Goal: Task Accomplishment & Management: Use online tool/utility

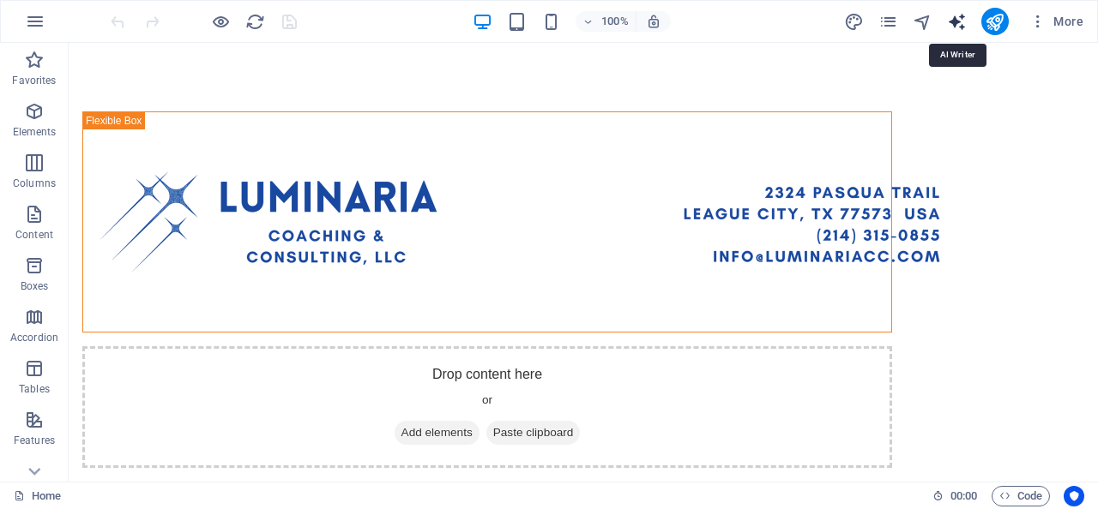
click at [952, 30] on icon "text_generator" at bounding box center [957, 22] width 20 height 20
select select "English"
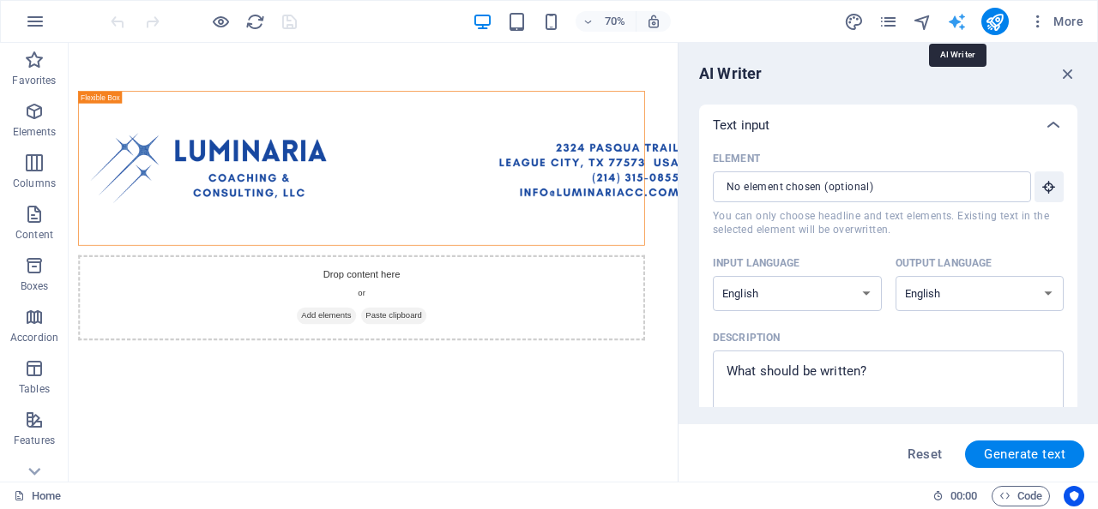
click at [952, 30] on icon "text_generator" at bounding box center [957, 22] width 20 height 20
click at [1068, 80] on icon "button" at bounding box center [1067, 73] width 19 height 19
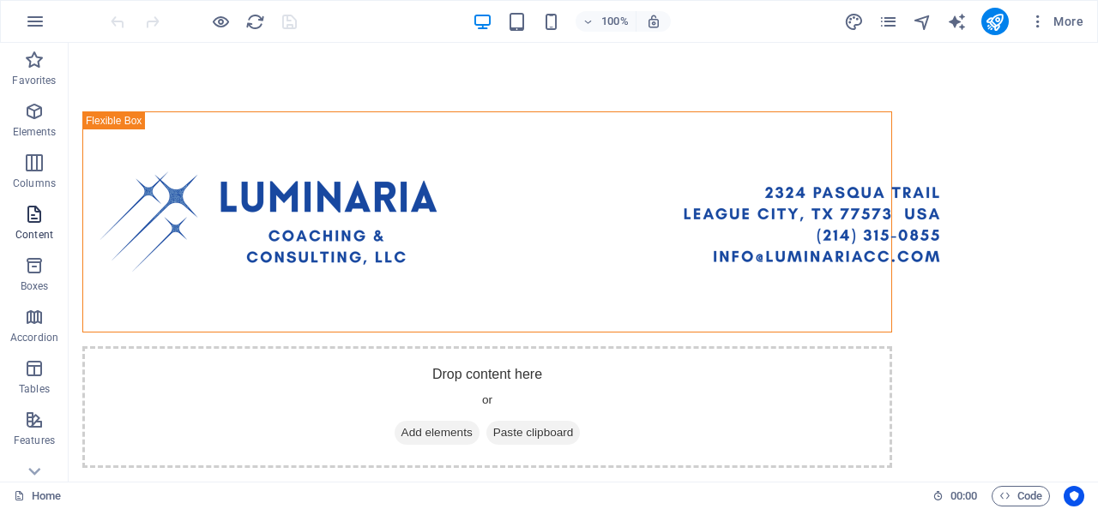
click at [33, 215] on icon "button" at bounding box center [34, 214] width 21 height 21
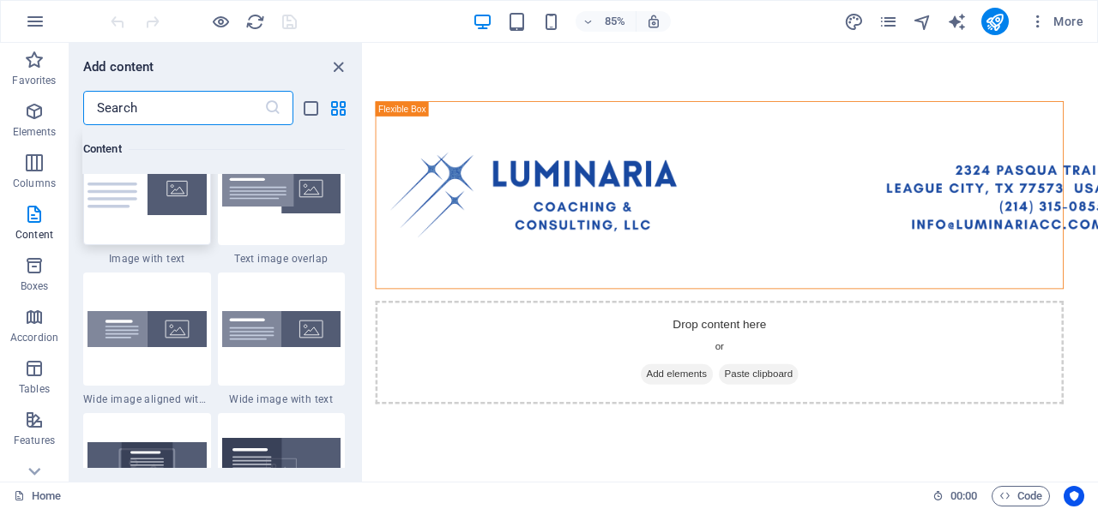
scroll to position [3325, 0]
click at [31, 262] on icon "button" at bounding box center [34, 266] width 21 height 21
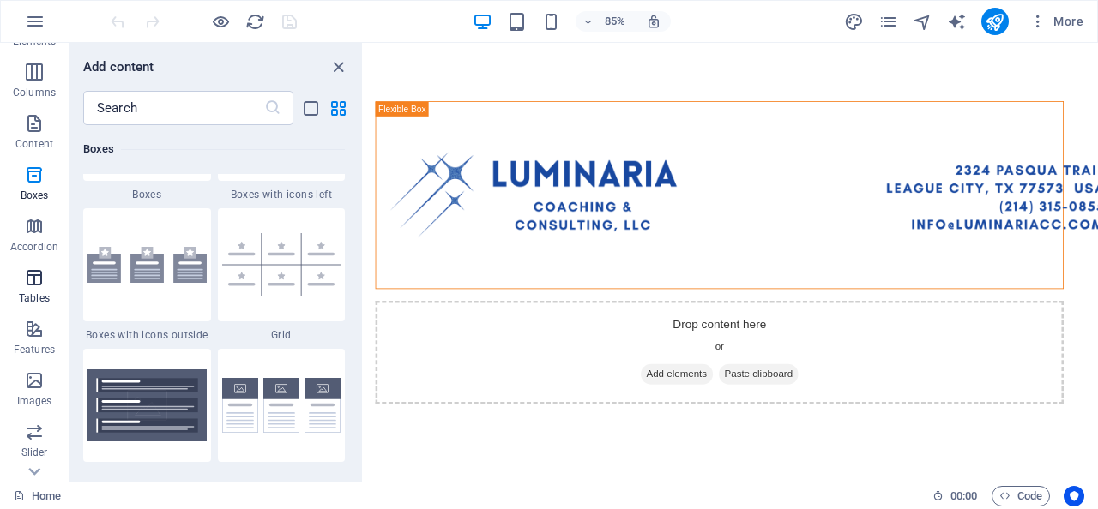
scroll to position [96, 0]
click at [42, 342] on p "Features" at bounding box center [34, 345] width 41 height 14
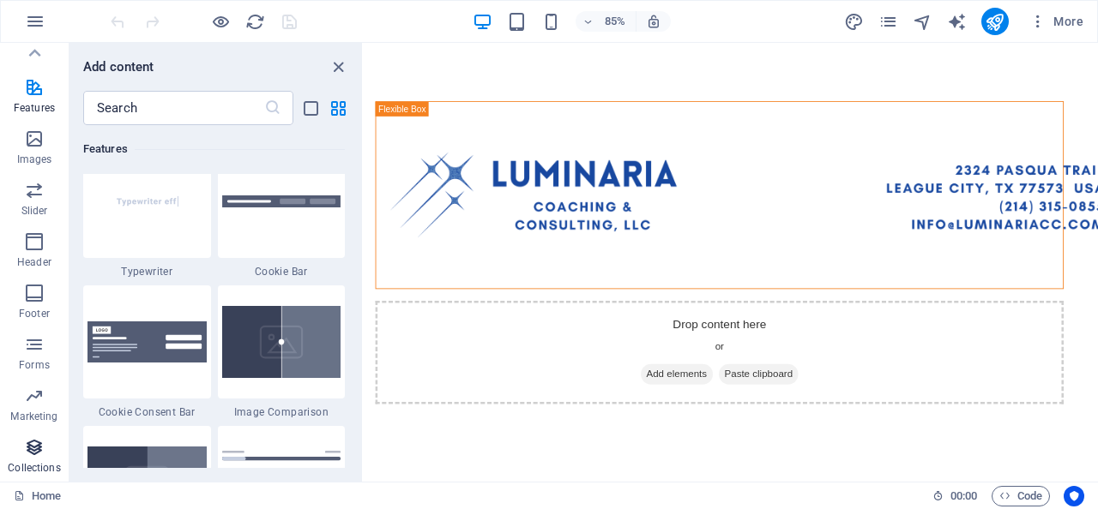
scroll to position [333, 0]
click at [37, 442] on icon "button" at bounding box center [34, 447] width 21 height 21
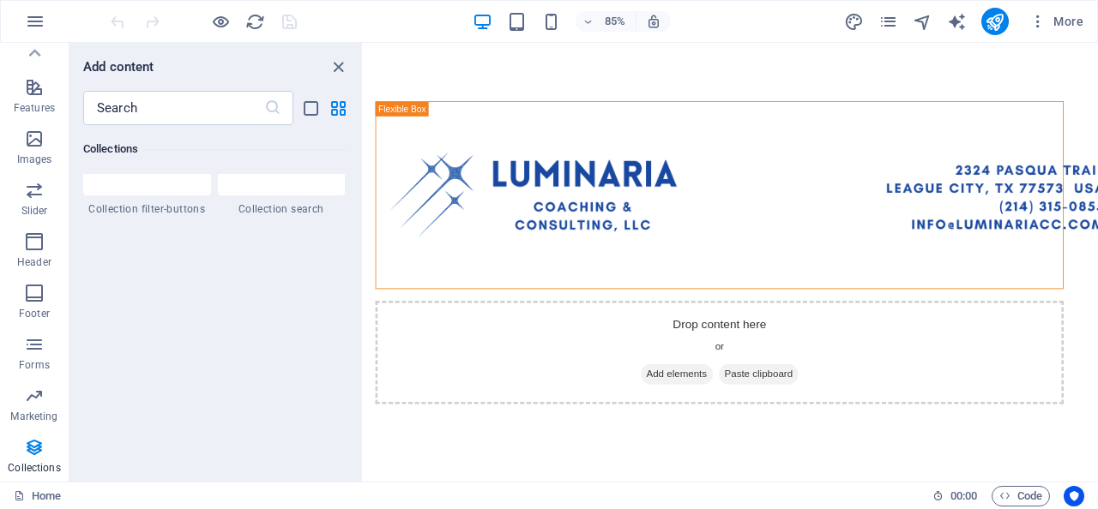
scroll to position [16716, 0]
click at [37, 307] on p "Footer" at bounding box center [34, 314] width 31 height 14
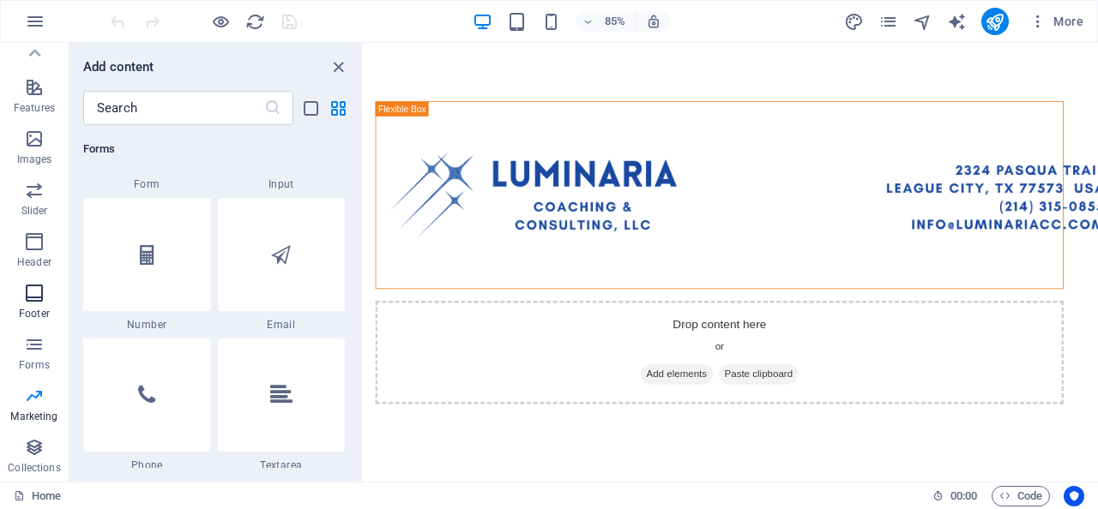
scroll to position [11607, 0]
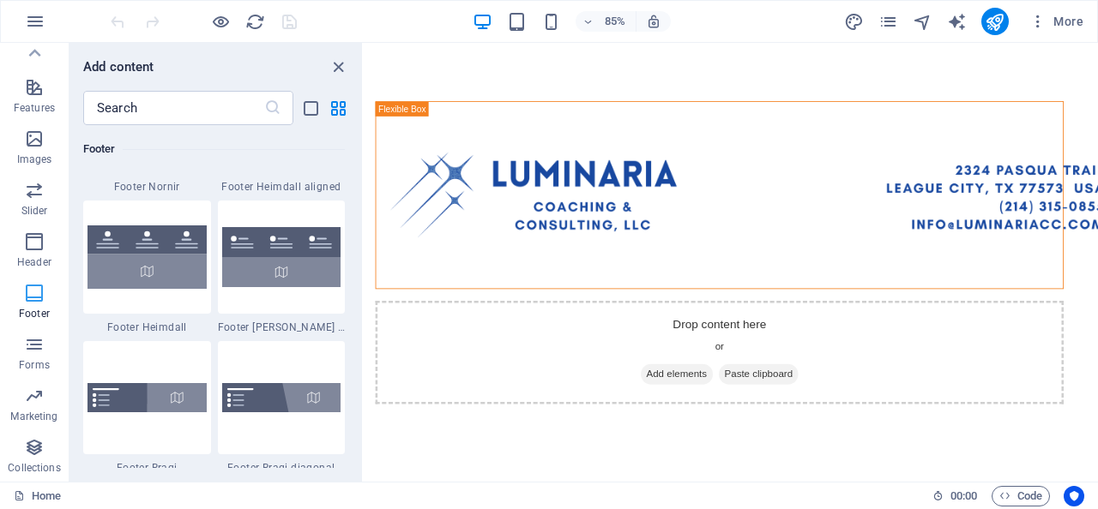
click at [37, 307] on p "Footer" at bounding box center [34, 314] width 31 height 14
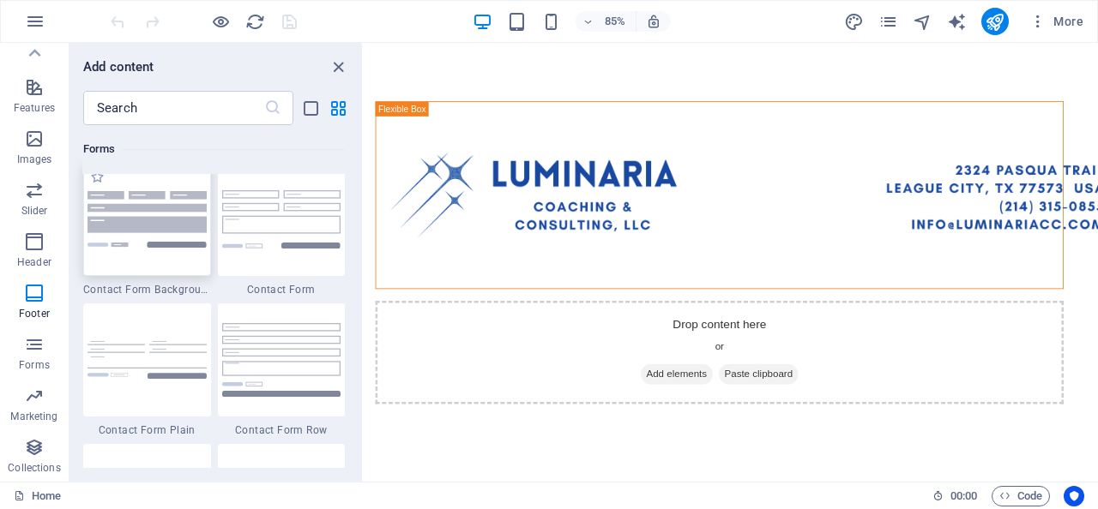
scroll to position [12521, 0]
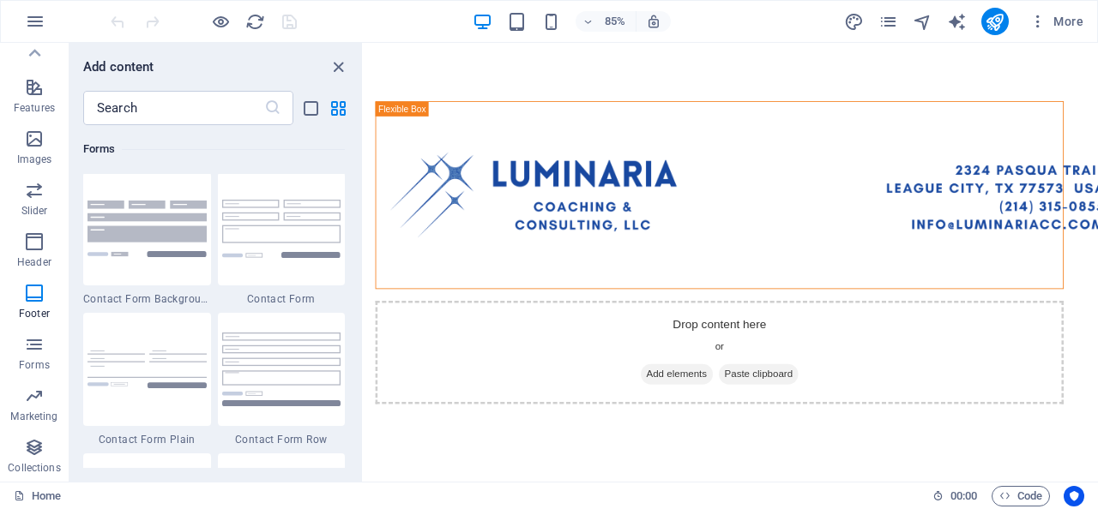
click at [139, 103] on div at bounding box center [147, 46] width 128 height 113
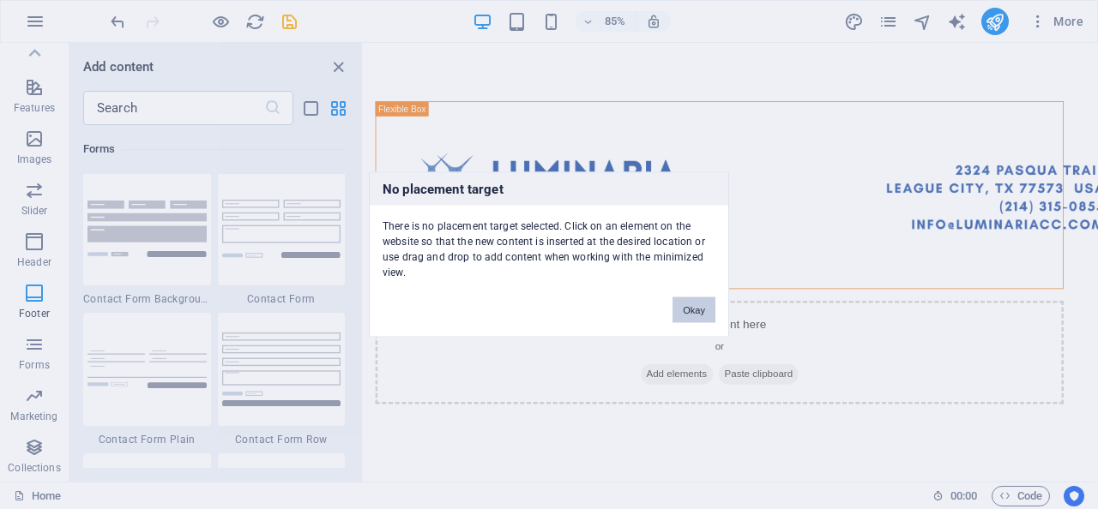
click at [697, 300] on button "Okay" at bounding box center [693, 311] width 43 height 26
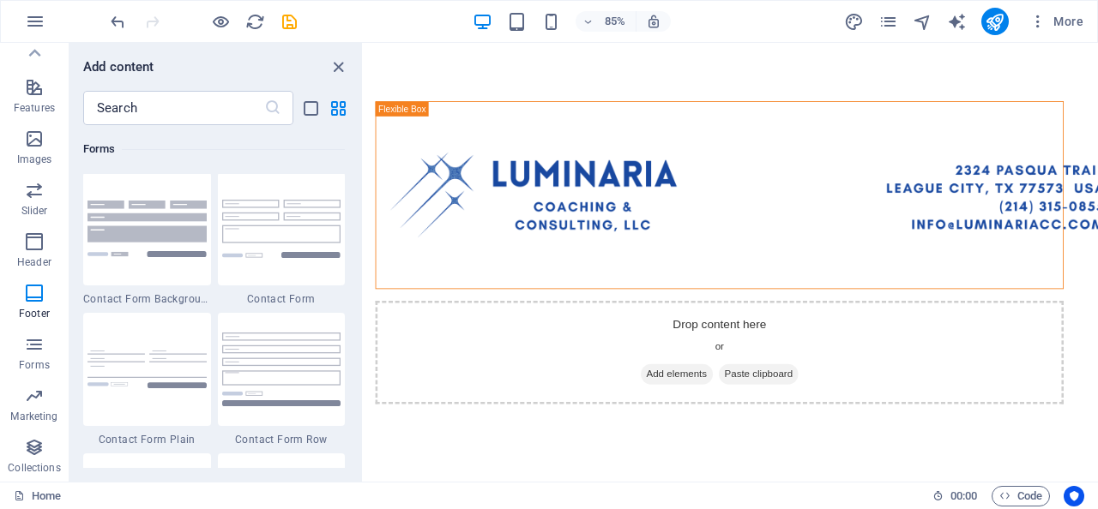
click at [730, 417] on html "Skip to main content Drop content here or Add elements Paste clipboard" at bounding box center [796, 290] width 864 height 494
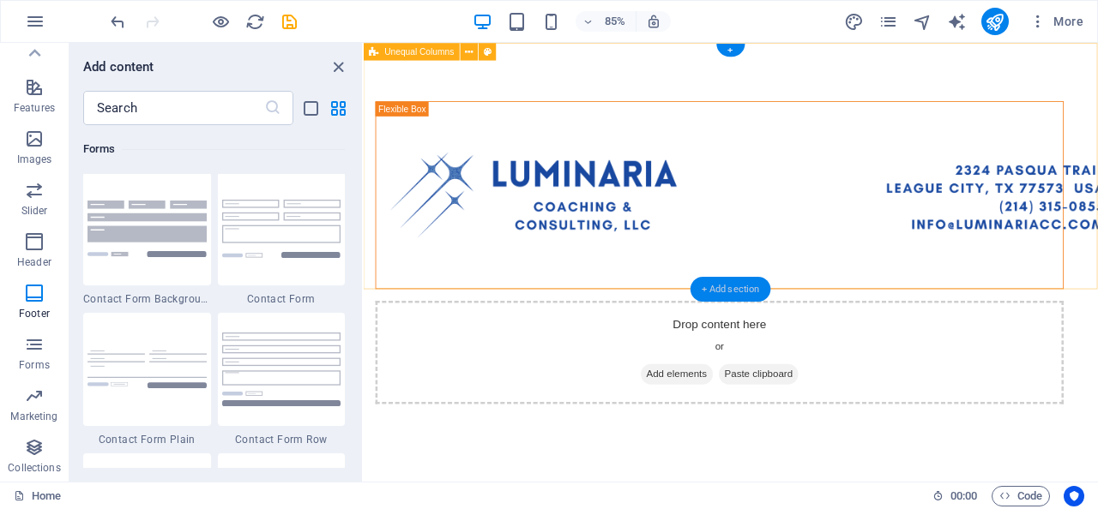
click at [722, 291] on div "+ Add section" at bounding box center [730, 289] width 81 height 25
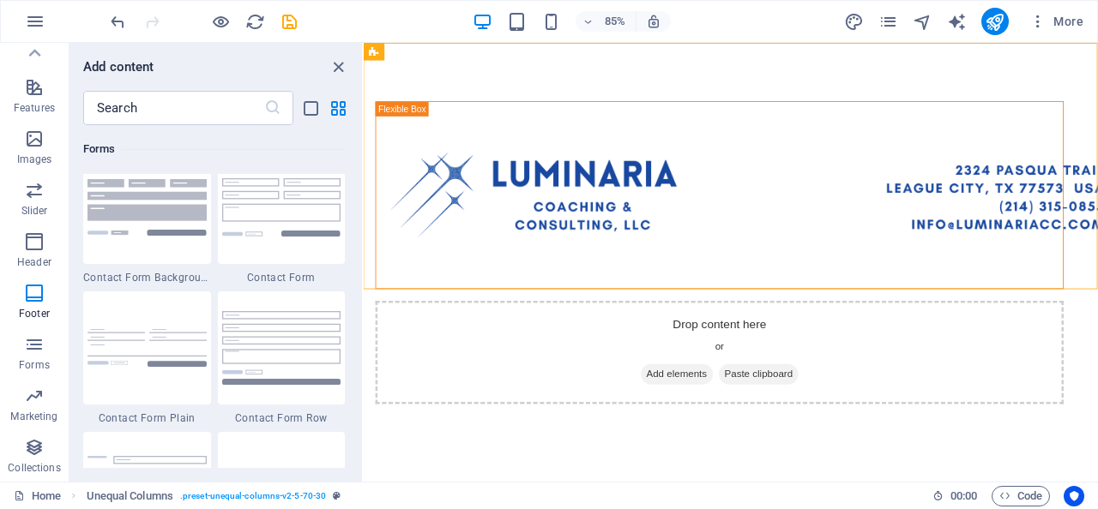
scroll to position [12545, 0]
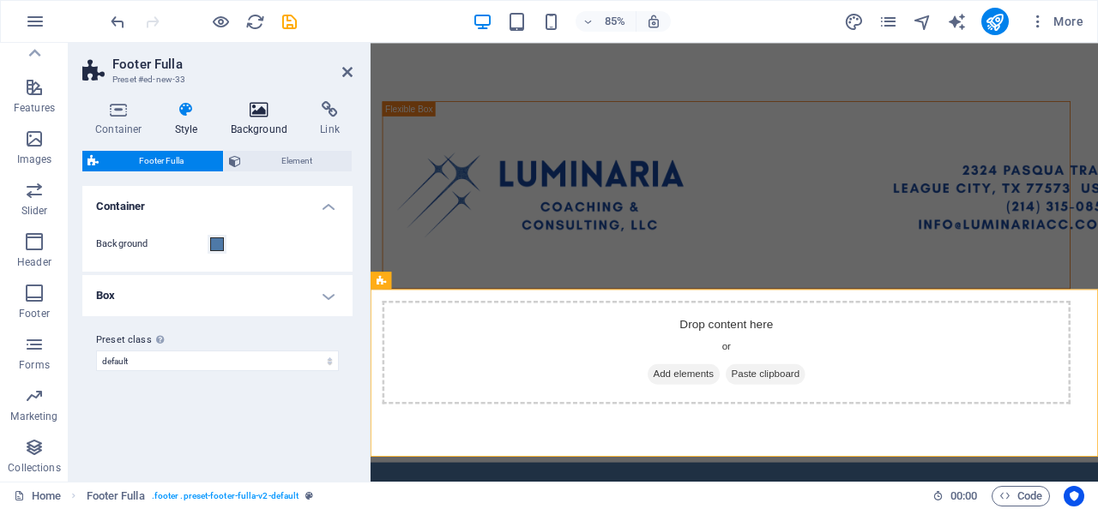
click at [265, 109] on icon at bounding box center [259, 109] width 83 height 17
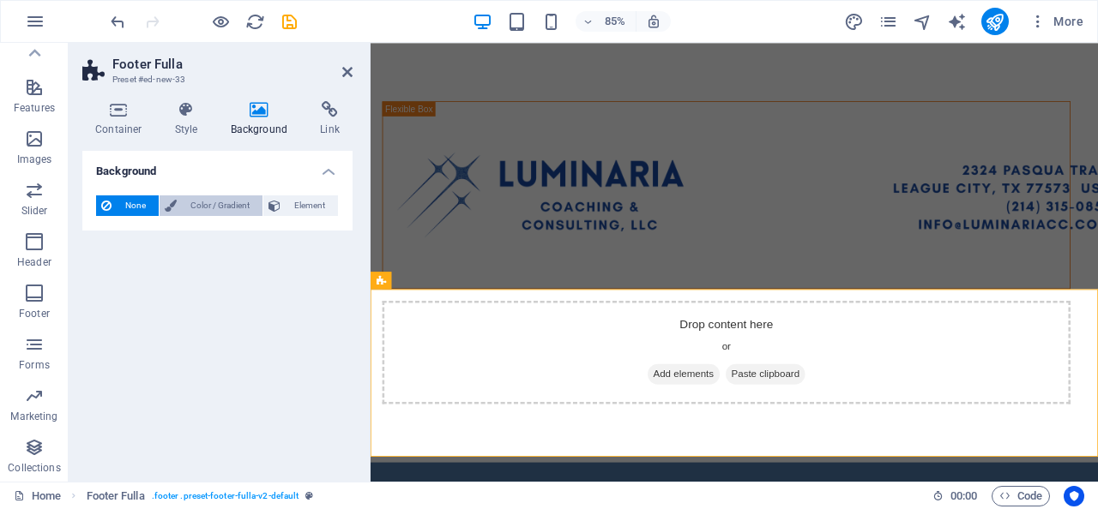
click at [202, 206] on span "Color / Gradient" at bounding box center [219, 206] width 75 height 21
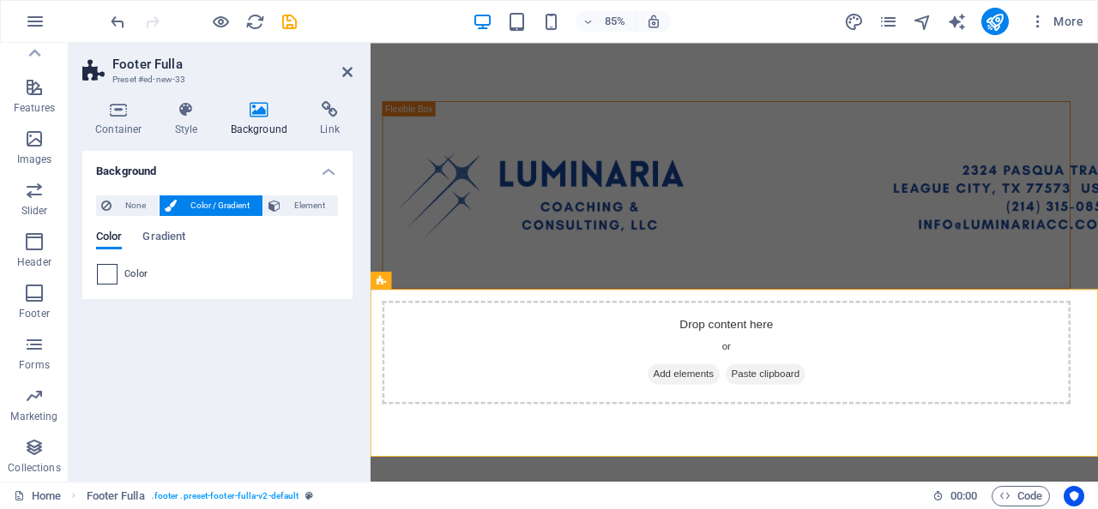
click at [106, 274] on span at bounding box center [107, 274] width 19 height 19
type input "#ffffff"
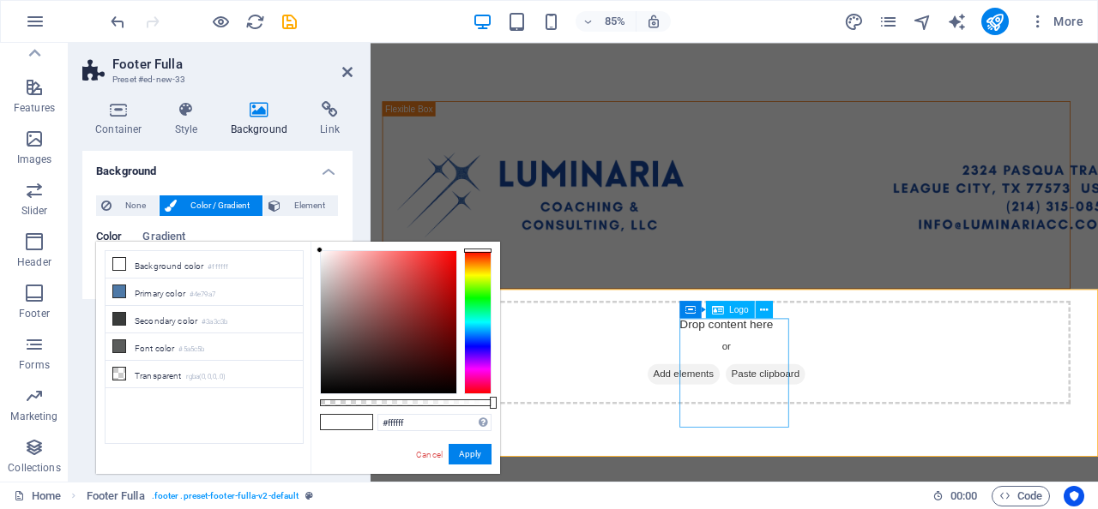
click at [472, 461] on button "Apply" at bounding box center [469, 454] width 43 height 21
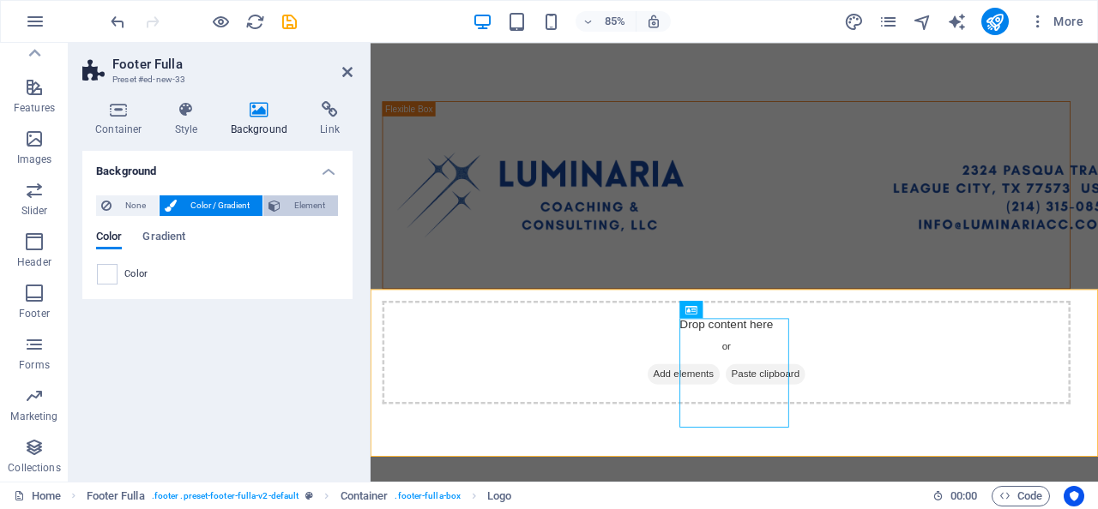
click at [303, 207] on span "Element" at bounding box center [309, 206] width 47 height 21
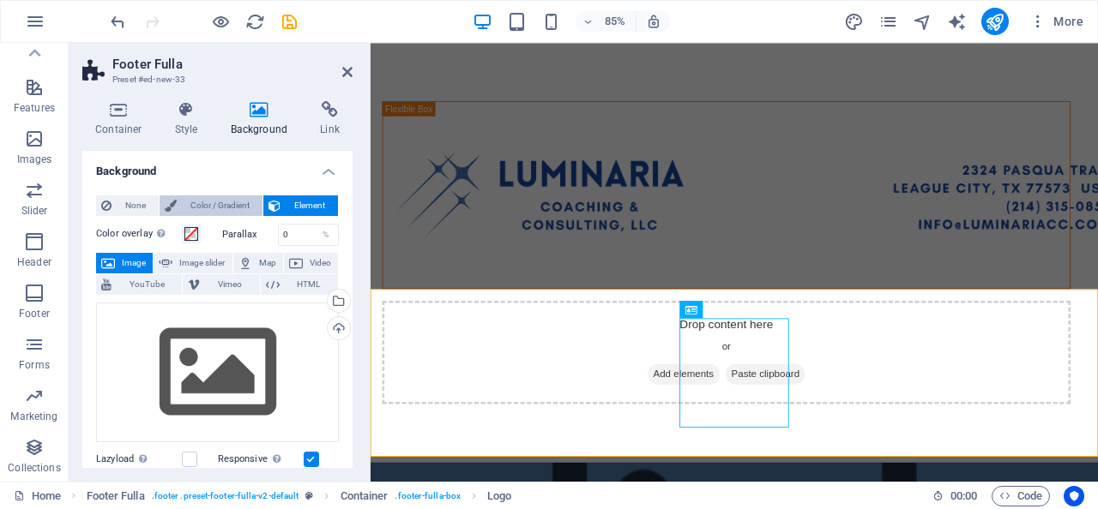
click at [232, 203] on span "Color / Gradient" at bounding box center [219, 206] width 75 height 21
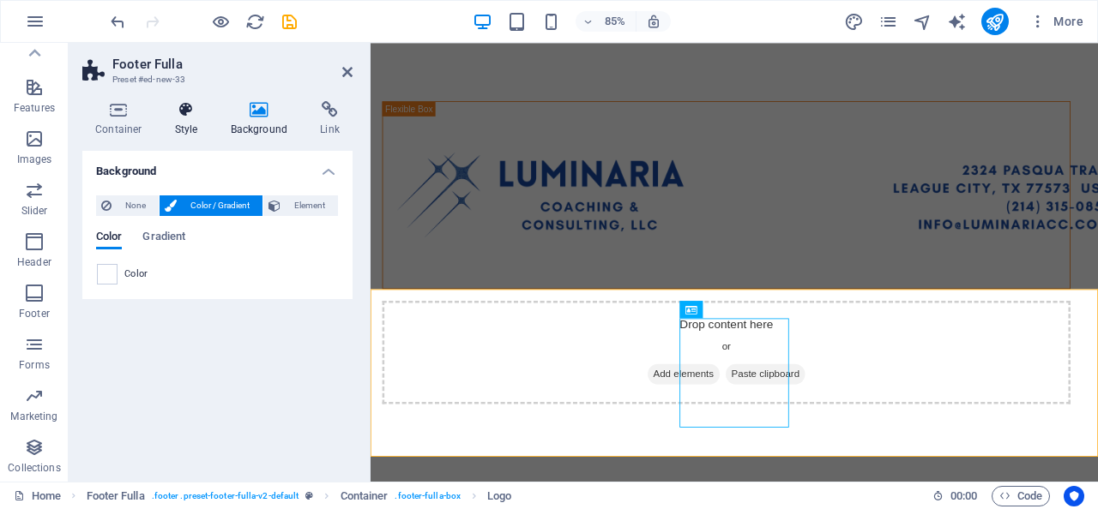
click at [194, 105] on icon at bounding box center [186, 109] width 49 height 17
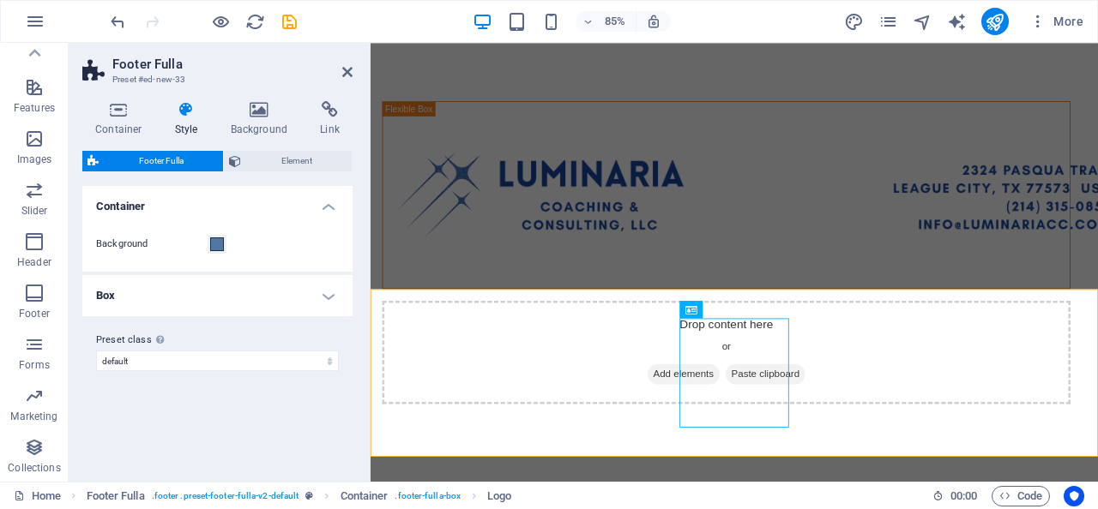
click at [330, 299] on h4 "Box" at bounding box center [217, 295] width 270 height 41
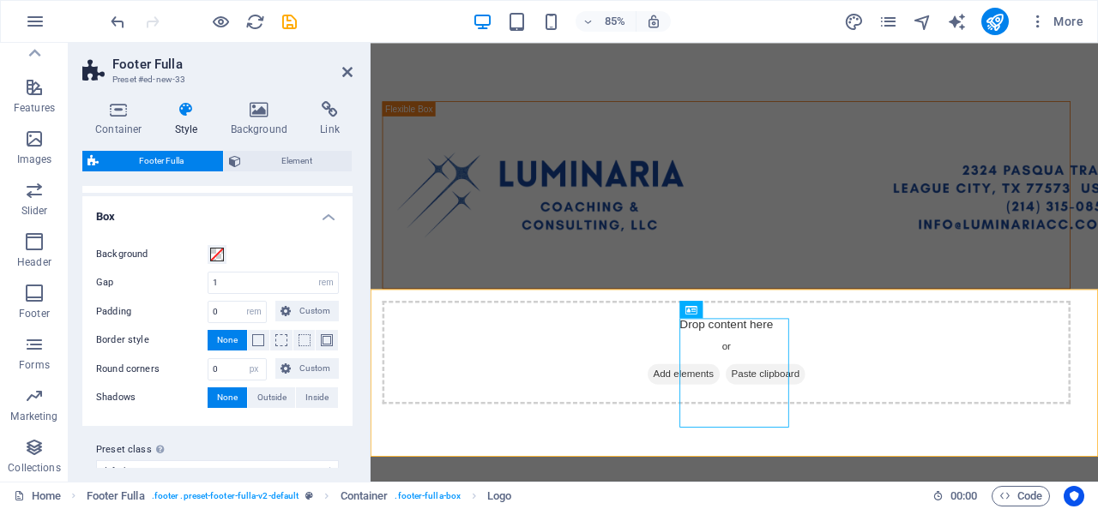
scroll to position [90, 0]
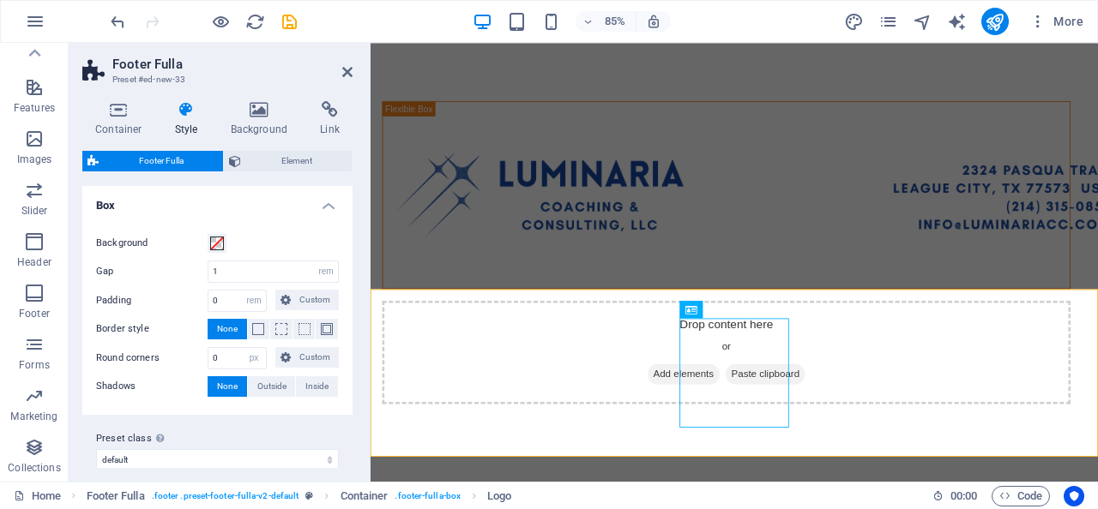
click at [325, 204] on h4 "Box" at bounding box center [217, 200] width 270 height 31
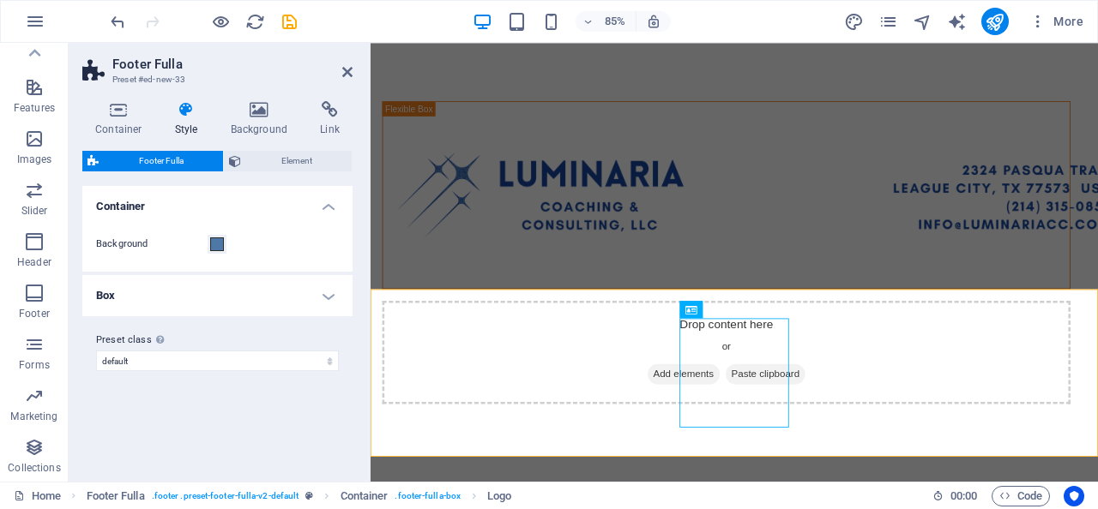
scroll to position [0, 0]
click at [103, 102] on icon at bounding box center [118, 109] width 73 height 17
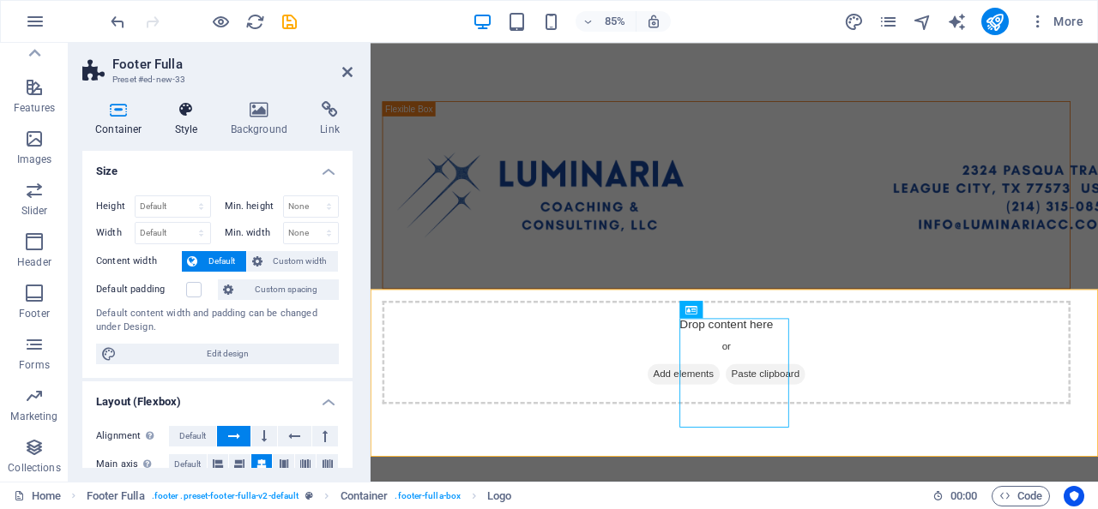
click at [177, 117] on icon at bounding box center [186, 109] width 49 height 17
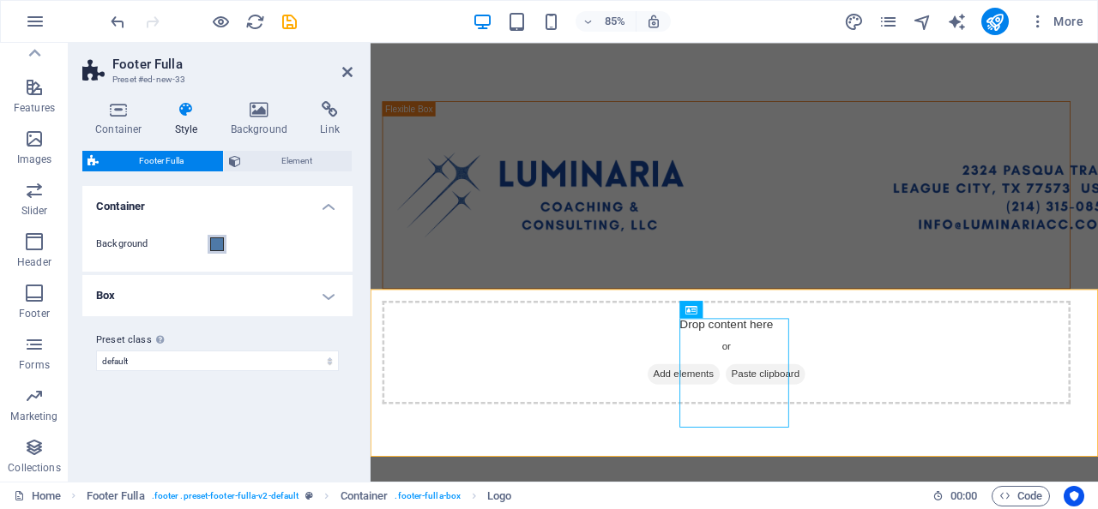
click at [218, 242] on span at bounding box center [217, 245] width 14 height 14
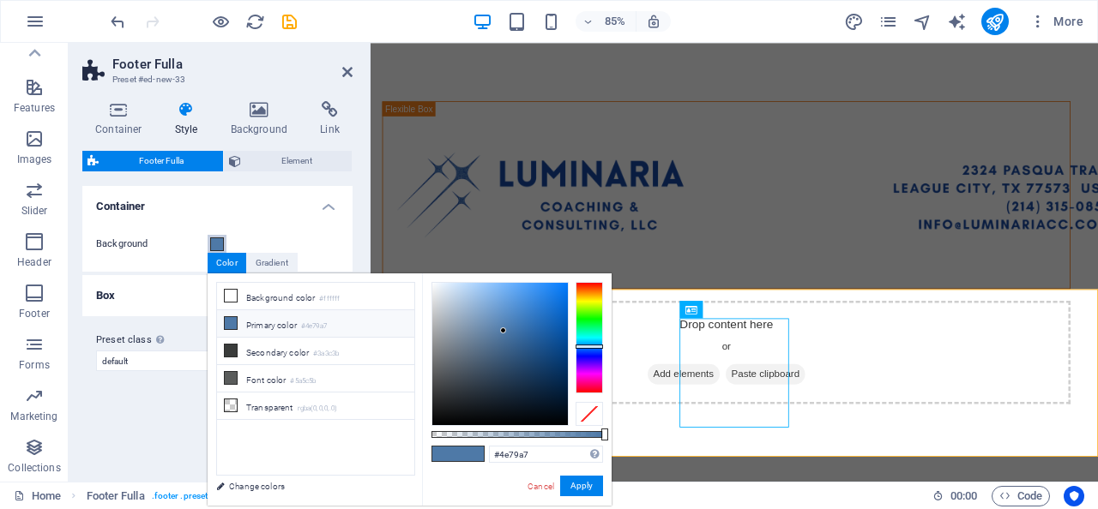
click at [218, 243] on span at bounding box center [217, 245] width 14 height 14
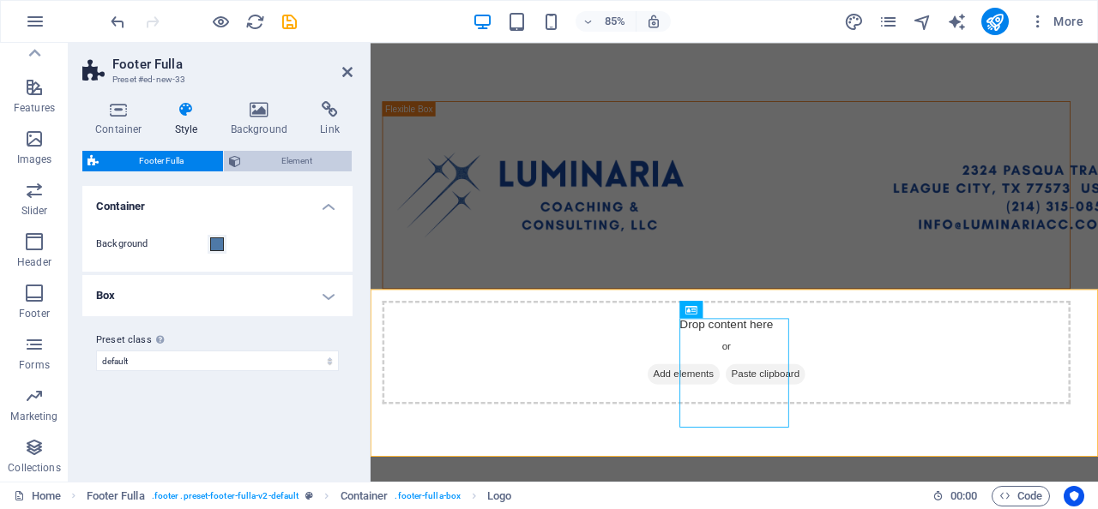
click at [291, 158] on span "Element" at bounding box center [296, 161] width 100 height 21
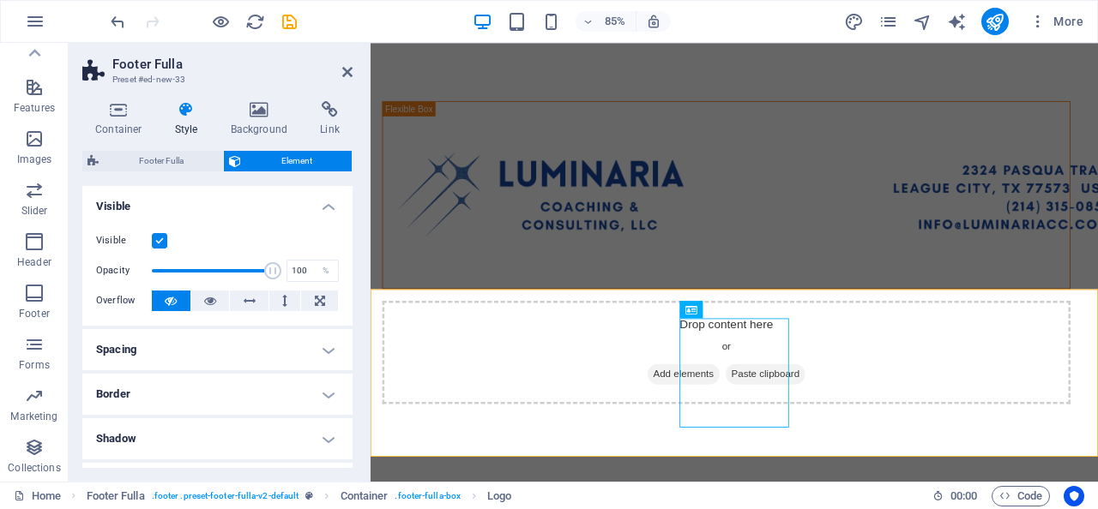
click at [185, 171] on div "Footer Fulla Element" at bounding box center [217, 161] width 270 height 21
click at [474, 362] on button at bounding box center [468, 354] width 17 height 17
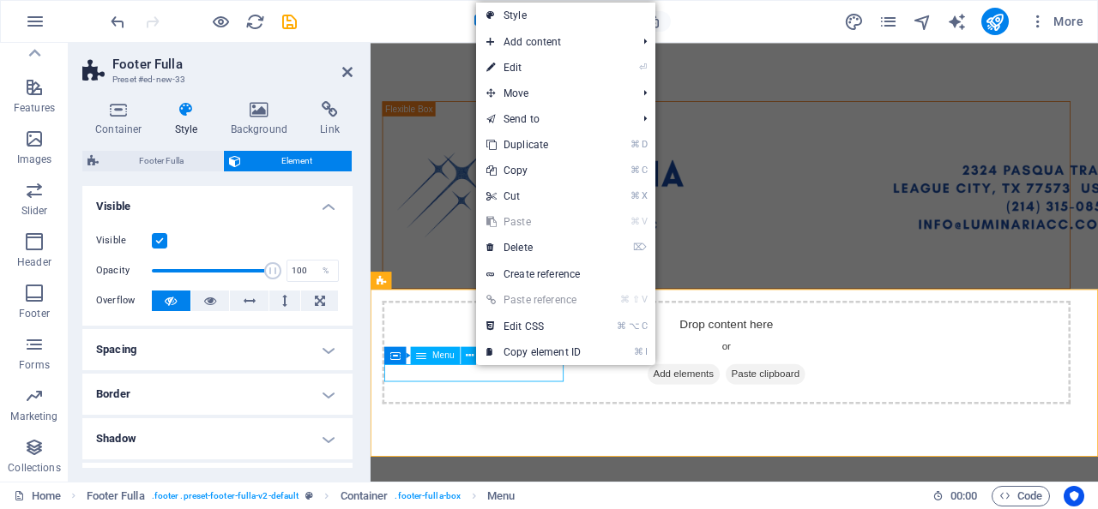
click at [440, 356] on span "Menu" at bounding box center [443, 356] width 22 height 9
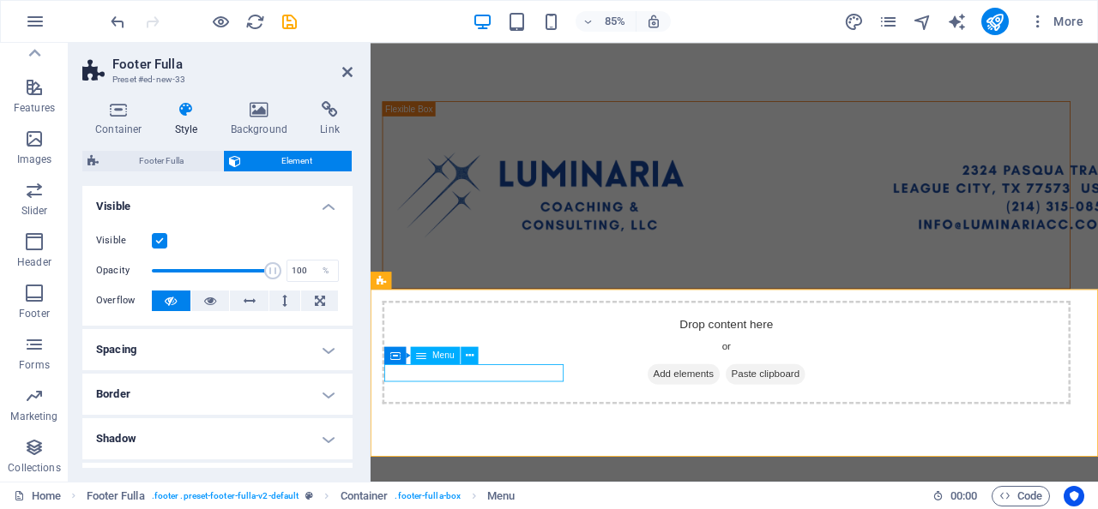
click at [418, 356] on icon at bounding box center [422, 354] width 10 height 17
click at [394, 354] on icon at bounding box center [395, 354] width 10 height 17
click at [460, 354] on icon at bounding box center [459, 355] width 8 height 15
click at [336, 111] on icon at bounding box center [329, 109] width 45 height 17
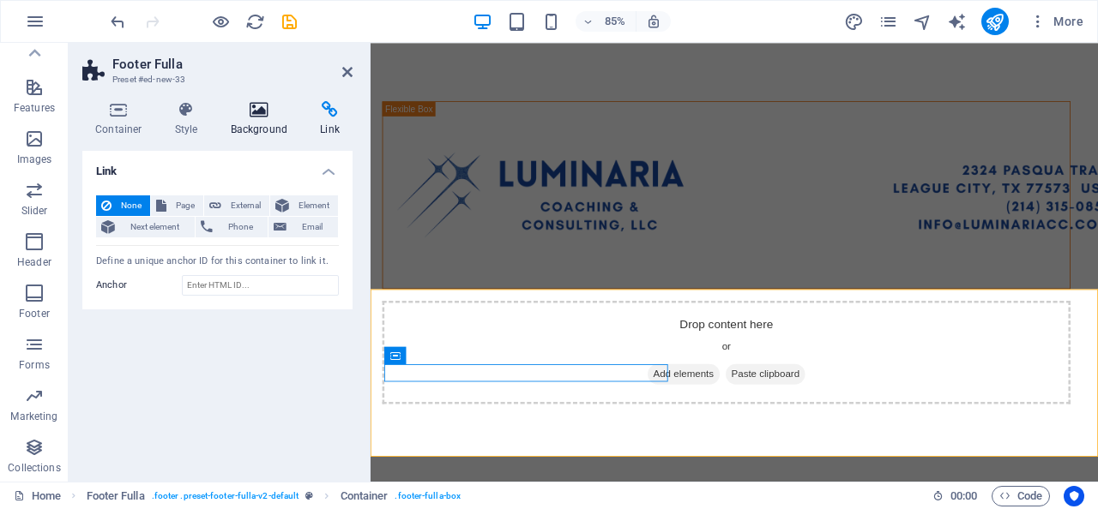
click at [267, 120] on h4 "Background" at bounding box center [263, 119] width 90 height 36
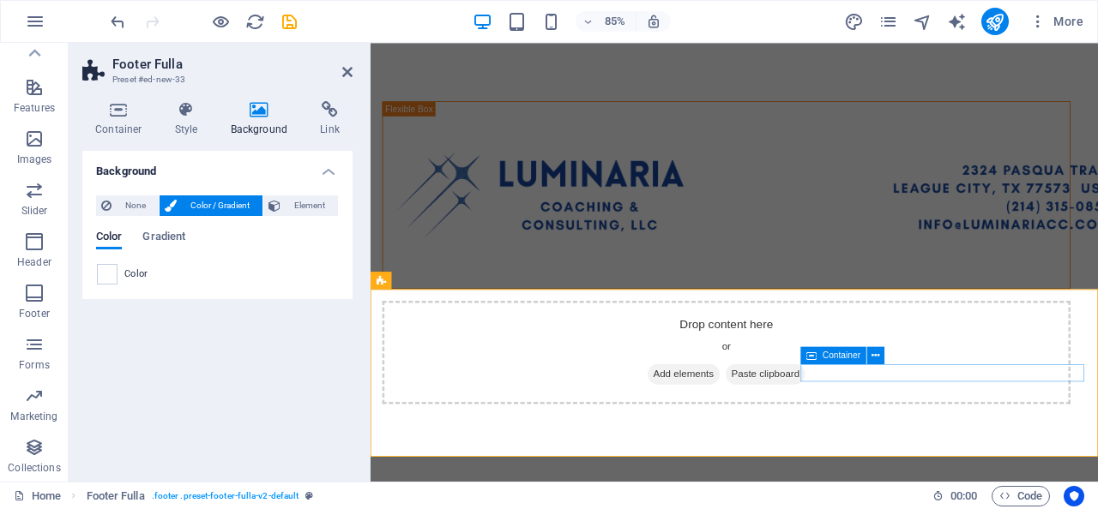
click at [850, 360] on span "Container" at bounding box center [841, 356] width 38 height 9
click at [877, 358] on icon at bounding box center [875, 355] width 8 height 15
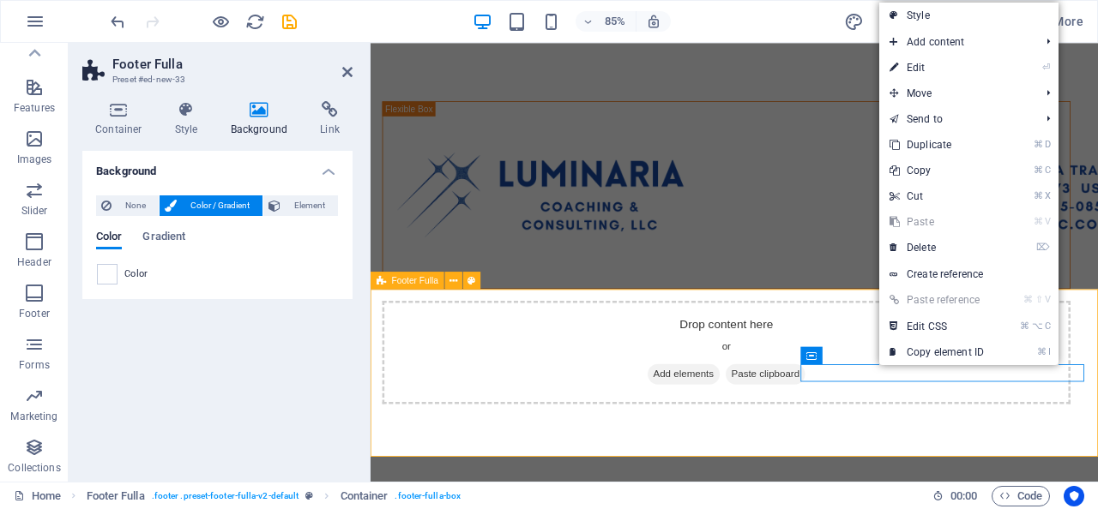
click at [668, 509] on html "Skip to main content Drop content here or Add elements Paste clipboard Home Abo…" at bounding box center [798, 416] width 856 height 746
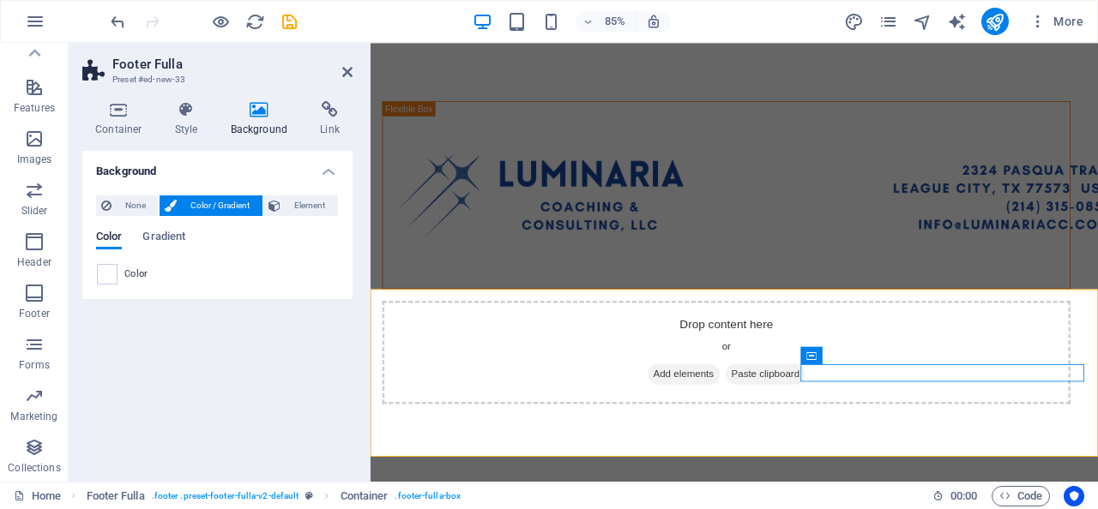
click at [304, 391] on div "Background None Color / Gradient Element Stretch background to full-width Color…" at bounding box center [217, 309] width 270 height 317
click at [44, 405] on icon "button" at bounding box center [34, 396] width 21 height 21
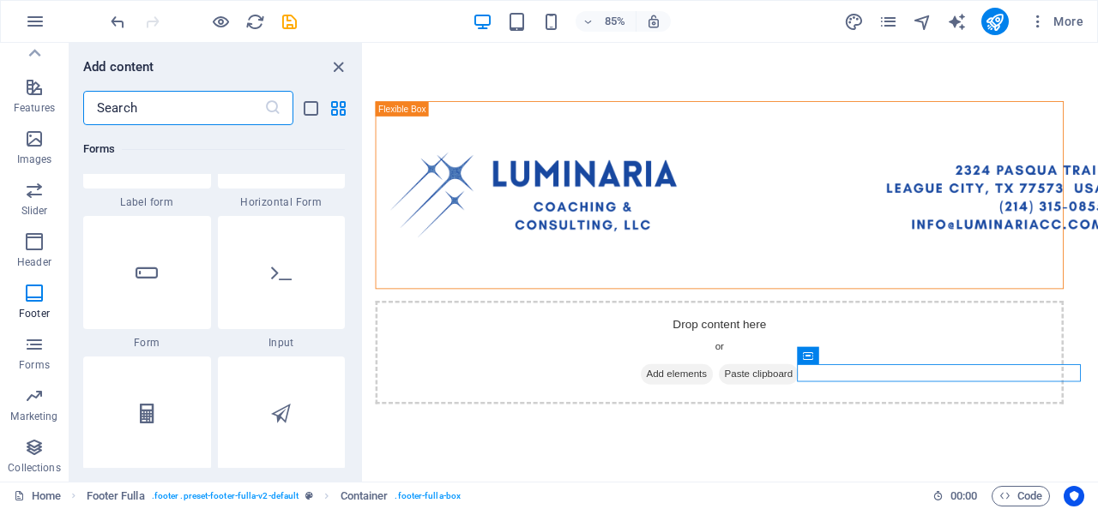
scroll to position [12708, 0]
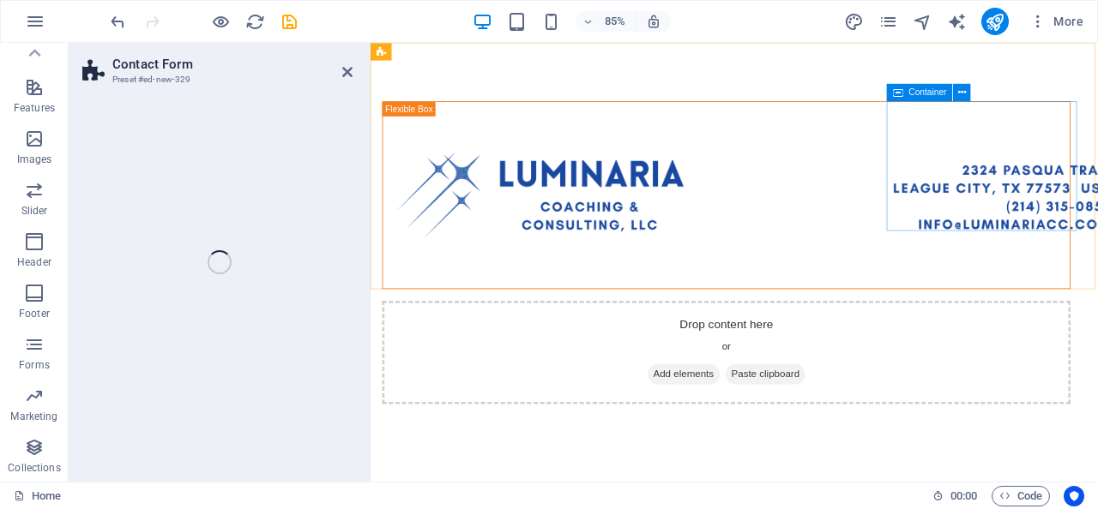
select select "rem"
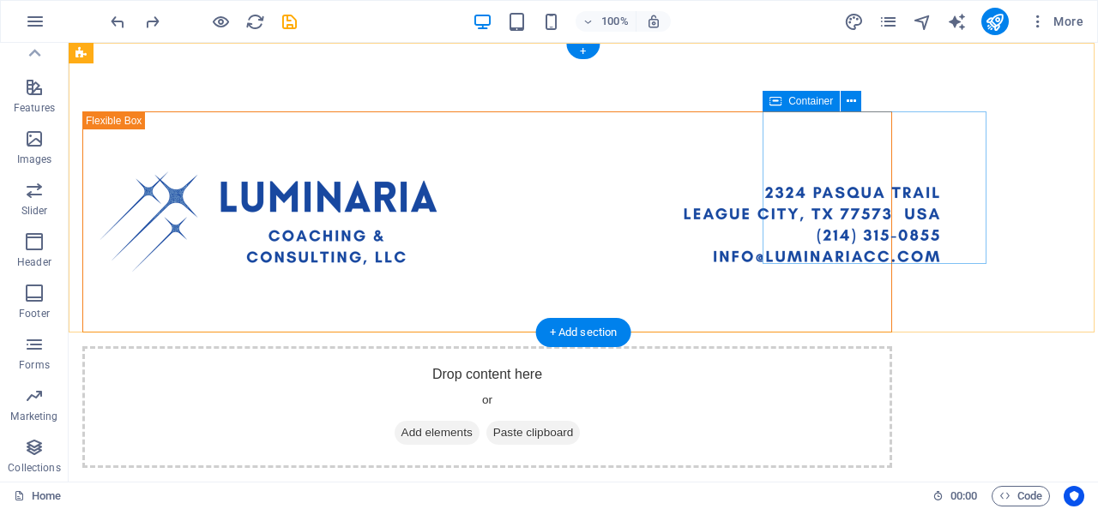
click at [479, 421] on span "Add elements" at bounding box center [436, 433] width 85 height 24
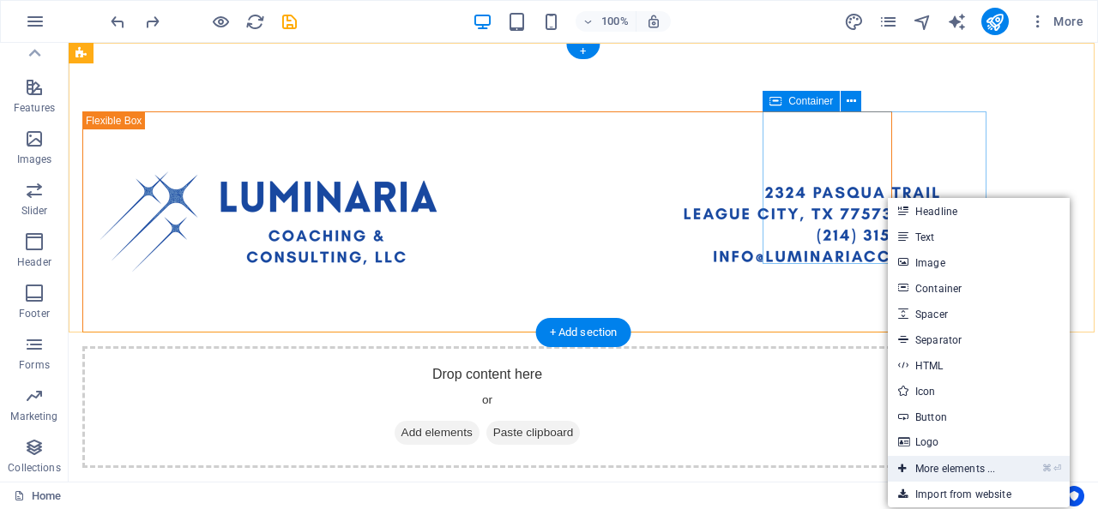
click at [930, 477] on link "⌘ ⏎ More elements ..." at bounding box center [946, 469] width 117 height 26
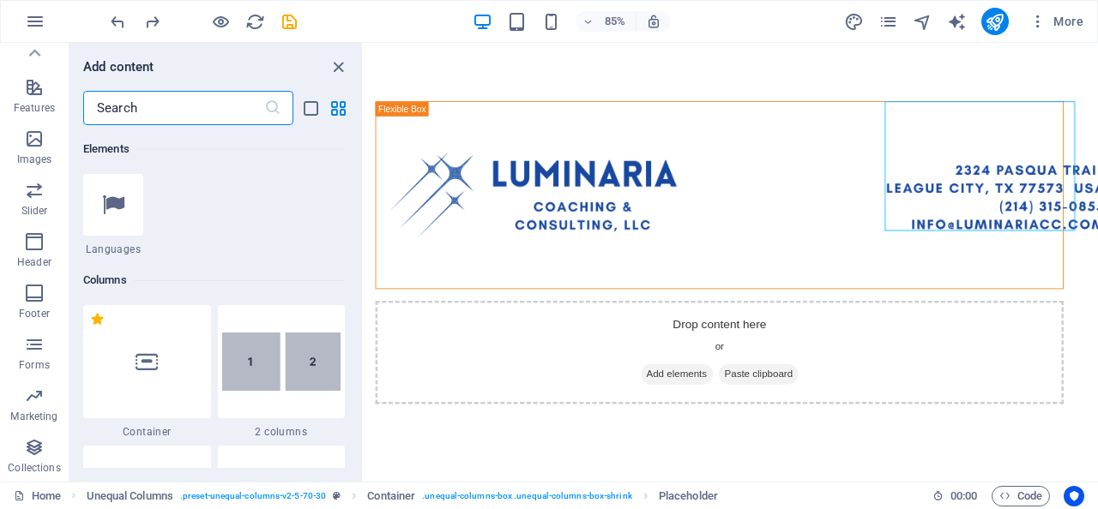
scroll to position [720, 0]
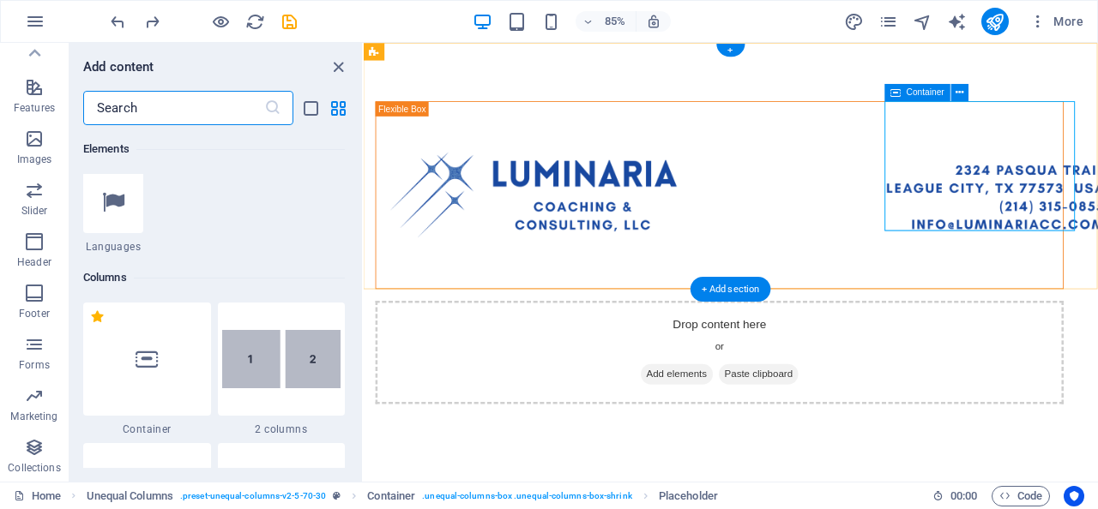
click at [922, 94] on span "Container" at bounding box center [925, 92] width 38 height 9
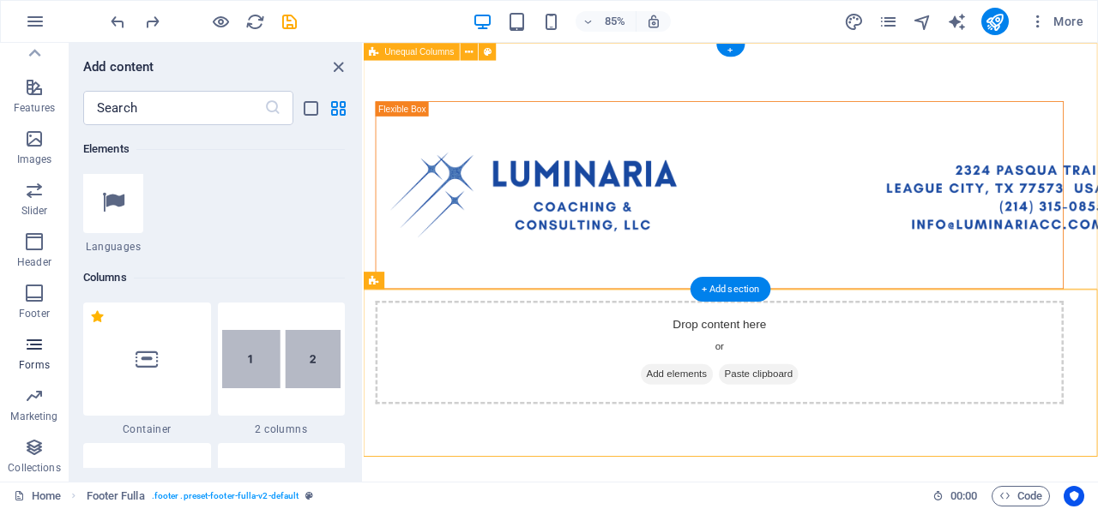
click at [35, 363] on p "Forms" at bounding box center [34, 365] width 31 height 14
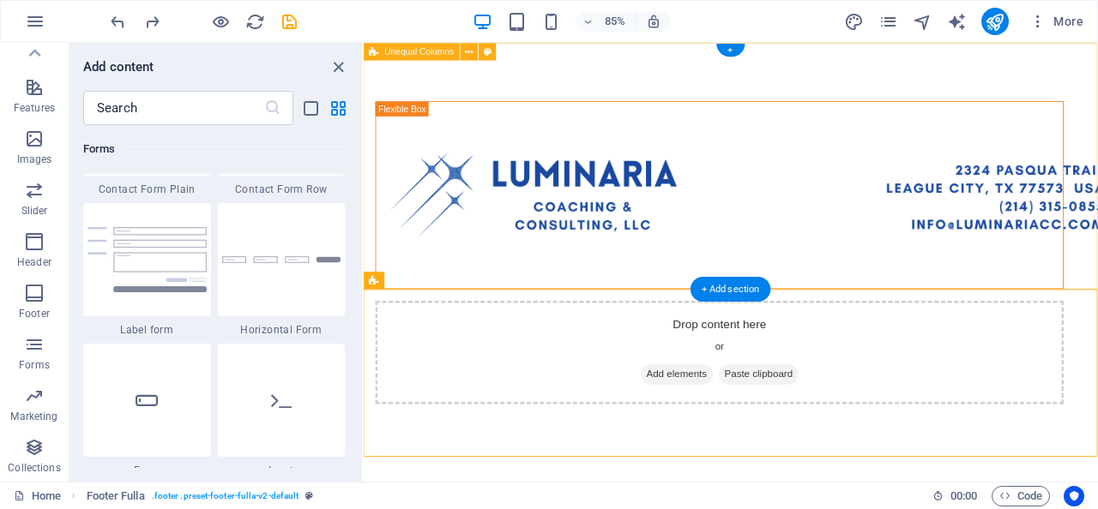
scroll to position [12803, 0]
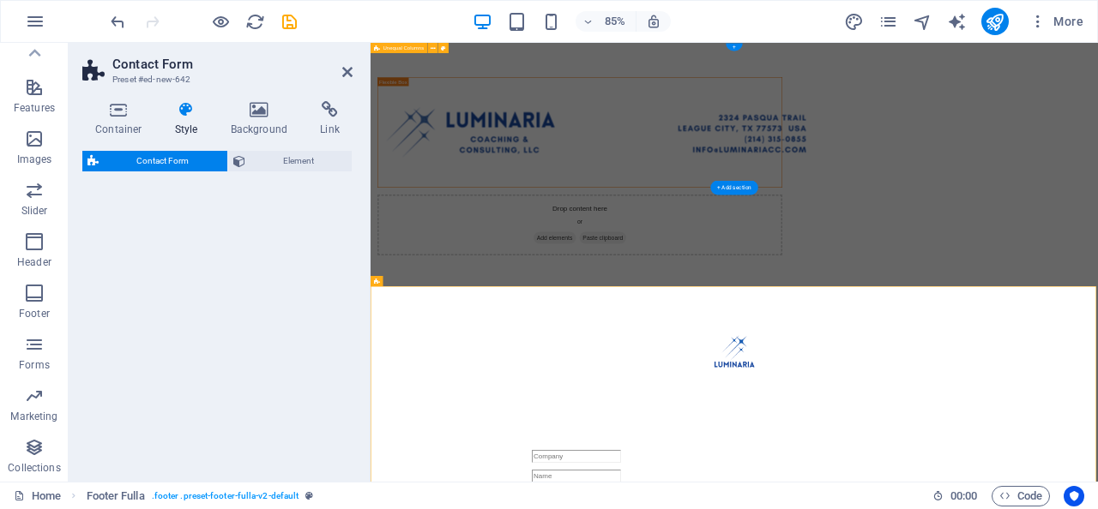
select select "rem"
select select "preset-contact-form-v3-background"
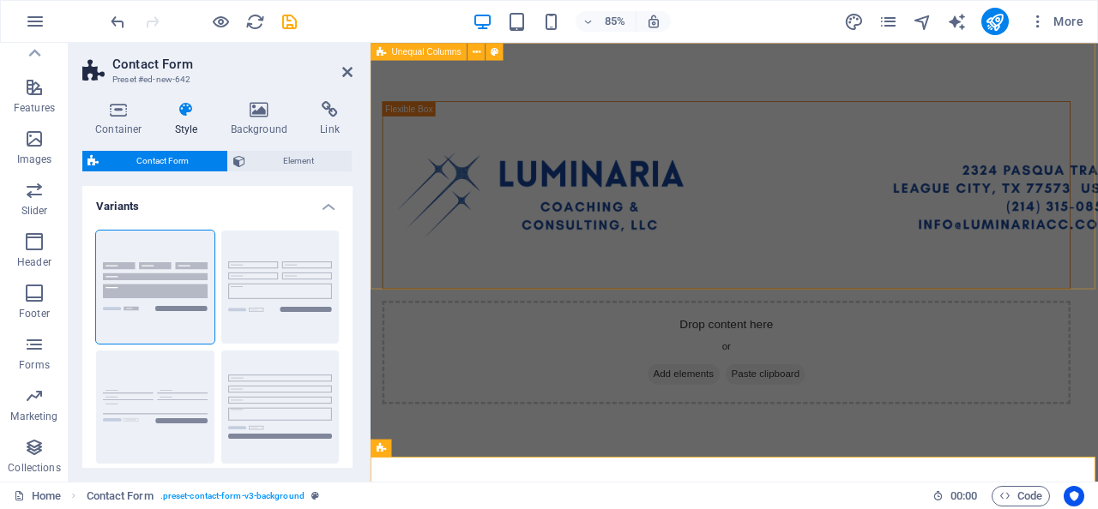
click at [431, 288] on div "Drop content here or Add elements Paste clipboard" at bounding box center [798, 290] width 856 height 494
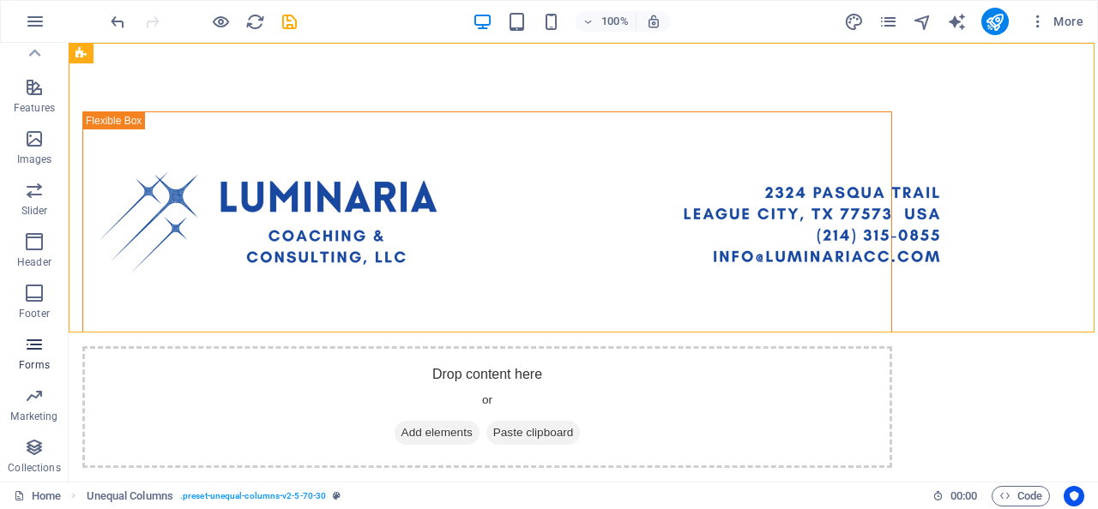
click at [39, 367] on p "Forms" at bounding box center [34, 365] width 31 height 14
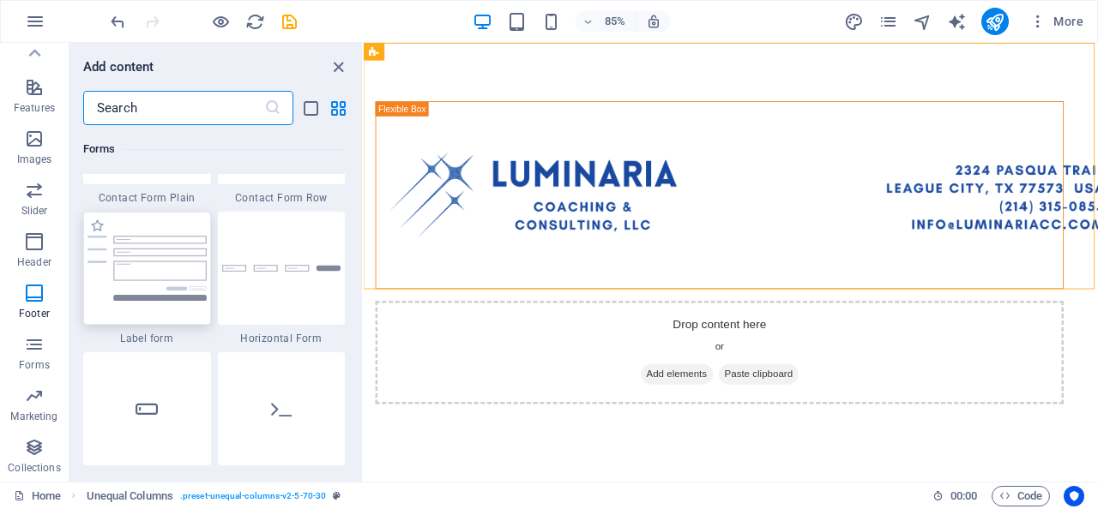
scroll to position [12753, 0]
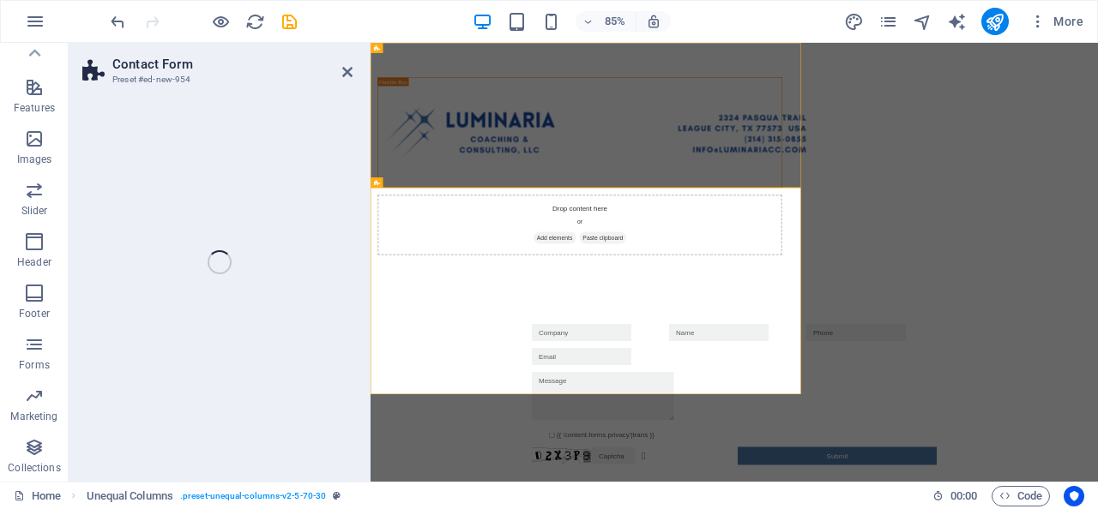
select select "rem"
select select "preset-contact-form-v3-background"
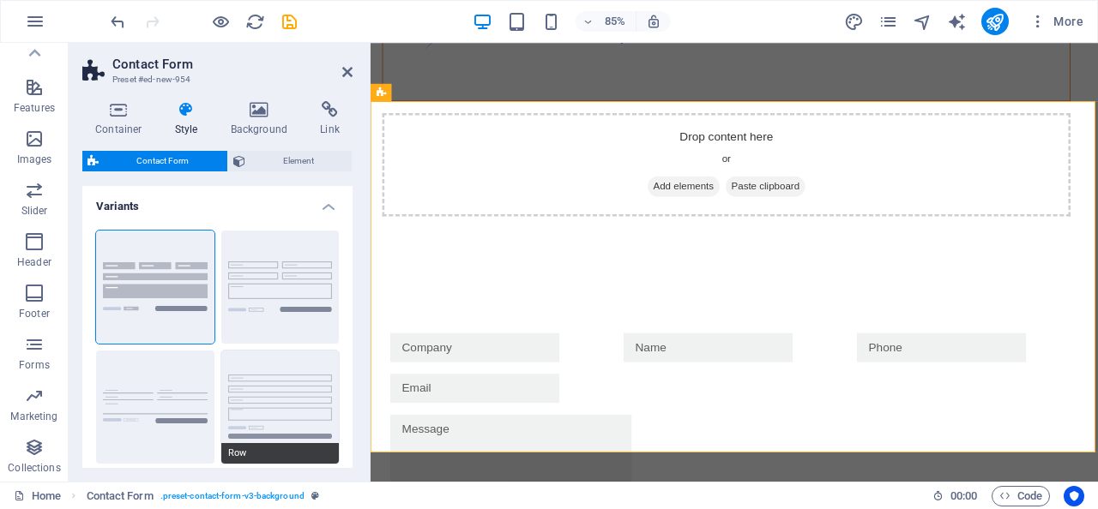
scroll to position [22, 0]
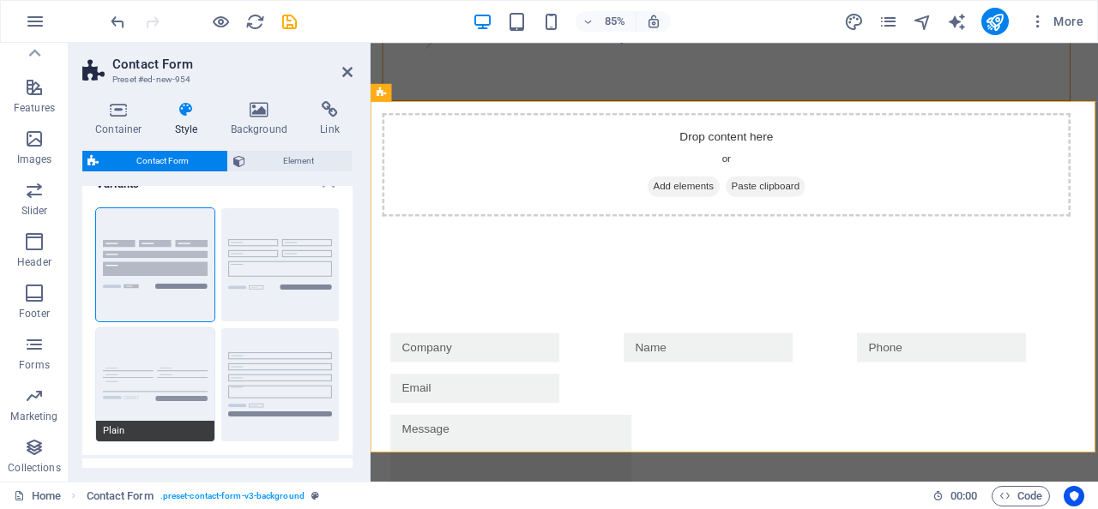
click at [187, 370] on button "Plain" at bounding box center [155, 384] width 118 height 113
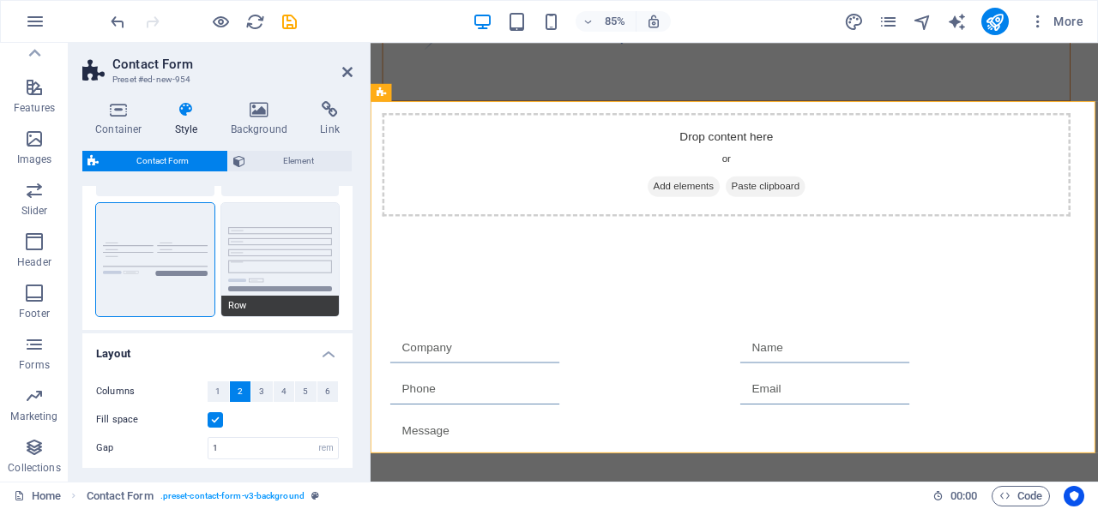
scroll to position [150, 0]
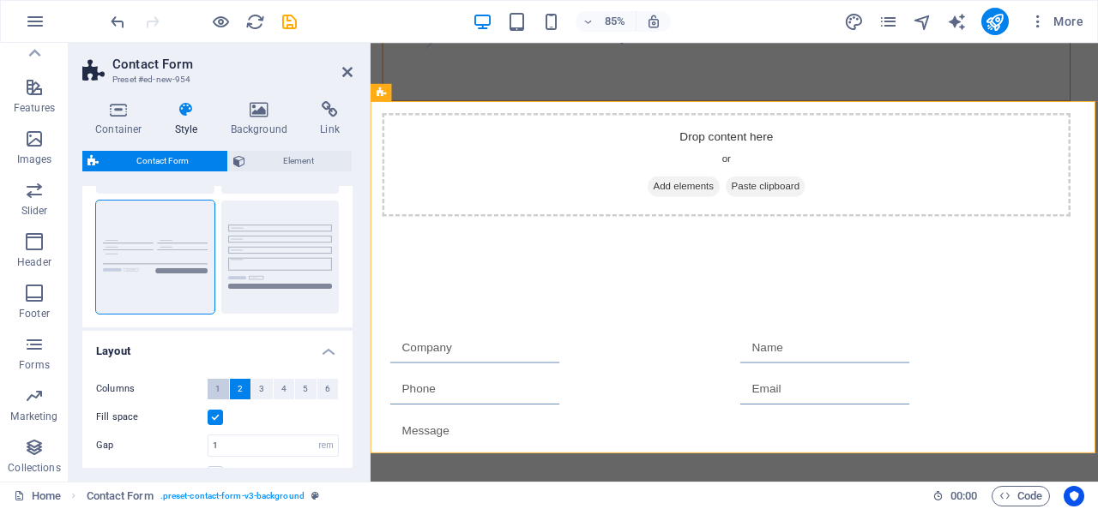
click at [221, 382] on button "1" at bounding box center [218, 389] width 21 height 21
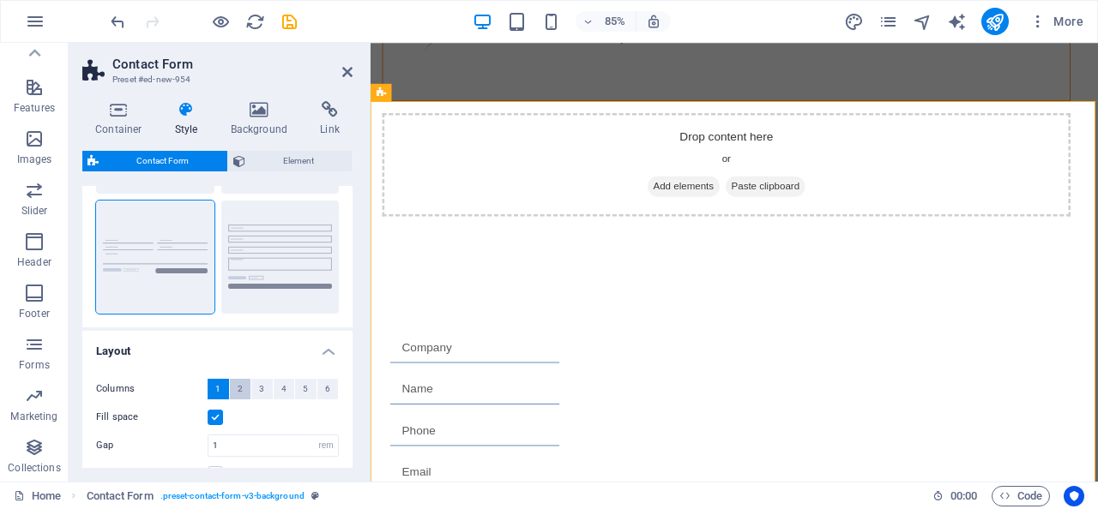
click at [238, 391] on span "2" at bounding box center [240, 389] width 5 height 21
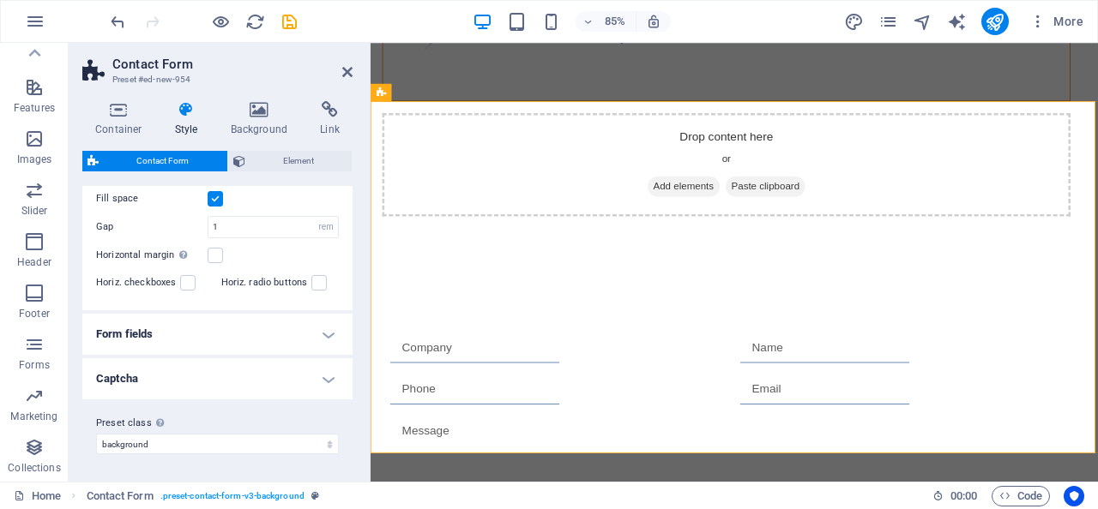
scroll to position [368, 0]
click at [327, 379] on h4 "Captcha" at bounding box center [217, 379] width 270 height 41
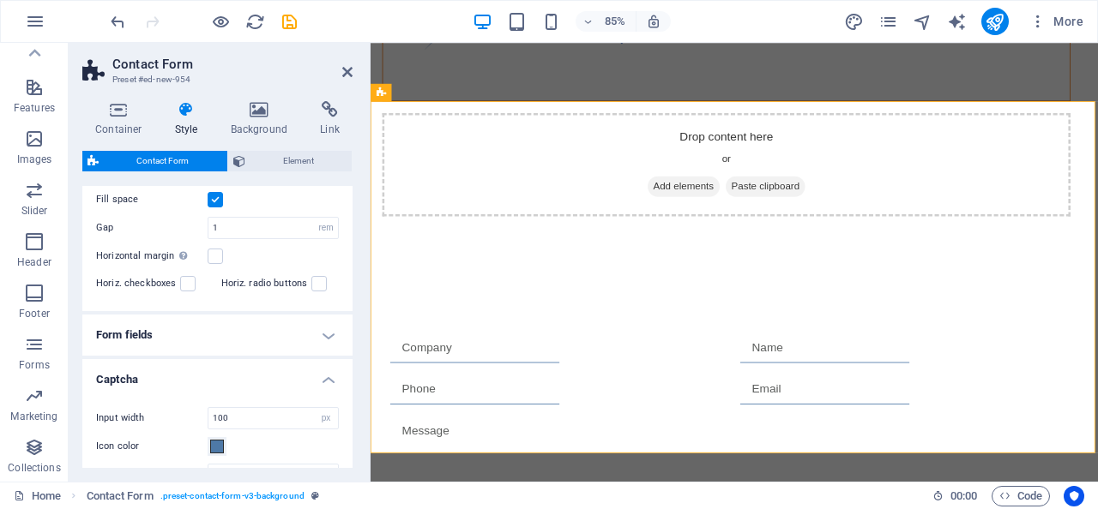
click at [327, 379] on h4 "Captcha" at bounding box center [217, 374] width 270 height 31
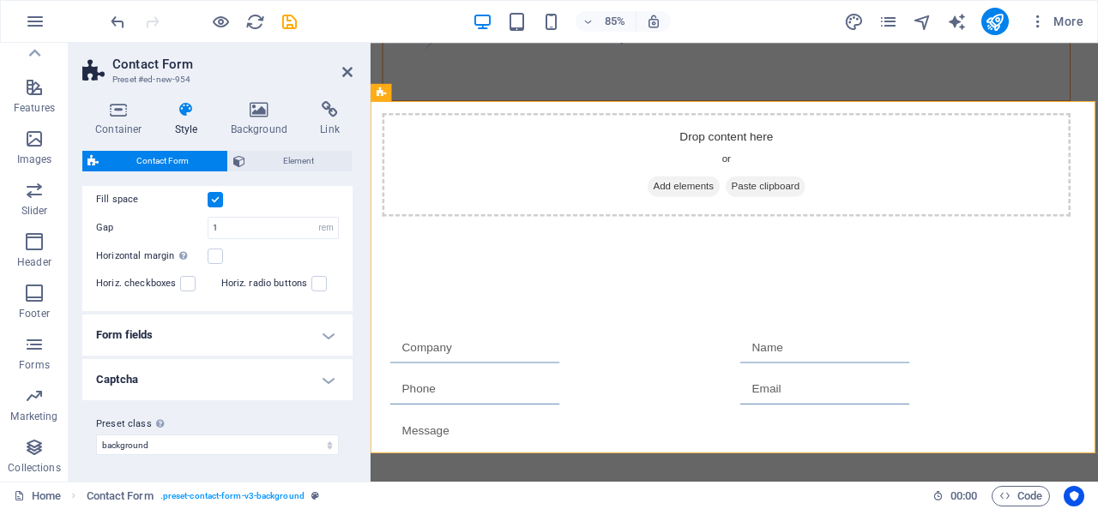
click at [323, 380] on h4 "Captcha" at bounding box center [217, 379] width 270 height 41
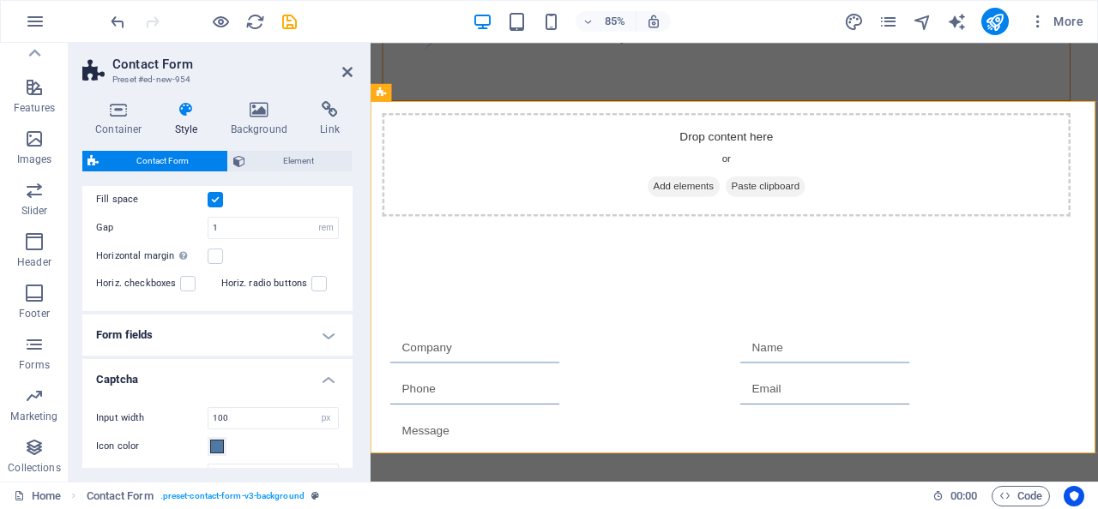
click at [323, 376] on h4 "Captcha" at bounding box center [217, 374] width 270 height 31
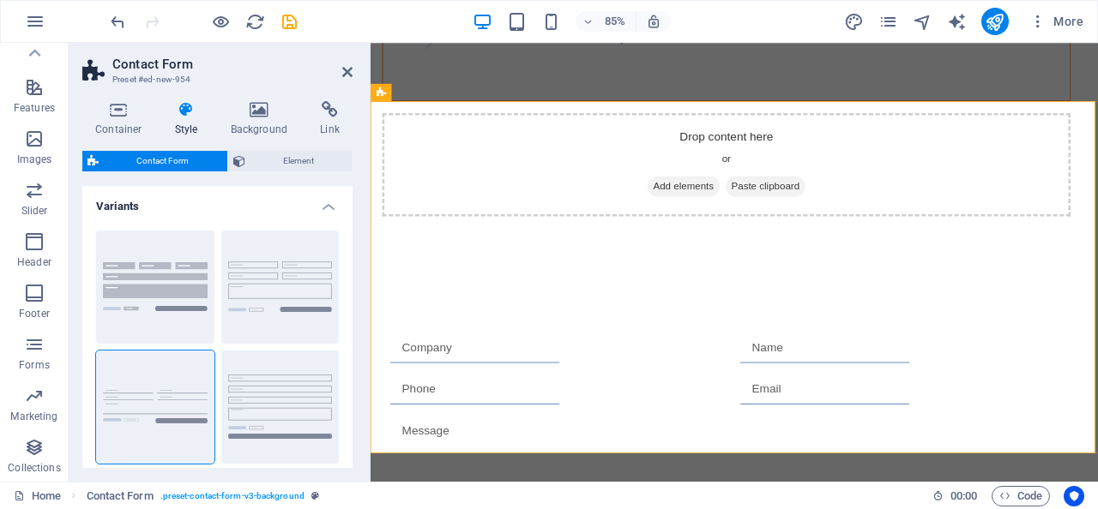
scroll to position [0, 0]
click at [273, 166] on span "Element" at bounding box center [298, 161] width 97 height 21
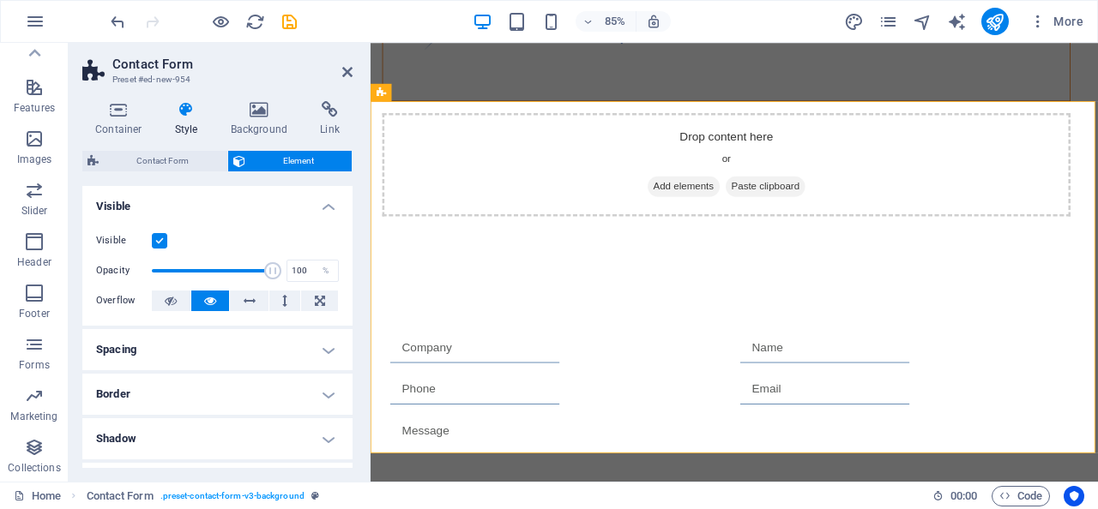
click at [273, 166] on span "Element" at bounding box center [298, 161] width 97 height 21
click at [434, 97] on span "Contact Form" at bounding box center [418, 92] width 53 height 9
click at [461, 93] on icon at bounding box center [460, 92] width 8 height 15
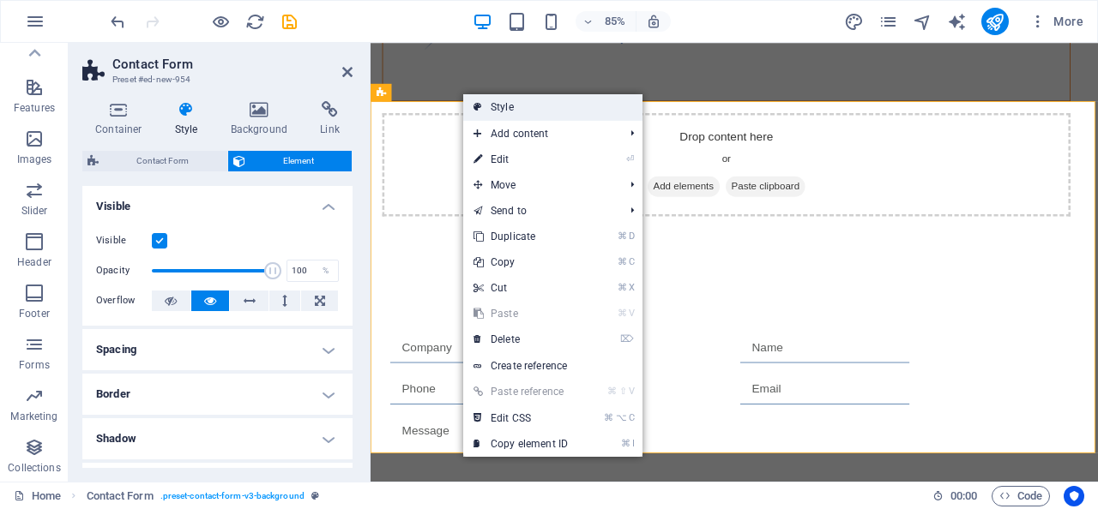
click at [476, 110] on icon at bounding box center [477, 107] width 9 height 26
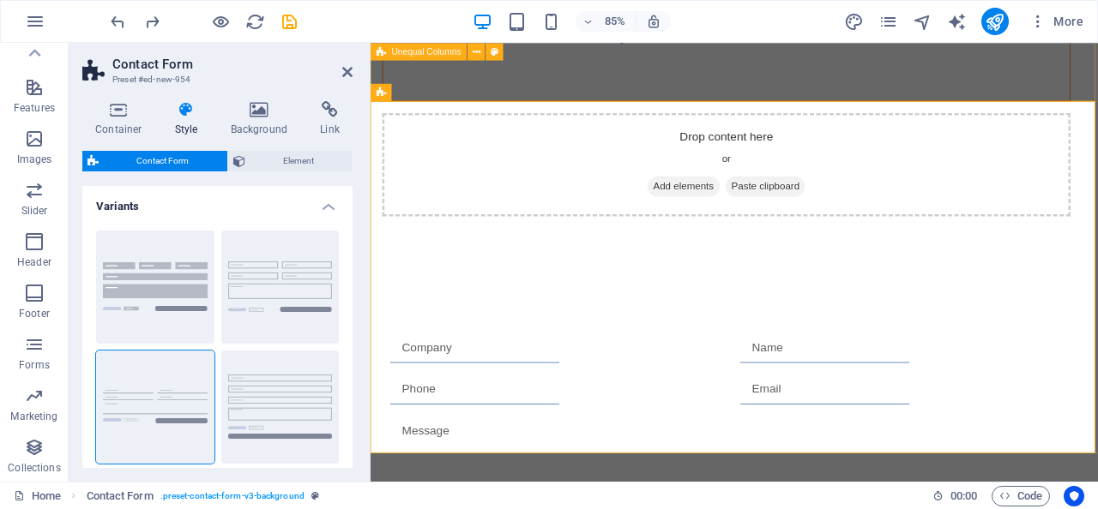
click at [592, 88] on div "Drop content here or Add elements Paste clipboard" at bounding box center [798, 69] width 856 height 494
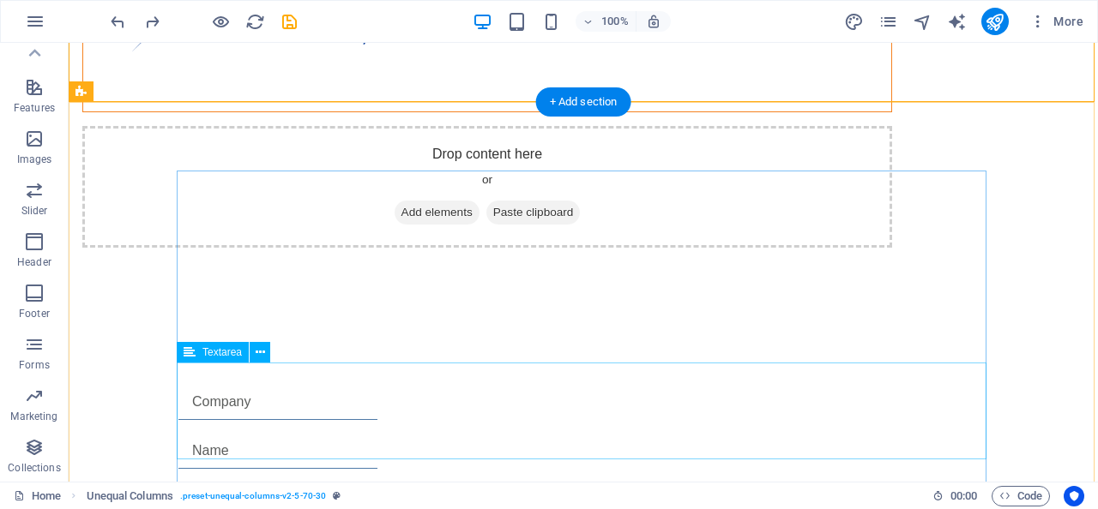
scroll to position [231, 0]
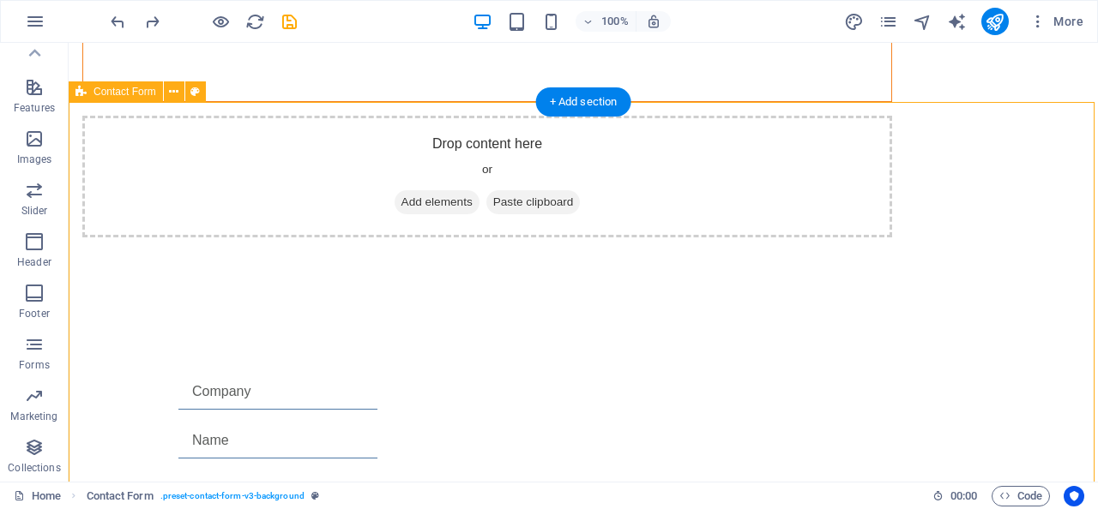
click at [81, 93] on icon at bounding box center [80, 91] width 11 height 21
click at [172, 92] on icon at bounding box center [173, 92] width 9 height 18
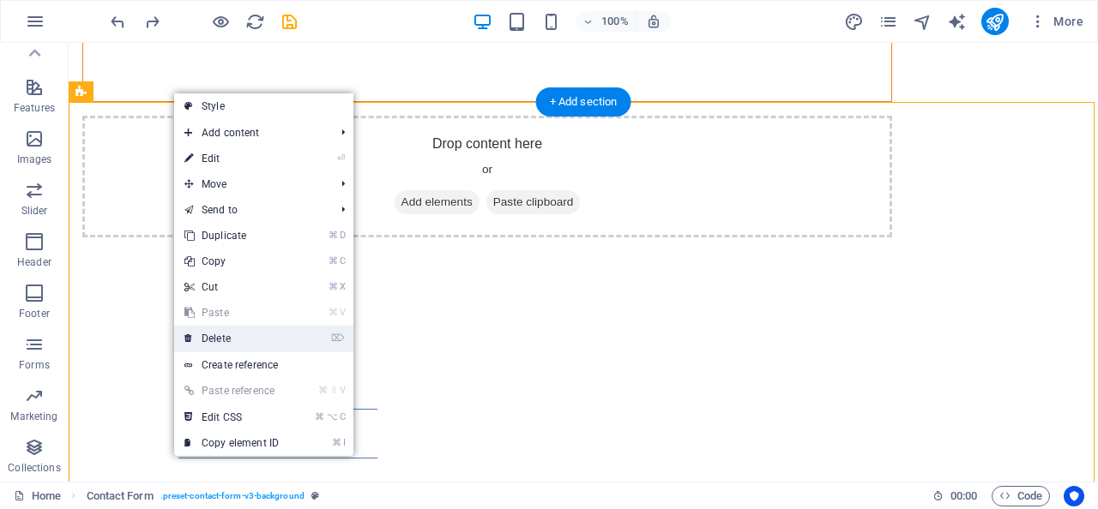
click at [227, 346] on link "⌦ Delete" at bounding box center [231, 339] width 115 height 26
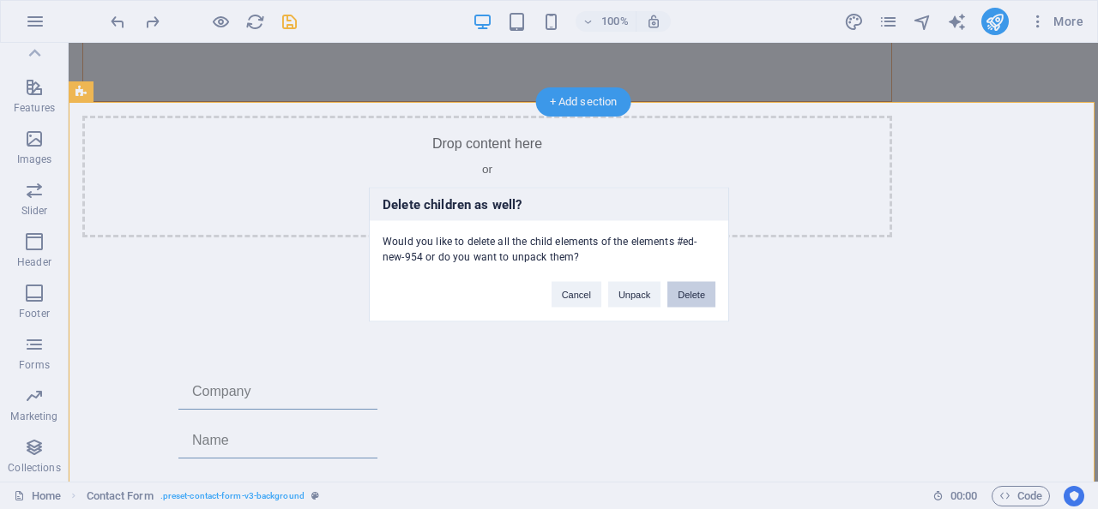
click at [702, 300] on button "Delete" at bounding box center [691, 295] width 48 height 26
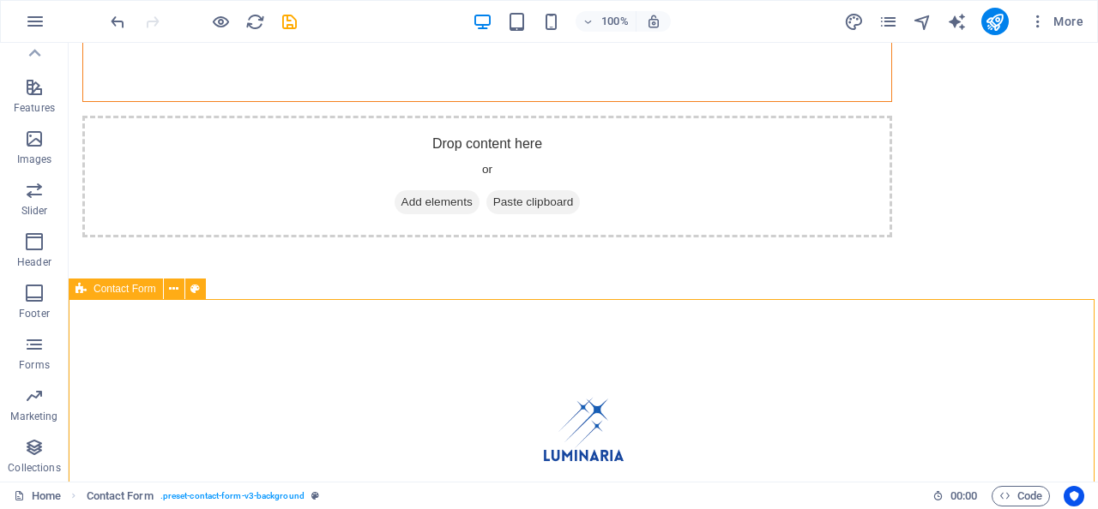
click at [86, 292] on icon at bounding box center [80, 289] width 11 height 21
click at [176, 286] on icon at bounding box center [173, 289] width 9 height 18
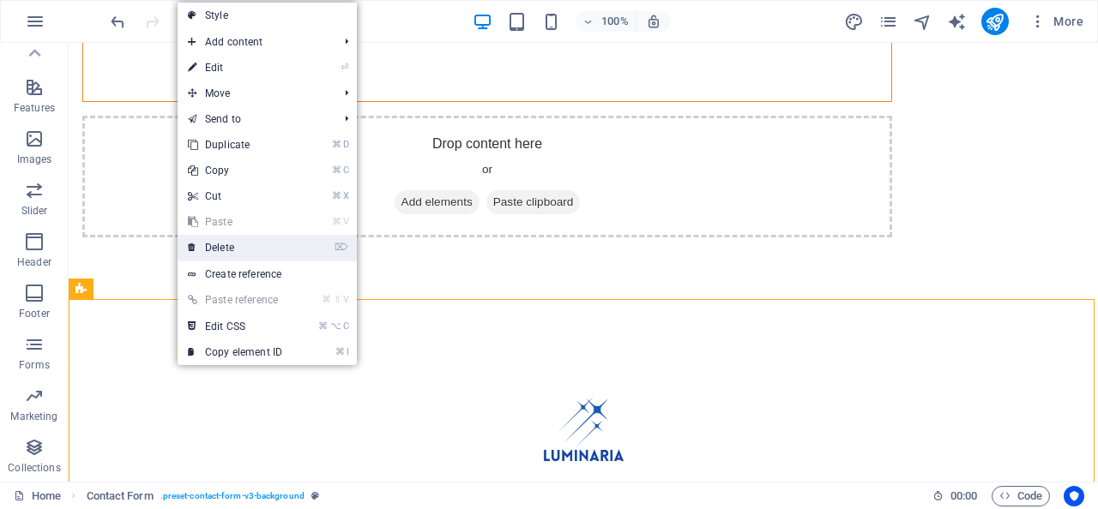
click at [265, 253] on link "⌦ Delete" at bounding box center [235, 248] width 115 height 26
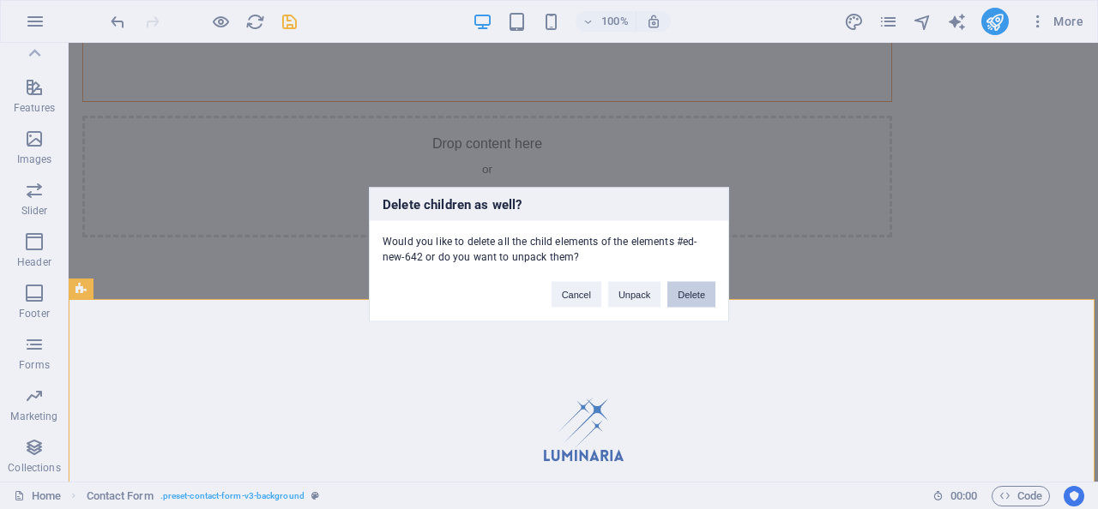
click at [694, 297] on button "Delete" at bounding box center [691, 295] width 48 height 26
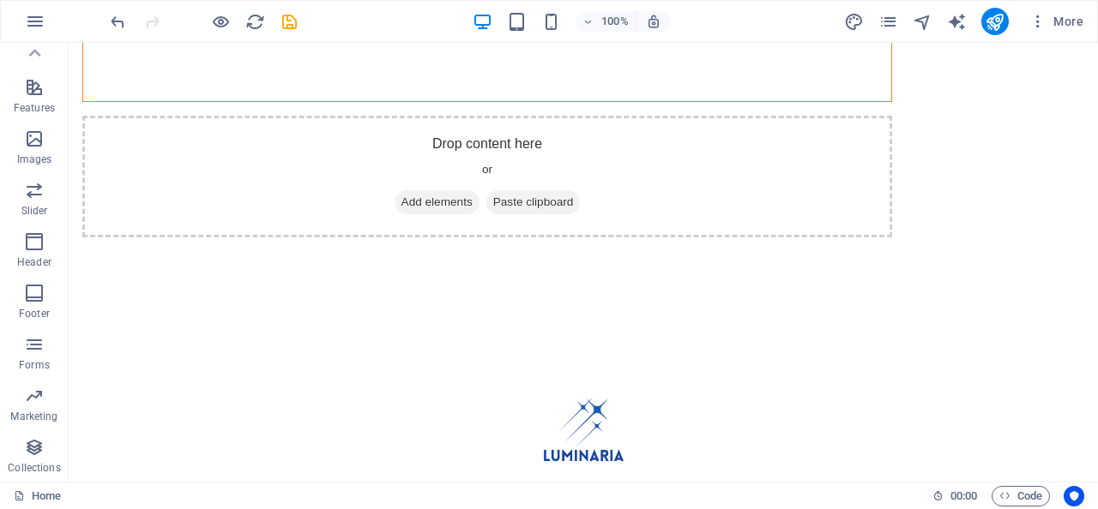
scroll to position [48, 0]
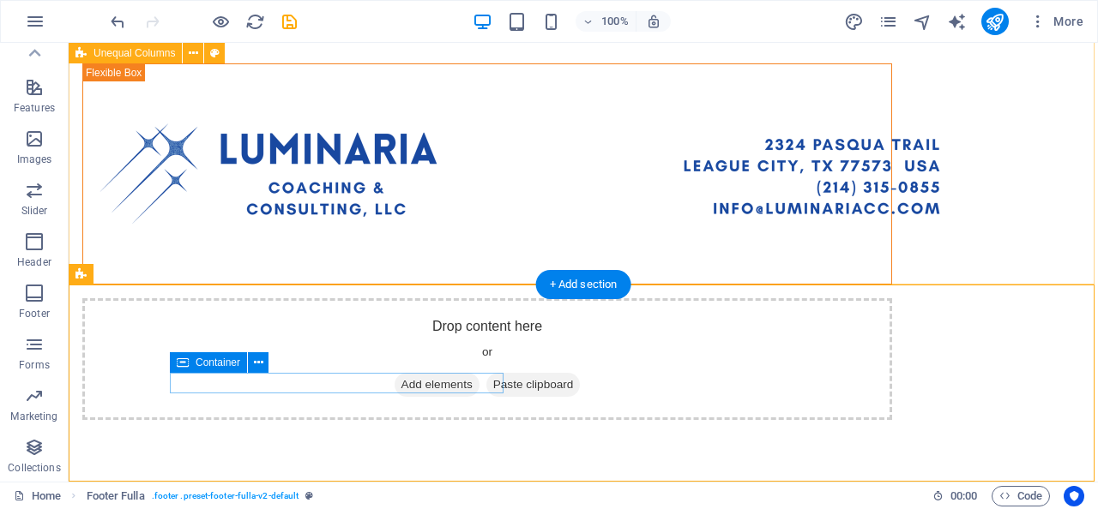
click at [109, 251] on div "Drop content here or Add elements Paste clipboard" at bounding box center [583, 242] width 1029 height 494
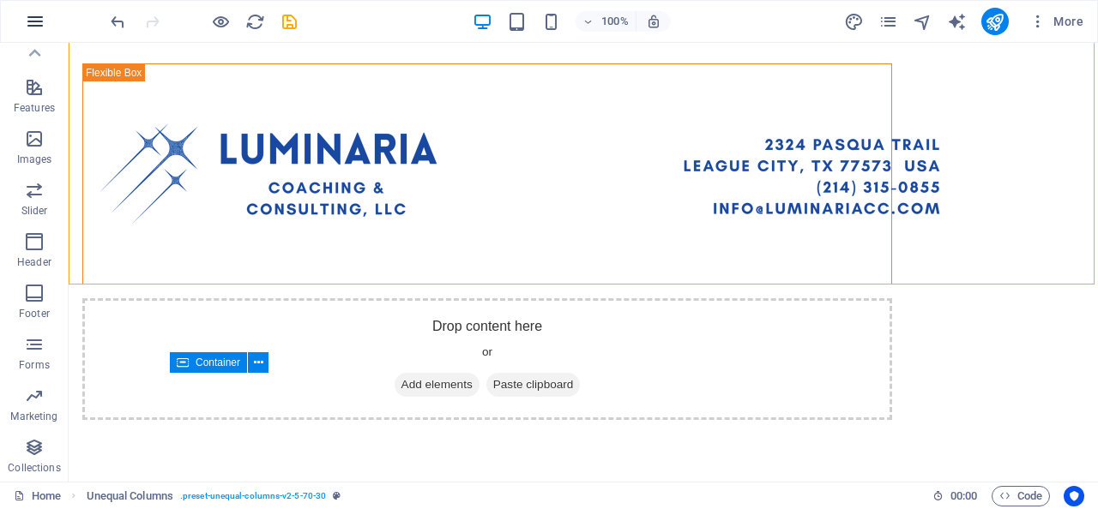
click at [37, 29] on icon "button" at bounding box center [35, 21] width 21 height 21
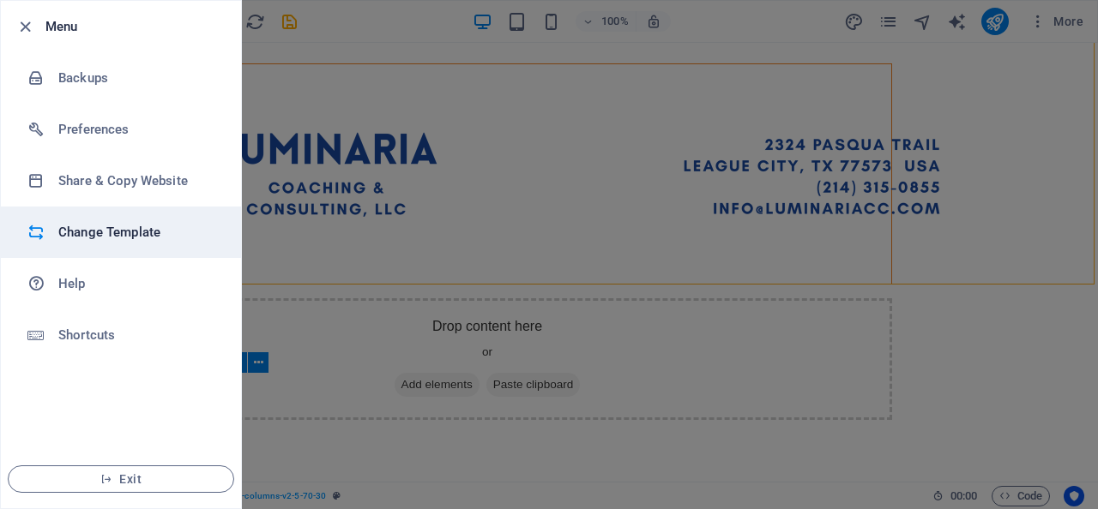
click at [85, 240] on h6 "Change Template" at bounding box center [137, 232] width 159 height 21
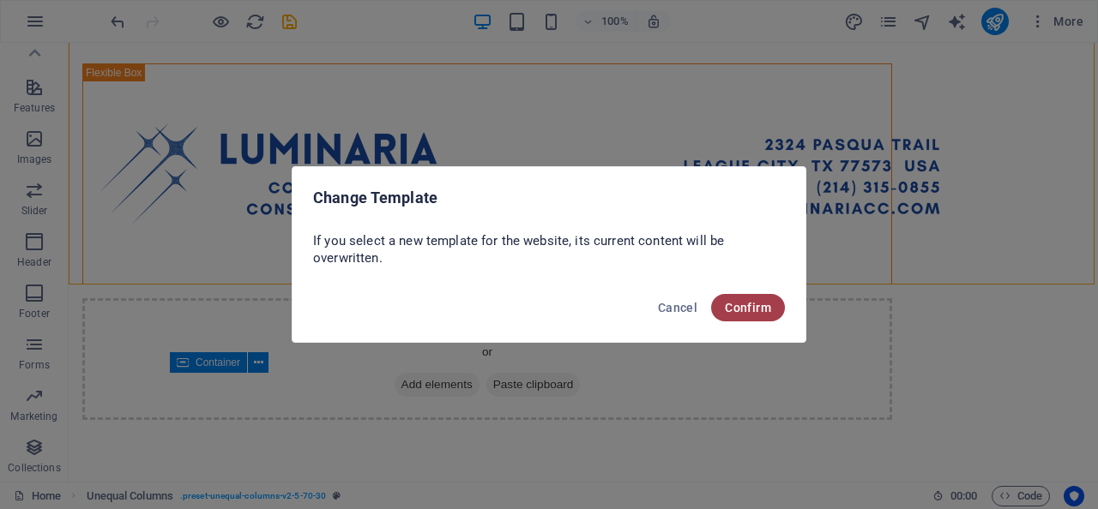
click at [770, 308] on span "Confirm" at bounding box center [748, 308] width 46 height 14
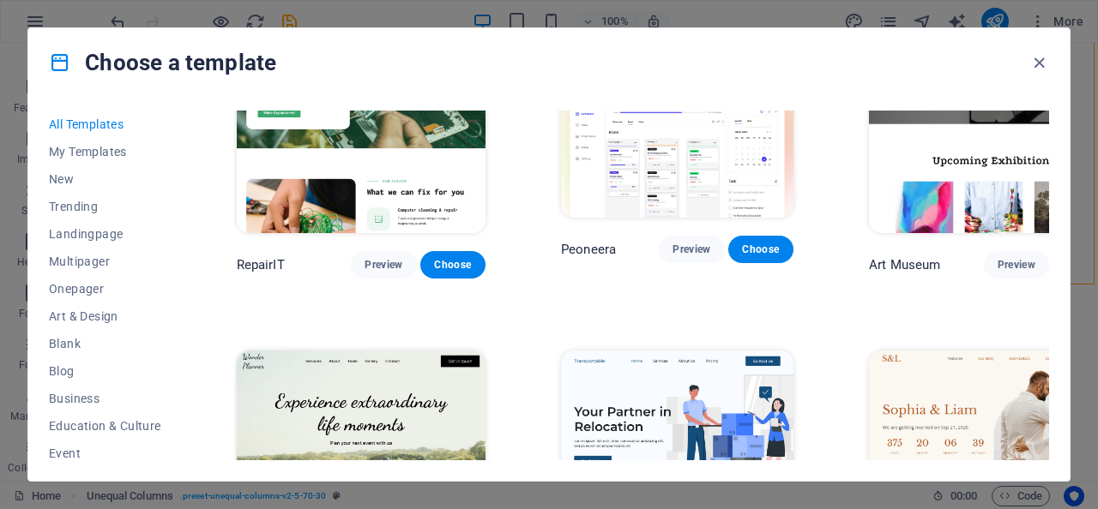
scroll to position [459, 0]
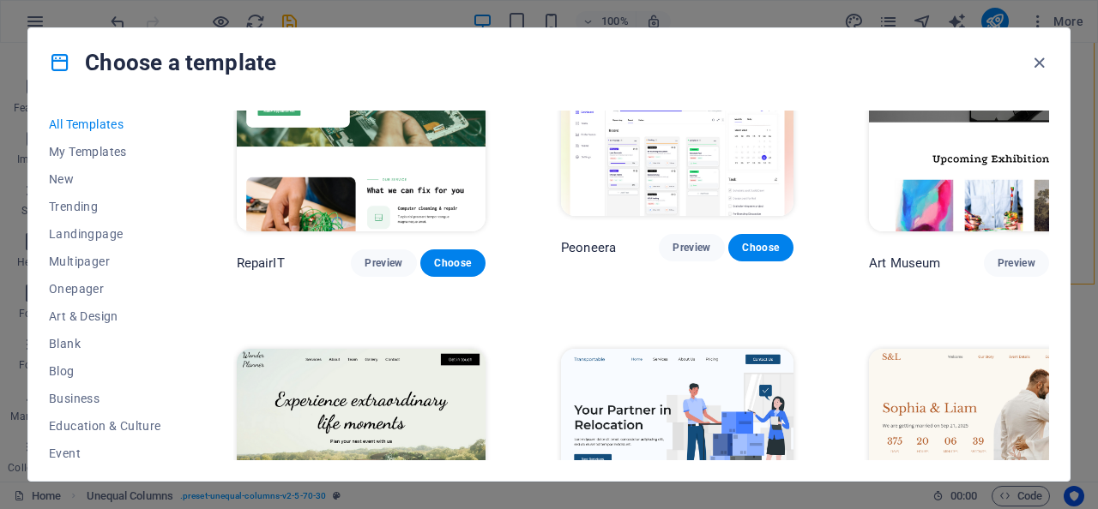
click at [99, 136] on button "All Templates" at bounding box center [105, 124] width 112 height 27
click at [74, 159] on button "My Templates" at bounding box center [105, 151] width 112 height 27
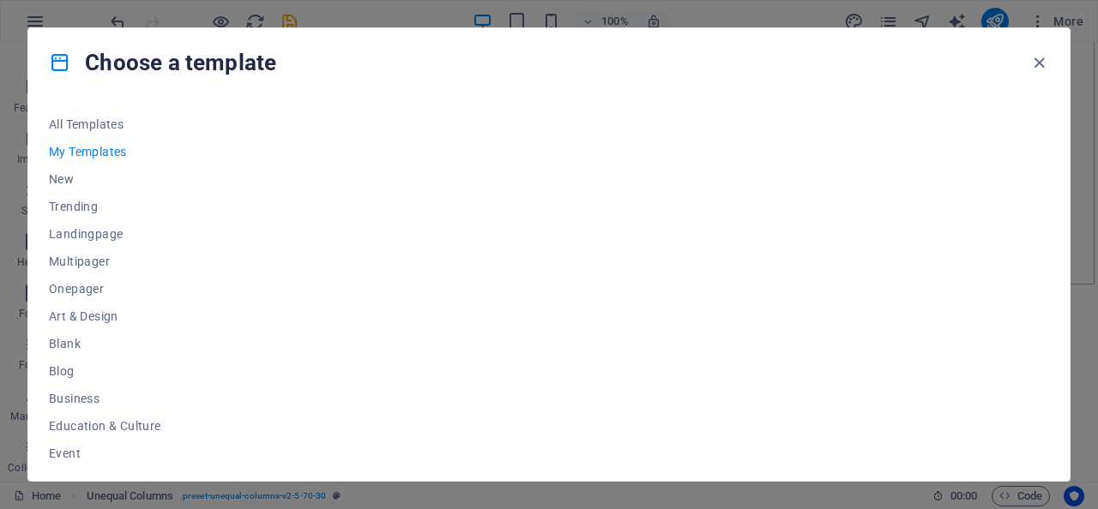
scroll to position [0, 0]
click at [70, 176] on span "New" at bounding box center [105, 179] width 112 height 14
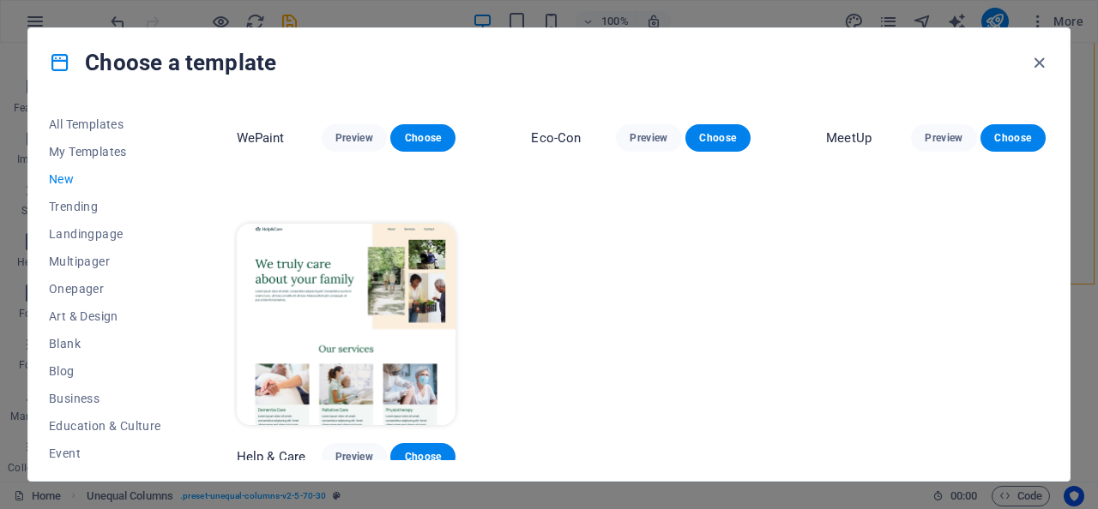
scroll to position [1182, 0]
click at [100, 212] on span "Trending" at bounding box center [105, 207] width 112 height 14
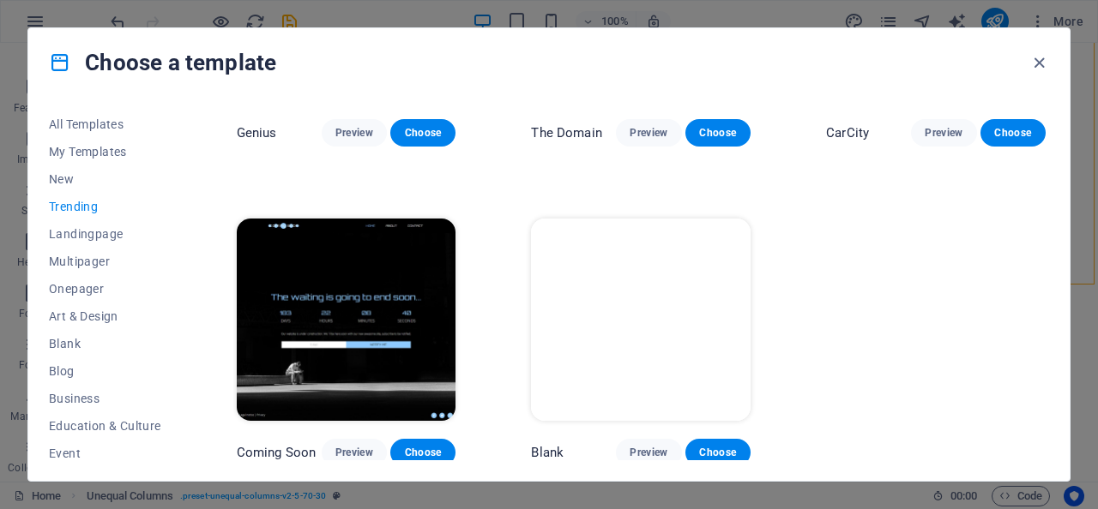
scroll to position [1506, 0]
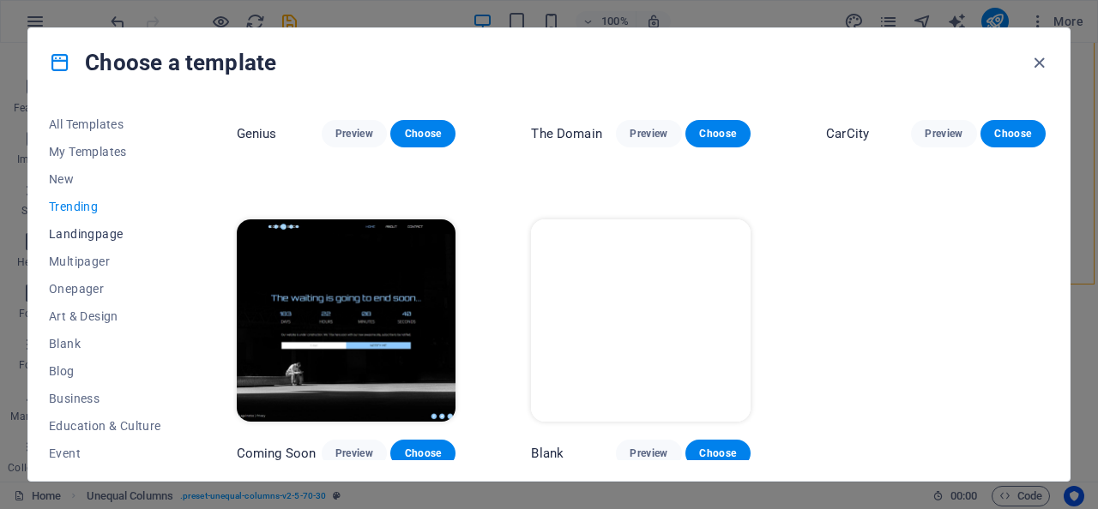
click at [75, 235] on span "Landingpage" at bounding box center [105, 234] width 112 height 14
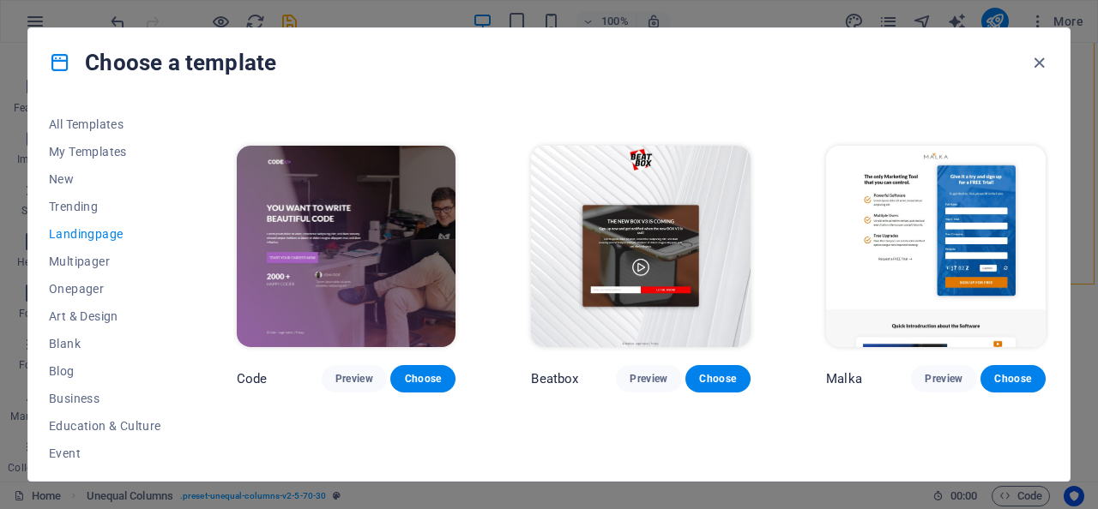
scroll to position [288, 0]
click at [79, 401] on span "Business" at bounding box center [105, 399] width 112 height 14
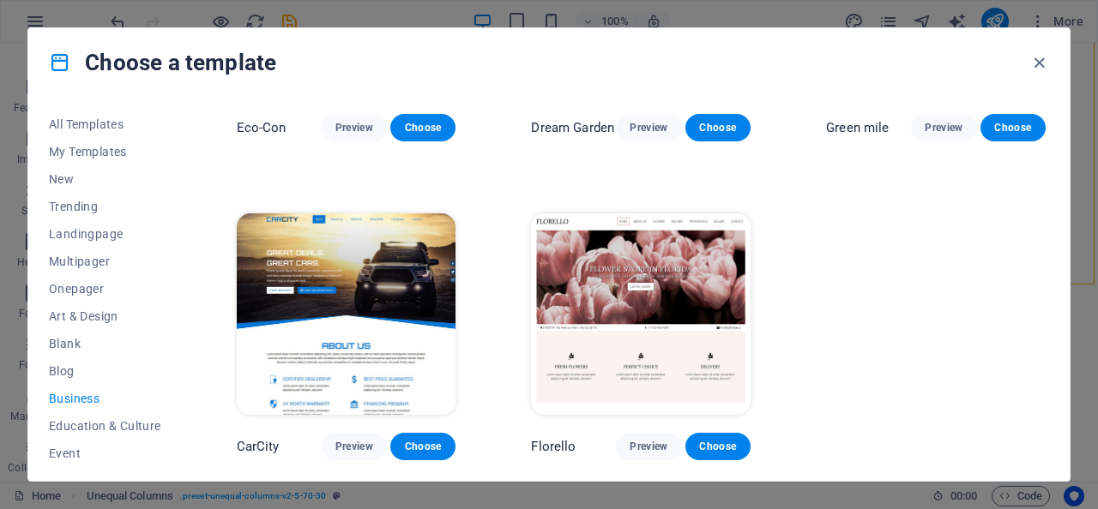
scroll to position [223, 0]
click at [75, 426] on span "Education & Culture" at bounding box center [105, 426] width 112 height 14
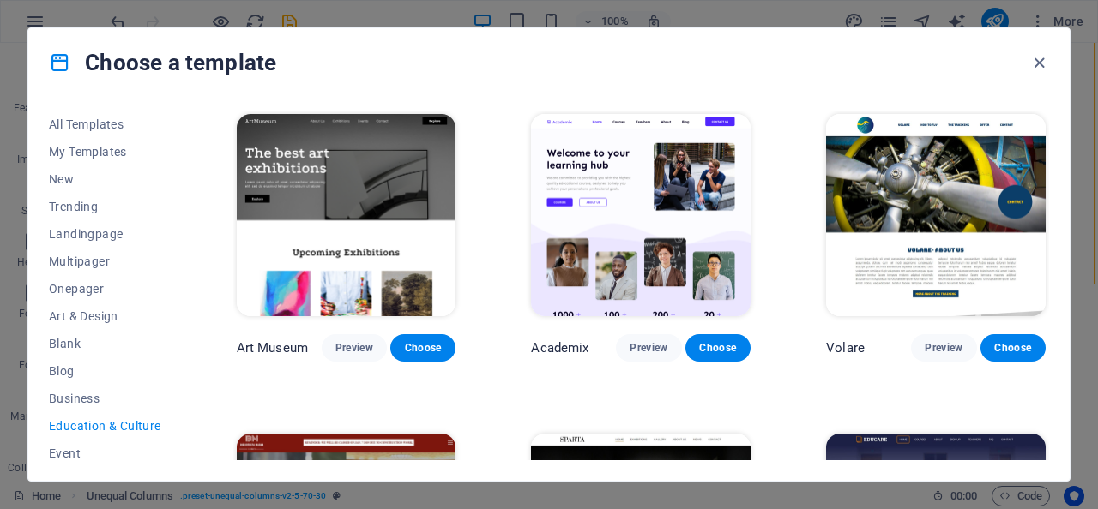
scroll to position [0, 0]
click at [60, 383] on button "Blog" at bounding box center [105, 371] width 112 height 27
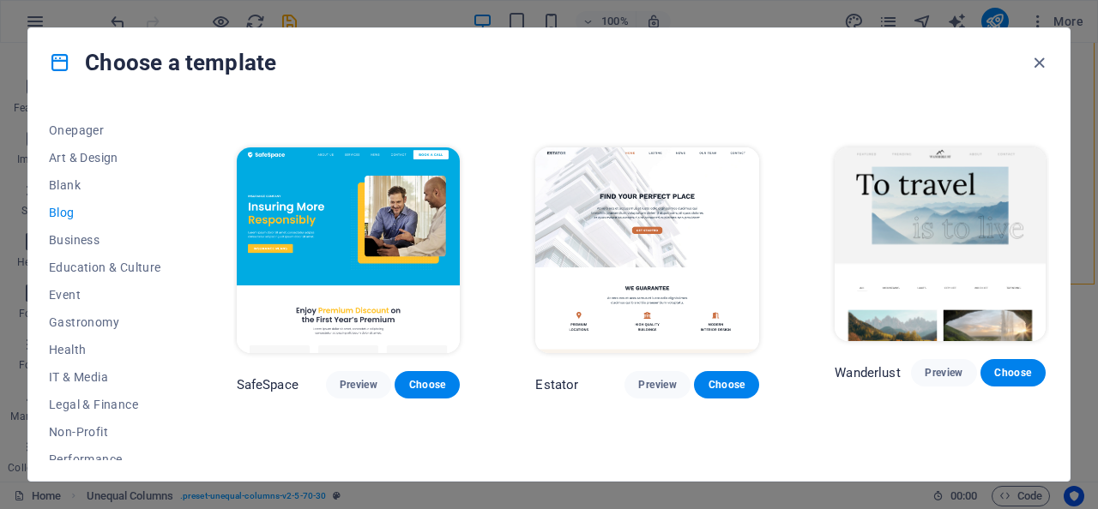
scroll to position [947, 0]
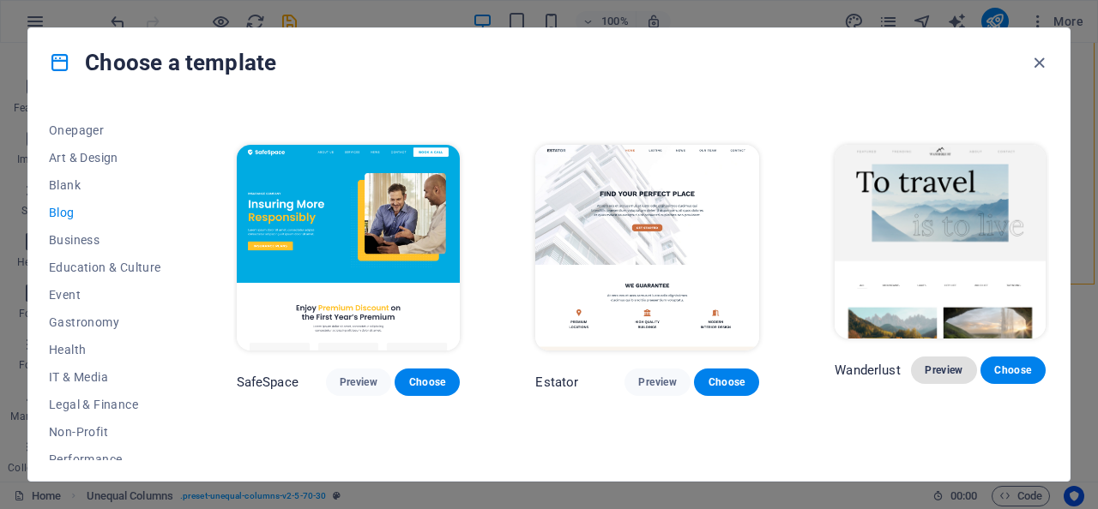
click at [949, 364] on span "Preview" at bounding box center [943, 371] width 38 height 14
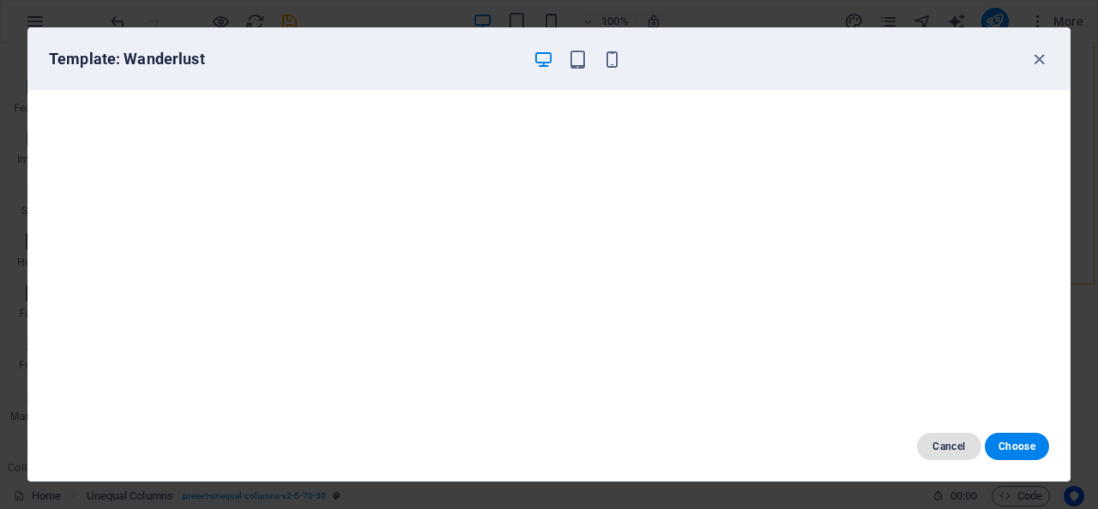
click at [946, 446] on span "Cancel" at bounding box center [948, 447] width 37 height 14
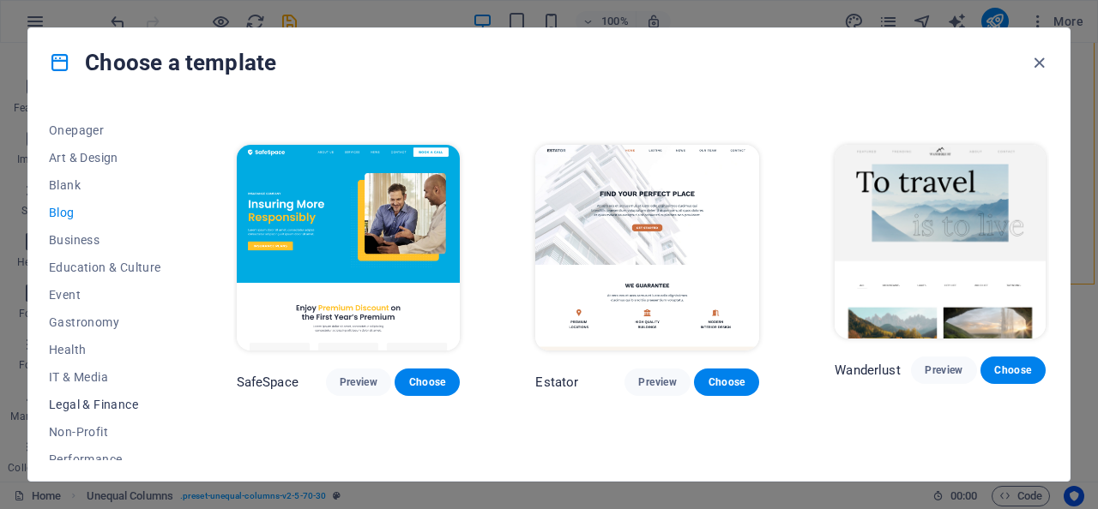
click at [120, 406] on span "Legal & Finance" at bounding box center [105, 405] width 112 height 14
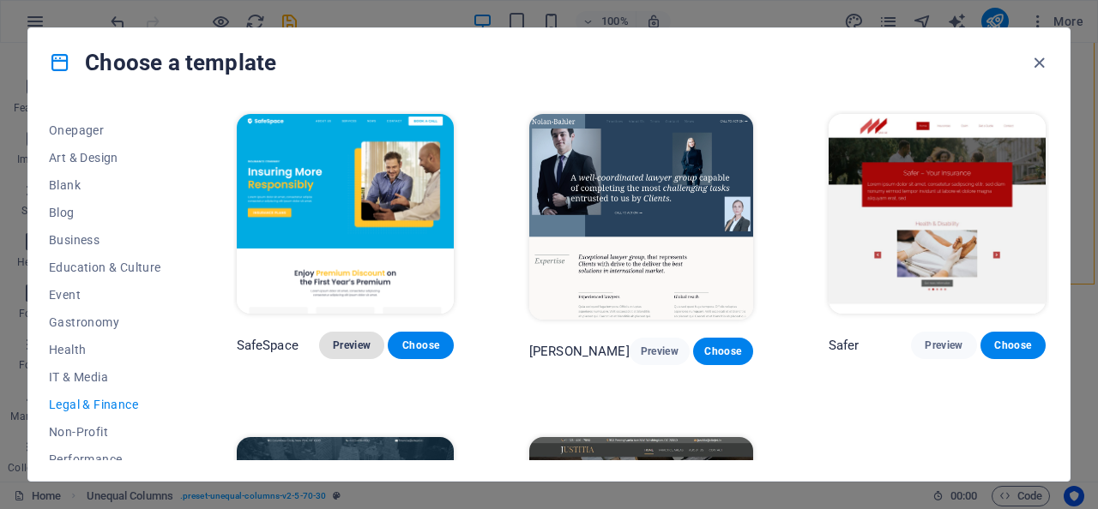
scroll to position [0, 0]
click at [114, 382] on span "IT & Media" at bounding box center [105, 377] width 112 height 14
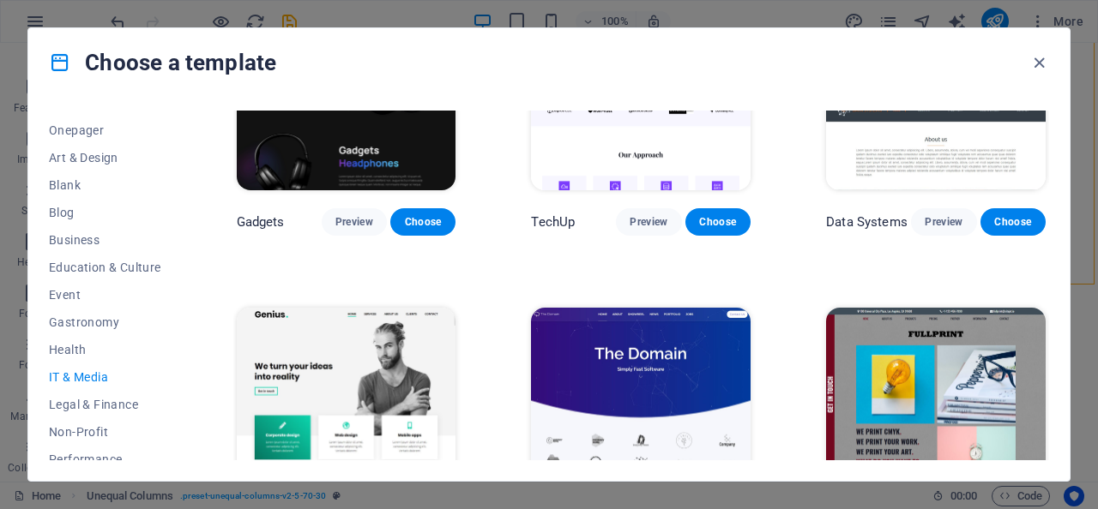
scroll to position [453, 0]
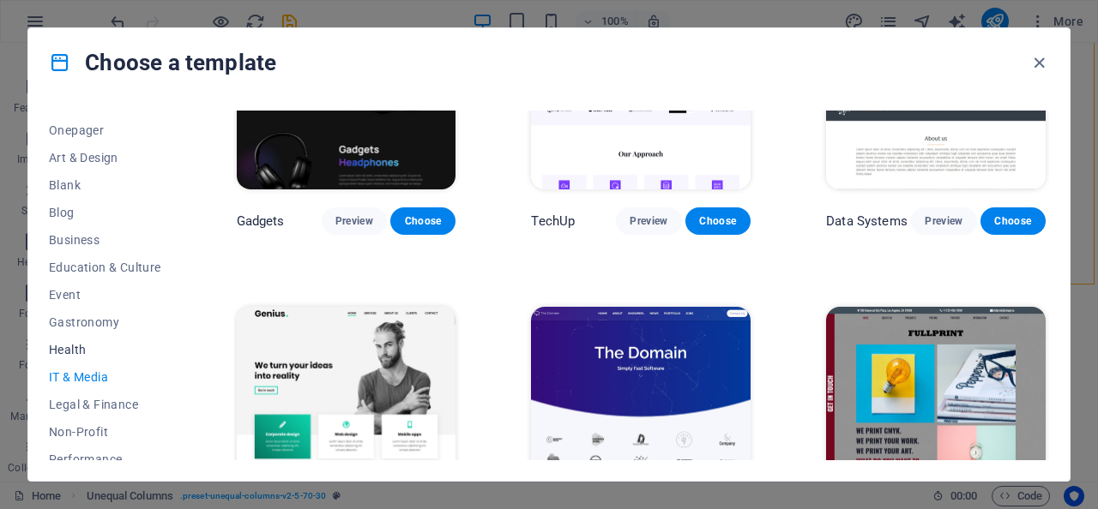
click at [77, 348] on span "Health" at bounding box center [105, 350] width 112 height 14
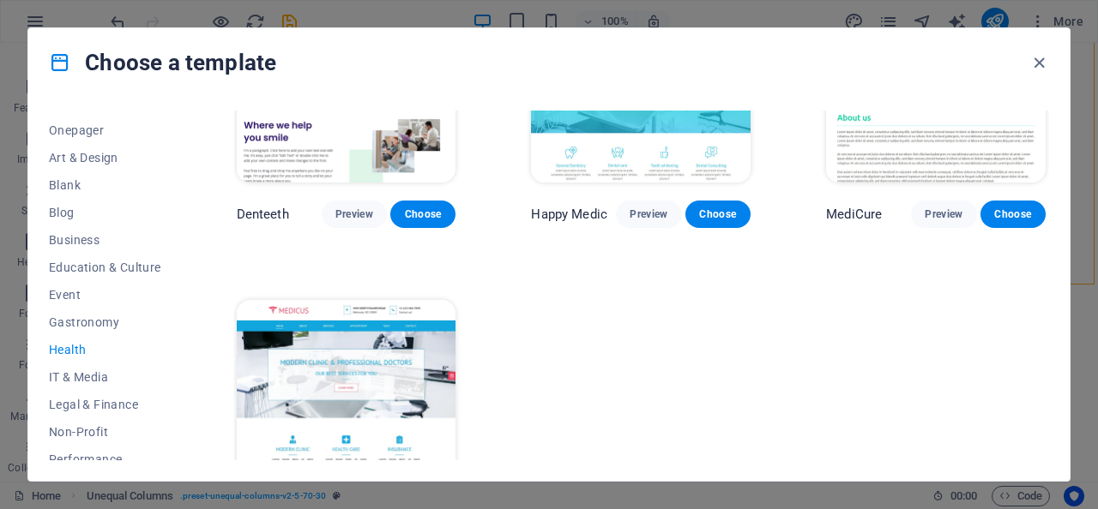
click at [77, 348] on span "Health" at bounding box center [105, 350] width 112 height 14
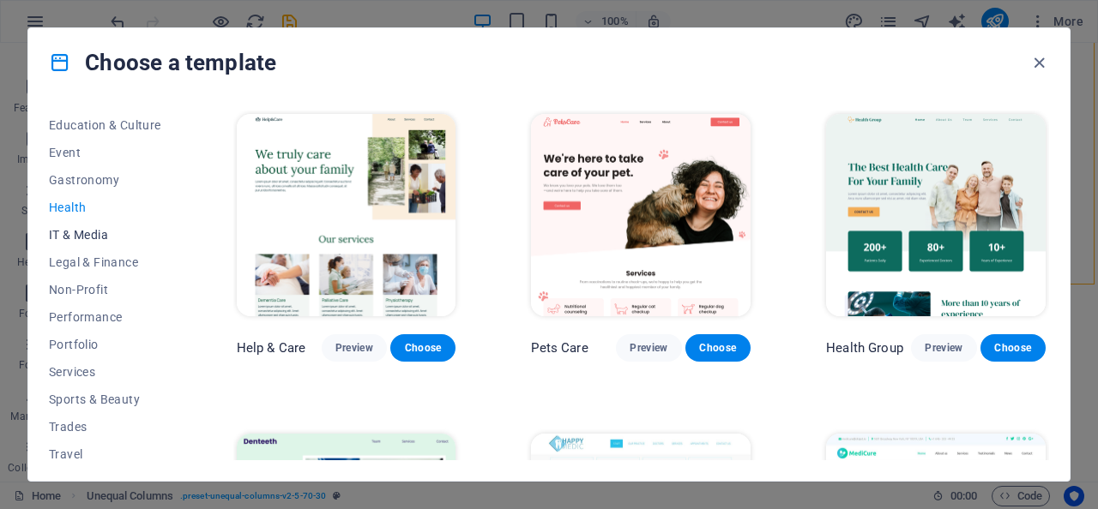
scroll to position [315, 0]
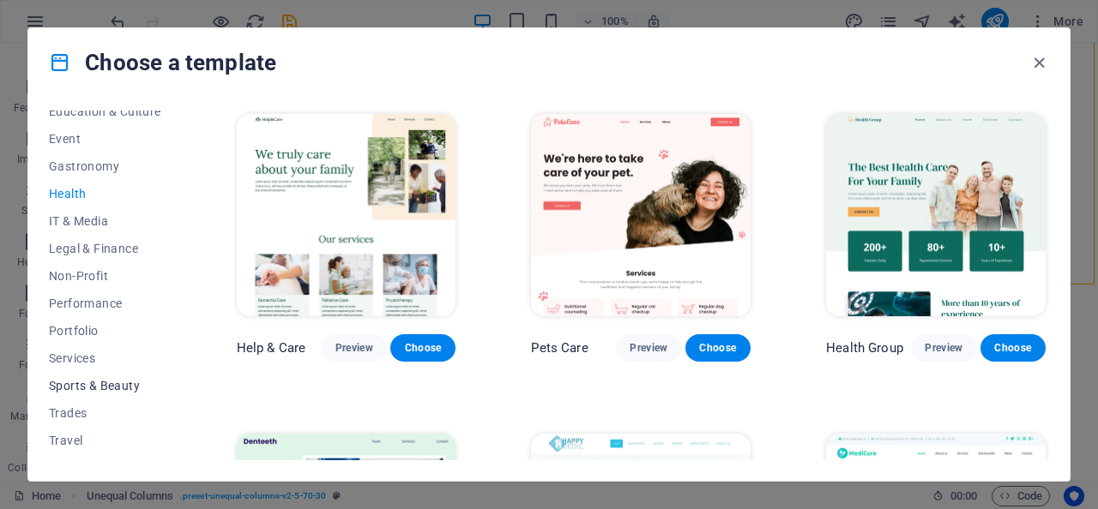
click at [99, 381] on span "Sports & Beauty" at bounding box center [105, 386] width 112 height 14
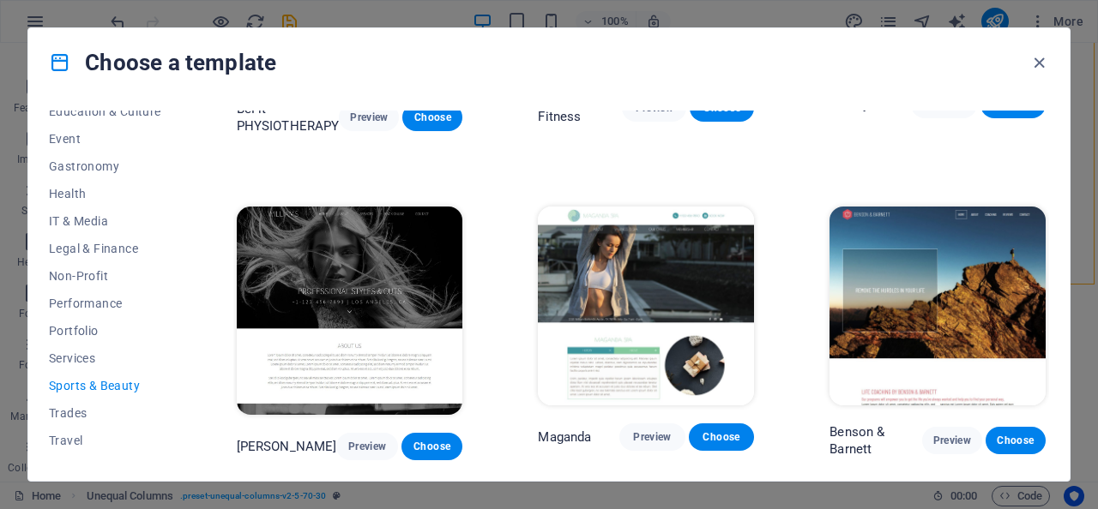
scroll to position [1225, 0]
click at [95, 412] on span "Trades" at bounding box center [105, 413] width 112 height 14
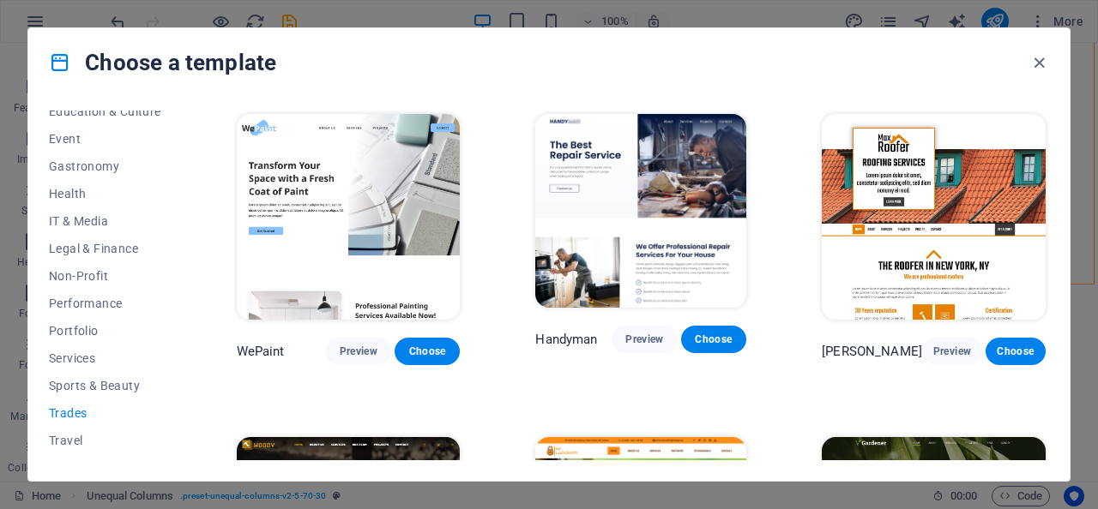
scroll to position [0, 0]
click at [75, 435] on span "Travel" at bounding box center [105, 441] width 112 height 14
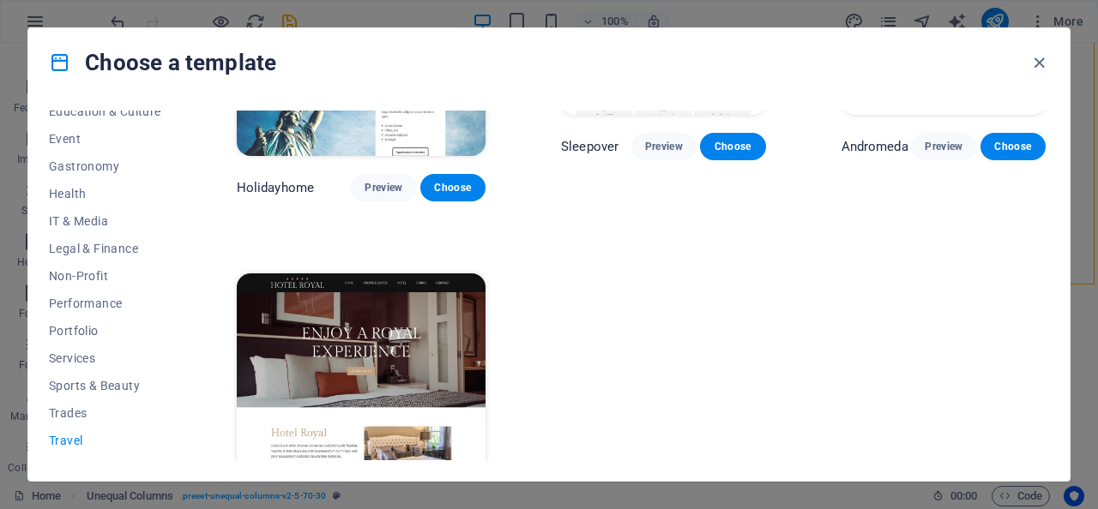
scroll to position [533, 0]
click at [104, 357] on span "Services" at bounding box center [105, 359] width 112 height 14
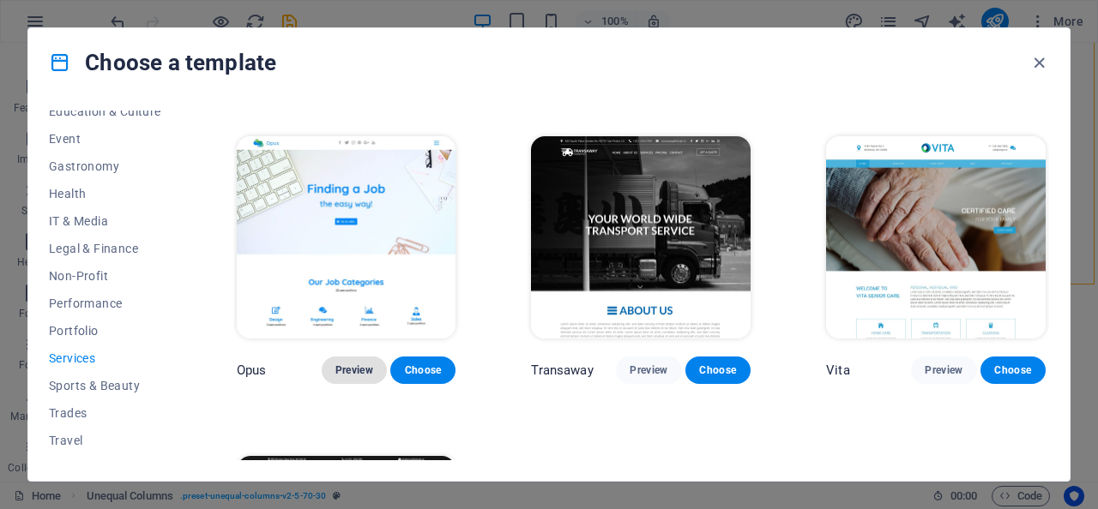
scroll to position [1914, 0]
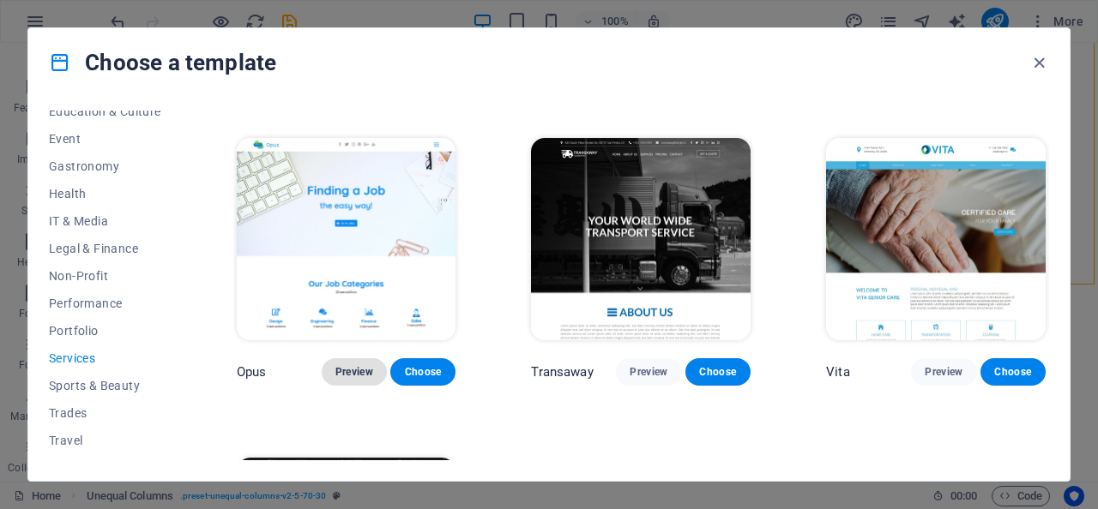
click at [364, 365] on span "Preview" at bounding box center [354, 372] width 38 height 14
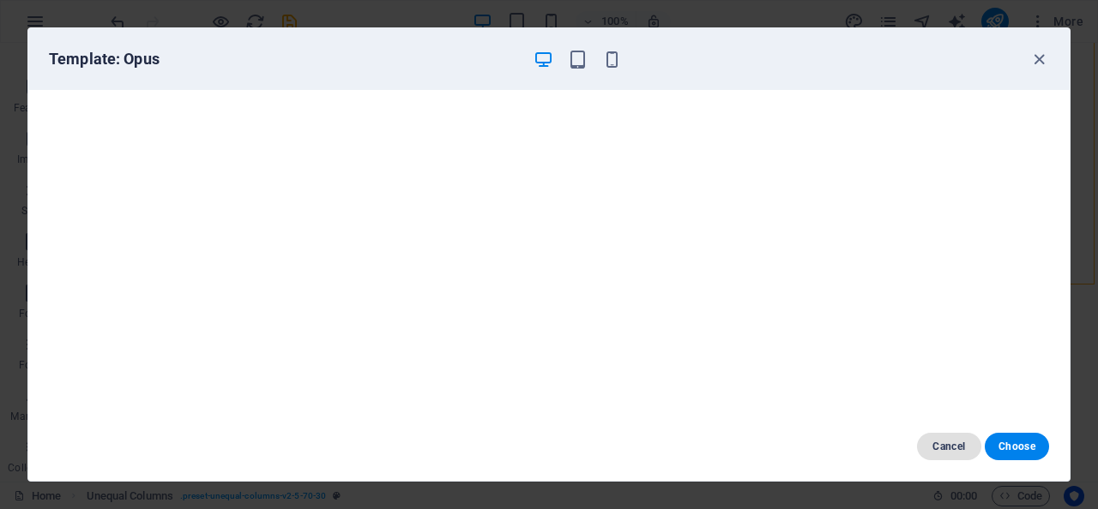
click at [956, 444] on span "Cancel" at bounding box center [948, 447] width 37 height 14
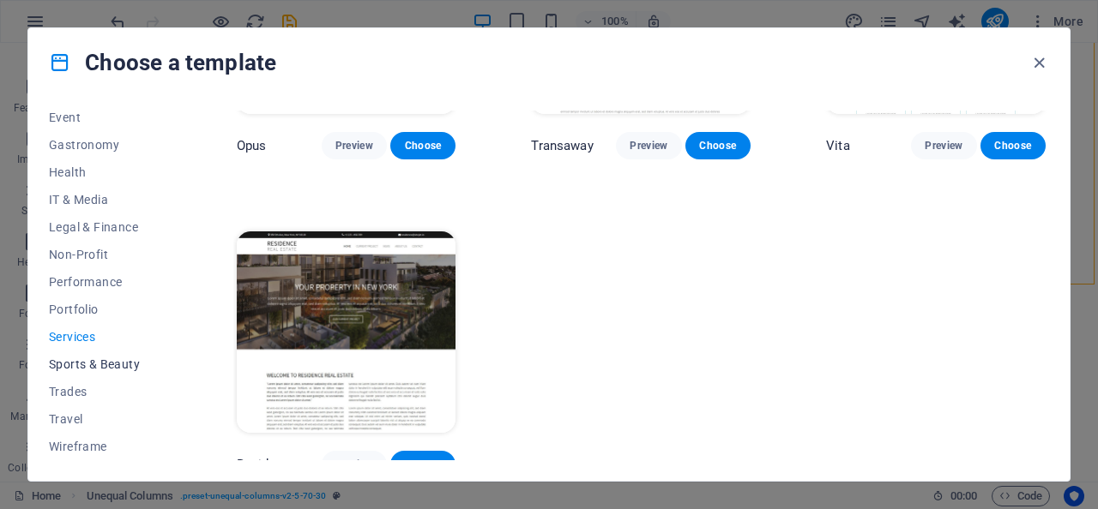
scroll to position [336, 0]
click at [1033, 62] on icon "button" at bounding box center [1039, 63] width 20 height 20
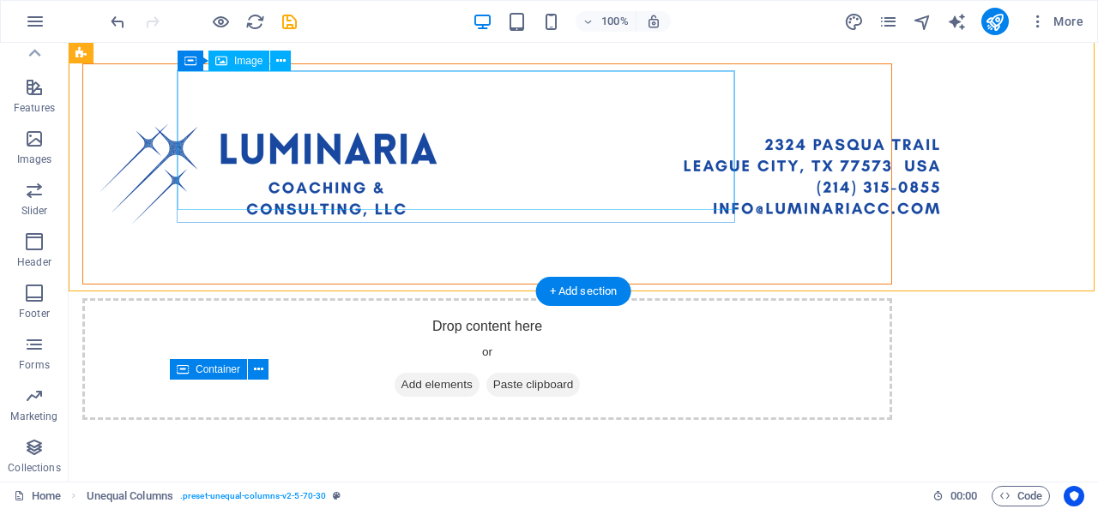
scroll to position [35, 0]
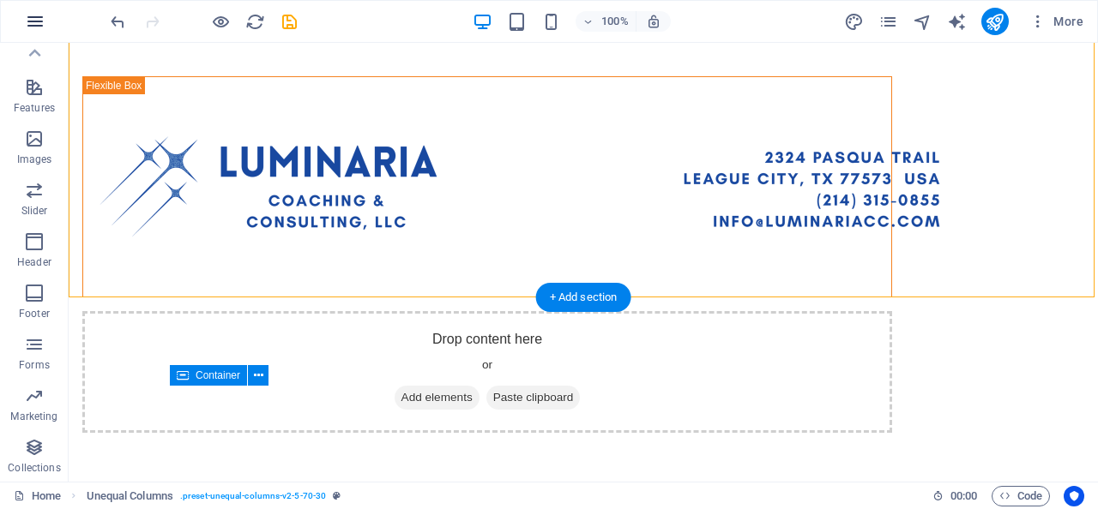
click at [29, 15] on icon "button" at bounding box center [35, 21] width 21 height 21
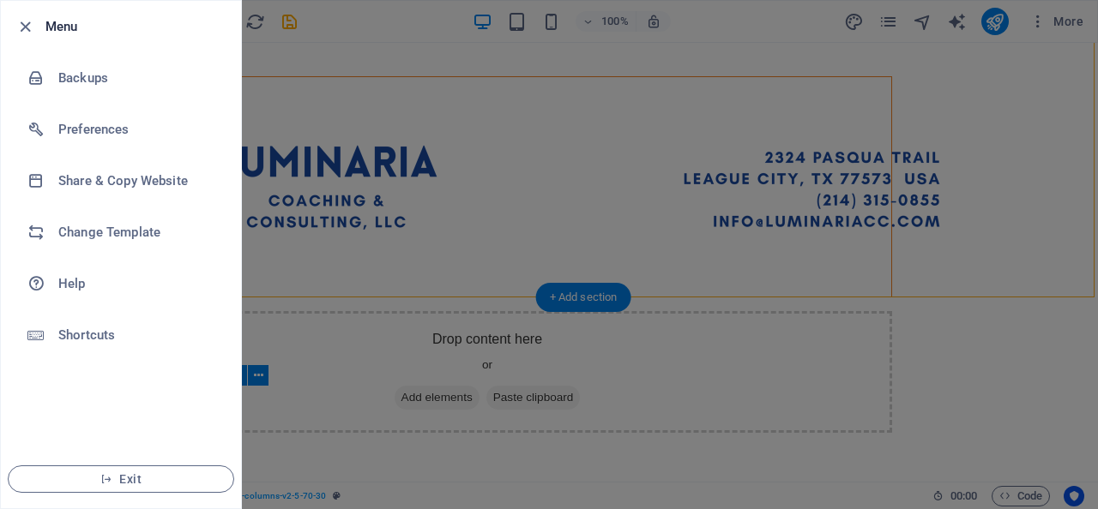
click at [334, 400] on div at bounding box center [549, 254] width 1098 height 509
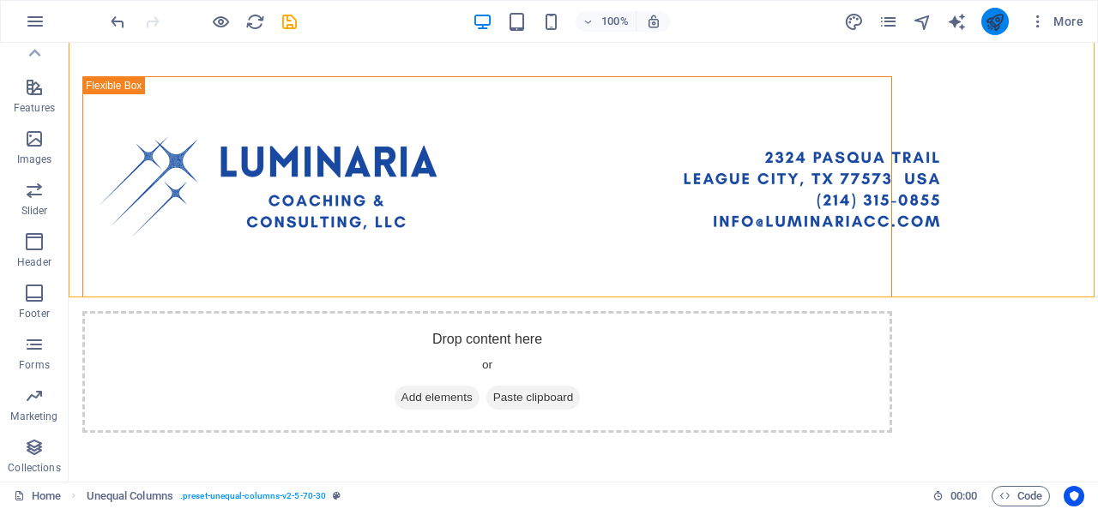
click at [991, 27] on icon "publish" at bounding box center [994, 22] width 20 height 20
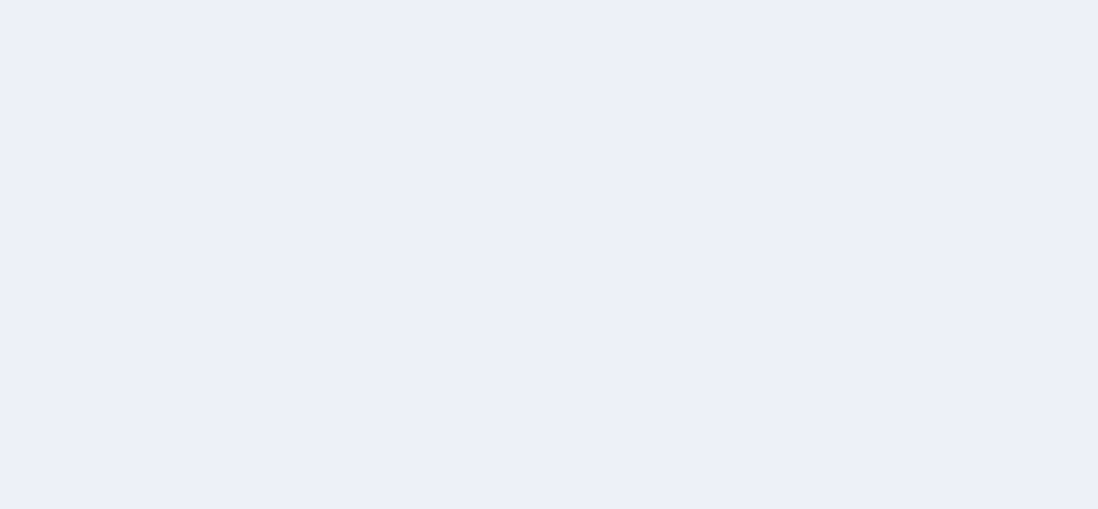
click at [803, 81] on div at bounding box center [549, 254] width 1098 height 509
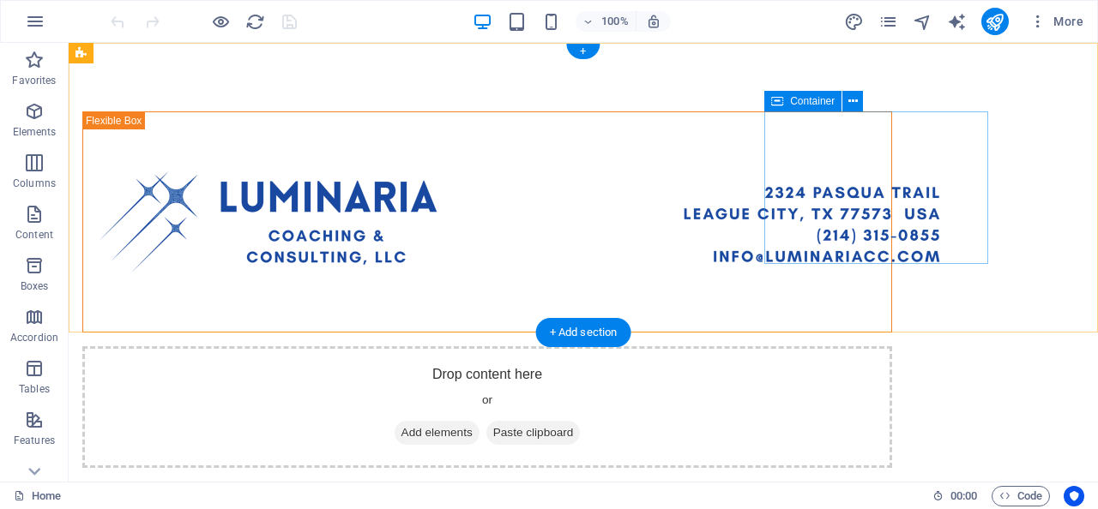
click at [855, 346] on div "Drop content here or Add elements Paste clipboard" at bounding box center [486, 407] width 809 height 122
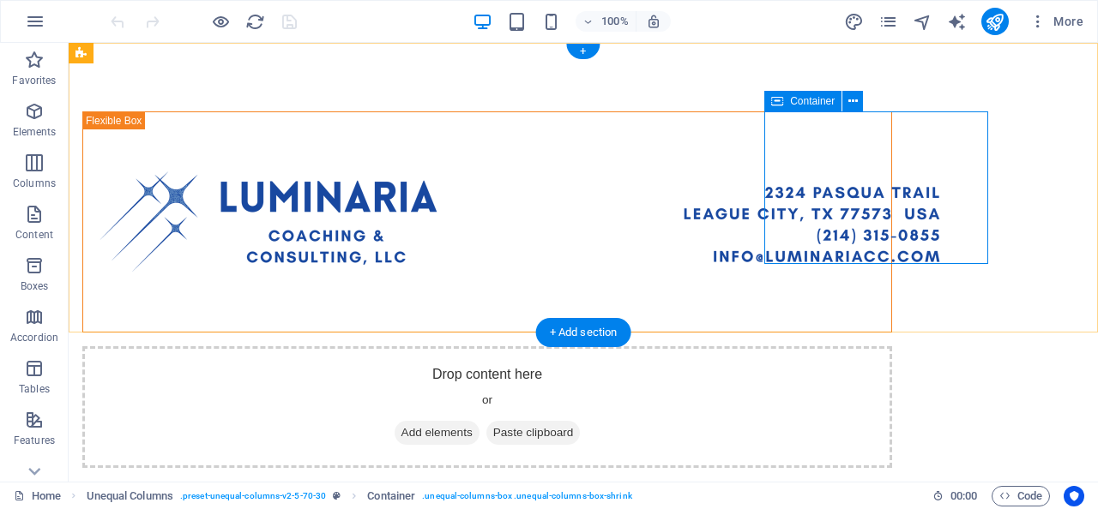
click at [479, 421] on span "Add elements" at bounding box center [436, 433] width 85 height 24
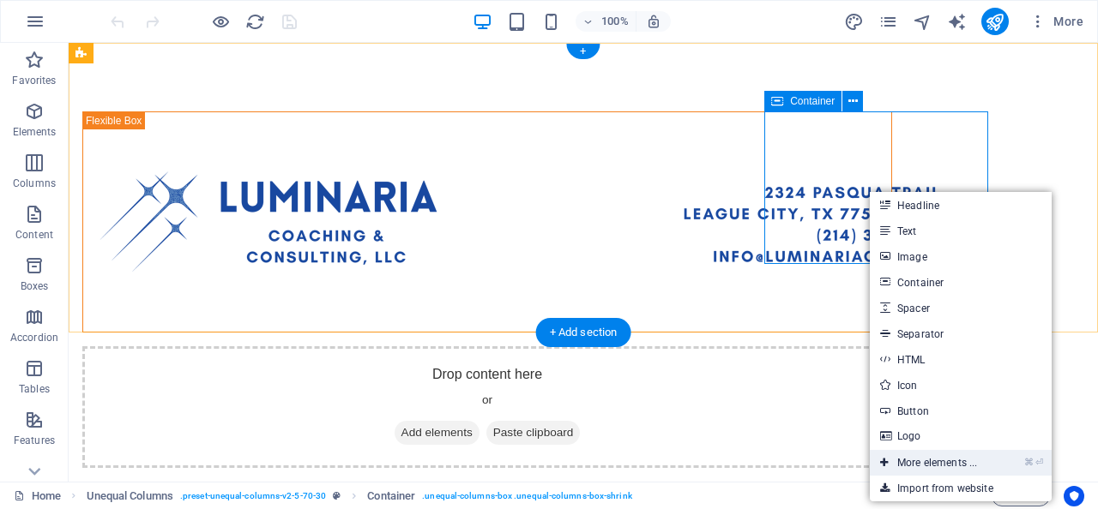
click at [929, 467] on link "⌘ ⏎ More elements ..." at bounding box center [928, 463] width 117 height 26
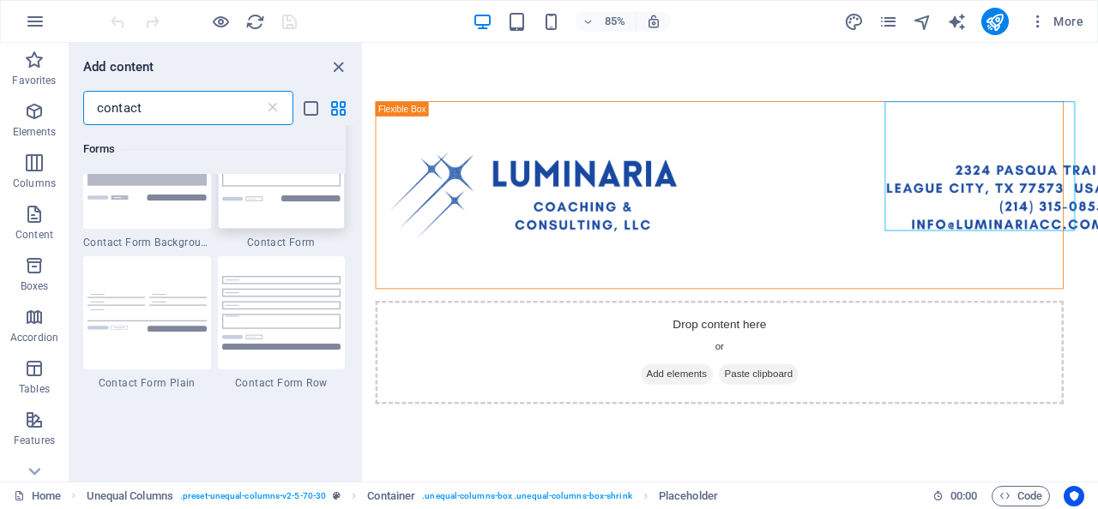
scroll to position [1272, 0]
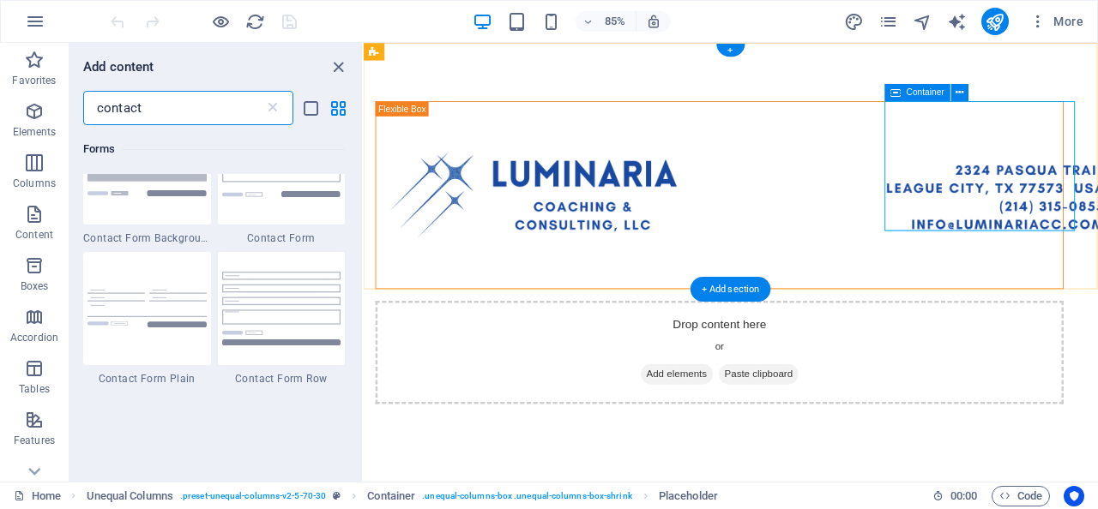
type input "contact"
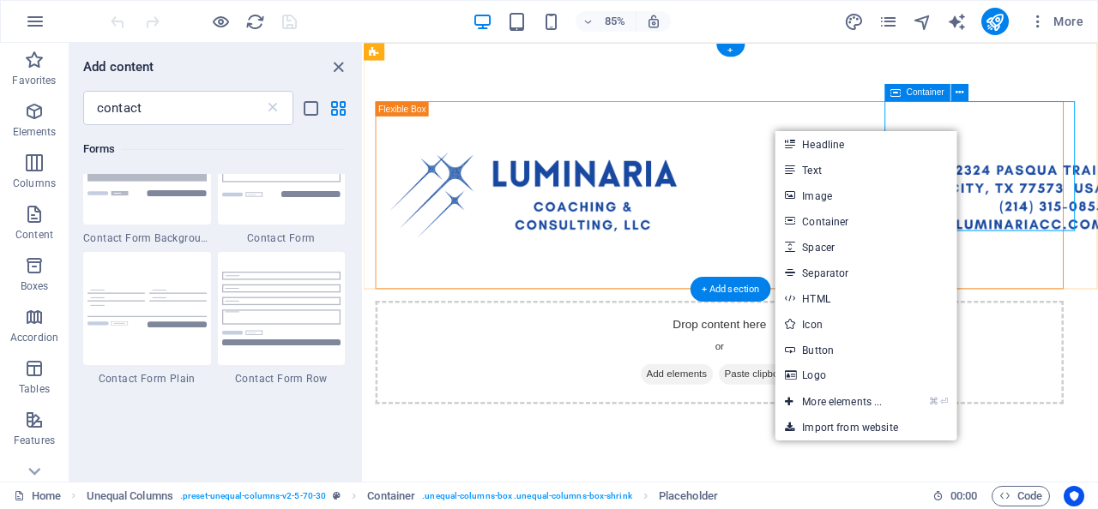
click at [1063, 346] on div "Drop content here or Add elements Paste clipboard" at bounding box center [781, 407] width 809 height 122
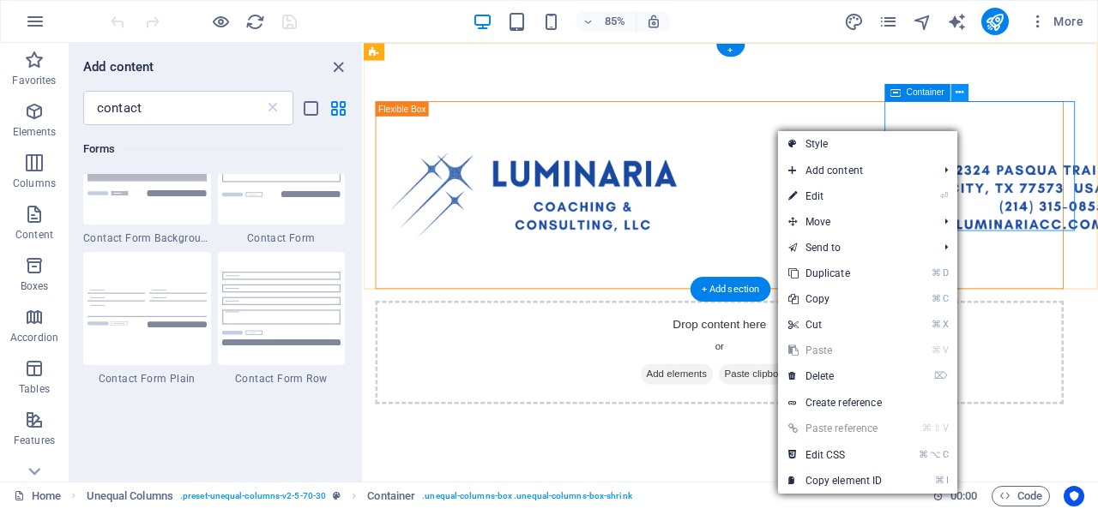
click at [962, 91] on icon at bounding box center [959, 92] width 8 height 15
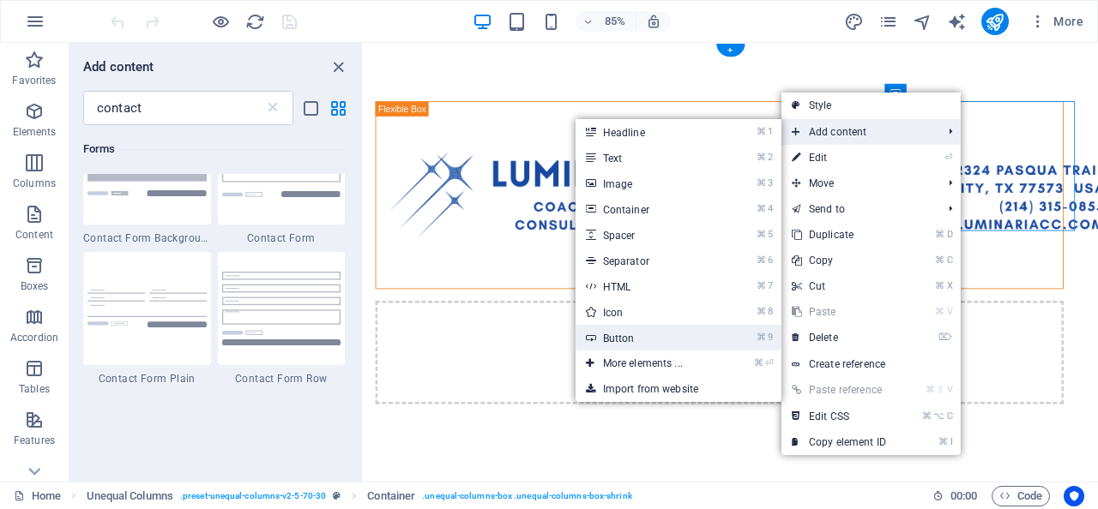
click at [664, 334] on link "⌘ 9 Button" at bounding box center [645, 338] width 141 height 26
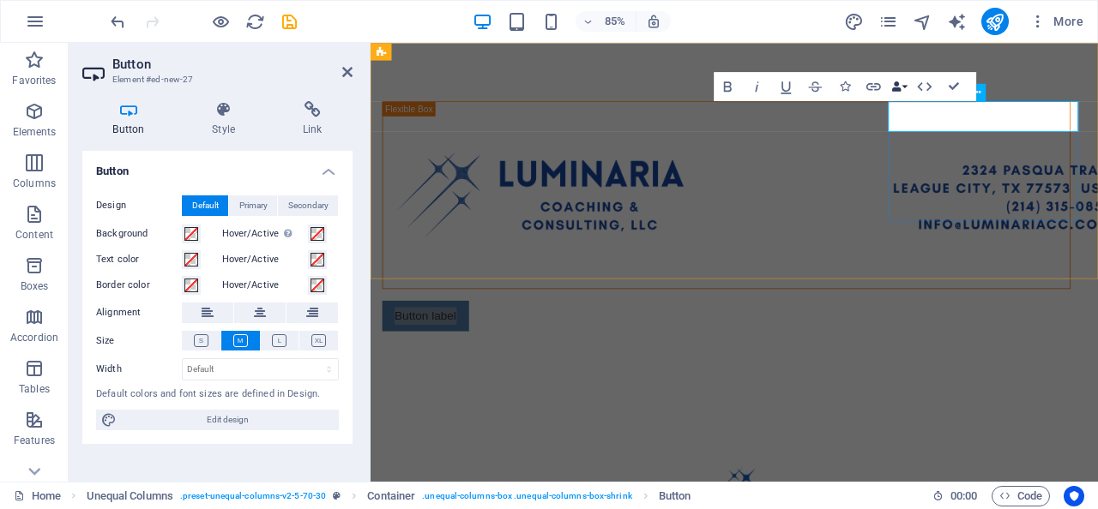
click at [902, 88] on button "Data Bindings" at bounding box center [899, 86] width 21 height 29
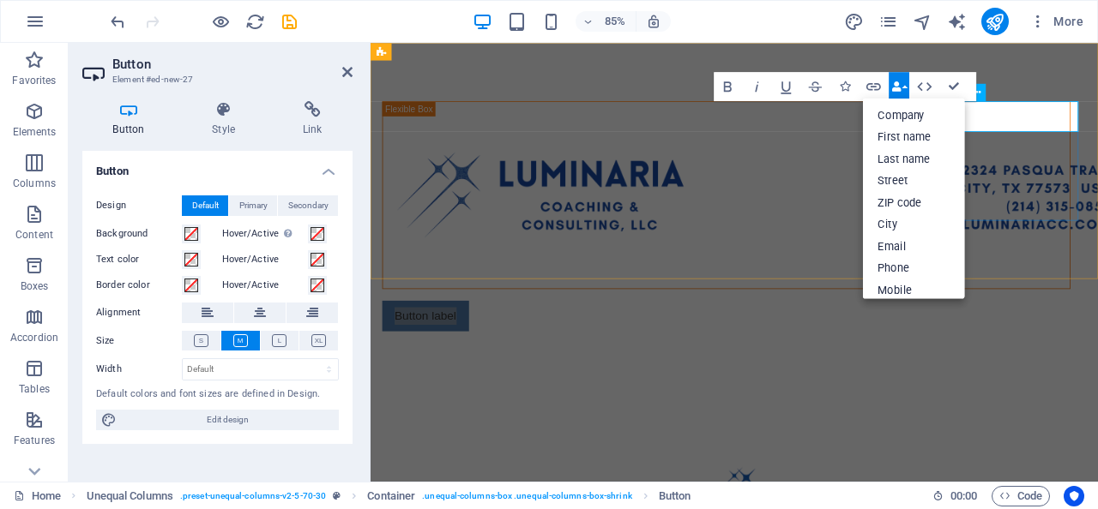
click at [902, 90] on button "Data Bindings" at bounding box center [899, 86] width 21 height 29
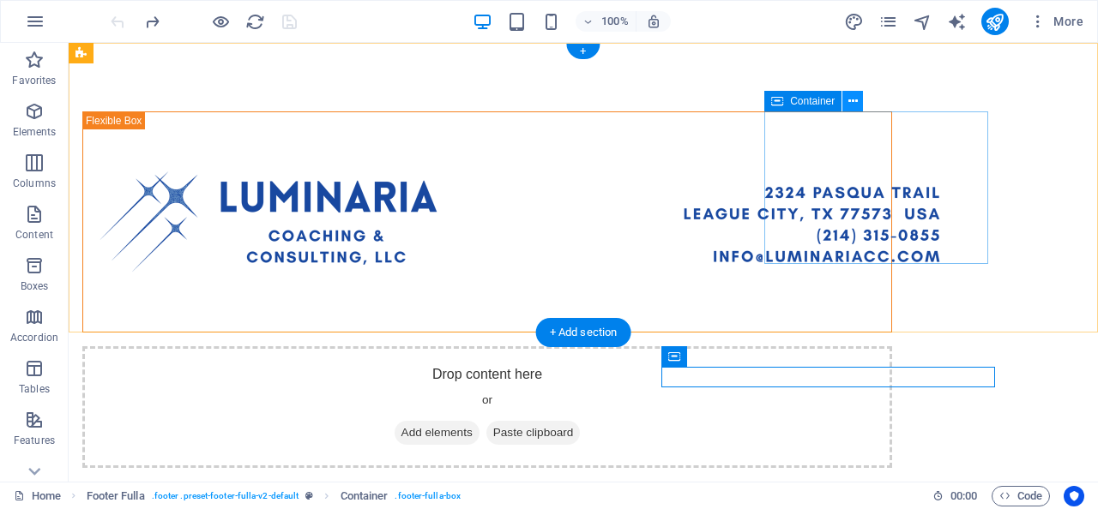
click at [852, 105] on icon at bounding box center [852, 102] width 9 height 18
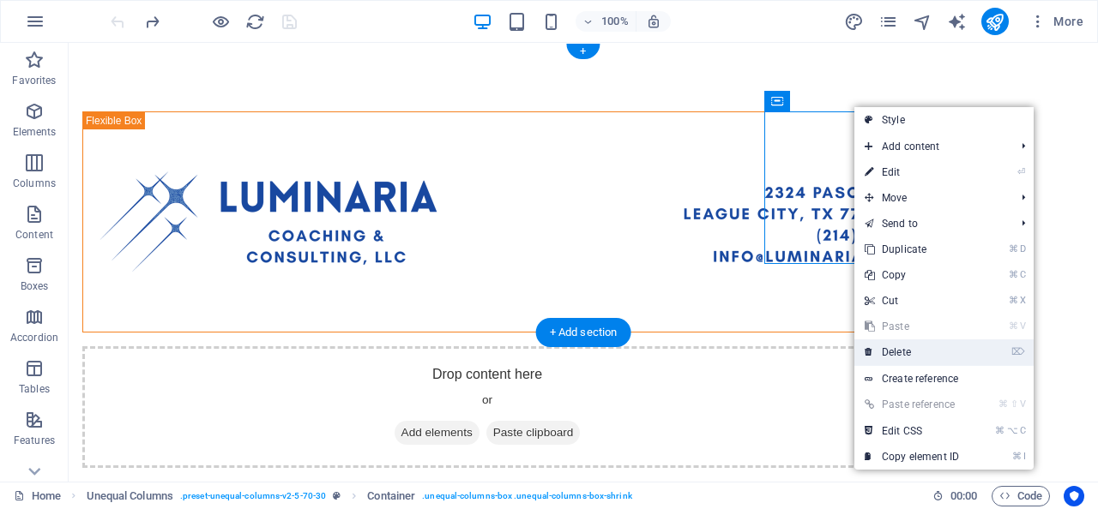
click at [888, 353] on link "⌦ Delete" at bounding box center [911, 353] width 115 height 26
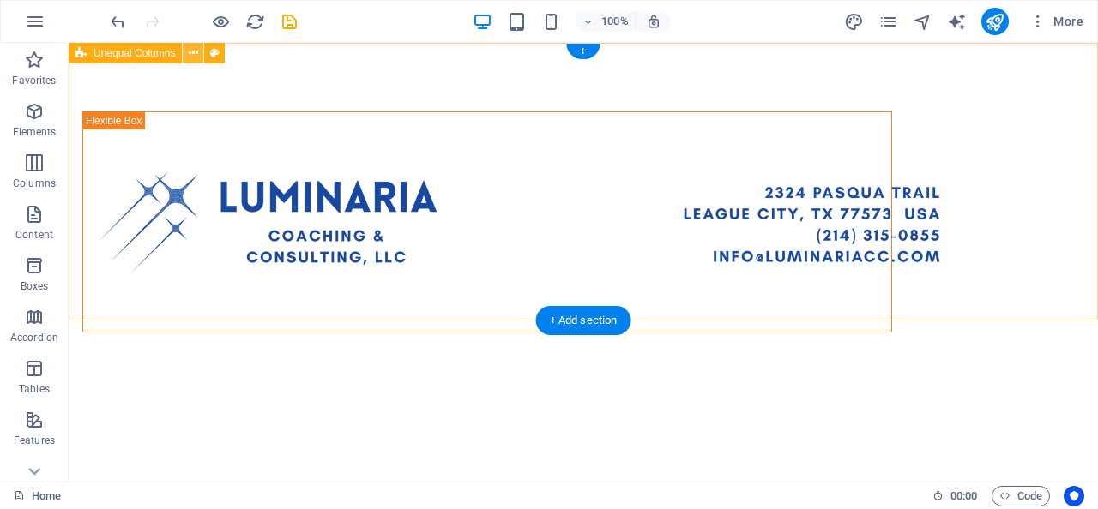
click at [196, 51] on icon at bounding box center [193, 54] width 9 height 18
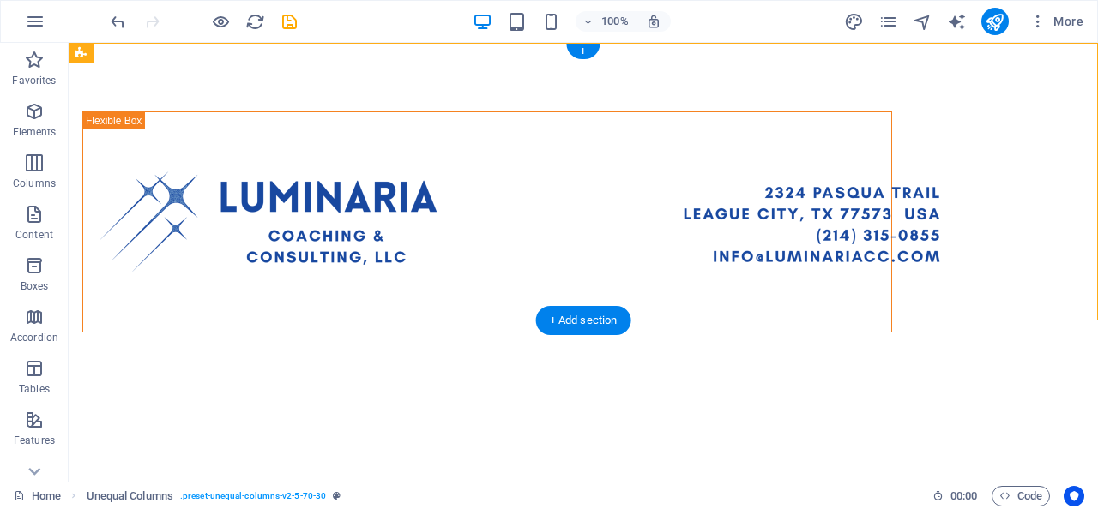
click at [137, 55] on div at bounding box center [583, 222] width 1029 height 358
drag, startPoint x: 182, startPoint y: 47, endPoint x: 113, endPoint y: 1, distance: 82.8
click at [182, 47] on div "Unequal Columns" at bounding box center [125, 53] width 113 height 21
click at [195, 54] on icon at bounding box center [193, 54] width 9 height 18
click at [82, 56] on icon at bounding box center [80, 53] width 11 height 21
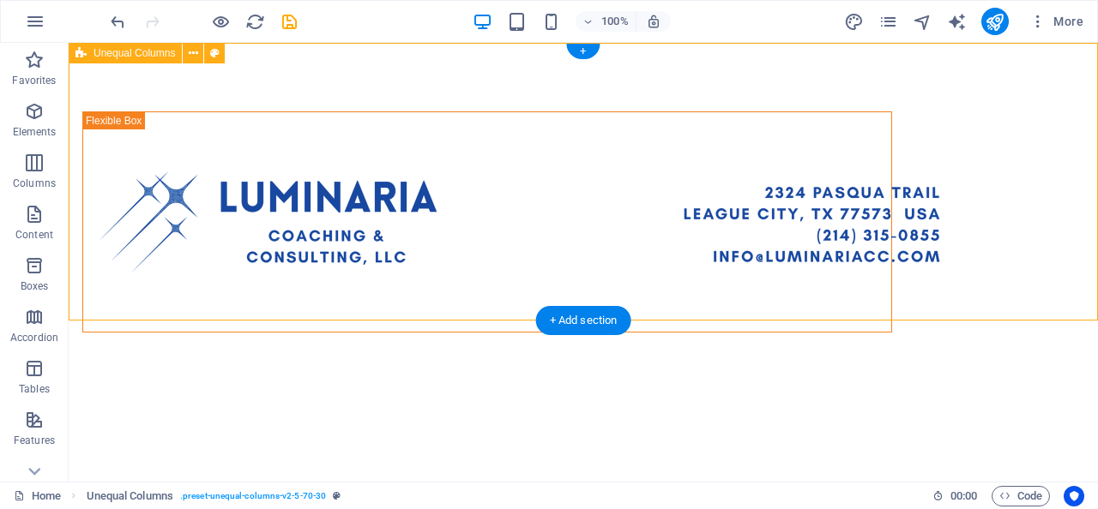
click at [107, 50] on span "Unequal Columns" at bounding box center [133, 53] width 81 height 10
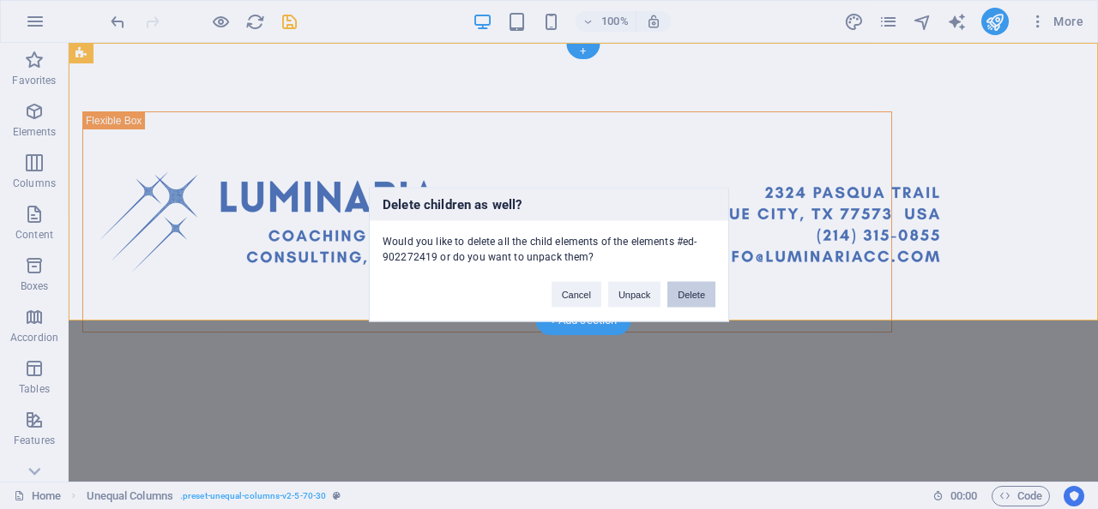
click at [690, 291] on button "Delete" at bounding box center [691, 295] width 48 height 26
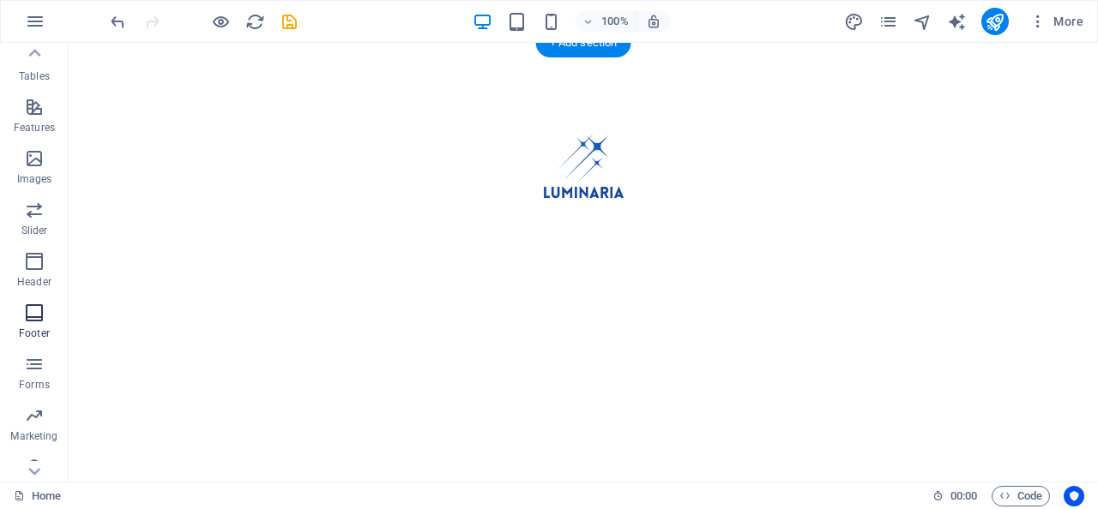
scroll to position [316, 0]
click at [32, 379] on p "Forms" at bounding box center [34, 383] width 31 height 14
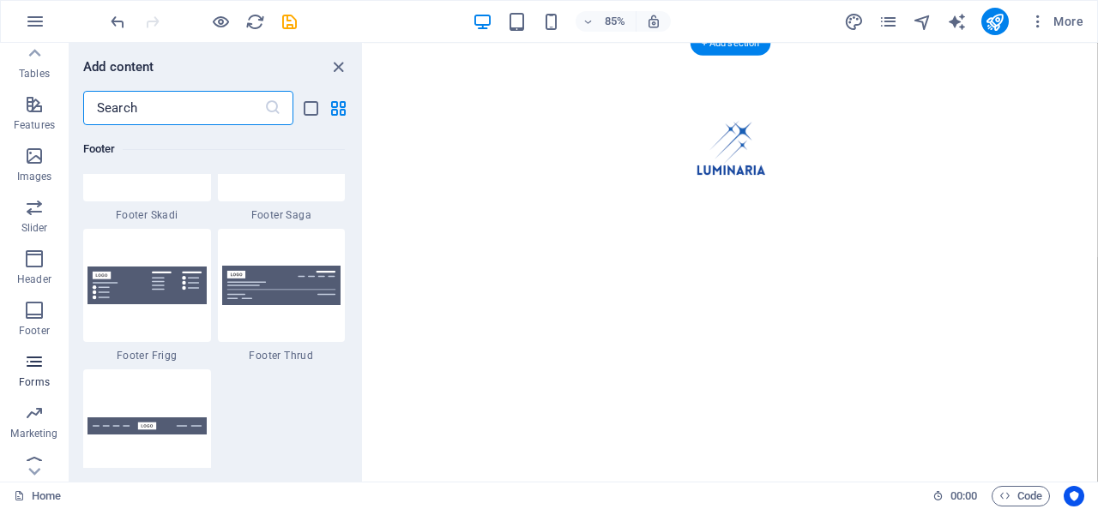
scroll to position [12520, 0]
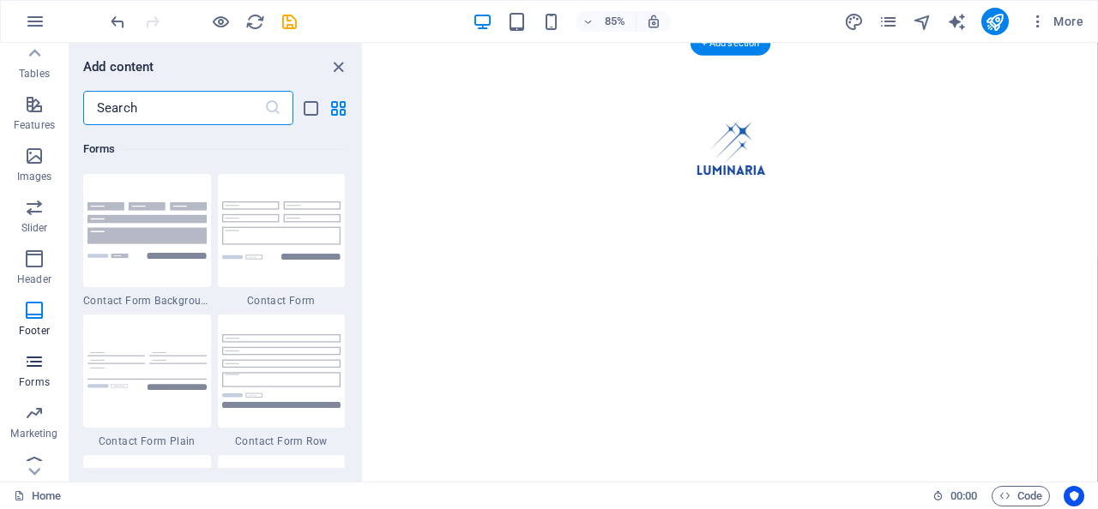
click at [39, 377] on p "Forms" at bounding box center [34, 383] width 31 height 14
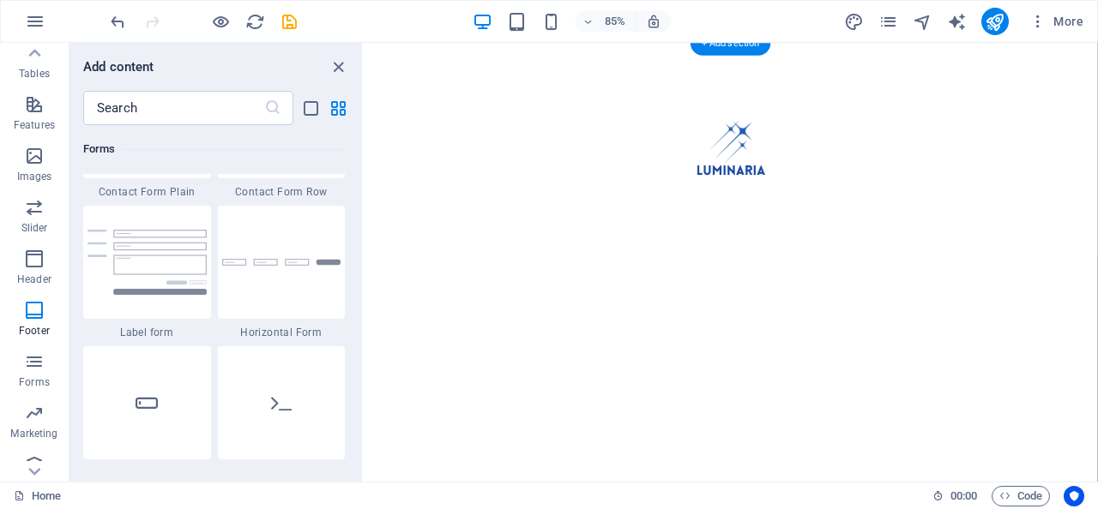
scroll to position [12751, 0]
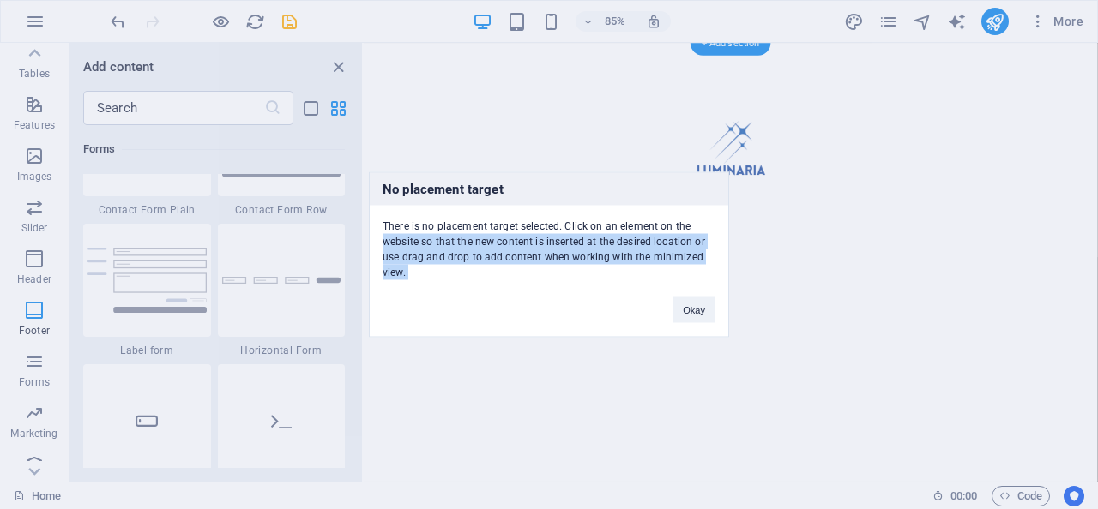
drag, startPoint x: 165, startPoint y: 320, endPoint x: 476, endPoint y: 282, distance: 312.7
click at [476, 282] on div "No placement target There is no placement target selected. Click on an element …" at bounding box center [549, 254] width 1098 height 509
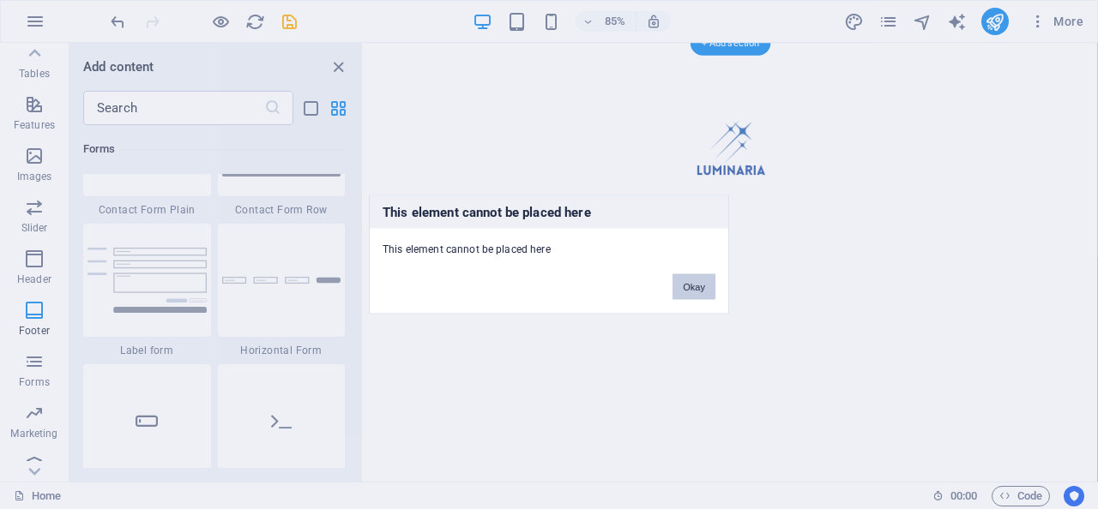
click at [695, 291] on button "Okay" at bounding box center [693, 287] width 43 height 26
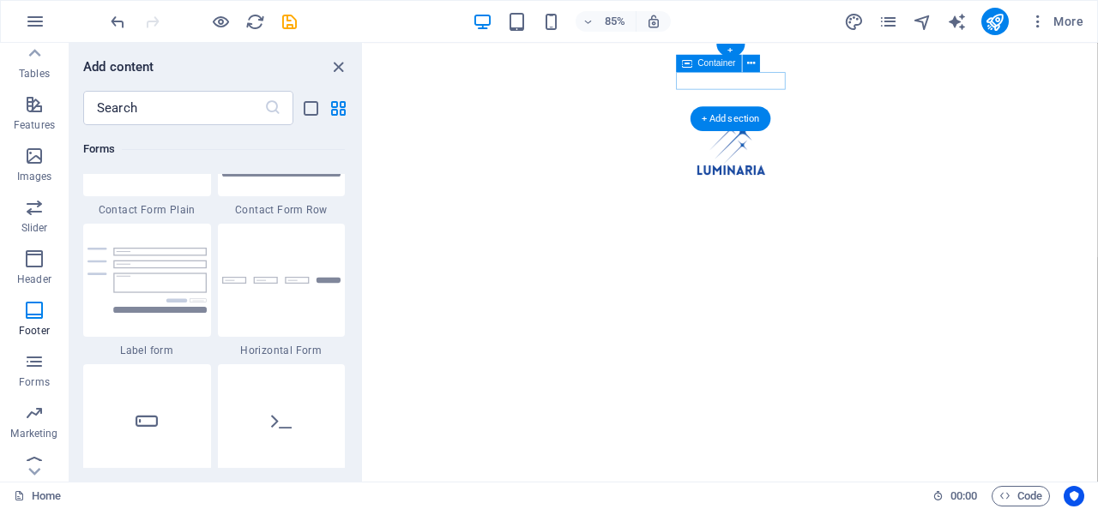
click at [407, 48] on div "Home About Service Contact Legal Notice | Privacy Policy" at bounding box center [796, 169] width 864 height 252
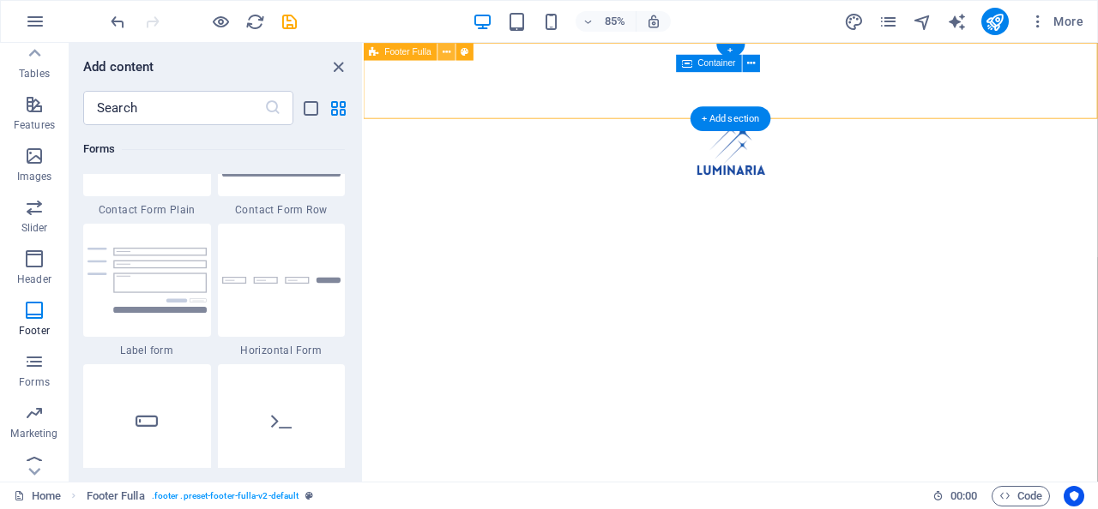
click at [448, 52] on icon at bounding box center [446, 51] width 8 height 15
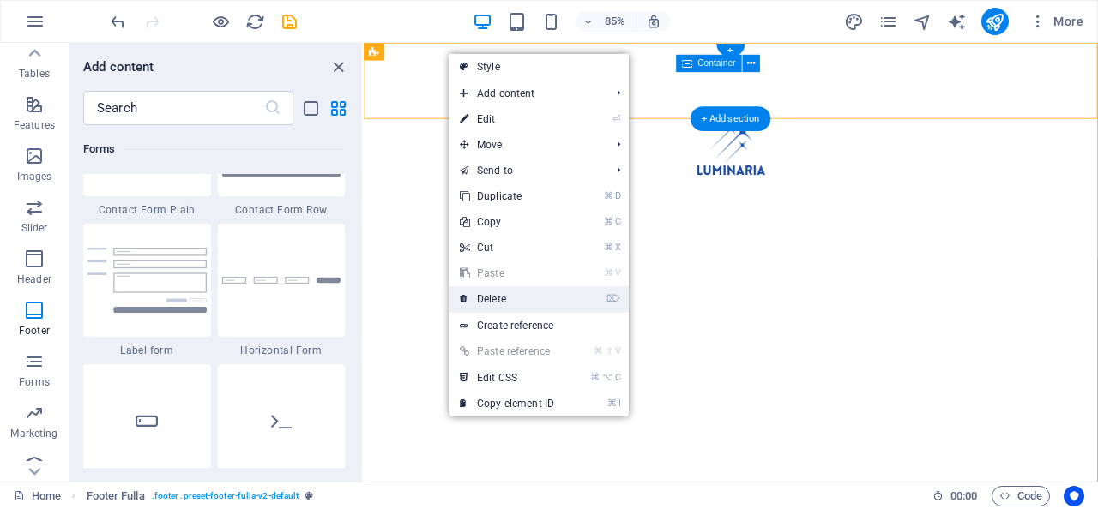
click at [491, 300] on link "⌦ Delete" at bounding box center [506, 299] width 115 height 26
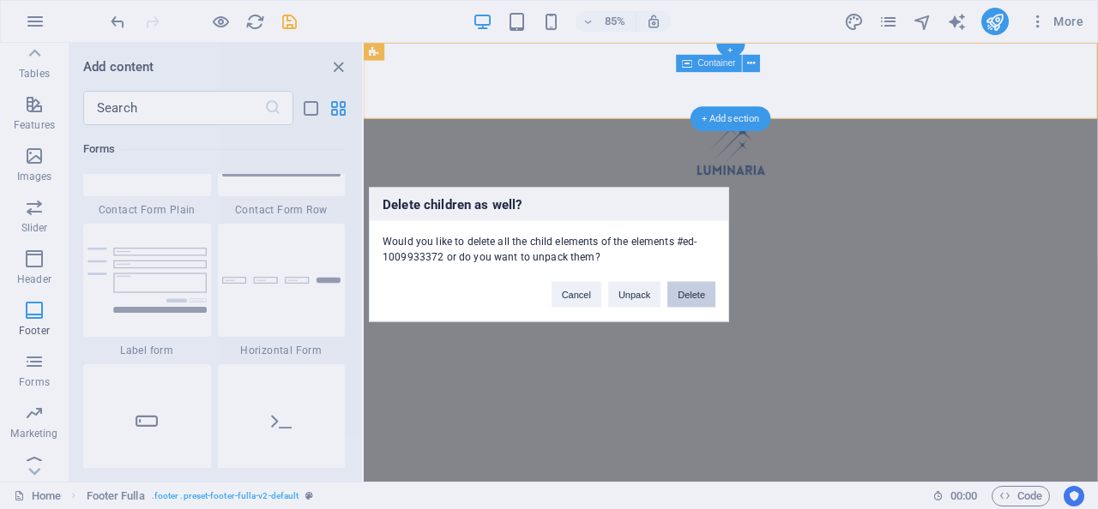
click at [701, 293] on button "Delete" at bounding box center [691, 295] width 48 height 26
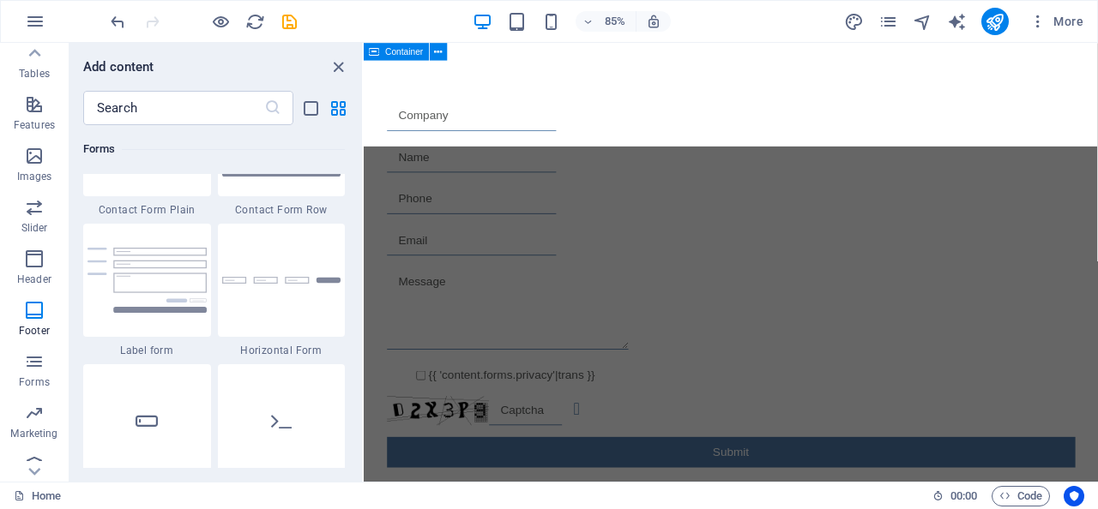
select select "rem"
select select "preset-contact-form-v3-background"
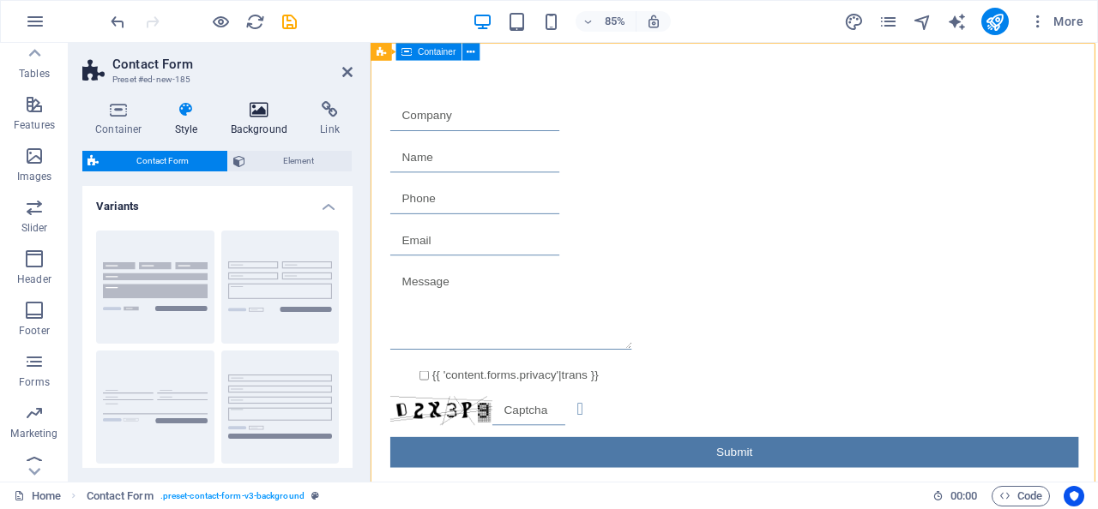
click at [272, 124] on h4 "Background" at bounding box center [263, 119] width 90 height 36
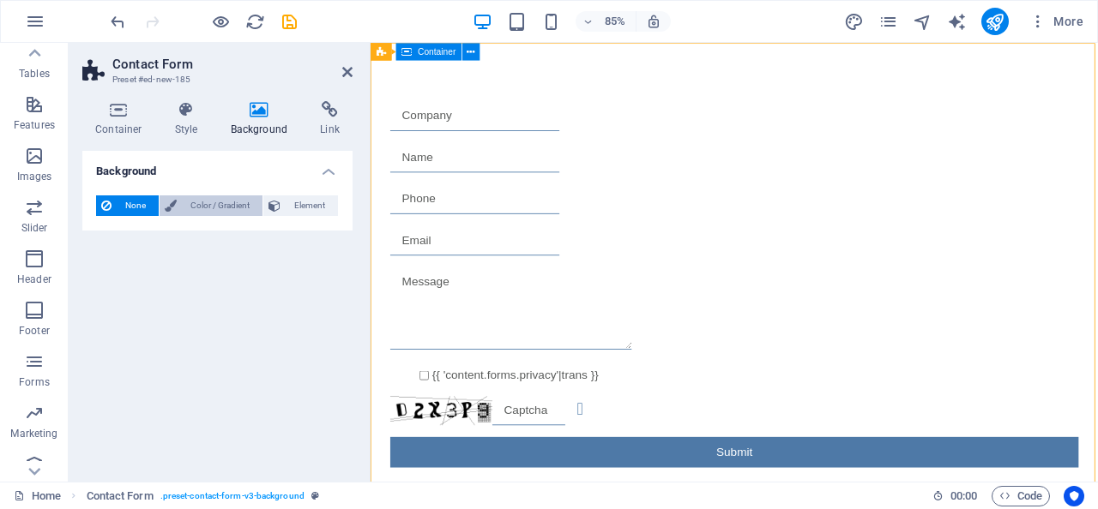
click at [218, 206] on span "Color / Gradient" at bounding box center [219, 206] width 75 height 21
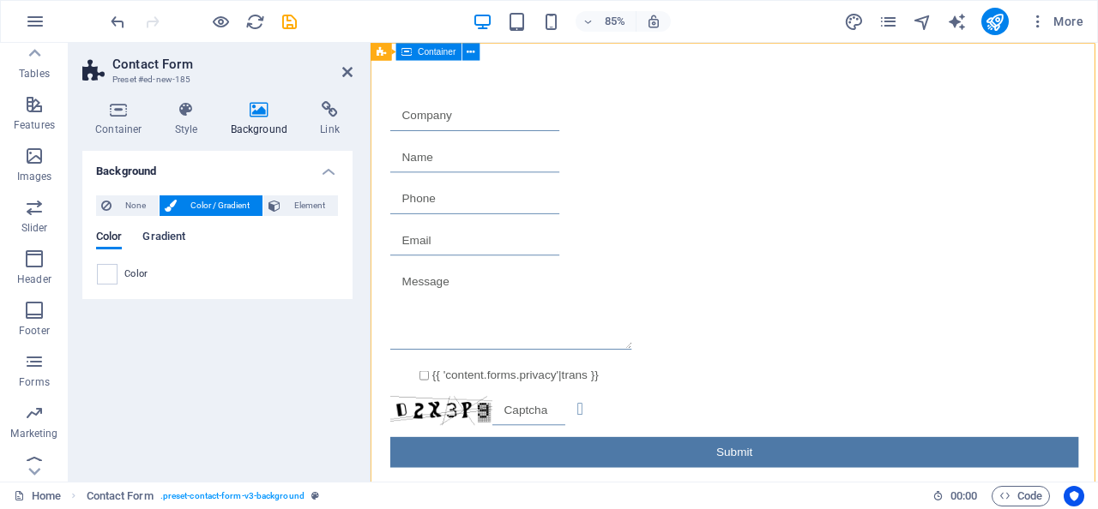
click at [160, 234] on span "Gradient" at bounding box center [163, 238] width 43 height 24
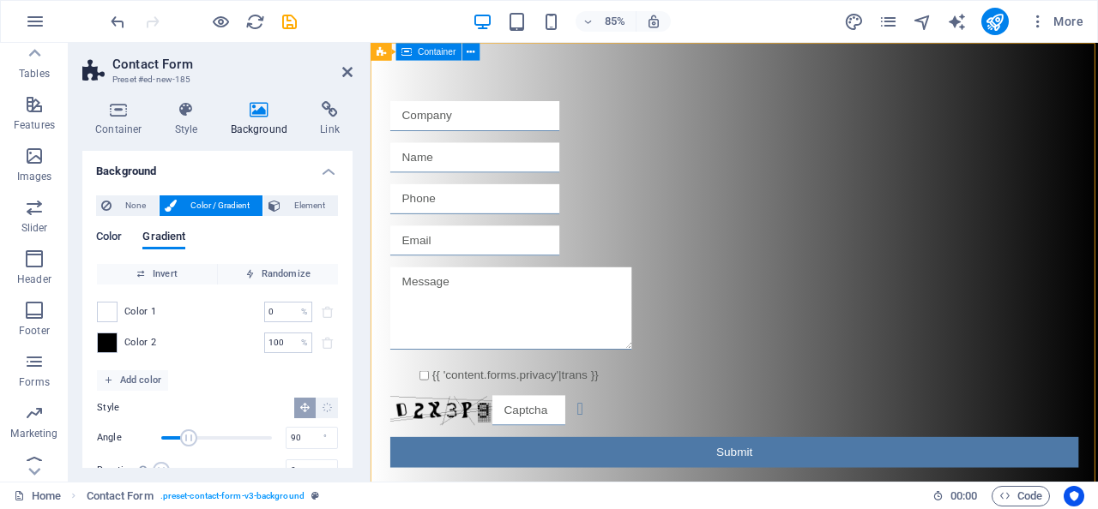
click at [111, 238] on span "Color" at bounding box center [109, 238] width 26 height 24
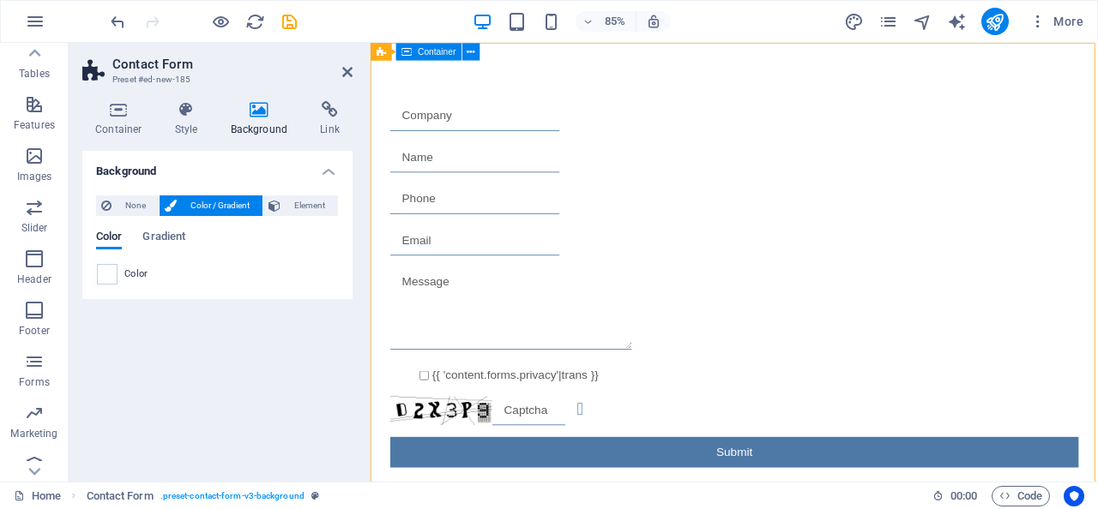
click at [125, 284] on div "Color" at bounding box center [217, 274] width 243 height 22
click at [118, 279] on div "Color" at bounding box center [217, 274] width 241 height 21
click at [231, 205] on span "Color / Gradient" at bounding box center [219, 206] width 75 height 21
click at [165, 236] on span "Gradient" at bounding box center [163, 238] width 43 height 24
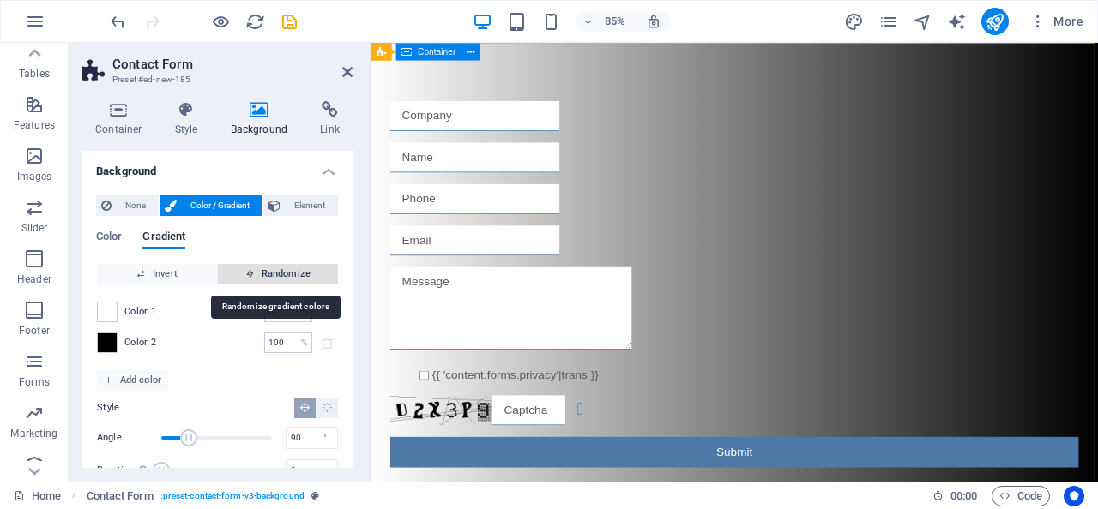
click at [275, 272] on span "Randomize" at bounding box center [278, 274] width 106 height 21
type input "5"
type input "142"
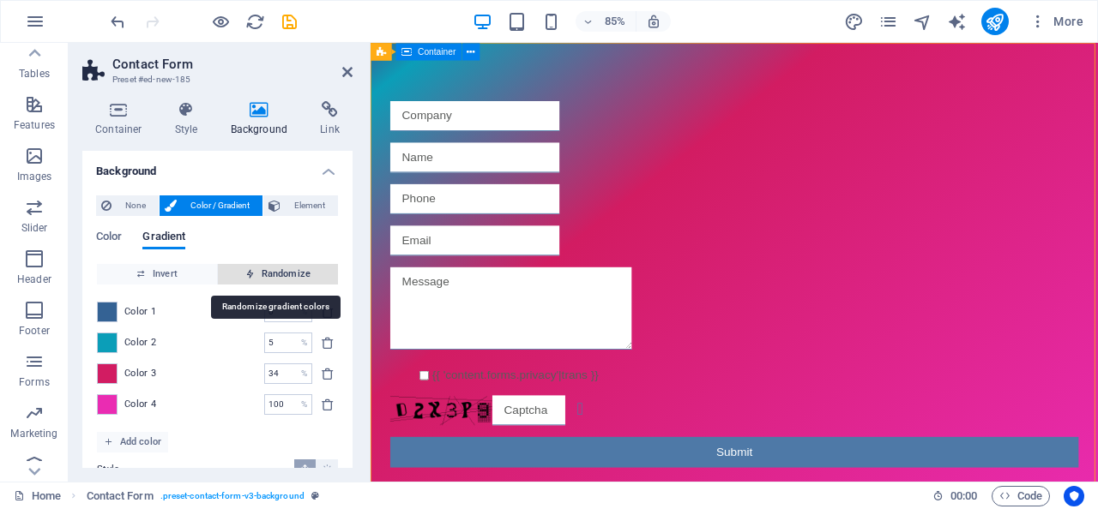
click at [275, 273] on span "Randomize" at bounding box center [278, 274] width 106 height 21
type input "42"
type input "30"
type input "100"
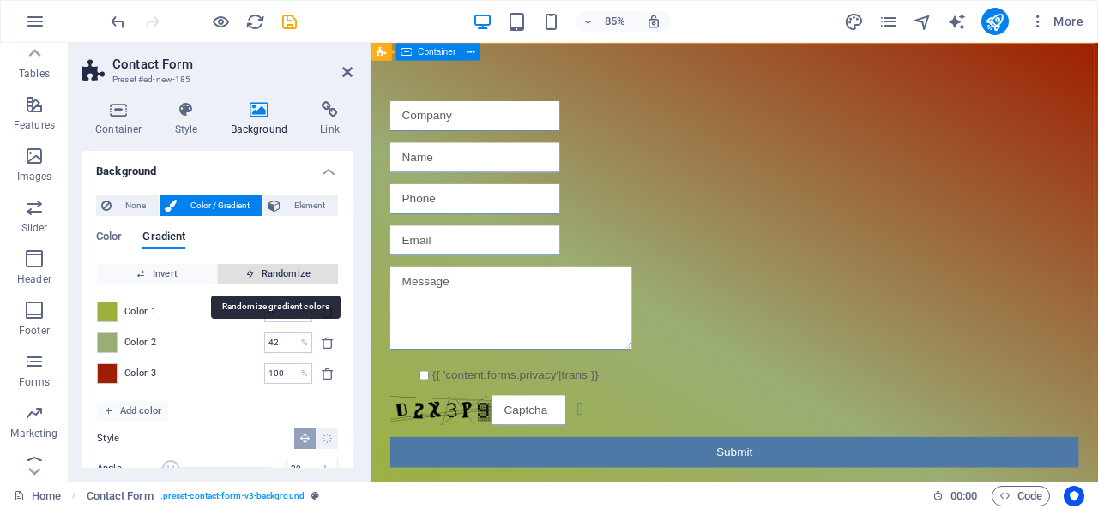
click at [275, 273] on span "Randomize" at bounding box center [278, 274] width 106 height 21
type input "100"
type input "28"
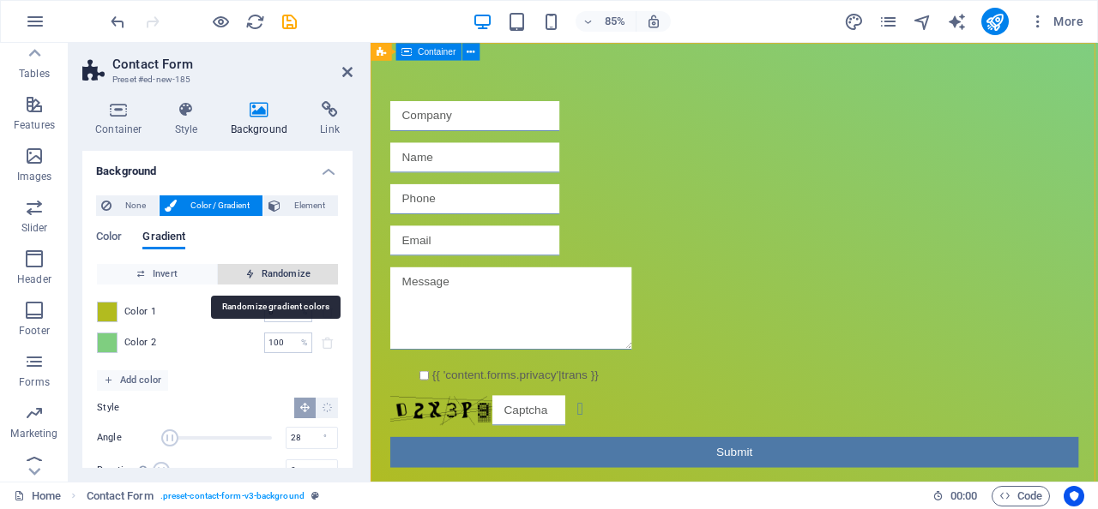
click at [275, 273] on span "Randomize" at bounding box center [278, 274] width 106 height 21
type input "12"
type input "260"
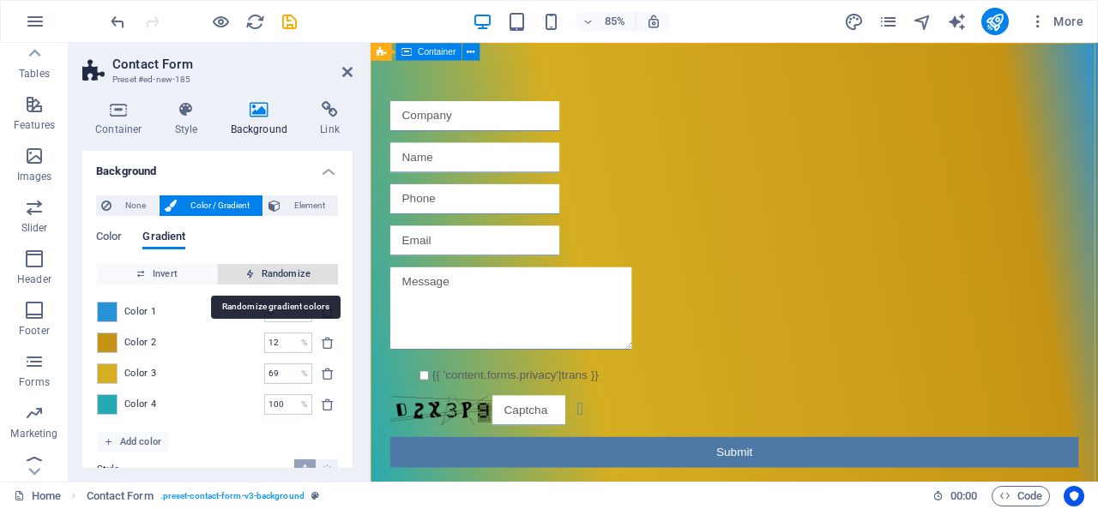
click at [275, 273] on span "Randomize" at bounding box center [278, 274] width 106 height 21
type input "100"
type input "321"
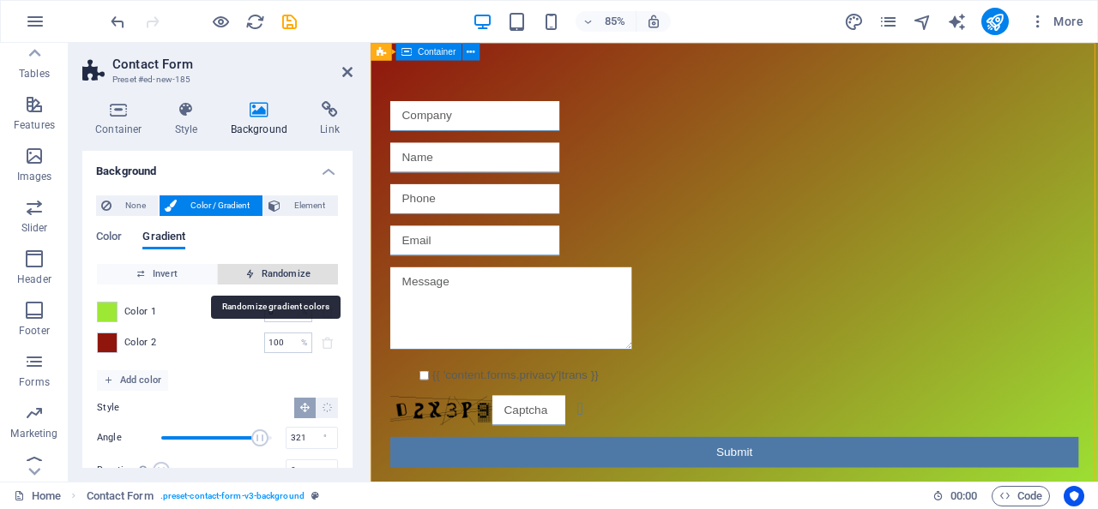
click at [275, 273] on span "Randomize" at bounding box center [278, 274] width 106 height 21
type input "71"
type input "107"
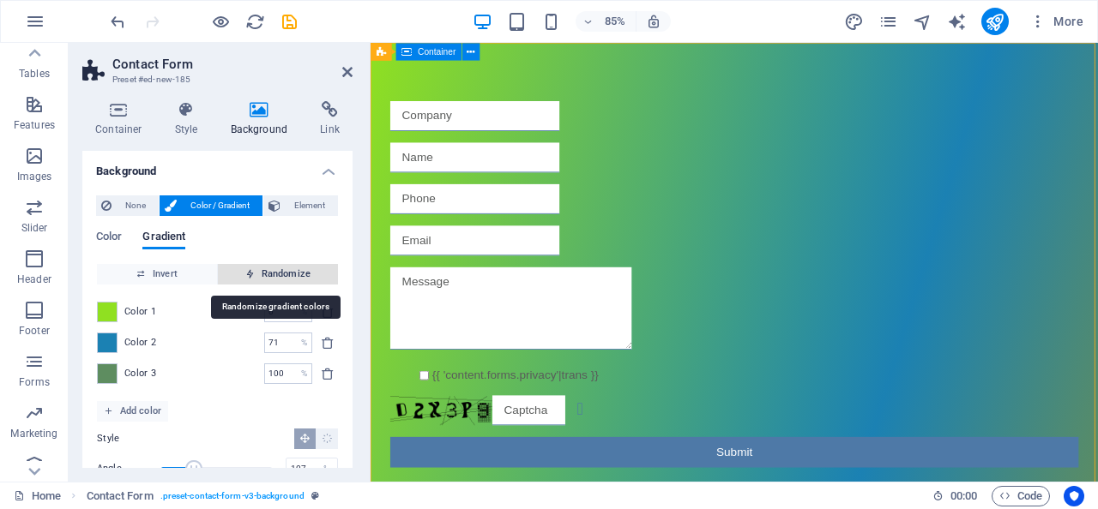
click at [275, 273] on span "Randomize" at bounding box center [278, 274] width 106 height 21
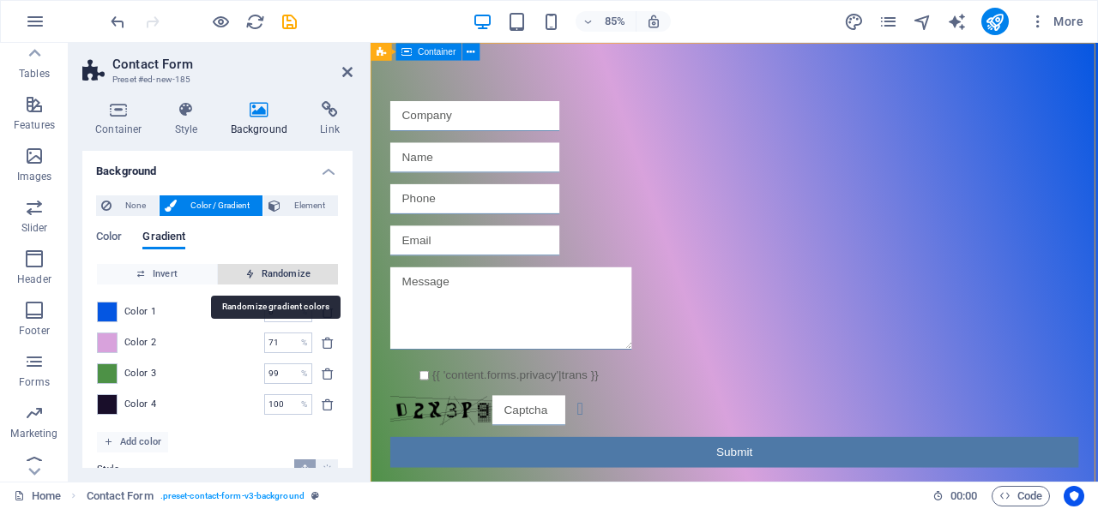
type input "56"
type input "251"
type input "99"
click at [275, 273] on span "Randomize" at bounding box center [278, 274] width 106 height 21
type input "65"
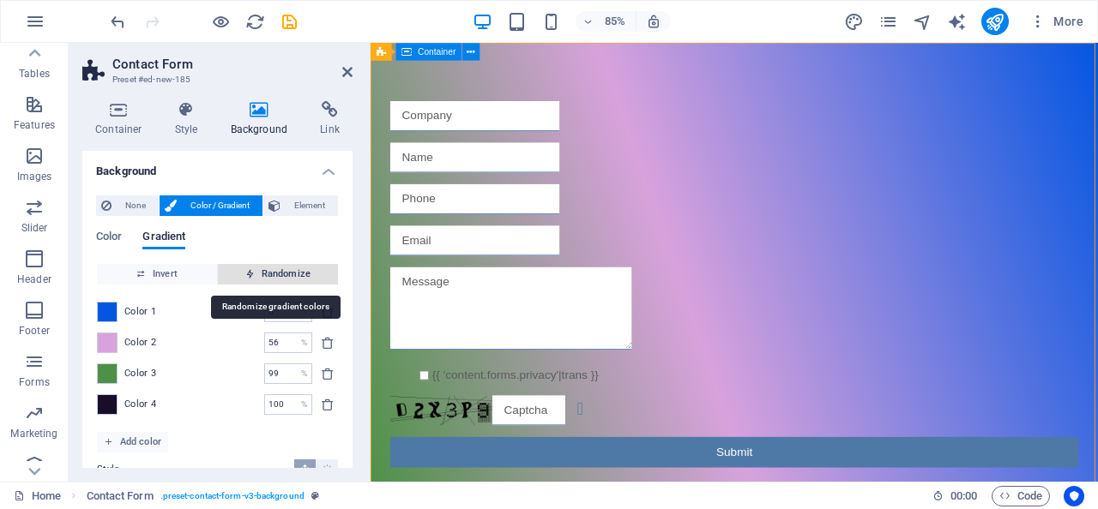
type input "110"
type input "92"
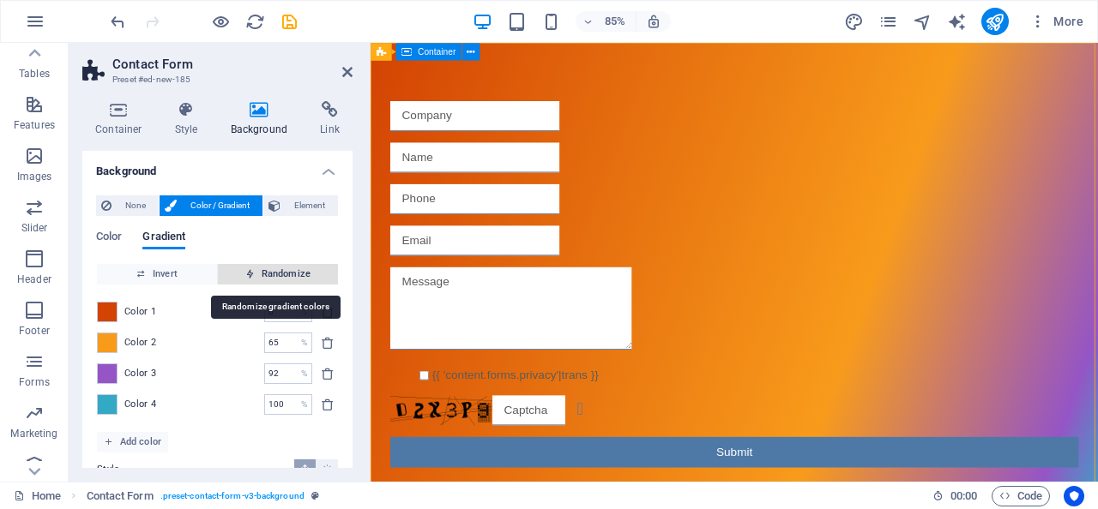
click at [275, 273] on span "Randomize" at bounding box center [278, 274] width 106 height 21
type input "100"
type input "6"
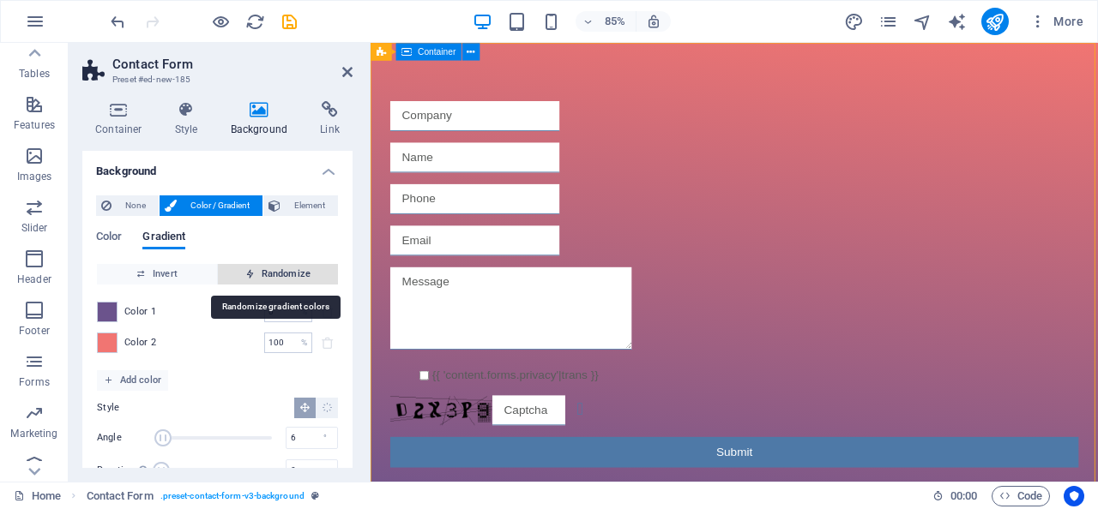
click at [275, 273] on span "Randomize" at bounding box center [278, 274] width 106 height 21
type input "29"
type input "256"
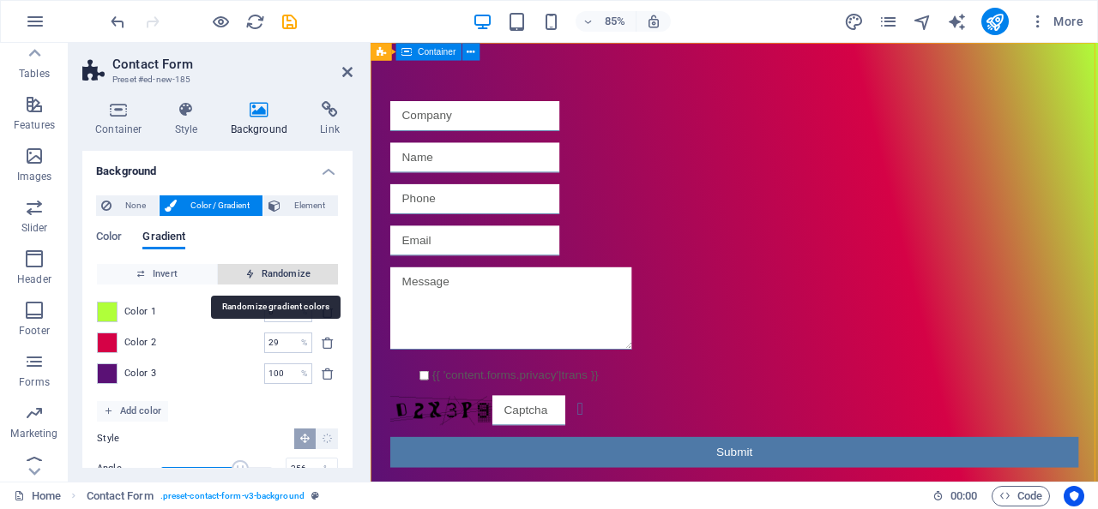
click at [275, 273] on span "Randomize" at bounding box center [278, 274] width 106 height 21
type input "100"
type input "54"
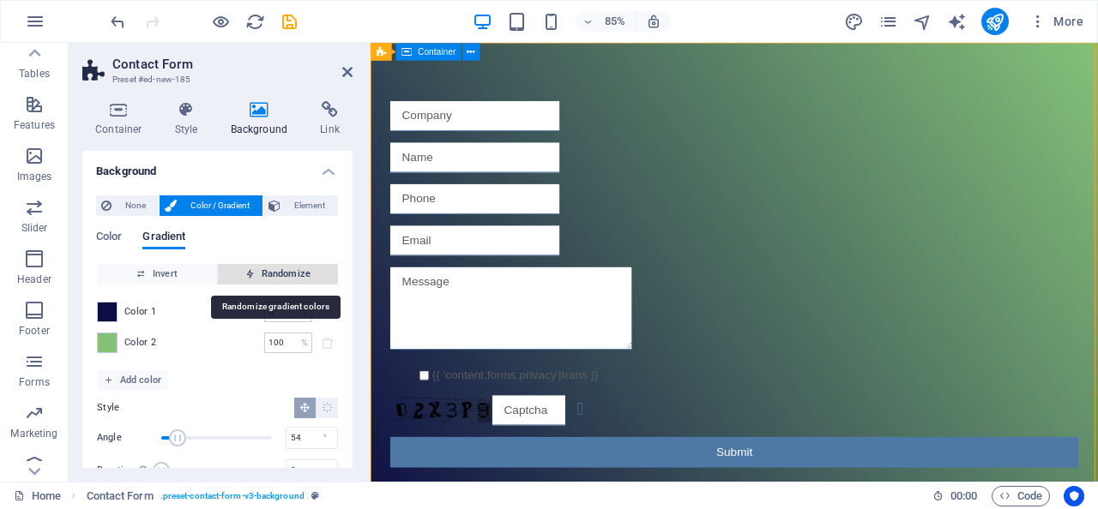
click at [275, 273] on span "Randomize" at bounding box center [278, 274] width 106 height 21
type input "56"
type input "194"
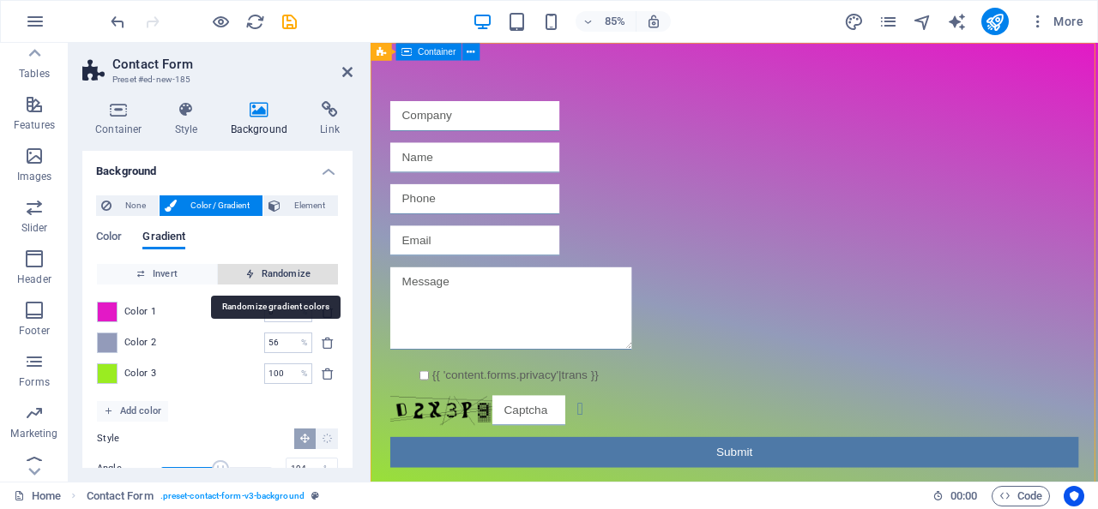
click at [275, 273] on span "Randomize" at bounding box center [278, 274] width 106 height 21
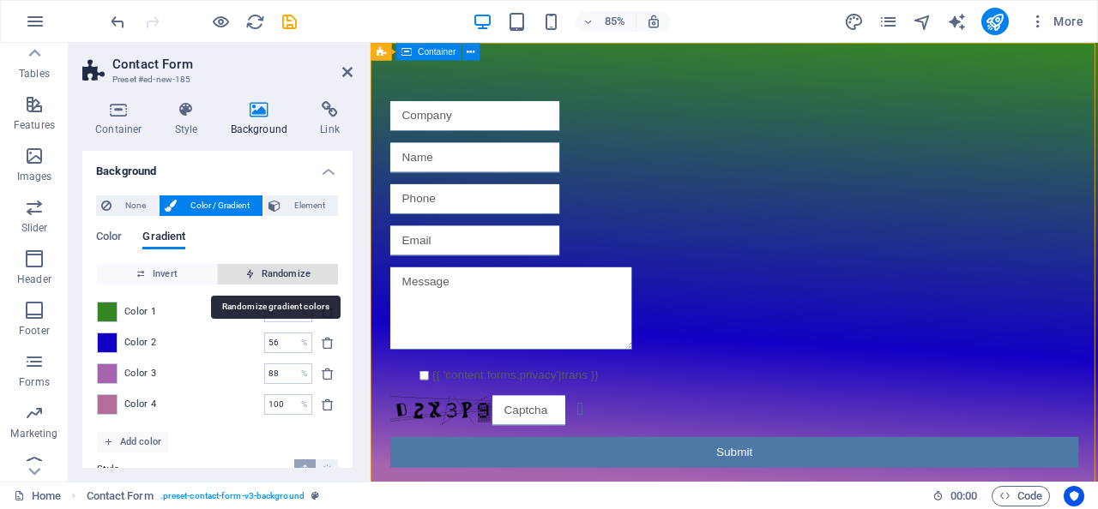
type input "61"
type input "183"
type input "88"
click at [275, 273] on span "Randomize" at bounding box center [278, 274] width 106 height 21
type input "12"
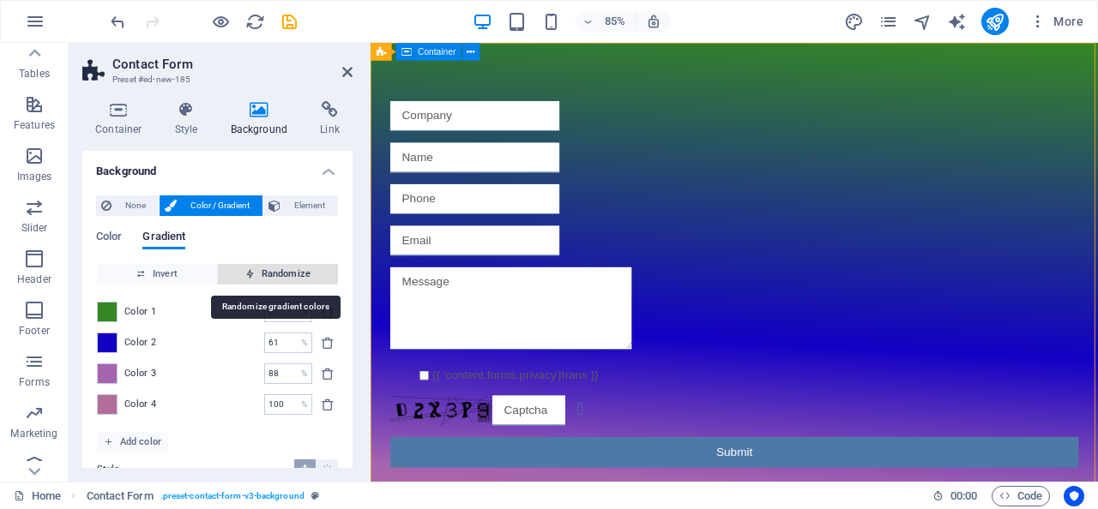
type input "72"
type input "100"
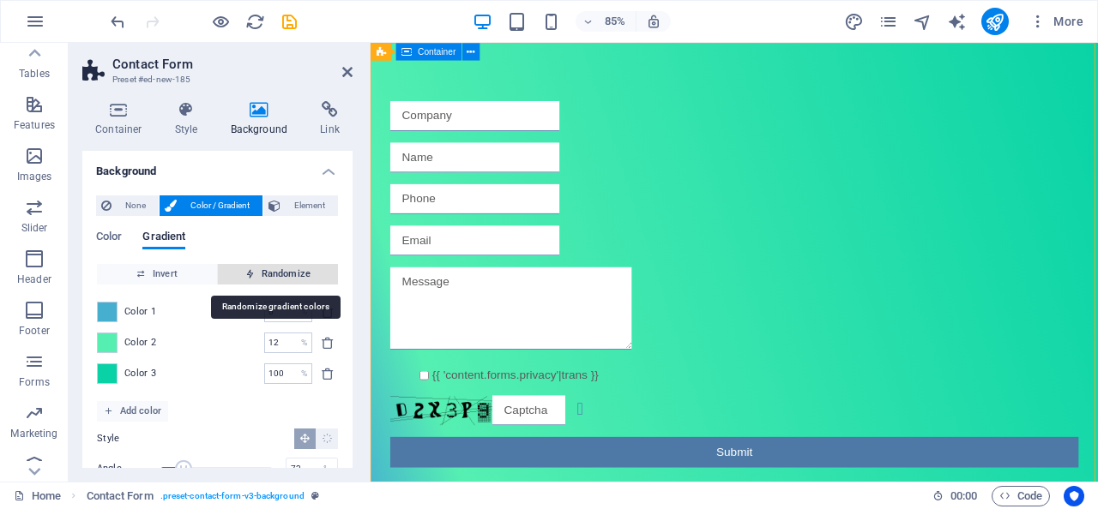
click at [275, 273] on span "Randomize" at bounding box center [278, 274] width 106 height 21
type input "100"
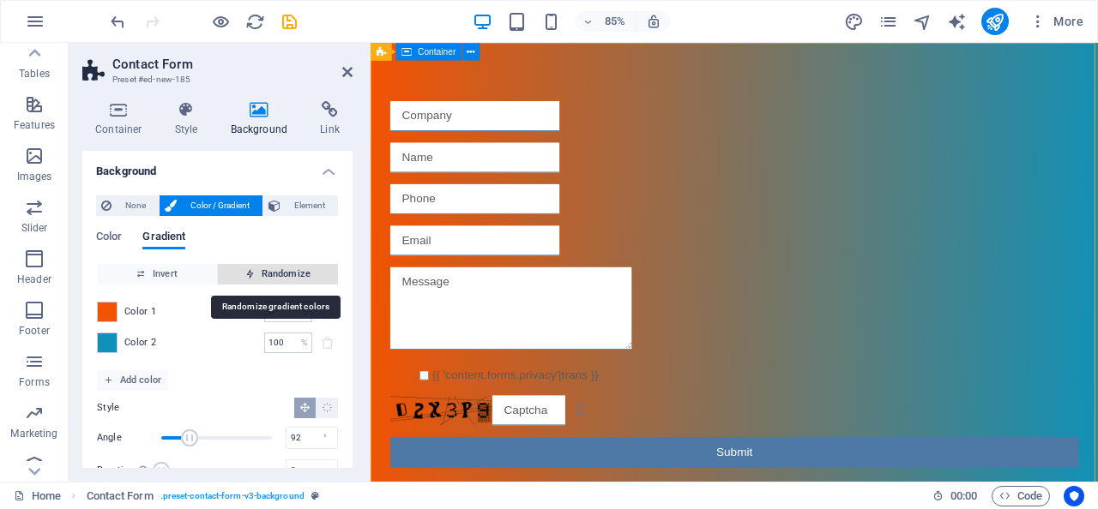
click at [275, 273] on span "Randomize" at bounding box center [278, 274] width 106 height 21
type input "301"
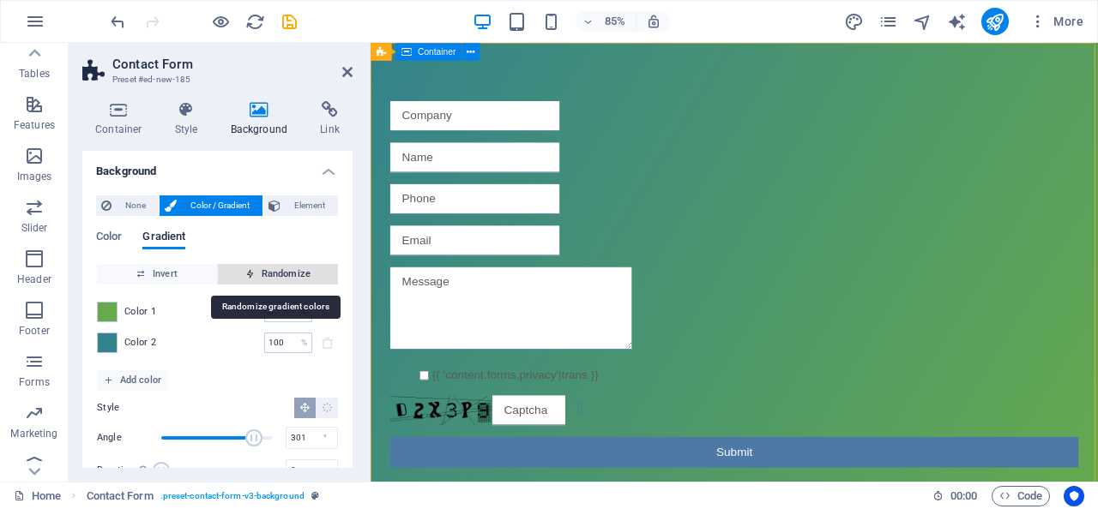
click at [275, 273] on span "Randomize" at bounding box center [278, 274] width 106 height 21
type input "81"
type input "189"
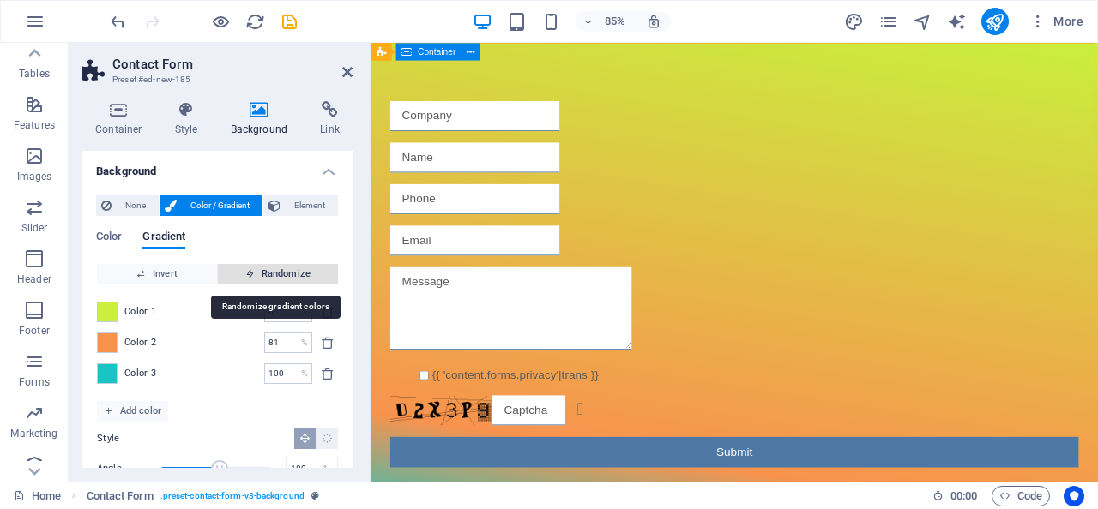
click at [275, 273] on span "Randomize" at bounding box center [278, 274] width 106 height 21
type input "100"
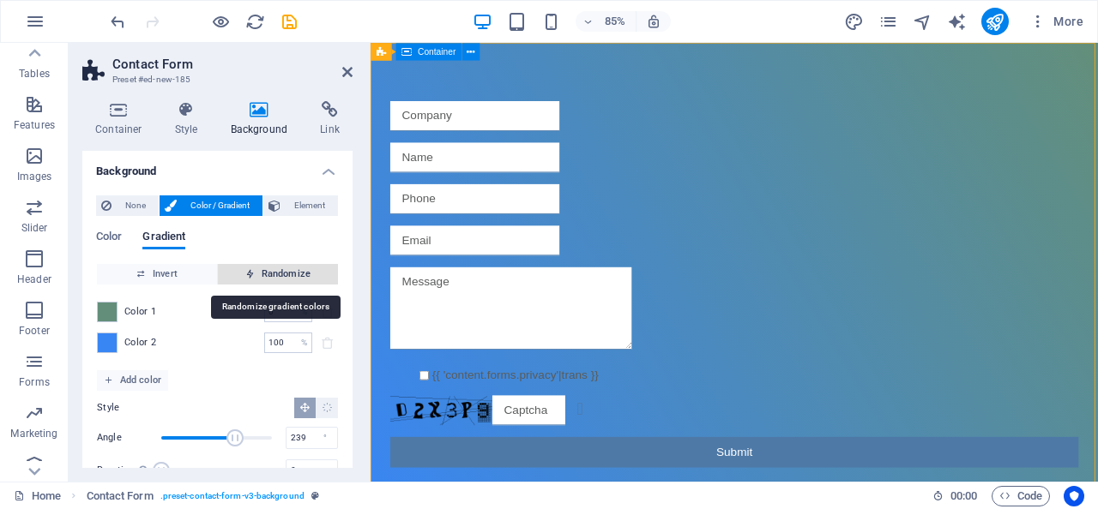
click at [275, 273] on span "Randomize" at bounding box center [278, 274] width 106 height 21
type input "77"
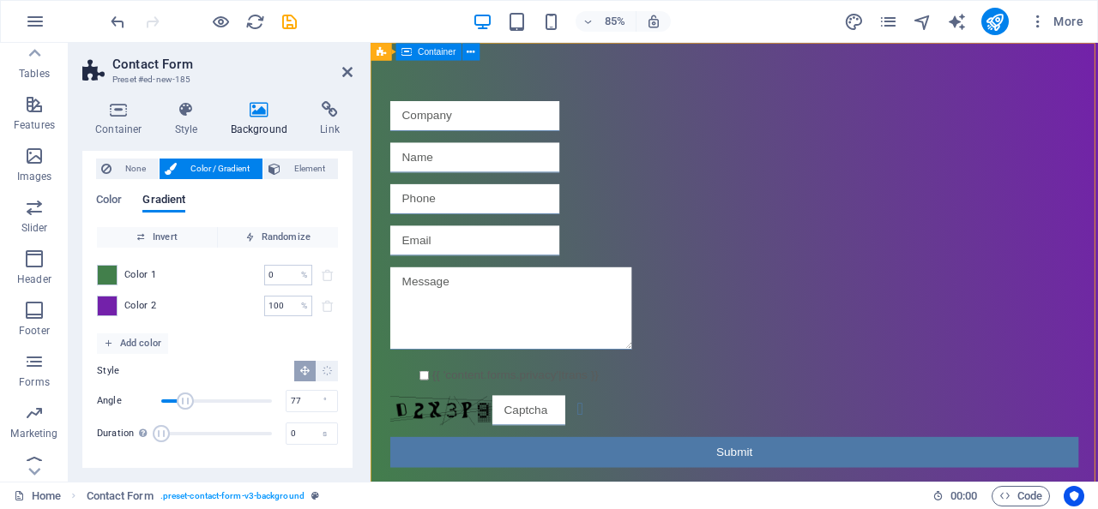
scroll to position [36, 0]
click at [116, 202] on span "Color" at bounding box center [109, 202] width 26 height 24
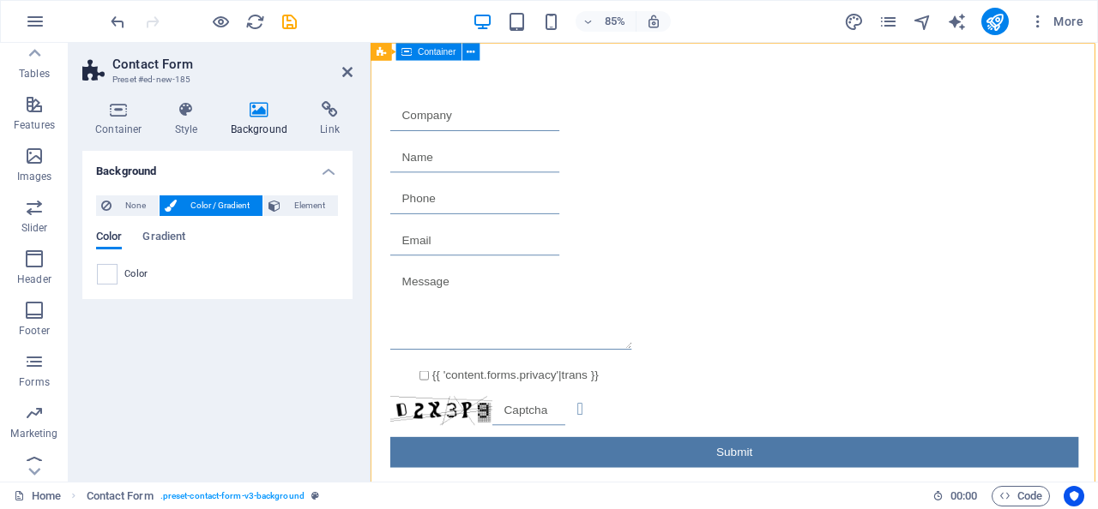
scroll to position [0, 0]
click at [184, 234] on span "Gradient" at bounding box center [163, 238] width 43 height 24
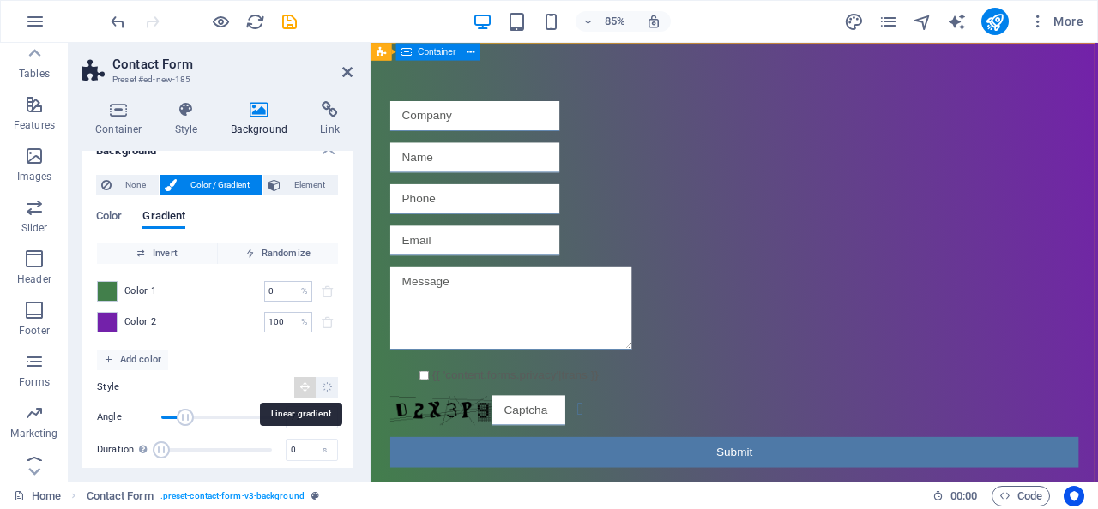
scroll to position [17, 0]
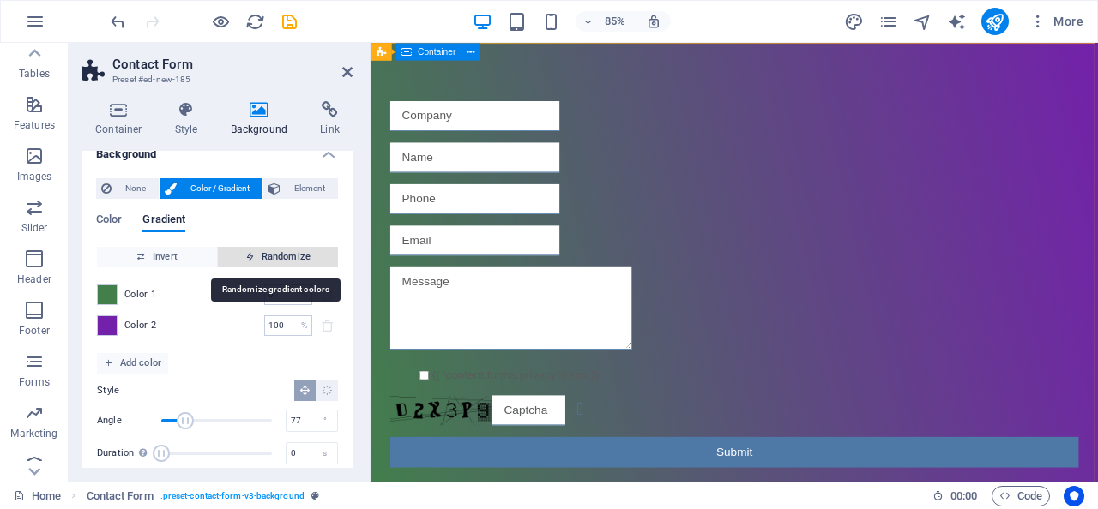
click at [275, 256] on span "Randomize" at bounding box center [278, 257] width 106 height 21
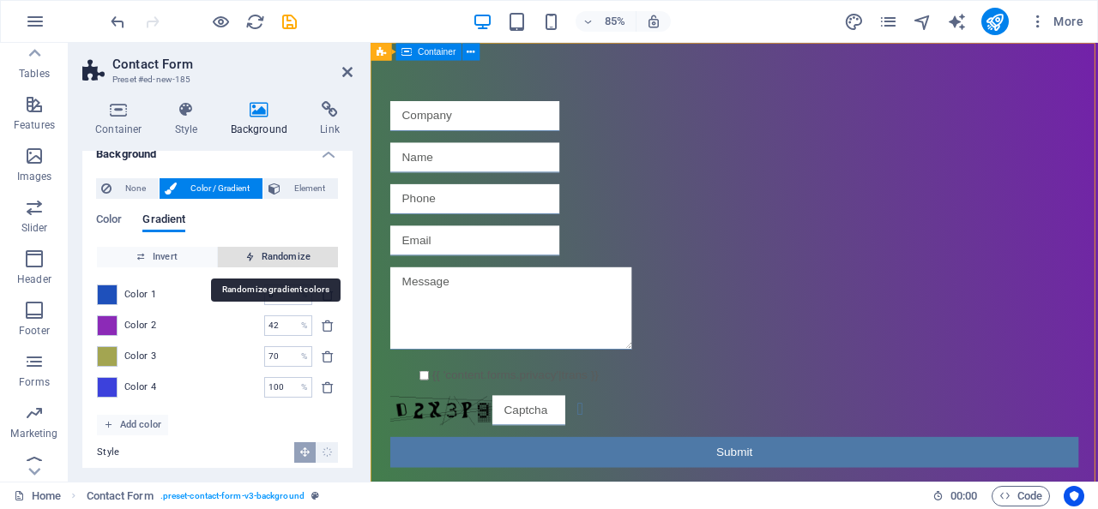
type input "42"
type input "251"
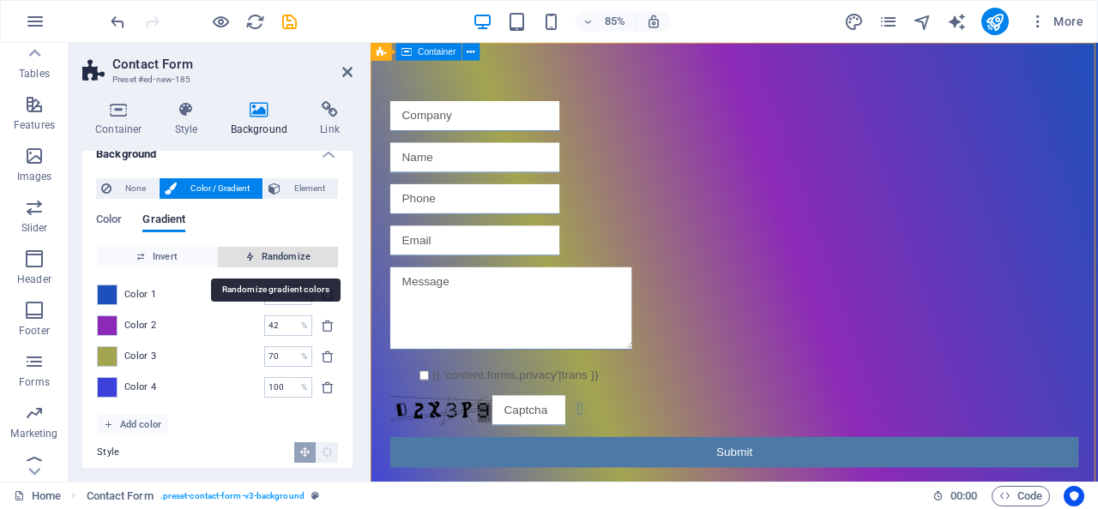
click at [266, 258] on span "Randomize" at bounding box center [278, 257] width 106 height 21
type input "2"
type input "209"
type input "11"
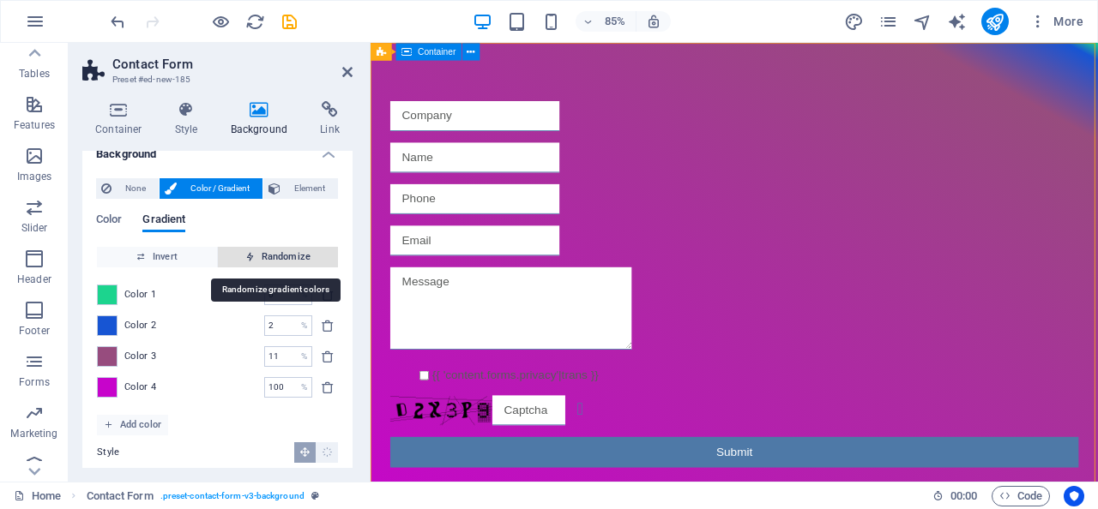
click at [266, 259] on span "Randomize" at bounding box center [278, 257] width 106 height 21
type input "35"
type input "71"
type input "91"
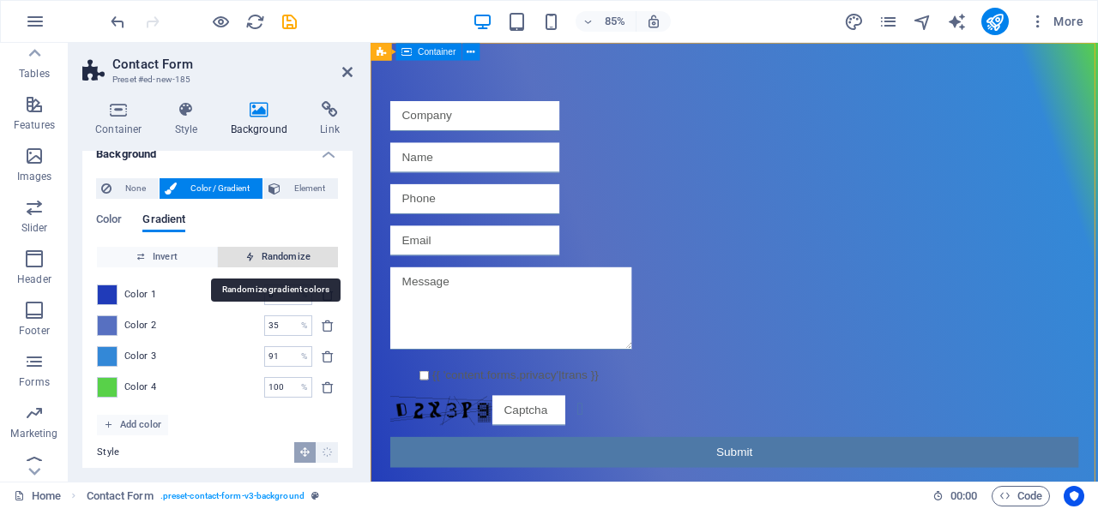
click at [266, 259] on span "Randomize" at bounding box center [278, 257] width 106 height 21
type input "79"
type input "236"
type input "100"
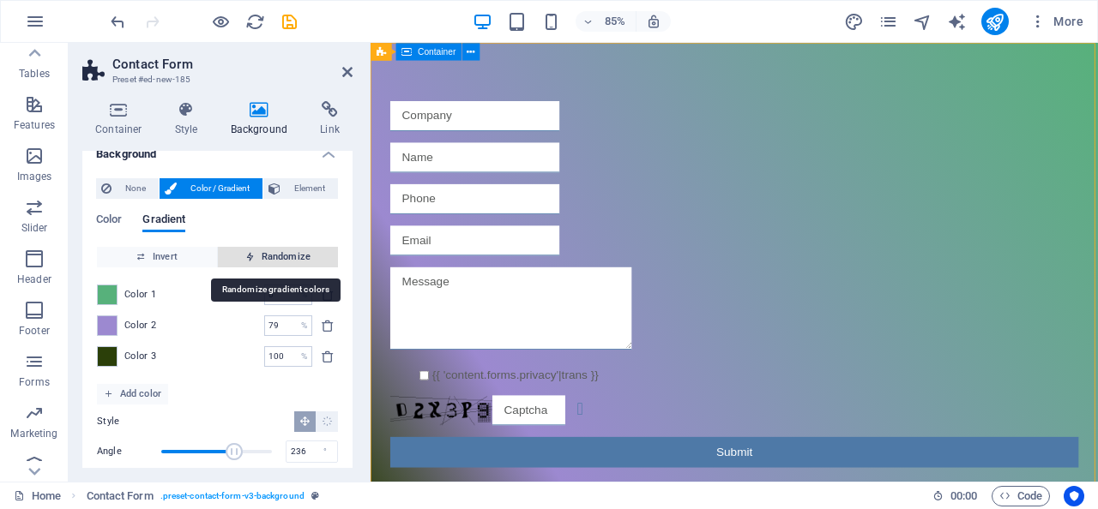
click at [266, 259] on span "Randomize" at bounding box center [278, 257] width 106 height 21
type input "100"
type input "138"
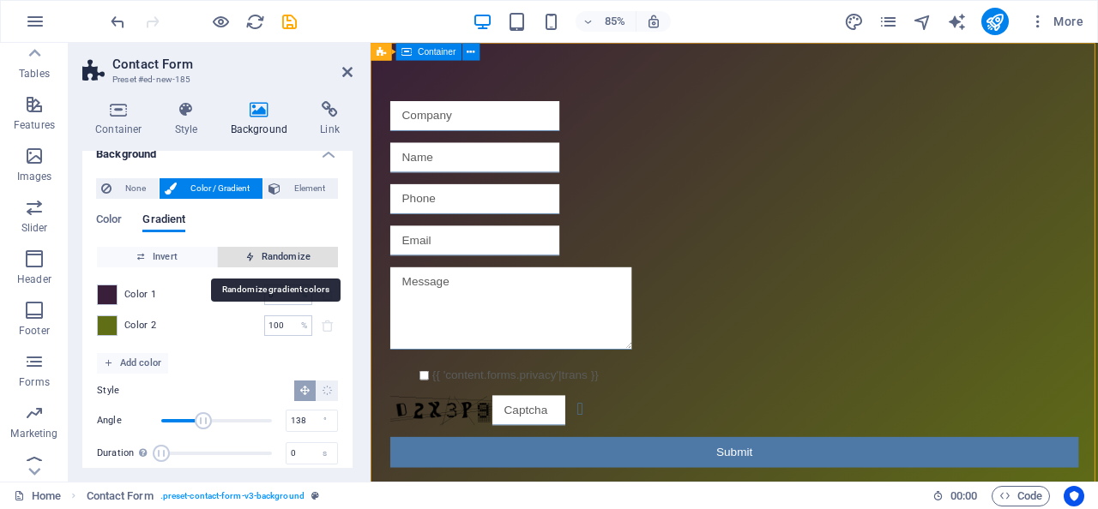
click at [266, 259] on span "Randomize" at bounding box center [278, 257] width 106 height 21
type input "50"
type input "310"
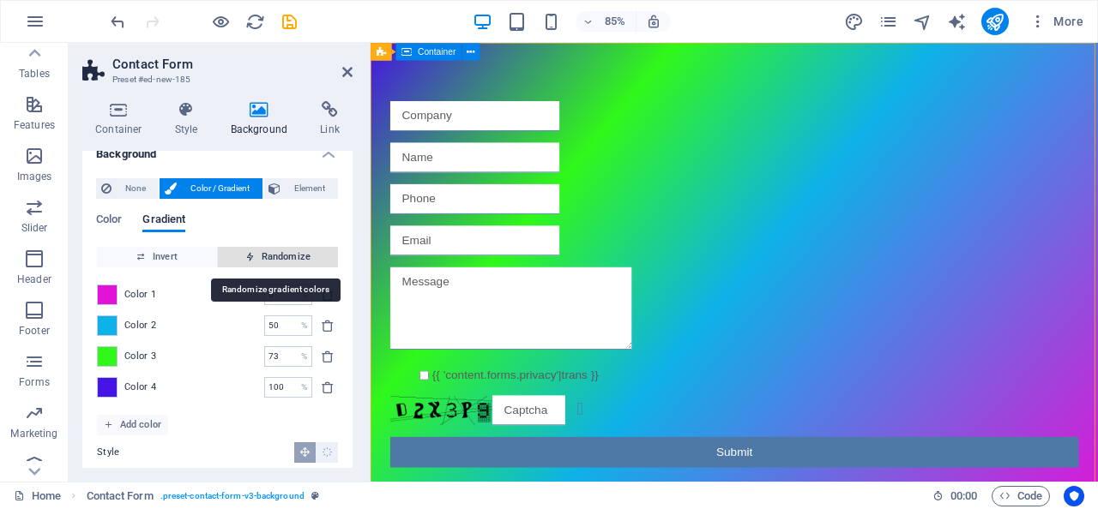
click at [266, 259] on span "Randomize" at bounding box center [278, 257] width 106 height 21
type input "100"
type input "327"
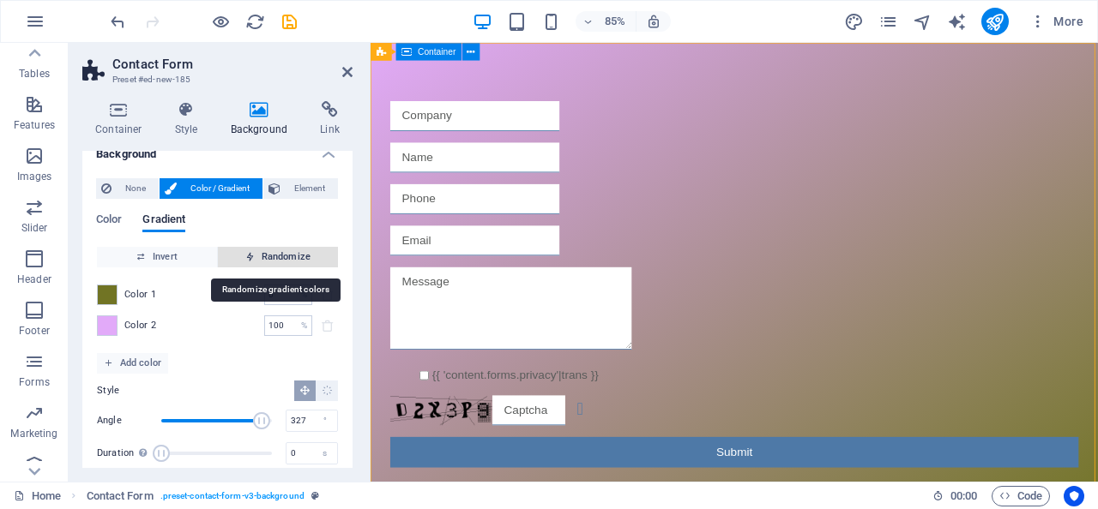
click at [266, 259] on span "Randomize" at bounding box center [278, 257] width 106 height 21
type input "27"
type input "285"
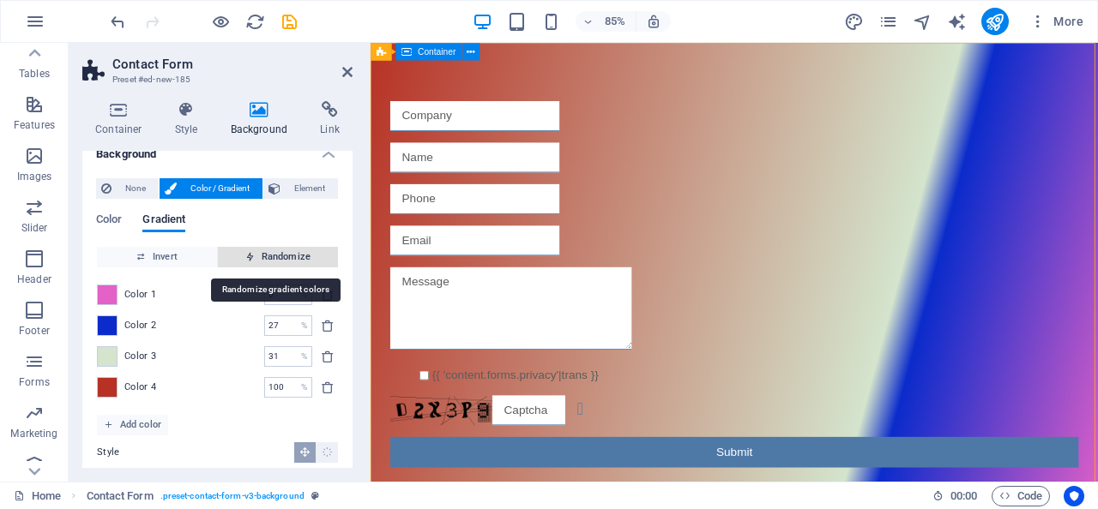
click at [266, 259] on span "Randomize" at bounding box center [278, 257] width 106 height 21
type input "4"
type input "68"
type input "24"
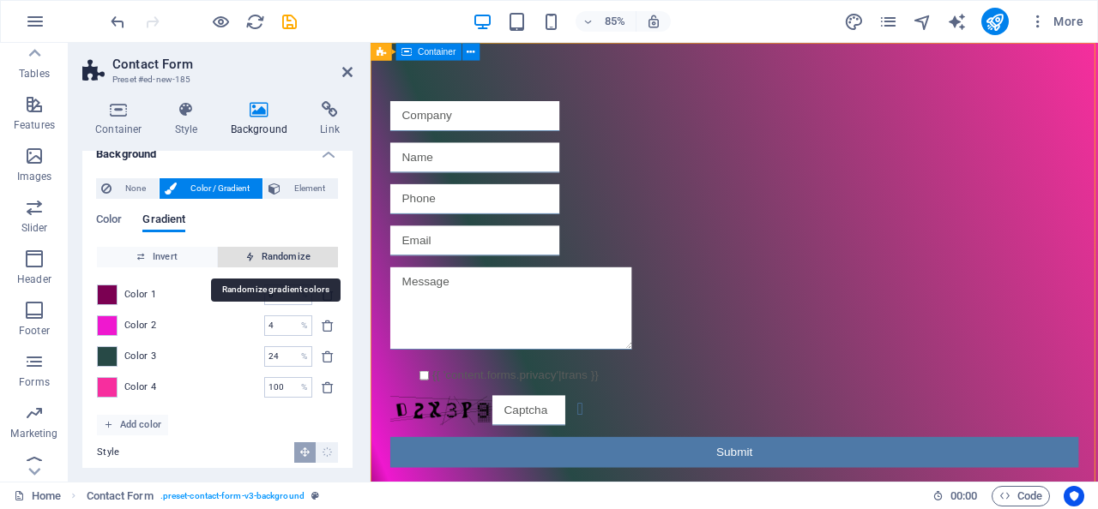
click at [266, 259] on span "Randomize" at bounding box center [278, 257] width 106 height 21
type input "55"
type input "98"
type input "100"
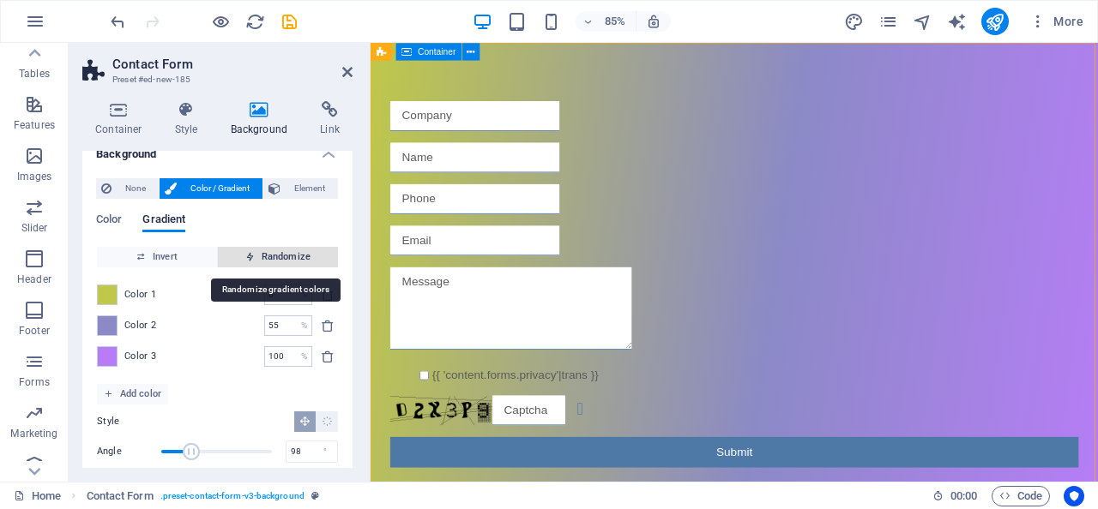
click at [266, 259] on span "Randomize" at bounding box center [278, 257] width 106 height 21
type input "100"
type input "15"
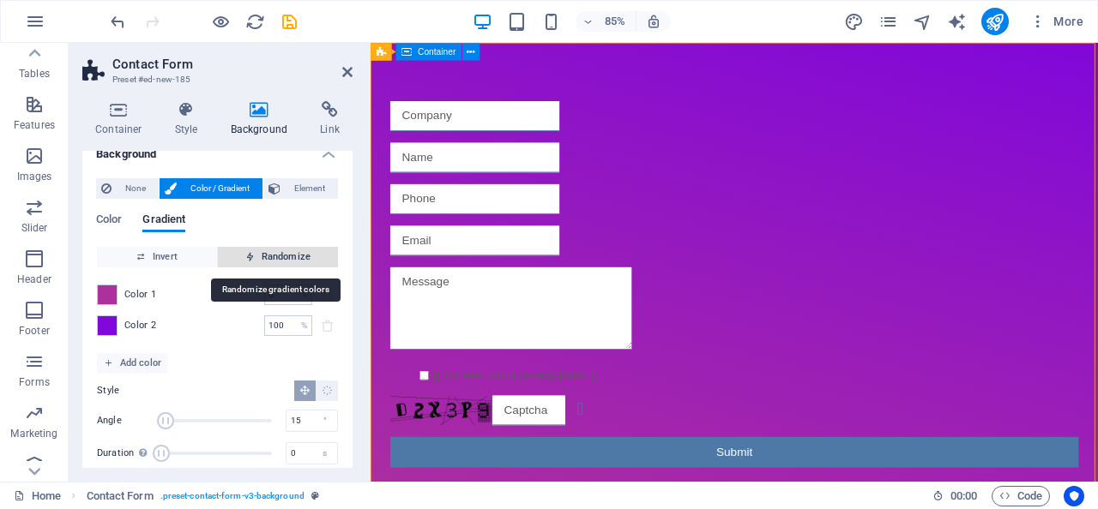
click at [266, 259] on span "Randomize" at bounding box center [278, 257] width 106 height 21
type input "37"
type input "189"
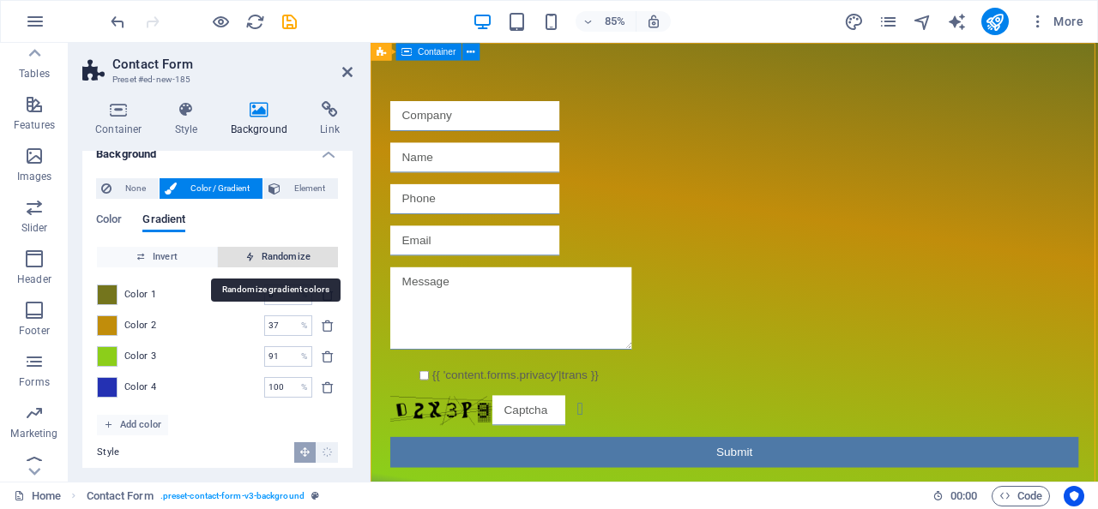
click at [266, 259] on span "Randomize" at bounding box center [278, 257] width 106 height 21
type input "20"
type input "193"
type input "28"
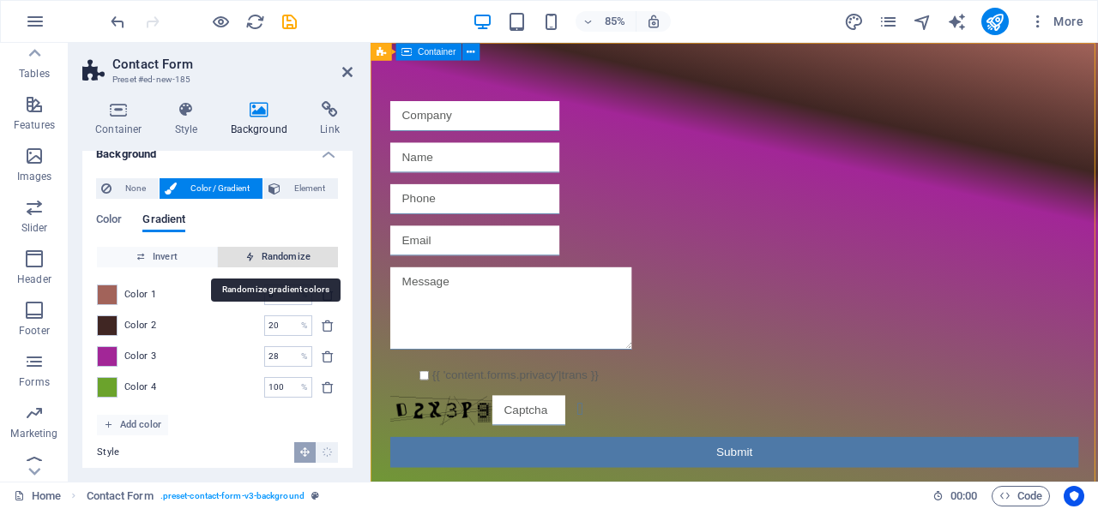
click at [266, 259] on span "Randomize" at bounding box center [278, 257] width 106 height 21
type input "100"
type input "144"
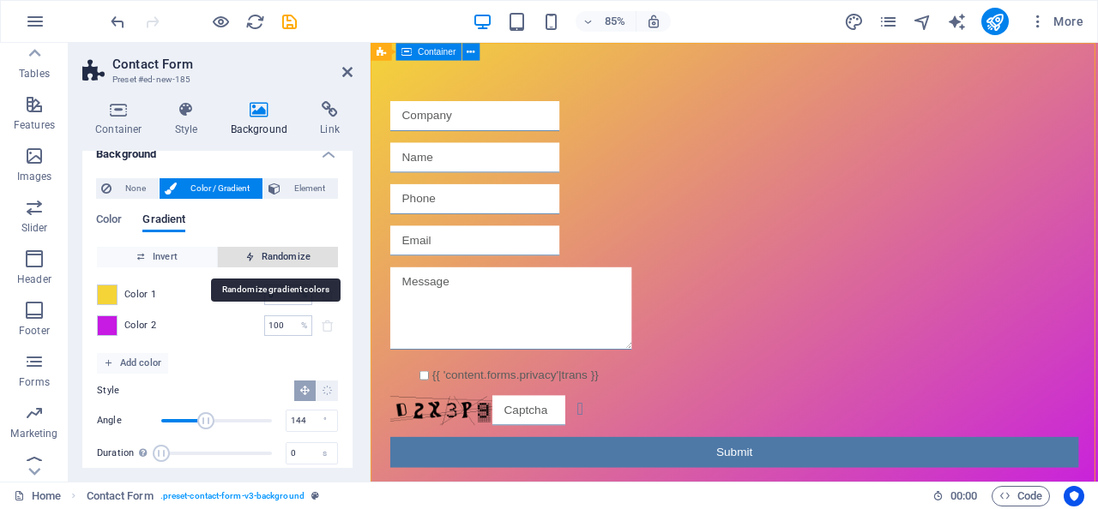
click at [266, 259] on span "Randomize" at bounding box center [278, 257] width 106 height 21
type input "61"
type input "159"
click at [266, 259] on span "Randomize" at bounding box center [278, 257] width 106 height 21
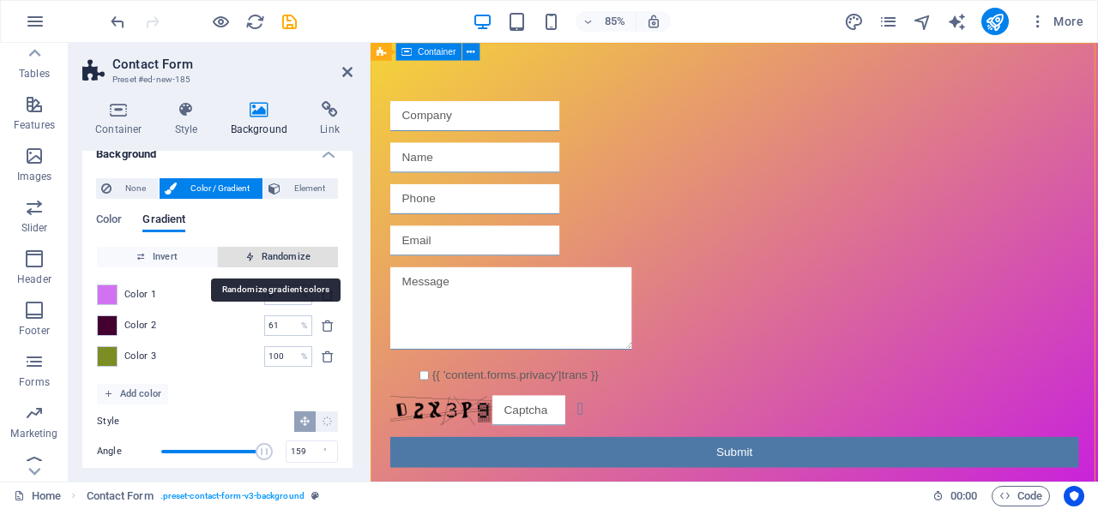
type input "15"
type input "334"
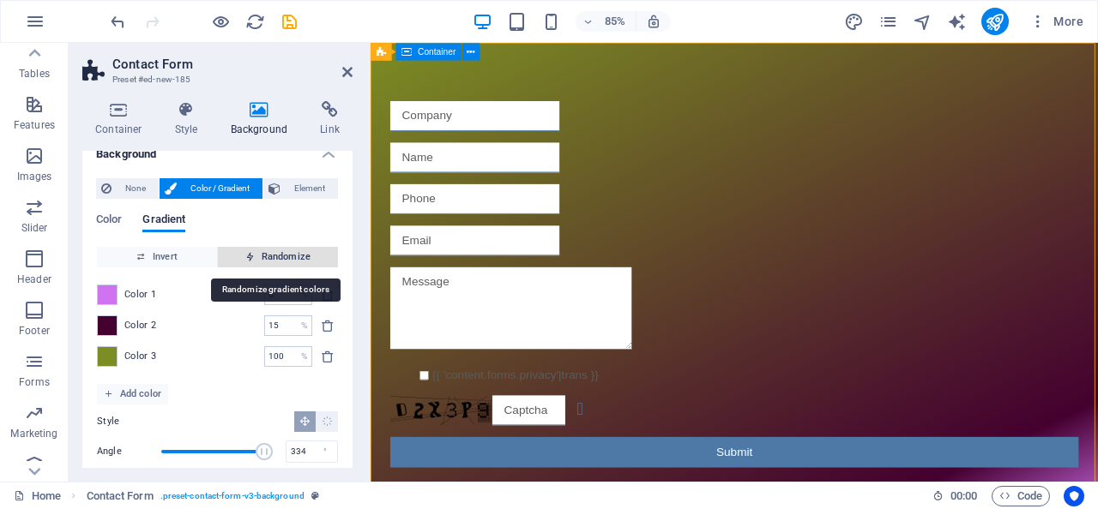
click at [266, 259] on span "Randomize" at bounding box center [278, 257] width 106 height 21
type input "100"
type input "92"
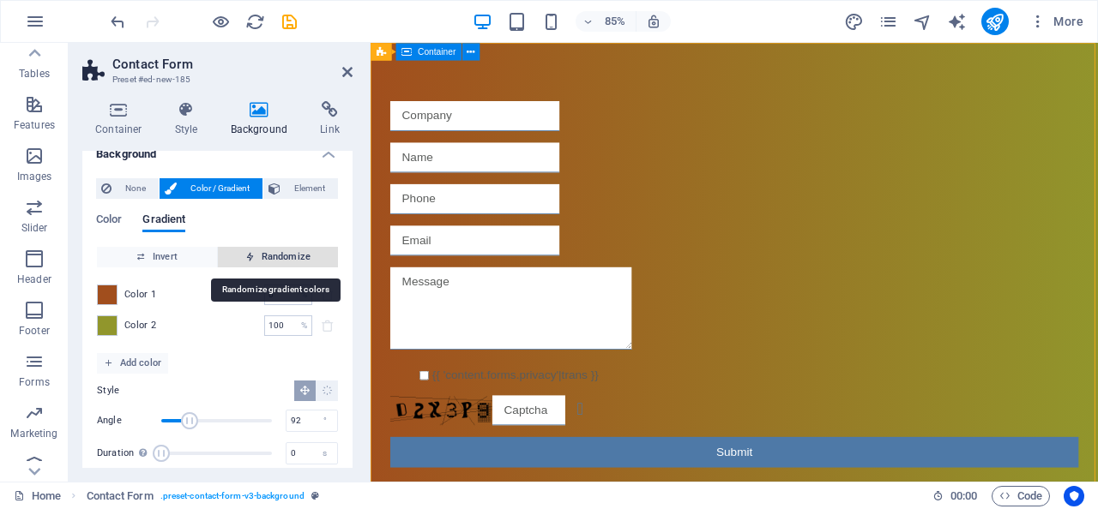
click at [266, 259] on span "Randomize" at bounding box center [278, 257] width 106 height 21
type input "1"
type input "239"
click at [266, 259] on span "Randomize" at bounding box center [278, 257] width 106 height 21
type input "100"
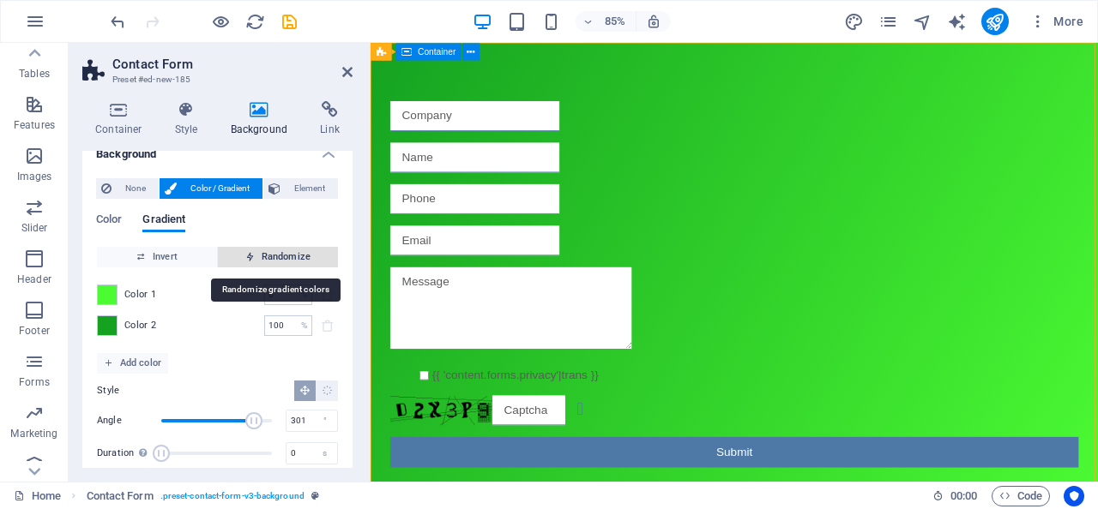
click at [266, 259] on span "Randomize" at bounding box center [278, 257] width 106 height 21
type input "200"
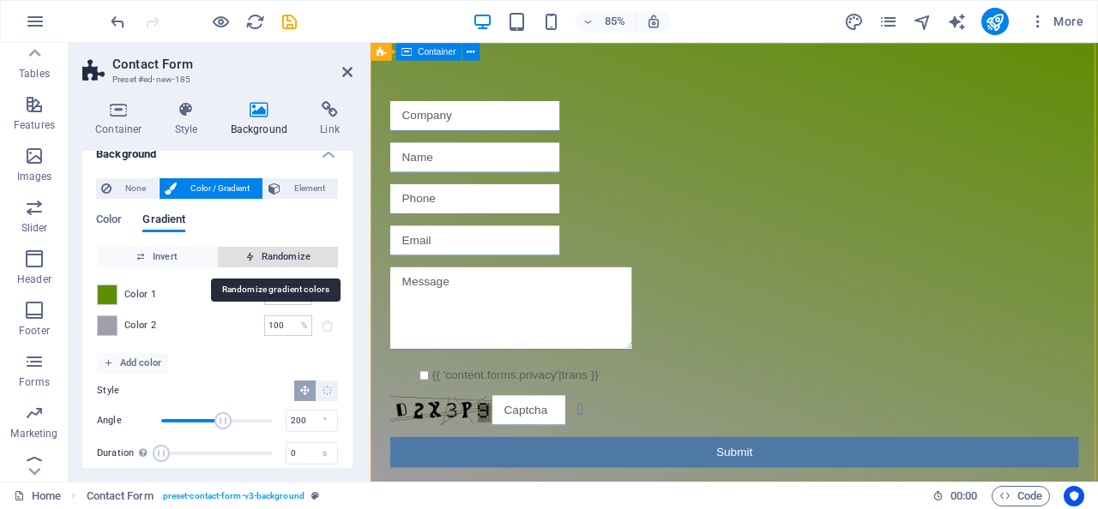
click at [266, 259] on span "Randomize" at bounding box center [278, 257] width 106 height 21
type input "96"
type input "95"
click at [266, 259] on span "Randomize" at bounding box center [278, 257] width 106 height 21
type input "8"
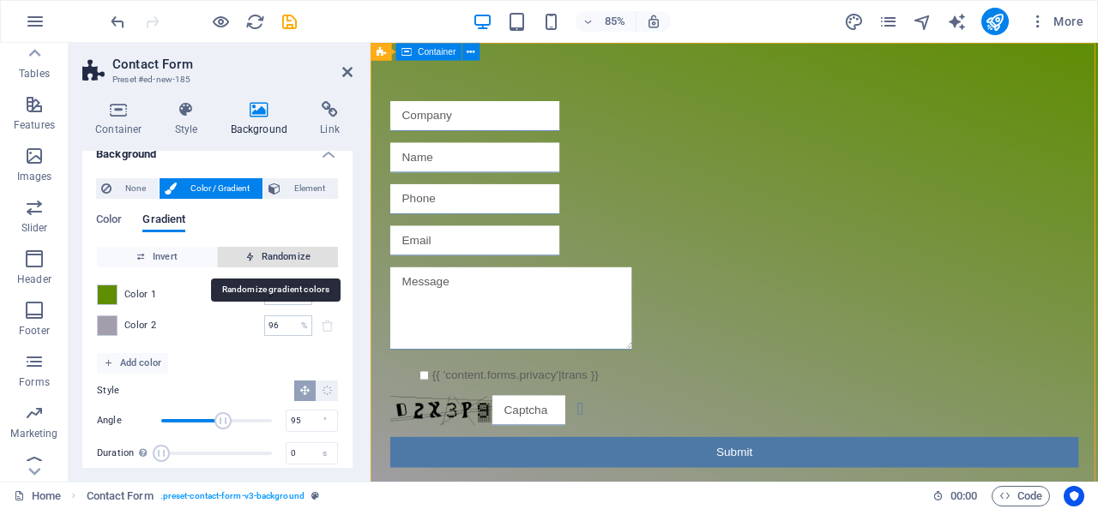
type input "331"
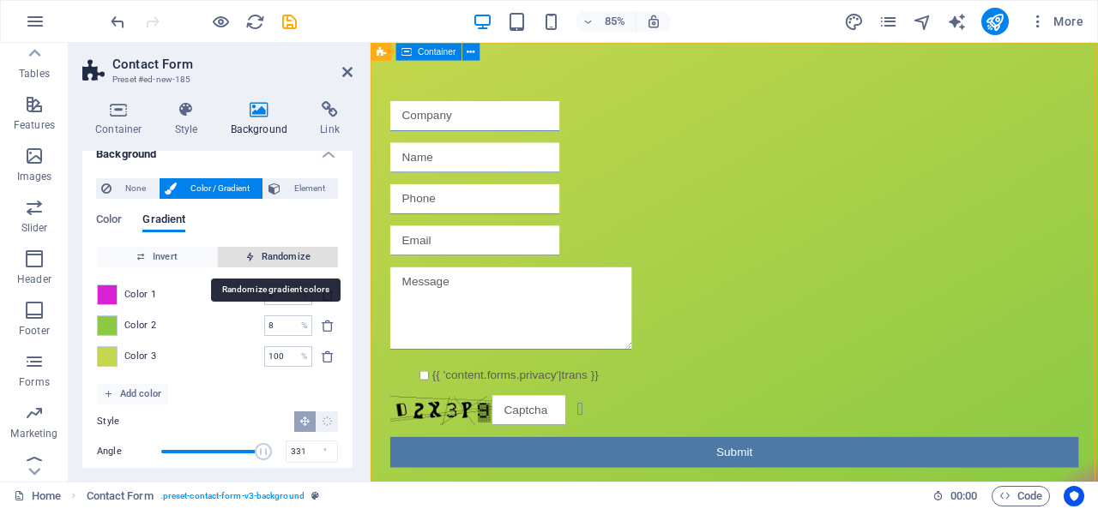
click at [266, 259] on span "Randomize" at bounding box center [278, 257] width 106 height 21
type input "72"
type input "33"
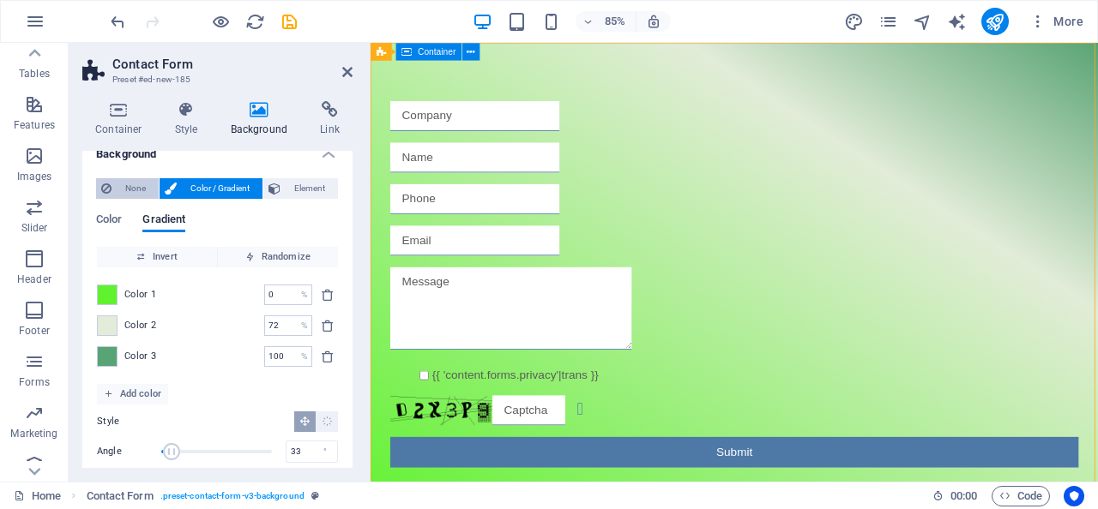
click at [133, 190] on span "None" at bounding box center [135, 188] width 37 height 21
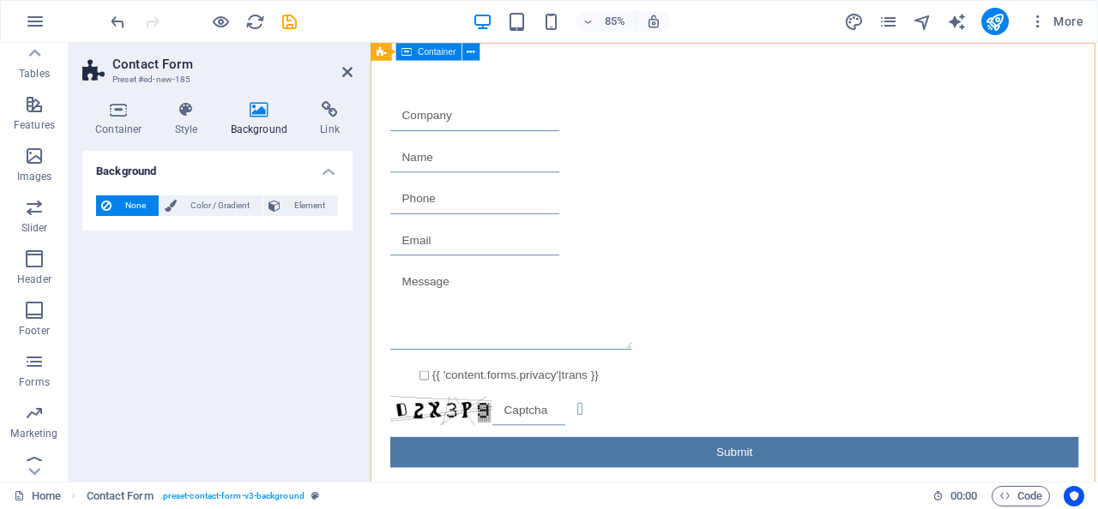
scroll to position [0, 0]
click at [219, 212] on span "Color / Gradient" at bounding box center [219, 206] width 75 height 21
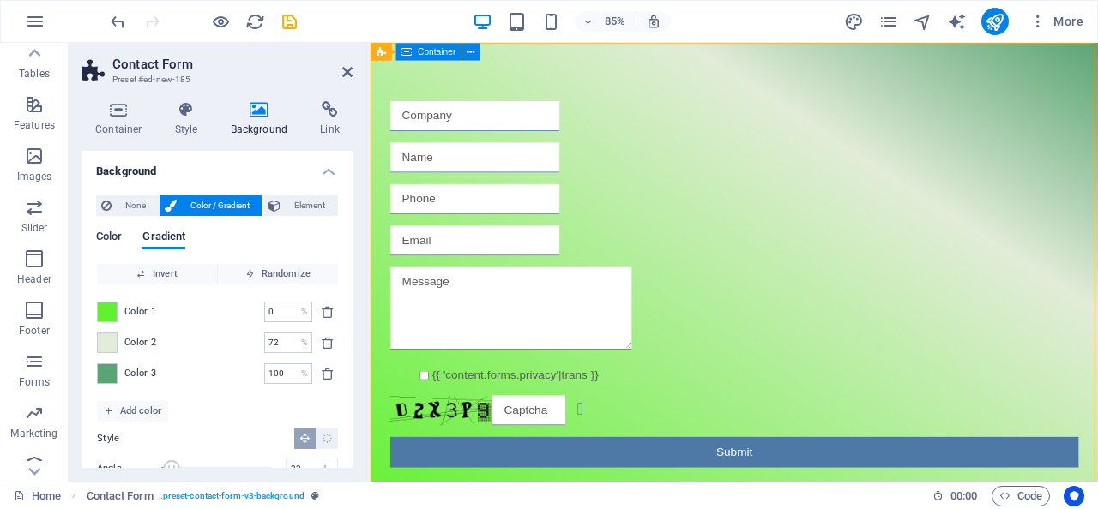
click at [115, 240] on span "Color" at bounding box center [109, 238] width 26 height 24
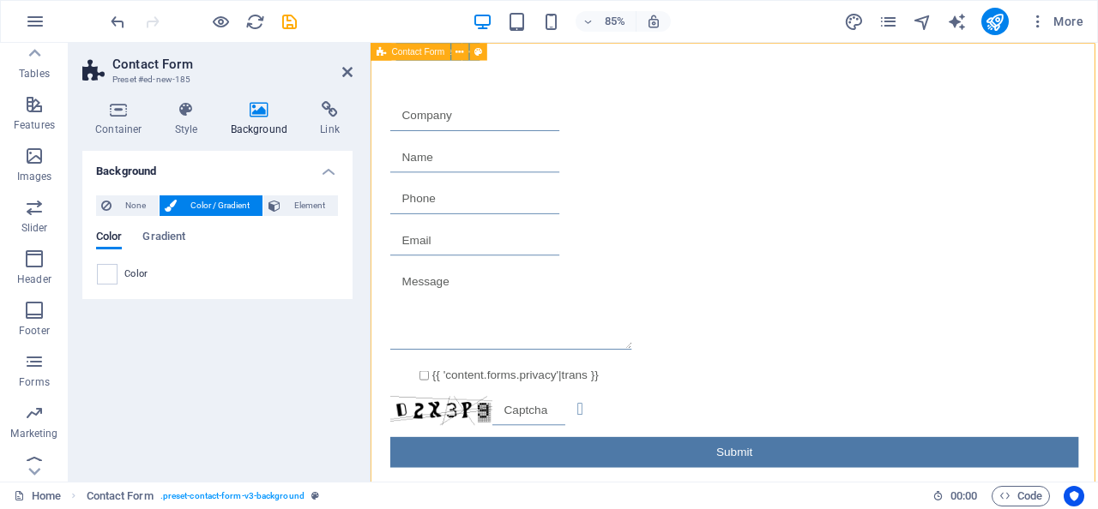
click at [755, 93] on div "{{ 'content.forms.privacy'|trans }} Unreadable? Regenerate Submit" at bounding box center [798, 327] width 856 height 569
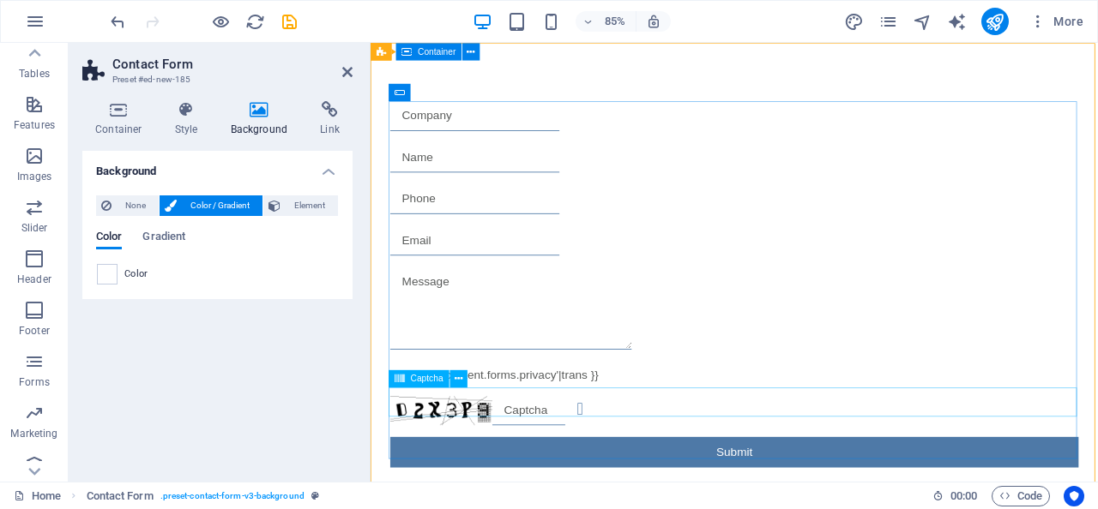
click at [580, 468] on input "text" at bounding box center [557, 475] width 86 height 35
click at [170, 350] on div "Background None Color / Gradient Element Stretch background to full-width Color…" at bounding box center [217, 309] width 270 height 317
click at [38, 107] on icon "button" at bounding box center [34, 104] width 21 height 21
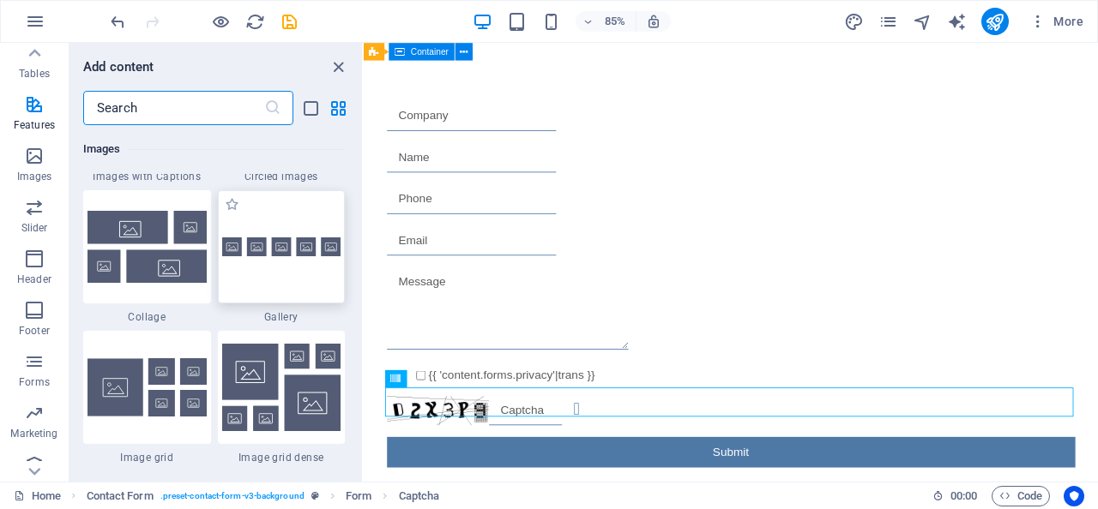
scroll to position [8815, 0]
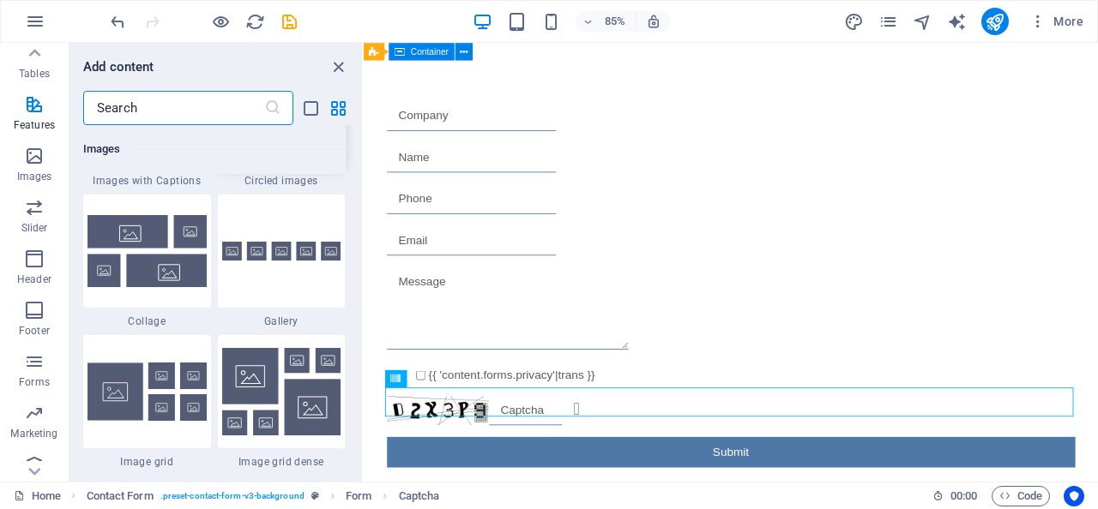
click at [250, 167] on div at bounding box center [282, 110] width 128 height 113
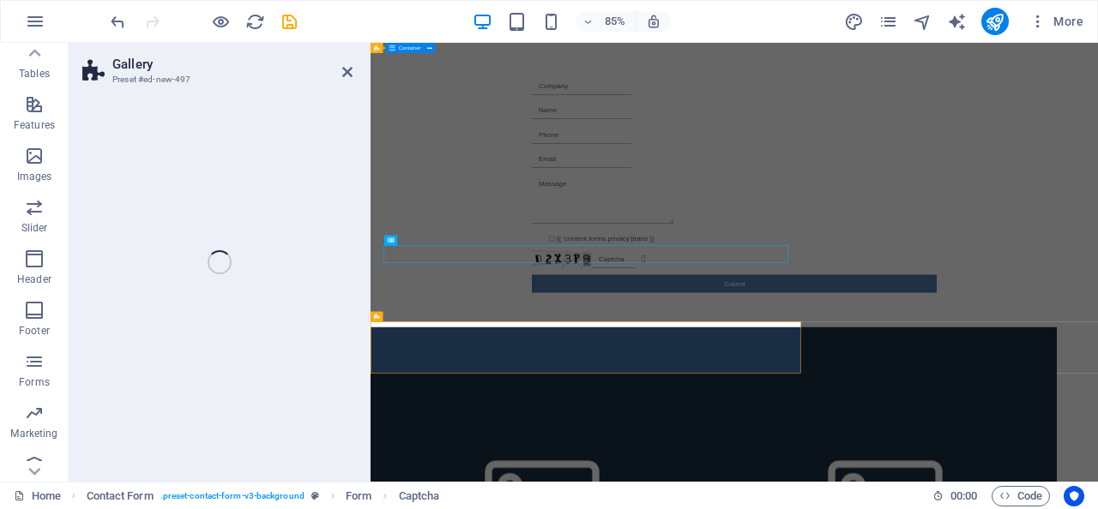
select select "rem"
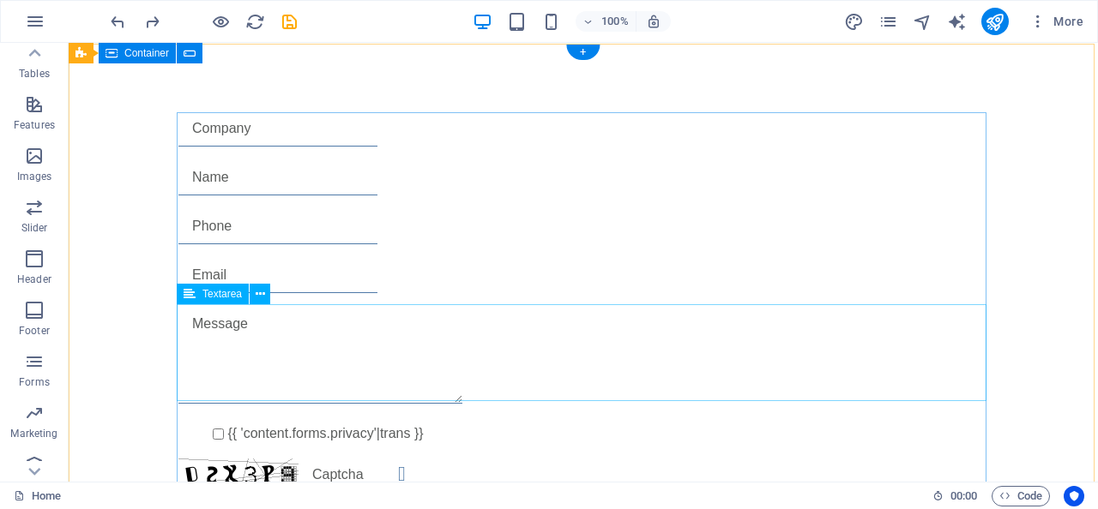
scroll to position [0, 0]
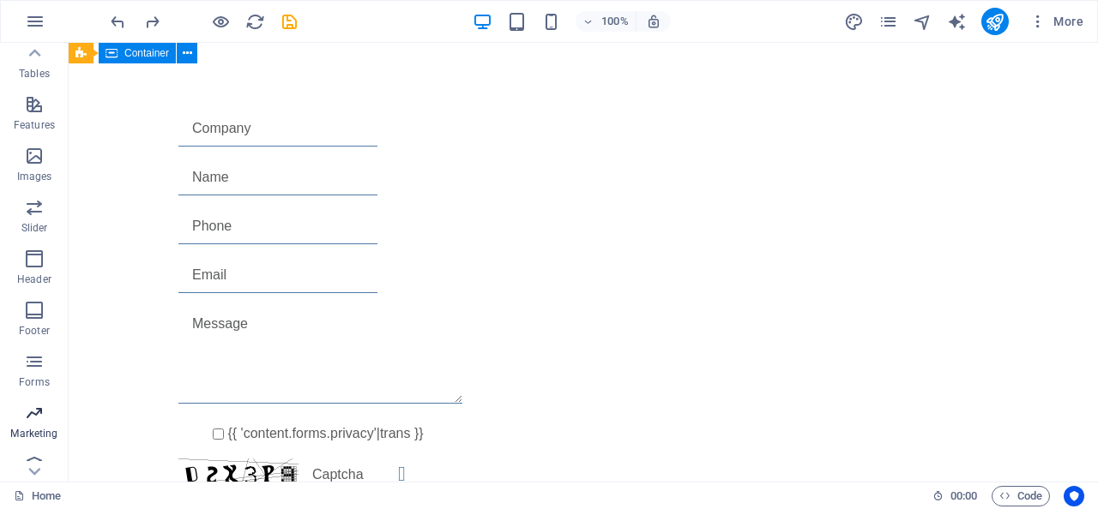
click at [38, 417] on icon "button" at bounding box center [34, 413] width 21 height 21
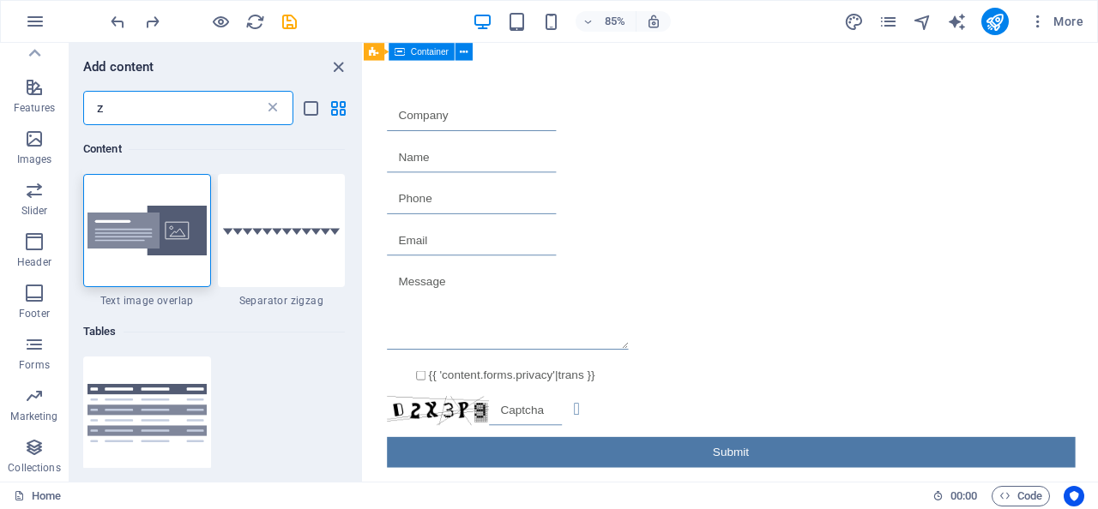
type input "z"
click at [275, 102] on icon at bounding box center [272, 107] width 17 height 17
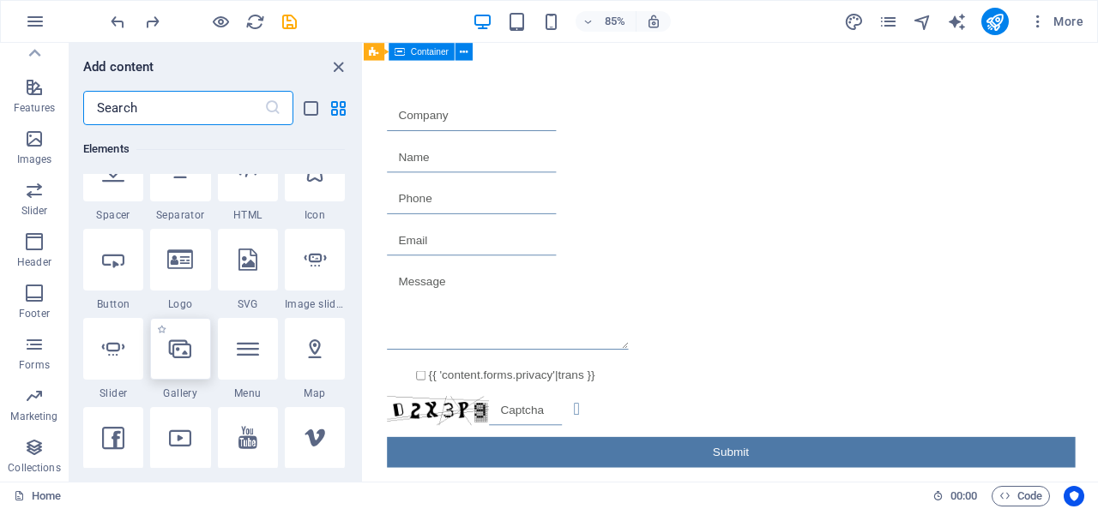
scroll to position [307, 0]
click at [732, 51] on div "+" at bounding box center [730, 50] width 28 height 13
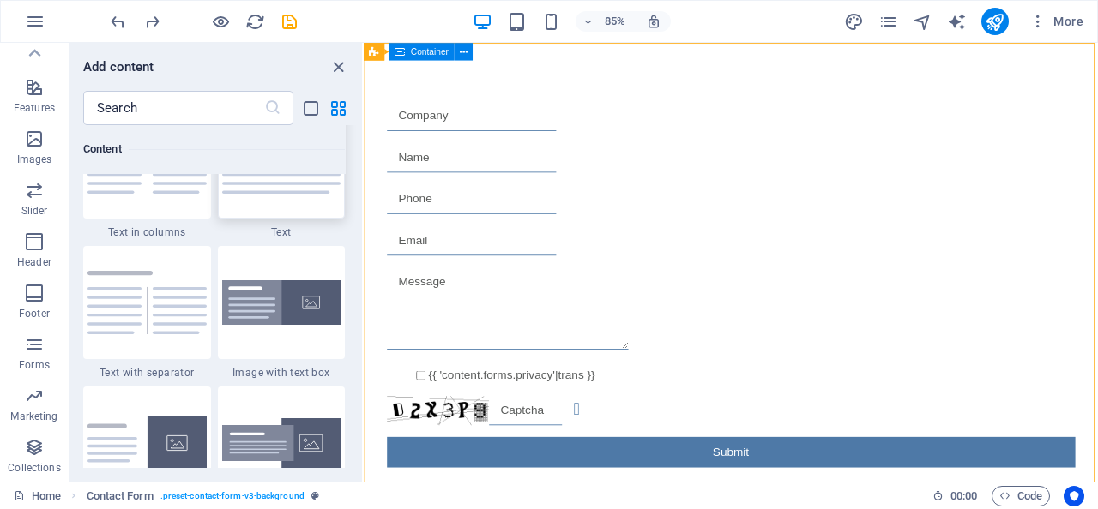
scroll to position [3076, 0]
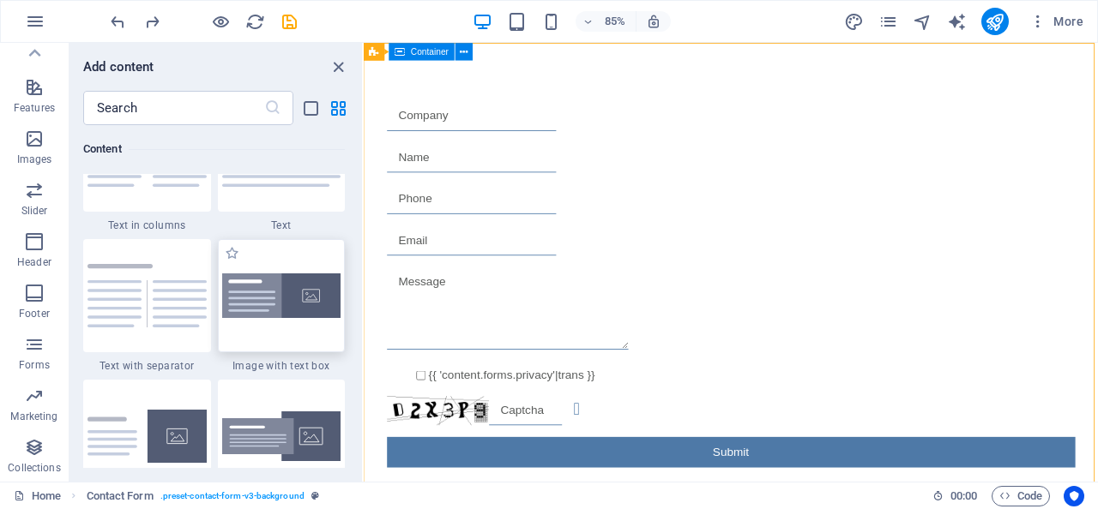
click at [274, 319] on img at bounding box center [281, 296] width 119 height 45
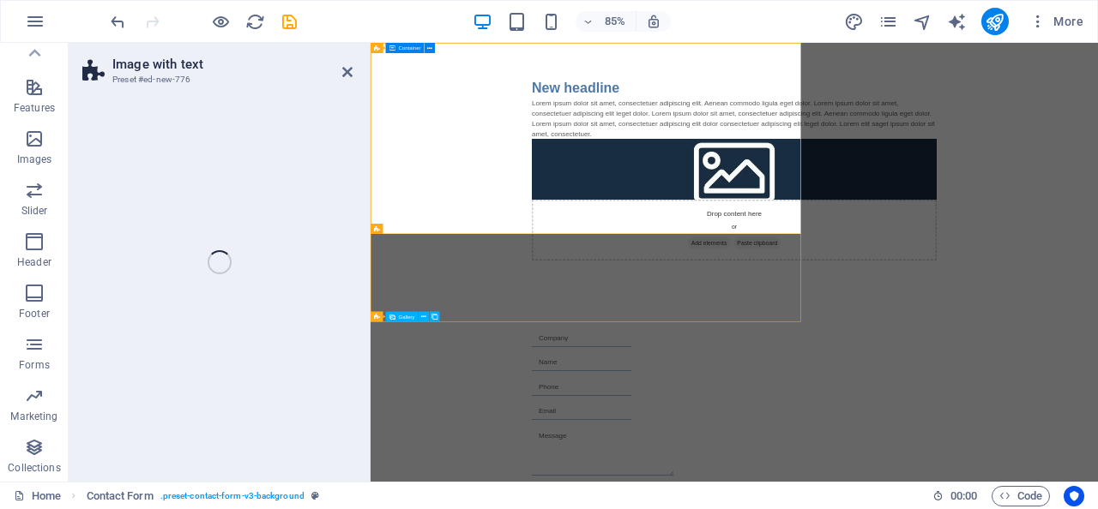
select select "rem"
select select "px"
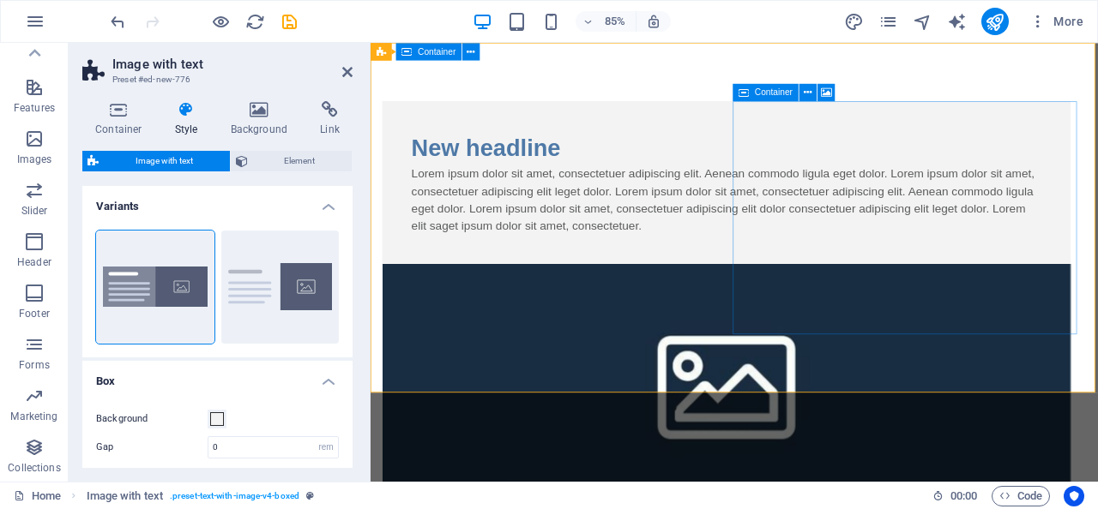
click at [881, 304] on figure at bounding box center [788, 441] width 809 height 274
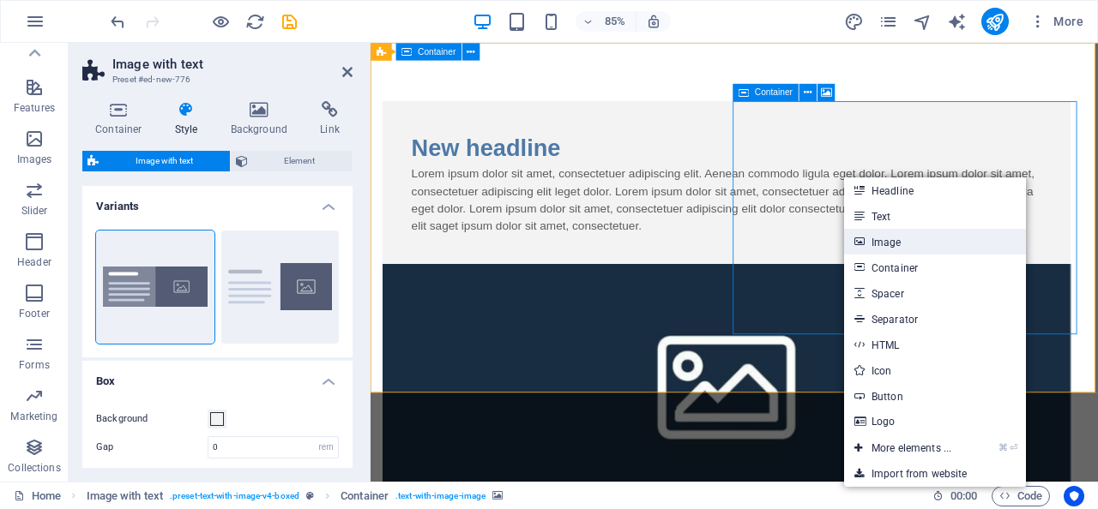
click at [876, 240] on link "Image" at bounding box center [935, 242] width 182 height 26
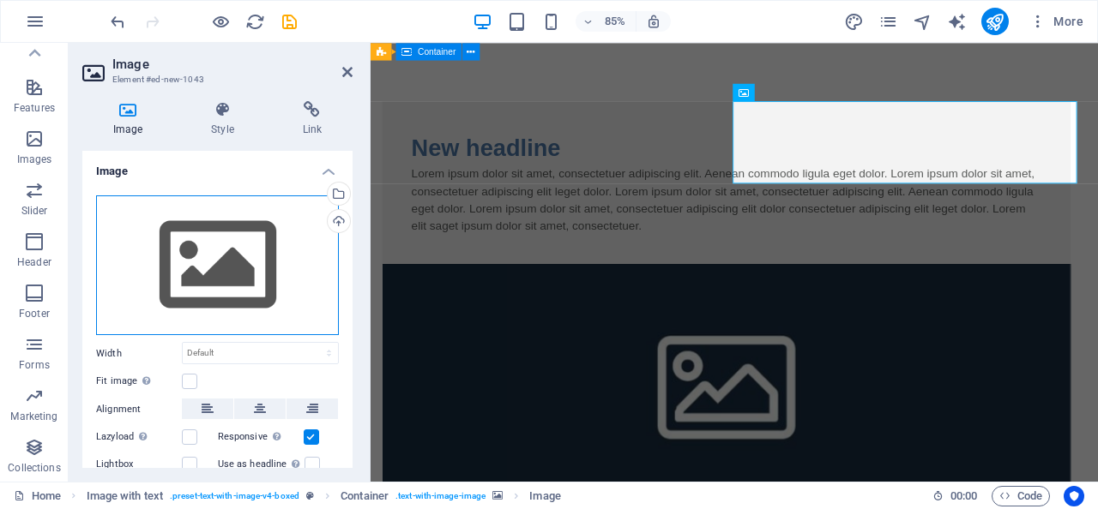
click at [275, 264] on div "Drag files here, click to choose files or select files from Files or our free s…" at bounding box center [217, 266] width 243 height 141
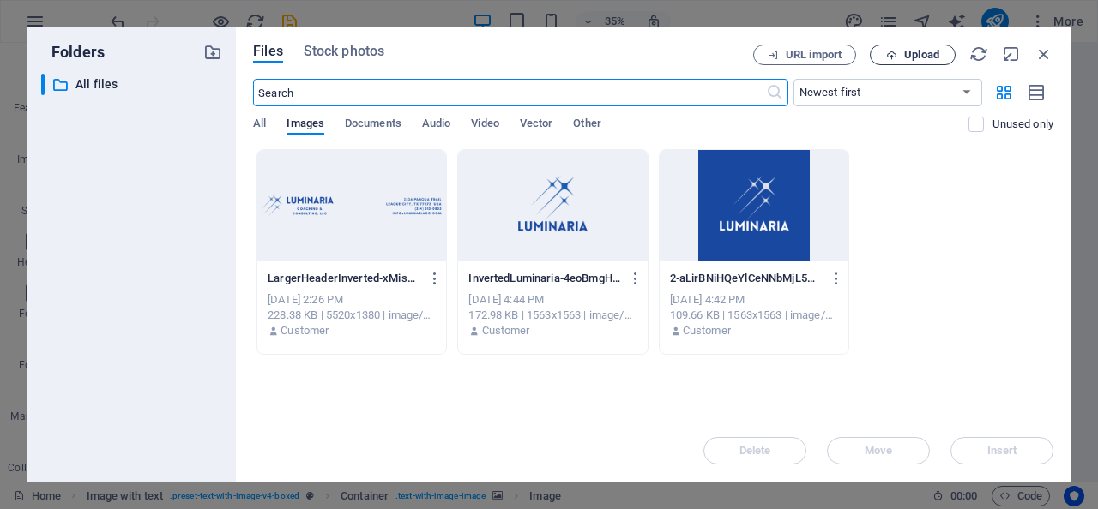
click at [925, 58] on span "Upload" at bounding box center [921, 55] width 35 height 10
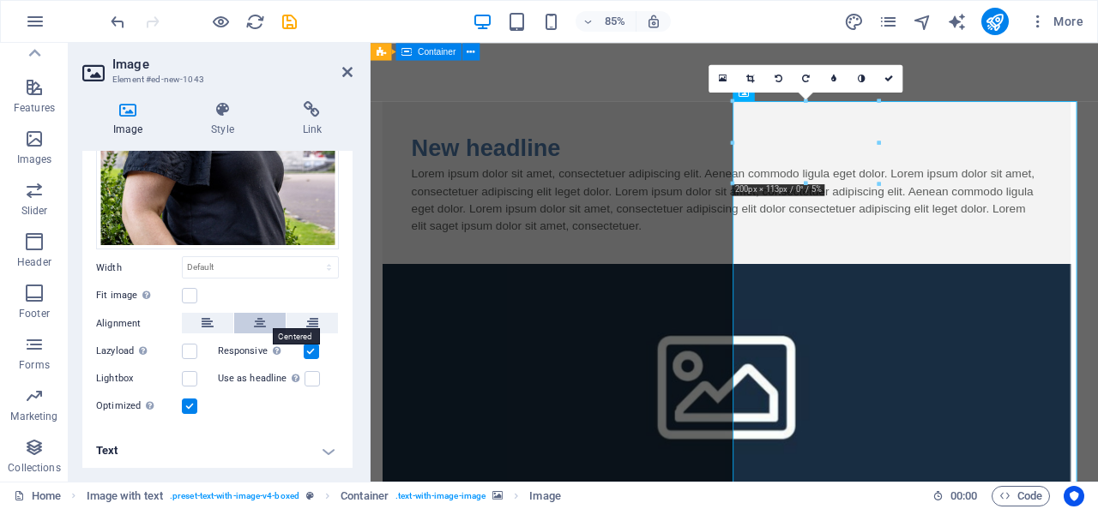
scroll to position [304, 0]
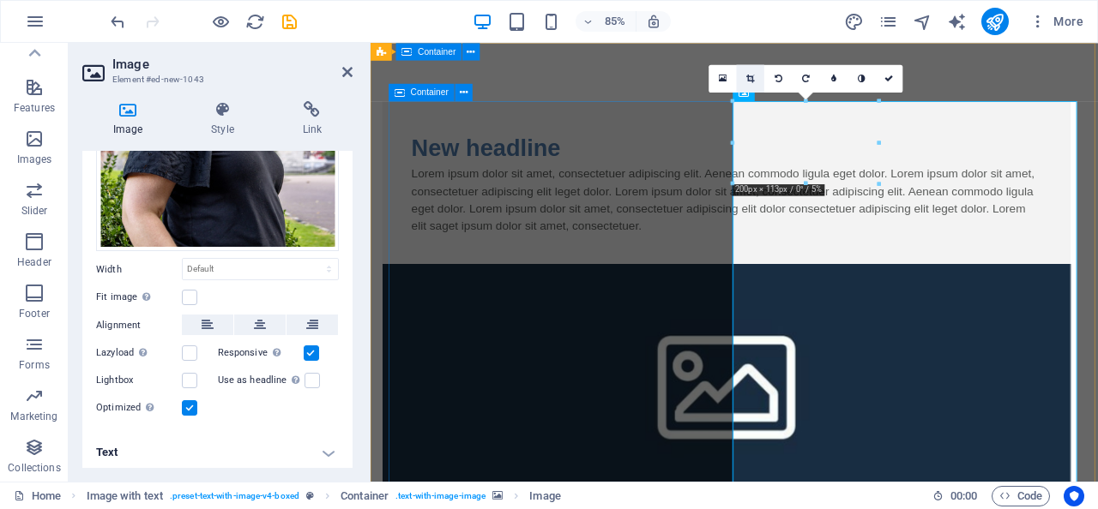
click at [756, 79] on link at bounding box center [750, 78] width 27 height 27
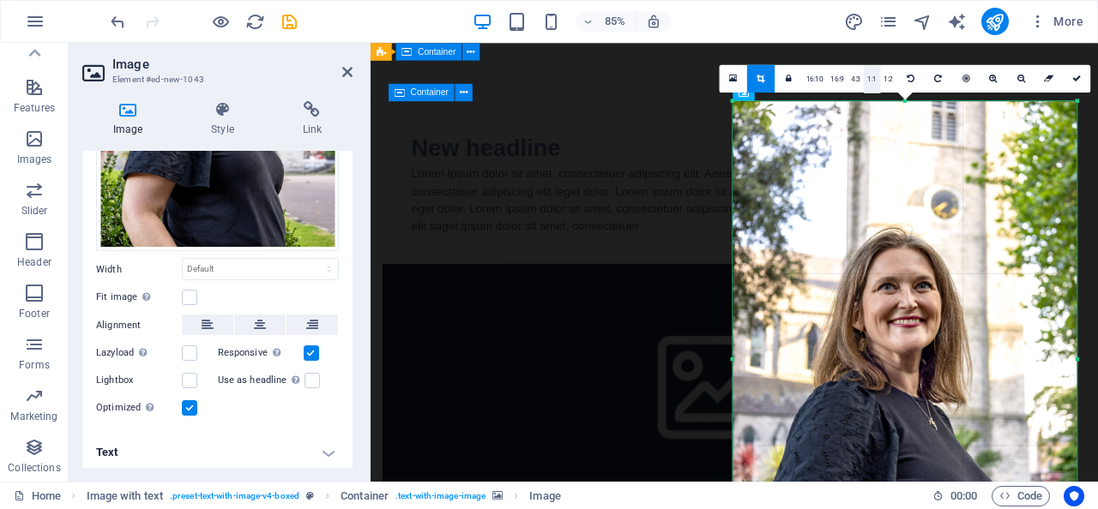
click at [870, 80] on link "1:1" at bounding box center [872, 78] width 16 height 27
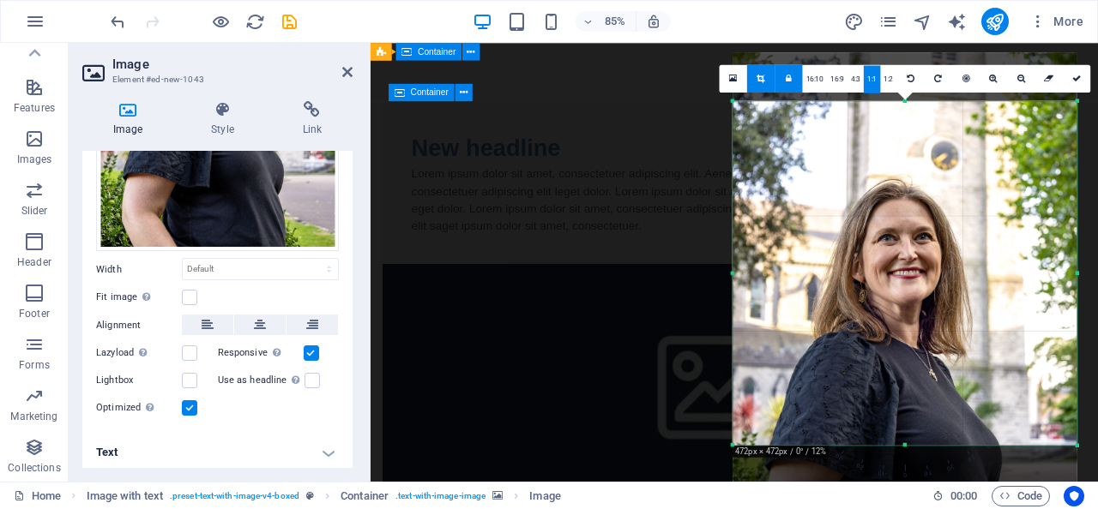
drag, startPoint x: 930, startPoint y: 304, endPoint x: 929, endPoint y: 246, distance: 57.5
click at [929, 246] on div at bounding box center [904, 310] width 344 height 516
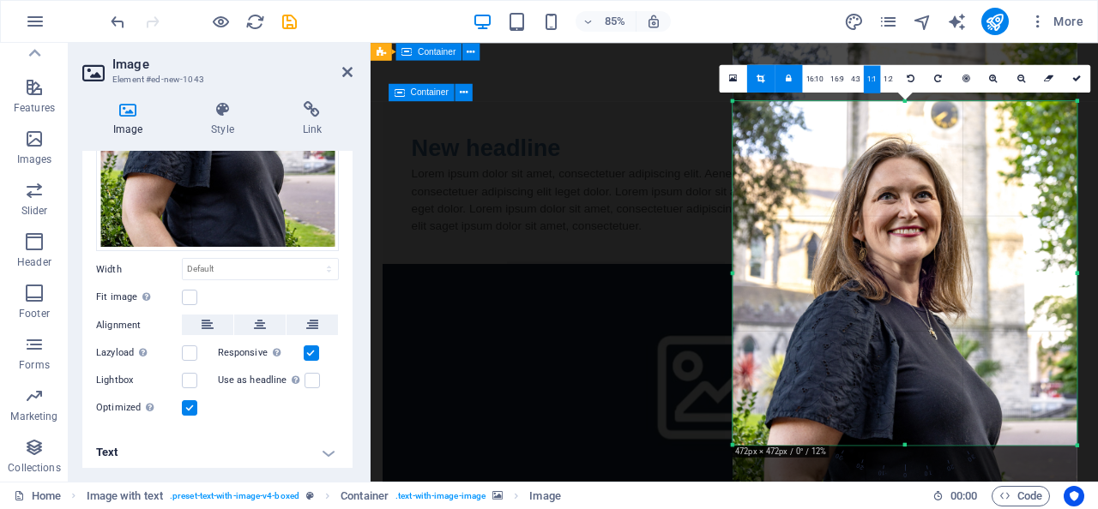
drag, startPoint x: 930, startPoint y: 248, endPoint x: 928, endPoint y: 312, distance: 64.4
click at [928, 312] on div at bounding box center [904, 269] width 344 height 516
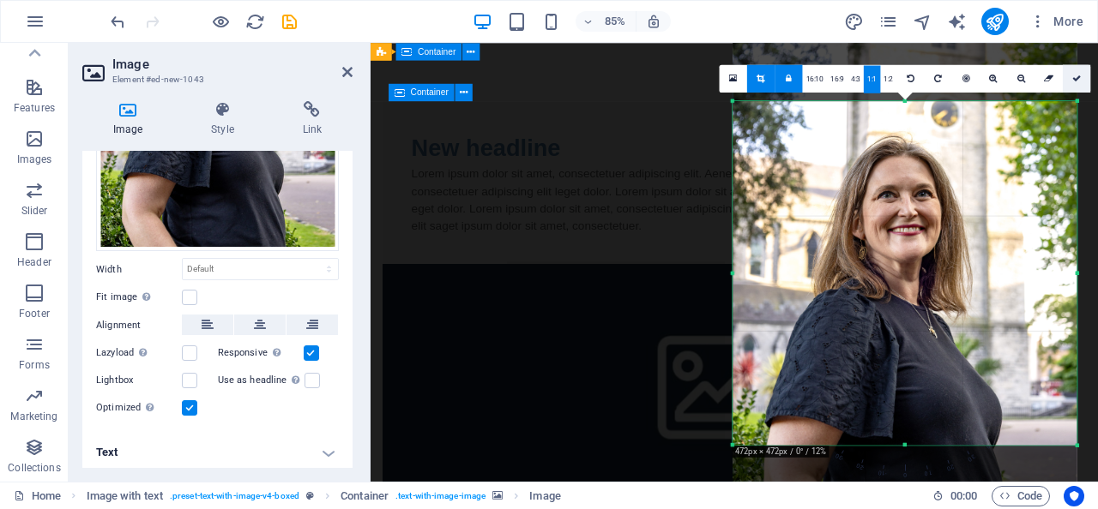
click at [1078, 82] on icon at bounding box center [1076, 79] width 9 height 9
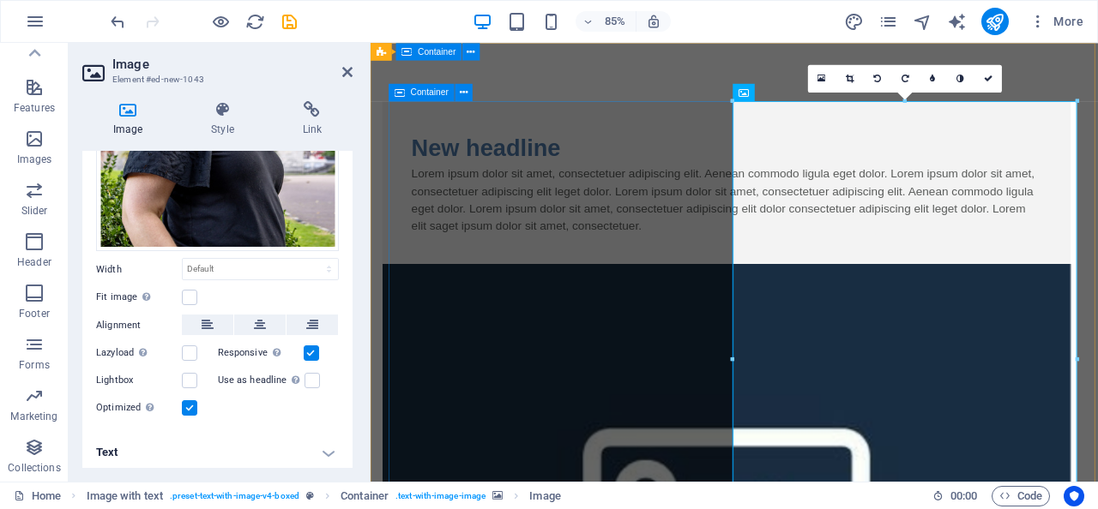
click at [671, 304] on div "New headline Lorem ipsum dolor sit amet, consectetuer adipiscing elit. Aenean c…" at bounding box center [788, 207] width 809 height 192
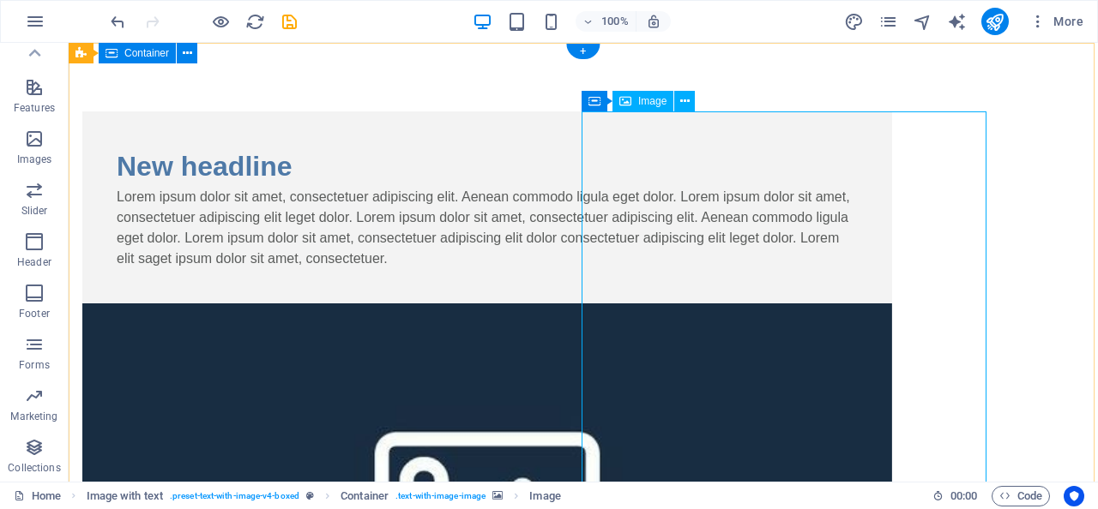
click at [630, 105] on icon at bounding box center [625, 101] width 12 height 21
click at [686, 99] on icon at bounding box center [684, 102] width 9 height 18
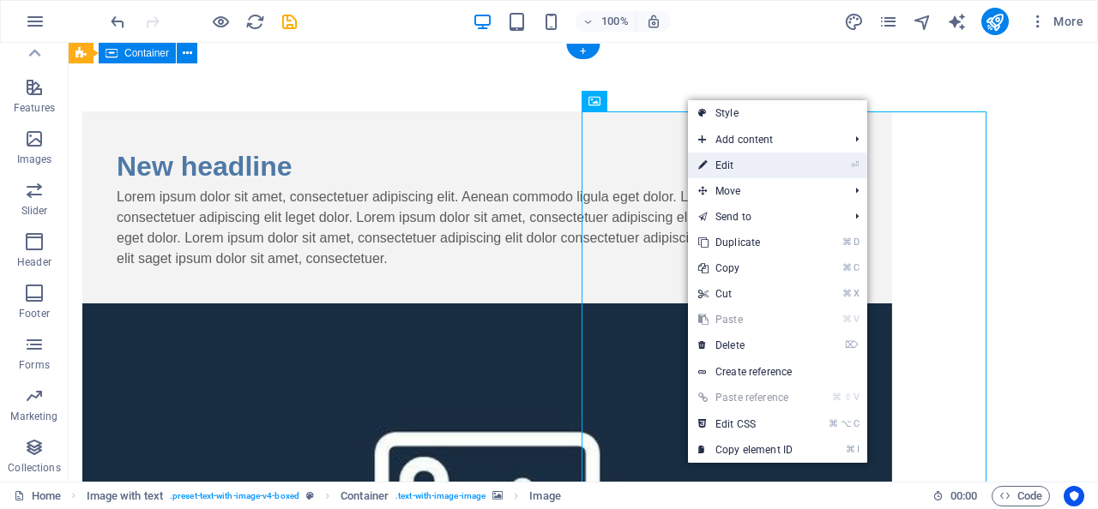
click at [756, 159] on link "⏎ Edit" at bounding box center [745, 166] width 115 height 26
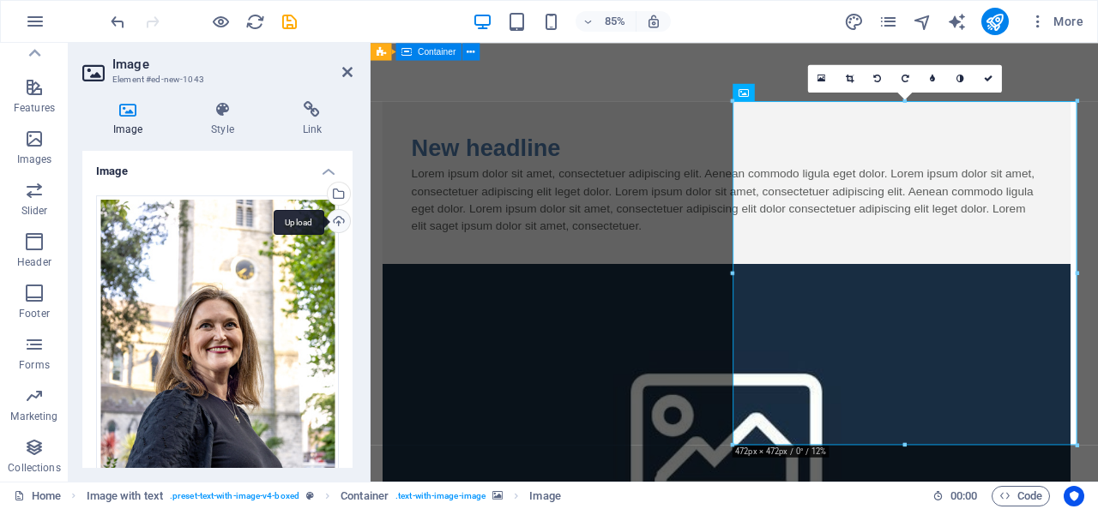
click at [334, 219] on div "Upload" at bounding box center [337, 223] width 26 height 26
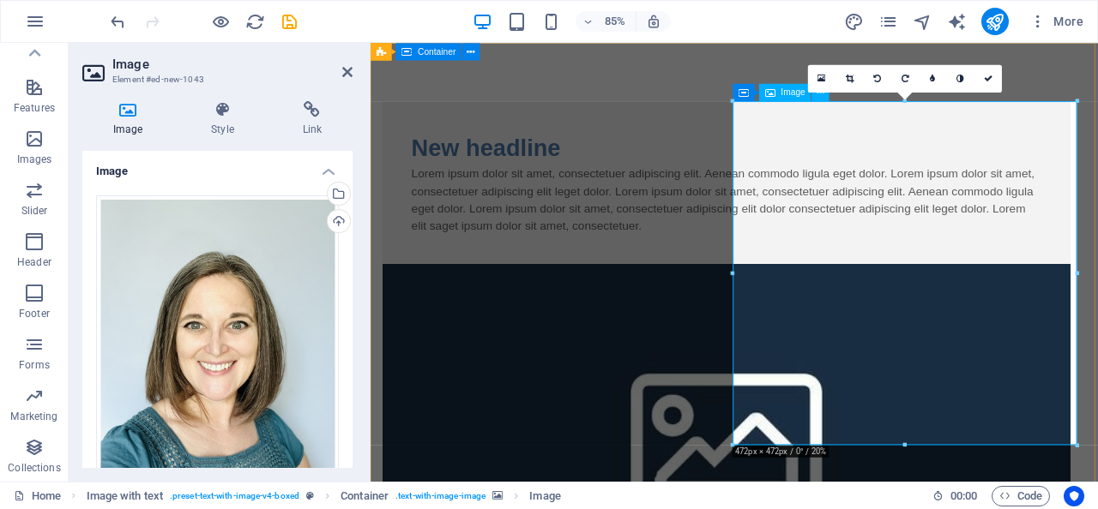
click at [848, 83] on link at bounding box center [848, 78] width 27 height 27
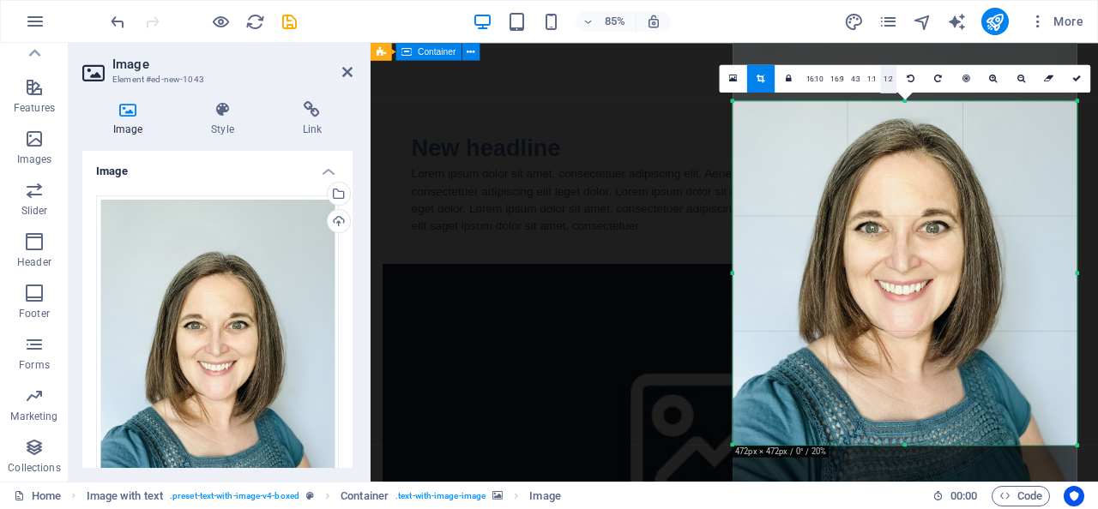
click at [888, 78] on link "1:2" at bounding box center [888, 78] width 16 height 27
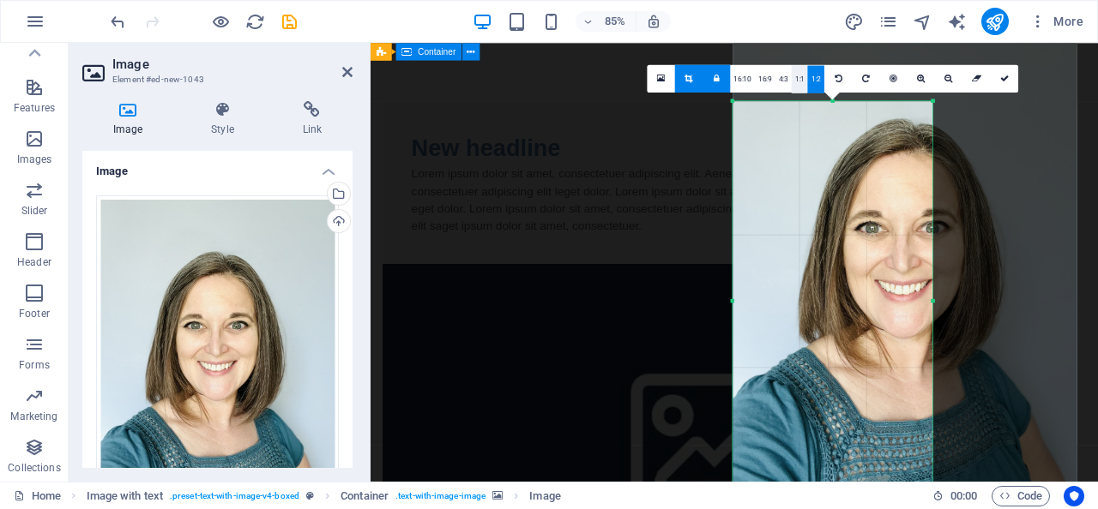
click at [797, 81] on link "1:1" at bounding box center [799, 78] width 16 height 27
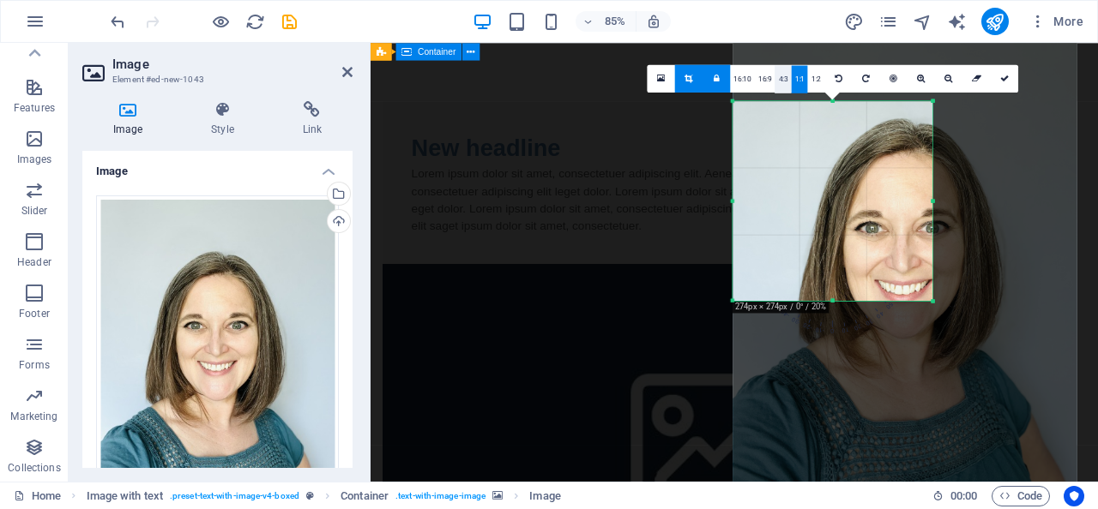
click at [782, 80] on link "4:3" at bounding box center [783, 78] width 16 height 27
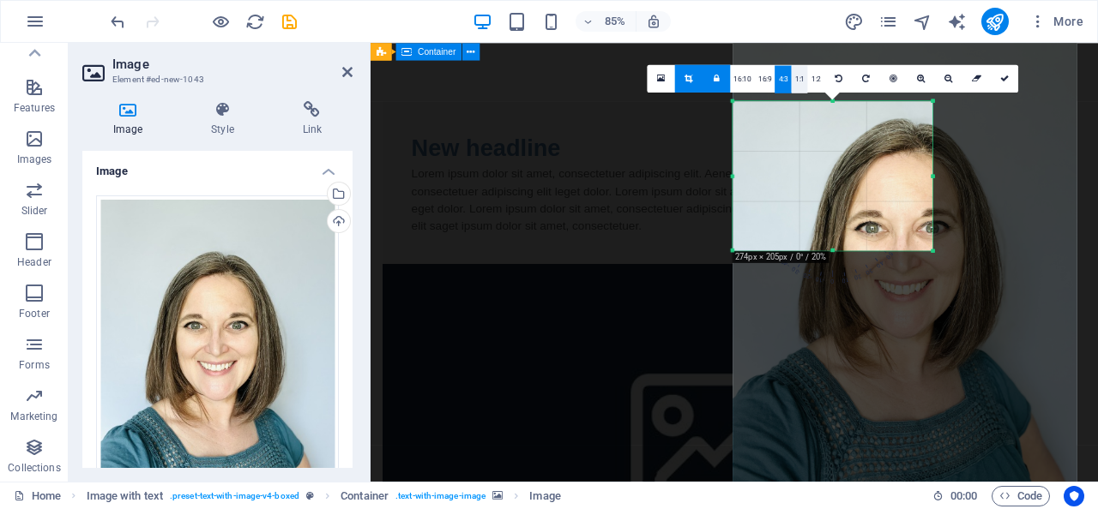
click at [798, 80] on link "1:1" at bounding box center [799, 78] width 16 height 27
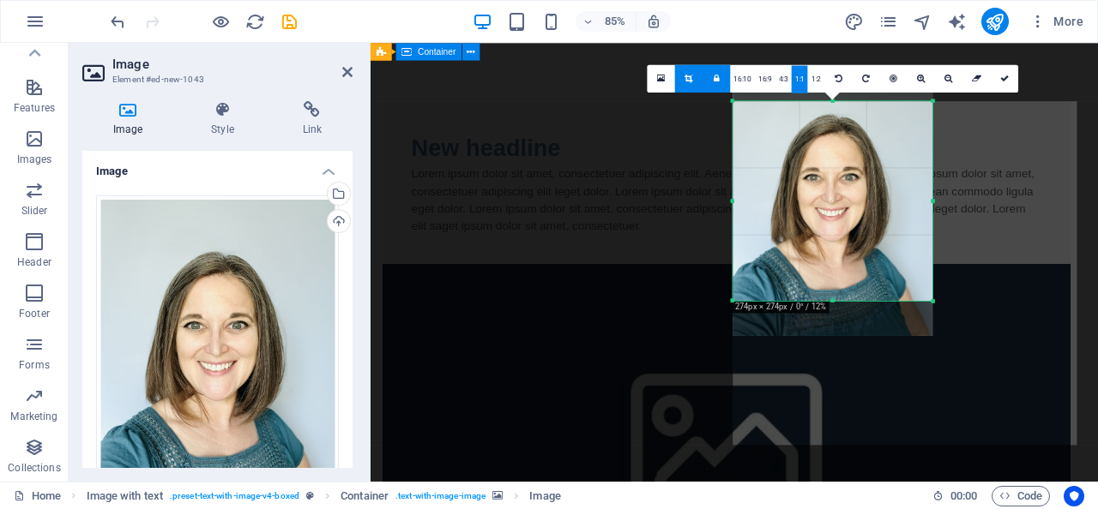
drag, startPoint x: 865, startPoint y: 268, endPoint x: 866, endPoint y: 232, distance: 36.9
click at [866, 232] on div at bounding box center [832, 202] width 200 height 267
click at [1009, 75] on link at bounding box center [1003, 78] width 27 height 27
type input "273"
select select "px"
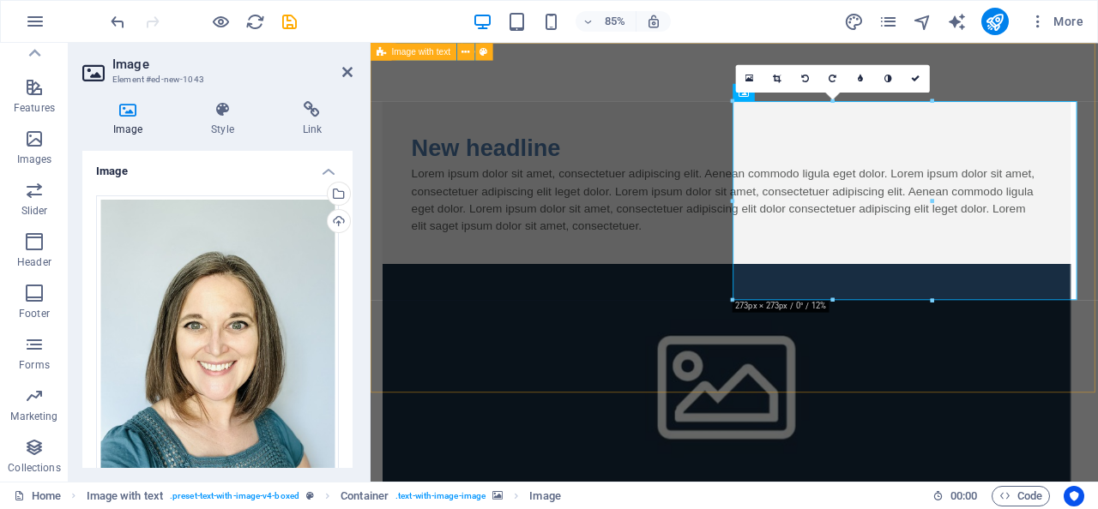
click at [1049, 416] on div "New headline Lorem ipsum dolor sit amet, consectetuer adipiscing elit. Aenean c…" at bounding box center [798, 462] width 856 height 838
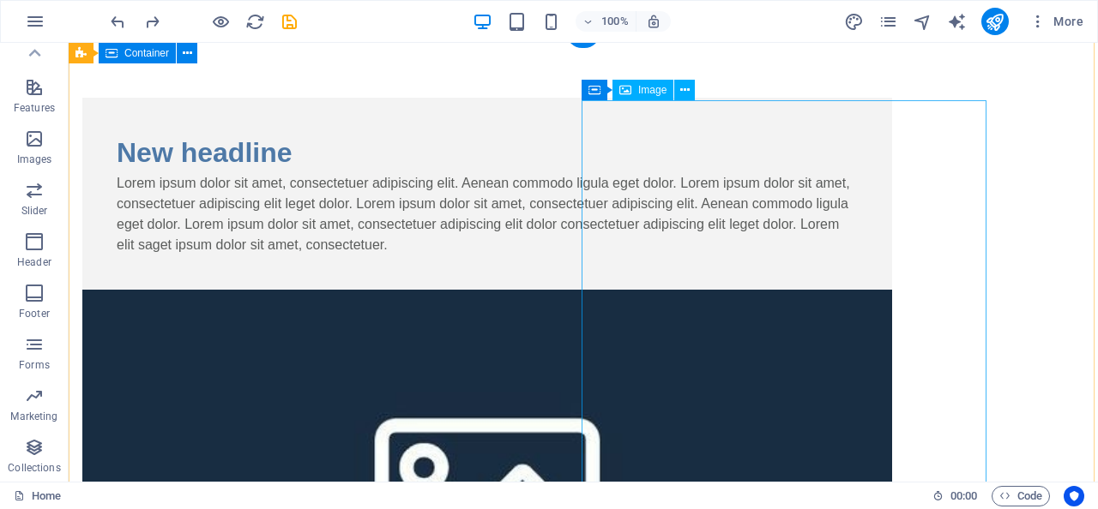
scroll to position [11, 0]
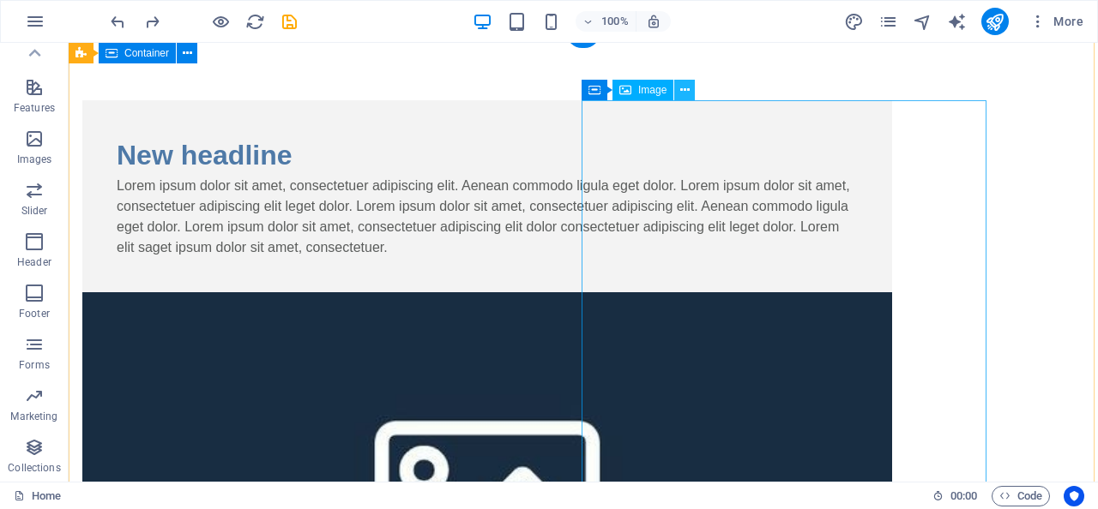
click at [683, 93] on icon at bounding box center [684, 90] width 9 height 18
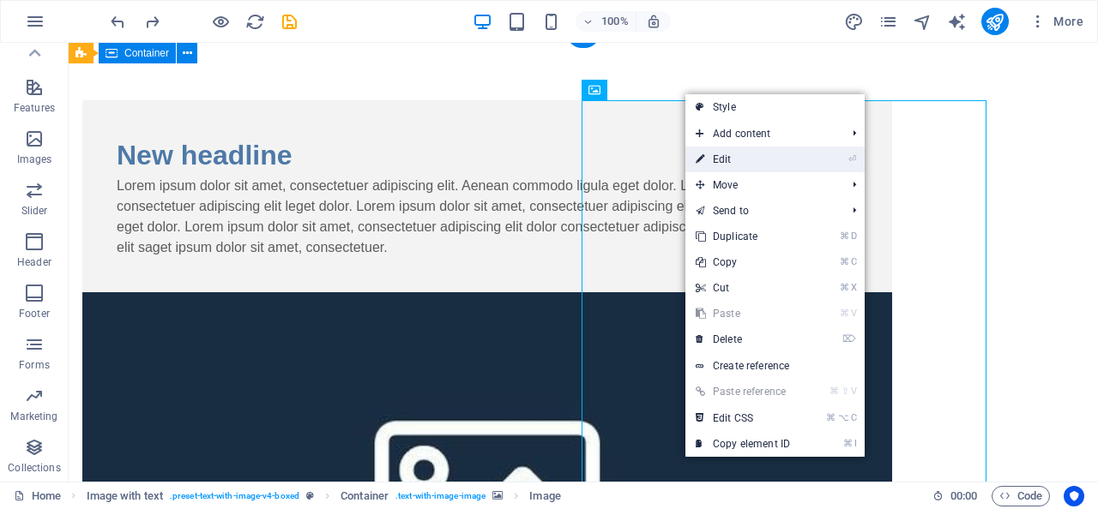
click at [771, 163] on link "⏎ Edit" at bounding box center [742, 160] width 115 height 26
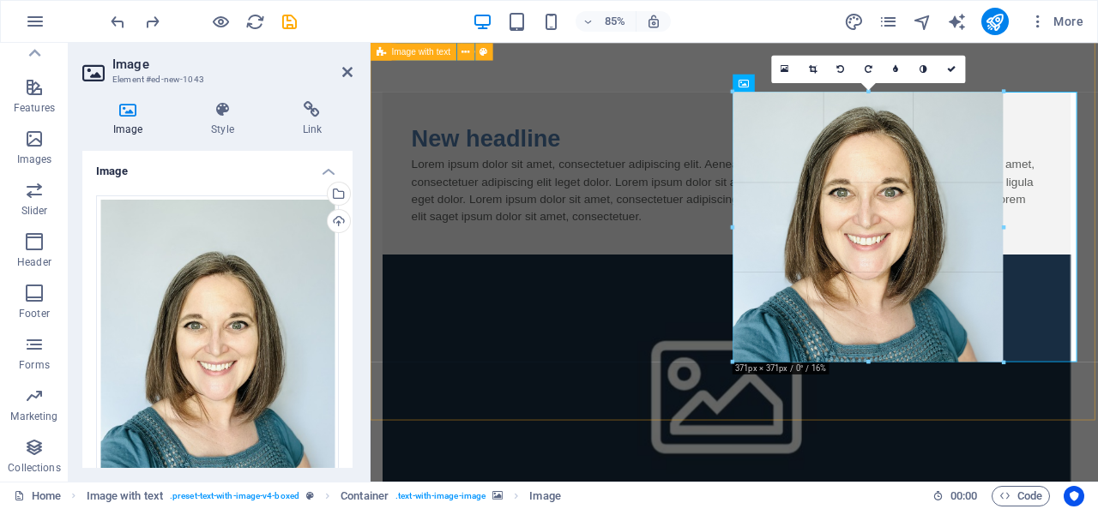
drag, startPoint x: 1077, startPoint y: 435, endPoint x: 938, endPoint y: 346, distance: 165.1
type input "371"
select select "px"
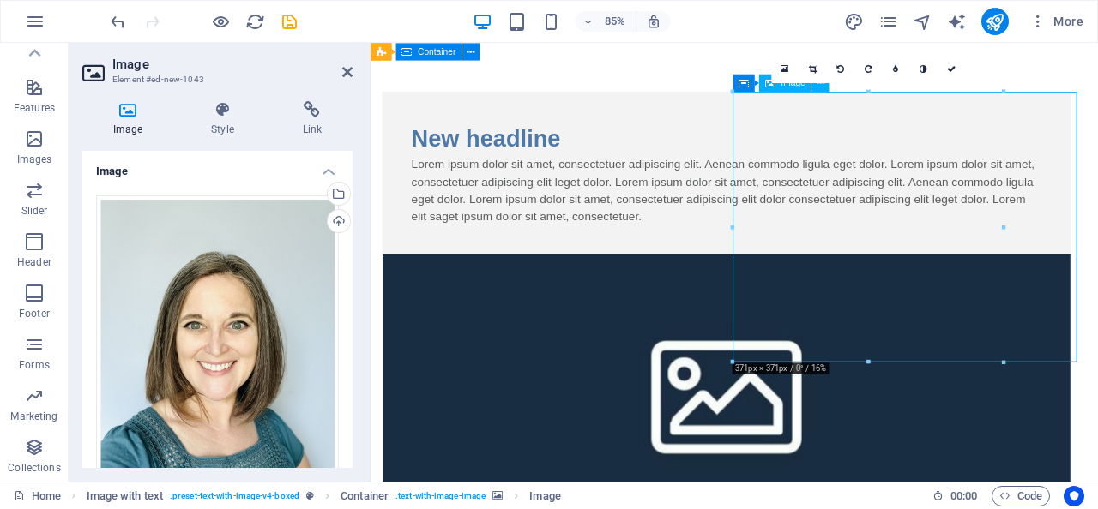
drag, startPoint x: 983, startPoint y: 301, endPoint x: 1026, endPoint y: 296, distance: 44.0
click at [898, 65] on icon at bounding box center [895, 69] width 5 height 9
click at [819, 69] on link at bounding box center [828, 68] width 27 height 27
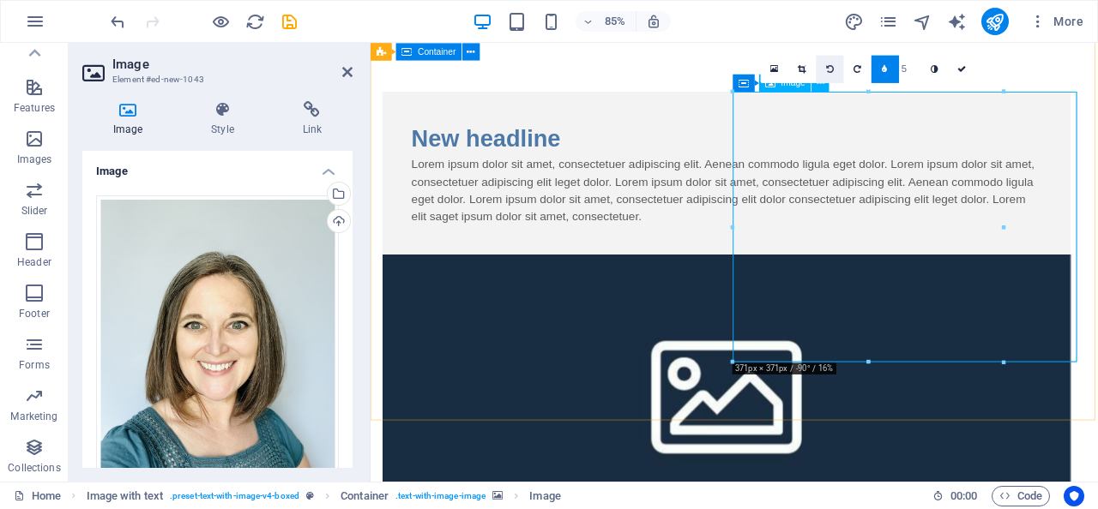
click at [827, 69] on icon at bounding box center [830, 69] width 8 height 9
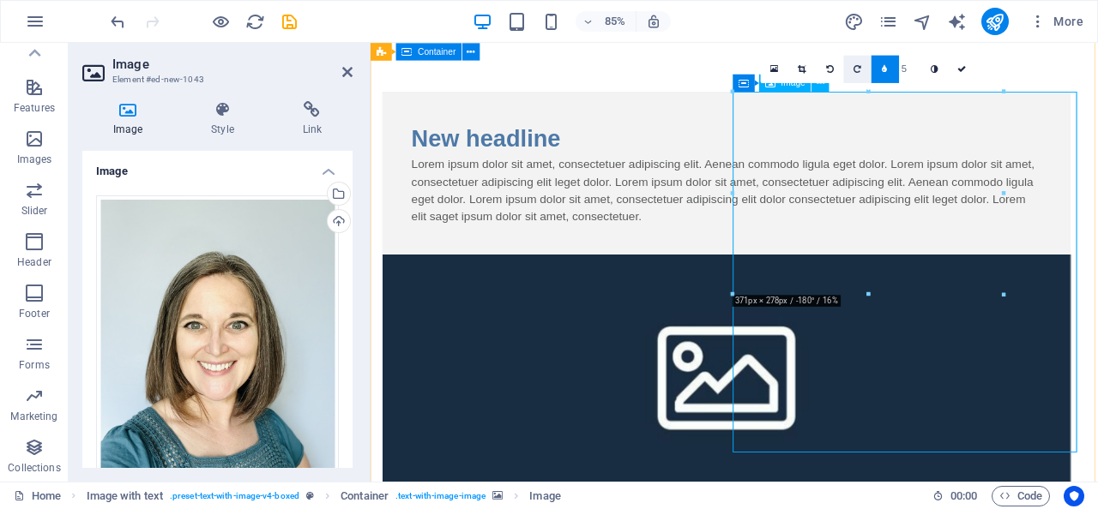
click at [863, 69] on link at bounding box center [856, 68] width 27 height 27
click at [882, 69] on icon at bounding box center [884, 69] width 5 height 9
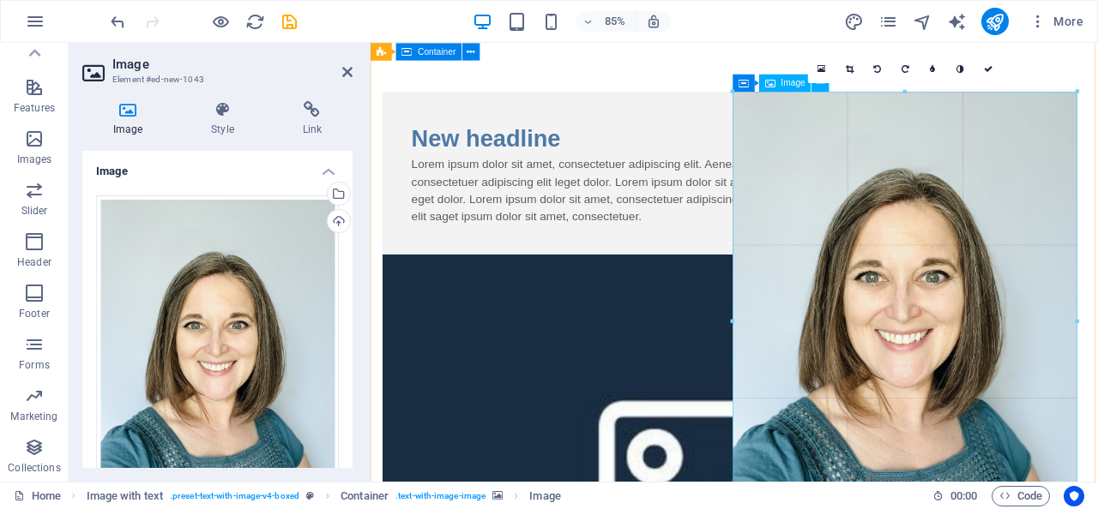
drag, startPoint x: 1004, startPoint y: 295, endPoint x: 1088, endPoint y: 286, distance: 84.6
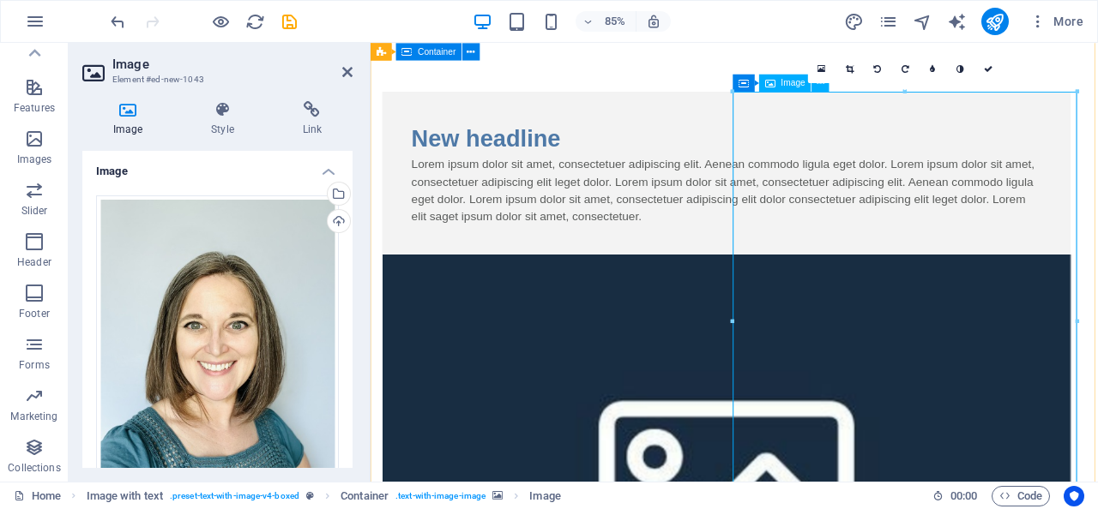
type input "371"
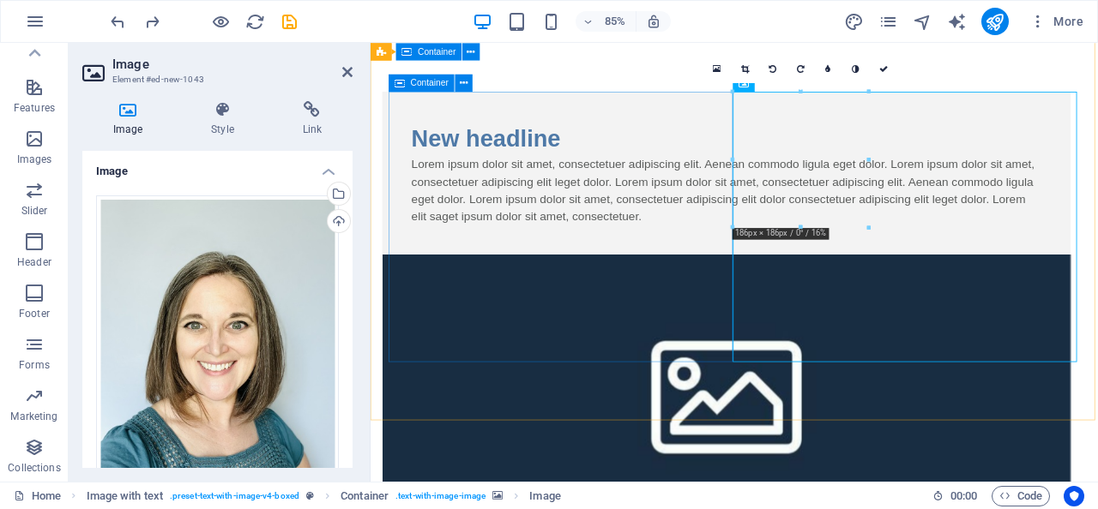
select select "DISABLED_OPTION_VALUE"
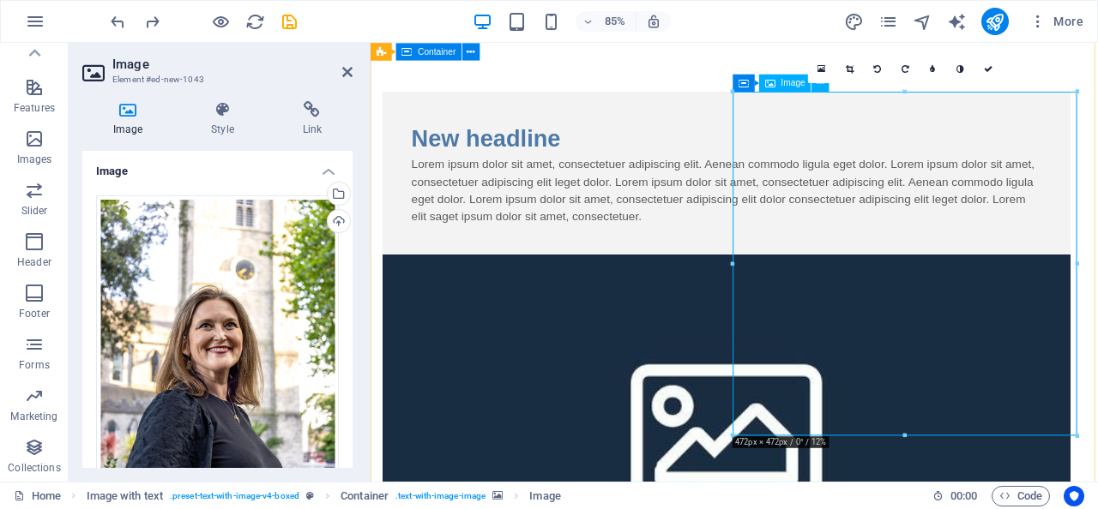
click at [786, 87] on span "Image" at bounding box center [793, 83] width 24 height 9
click at [822, 70] on icon at bounding box center [821, 69] width 8 height 10
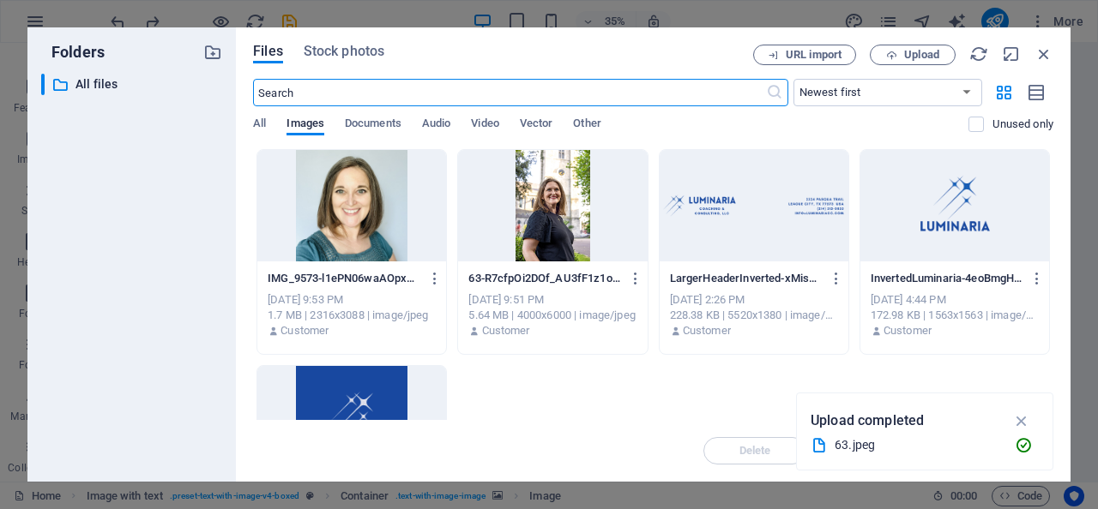
click at [339, 237] on div at bounding box center [351, 205] width 189 height 111
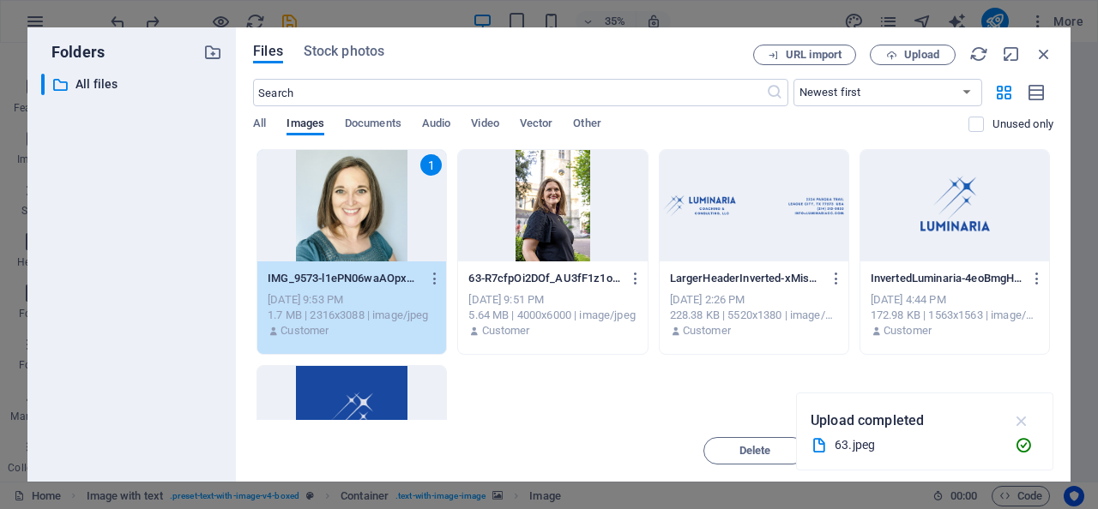
click at [1023, 424] on icon "button" at bounding box center [1022, 421] width 20 height 19
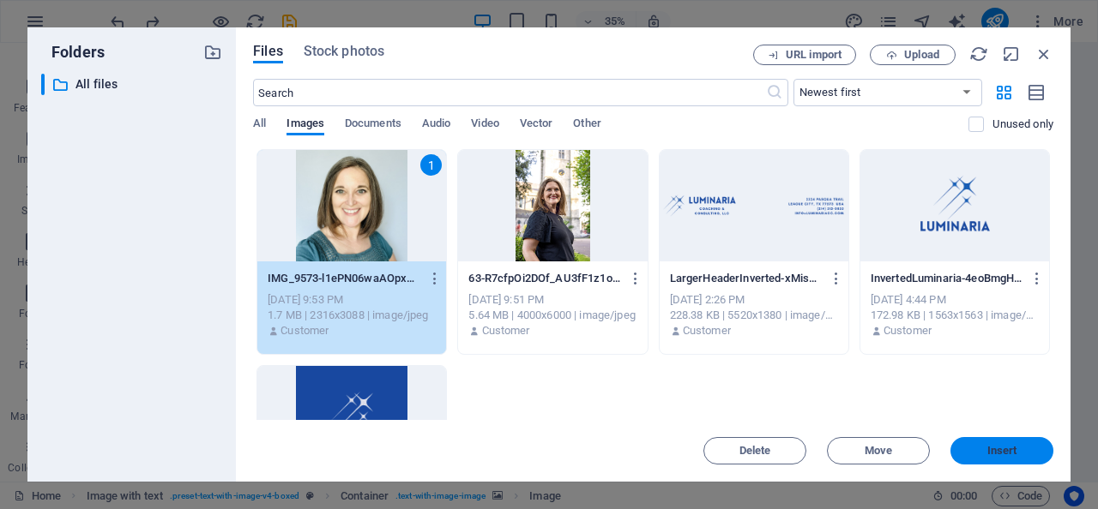
click at [993, 455] on span "Insert" at bounding box center [1002, 451] width 30 height 10
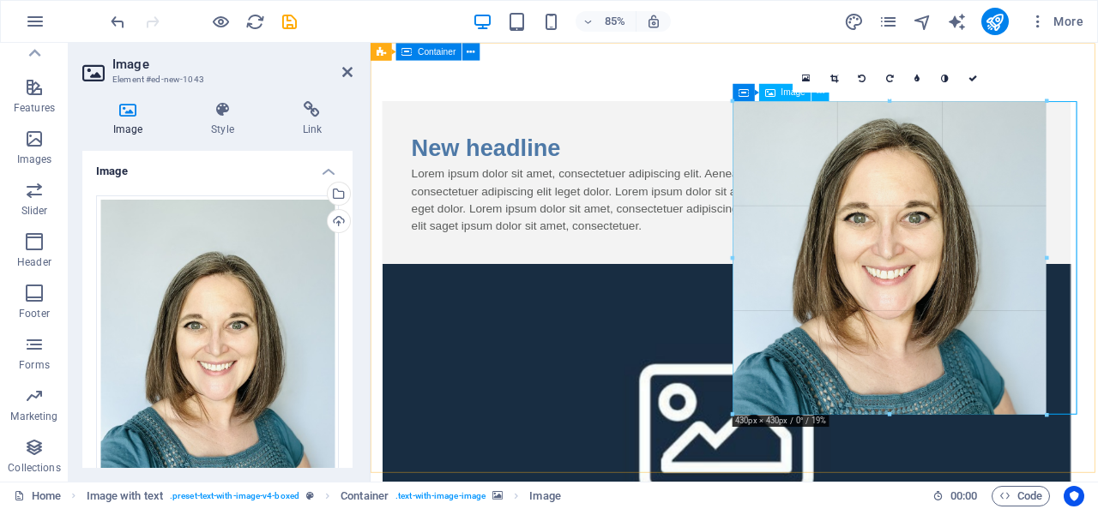
drag, startPoint x: 730, startPoint y: 148, endPoint x: 765, endPoint y: 144, distance: 35.4
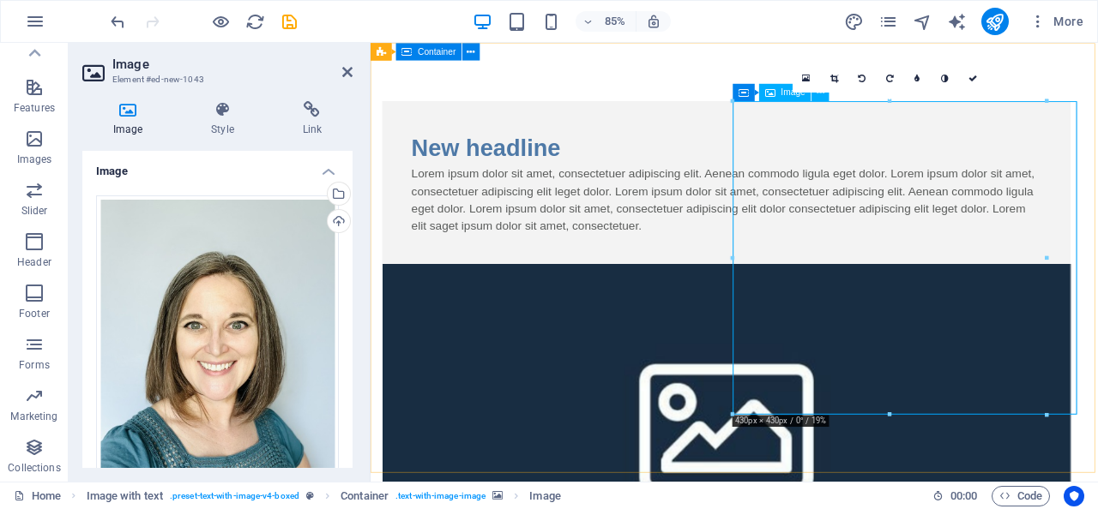
type input "430"
select select "px"
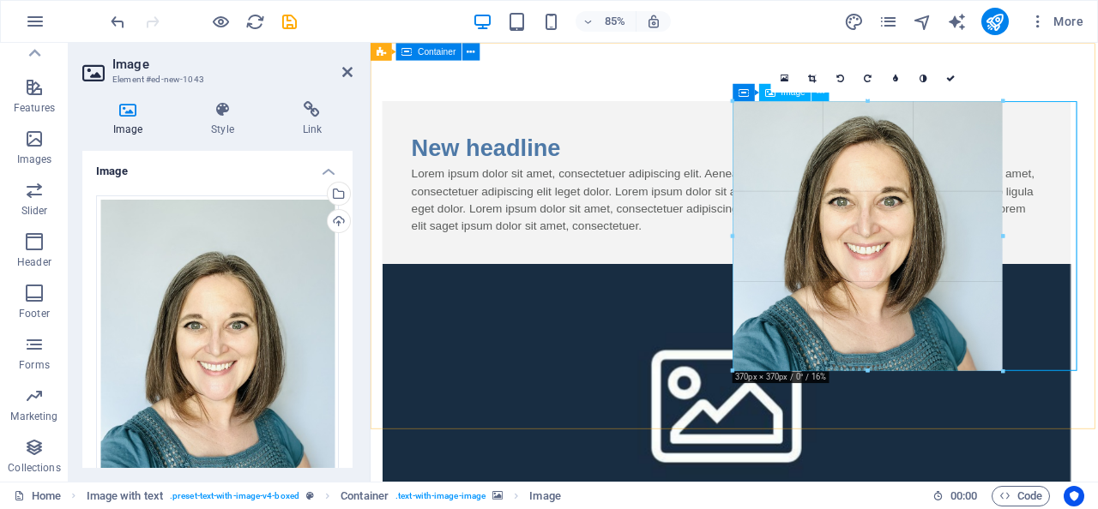
drag, startPoint x: 731, startPoint y: 147, endPoint x: 783, endPoint y: 143, distance: 51.6
type input "370"
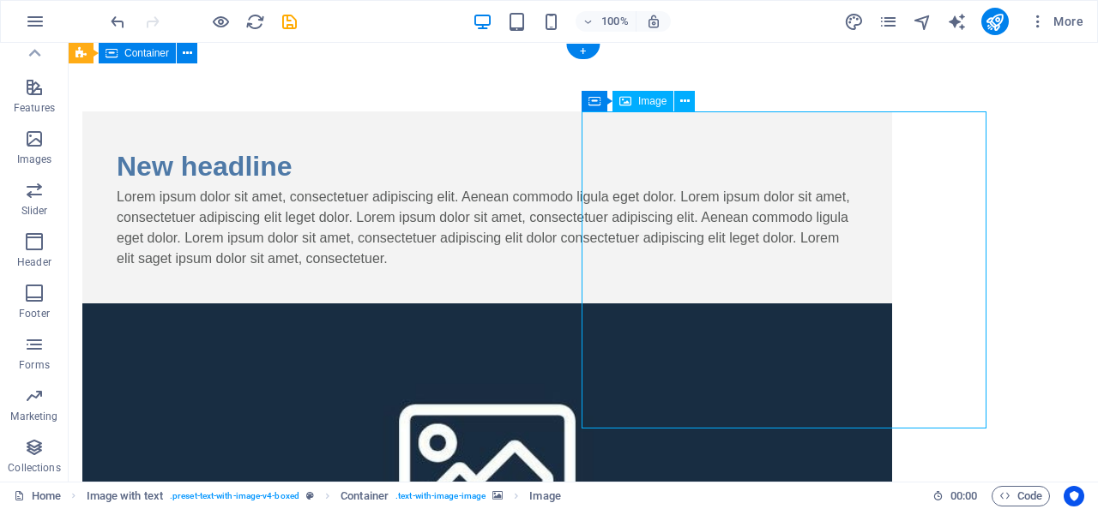
drag, startPoint x: 706, startPoint y: 320, endPoint x: 755, endPoint y: 316, distance: 49.9
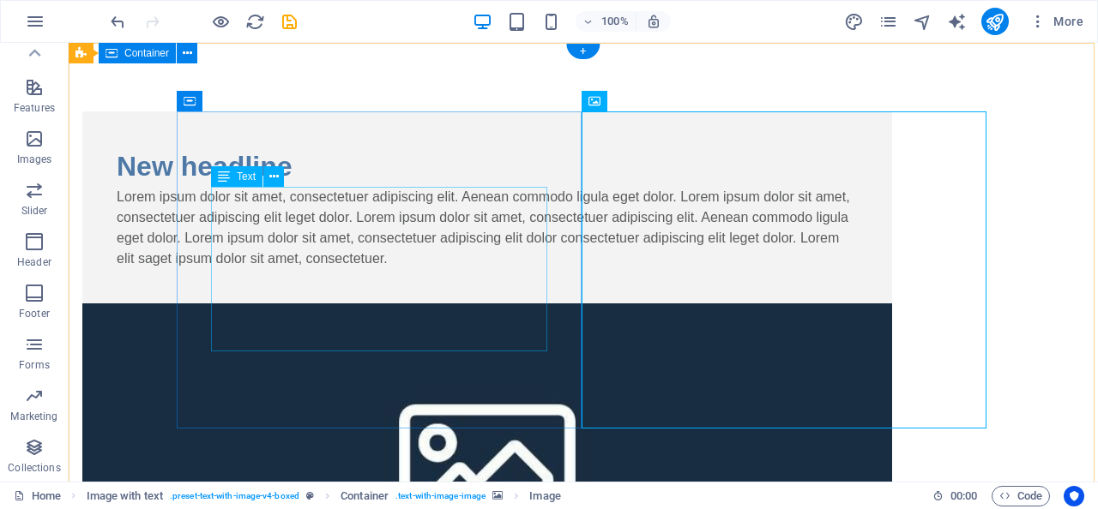
click at [448, 269] on div "Lorem ipsum dolor sit amet, consectetuer adipiscing elit. Aenean commodo ligula…" at bounding box center [487, 228] width 741 height 82
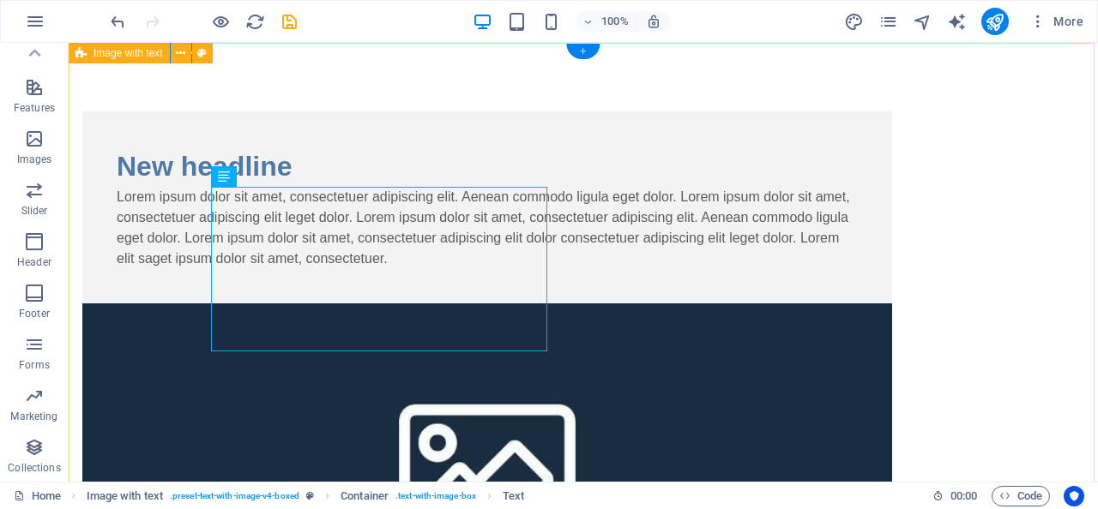
click at [587, 49] on div "+" at bounding box center [582, 51] width 33 height 15
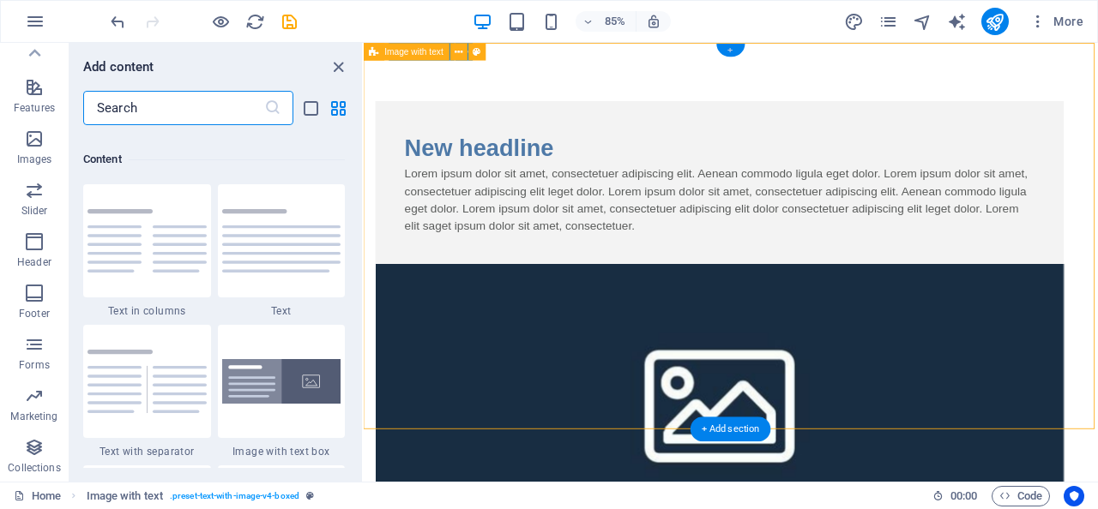
scroll to position [3000, 0]
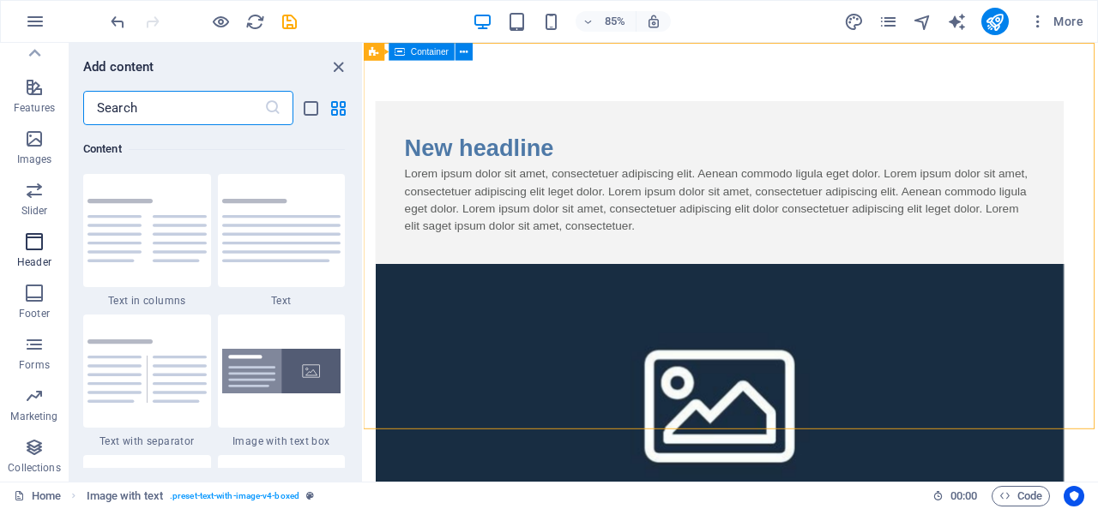
click at [32, 250] on icon "button" at bounding box center [34, 242] width 21 height 21
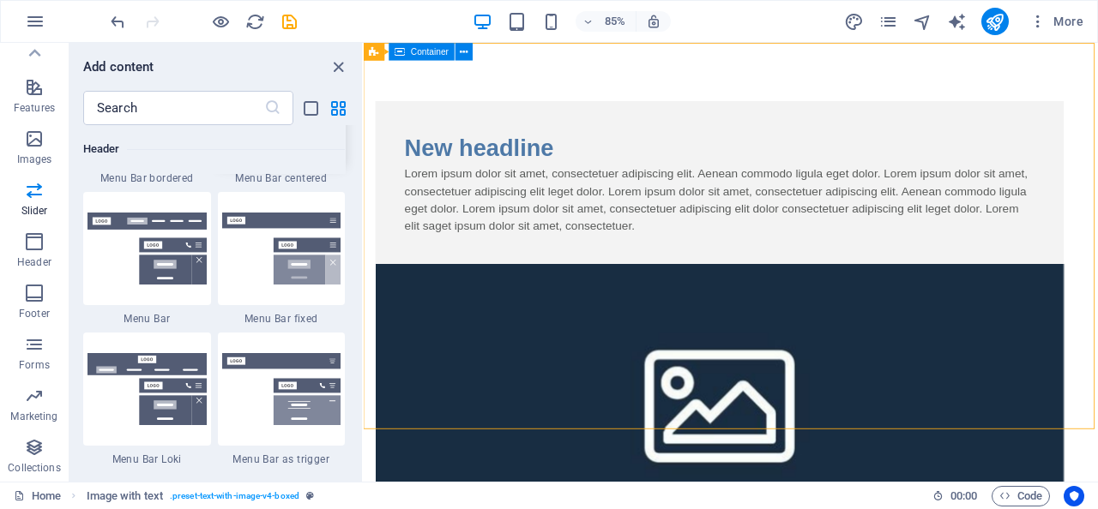
scroll to position [10450, 0]
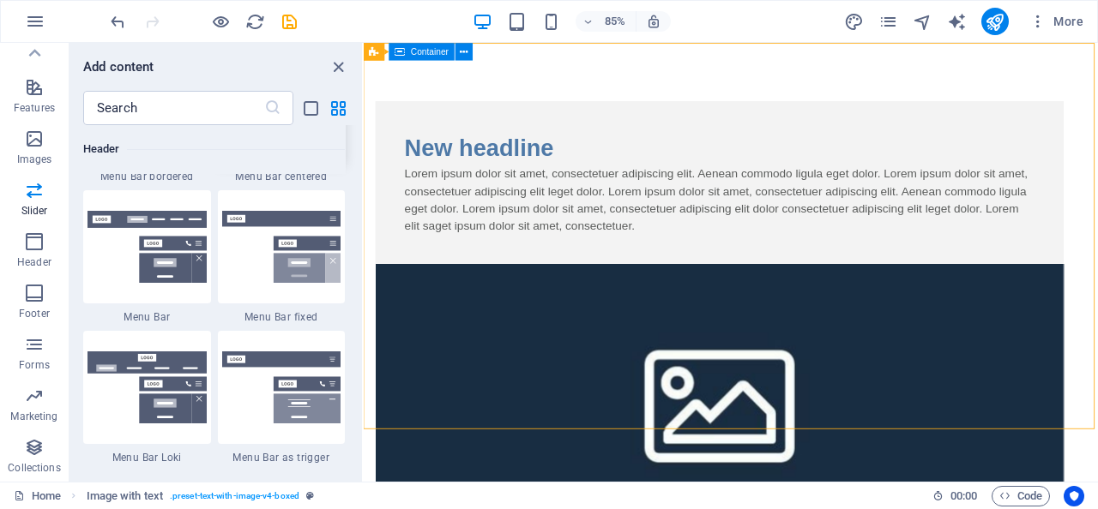
click at [228, 142] on img at bounding box center [281, 106] width 119 height 72
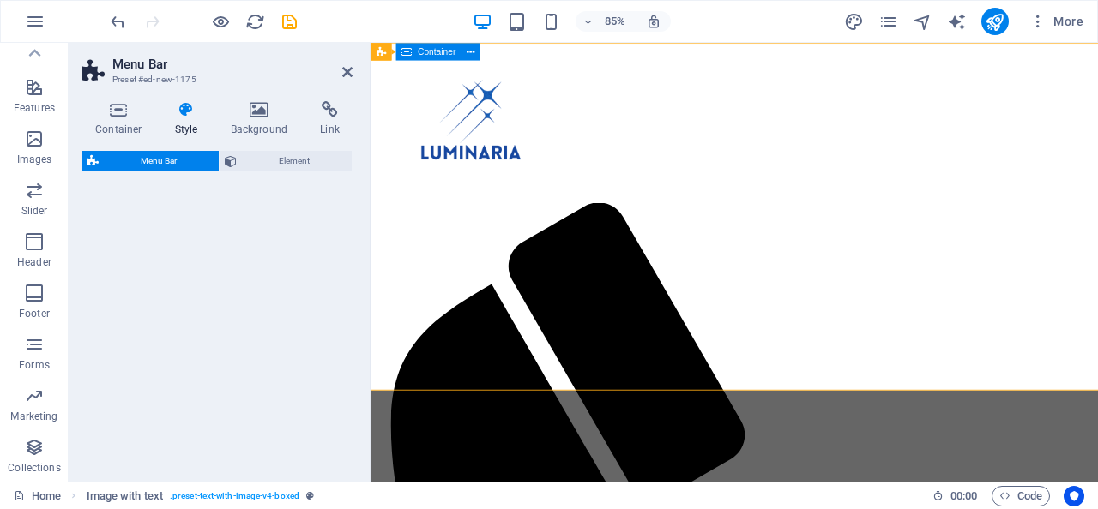
select select "rem"
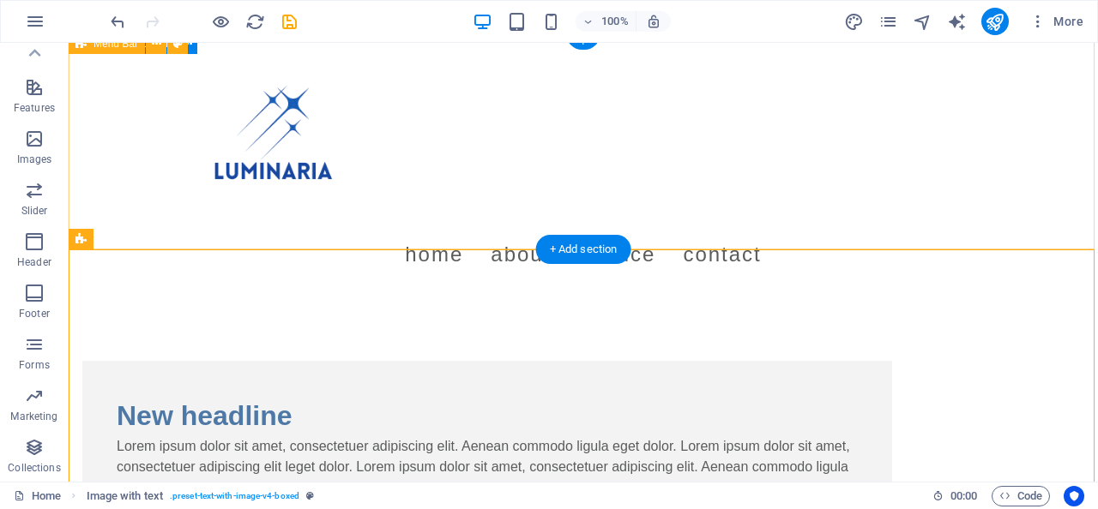
scroll to position [24, 0]
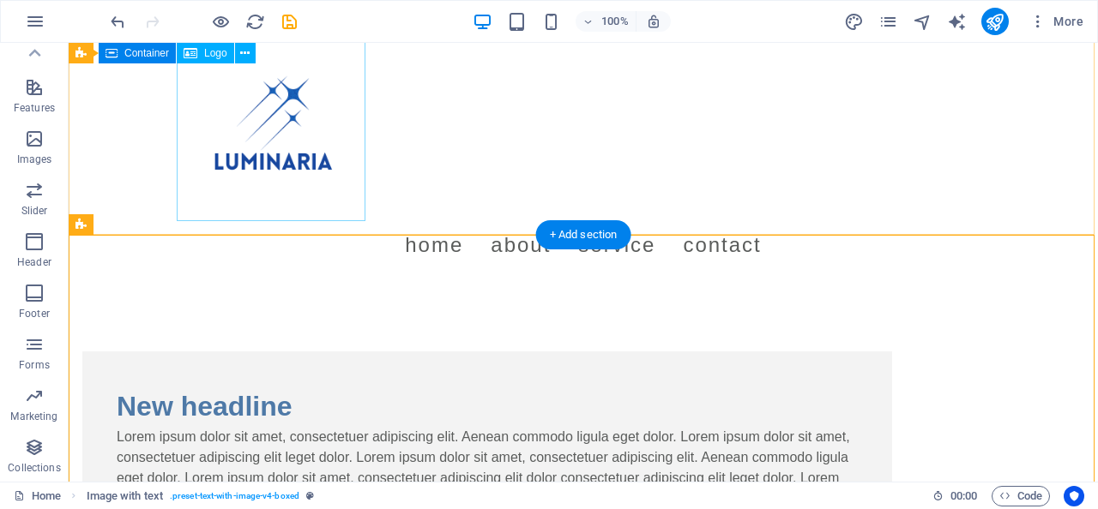
click at [300, 110] on div at bounding box center [582, 127] width 809 height 189
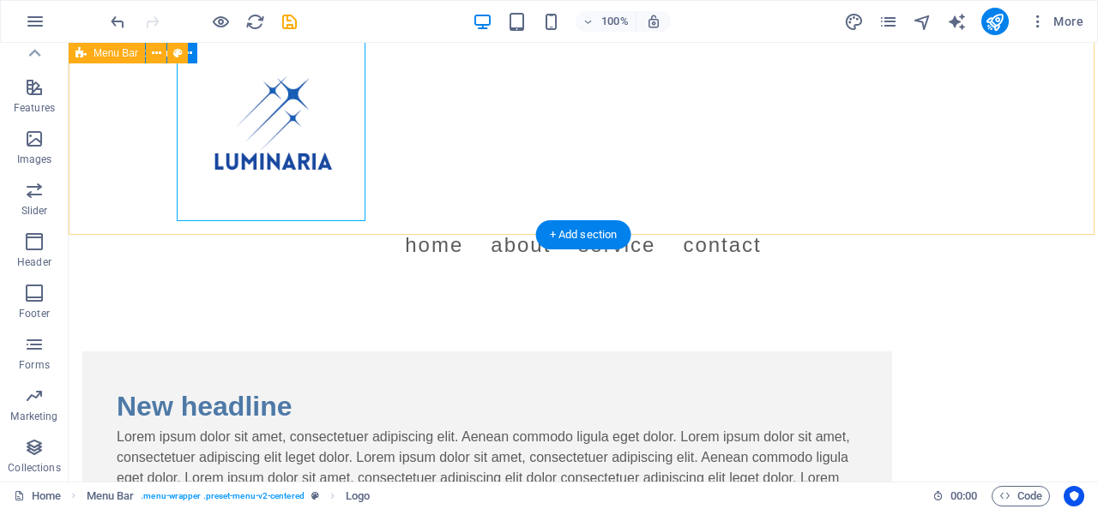
click at [365, 220] on div "Menu Home About Service Contact" at bounding box center [583, 151] width 1029 height 264
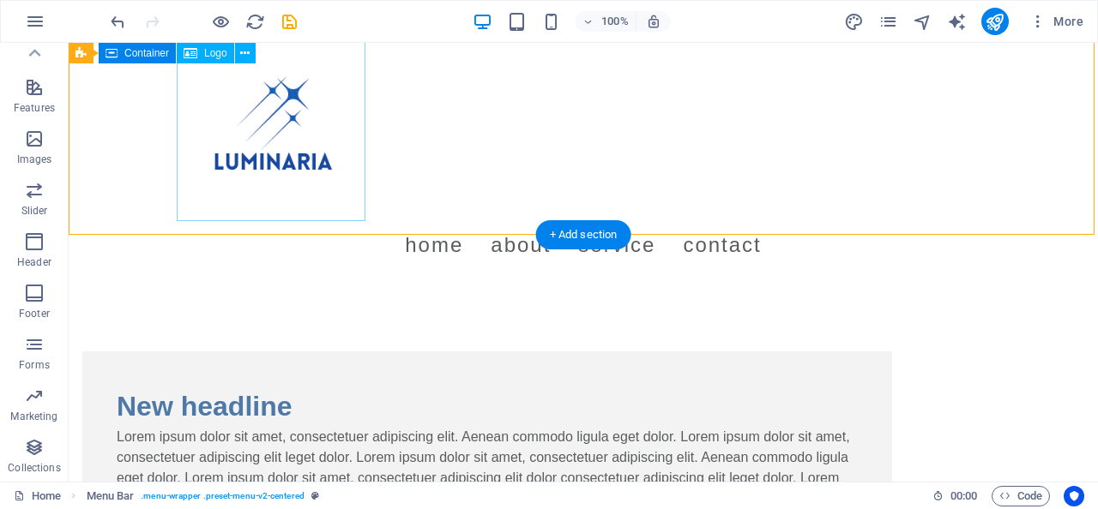
click at [352, 214] on div at bounding box center [582, 127] width 809 height 189
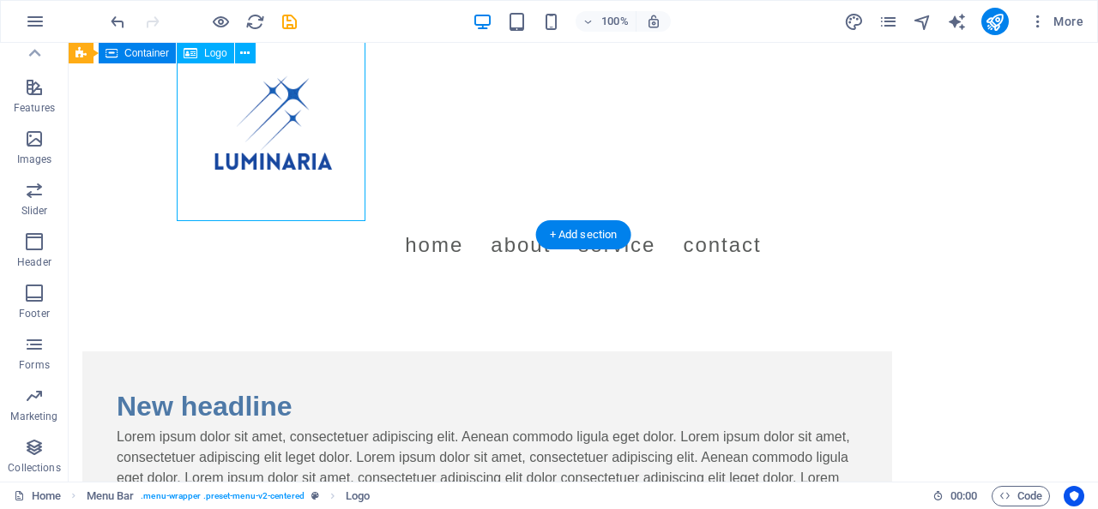
drag, startPoint x: 364, startPoint y: 220, endPoint x: 347, endPoint y: 199, distance: 26.2
click at [347, 199] on div at bounding box center [582, 127] width 809 height 189
click at [508, 155] on div "Menu Home About Service Contact" at bounding box center [583, 151] width 1029 height 264
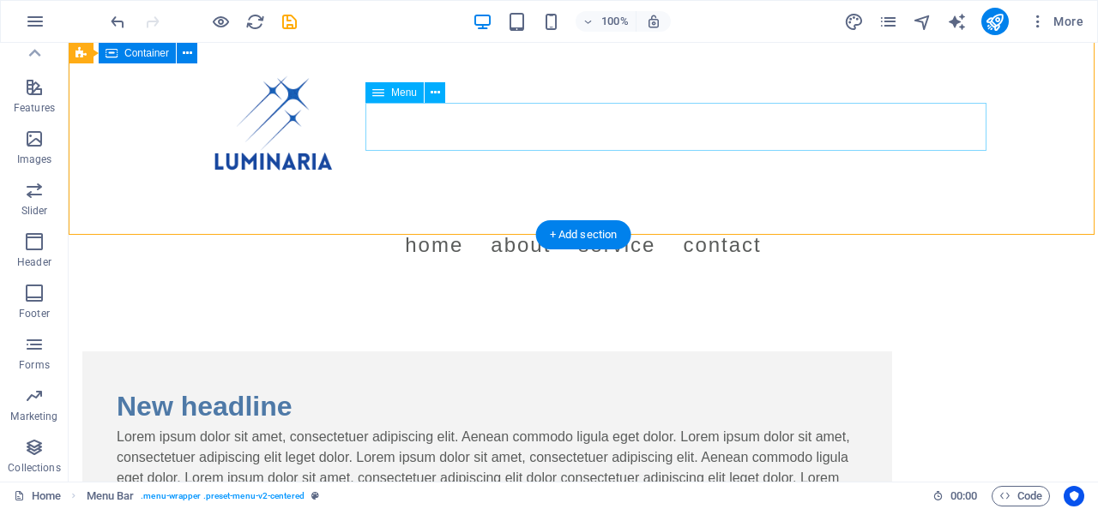
click at [701, 221] on nav "Home About Service Contact" at bounding box center [582, 245] width 809 height 48
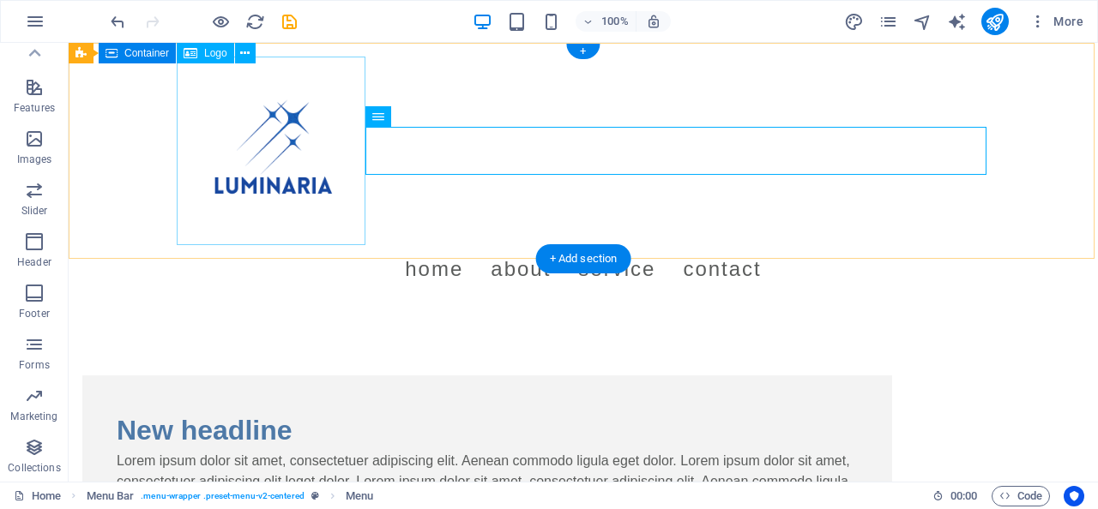
scroll to position [0, 0]
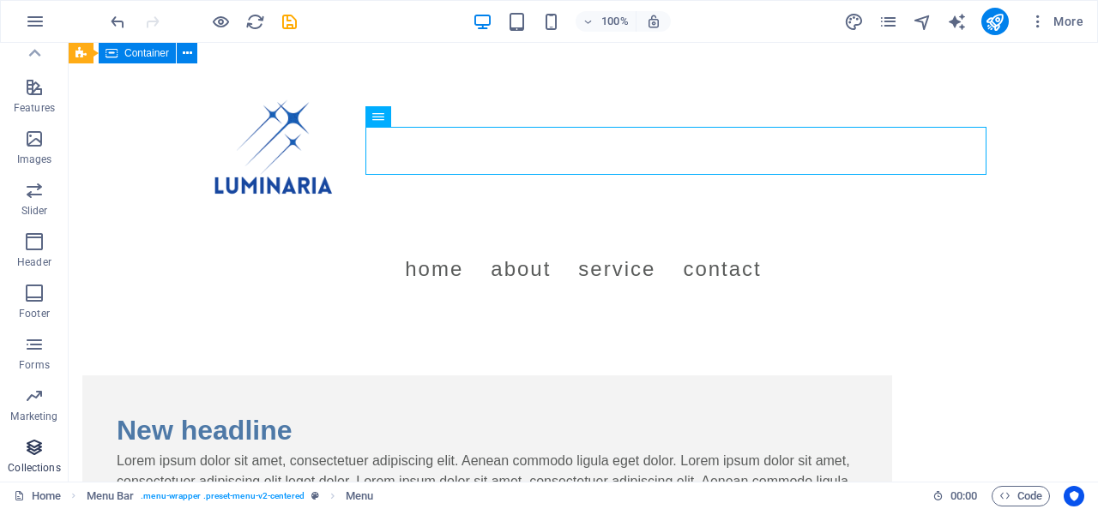
click at [32, 458] on span "Collections" at bounding box center [34, 457] width 69 height 41
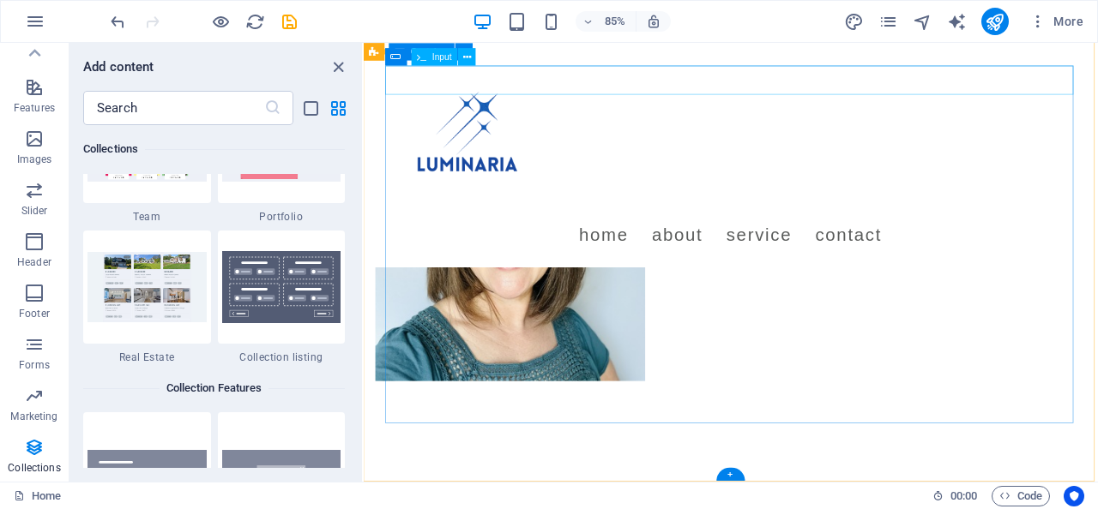
scroll to position [713, 0]
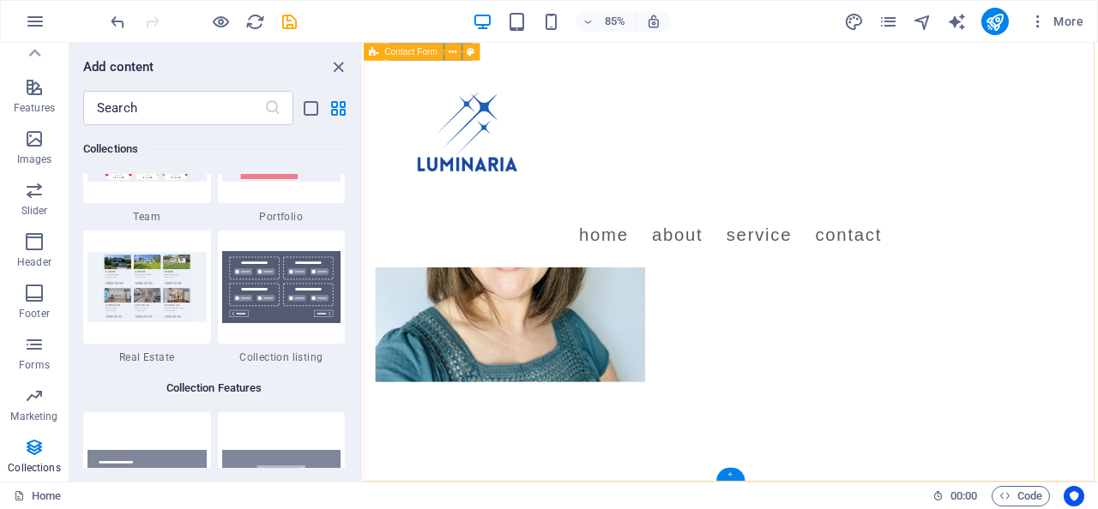
click at [735, 475] on div "+" at bounding box center [730, 474] width 28 height 13
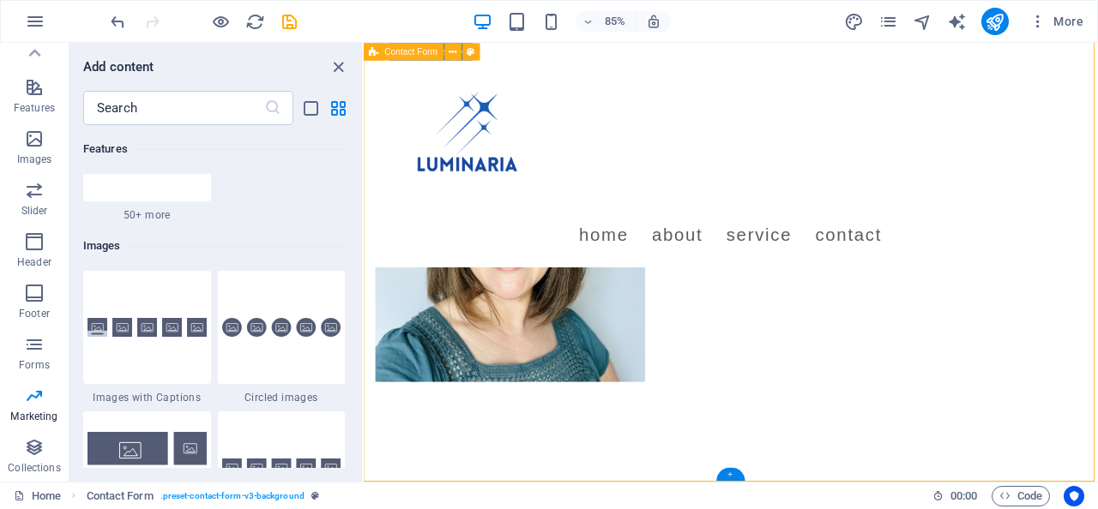
scroll to position [3057, 0]
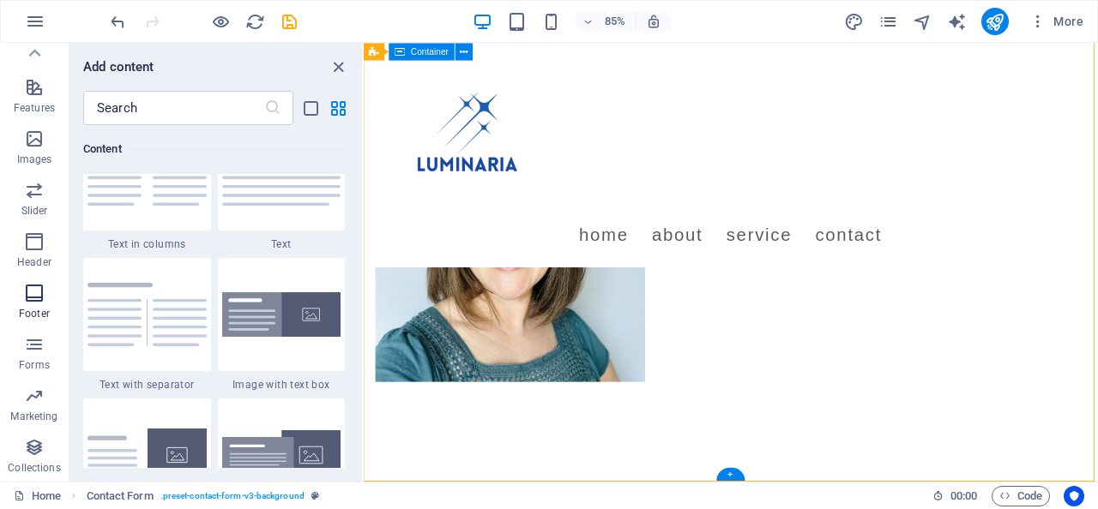
click at [33, 295] on icon "button" at bounding box center [34, 293] width 21 height 21
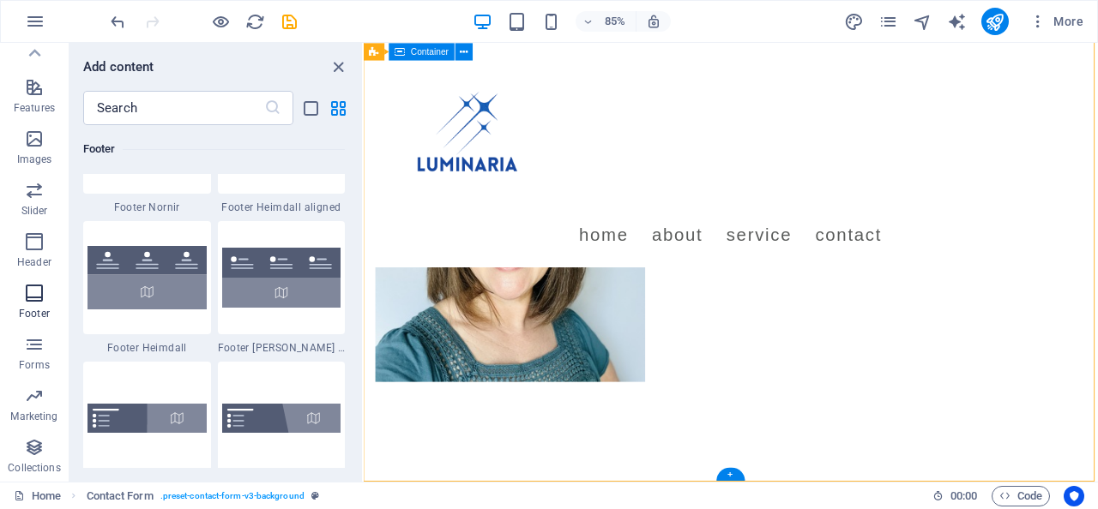
scroll to position [11607, 0]
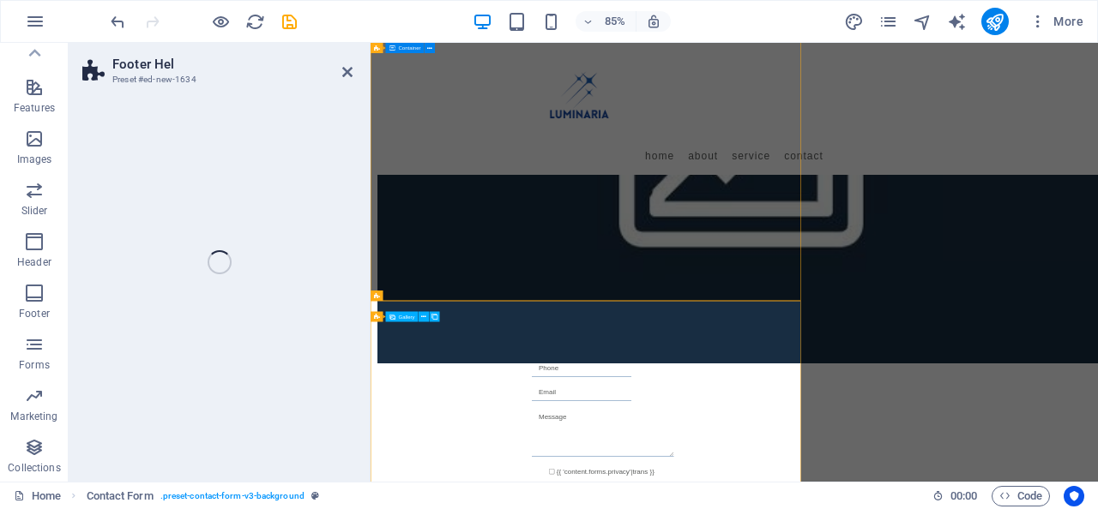
select select "%"
select select "rem"
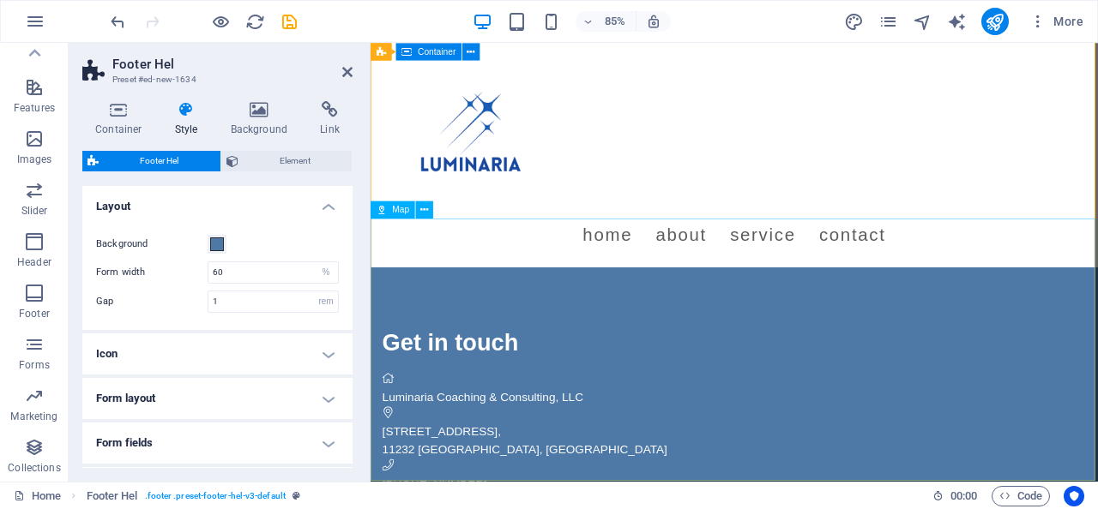
scroll to position [1484, 0]
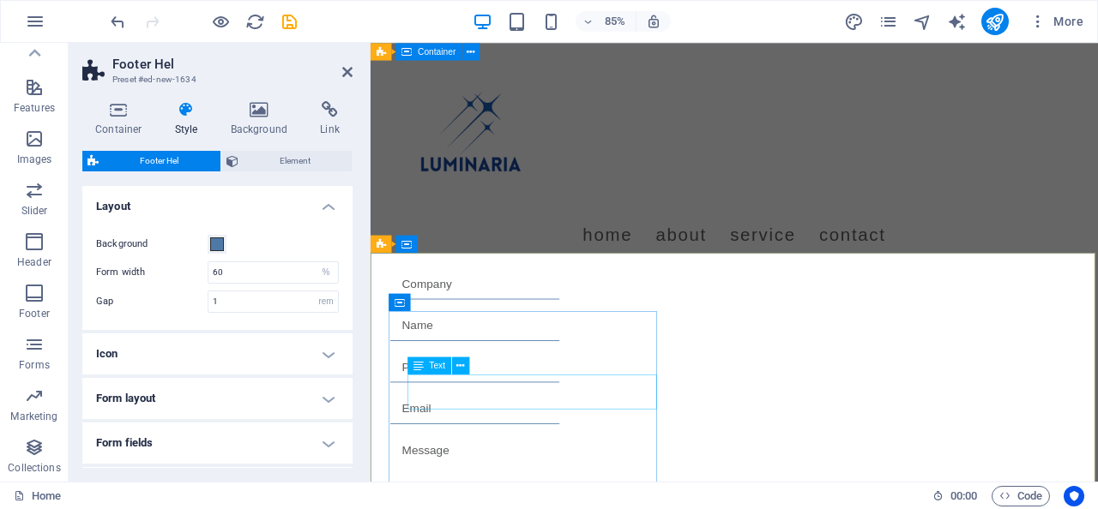
scroll to position [984, 0]
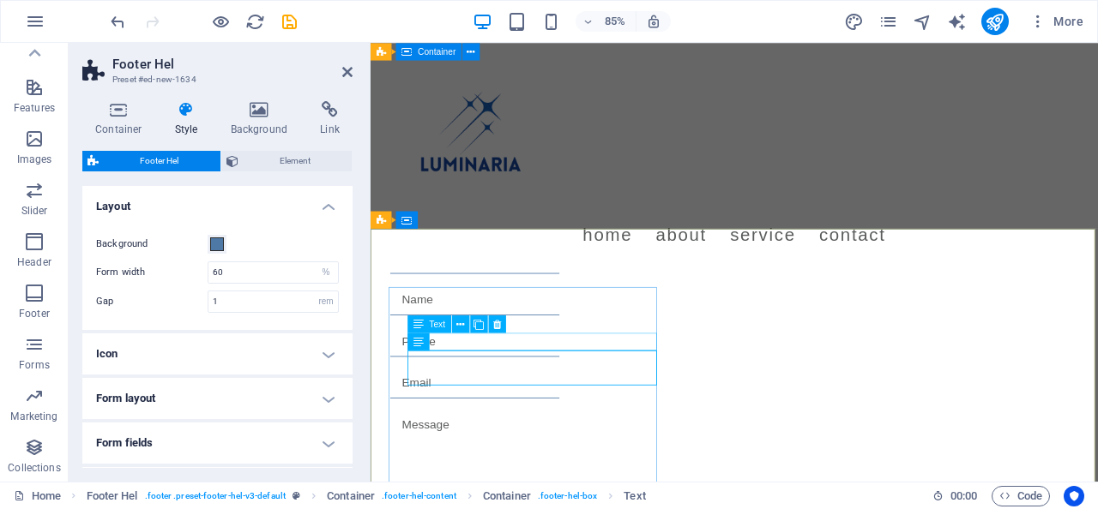
scroll to position [1013, 0]
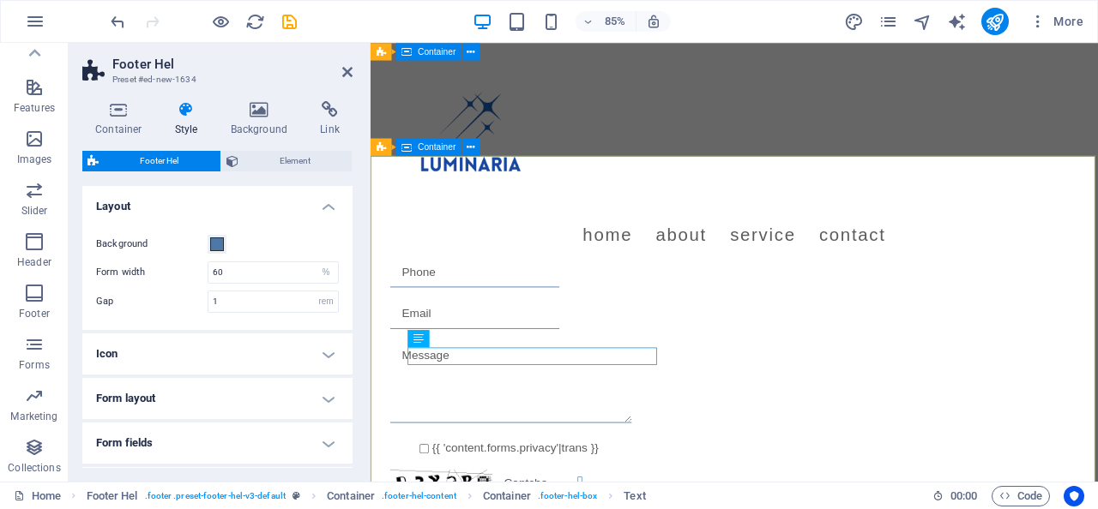
scroll to position [1092, 0]
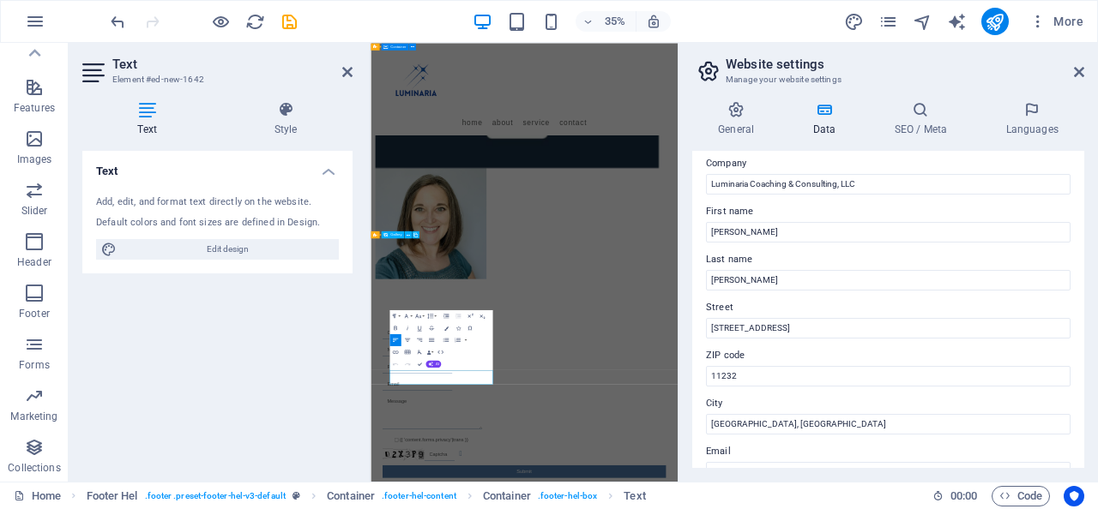
scroll to position [47, 0]
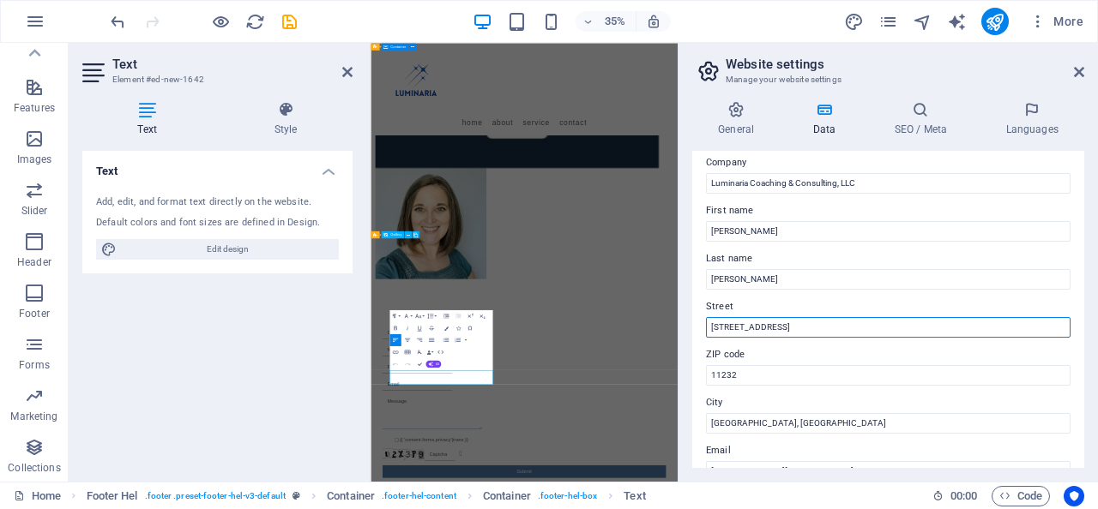
click at [912, 335] on input "[STREET_ADDRESS]" at bounding box center [888, 327] width 364 height 21
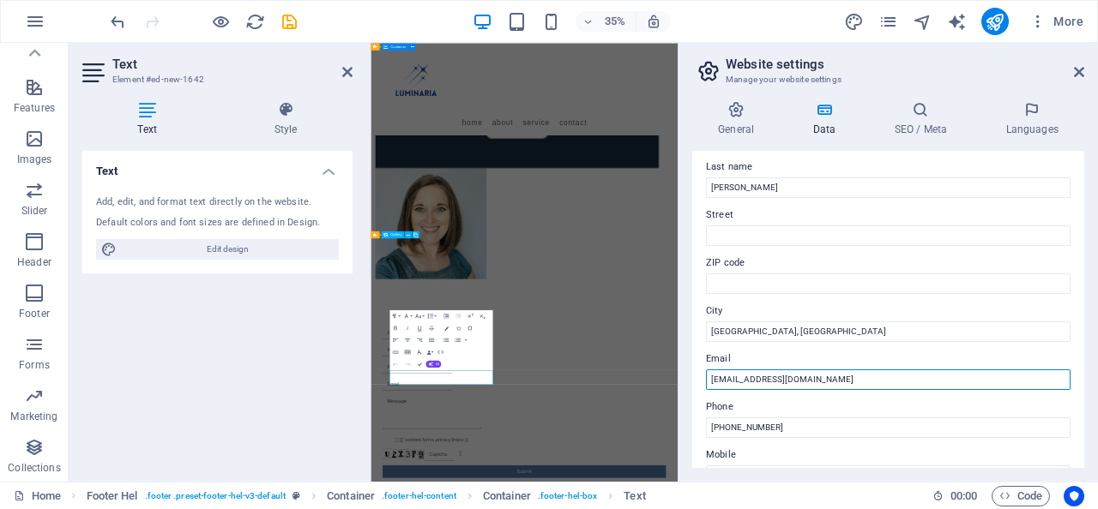
scroll to position [129, 0]
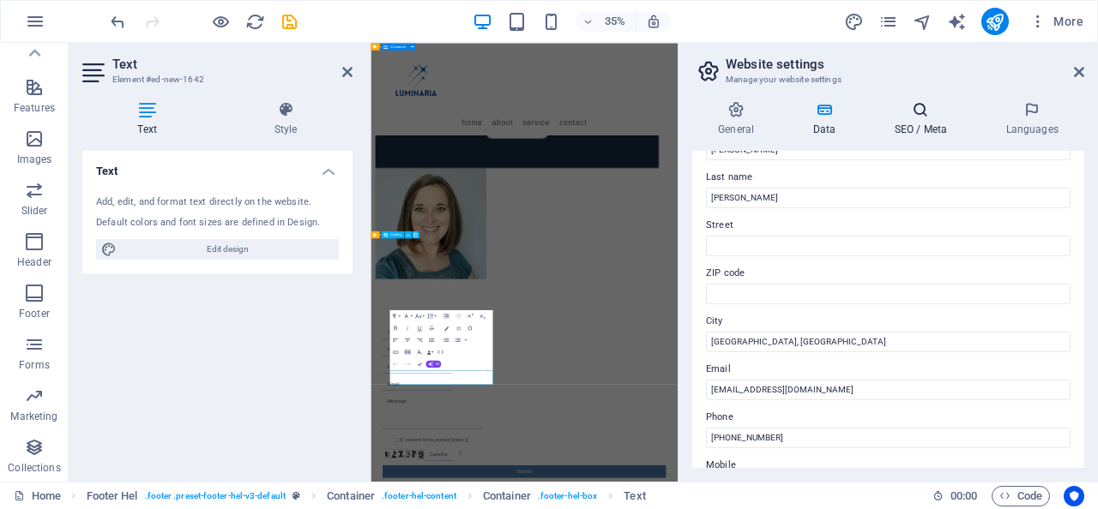
click at [929, 118] on h4 "SEO / Meta" at bounding box center [923, 119] width 111 height 36
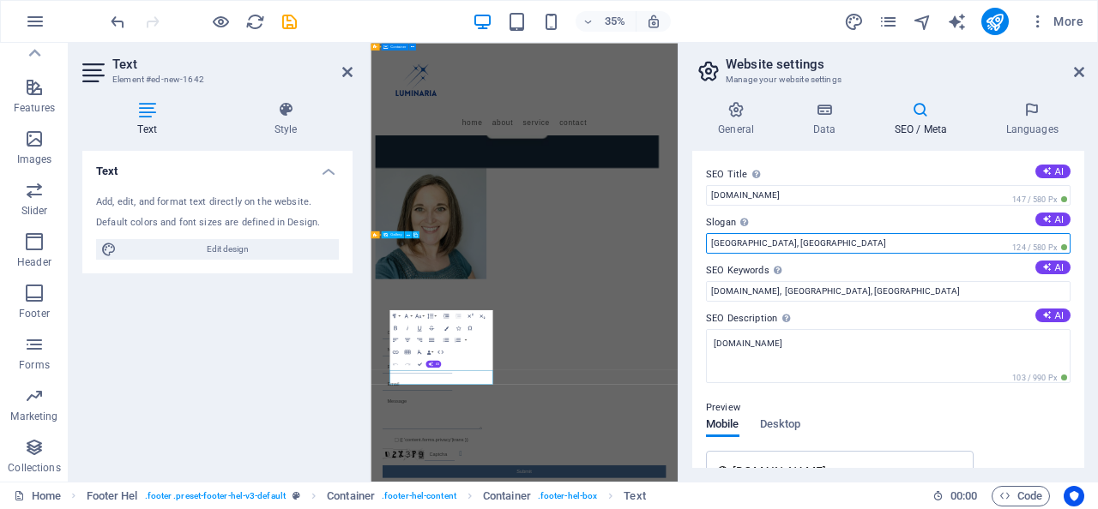
click at [821, 244] on input "[GEOGRAPHIC_DATA], [GEOGRAPHIC_DATA]" at bounding box center [888, 243] width 364 height 21
click at [824, 244] on input "Supporting ordinary humans in extraordinary things" at bounding box center [888, 243] width 364 height 21
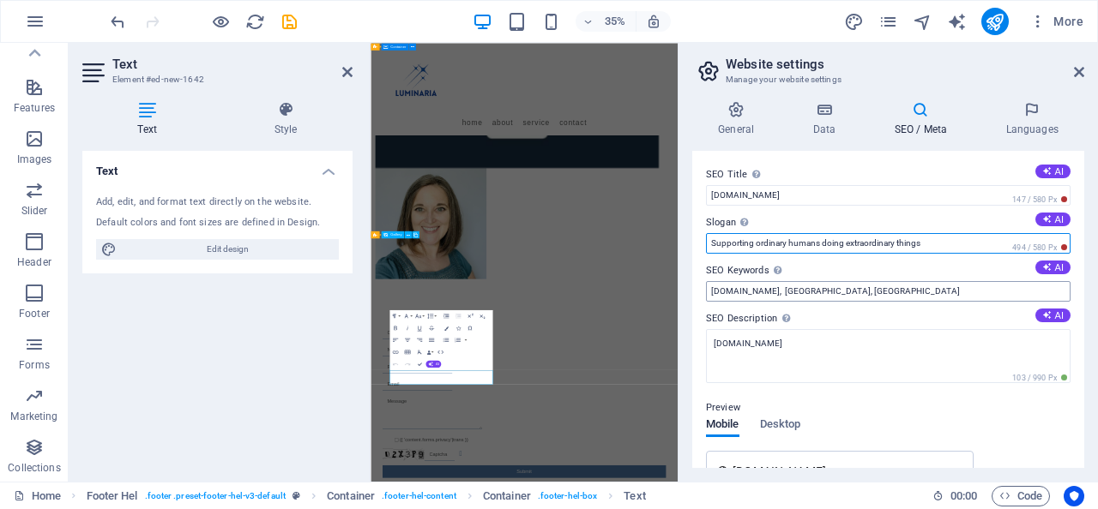
type input "Supporting ordinary humans doing extraordinary things"
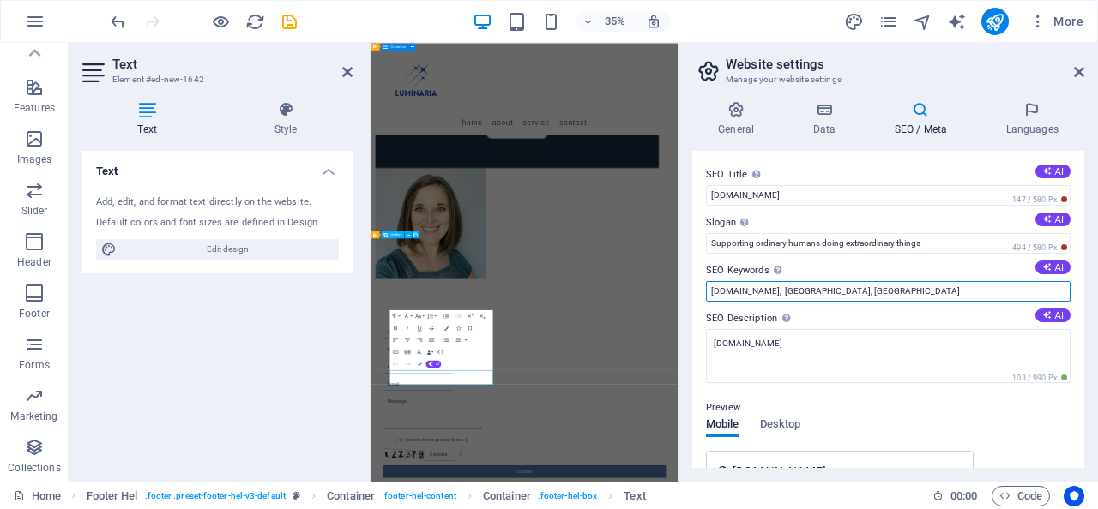
drag, startPoint x: 781, startPoint y: 291, endPoint x: 982, endPoint y: 279, distance: 201.0
click at [982, 279] on div "SEO Keywords Comma-separated list of keywords representing your website. AI [DO…" at bounding box center [888, 281] width 364 height 41
type input "[DOMAIN_NAME], [GEOGRAPHIC_DATA], [US_STATE], [GEOGRAPHIC_DATA], [GEOGRAPHIC_DA…"
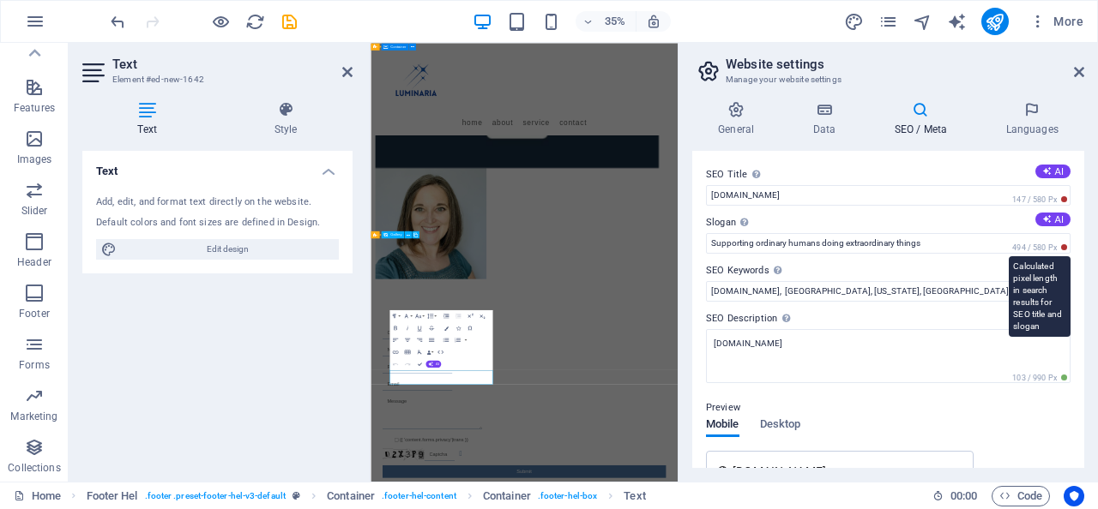
click at [1061, 247] on span "494 / 580 Px" at bounding box center [1039, 248] width 62 height 12
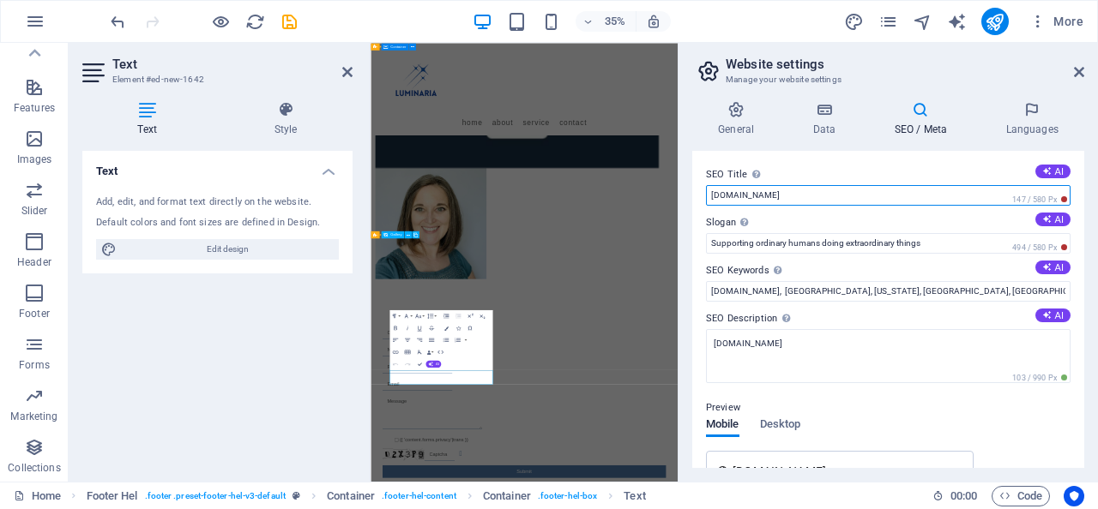
click at [932, 198] on input "[DOMAIN_NAME]" at bounding box center [888, 195] width 364 height 21
type input "Luminaria Coaching and Consulting"
click at [932, 198] on input "Luminaria Coaching and Consulting" at bounding box center [888, 195] width 364 height 21
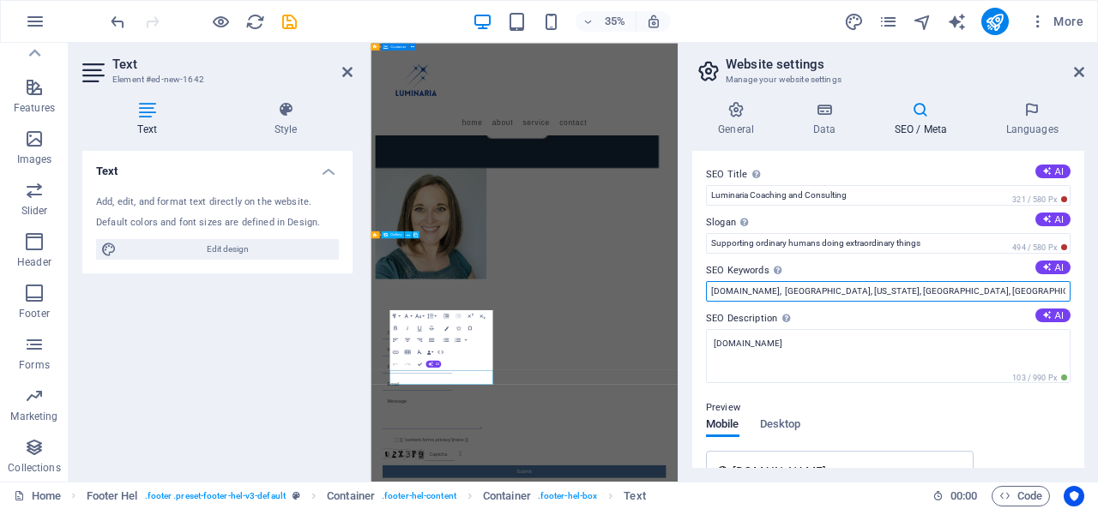
click at [1015, 291] on input "[DOMAIN_NAME], [GEOGRAPHIC_DATA], [US_STATE], [GEOGRAPHIC_DATA], [GEOGRAPHIC_DA…" at bounding box center [888, 291] width 364 height 21
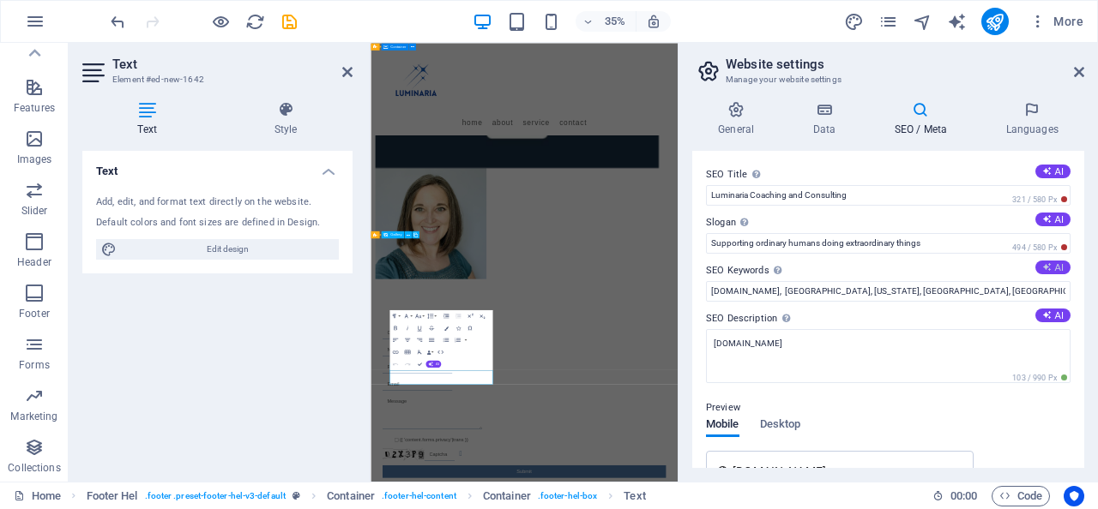
click at [1048, 268] on button "AI" at bounding box center [1052, 268] width 35 height 14
type input "[DOMAIN_NAME], [GEOGRAPHIC_DATA], [US_STATE], [GEOGRAPHIC_DATA], [GEOGRAPHIC_DA…"
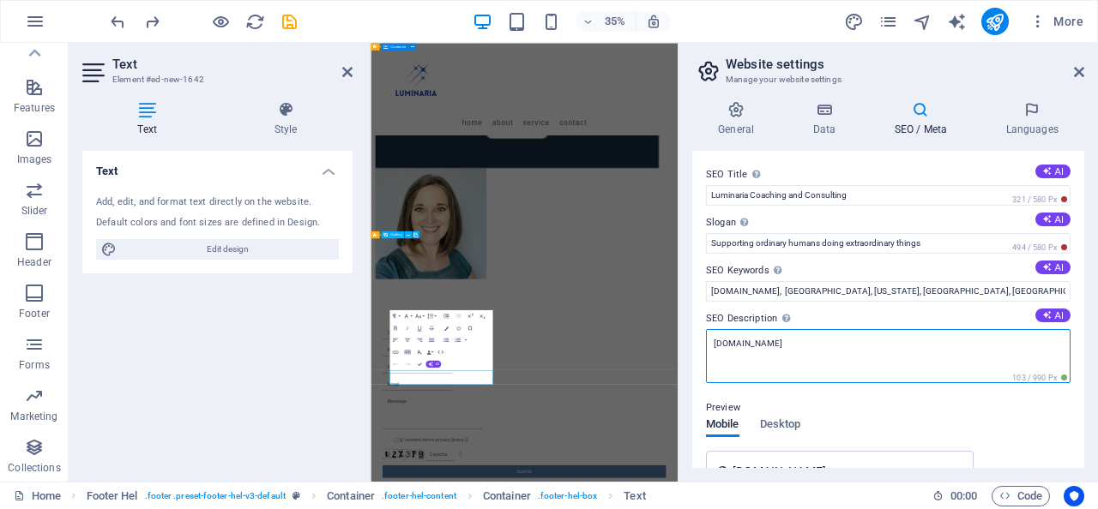
click at [954, 350] on textarea "[DOMAIN_NAME]" at bounding box center [888, 356] width 364 height 54
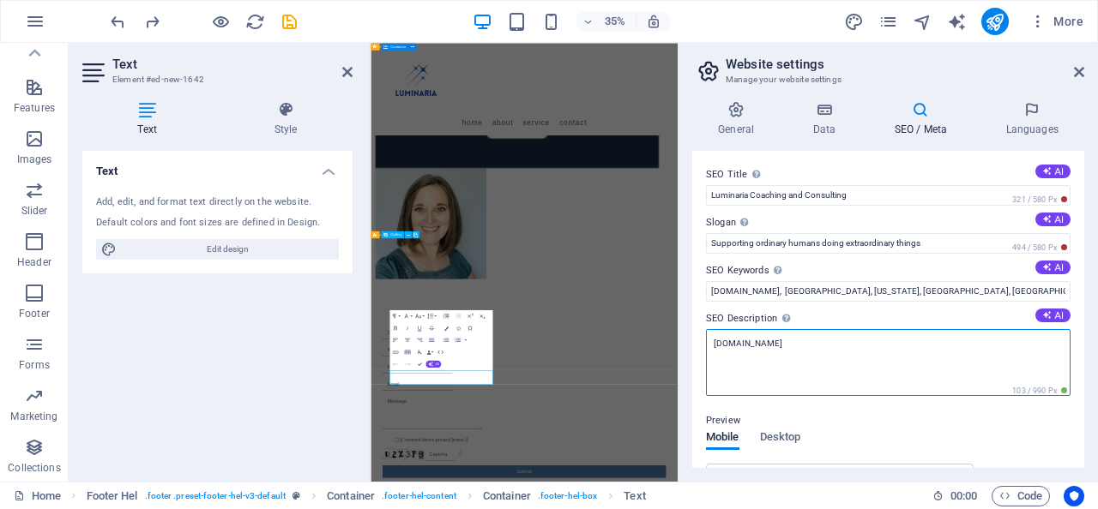
scroll to position [0, 0]
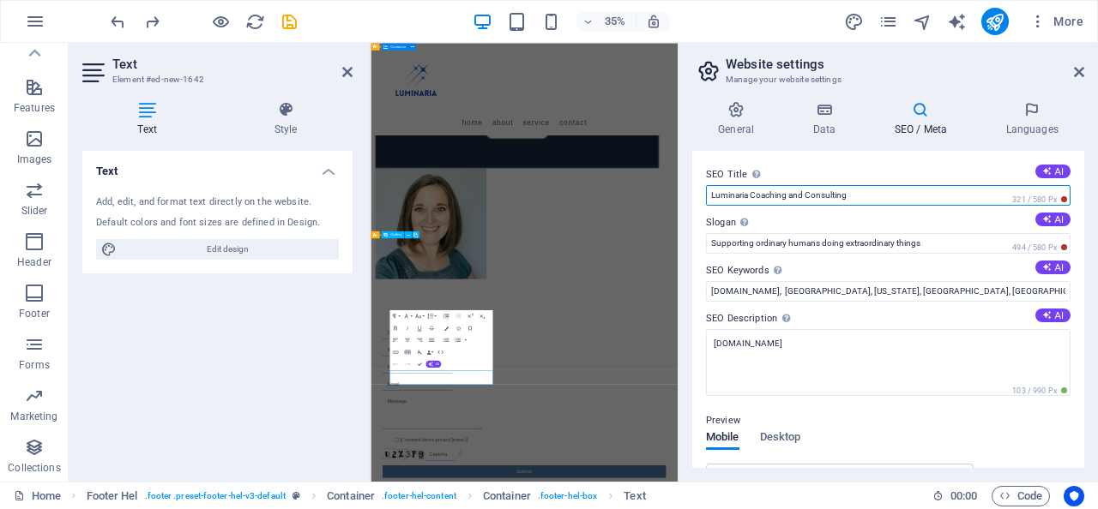
click at [791, 192] on input "Luminaria Coaching and Consulting" at bounding box center [888, 195] width 364 height 21
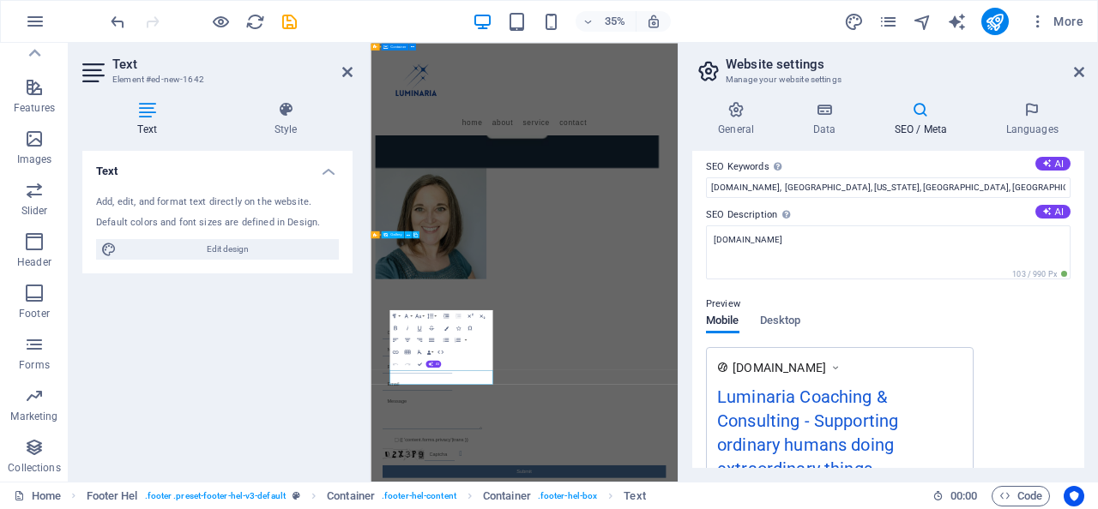
scroll to position [105, 0]
type input "Luminaria Coaching & Consulting"
click at [783, 315] on span "Desktop" at bounding box center [780, 322] width 41 height 24
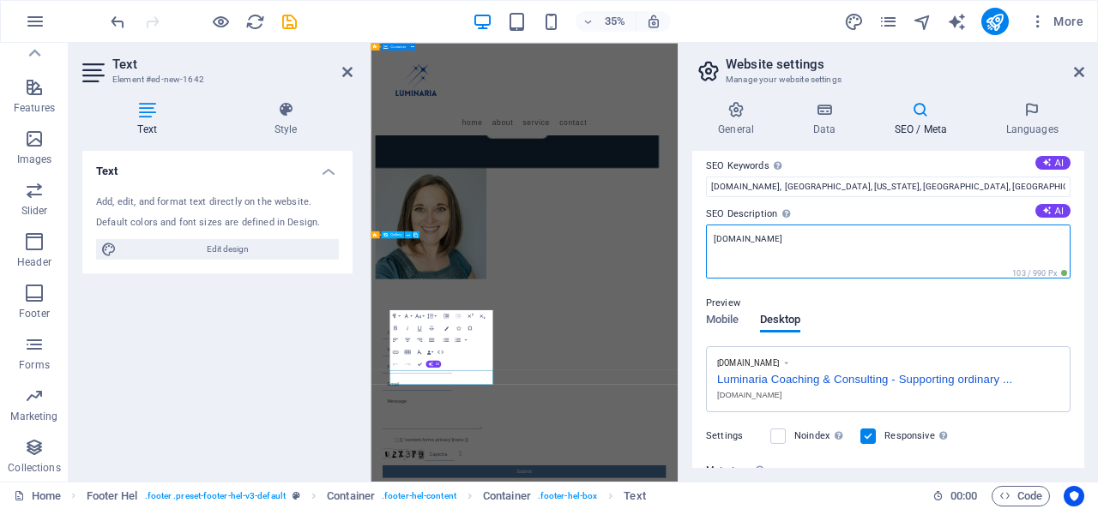
click at [801, 245] on textarea "[DOMAIN_NAME]" at bounding box center [888, 252] width 364 height 54
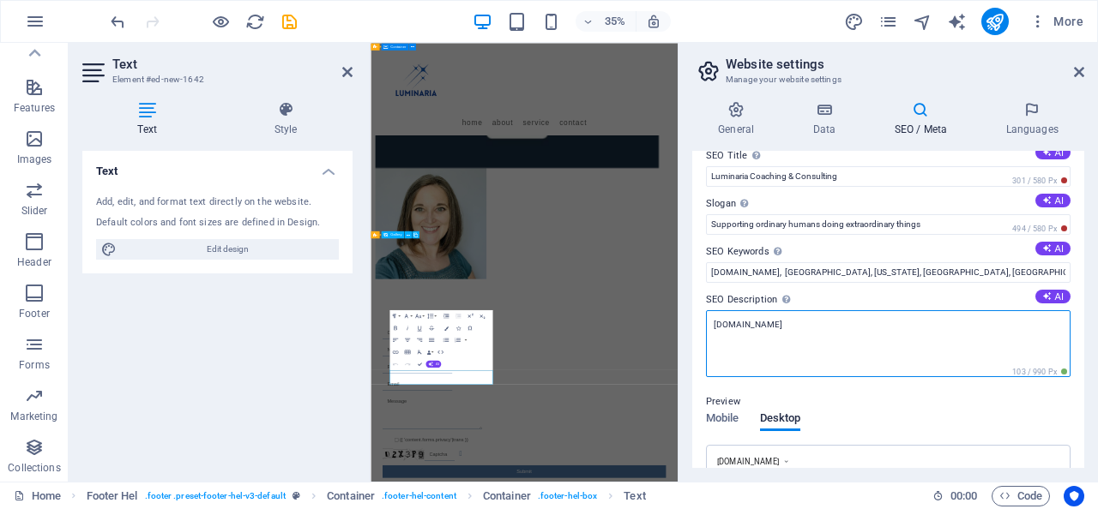
scroll to position [6, 0]
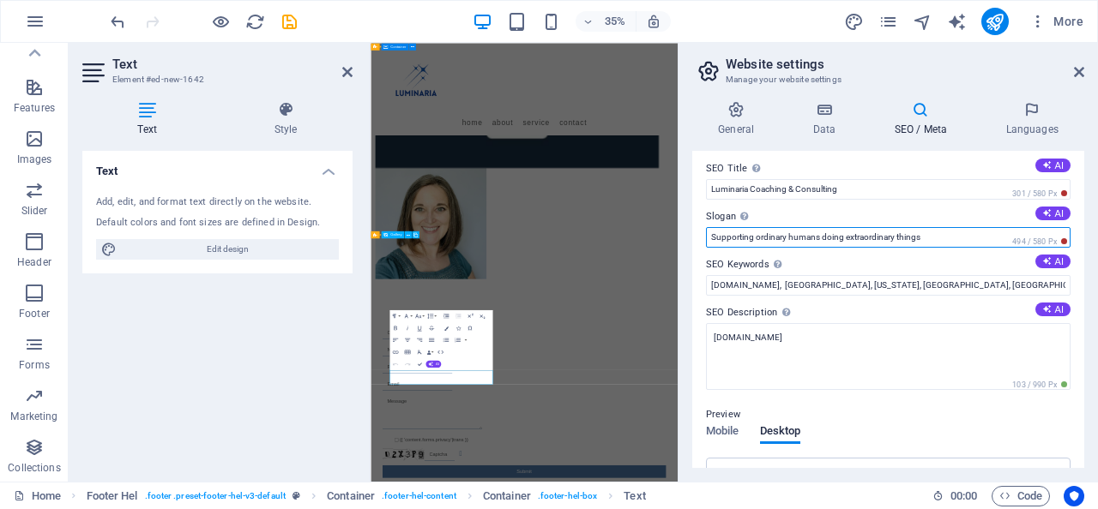
click at [832, 242] on input "Supporting ordinary humans doing extraordinary things" at bounding box center [888, 237] width 364 height 21
click at [719, 236] on input "Supporting ordinary humans doing extraordinary things" at bounding box center [888, 237] width 364 height 21
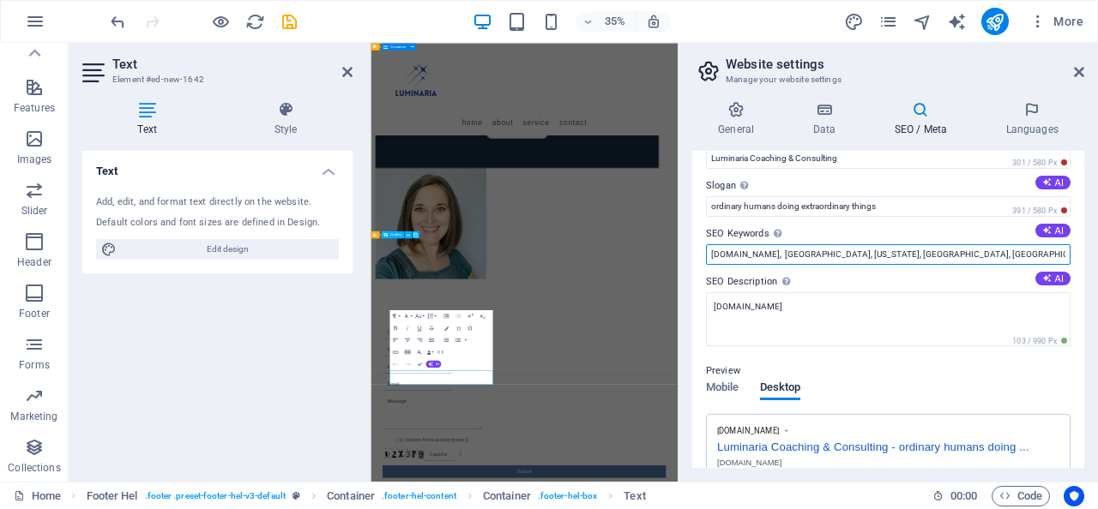
scroll to position [33, 0]
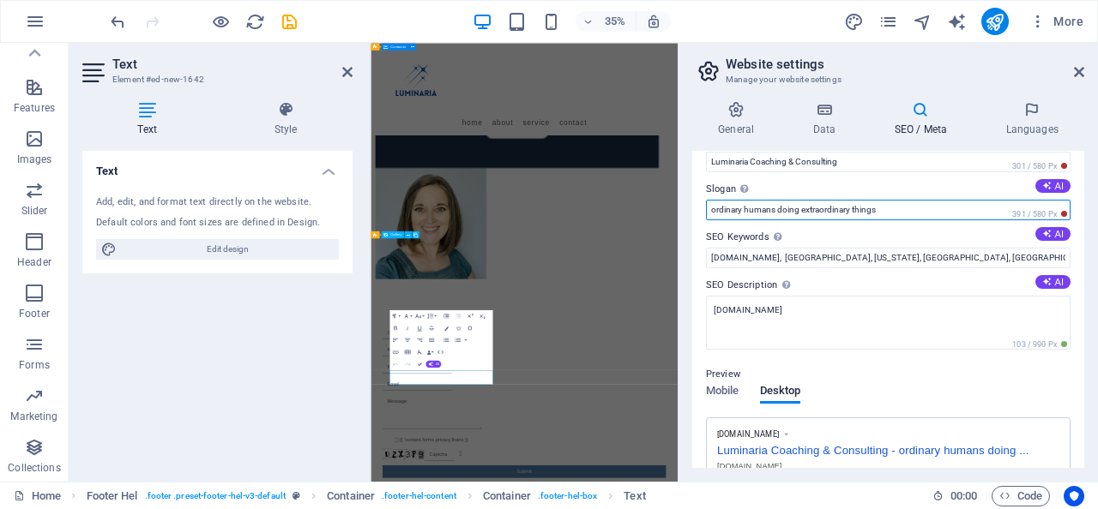
click at [830, 209] on input "ordinary humans doing extraordinary things" at bounding box center [888, 210] width 364 height 21
type input "Every human is extraordinary"
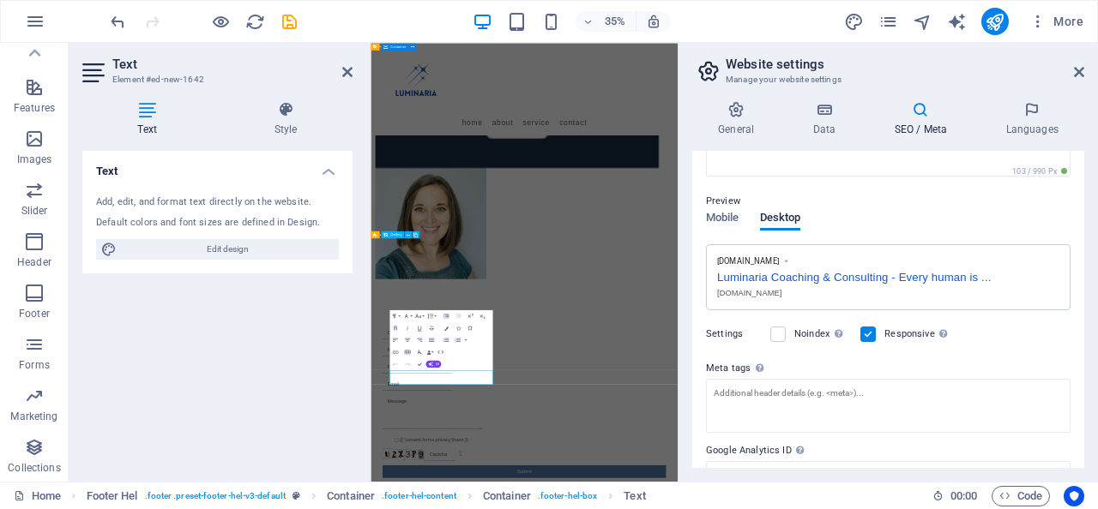
scroll to position [208, 0]
click at [725, 216] on span "Mobile" at bounding box center [722, 218] width 33 height 24
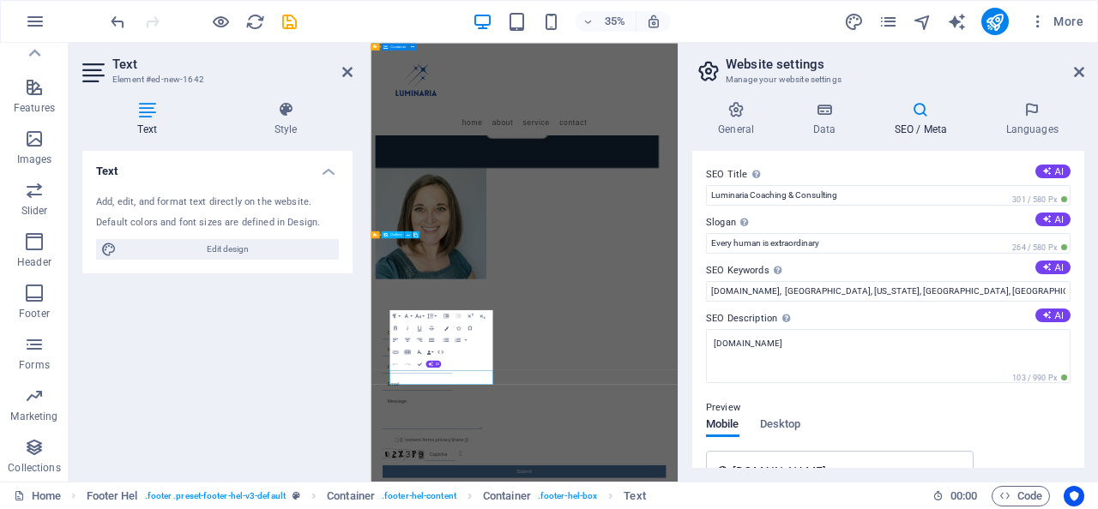
scroll to position [0, 0]
click at [1049, 128] on h4 "Languages" at bounding box center [1031, 119] width 105 height 36
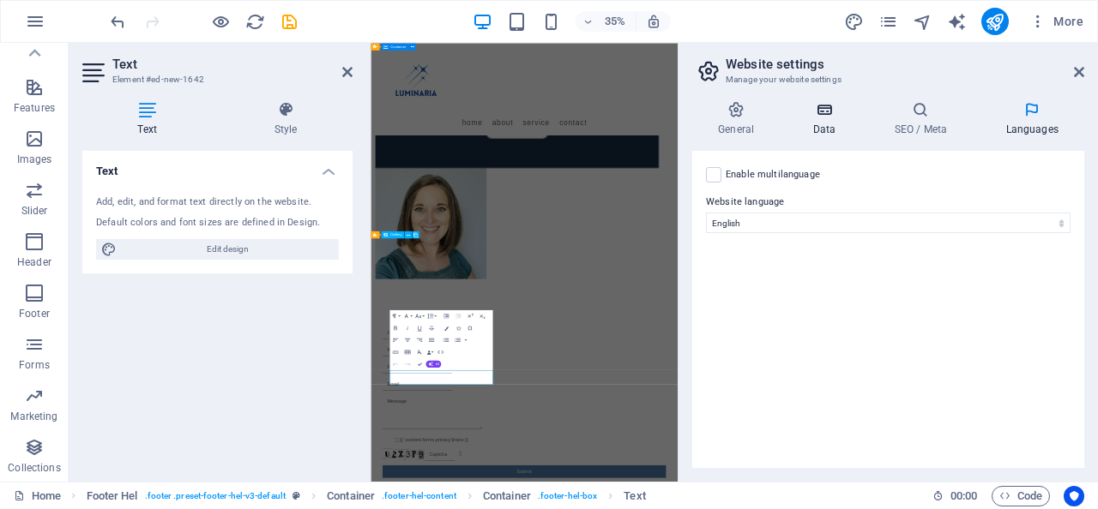
click at [835, 116] on icon at bounding box center [823, 109] width 75 height 17
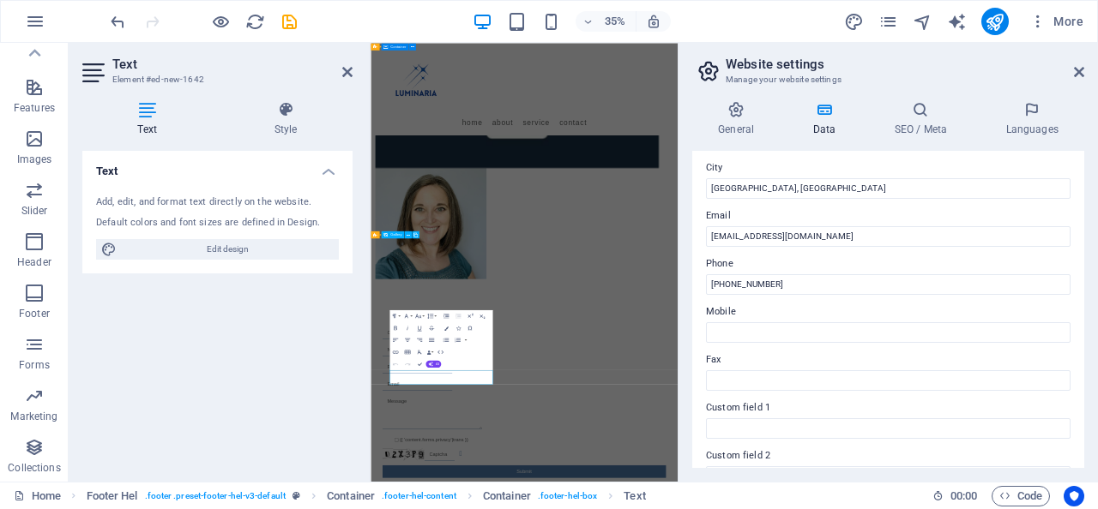
scroll to position [313, 0]
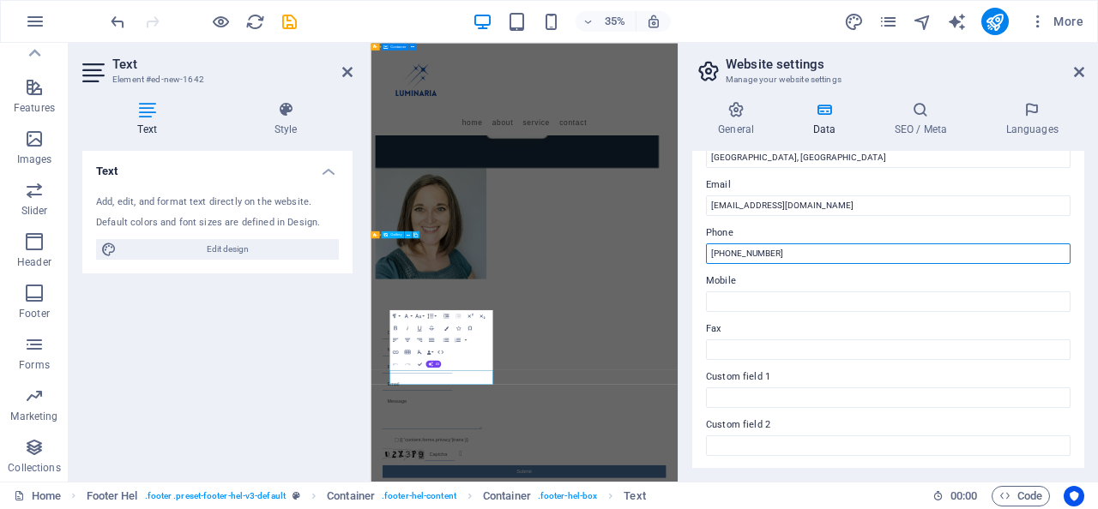
click at [786, 253] on input "[PHONE_NUMBER]" at bounding box center [888, 254] width 364 height 21
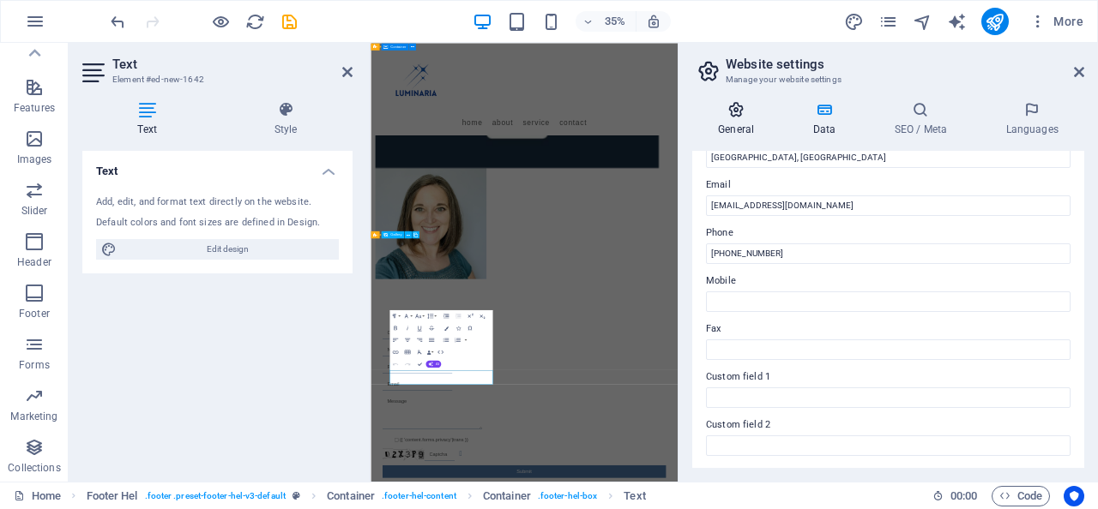
click at [731, 116] on icon at bounding box center [735, 109] width 87 height 17
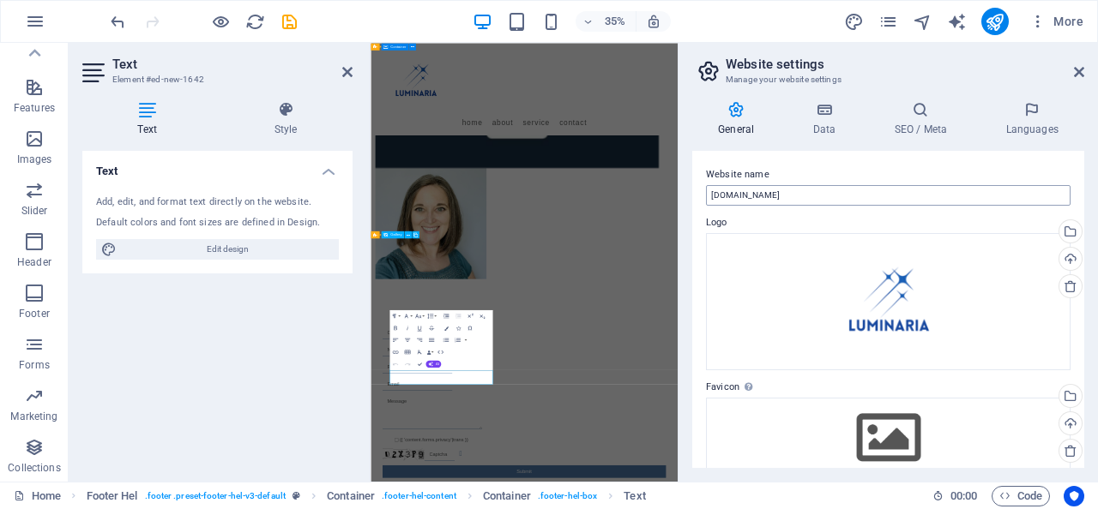
scroll to position [-1, 0]
click at [767, 196] on input "[DOMAIN_NAME]" at bounding box center [888, 195] width 364 height 21
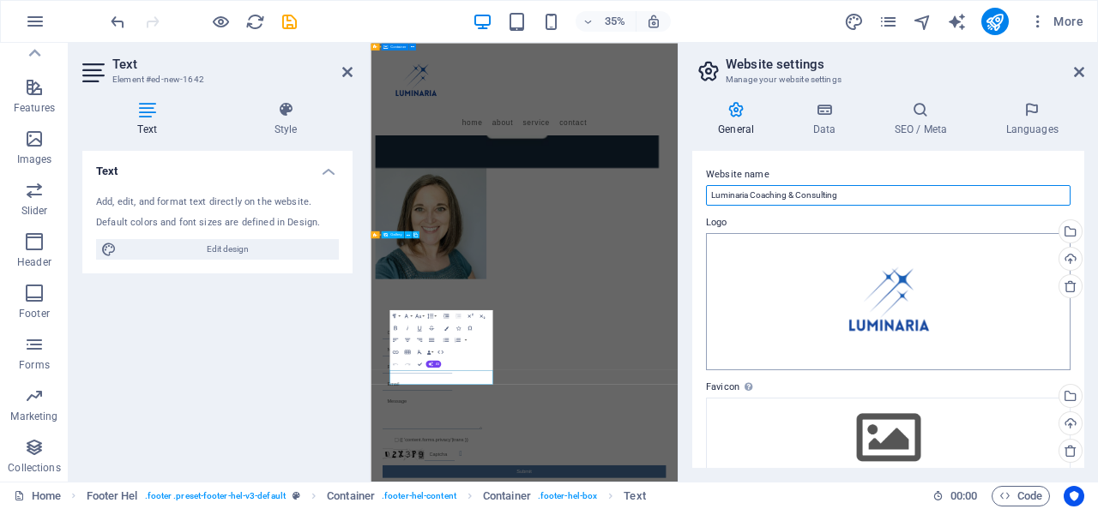
type input "Luminaria Coaching & Consulting"
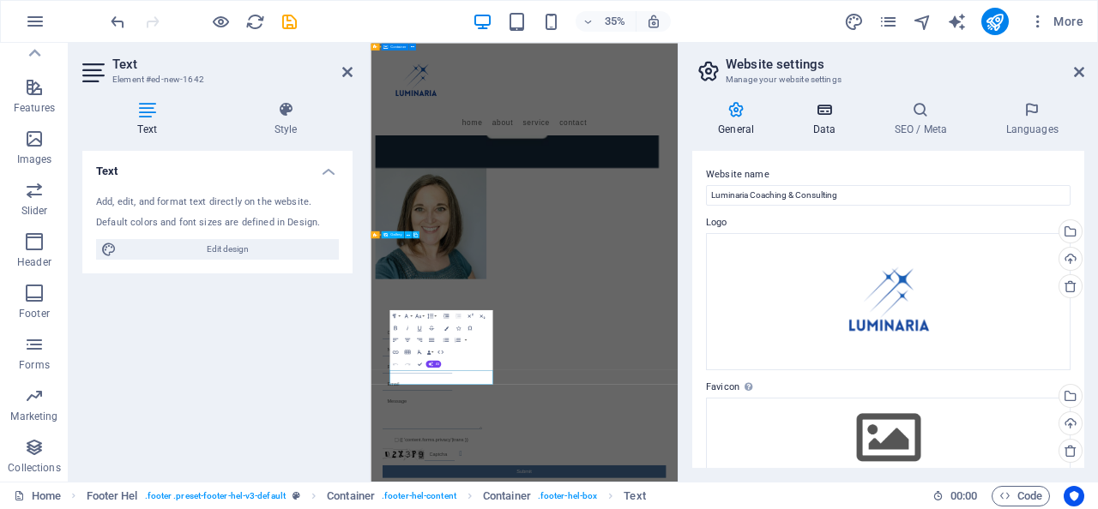
click at [840, 119] on h4 "Data" at bounding box center [826, 119] width 81 height 36
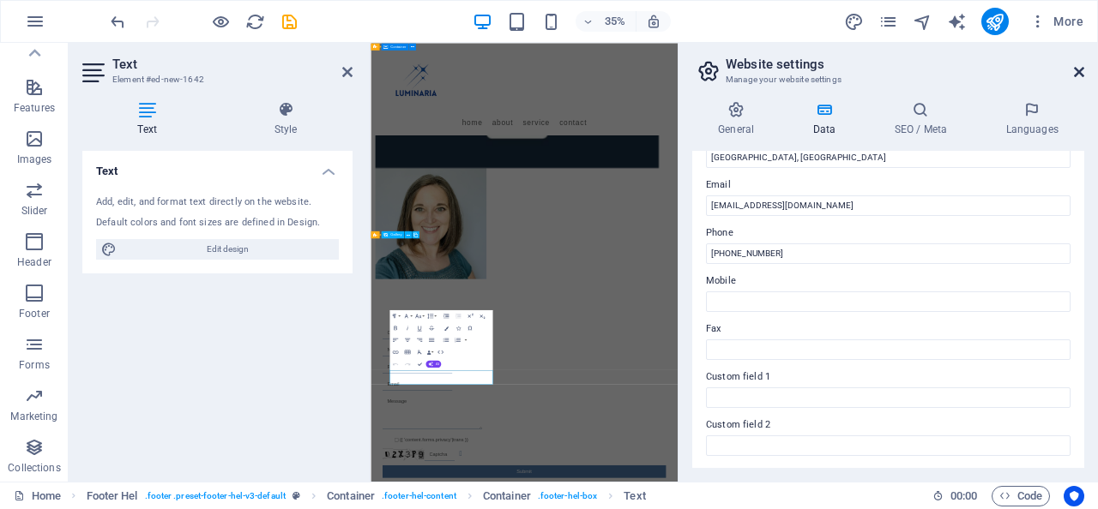
click at [1079, 75] on icon at bounding box center [1079, 72] width 10 height 14
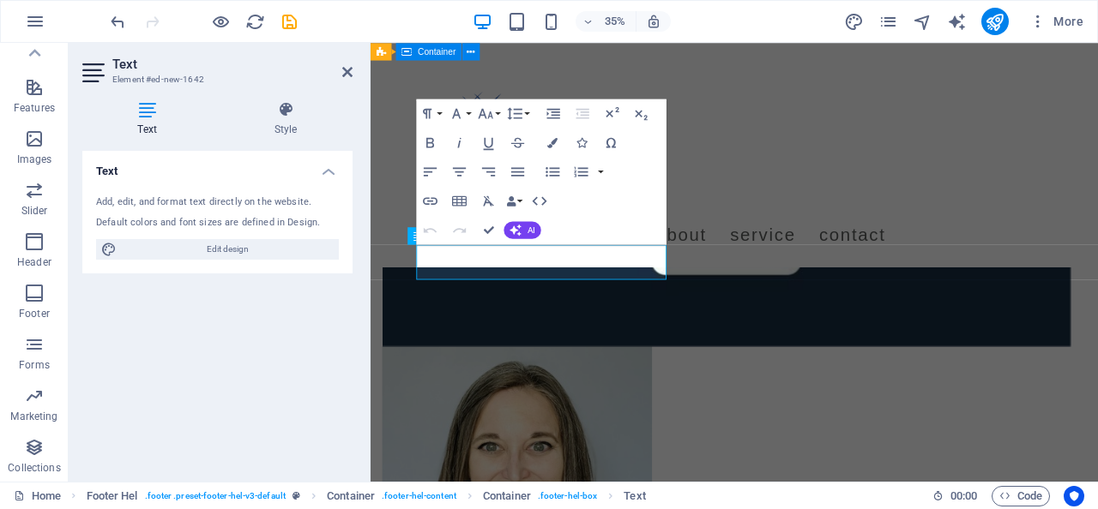
scroll to position [1134, 0]
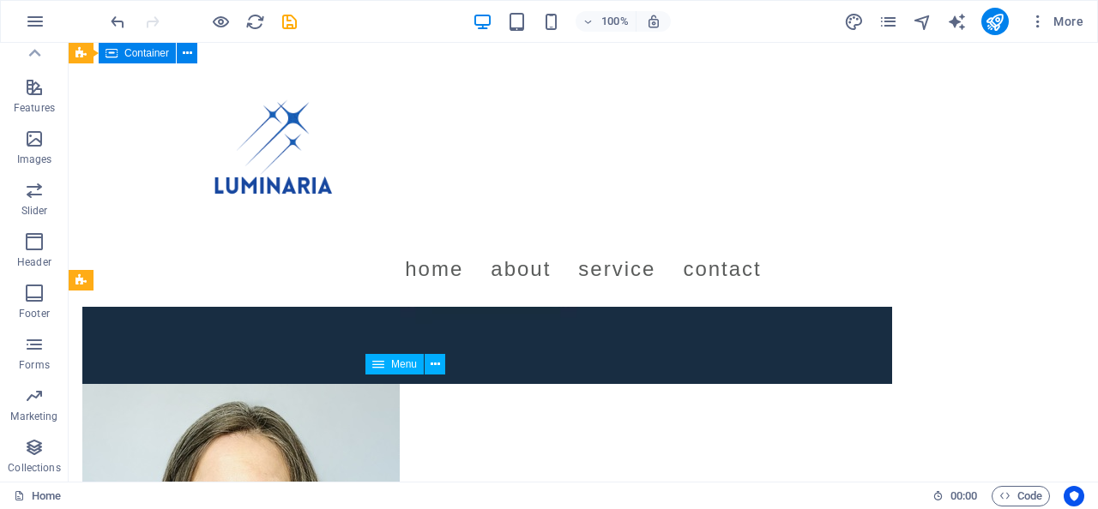
scroll to position [420, 0]
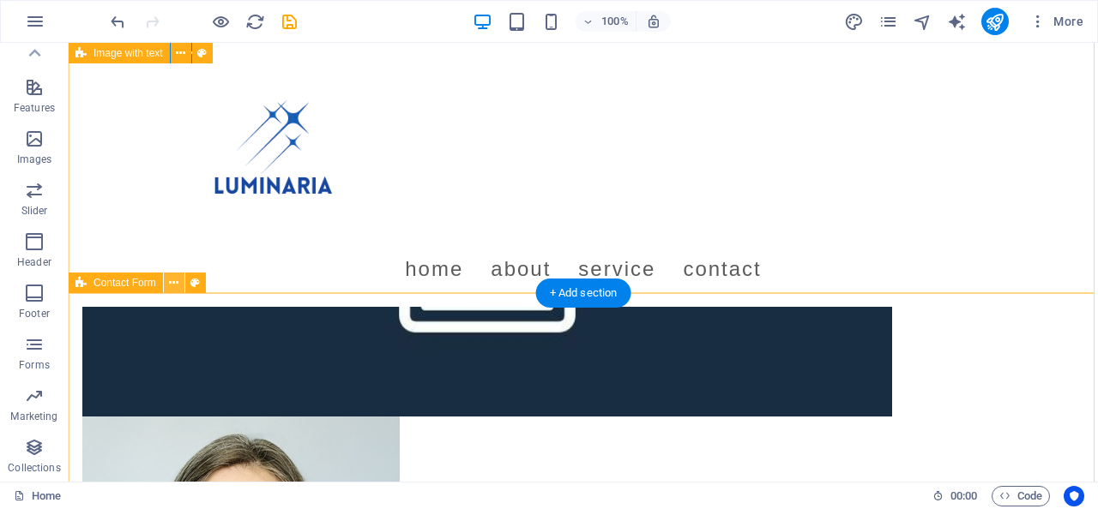
click at [171, 286] on icon at bounding box center [173, 283] width 9 height 18
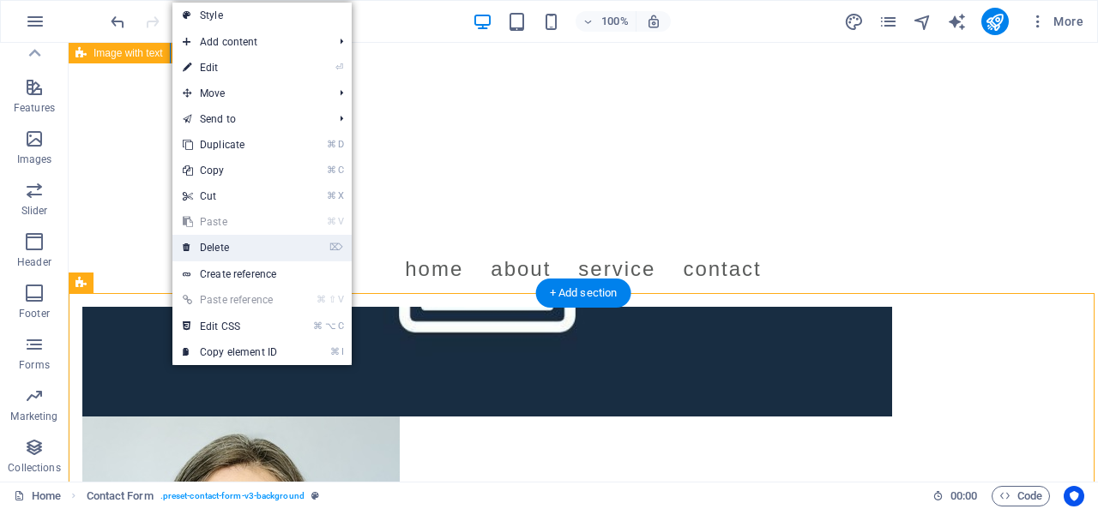
click at [246, 249] on link "⌦ Delete" at bounding box center [229, 248] width 115 height 26
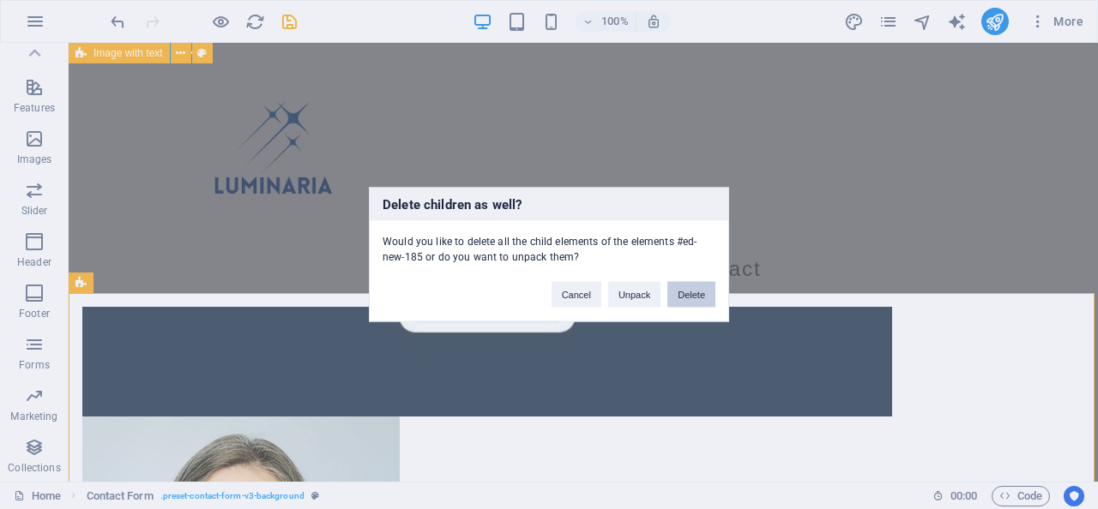
click at [687, 289] on button "Delete" at bounding box center [691, 295] width 48 height 26
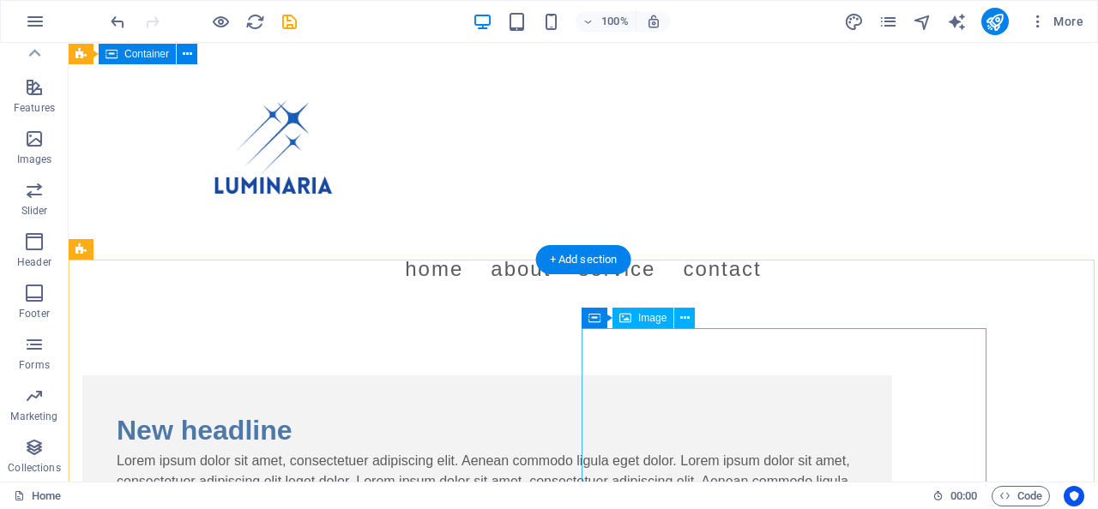
scroll to position [0, 0]
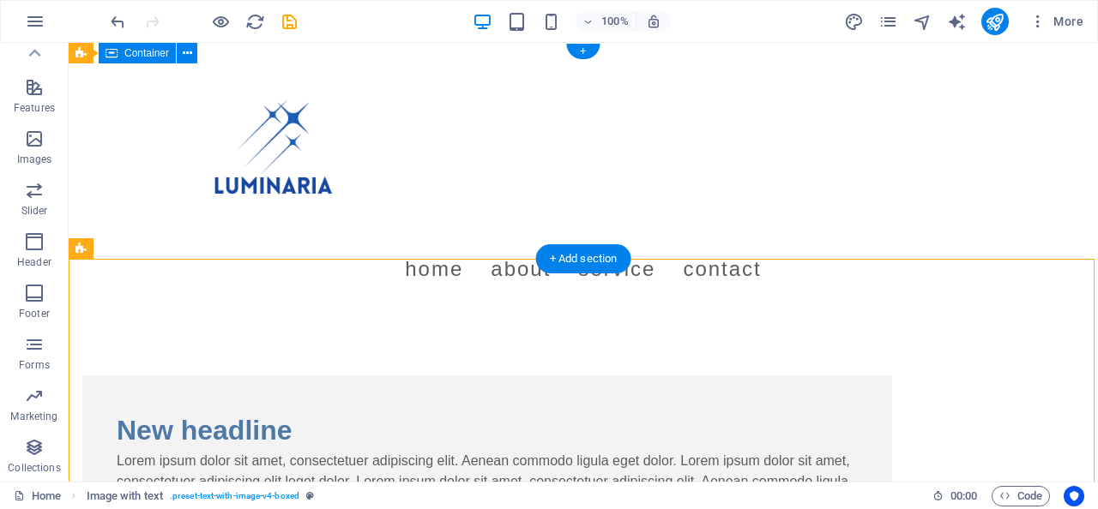
click at [412, 69] on div "Menu Home About Service Contact" at bounding box center [583, 175] width 1029 height 264
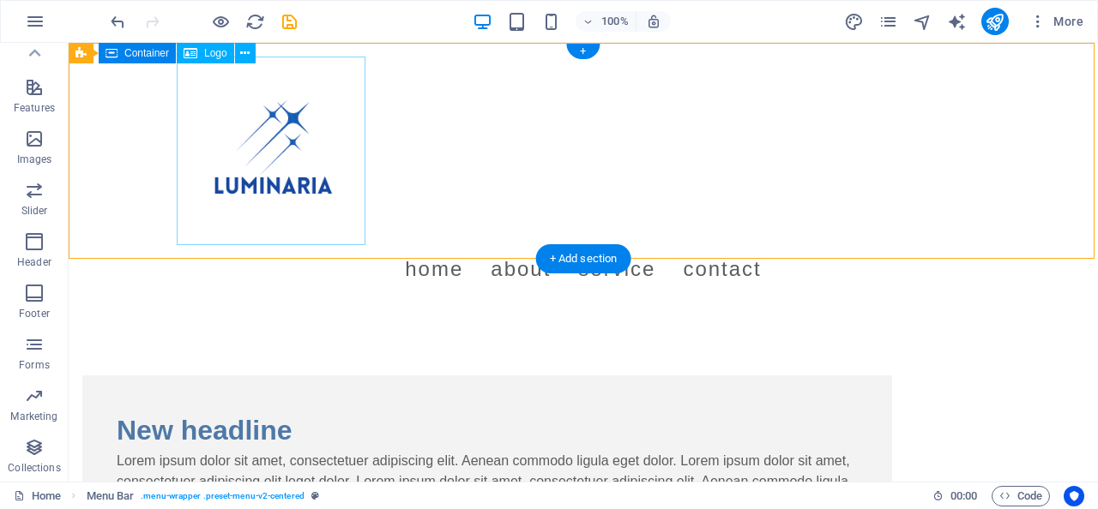
click at [256, 159] on div at bounding box center [582, 151] width 809 height 189
click at [212, 51] on span "Logo" at bounding box center [215, 53] width 23 height 10
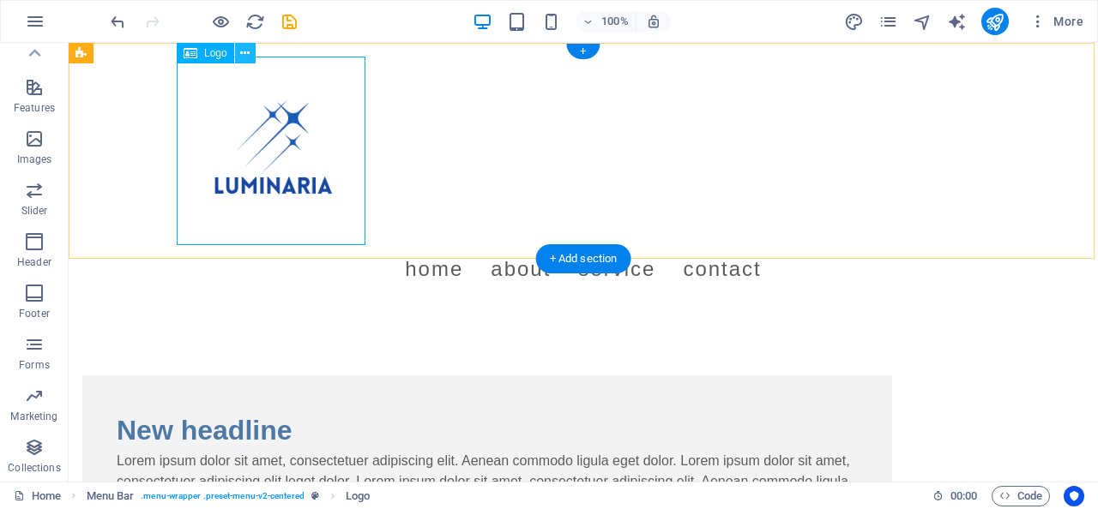
click at [251, 57] on button at bounding box center [245, 53] width 21 height 21
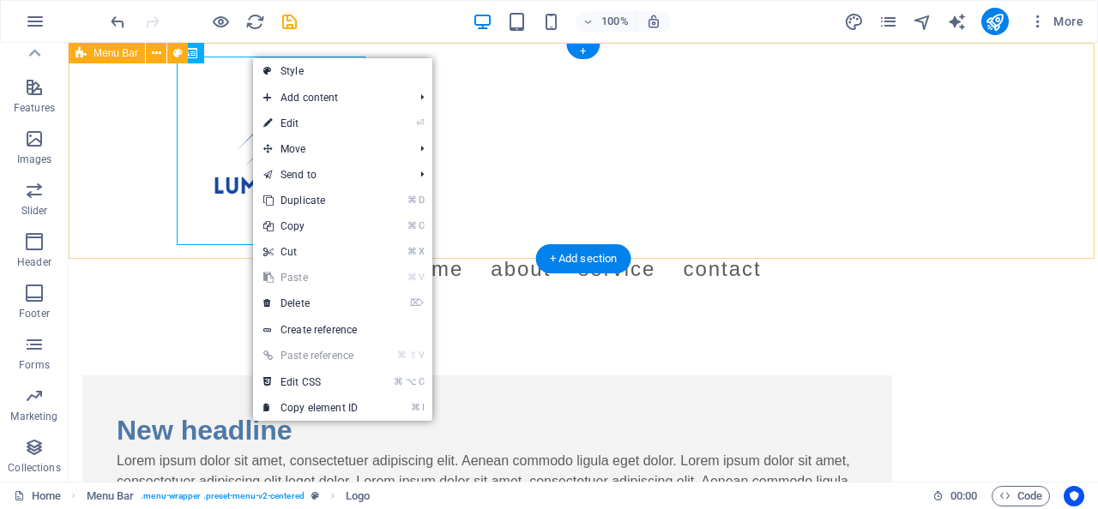
click at [99, 135] on div "Menu Home About Service Contact" at bounding box center [583, 175] width 1029 height 264
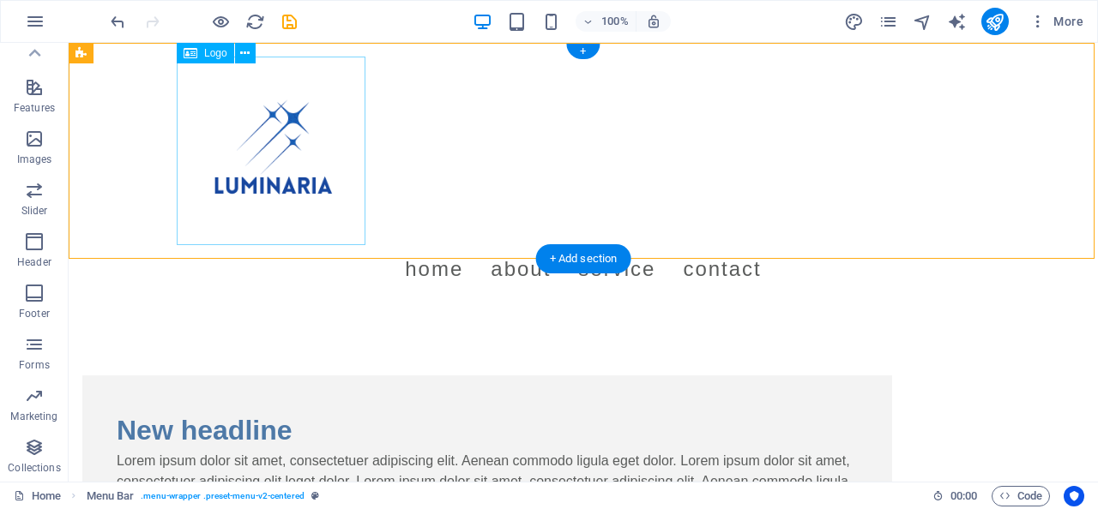
click at [360, 239] on div at bounding box center [582, 151] width 809 height 189
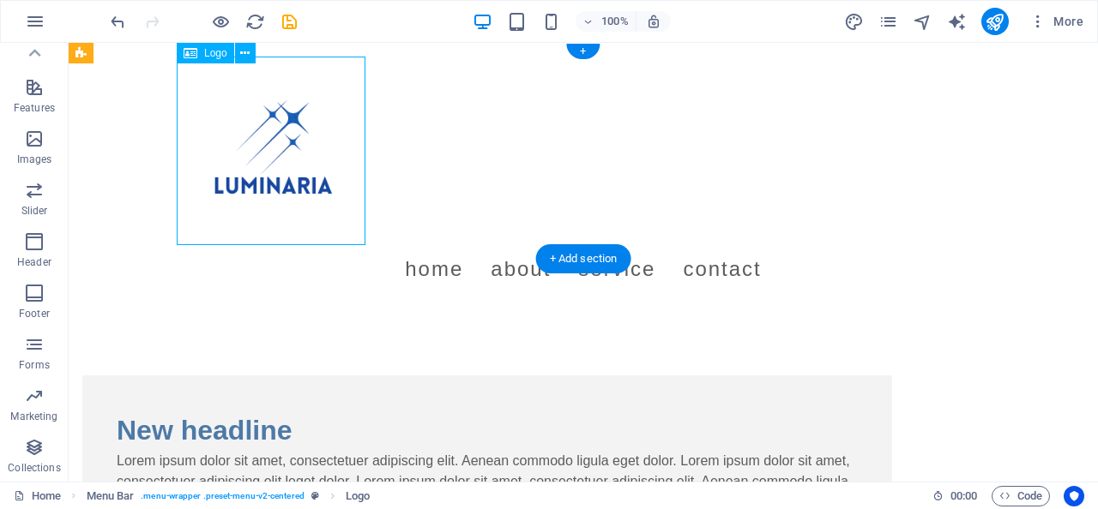
click at [360, 239] on div at bounding box center [582, 151] width 809 height 189
select select "px"
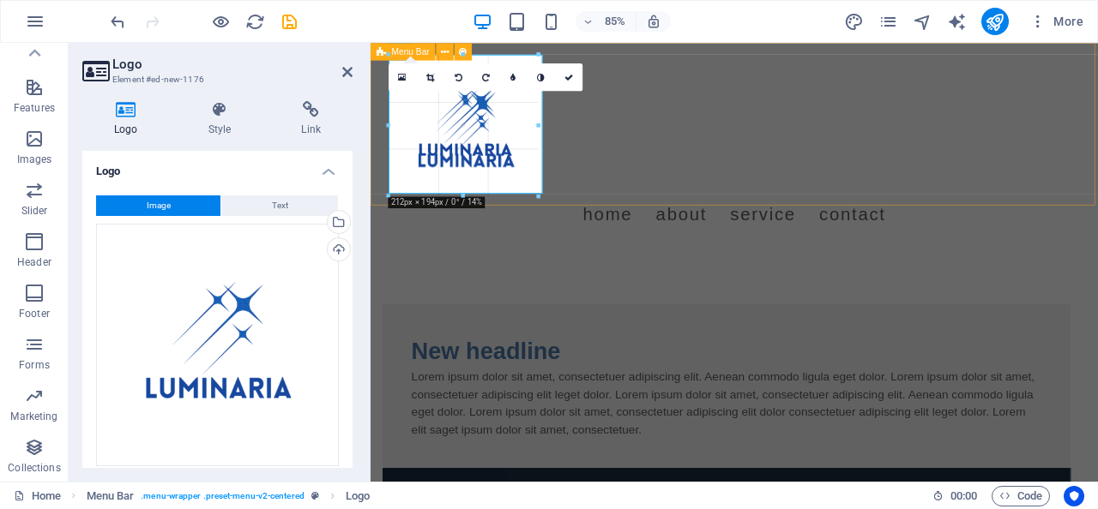
drag, startPoint x: 548, startPoint y: 216, endPoint x: 502, endPoint y: 191, distance: 52.6
type input "204"
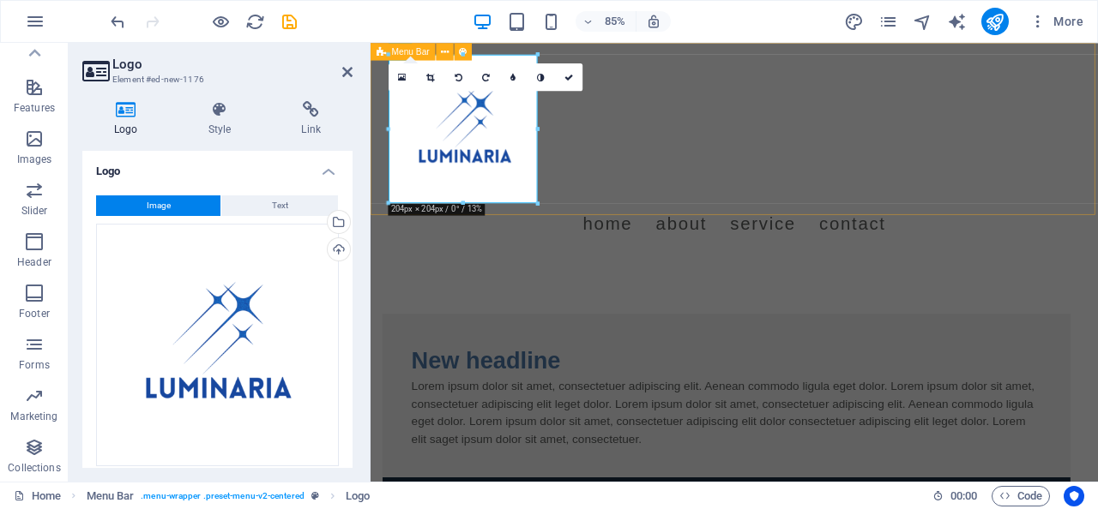
click at [693, 186] on div "Menu Home About Service Contact" at bounding box center [798, 168] width 856 height 250
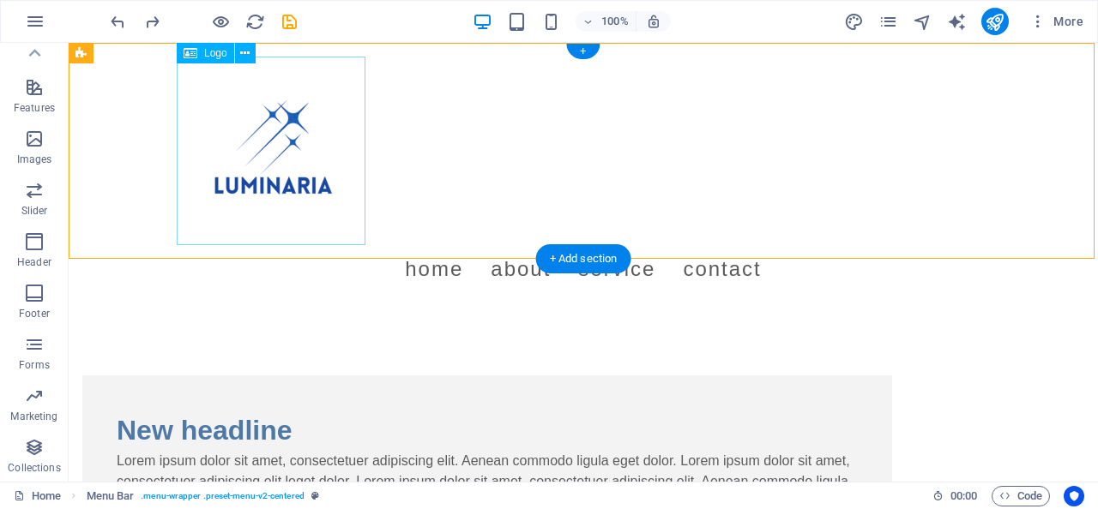
click at [268, 164] on div at bounding box center [582, 151] width 809 height 189
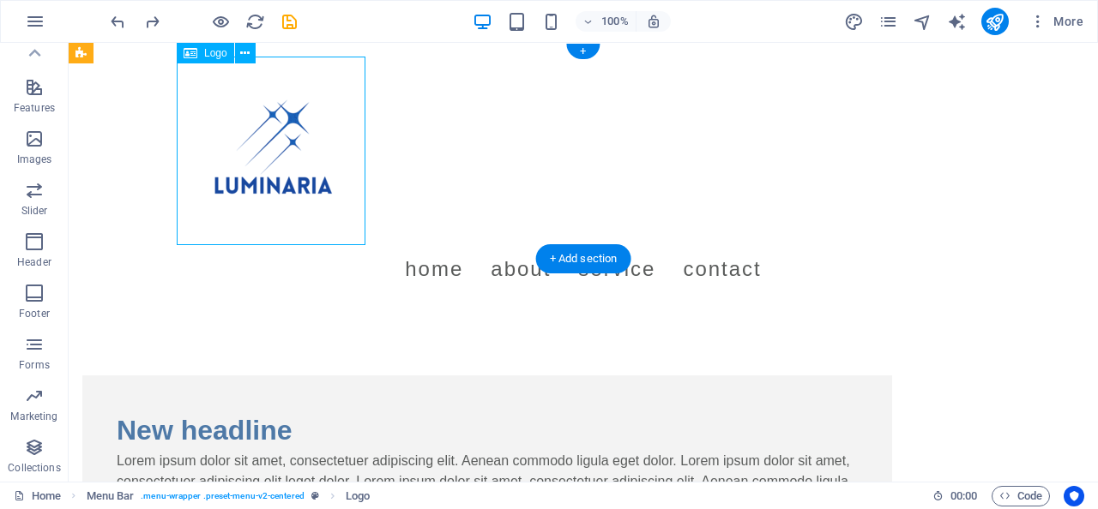
click at [268, 164] on div at bounding box center [582, 151] width 809 height 189
select select "px"
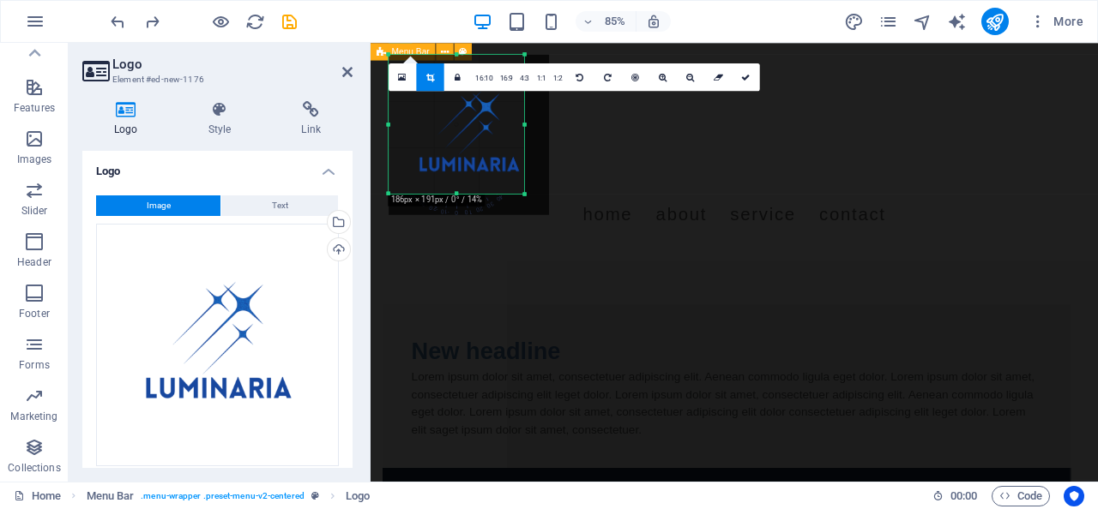
drag, startPoint x: 551, startPoint y: 216, endPoint x: 521, endPoint y: 191, distance: 38.3
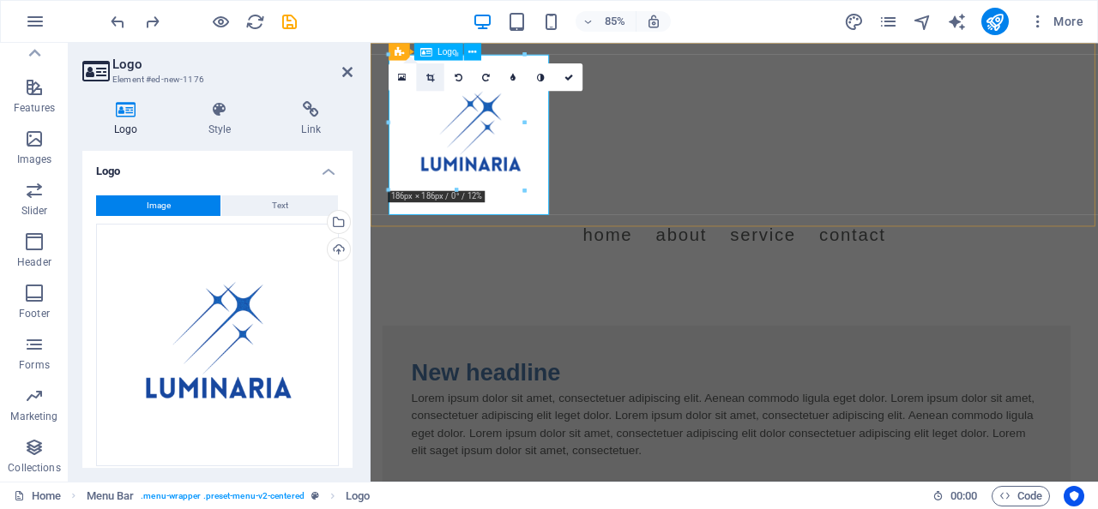
click at [427, 75] on icon at bounding box center [430, 77] width 8 height 9
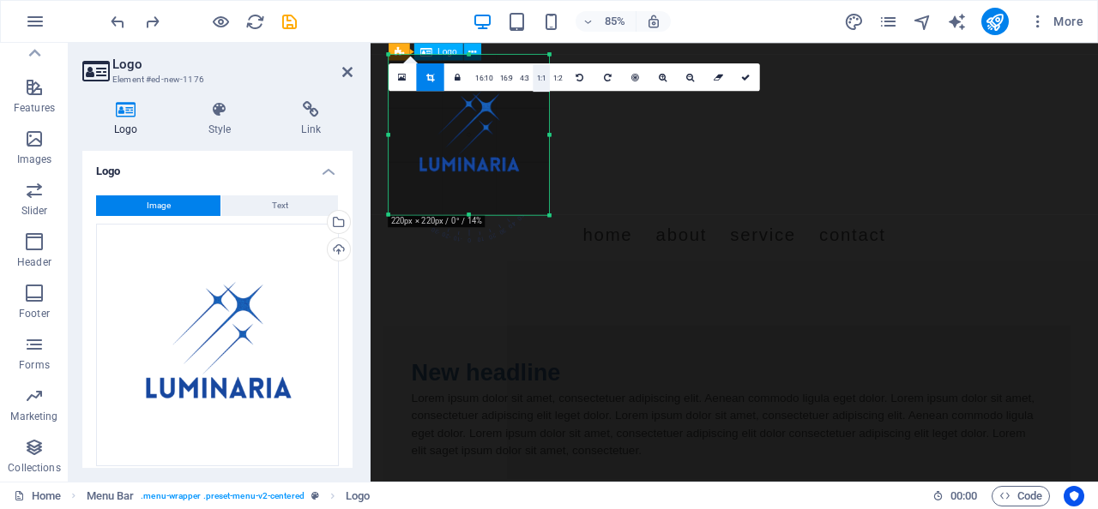
click at [538, 82] on link "1:1" at bounding box center [541, 77] width 16 height 27
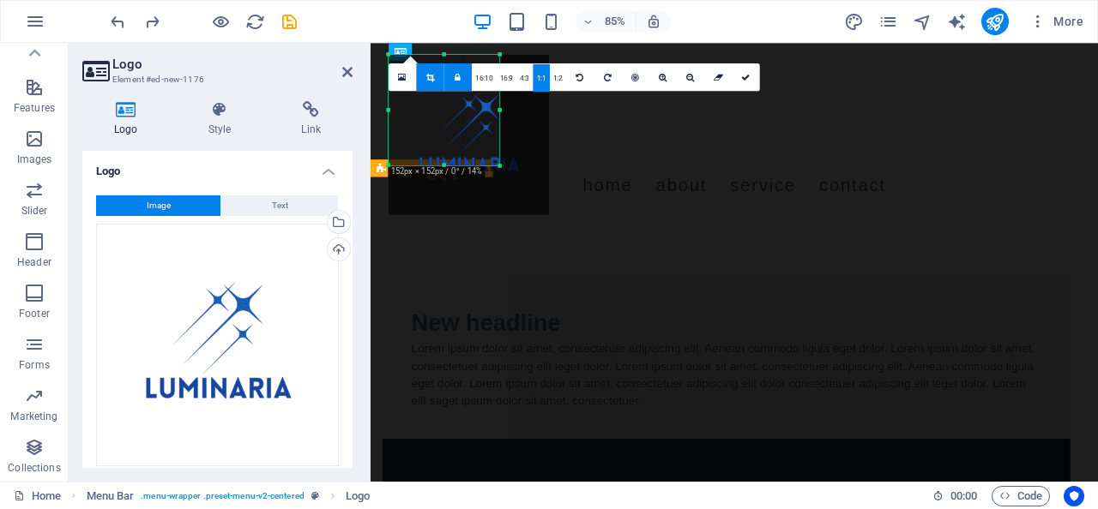
drag, startPoint x: 553, startPoint y: 217, endPoint x: 473, endPoint y: 159, distance: 98.8
click at [473, 159] on div "180 170 160 150 140 130 120 110 100 90 80 70 60 50 40 30 20 10 0 -10 -20 -30 -4…" at bounding box center [443, 110] width 111 height 111
click at [746, 73] on icon at bounding box center [746, 77] width 9 height 9
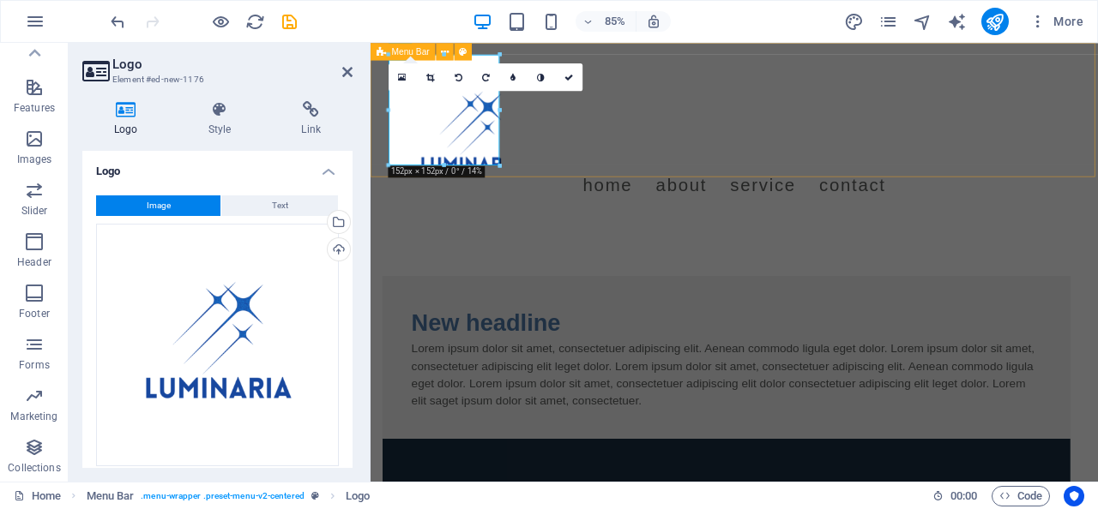
type input "152"
click at [690, 181] on div "Menu Home About Service Contact" at bounding box center [798, 146] width 856 height 206
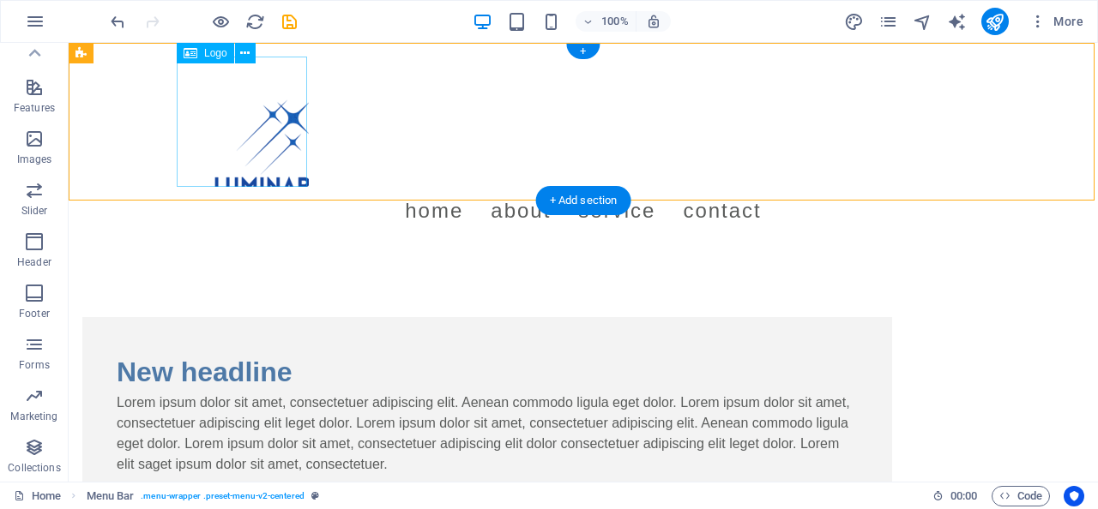
click at [286, 139] on div at bounding box center [582, 122] width 809 height 130
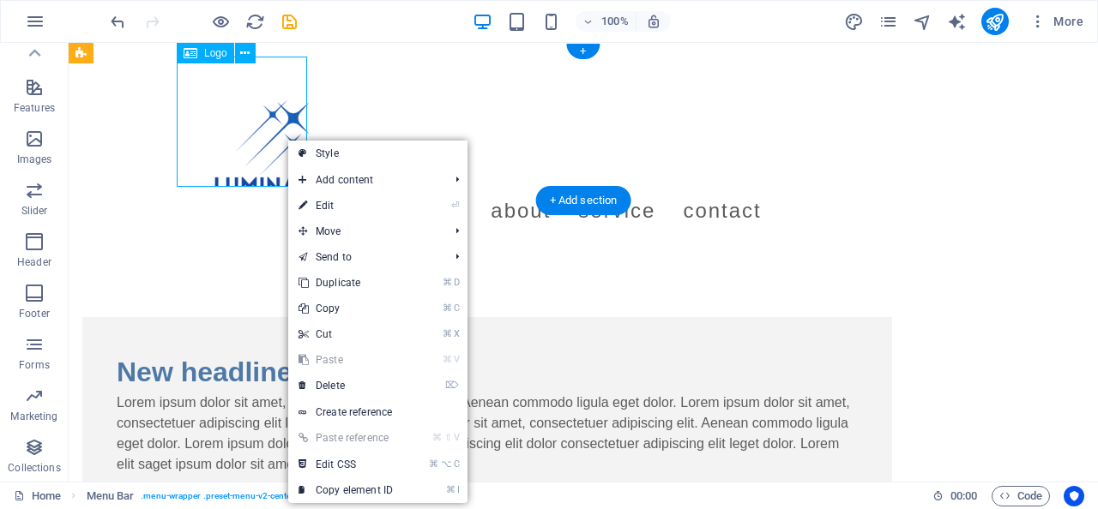
click at [256, 141] on div at bounding box center [582, 122] width 809 height 130
select select "px"
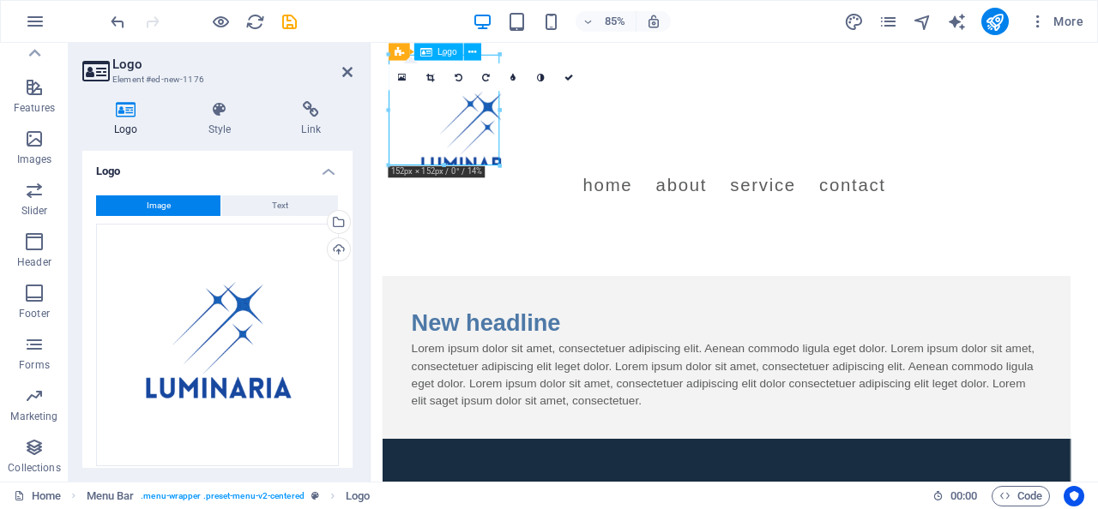
drag, startPoint x: 449, startPoint y: 128, endPoint x: 412, endPoint y: 90, distance: 52.8
click at [412, 90] on div at bounding box center [798, 122] width 809 height 130
drag, startPoint x: 451, startPoint y: 130, endPoint x: 418, endPoint y: 101, distance: 44.4
click at [418, 102] on div at bounding box center [798, 122] width 809 height 130
click at [400, 73] on icon at bounding box center [403, 77] width 8 height 10
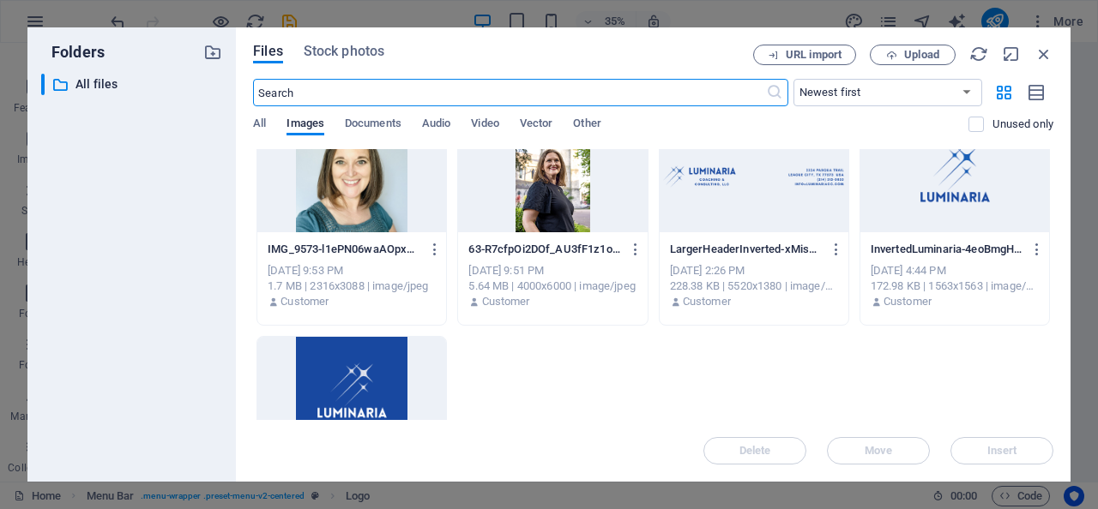
scroll to position [25, 0]
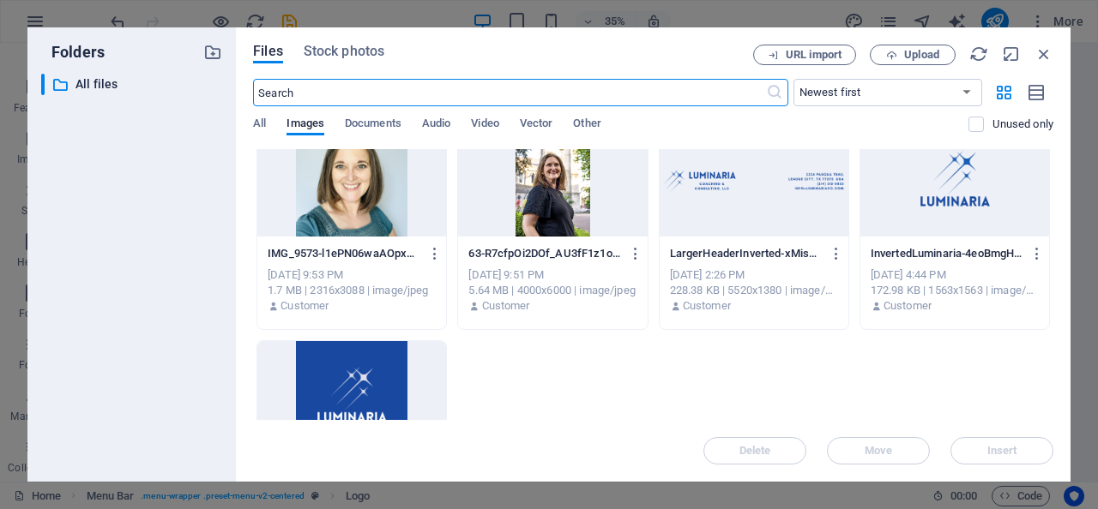
click at [971, 206] on div at bounding box center [954, 180] width 189 height 111
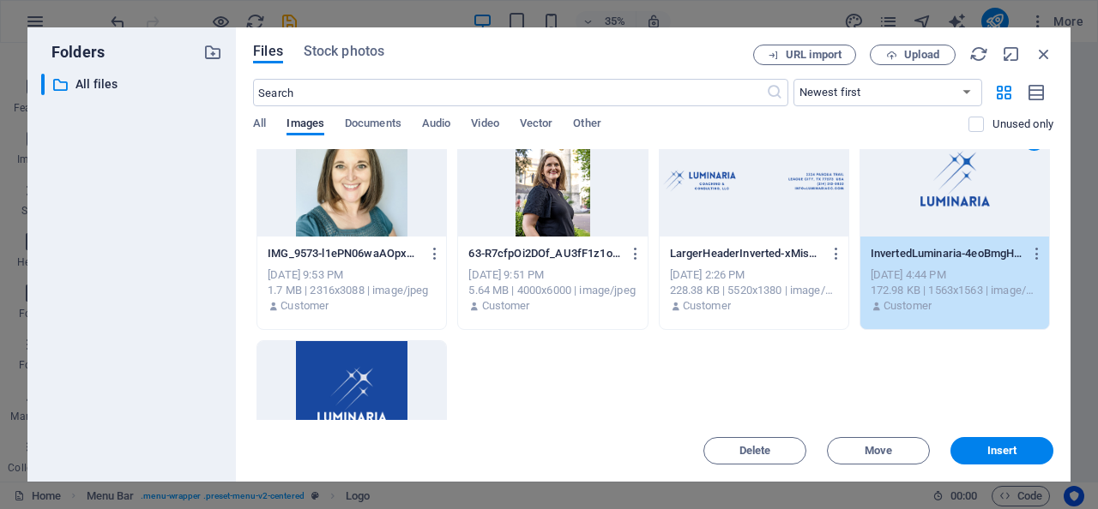
click at [971, 206] on div "1" at bounding box center [954, 180] width 189 height 111
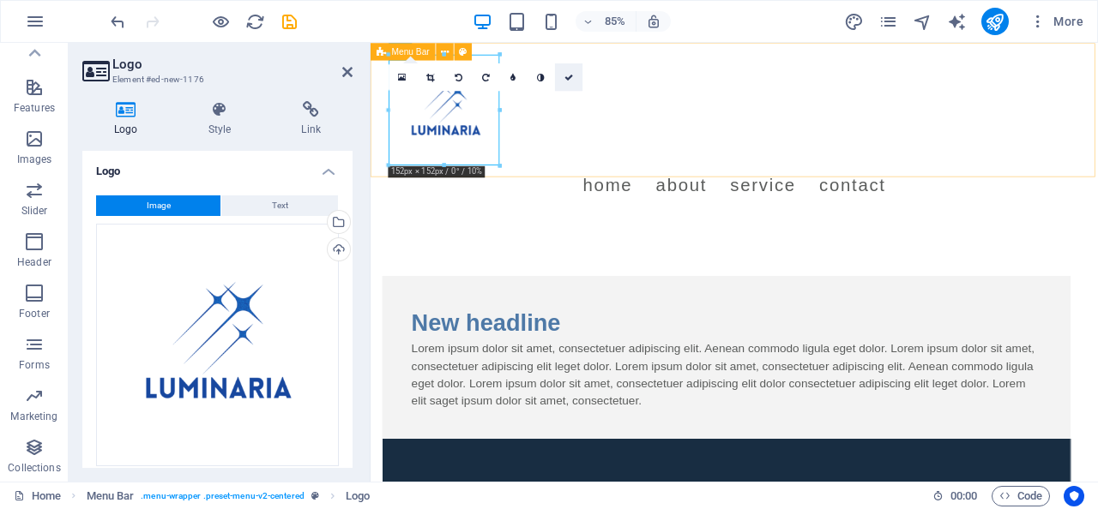
click at [569, 75] on icon at bounding box center [568, 77] width 9 height 9
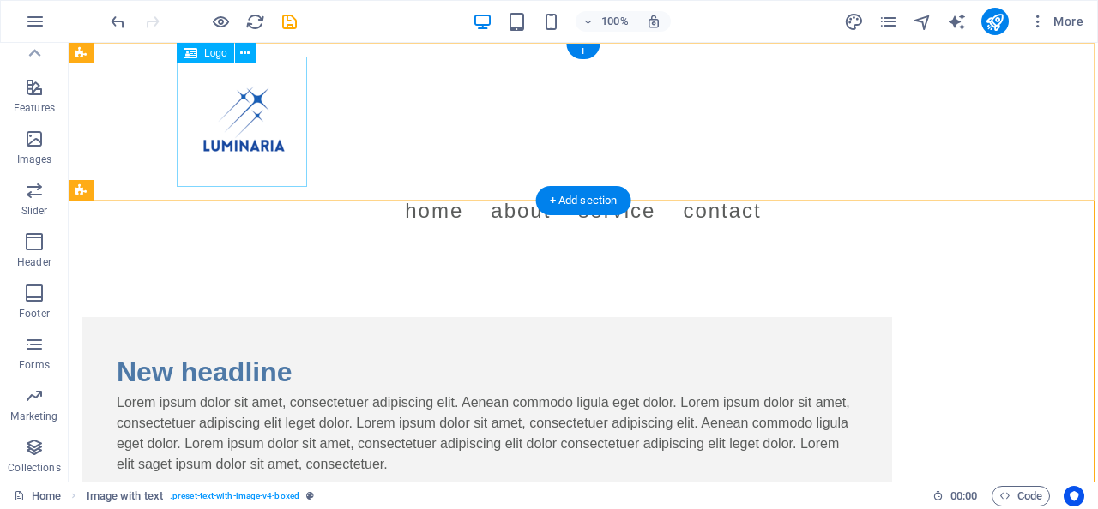
click at [212, 57] on span "Logo" at bounding box center [215, 53] width 23 height 10
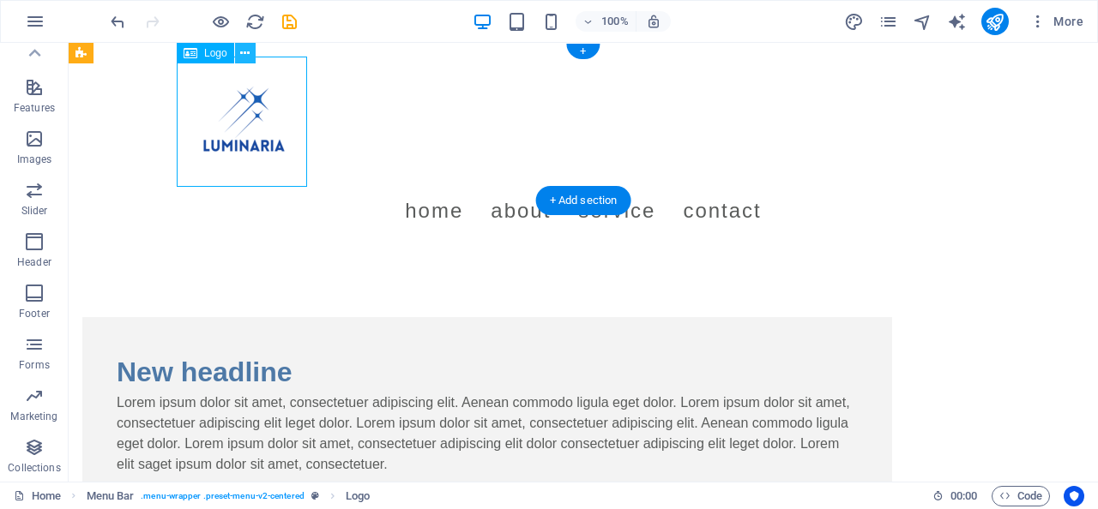
click at [247, 51] on icon at bounding box center [244, 54] width 9 height 18
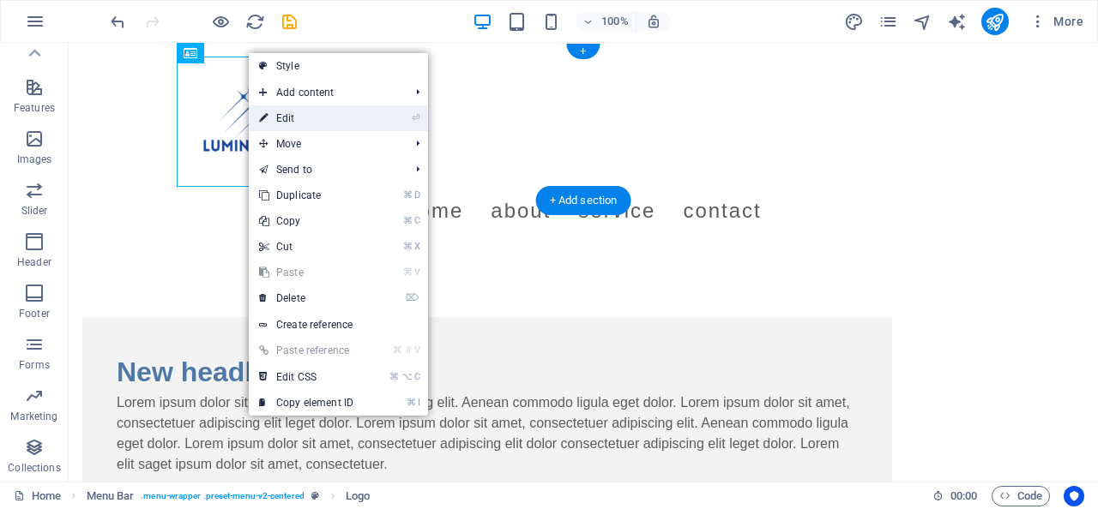
click at [286, 122] on link "⏎ Edit" at bounding box center [306, 118] width 115 height 26
select select "px"
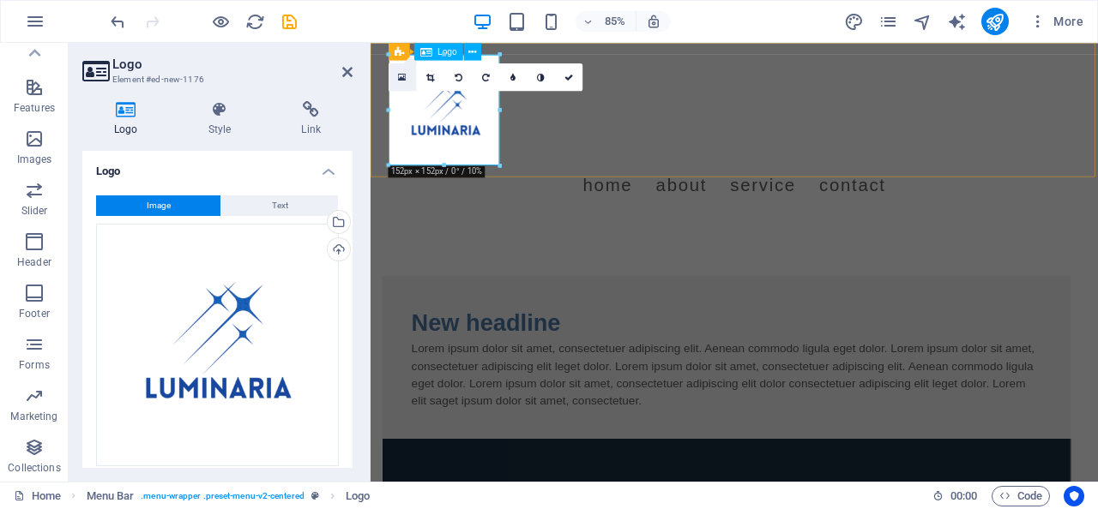
click at [402, 80] on icon at bounding box center [403, 77] width 8 height 10
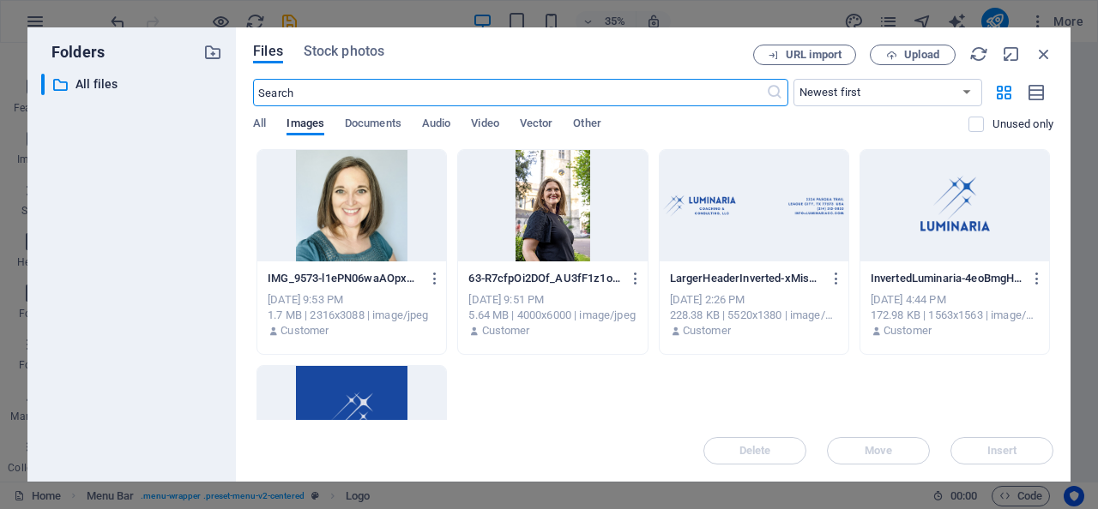
scroll to position [0, 0]
click at [901, 57] on span "Upload" at bounding box center [912, 55] width 70 height 11
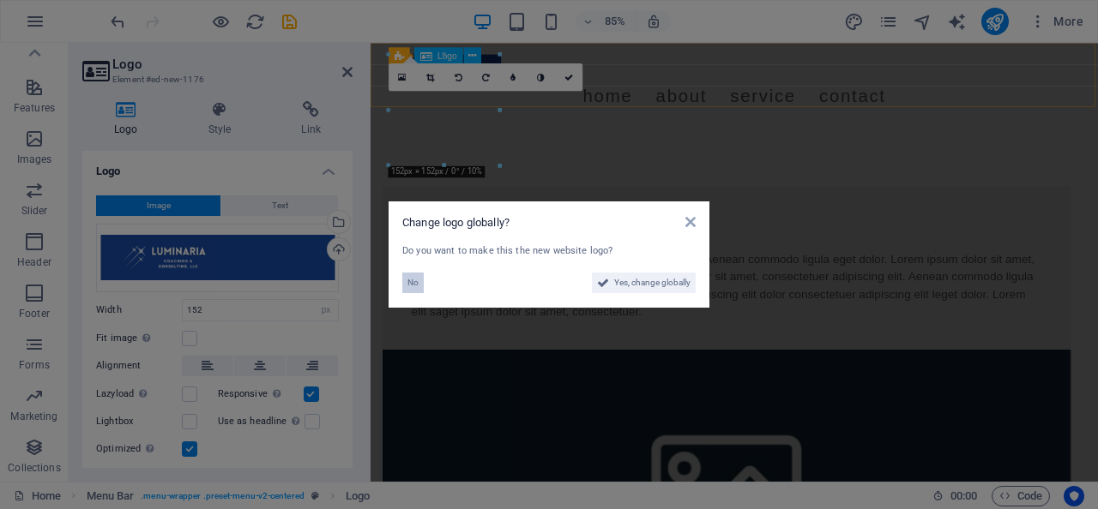
click at [412, 280] on span "No" at bounding box center [412, 283] width 11 height 21
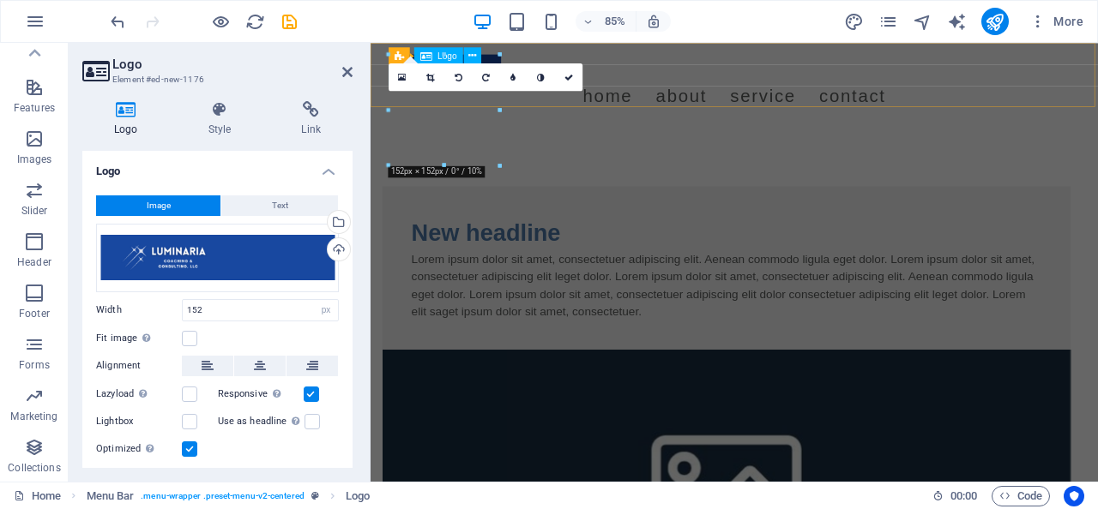
click at [420, 322] on div "New headline Lorem ipsum dolor sit amet, consectetuer adipiscing elit. Aenean c…" at bounding box center [788, 308] width 809 height 192
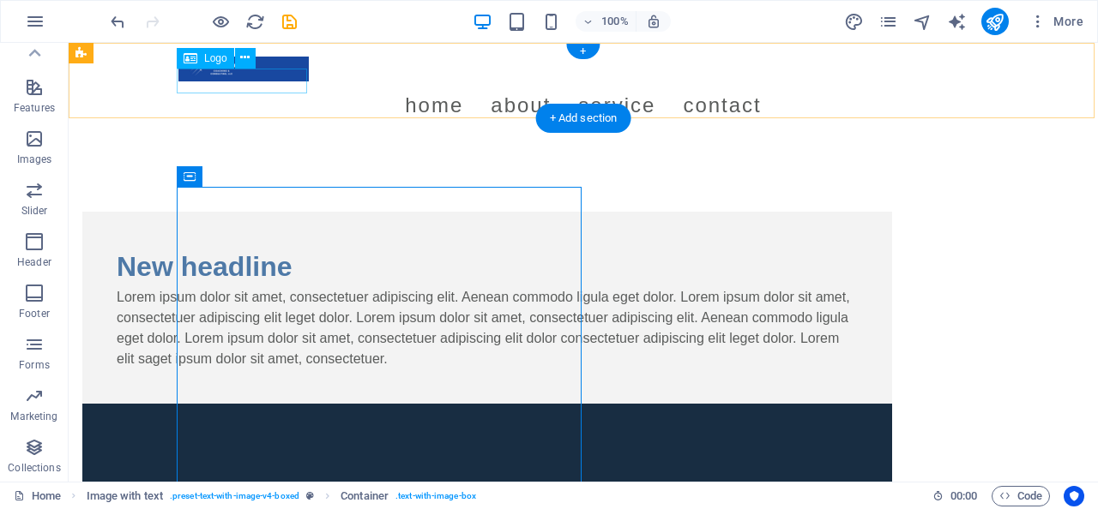
click at [271, 78] on div at bounding box center [582, 69] width 809 height 25
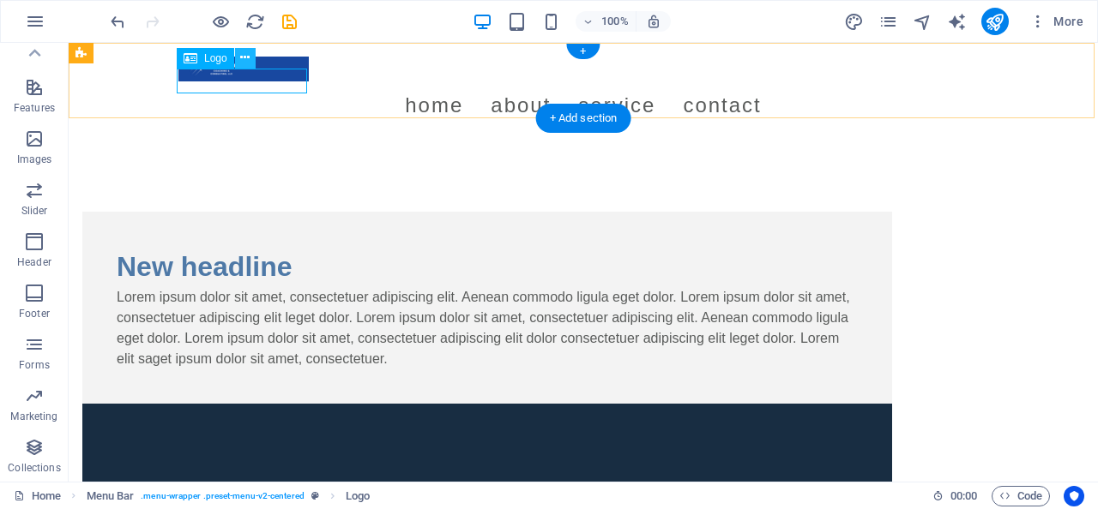
click at [242, 49] on icon at bounding box center [244, 58] width 9 height 18
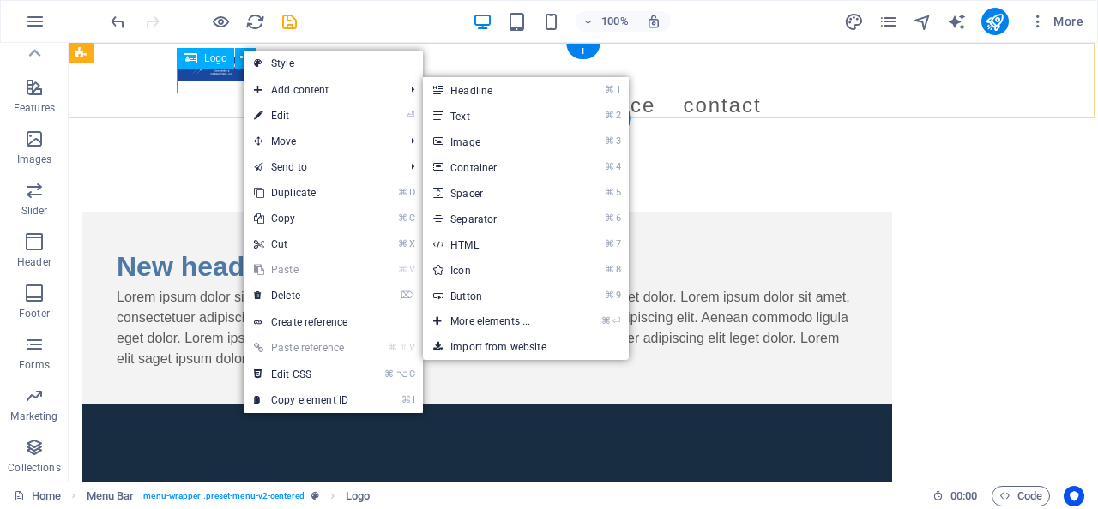
click at [180, 57] on div "Logo" at bounding box center [205, 58] width 57 height 21
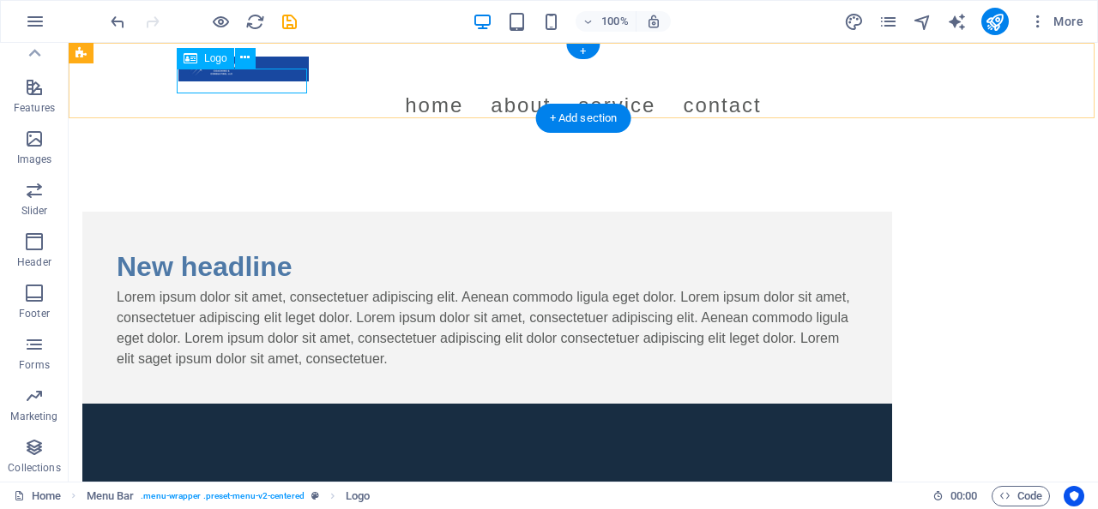
click at [233, 81] on div at bounding box center [582, 69] width 809 height 25
select select "px"
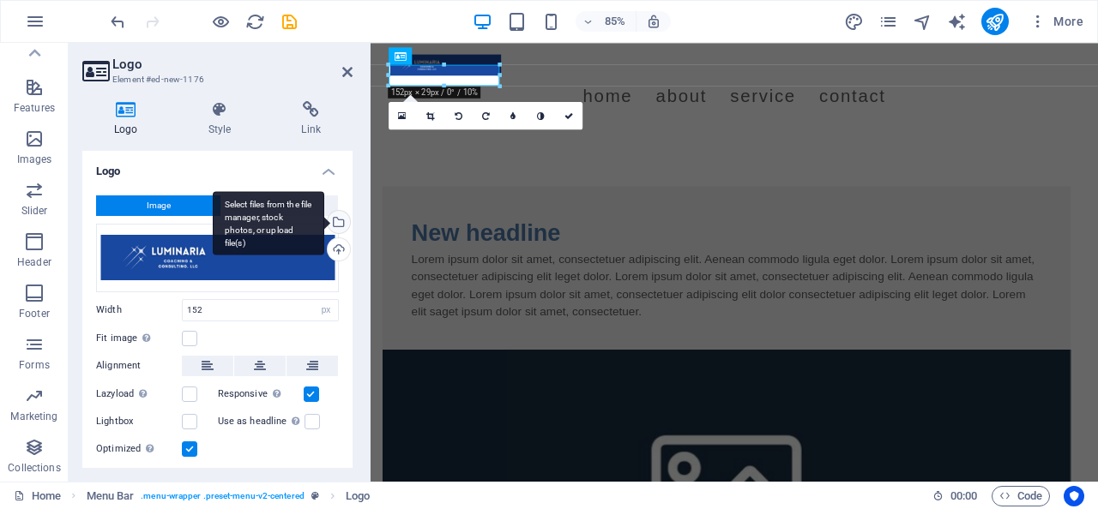
click at [335, 224] on div "Select files from the file manager, stock photos, or upload file(s)" at bounding box center [337, 224] width 26 height 26
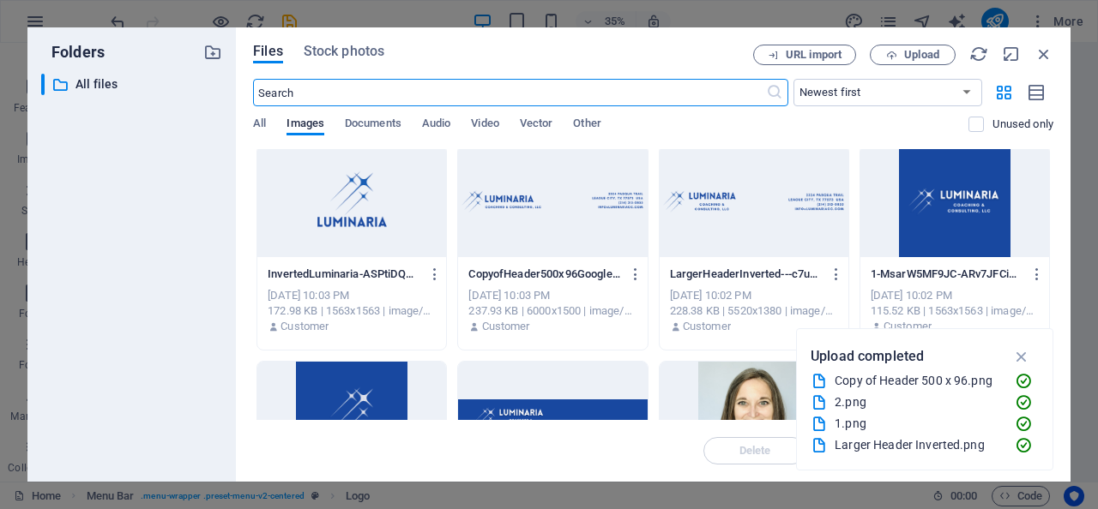
scroll to position [2, 0]
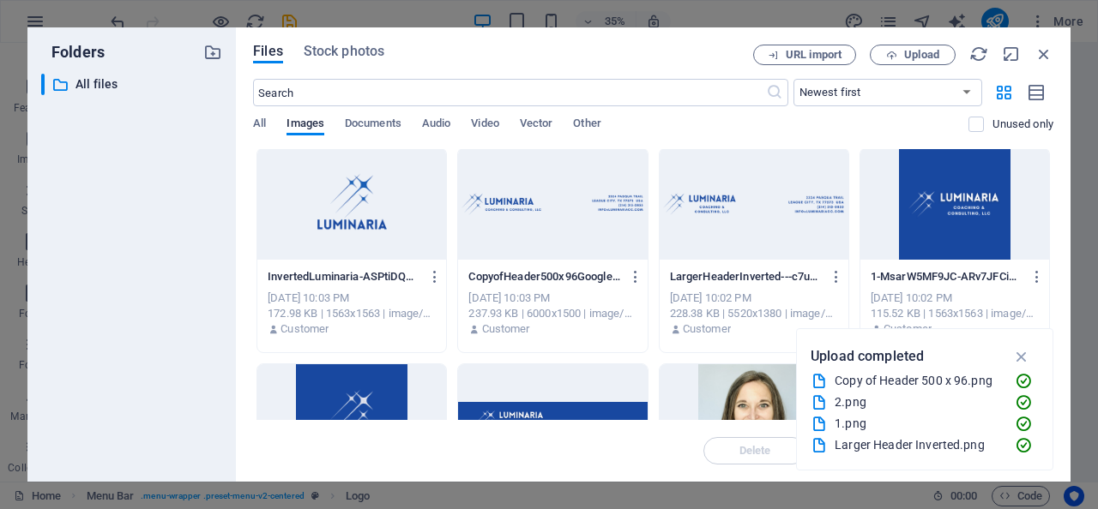
click at [964, 236] on div at bounding box center [954, 203] width 189 height 111
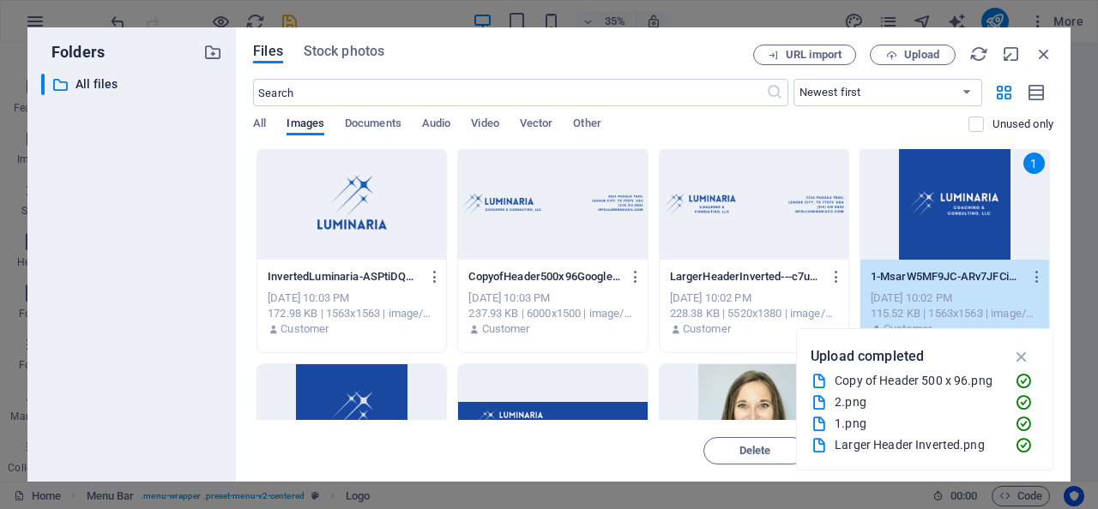
click at [964, 236] on div "1" at bounding box center [954, 203] width 189 height 111
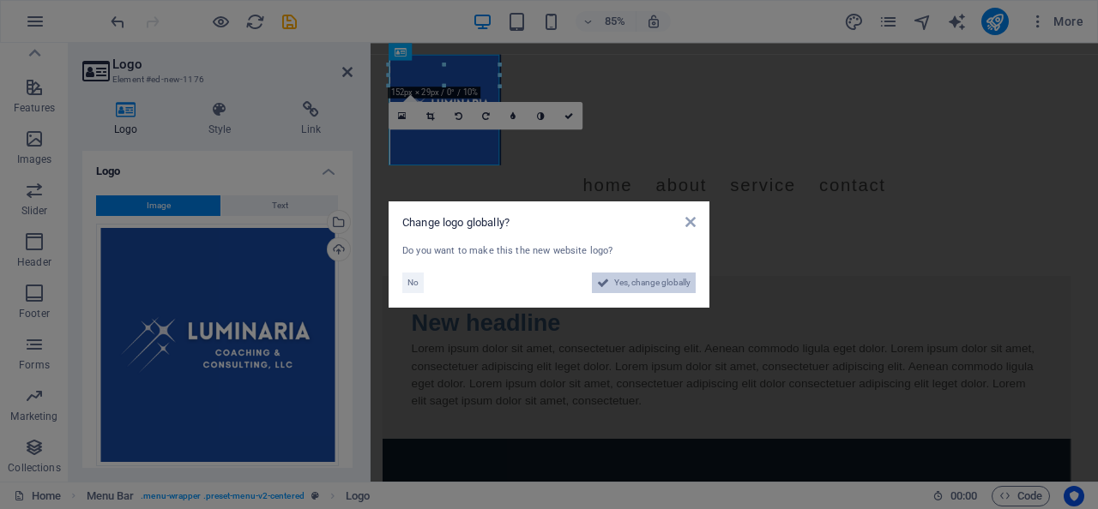
click at [647, 282] on span "Yes, change globally" at bounding box center [652, 283] width 76 height 21
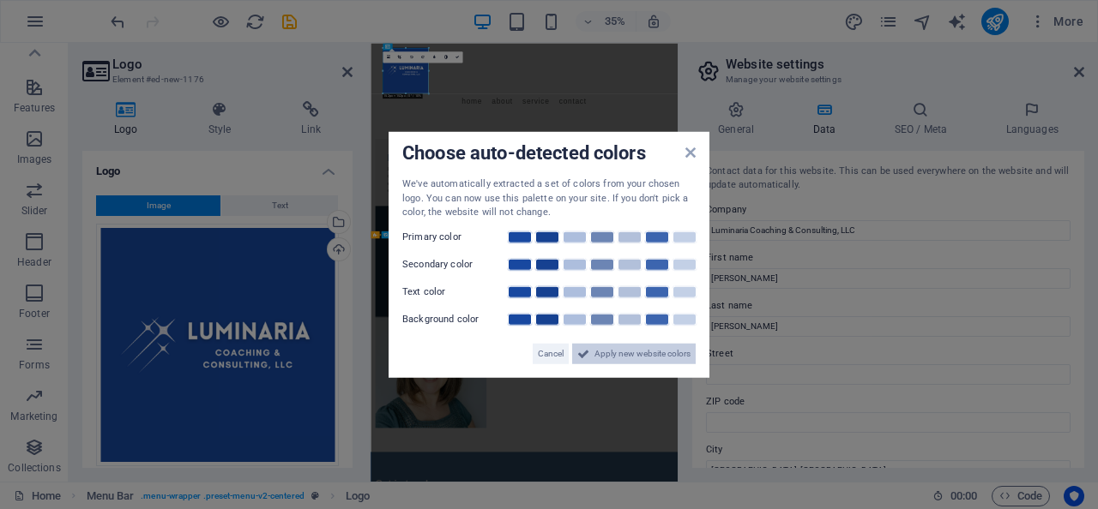
click at [632, 354] on span "Apply new website colors" at bounding box center [642, 353] width 96 height 21
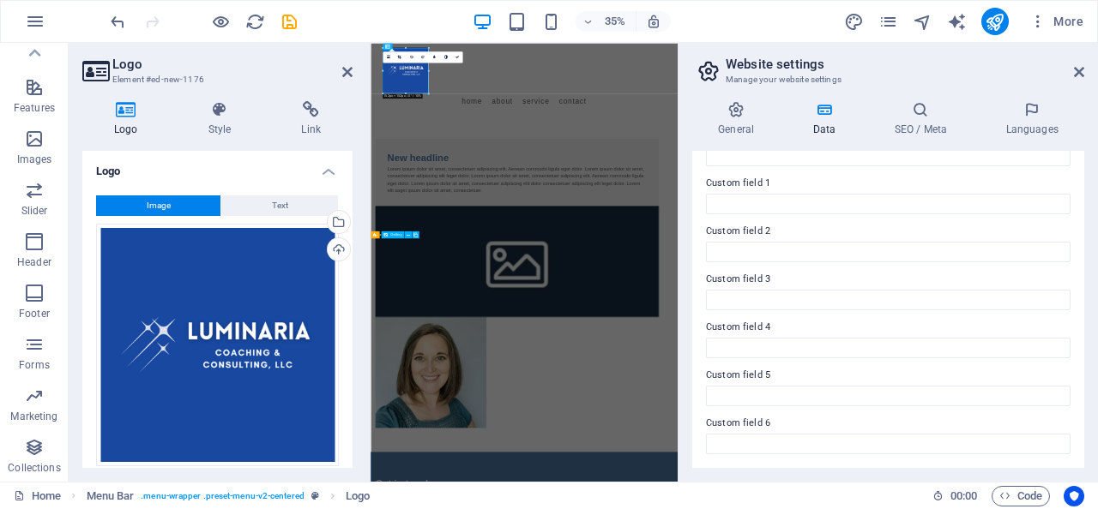
scroll to position [505, 0]
click at [741, 129] on h4 "General" at bounding box center [739, 119] width 94 height 36
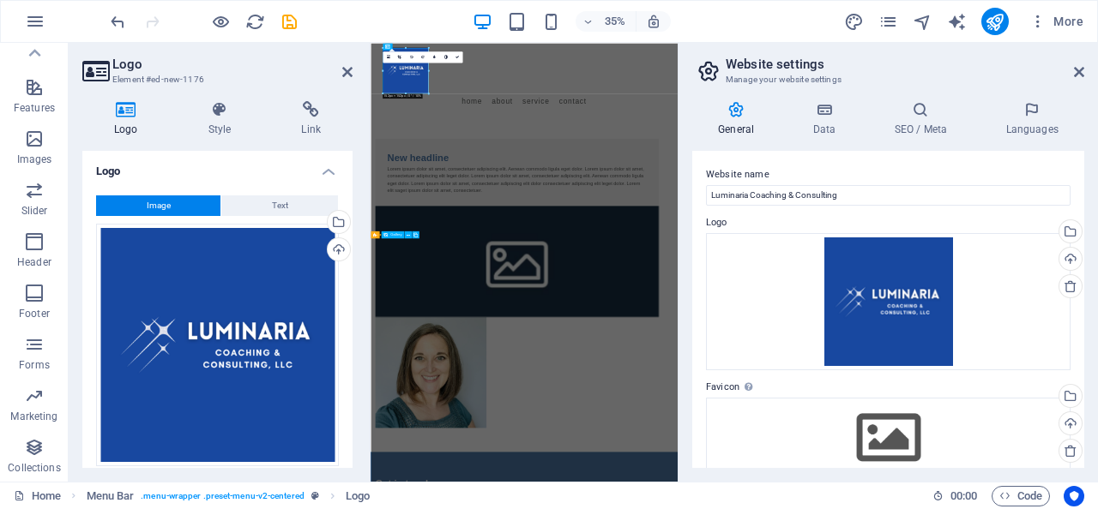
click at [1079, 83] on header "Website settings Manage your website settings" at bounding box center [889, 65] width 388 height 45
click at [1079, 80] on link at bounding box center [1079, 72] width 10 height 15
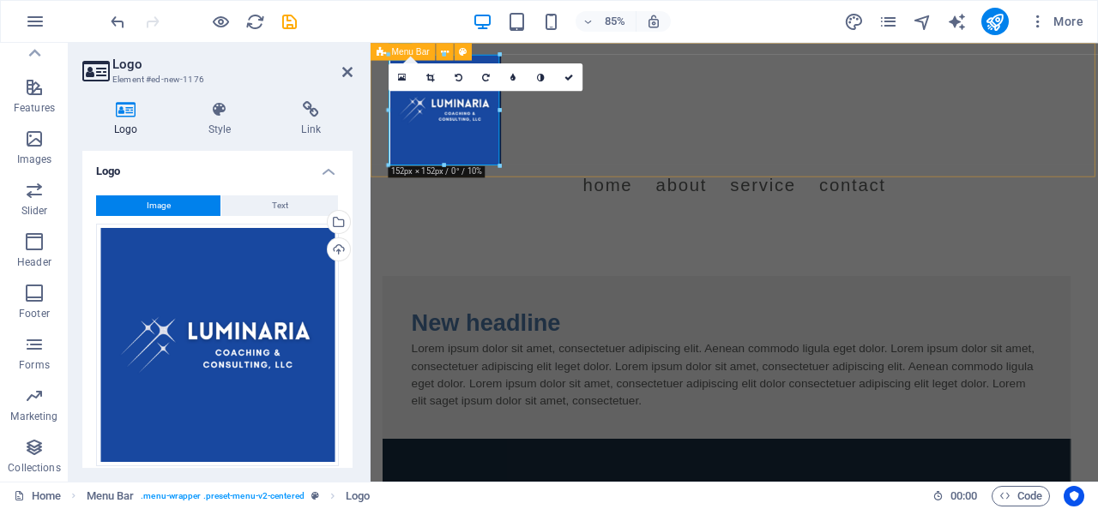
click at [599, 147] on div "Menu Home About Service Contact" at bounding box center [798, 146] width 856 height 206
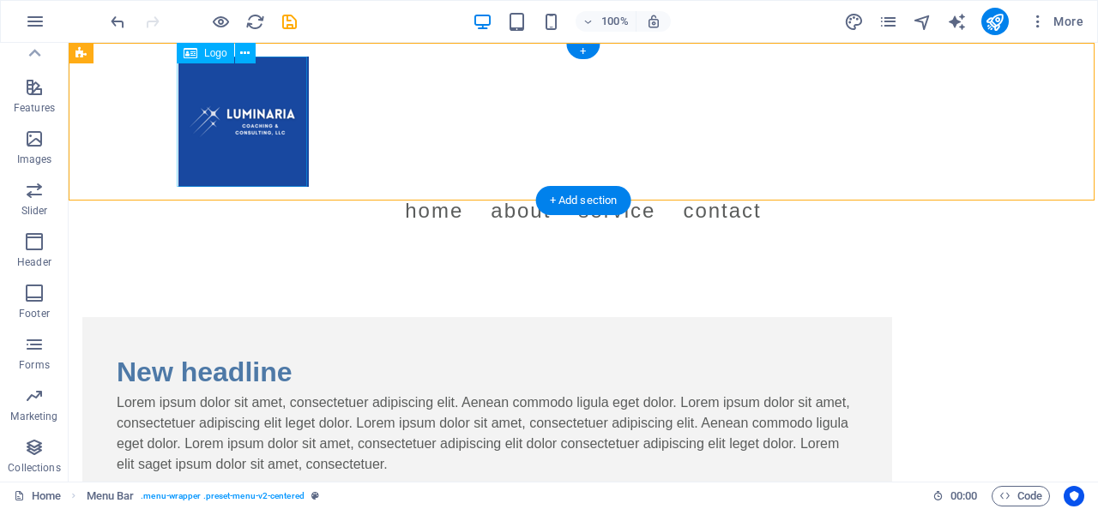
click at [274, 133] on div at bounding box center [582, 122] width 809 height 130
select select "px"
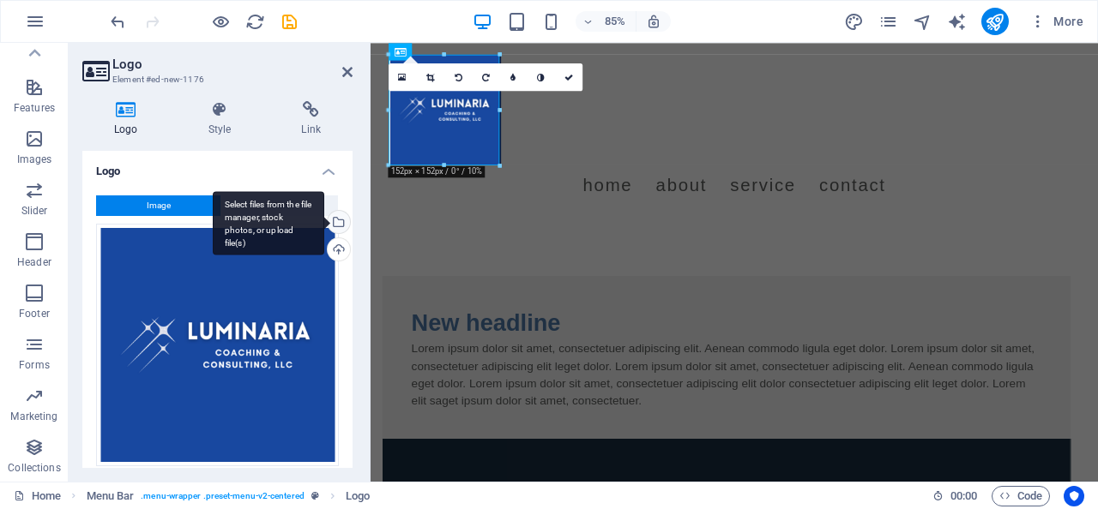
click at [324, 219] on div "Select files from the file manager, stock photos, or upload file(s)" at bounding box center [268, 223] width 111 height 64
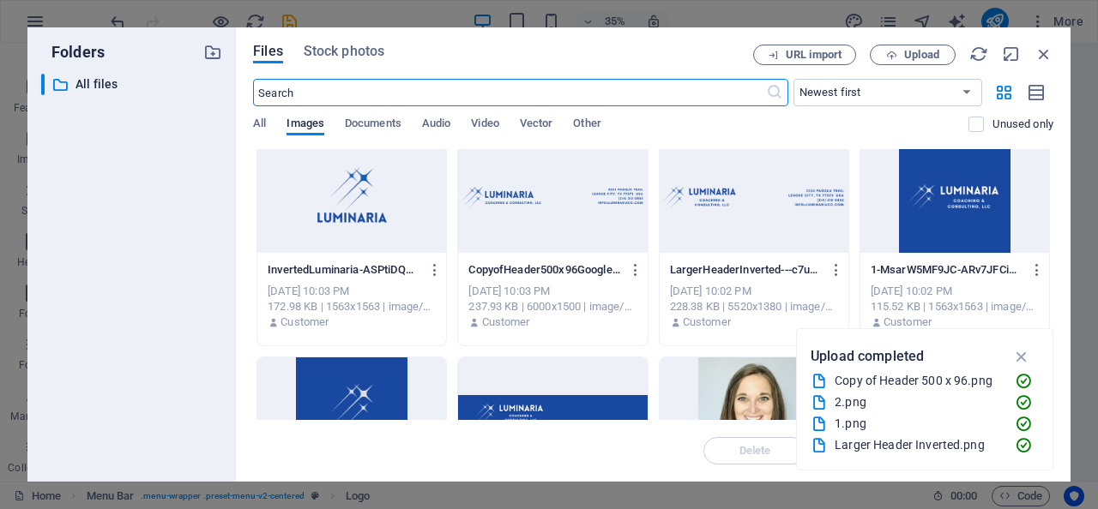
scroll to position [0, 0]
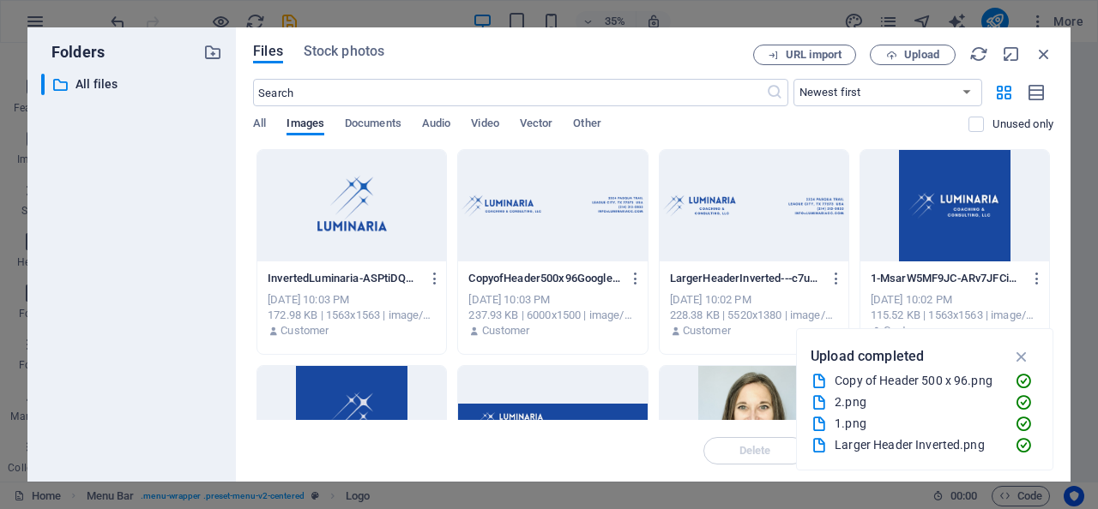
click at [359, 221] on div at bounding box center [351, 205] width 189 height 111
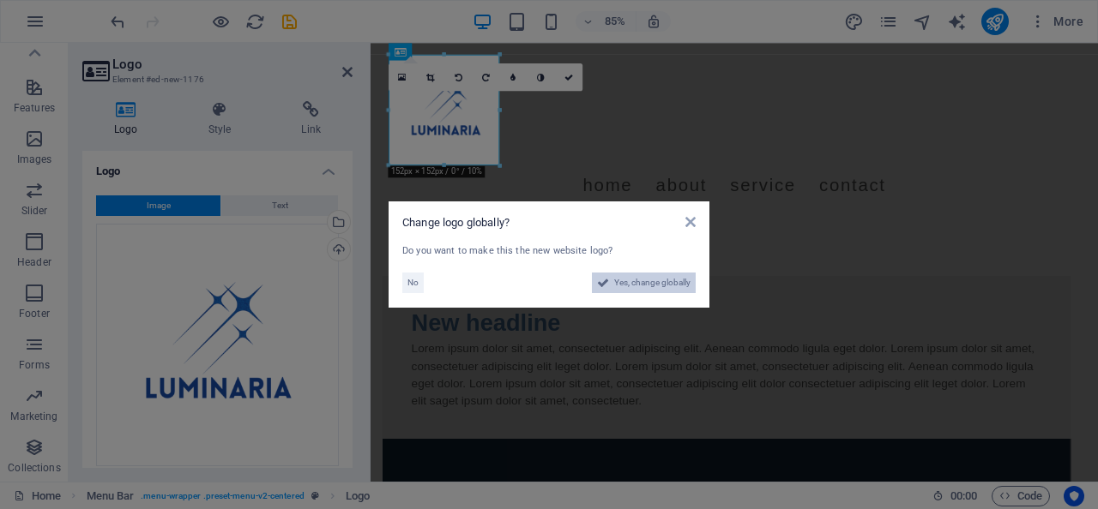
click at [612, 279] on button "Yes, change globally" at bounding box center [644, 283] width 104 height 21
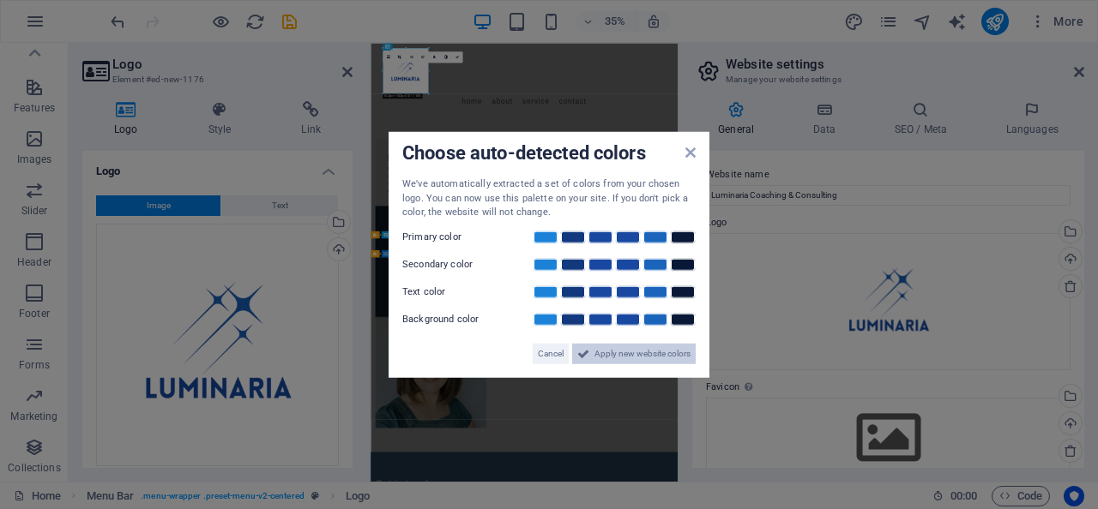
click at [617, 350] on span "Apply new website colors" at bounding box center [642, 353] width 96 height 21
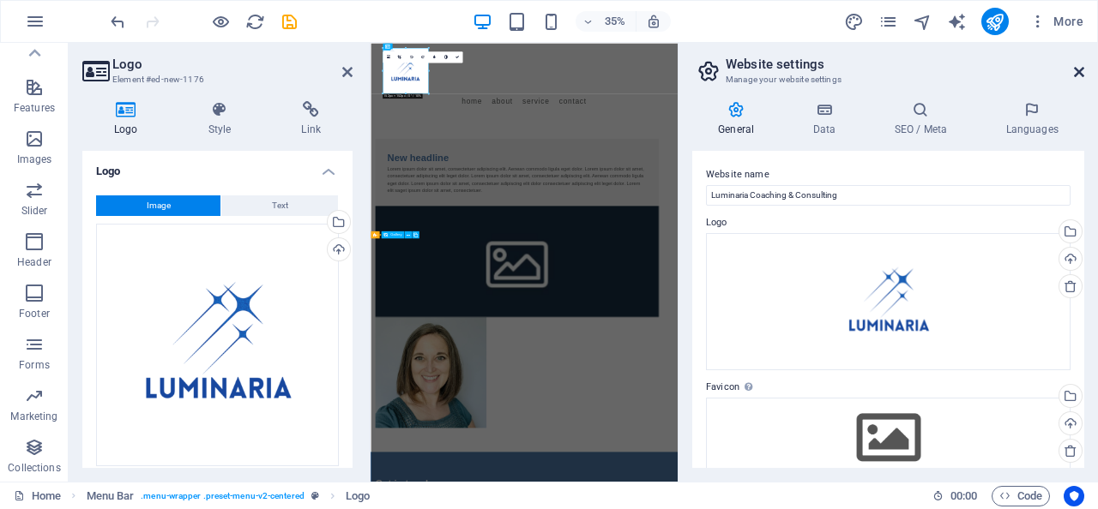
click at [1078, 73] on icon at bounding box center [1079, 72] width 10 height 14
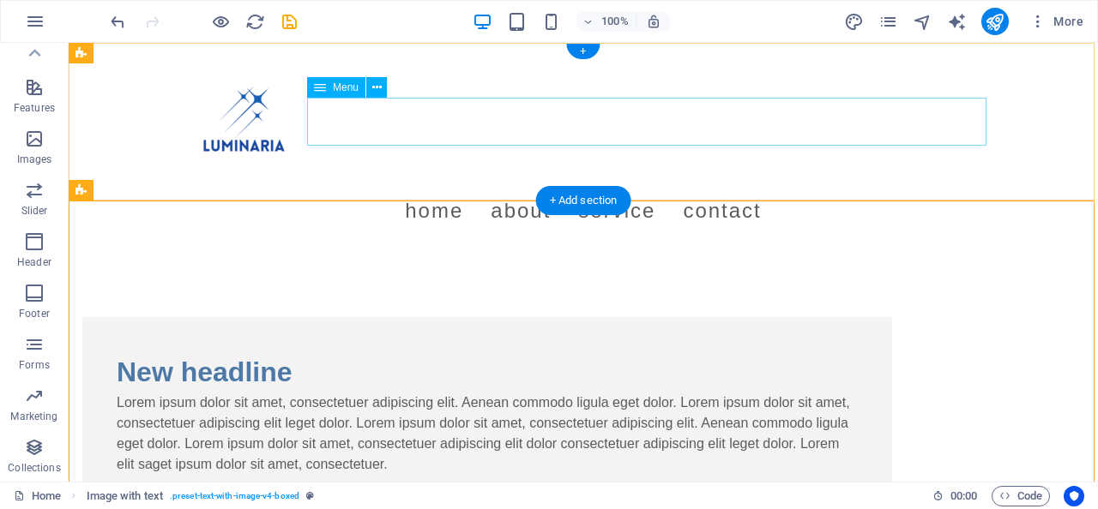
click at [577, 146] on div "Menu Home About Service Contact" at bounding box center [583, 146] width 1029 height 206
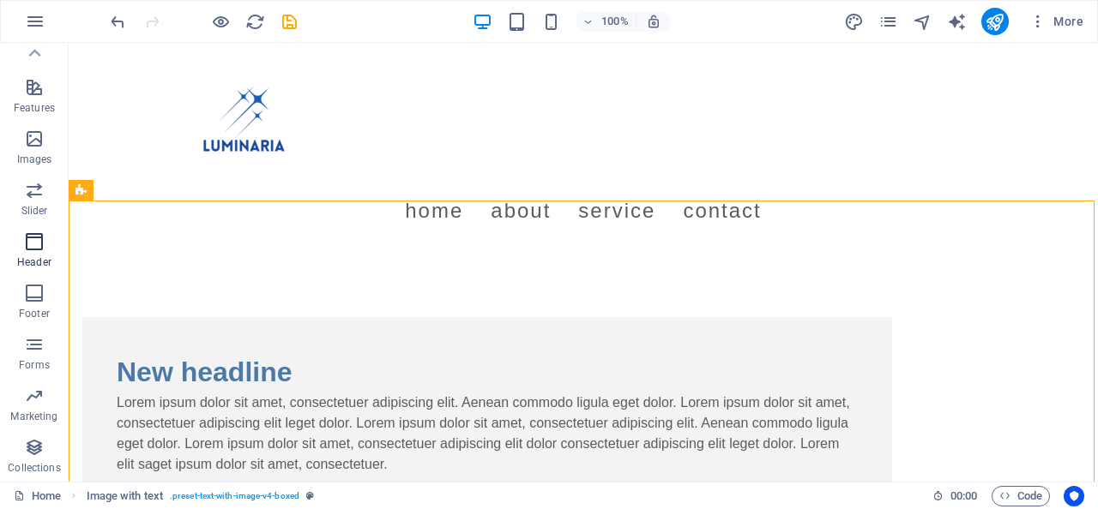
click at [27, 258] on p "Header" at bounding box center [34, 263] width 34 height 14
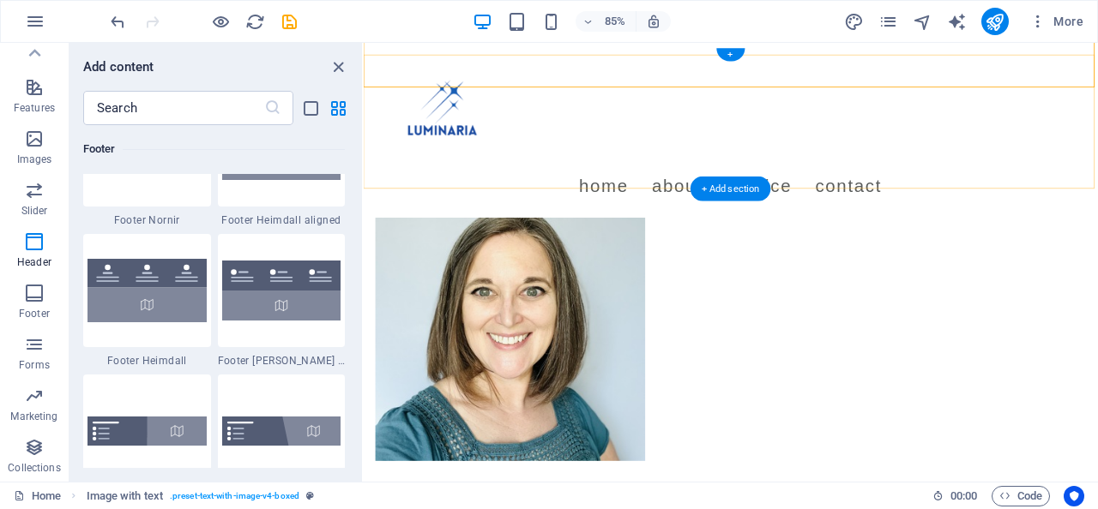
scroll to position [559, 0]
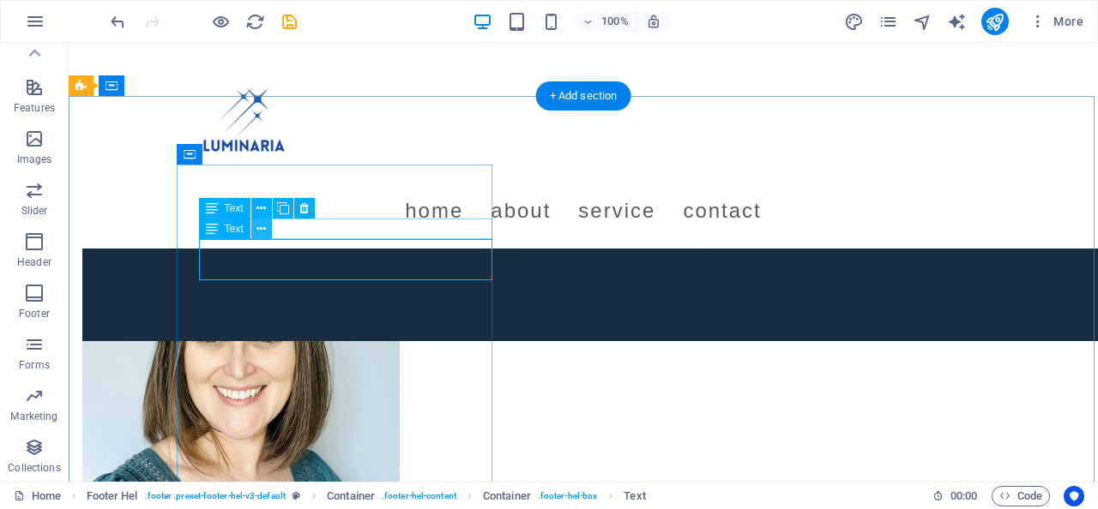
click at [262, 232] on icon at bounding box center [260, 229] width 9 height 18
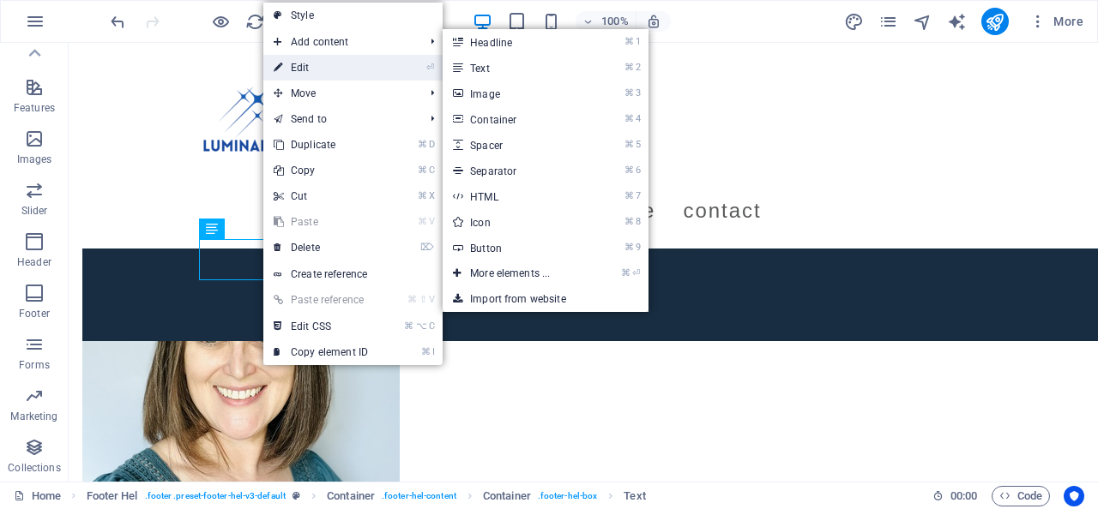
click at [358, 70] on link "⏎ Edit" at bounding box center [320, 68] width 115 height 26
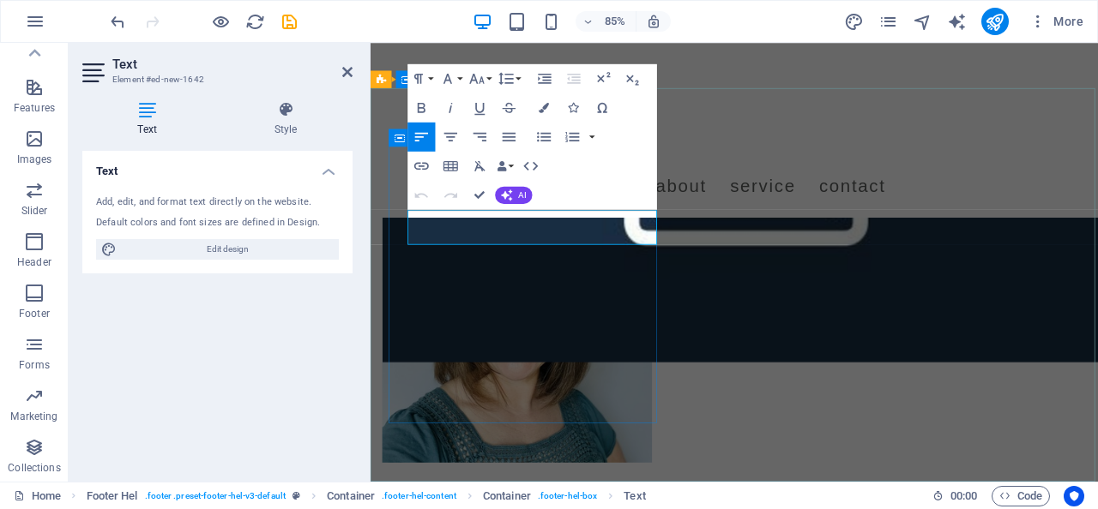
click at [774, 64] on div "Menu Home About Service Contact" at bounding box center [798, 146] width 856 height 206
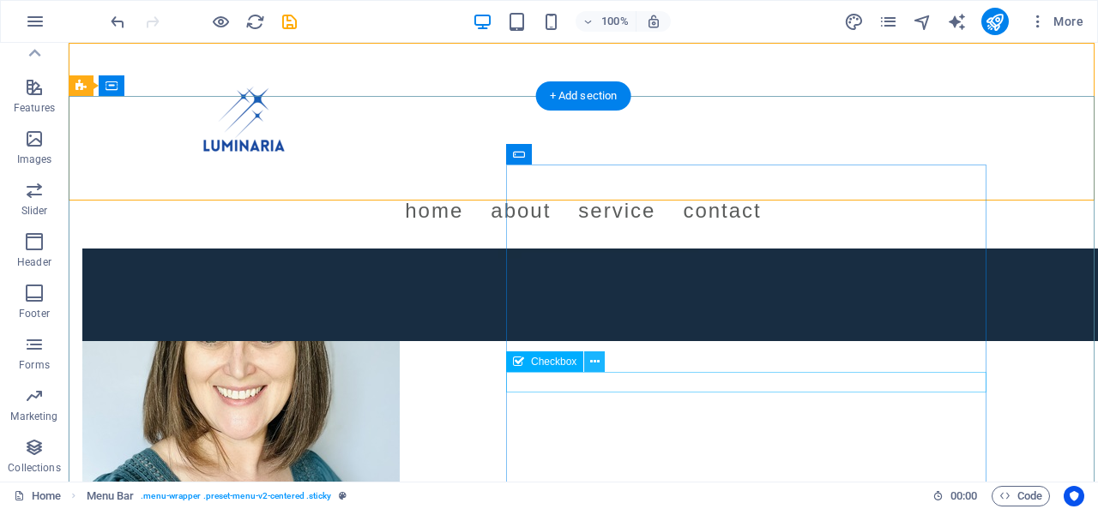
click at [600, 364] on button at bounding box center [594, 362] width 21 height 21
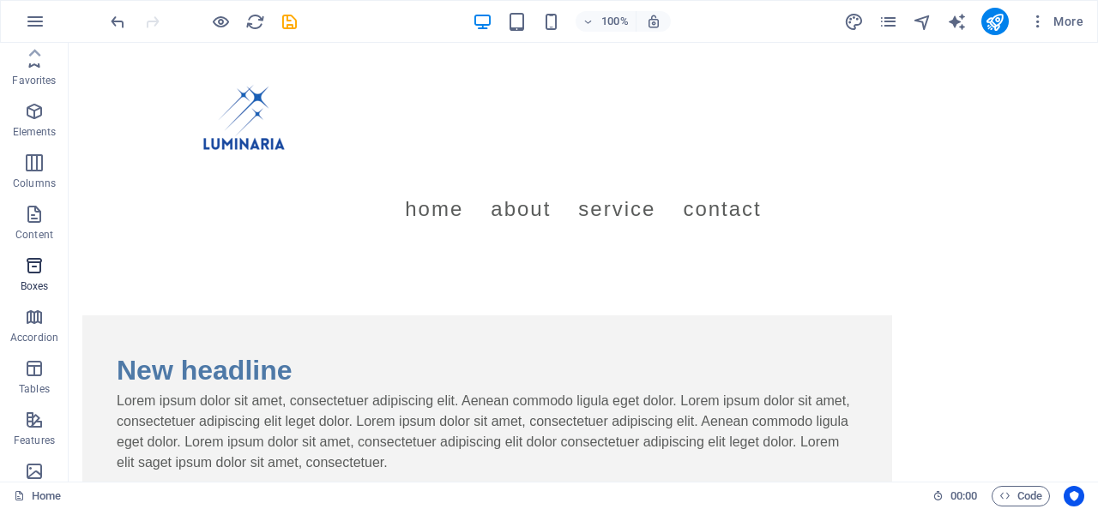
scroll to position [0, 0]
click at [32, 412] on icon "button" at bounding box center [34, 420] width 21 height 21
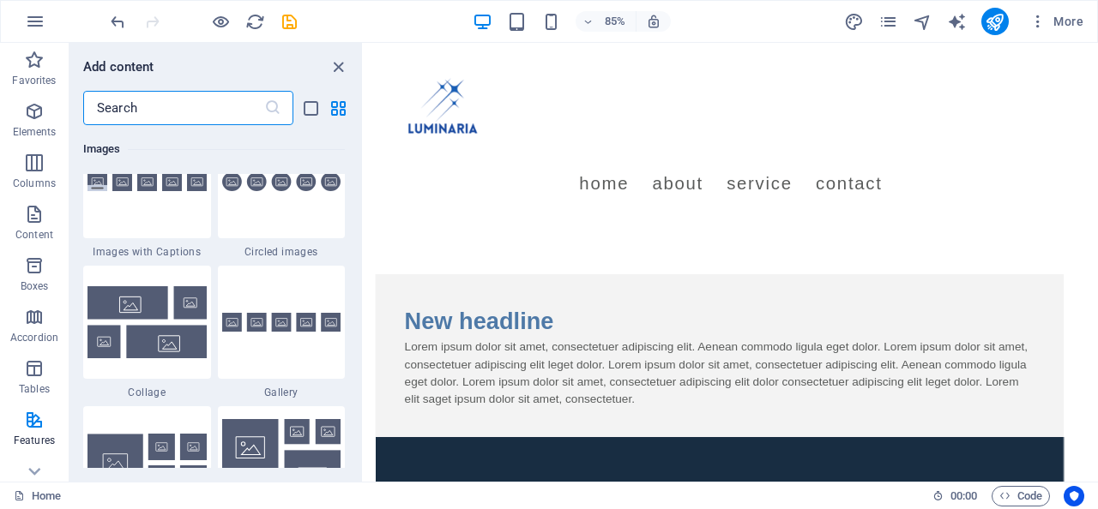
scroll to position [8745, 0]
click at [187, 96] on input "text" at bounding box center [173, 108] width 181 height 34
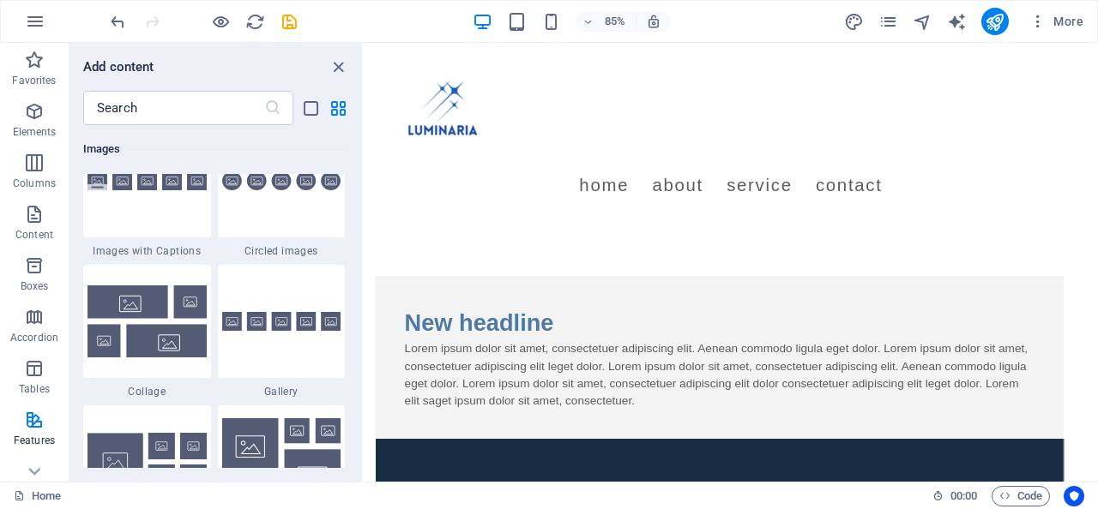
scroll to position [0, 0]
click at [206, 100] on input "text" at bounding box center [173, 108] width 181 height 34
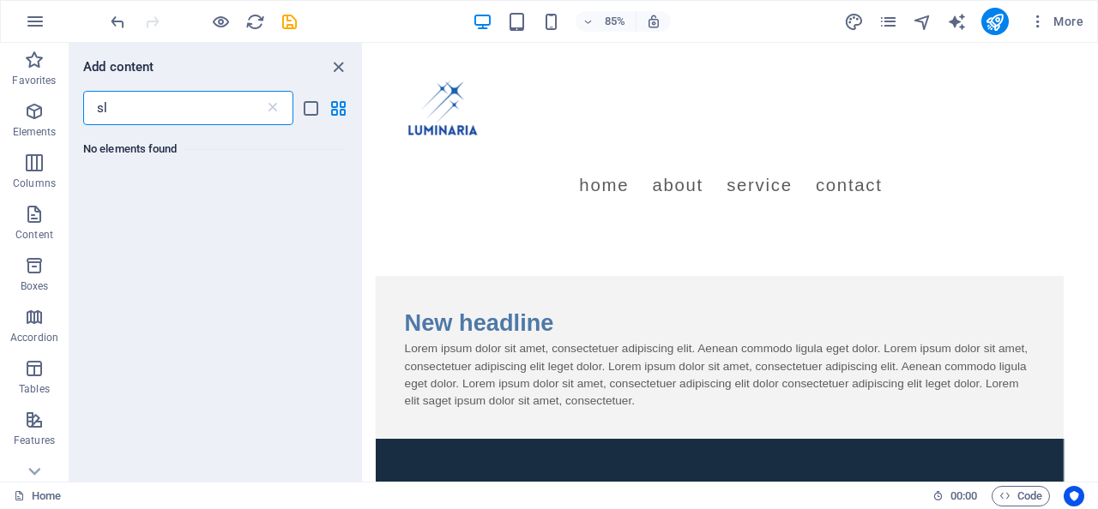
type input "s"
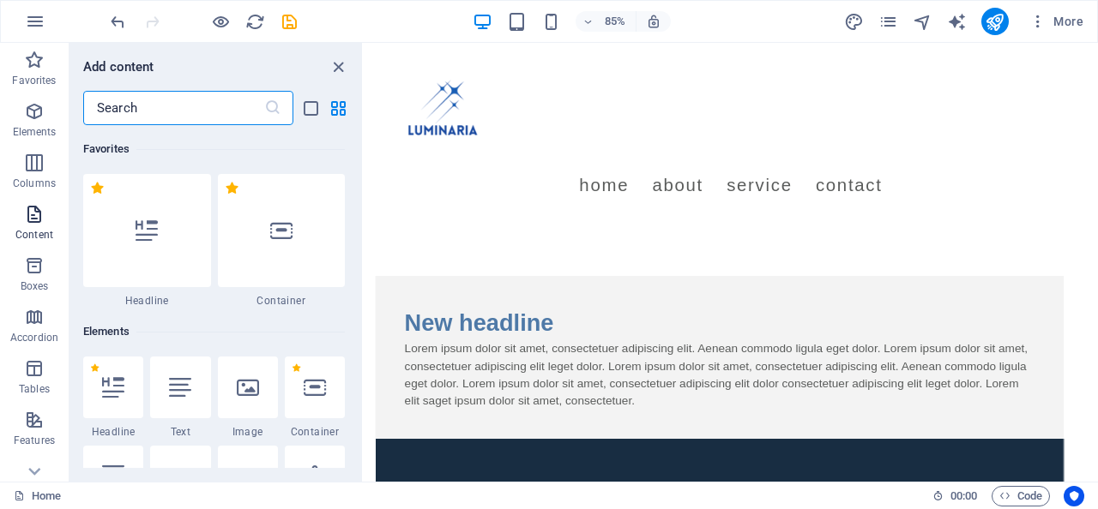
click at [27, 237] on p "Content" at bounding box center [34, 235] width 38 height 14
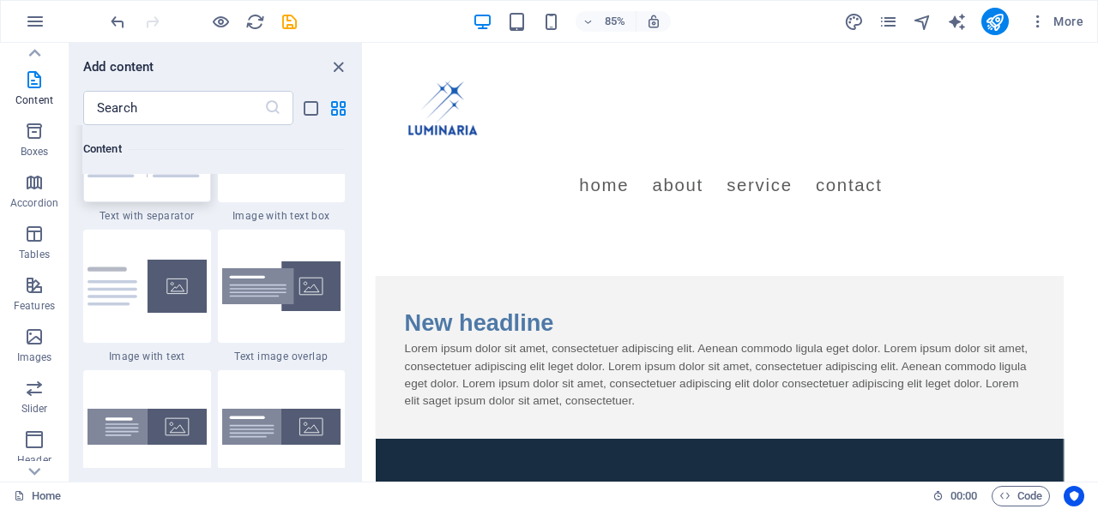
scroll to position [3229, 0]
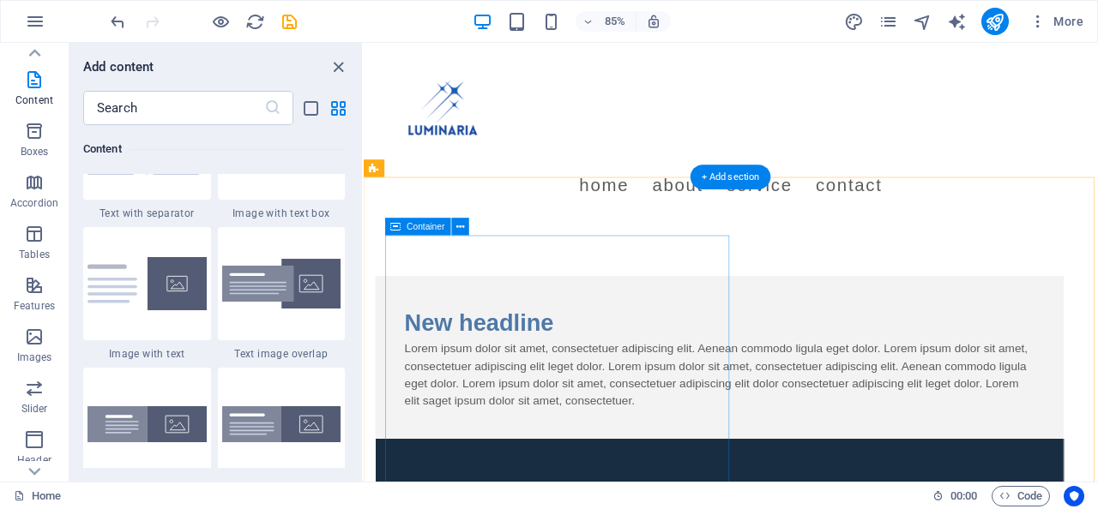
click at [414, 228] on span "Container" at bounding box center [426, 226] width 38 height 9
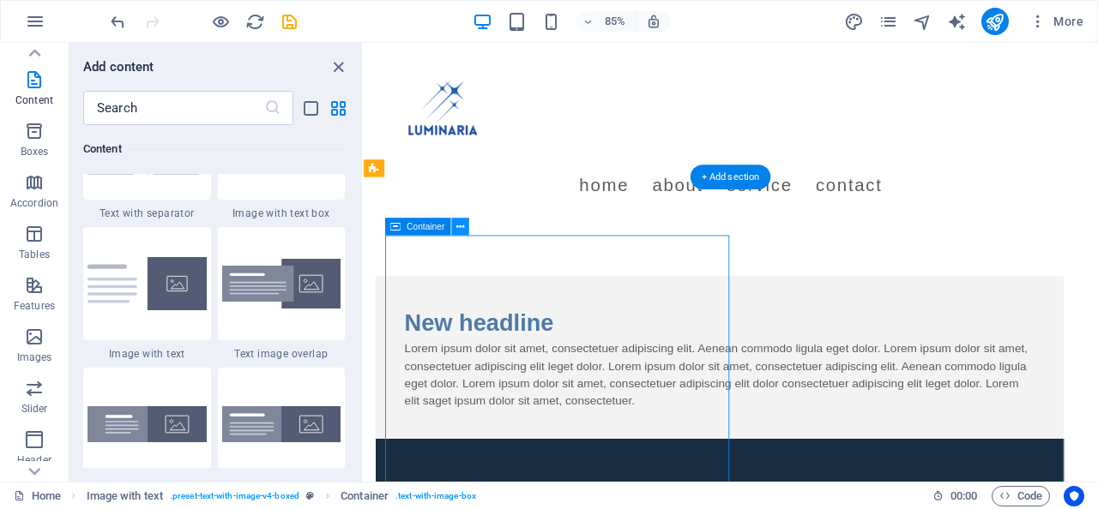
click at [466, 222] on button at bounding box center [459, 226] width 17 height 17
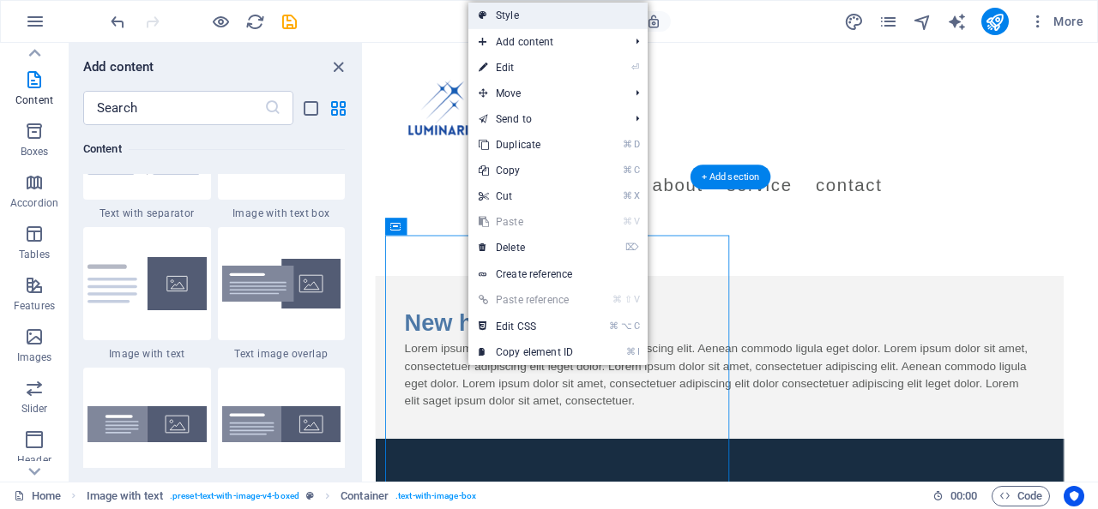
click at [588, 10] on link "Style" at bounding box center [557, 16] width 179 height 26
select select "rem"
select select "px"
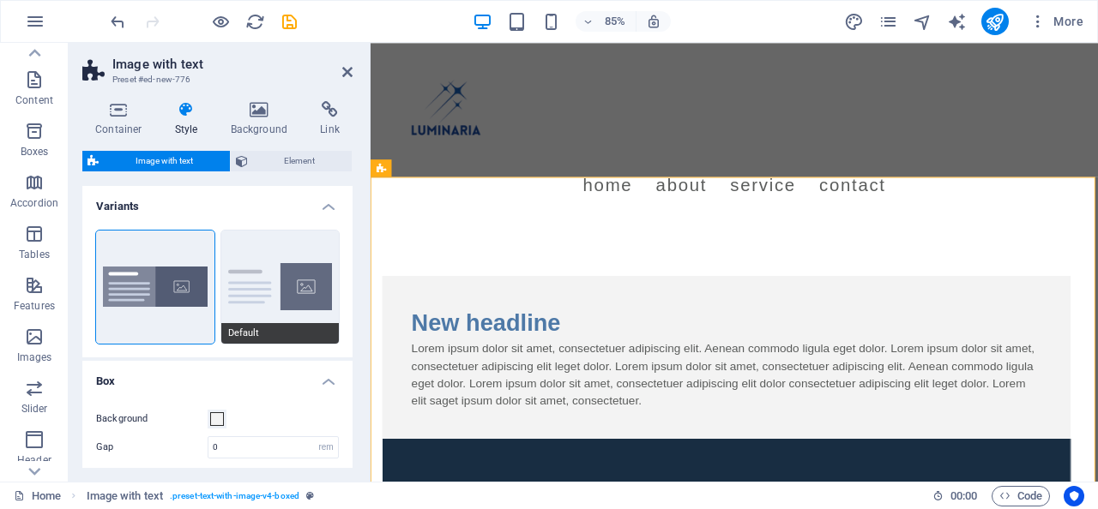
click at [300, 304] on button "Default" at bounding box center [280, 287] width 118 height 113
type input "2"
type input "0"
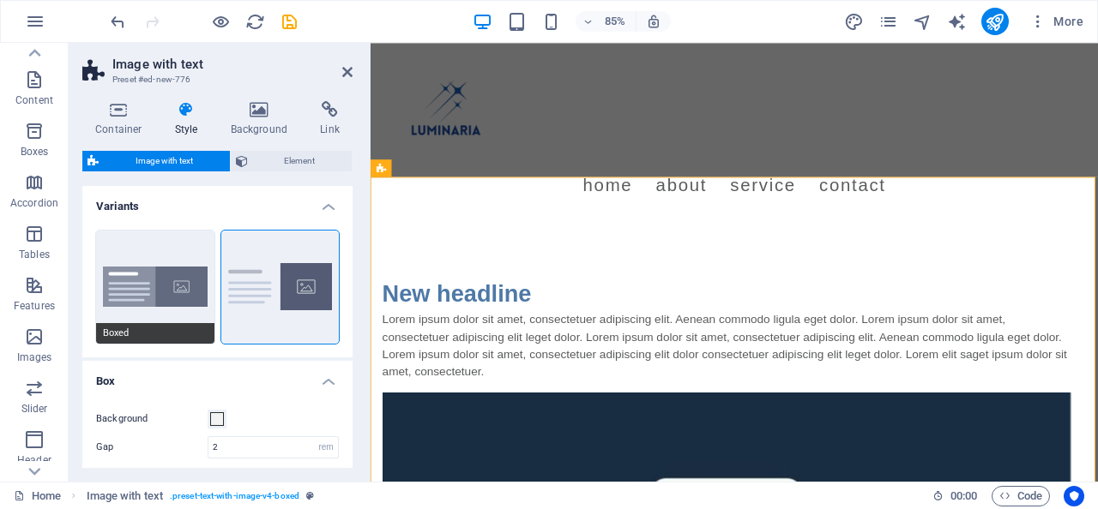
click at [182, 296] on button "Boxed" at bounding box center [155, 287] width 118 height 113
type input "0"
type input "2.5"
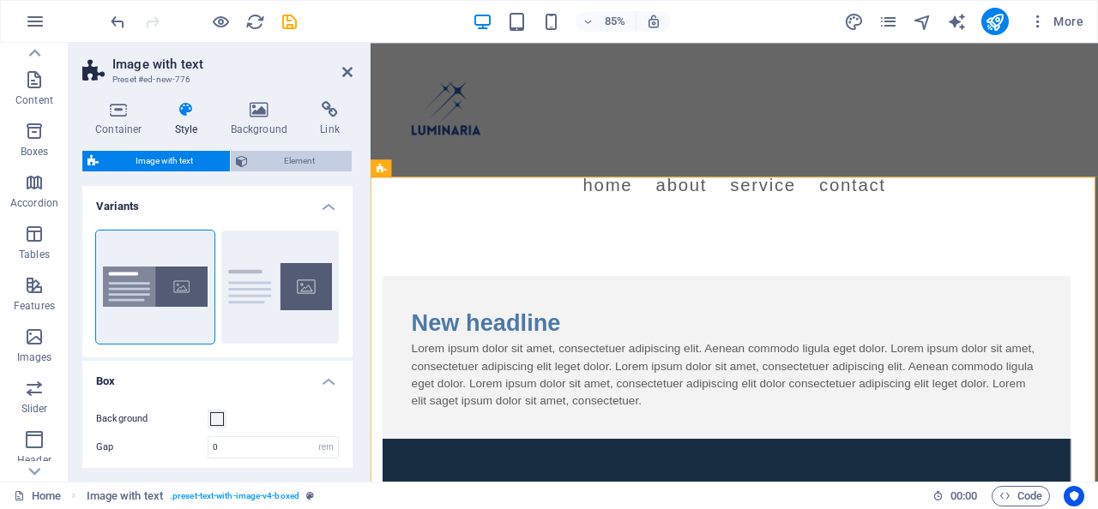
click at [279, 159] on span "Element" at bounding box center [300, 161] width 94 height 21
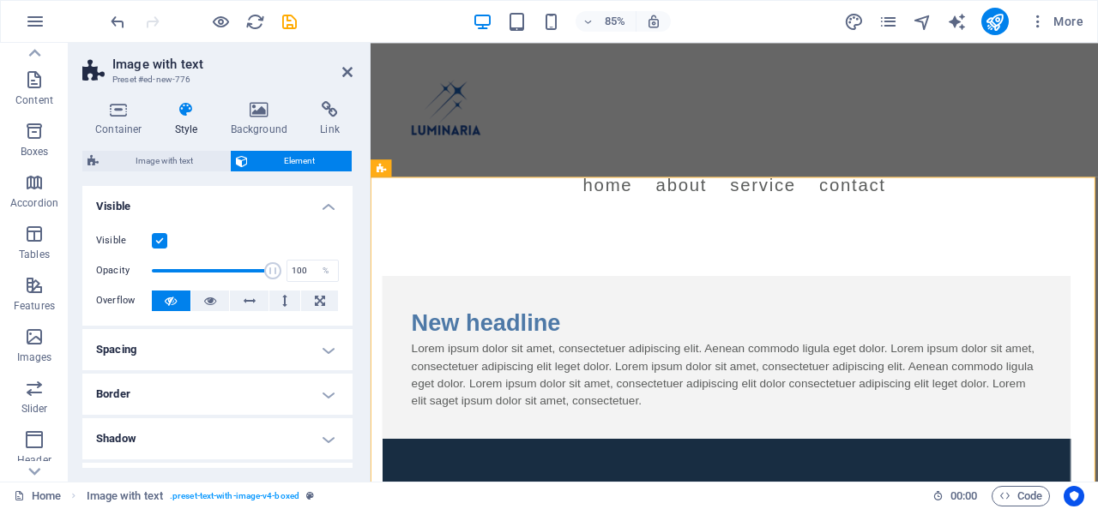
click at [151, 171] on div "Image with text Element" at bounding box center [217, 161] width 270 height 21
click at [149, 164] on span "Image with text" at bounding box center [164, 161] width 121 height 21
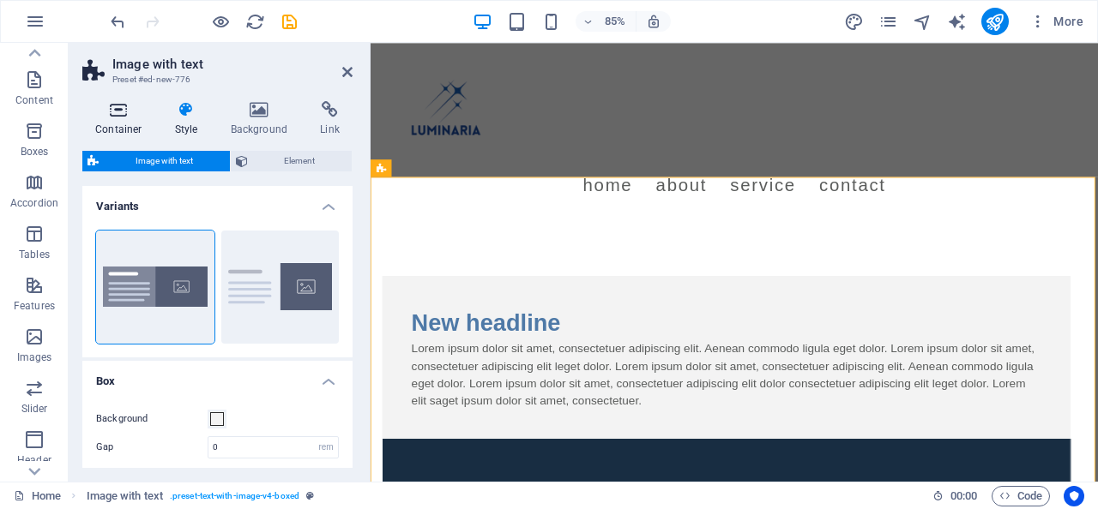
click at [118, 123] on h4 "Container" at bounding box center [122, 119] width 80 height 36
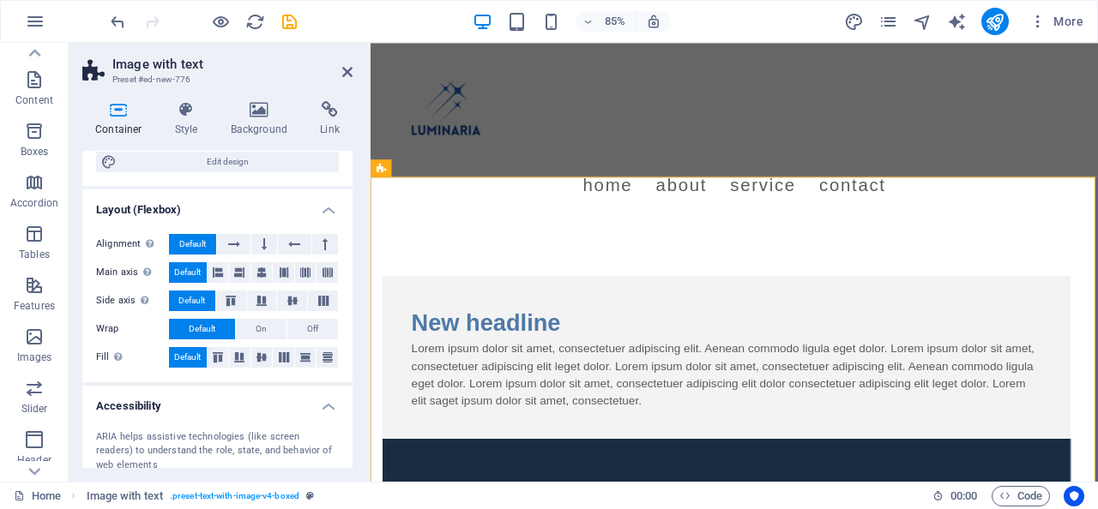
scroll to position [190, 0]
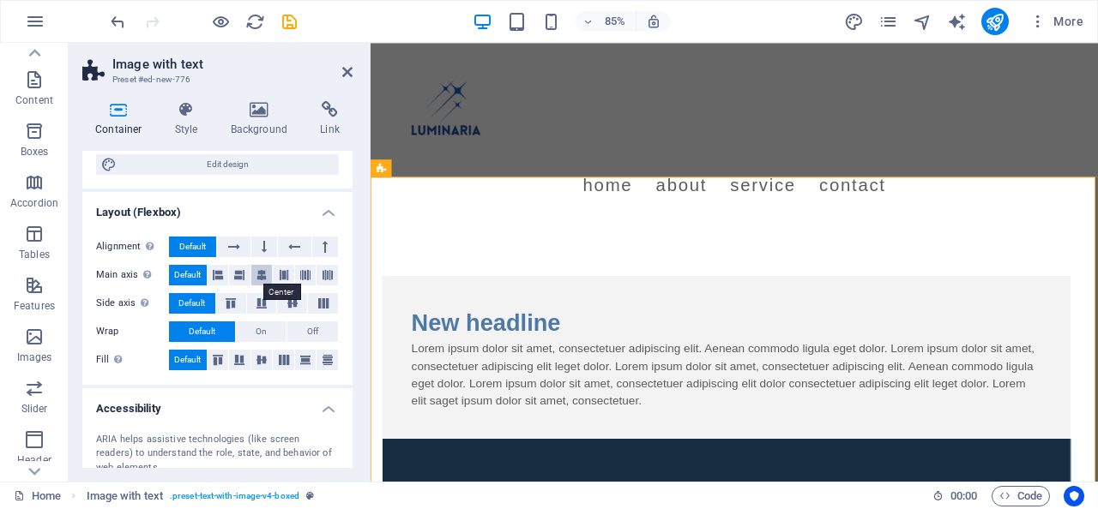
click at [260, 274] on icon at bounding box center [261, 275] width 10 height 21
click at [183, 274] on span "Default" at bounding box center [187, 275] width 27 height 21
click at [232, 244] on icon at bounding box center [234, 247] width 12 height 21
click at [198, 247] on span "Default" at bounding box center [192, 247] width 27 height 21
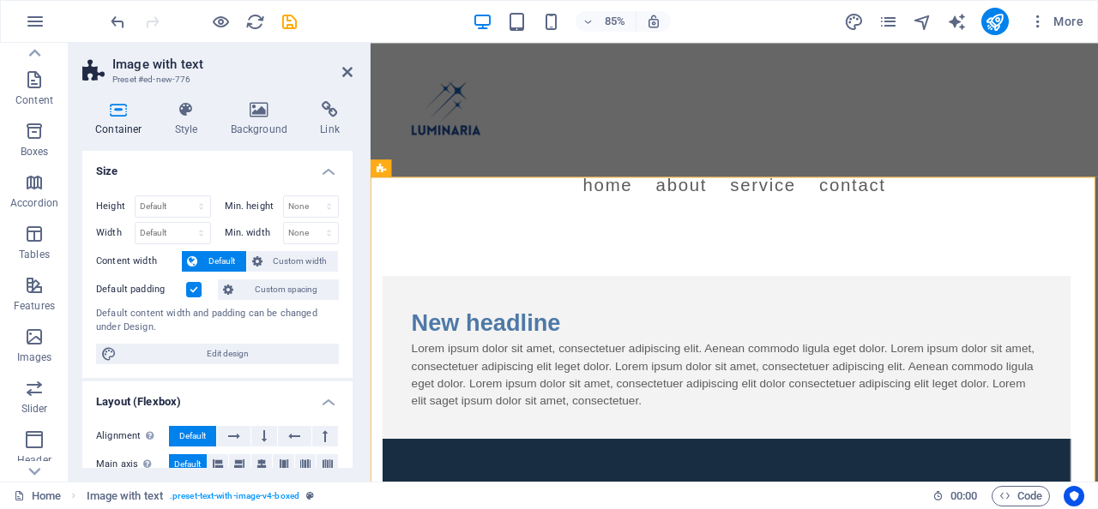
scroll to position [0, 0]
click at [325, 170] on h4 "Size" at bounding box center [217, 166] width 270 height 31
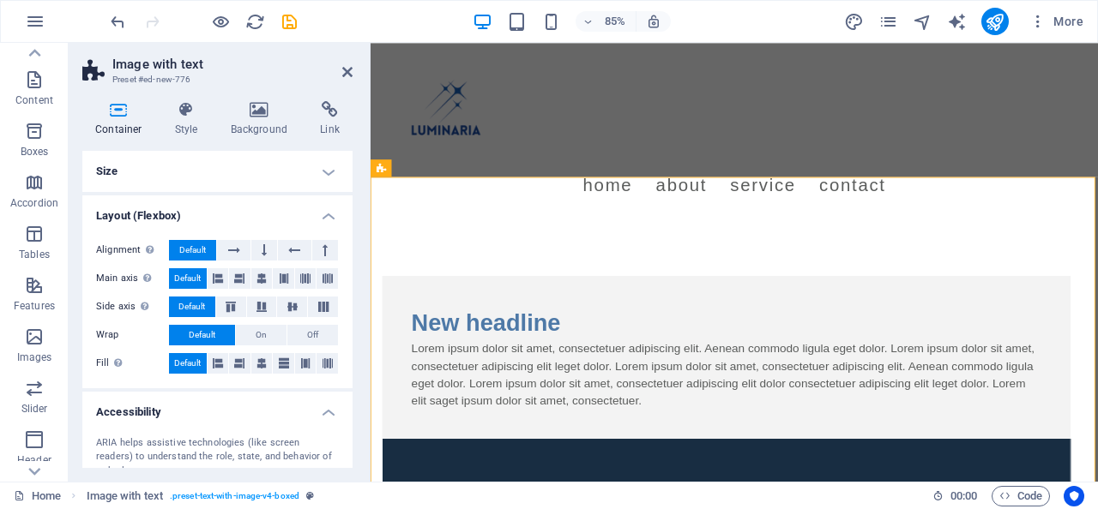
click at [335, 214] on h4 "Layout (Flexbox)" at bounding box center [217, 211] width 270 height 31
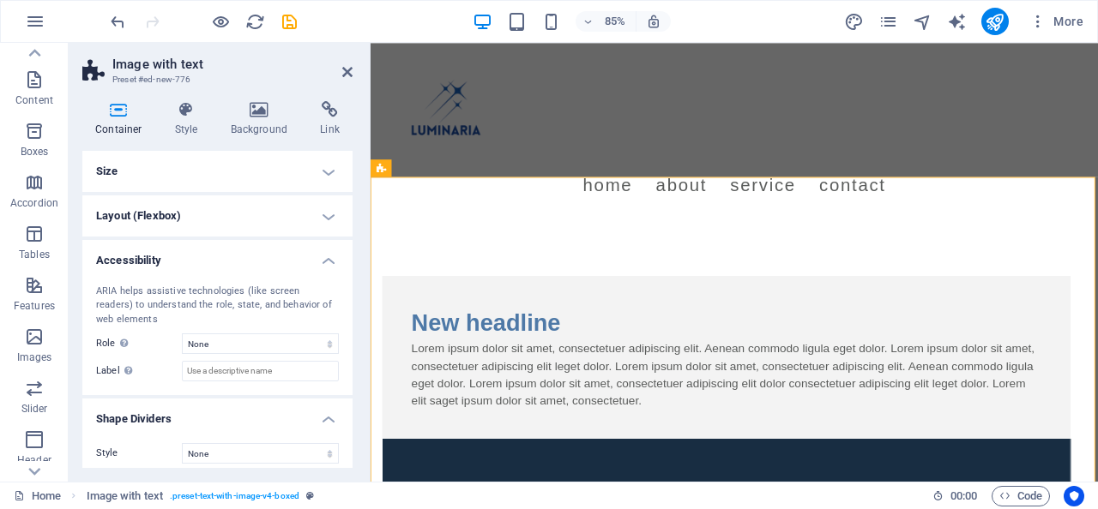
click at [330, 260] on h4 "Accessibility" at bounding box center [217, 255] width 270 height 31
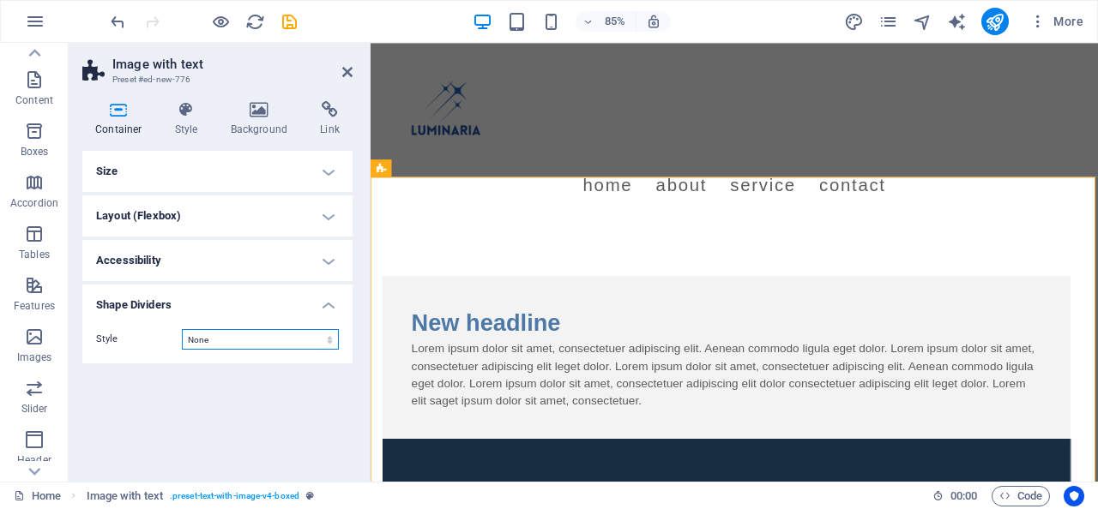
select select "multiple-waves"
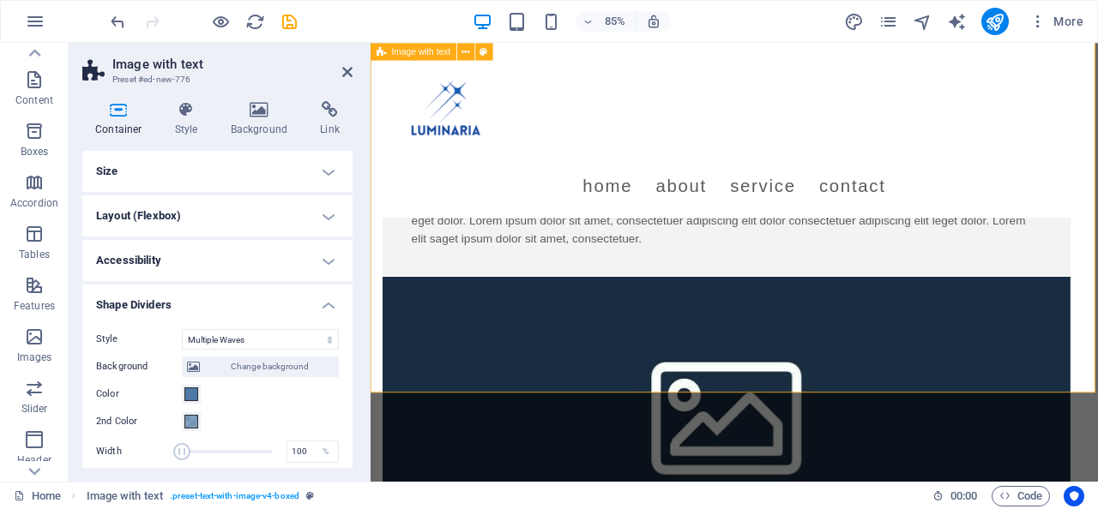
scroll to position [202, 0]
click at [383, 321] on div "New headline Lorem ipsum dolor sit amet, consectetuer adipiscing elit. Aenean c…" at bounding box center [798, 431] width 856 height 1180
click at [345, 66] on icon at bounding box center [347, 72] width 10 height 14
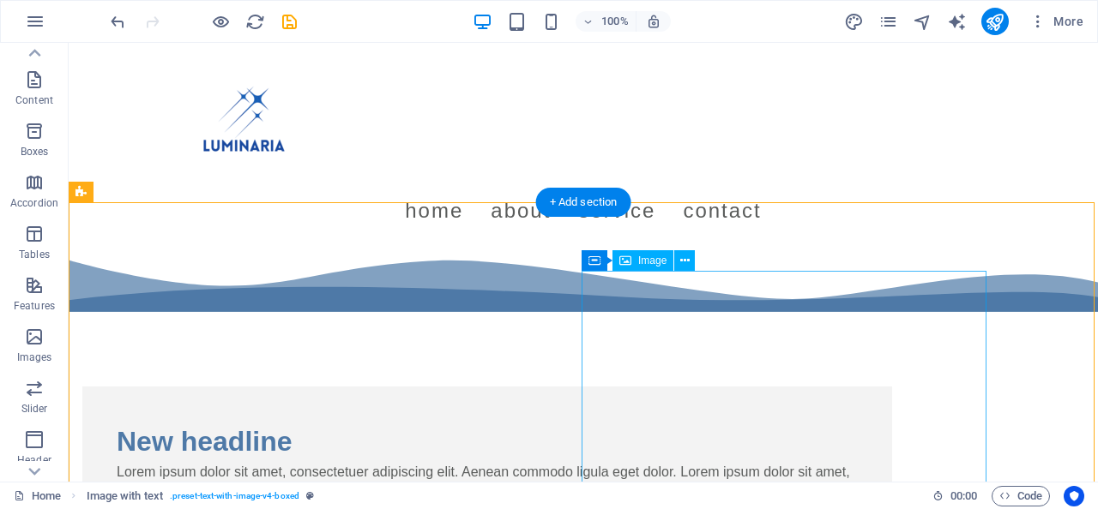
scroll to position [0, 0]
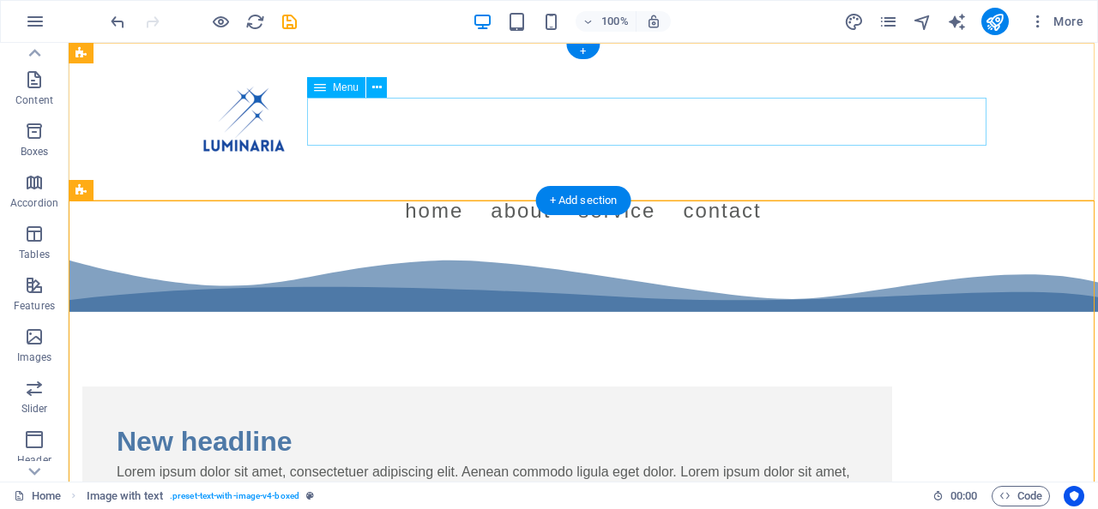
click at [675, 187] on nav "Home About Service Contact" at bounding box center [582, 211] width 809 height 48
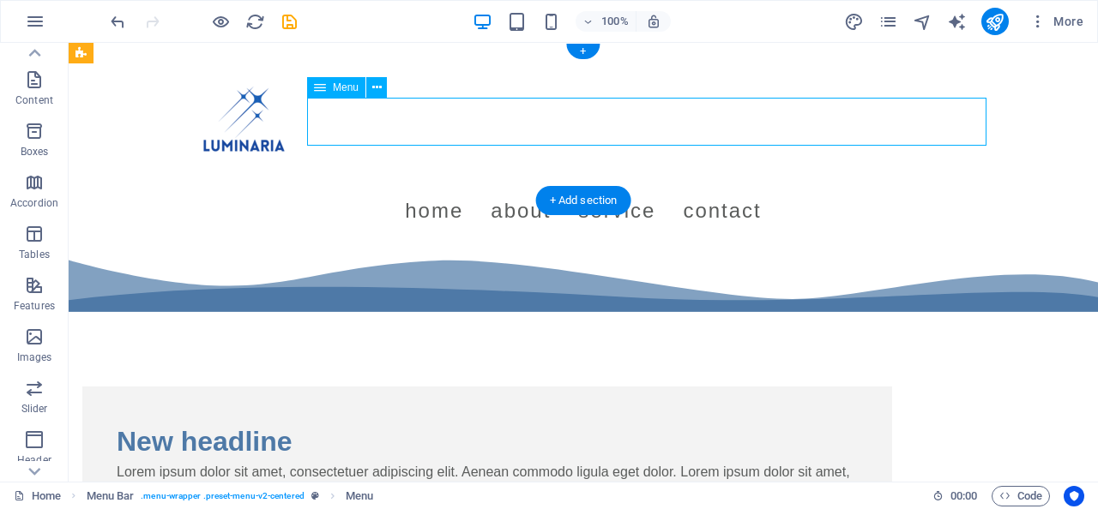
click at [679, 187] on nav "Home About Service Contact" at bounding box center [582, 211] width 809 height 48
select select
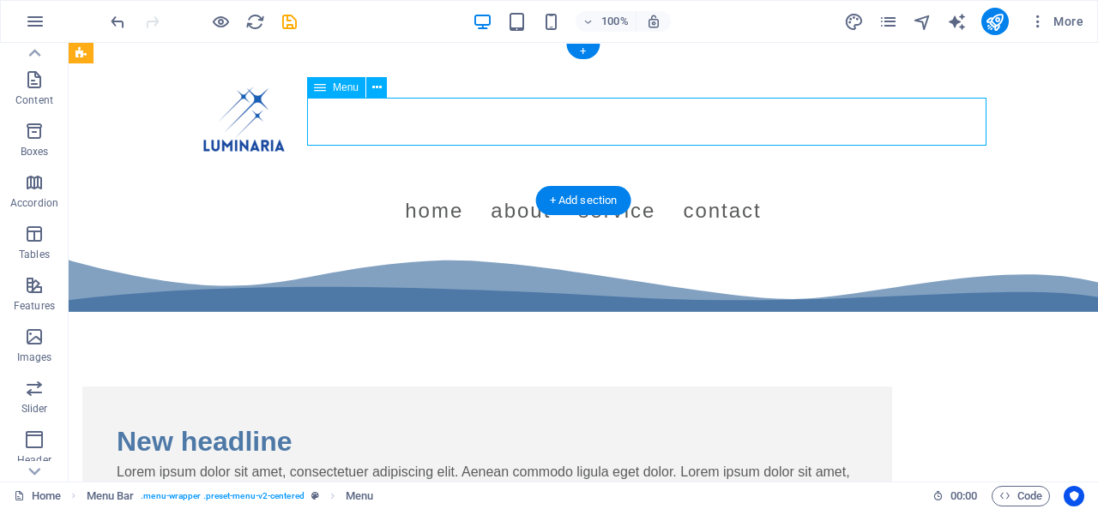
select select
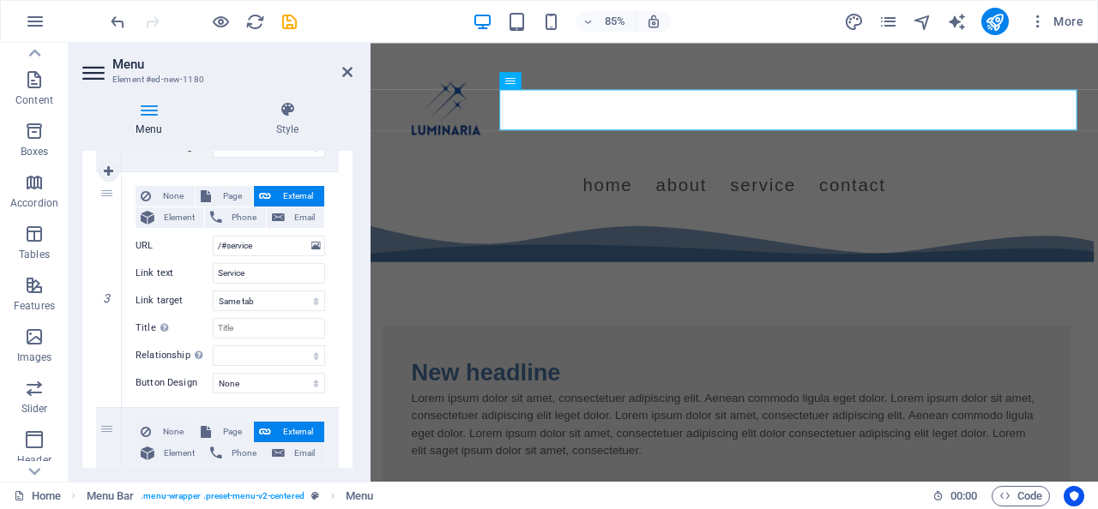
scroll to position [616, 0]
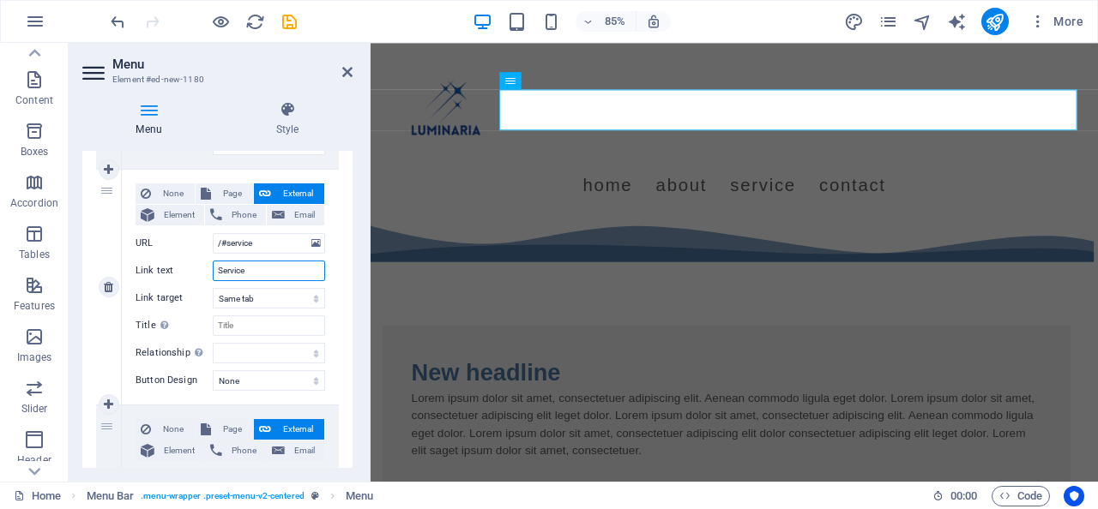
click at [280, 269] on input "Service" at bounding box center [269, 271] width 112 height 21
type input "Services"
select select
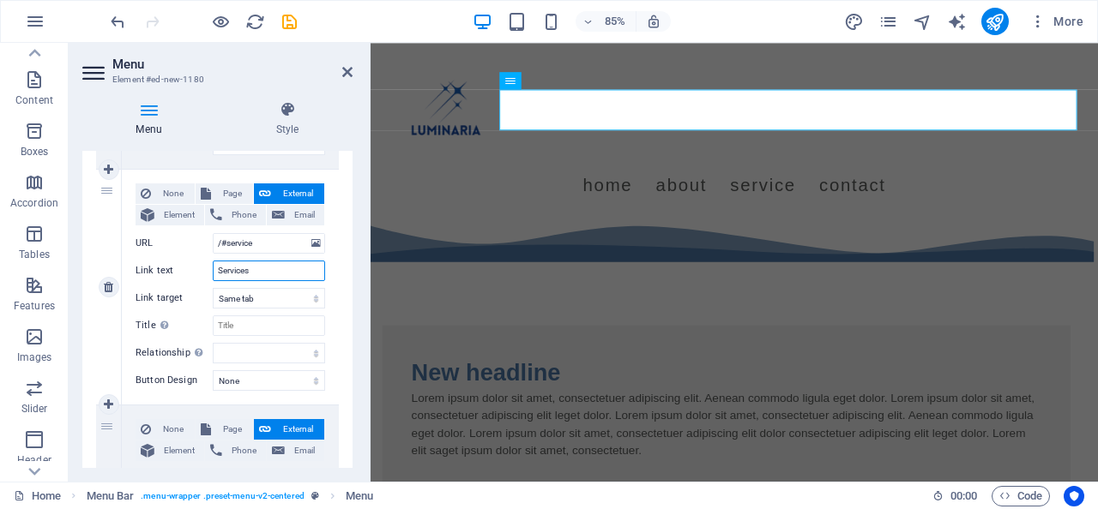
select select
type input "Services"
click at [274, 244] on input "/#service" at bounding box center [269, 243] width 112 height 21
type input "/#services"
select select
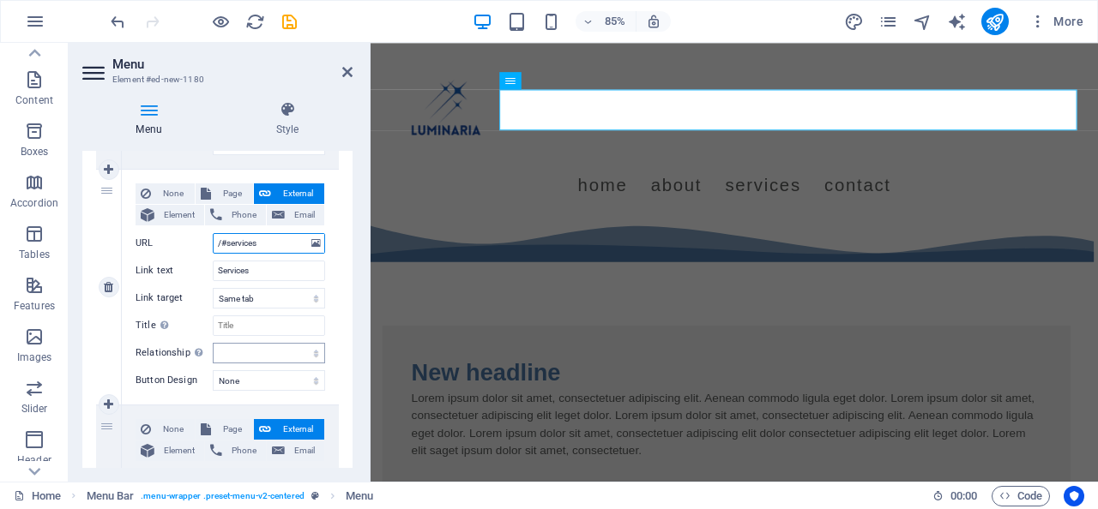
select select
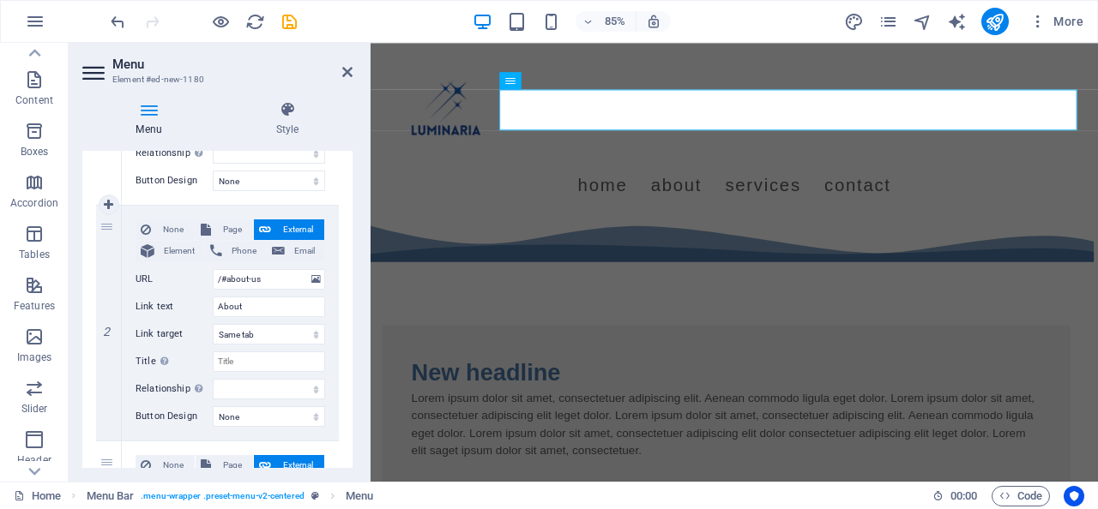
scroll to position [346, 0]
type input "/#services"
click at [278, 402] on div "None Page External Element Phone Email Page Home Legal Notice Privacy Element U…" at bounding box center [230, 321] width 217 height 235
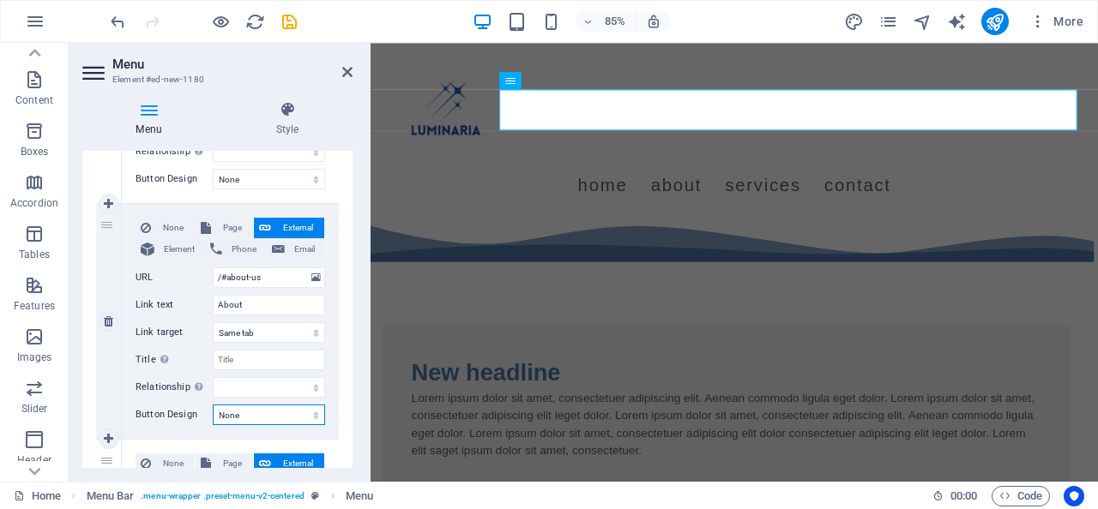
select select "primary"
select select
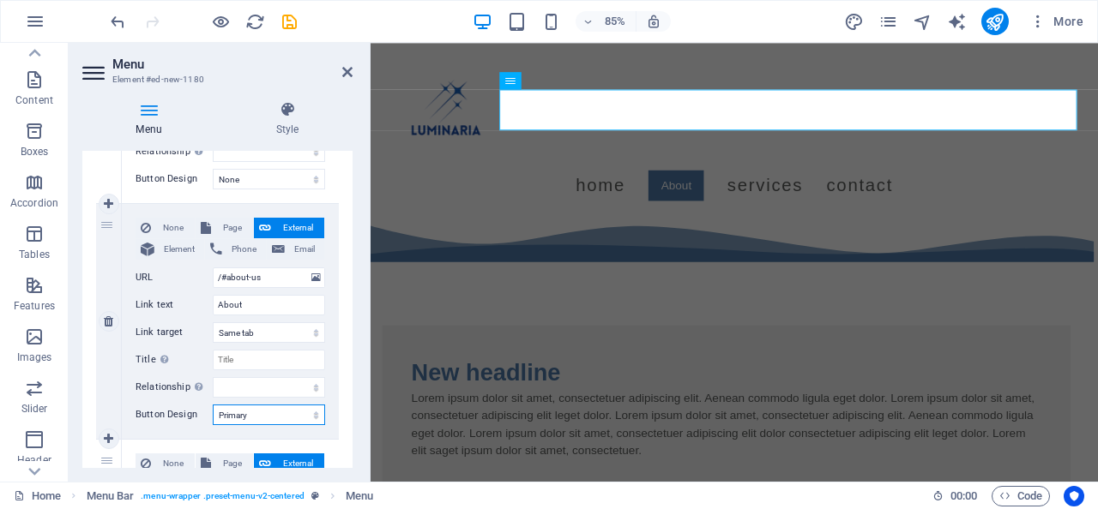
select select "secondary"
select select
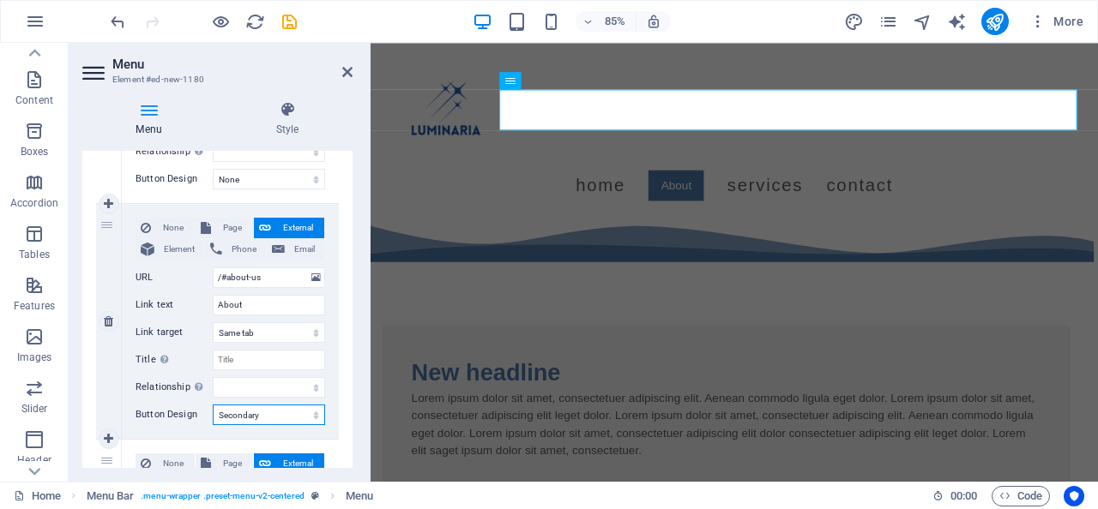
select select "default"
select select
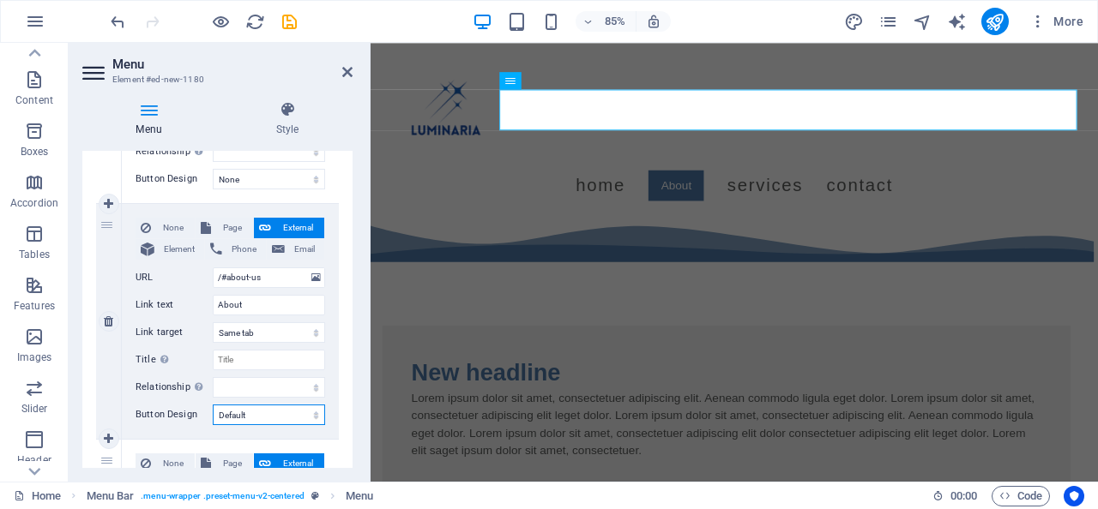
select select
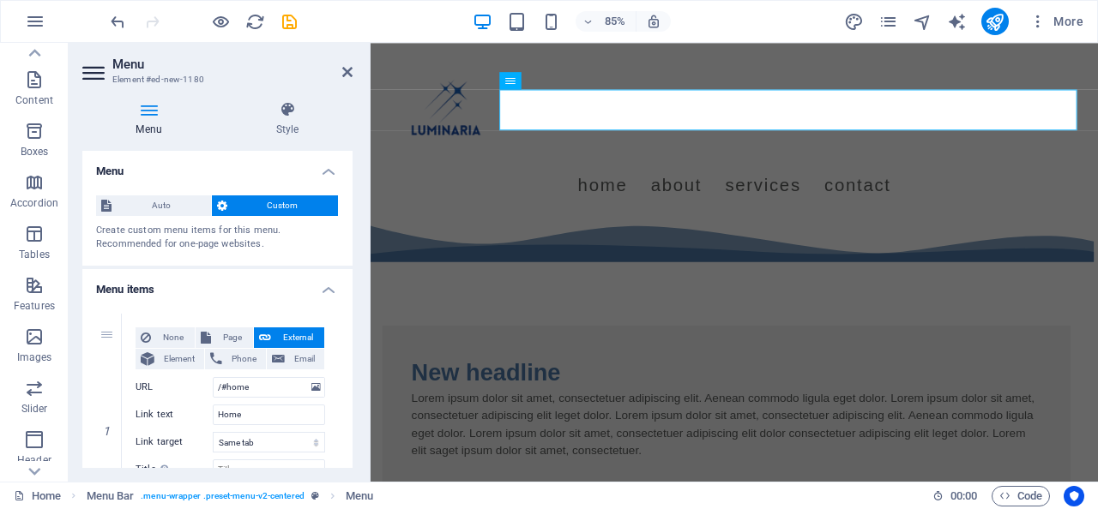
scroll to position [0, 0]
click at [170, 209] on span "Auto" at bounding box center [161, 206] width 89 height 21
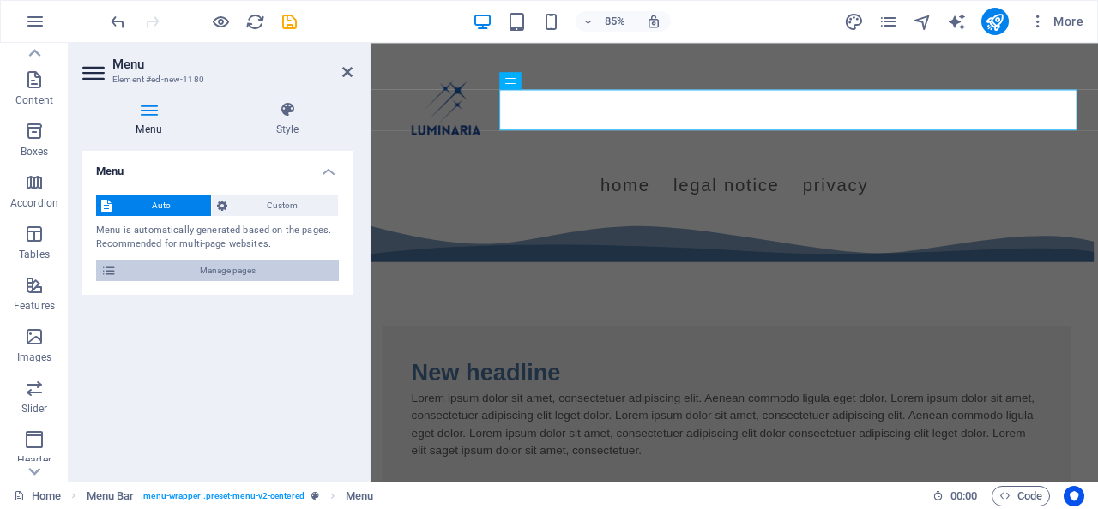
click at [187, 268] on span "Manage pages" at bounding box center [228, 271] width 212 height 21
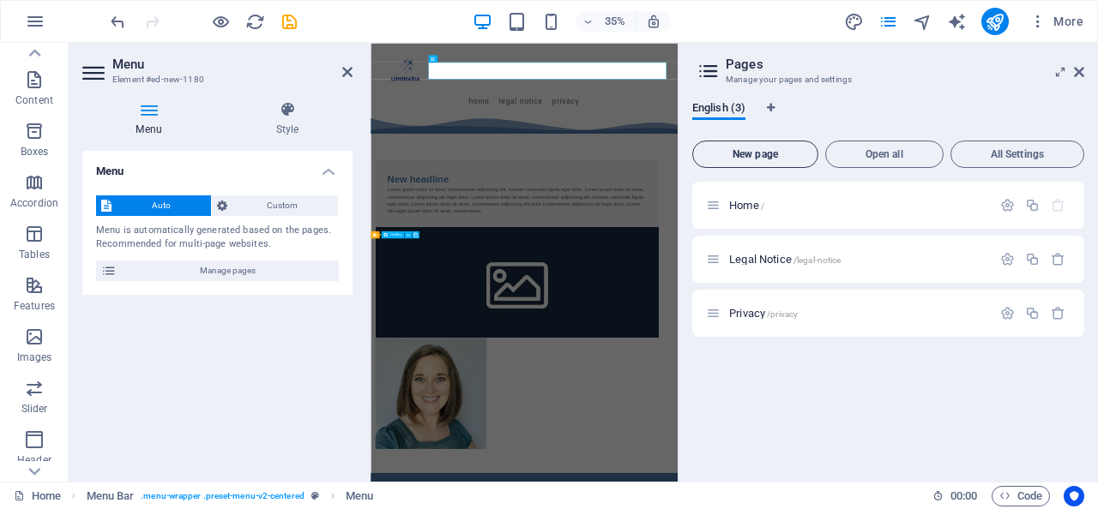
click at [791, 154] on span "New page" at bounding box center [755, 154] width 111 height 10
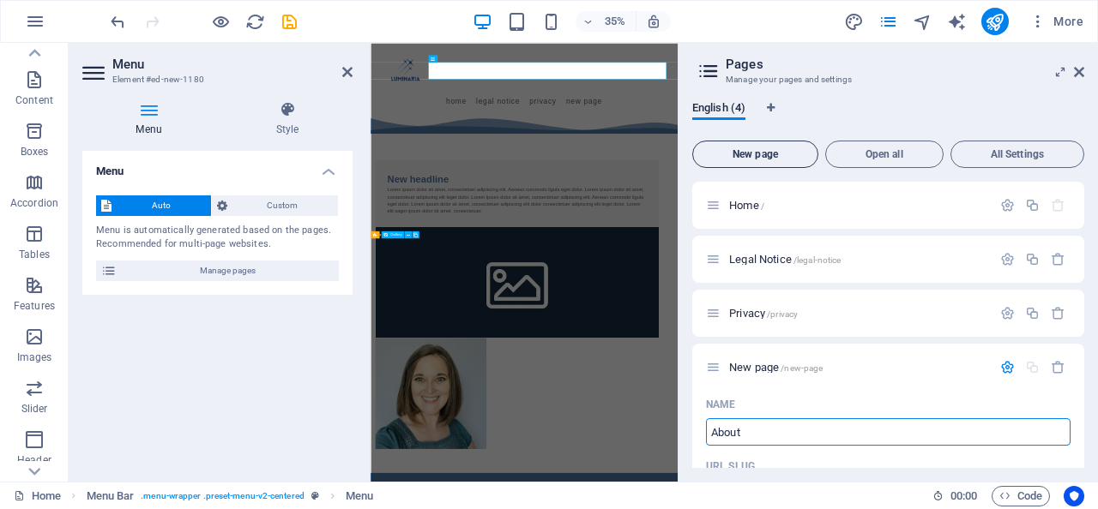
type input "About"
type input "/about"
type input "About"
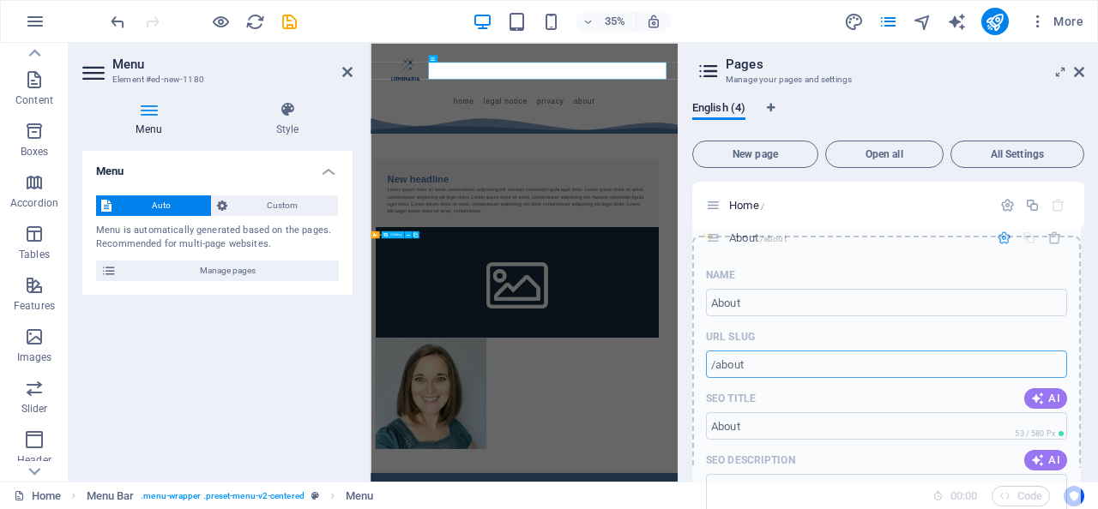
drag, startPoint x: 709, startPoint y: 370, endPoint x: 709, endPoint y: 235, distance: 134.6
click at [709, 235] on div "Home / Legal Notice /legal-notice Privacy /privacy About /about Name About ​ UR…" at bounding box center [888, 259] width 392 height 155
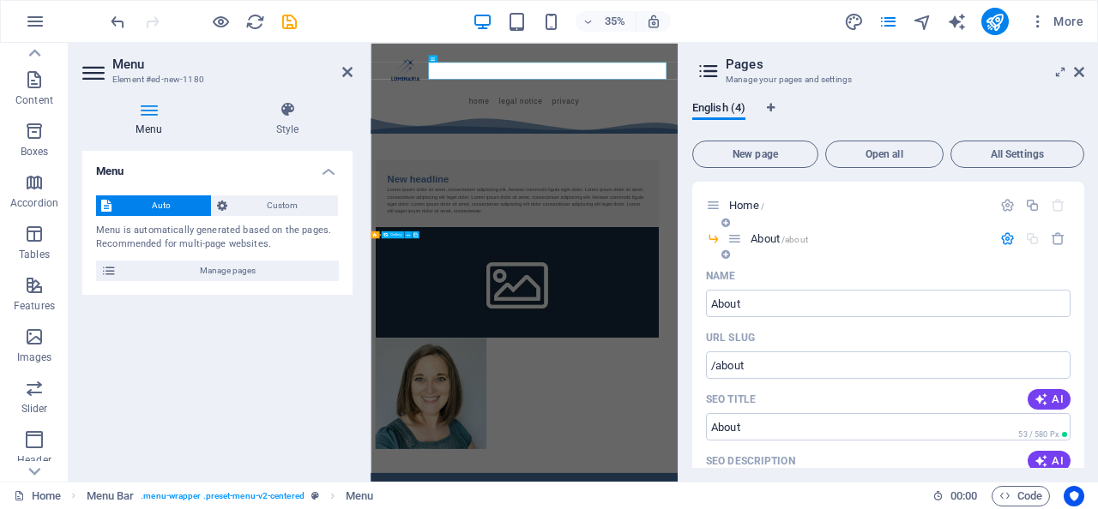
drag, startPoint x: 749, startPoint y: 235, endPoint x: 707, endPoint y: 234, distance: 42.0
click at [706, 234] on div "About /about" at bounding box center [888, 245] width 392 height 33
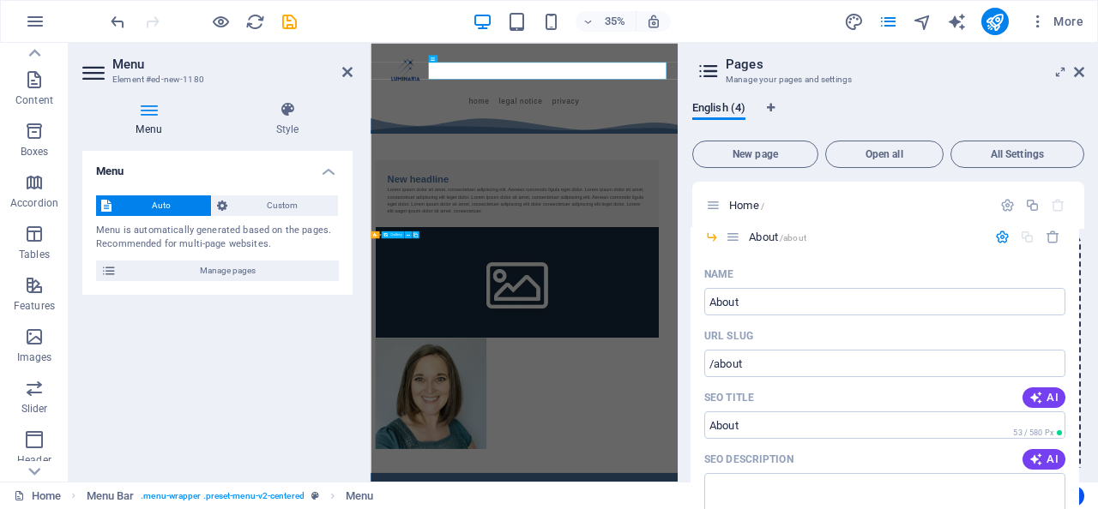
click at [734, 232] on div "Home / About /about Name About ​ URL SLUG /about ​ SEO Title AI ​ 53 / 580 Px S…" at bounding box center [888, 259] width 392 height 155
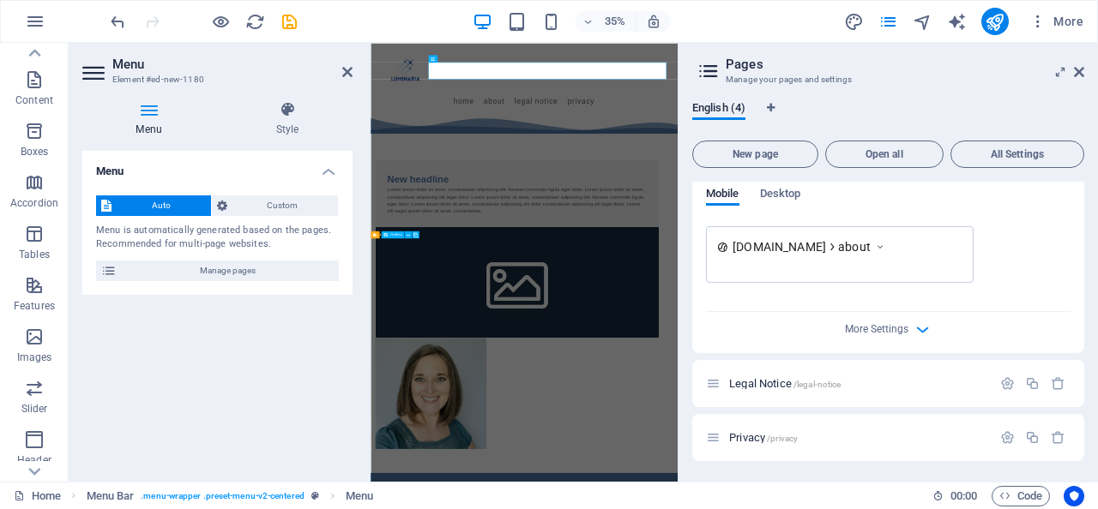
scroll to position [527, 0]
click at [879, 329] on span "More Settings" at bounding box center [876, 329] width 63 height 12
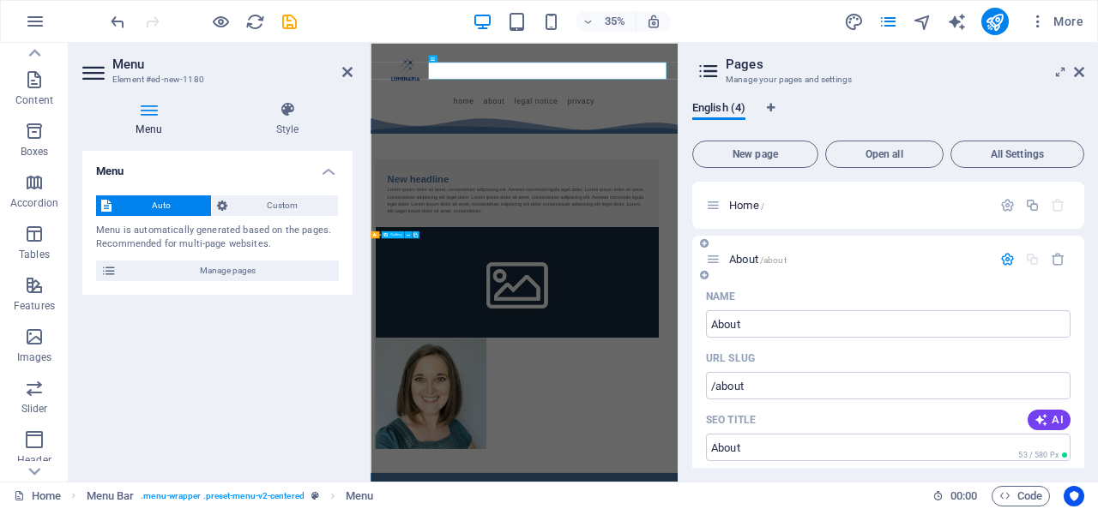
scroll to position [0, 0]
click at [703, 274] on icon at bounding box center [704, 275] width 9 height 10
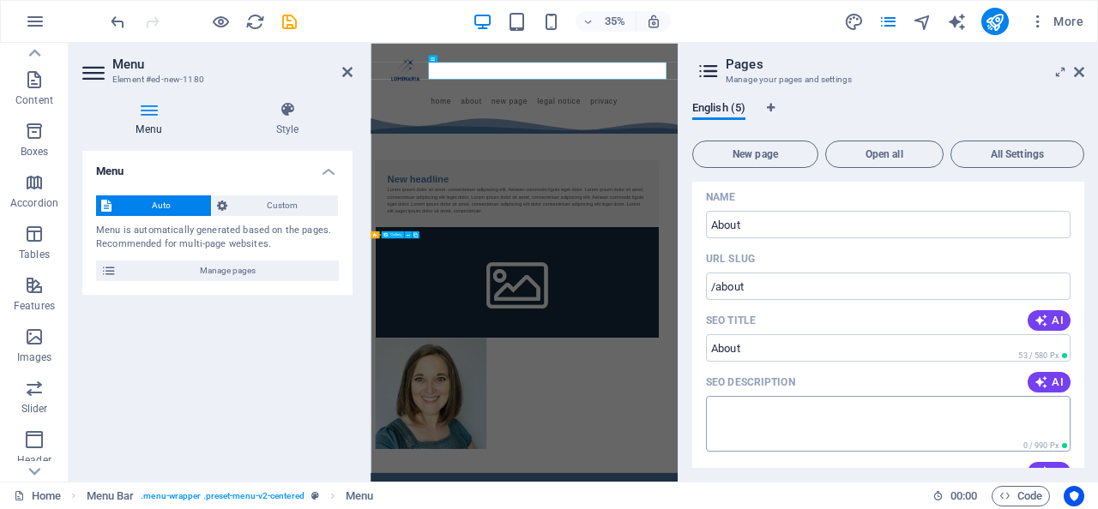
scroll to position [71, 0]
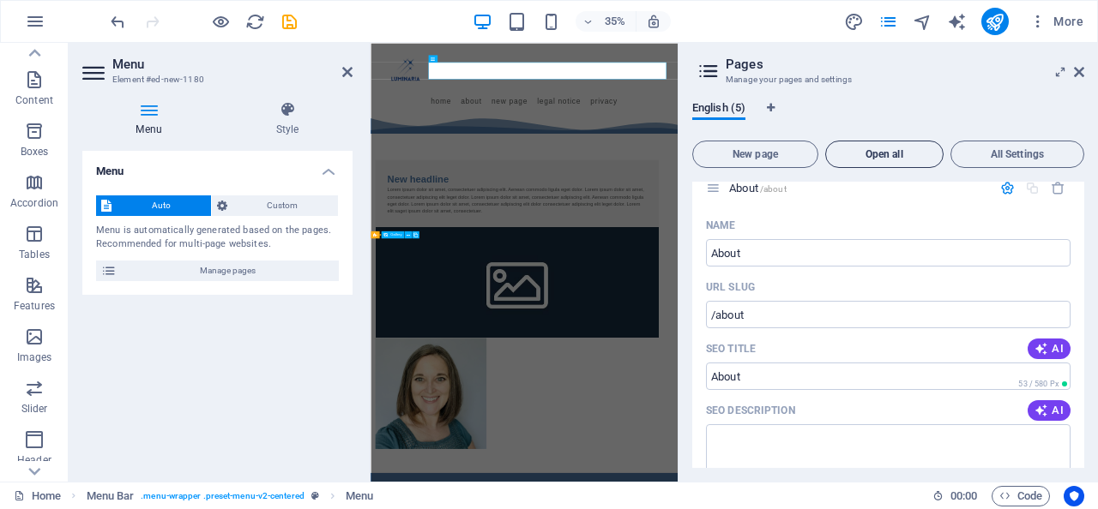
click at [877, 150] on span "Open all" at bounding box center [884, 154] width 103 height 10
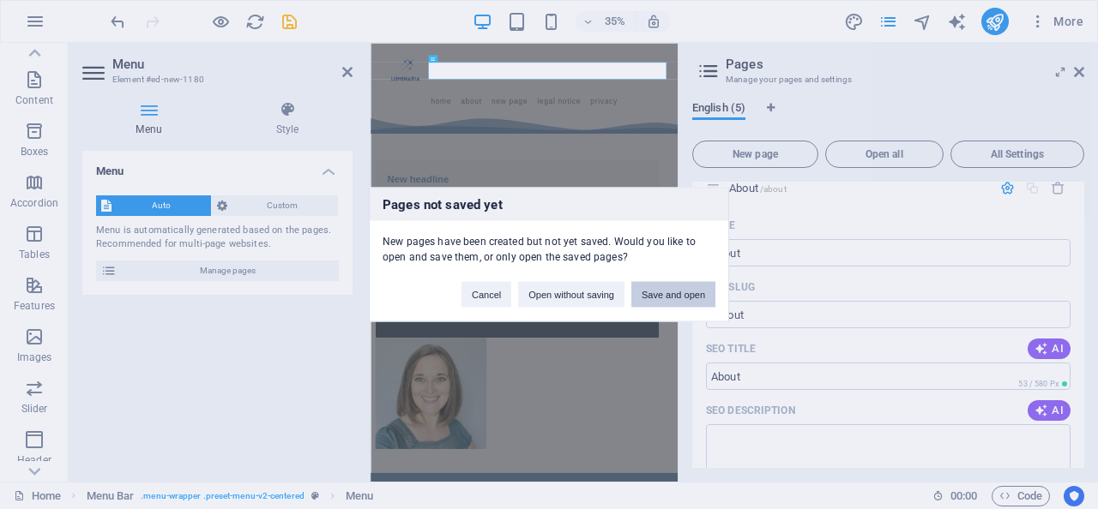
click at [691, 293] on button "Save and open" at bounding box center [673, 295] width 84 height 26
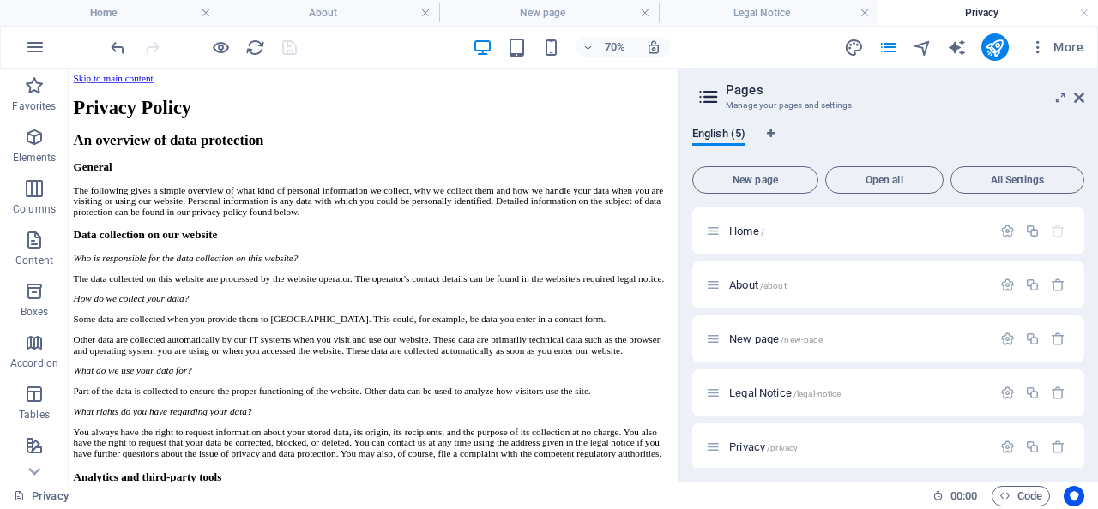
scroll to position [0, 0]
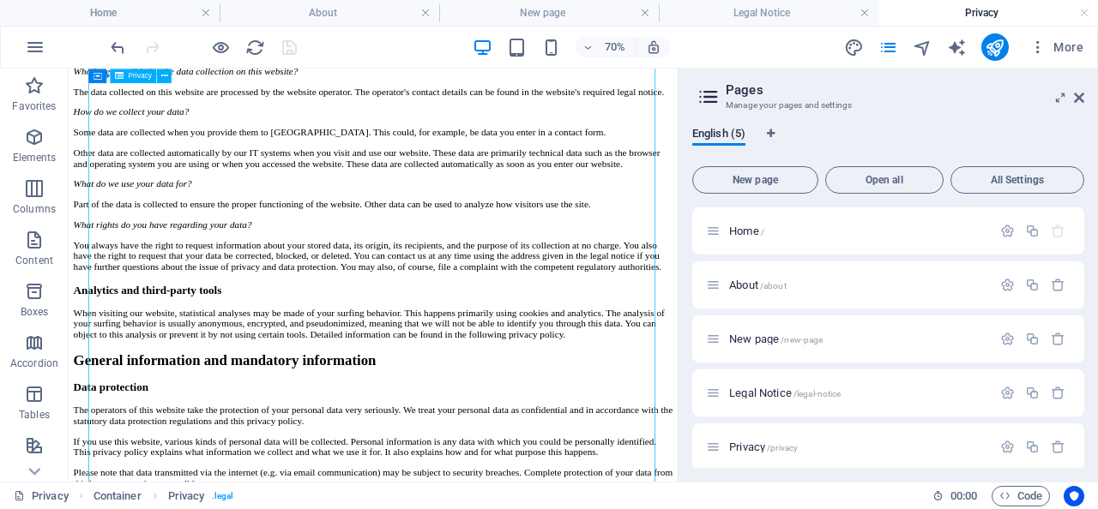
scroll to position [239, 0]
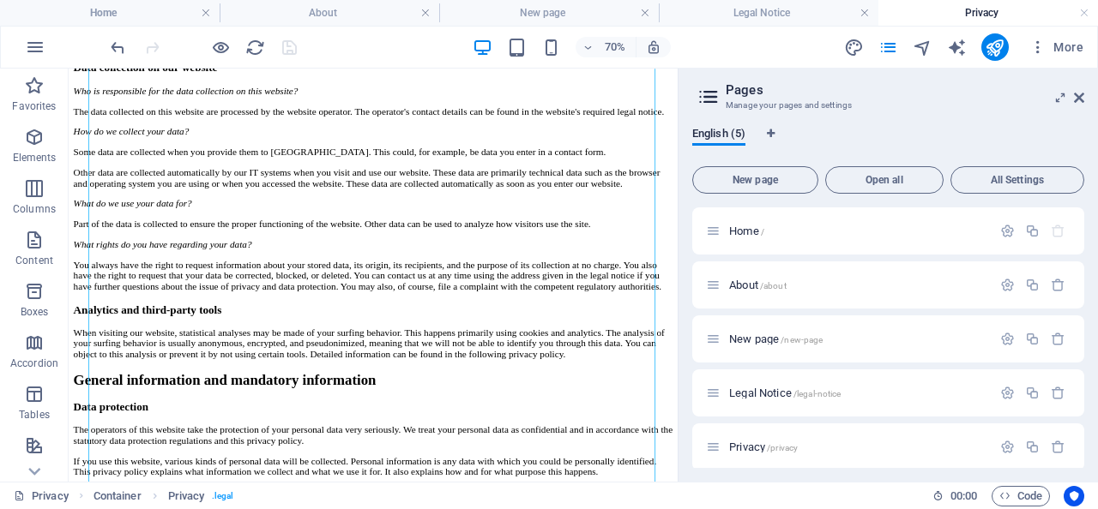
click at [298, 30] on div "70% More" at bounding box center [549, 47] width 1096 height 41
click at [308, 17] on h4 "About" at bounding box center [330, 12] width 220 height 19
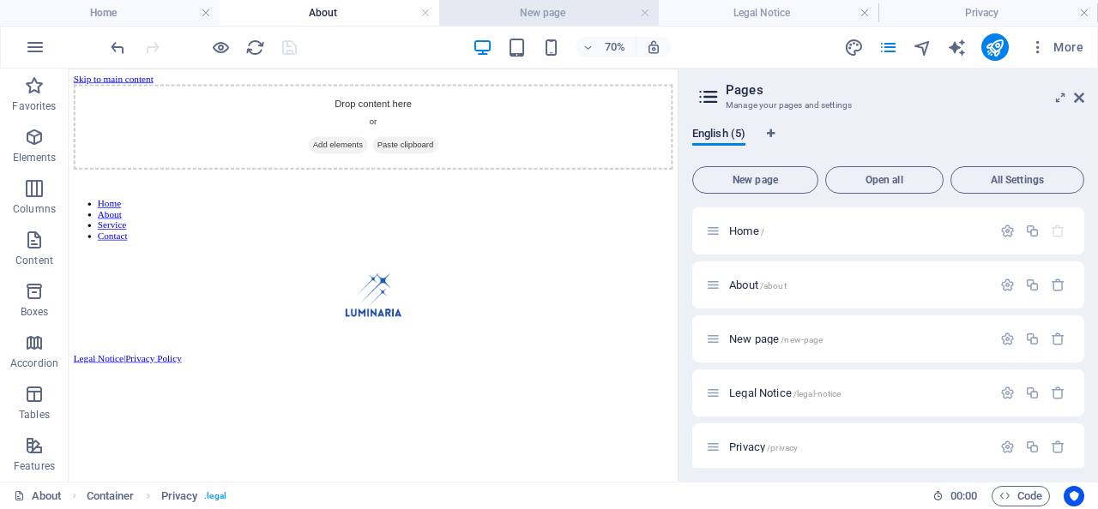
click at [514, 10] on h4 "New page" at bounding box center [549, 12] width 220 height 19
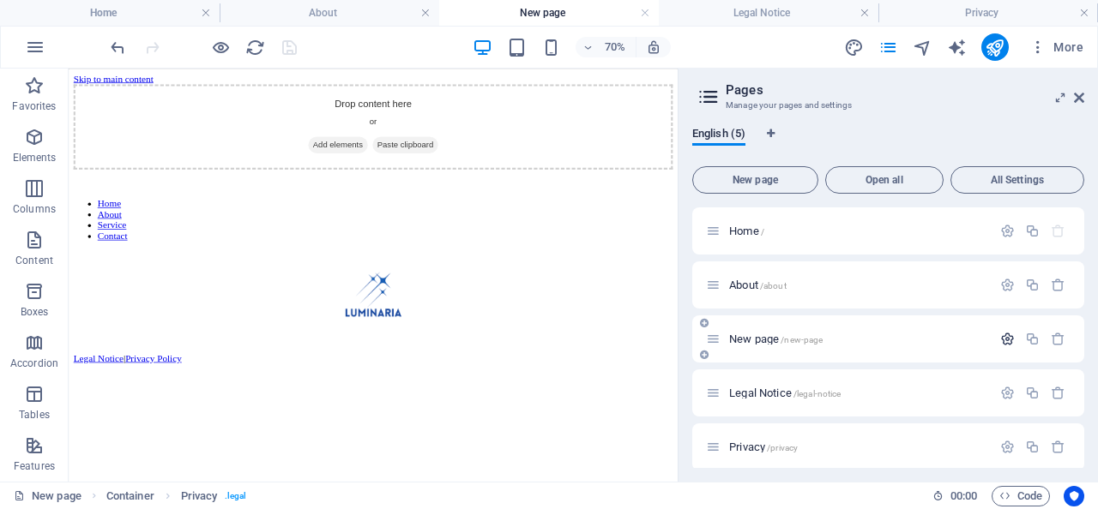
click at [1003, 336] on icon "button" at bounding box center [1007, 339] width 15 height 15
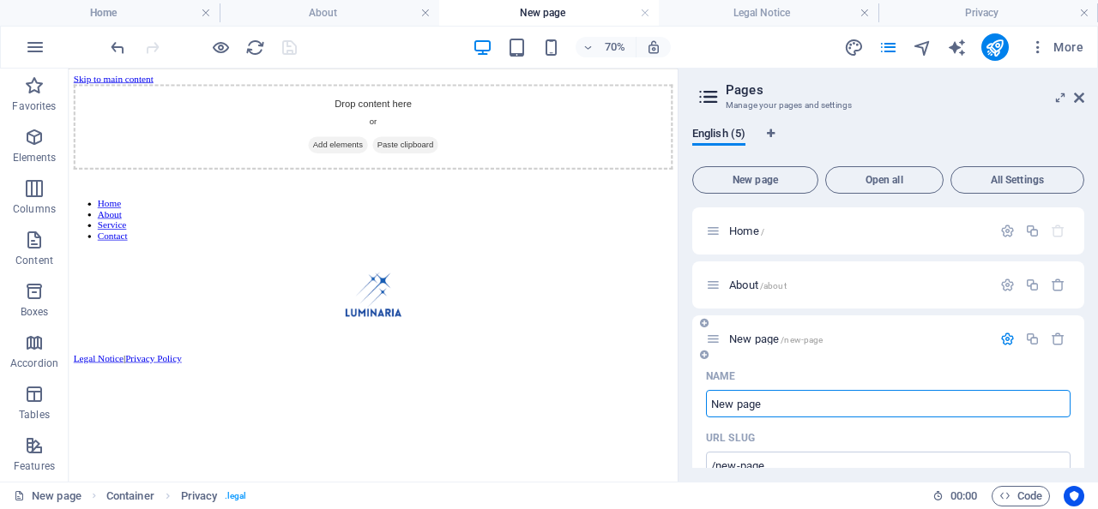
click at [786, 397] on input "New page" at bounding box center [888, 403] width 364 height 27
type input "Services"
type input "/services"
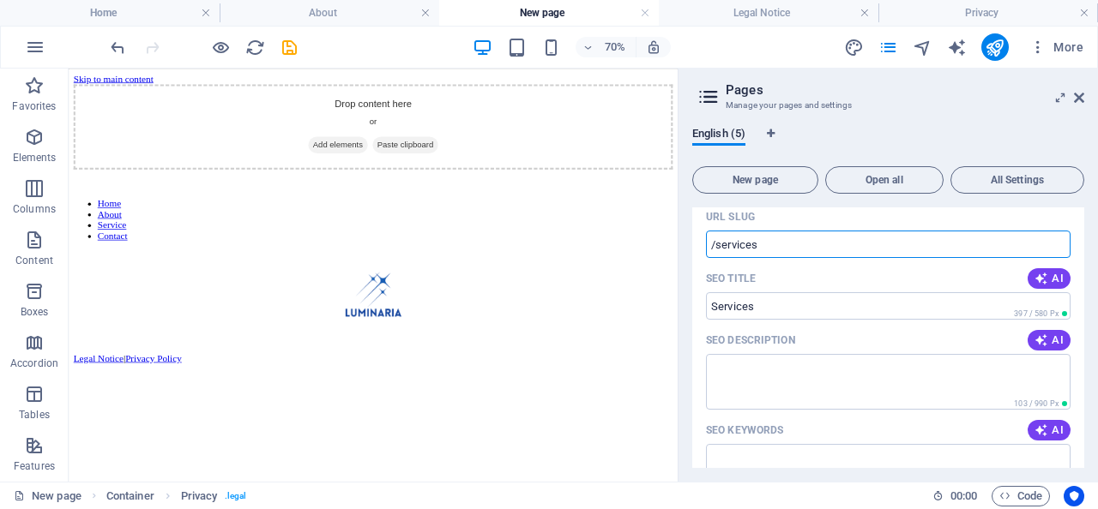
scroll to position [222, 0]
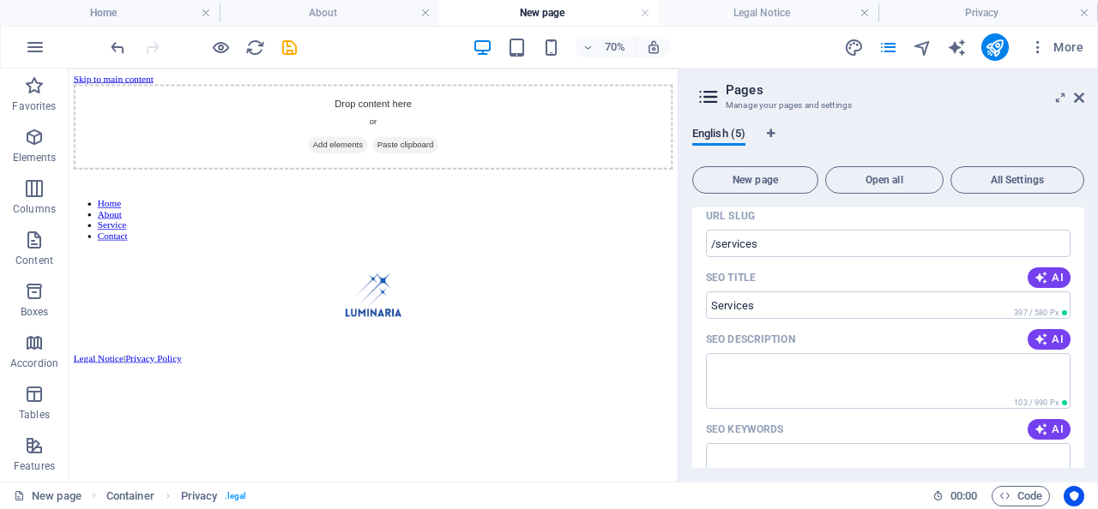
click at [849, 477] on html "Skip to main content Drop content here or Add elements Paste clipboard Home Abo…" at bounding box center [504, 304] width 870 height 470
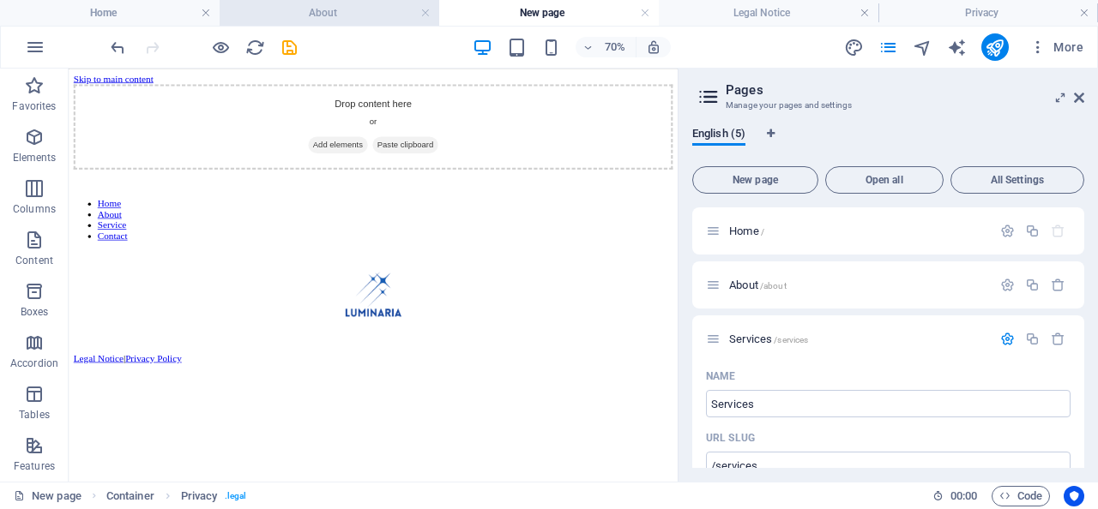
scroll to position [0, 0]
click at [309, 24] on li "About" at bounding box center [330, 13] width 220 height 26
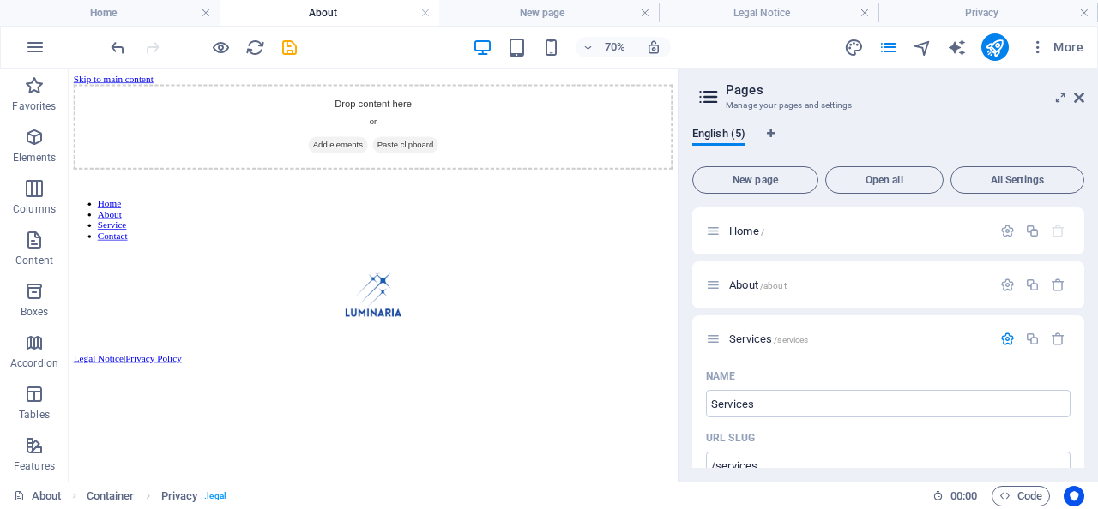
click at [318, 10] on h4 "About" at bounding box center [330, 12] width 220 height 19
click at [139, 13] on h4 "Home" at bounding box center [110, 12] width 220 height 19
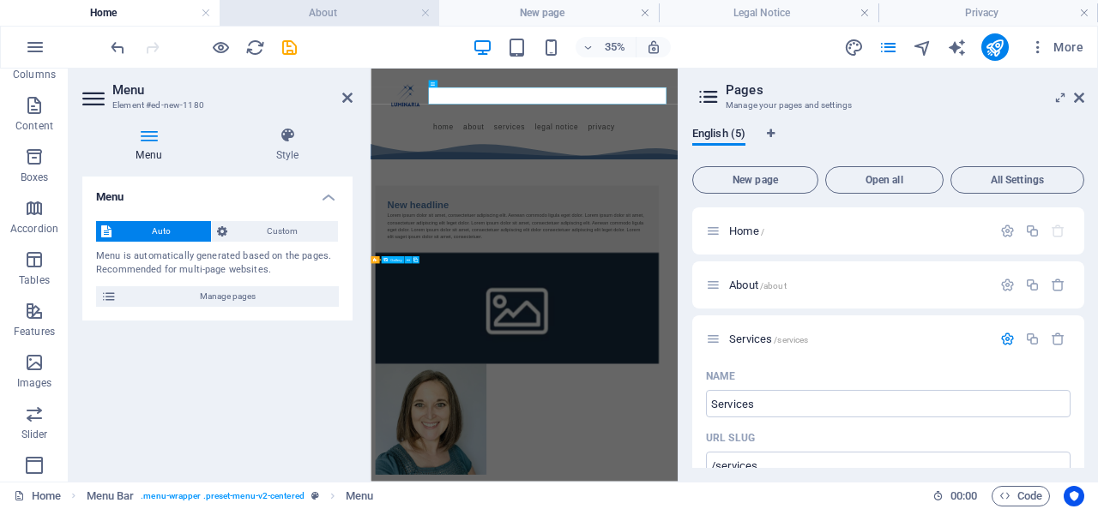
click at [295, 10] on h4 "About" at bounding box center [330, 12] width 220 height 19
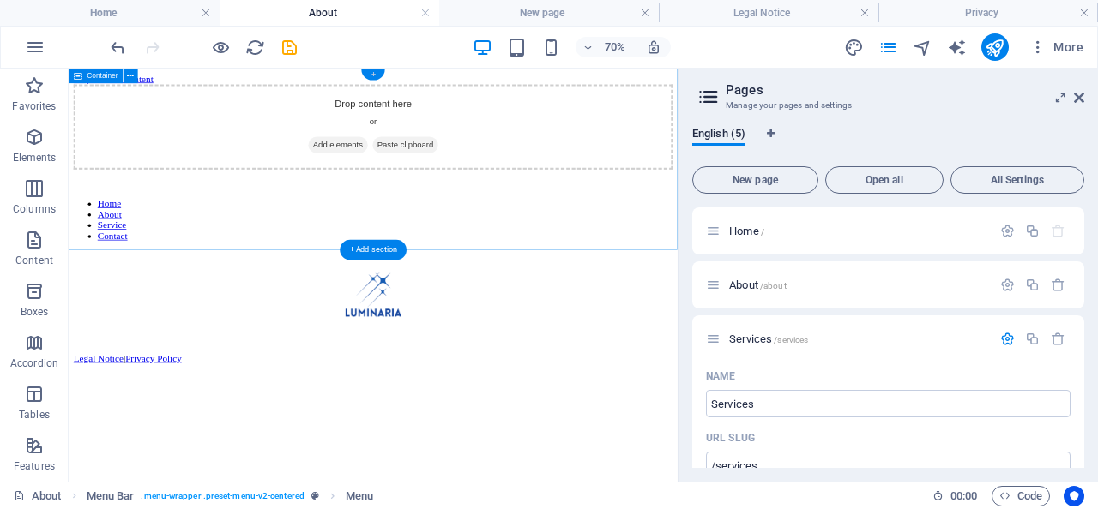
click at [375, 74] on div "+" at bounding box center [372, 74] width 23 height 11
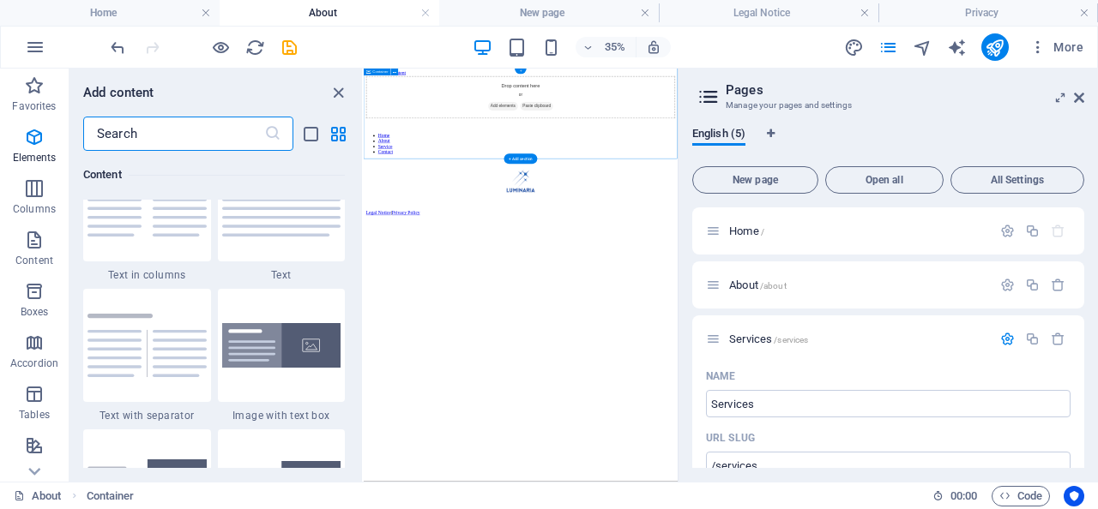
scroll to position [3057, 0]
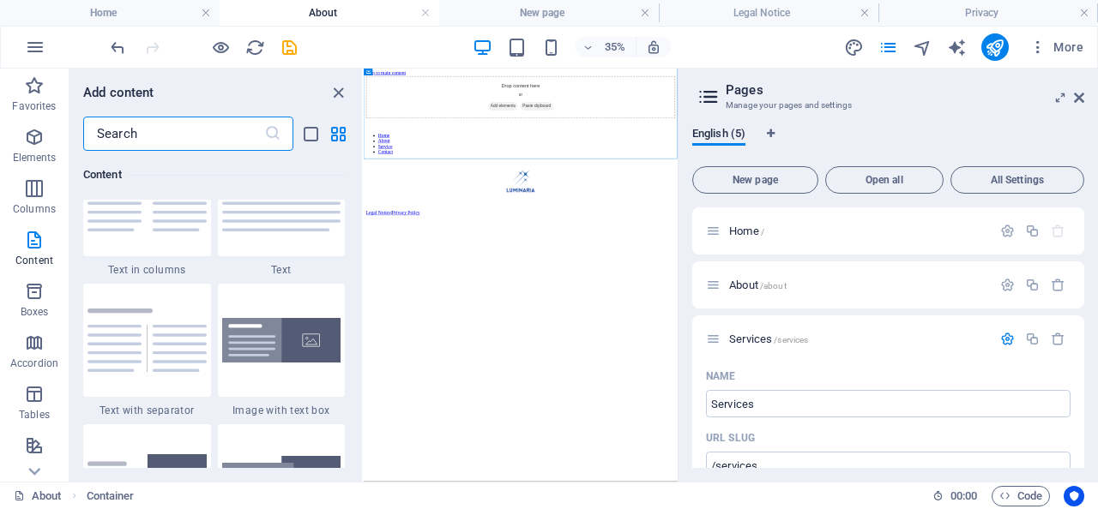
click at [140, 136] on input "text" at bounding box center [173, 134] width 181 height 34
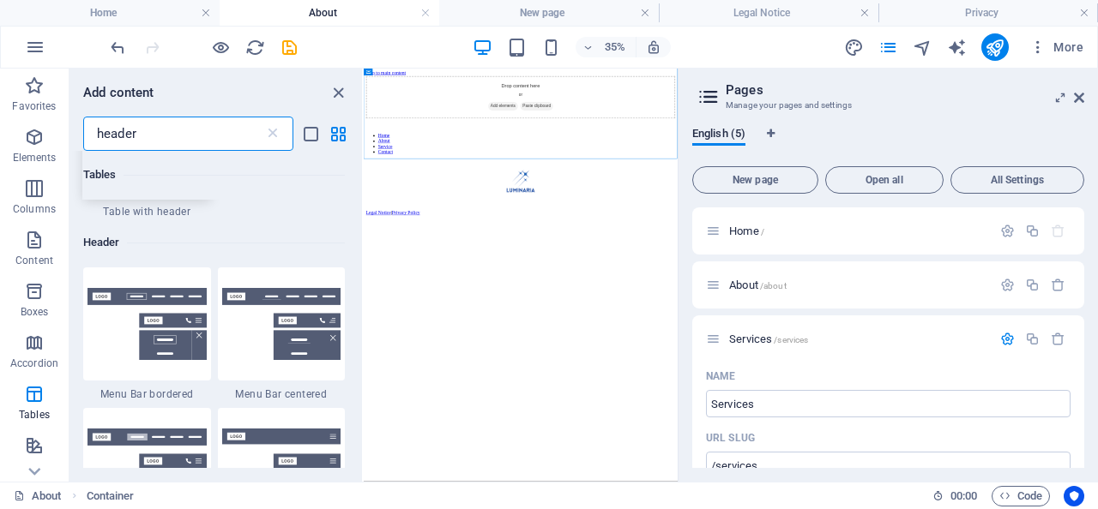
scroll to position [129, 0]
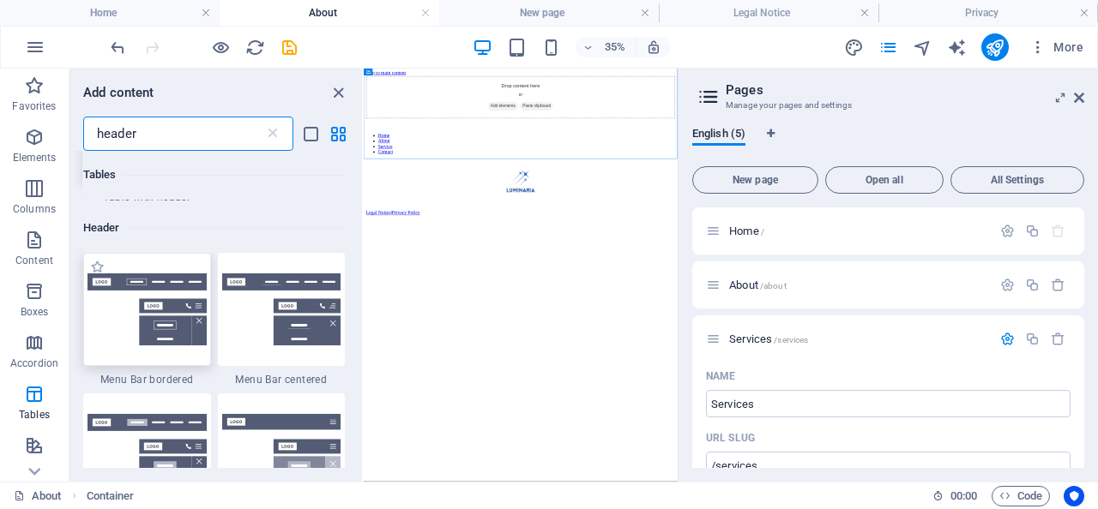
type input "header"
click at [119, 336] on img at bounding box center [146, 310] width 119 height 72
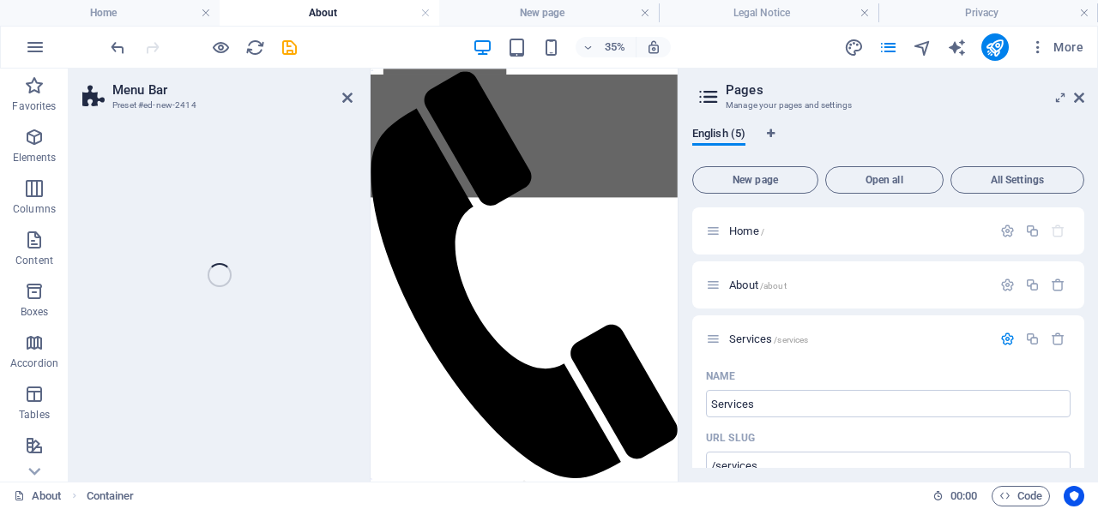
select select "rem"
select select "preset-menu-v2-border"
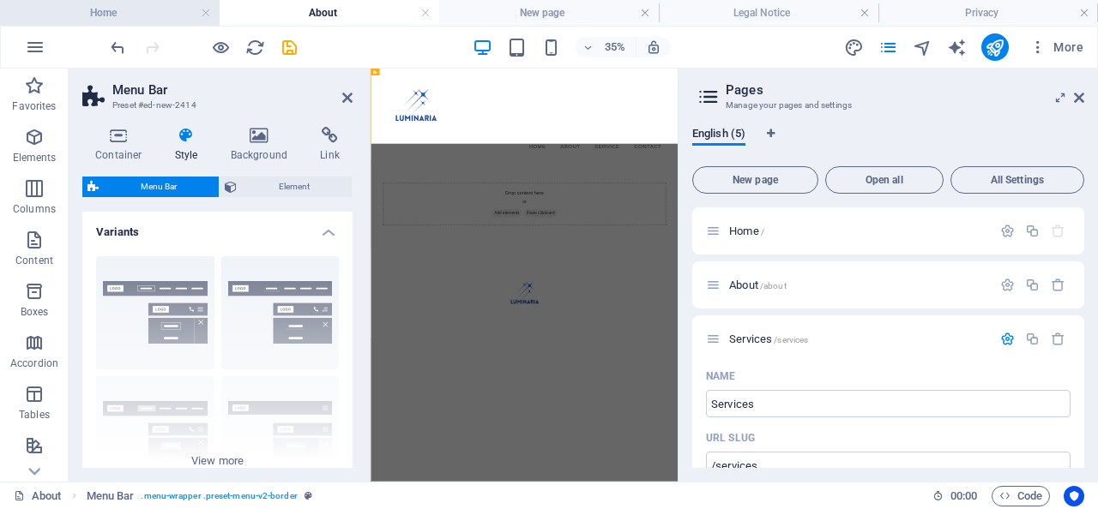
click at [129, 11] on h4 "Home" at bounding box center [110, 12] width 220 height 19
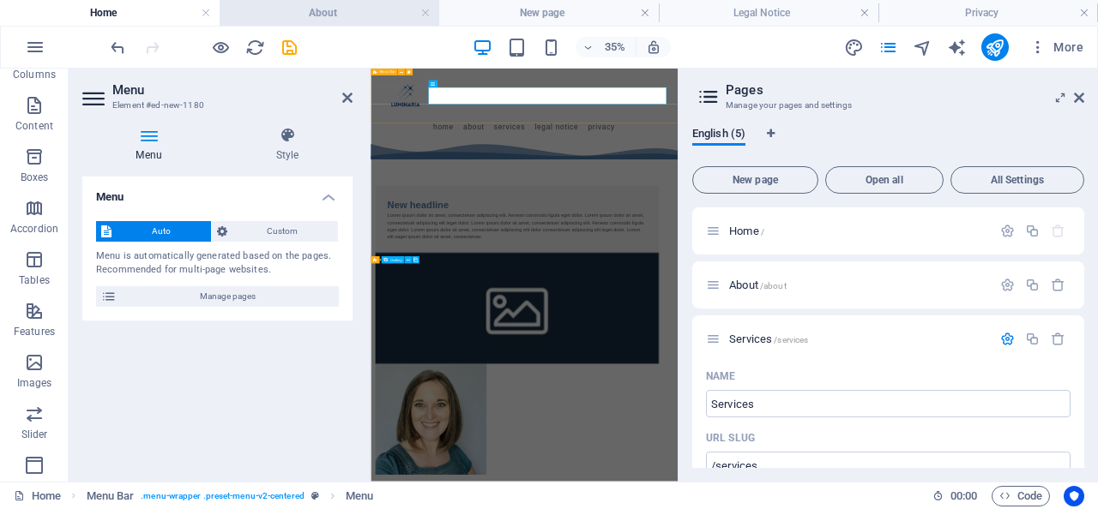
click at [352, 15] on h4 "About" at bounding box center [330, 12] width 220 height 19
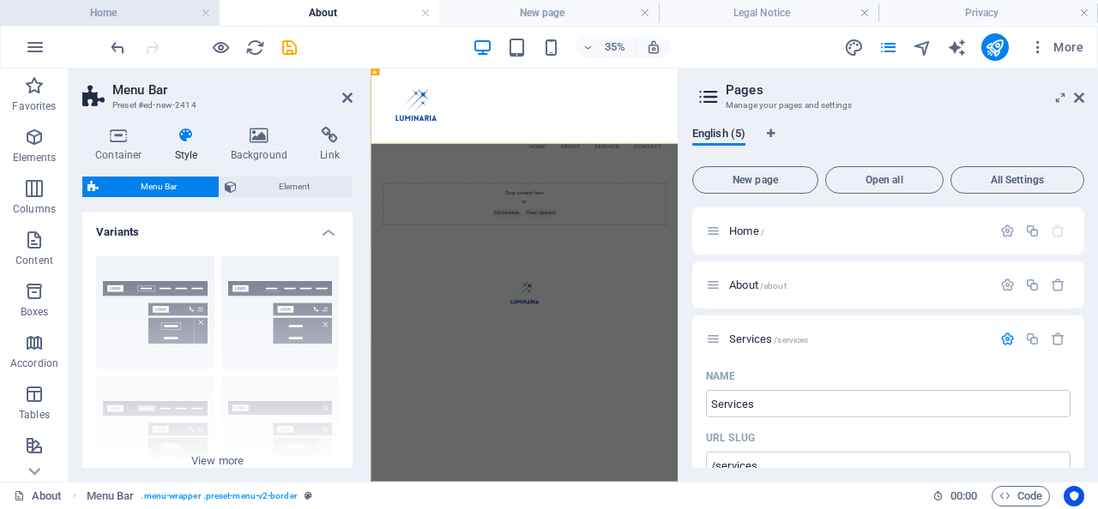
click at [124, 23] on li "Home" at bounding box center [110, 13] width 220 height 26
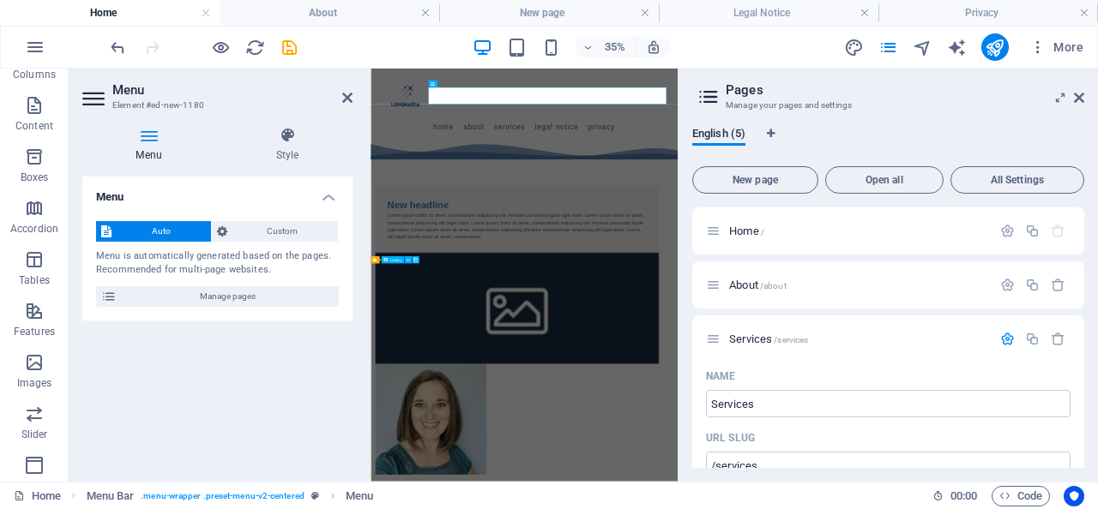
click at [339, 102] on header "Menu Element #ed-new-1180" at bounding box center [217, 91] width 270 height 45
click at [350, 96] on icon at bounding box center [347, 98] width 10 height 14
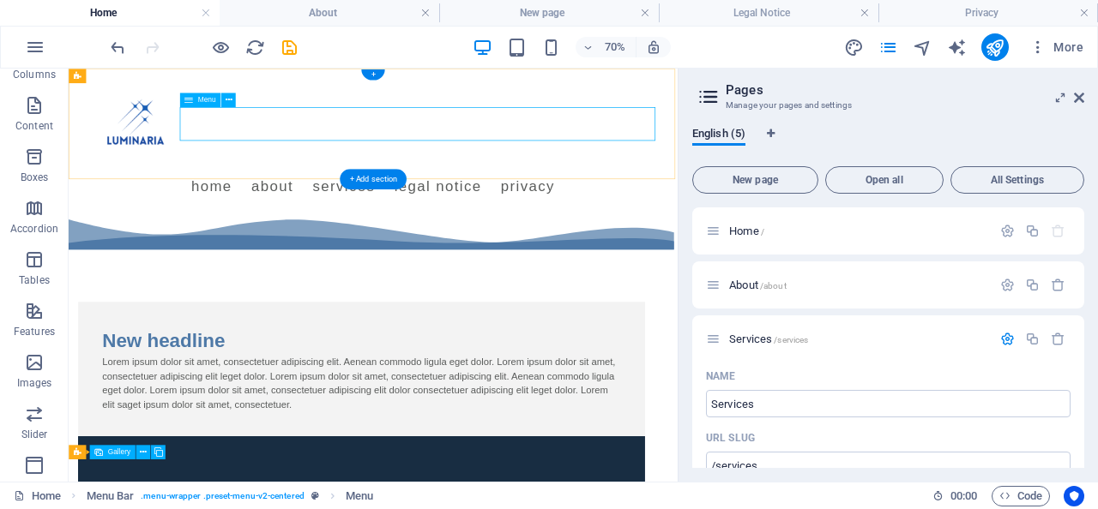
click at [196, 96] on div "Menu" at bounding box center [200, 100] width 41 height 15
click at [234, 99] on button at bounding box center [228, 100] width 15 height 15
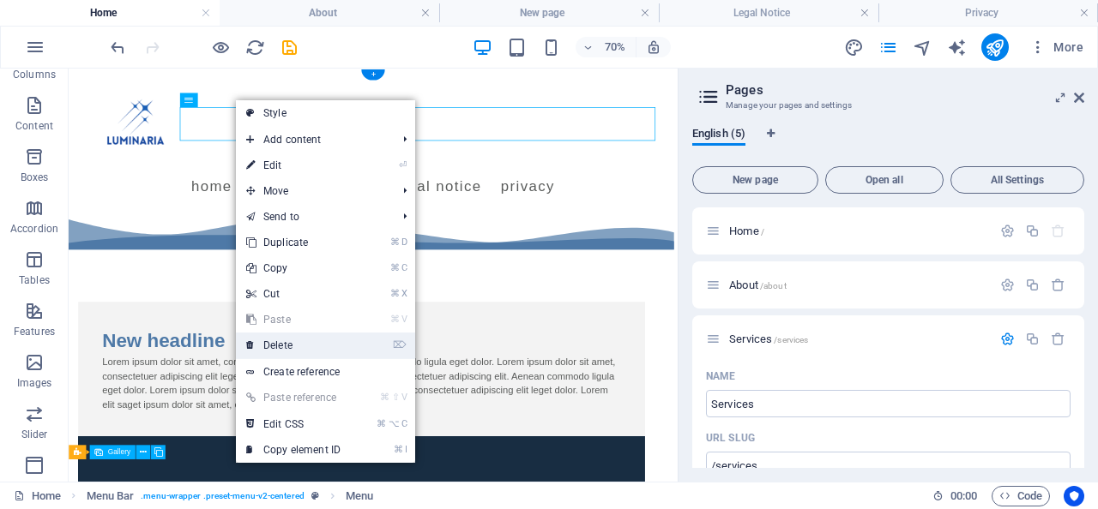
click at [306, 344] on link "⌦ Delete" at bounding box center [293, 346] width 115 height 26
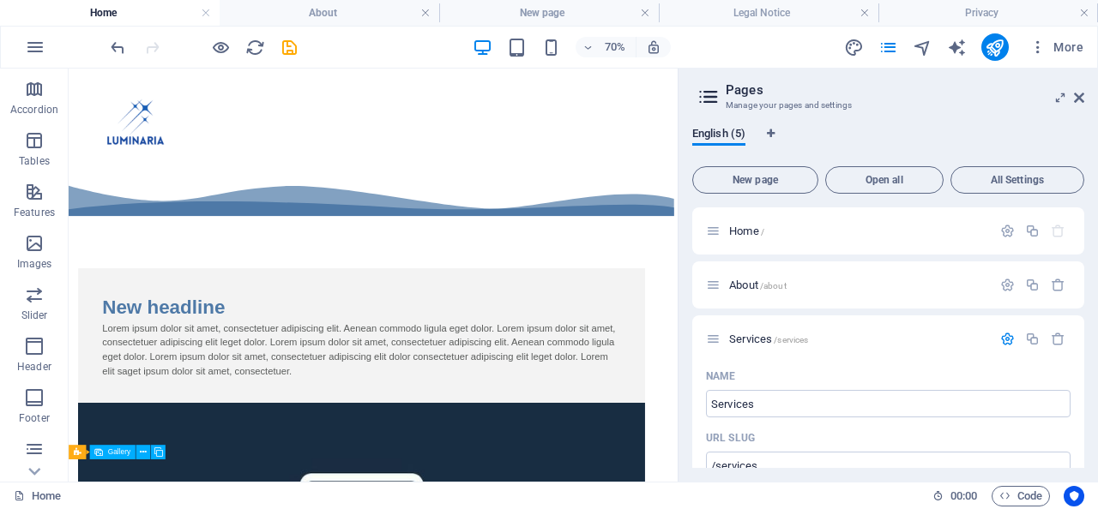
scroll to position [358, 0]
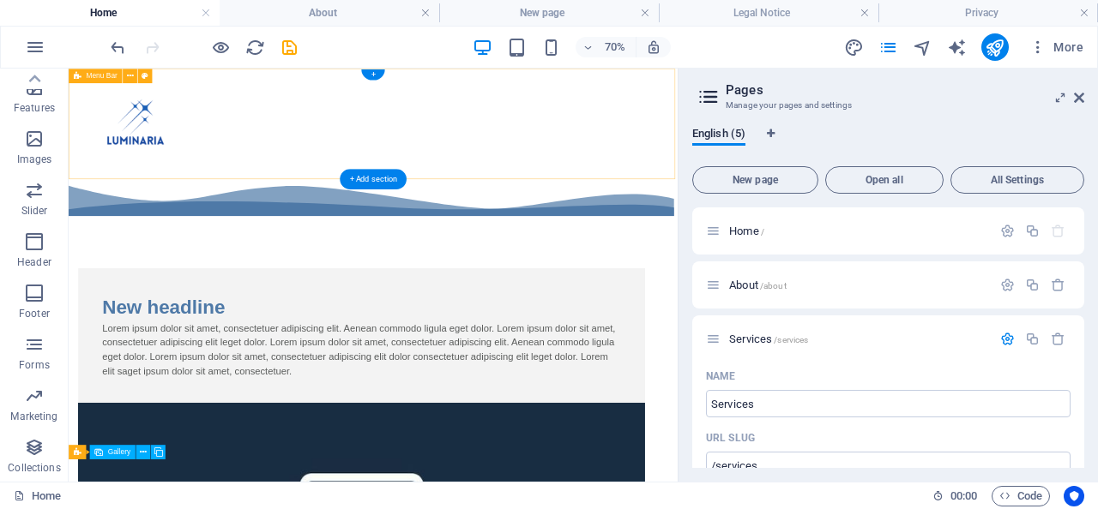
click at [466, 117] on div "Menu" at bounding box center [504, 148] width 870 height 158
click at [512, 87] on div "Menu" at bounding box center [504, 148] width 870 height 158
select select "rem"
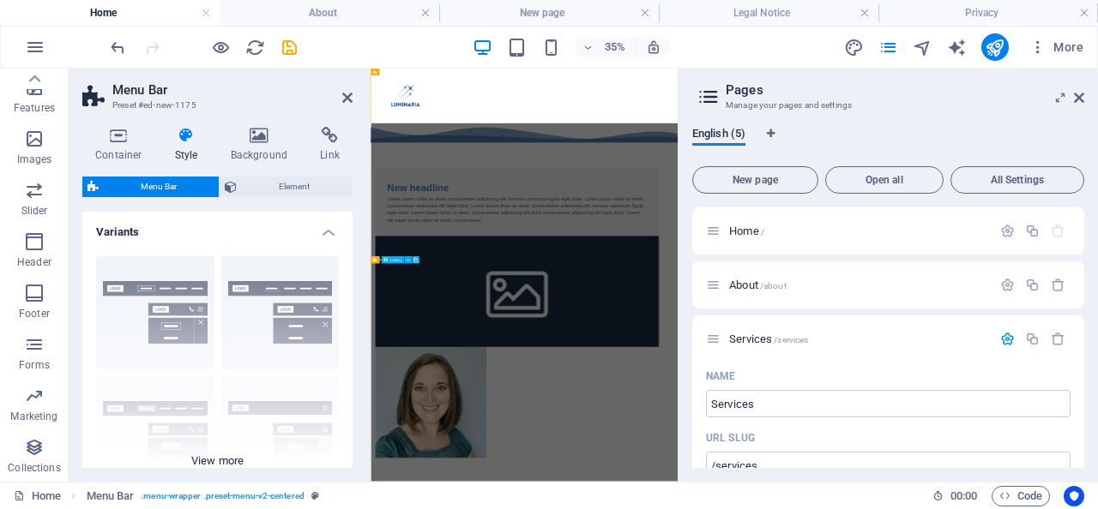
click at [181, 322] on div "Border Centered Default Fixed Loki Trigger Wide XXL" at bounding box center [217, 371] width 270 height 257
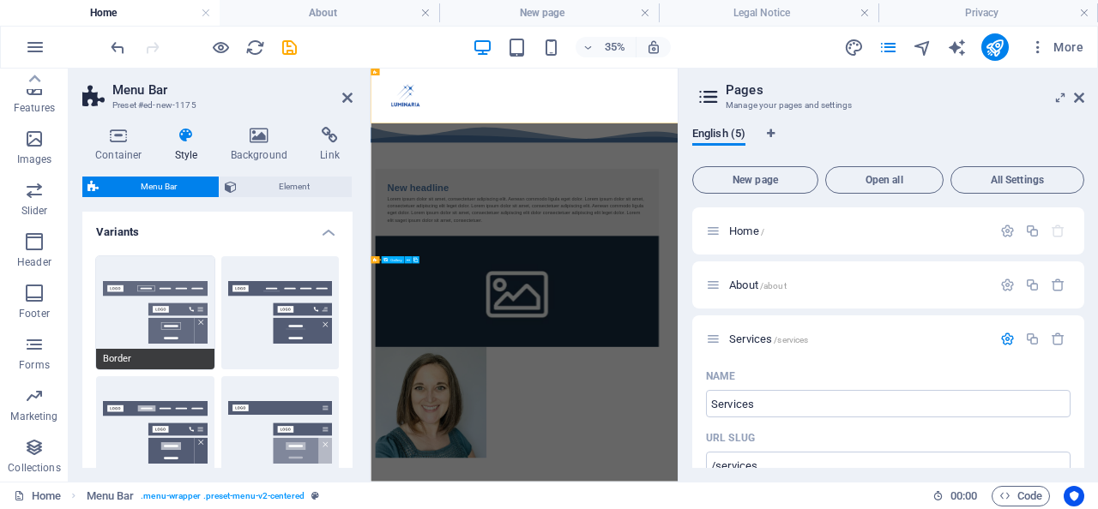
click at [176, 269] on button "Border" at bounding box center [155, 312] width 118 height 113
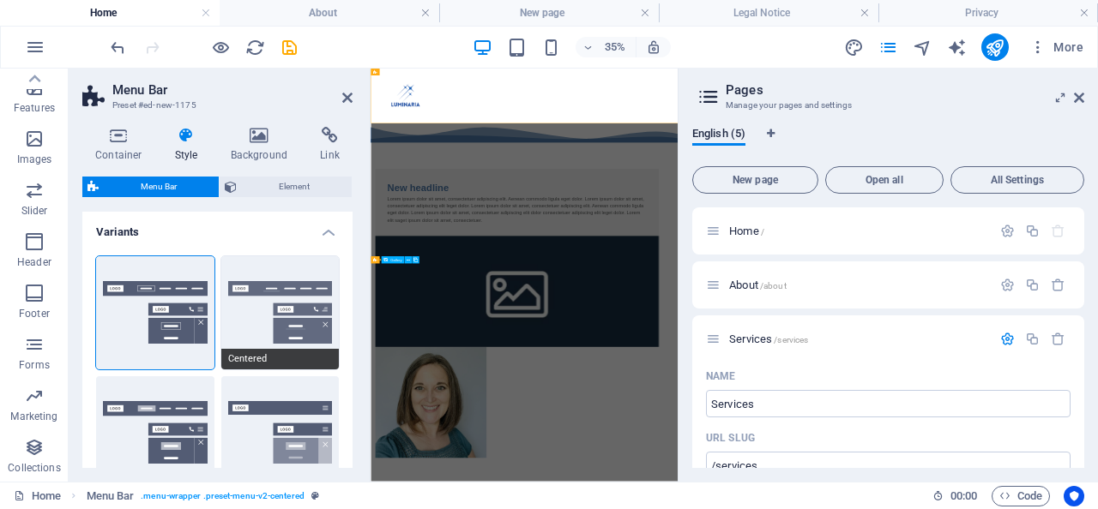
click at [268, 272] on button "Centered" at bounding box center [280, 312] width 118 height 113
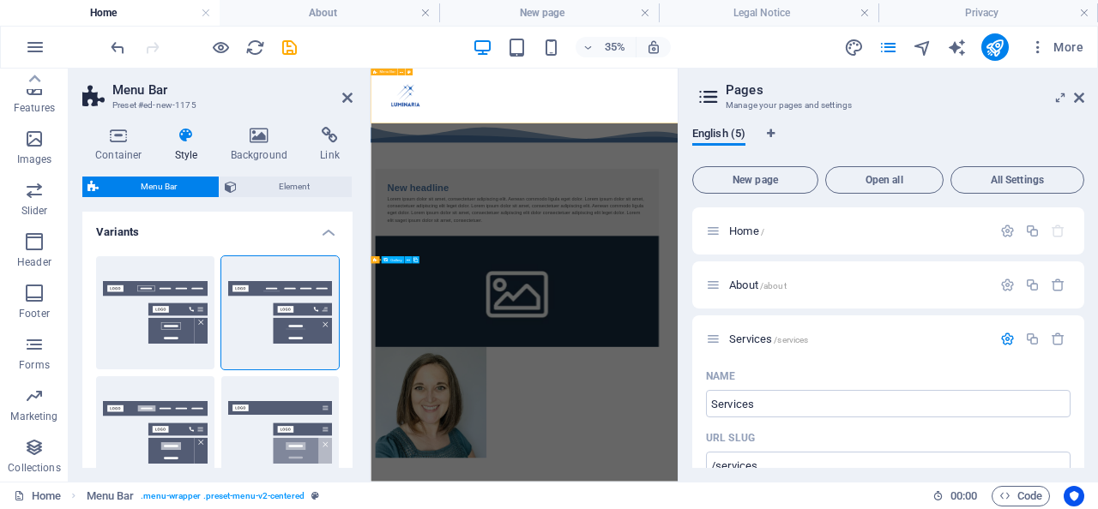
click at [338, 106] on header "Menu Bar Preset #ed-new-1175" at bounding box center [217, 91] width 270 height 45
click at [346, 99] on icon at bounding box center [347, 98] width 10 height 14
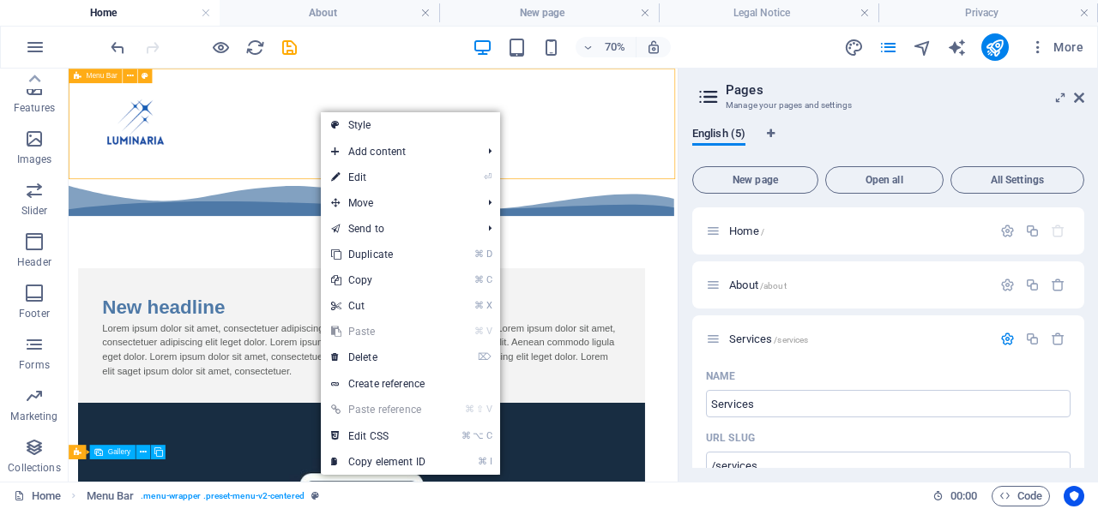
click at [394, 153] on div "Menu" at bounding box center [504, 148] width 870 height 158
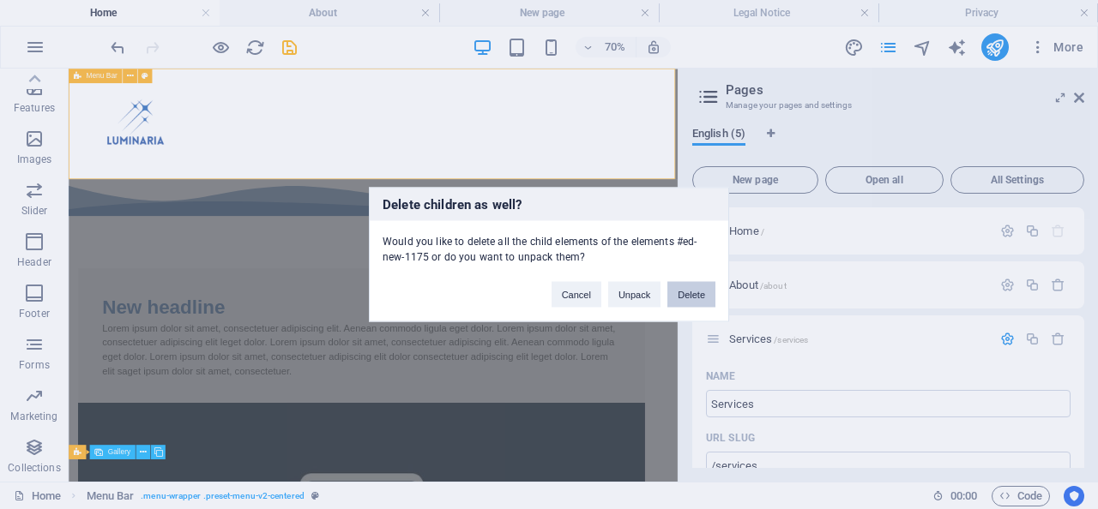
click at [673, 302] on button "Delete" at bounding box center [691, 295] width 48 height 26
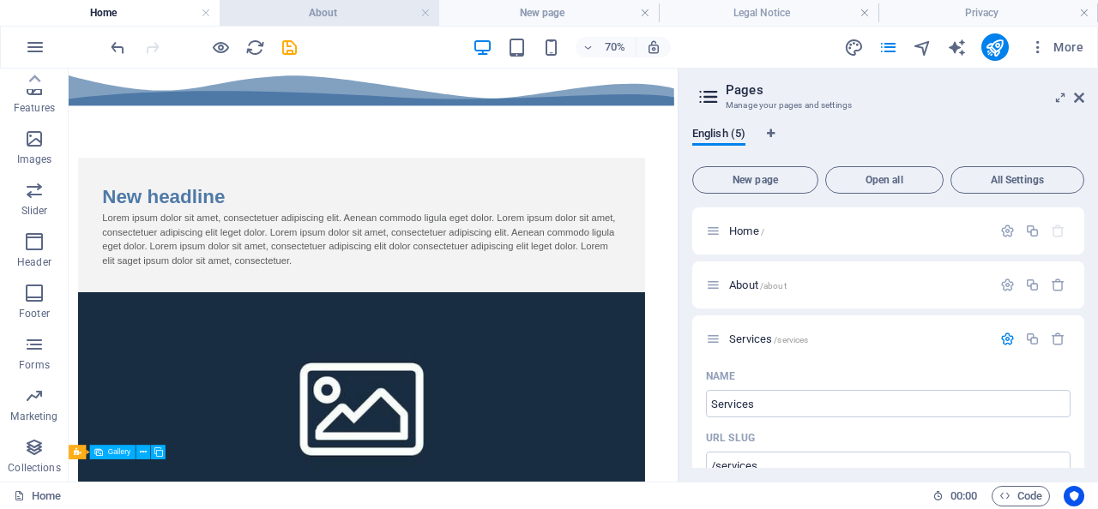
click at [321, 3] on li "About" at bounding box center [330, 13] width 220 height 26
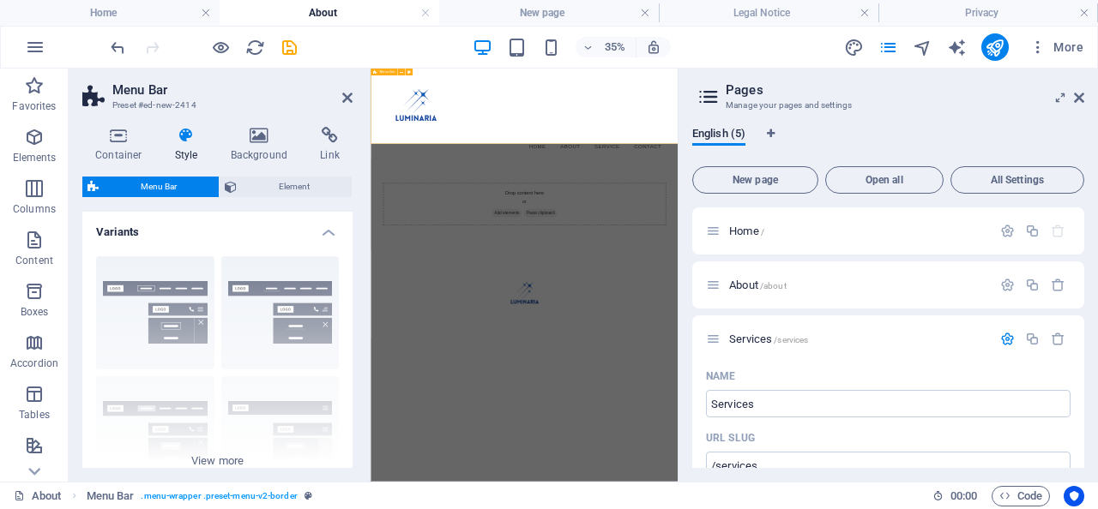
click at [713, 206] on div "Menu Home About Service Contact" at bounding box center [808, 198] width 877 height 259
click at [342, 98] on icon at bounding box center [347, 98] width 10 height 14
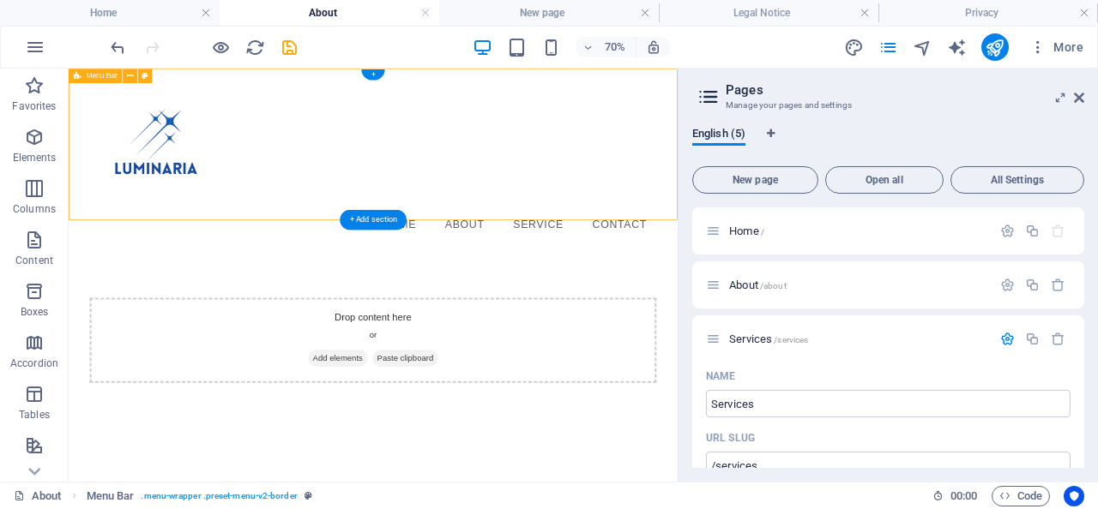
click at [406, 117] on div "Menu Home About Service Contact" at bounding box center [504, 198] width 870 height 259
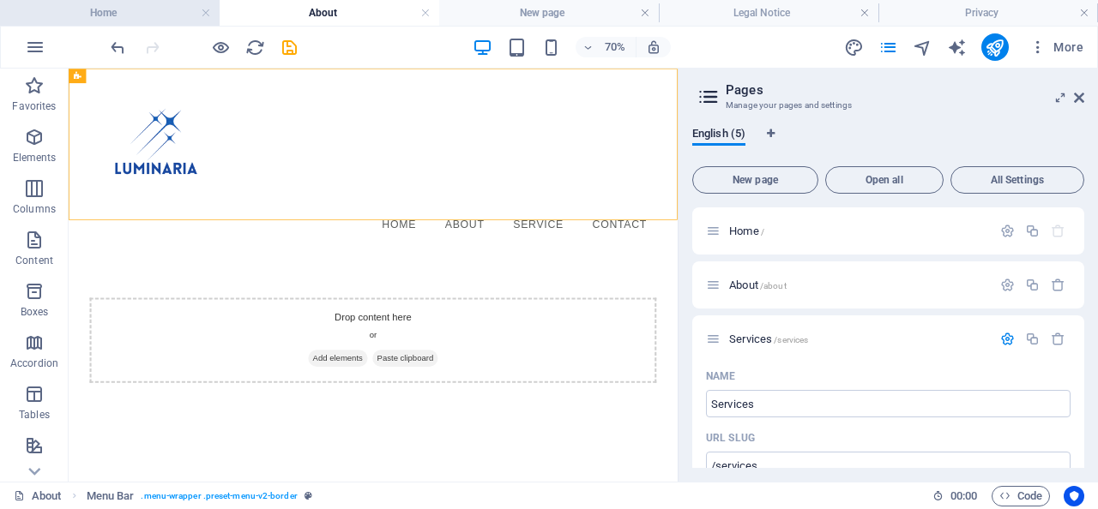
click at [135, 5] on h4 "Home" at bounding box center [110, 12] width 220 height 19
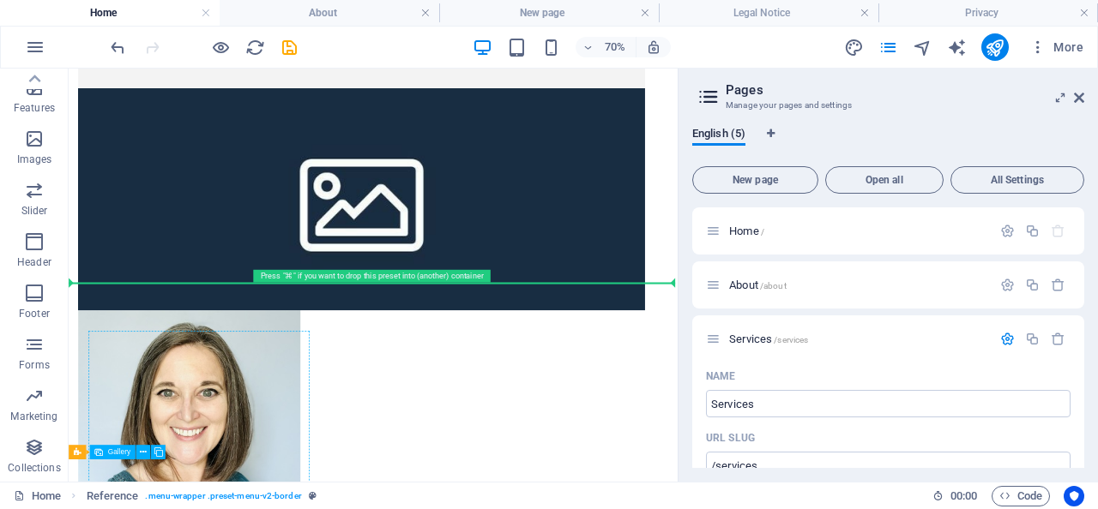
scroll to position [0, 0]
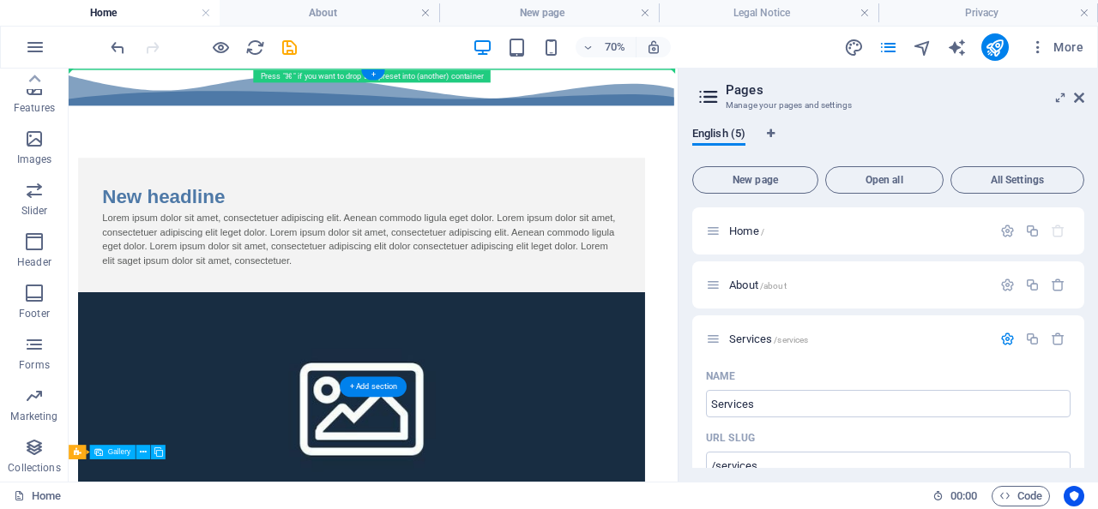
drag, startPoint x: 346, startPoint y: 572, endPoint x: 278, endPoint y: 129, distance: 447.6
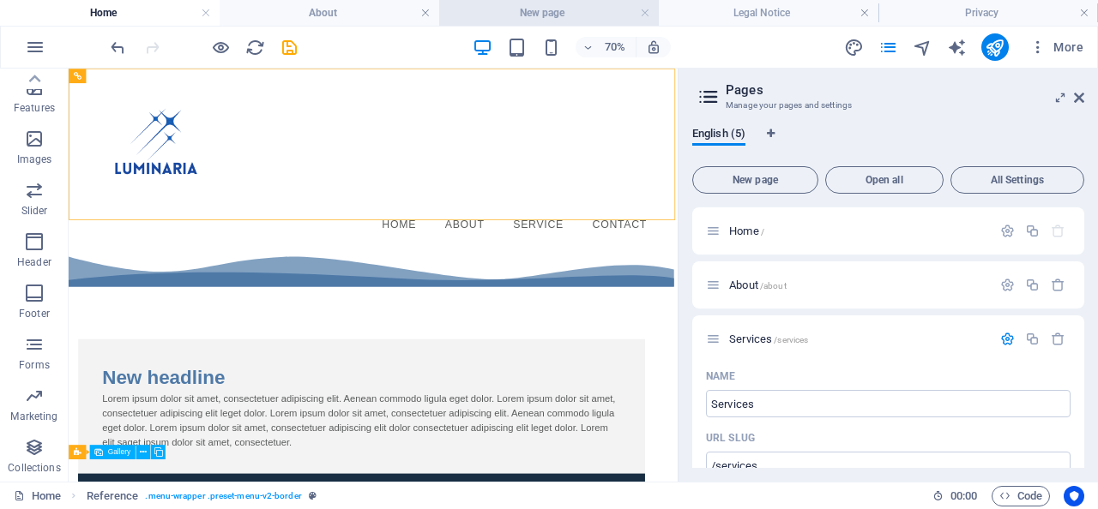
click at [511, 11] on h4 "New page" at bounding box center [549, 12] width 220 height 19
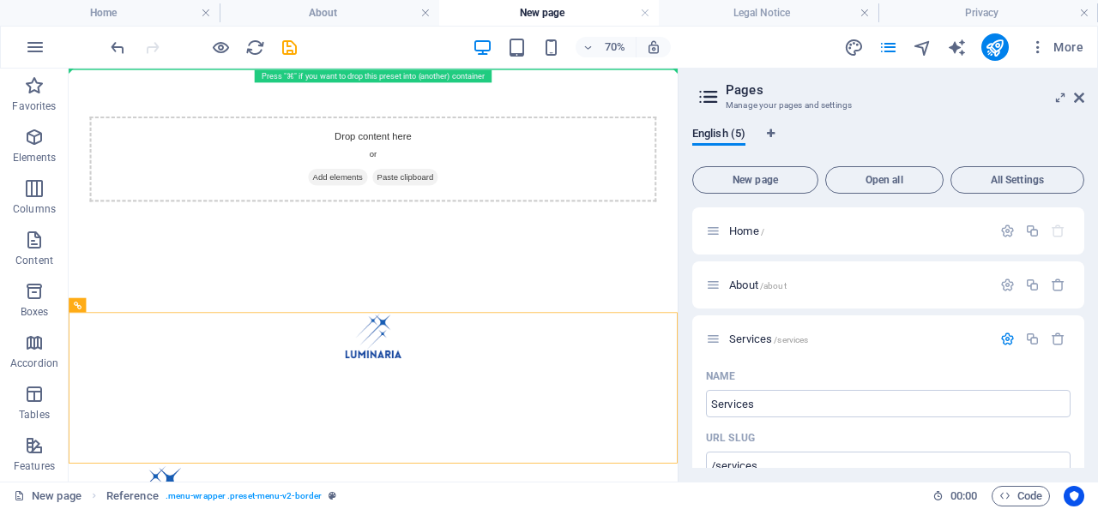
drag, startPoint x: 544, startPoint y: 496, endPoint x: 539, endPoint y: 17, distance: 479.4
click at [539, 69] on html "Skip to main content Drop content here or Add elements Paste clipboard Home Abo…" at bounding box center [504, 454] width 870 height 770
click at [505, 80] on div "Drop content here or Add elements Paste clipboard Home About Service Contact Le…" at bounding box center [504, 454] width 870 height 770
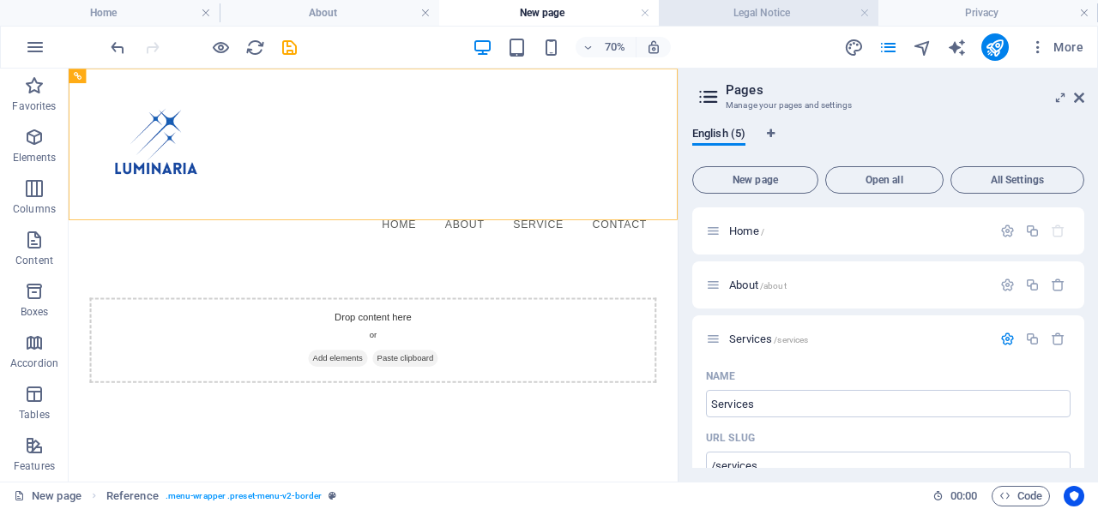
click at [719, 16] on h4 "Legal Notice" at bounding box center [769, 12] width 220 height 19
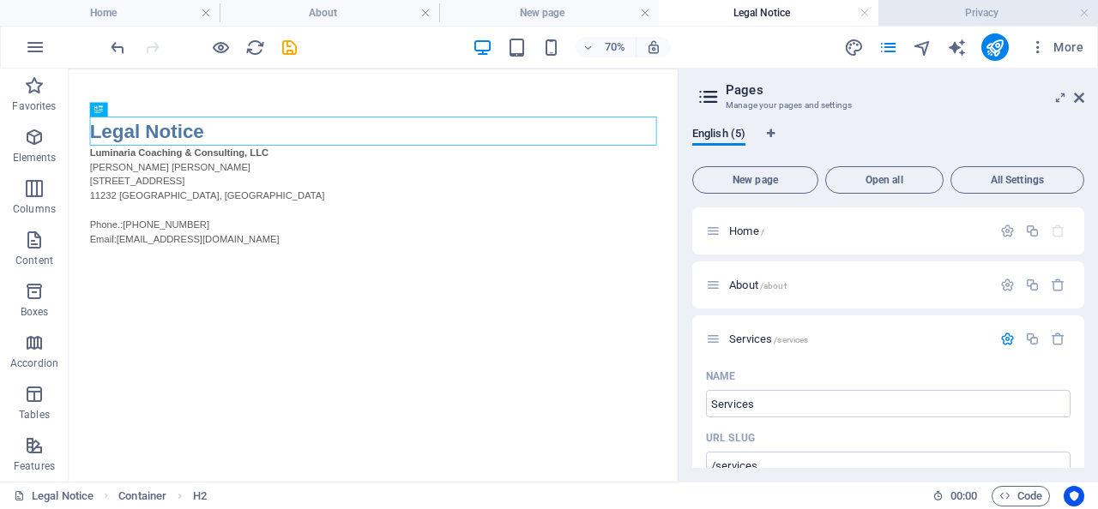
click at [966, 7] on h4 "Privacy" at bounding box center [988, 12] width 220 height 19
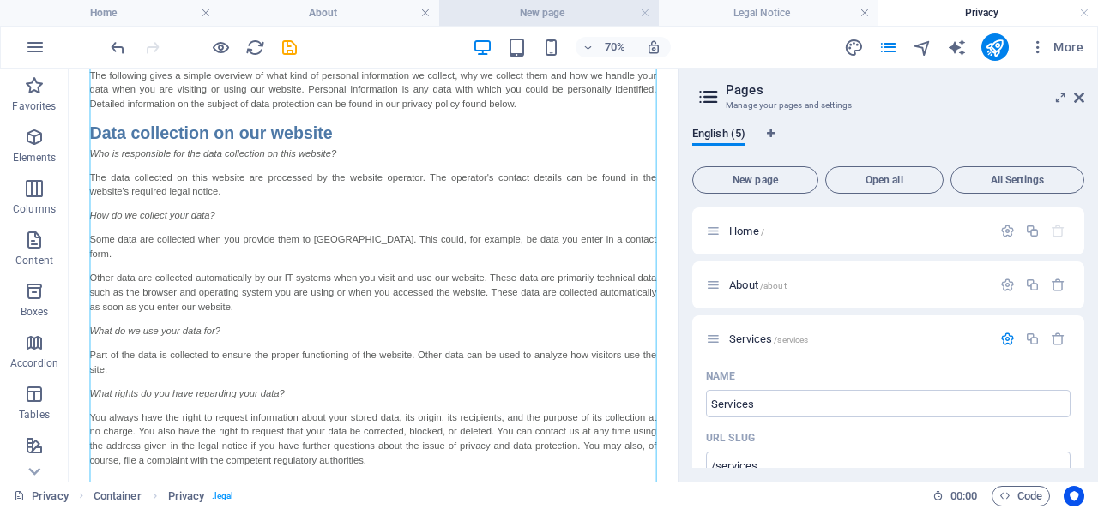
click at [549, 16] on h4 "New page" at bounding box center [549, 12] width 220 height 19
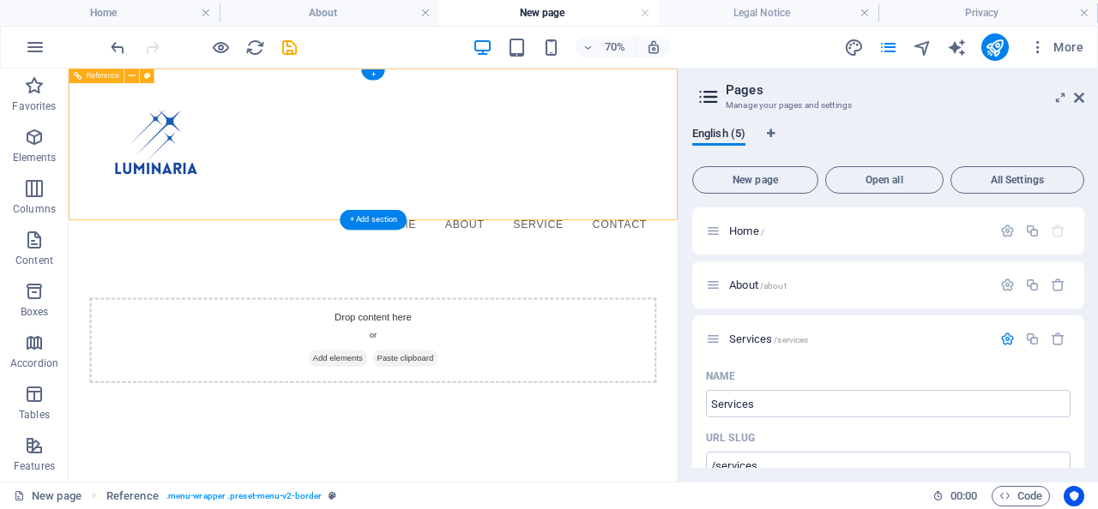
click at [745, 271] on nav "Home About Service Contact" at bounding box center [503, 292] width 809 height 43
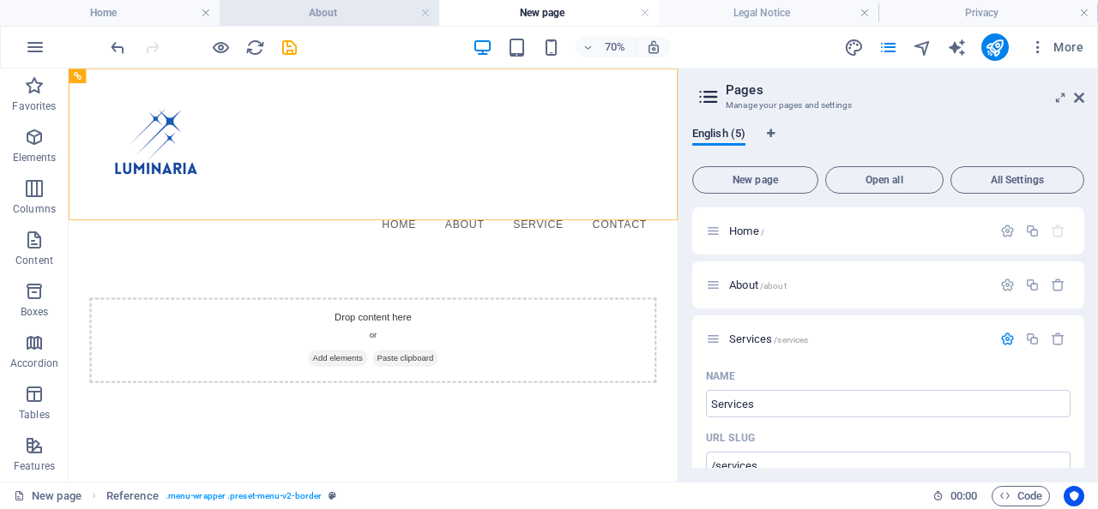
click at [329, 19] on h4 "About" at bounding box center [330, 12] width 220 height 19
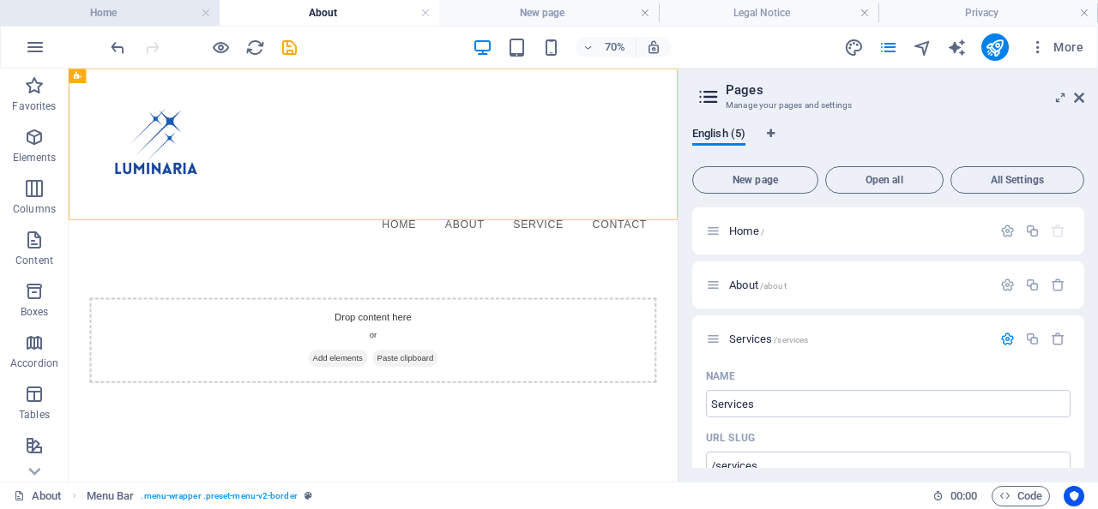
click at [115, 12] on h4 "Home" at bounding box center [110, 12] width 220 height 19
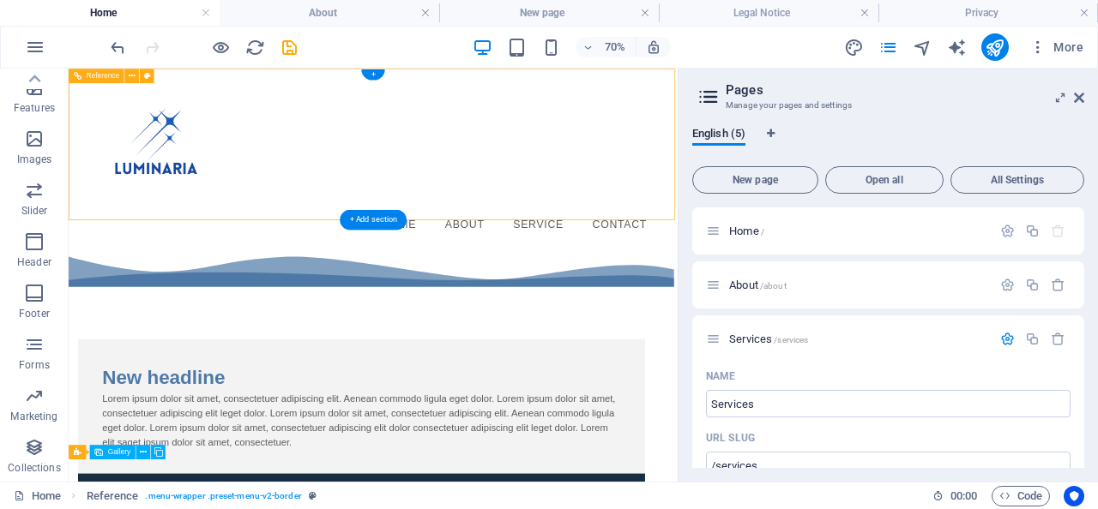
click at [620, 135] on div "Menu Home About Service Contact" at bounding box center [504, 198] width 870 height 259
click at [569, 271] on nav "Home About Service Contact" at bounding box center [503, 292] width 809 height 43
click at [557, 271] on nav "Home About Service Contact" at bounding box center [503, 292] width 809 height 43
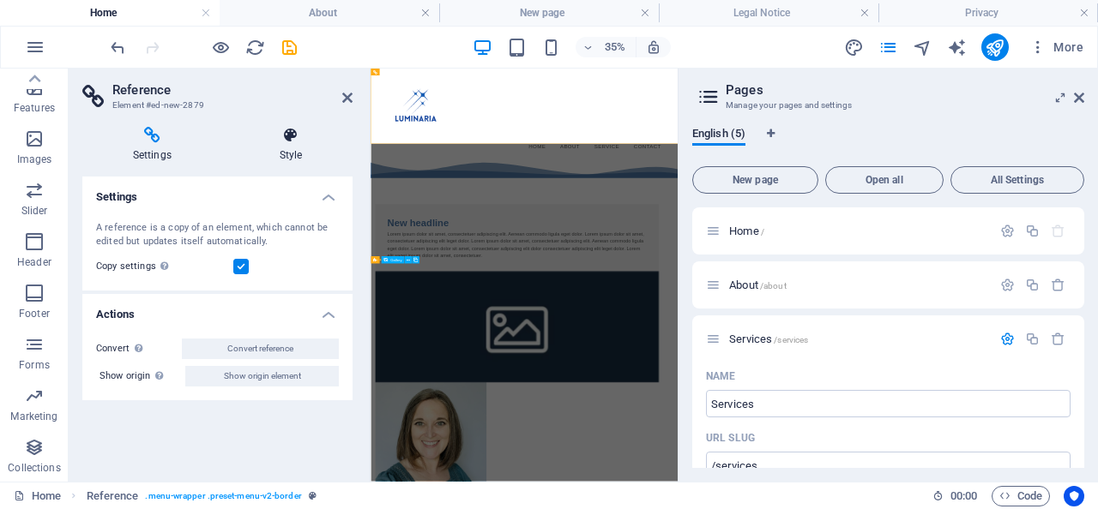
click at [285, 139] on icon at bounding box center [290, 135] width 123 height 17
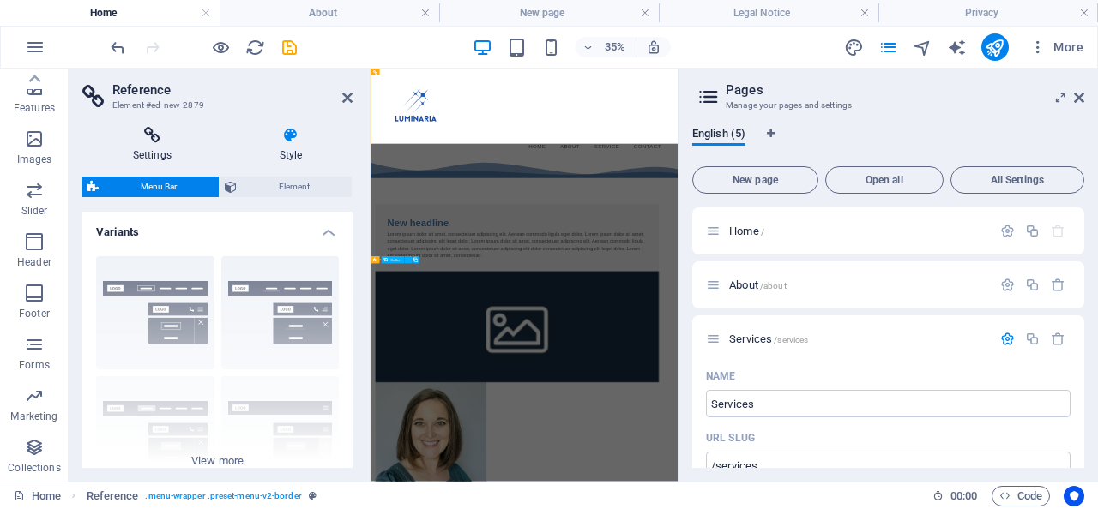
click at [133, 147] on h4 "Settings" at bounding box center [155, 145] width 147 height 36
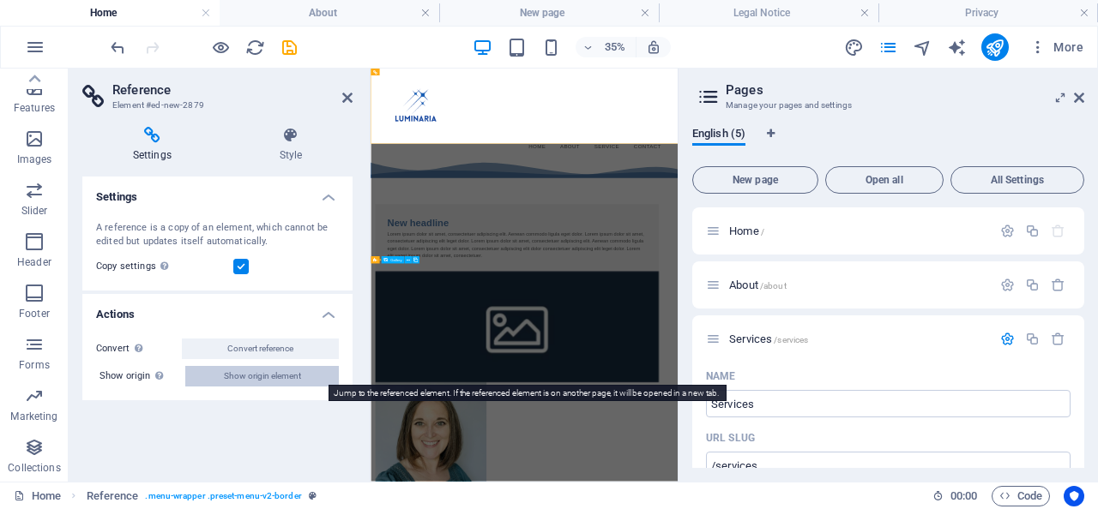
click at [231, 376] on span "Show origin element" at bounding box center [262, 376] width 77 height 21
select select "rem"
select select "preset-menu-v2-border"
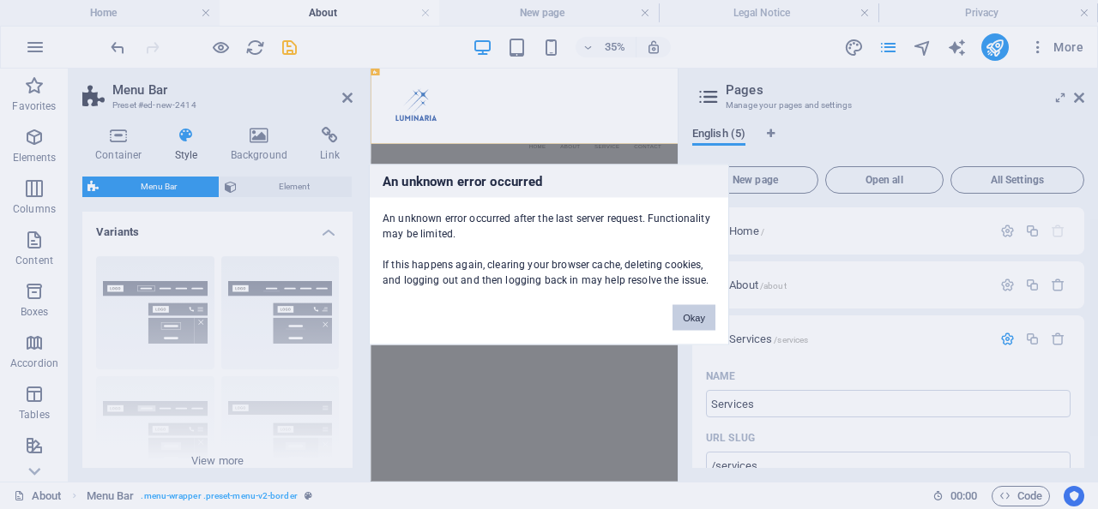
click at [704, 322] on button "Okay" at bounding box center [693, 318] width 43 height 26
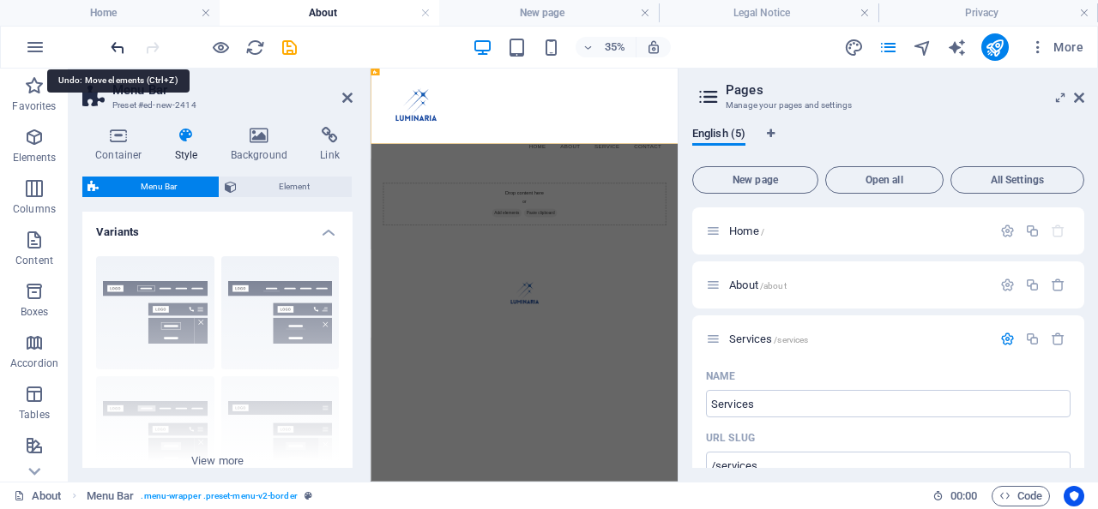
click at [117, 49] on icon "undo" at bounding box center [118, 48] width 20 height 20
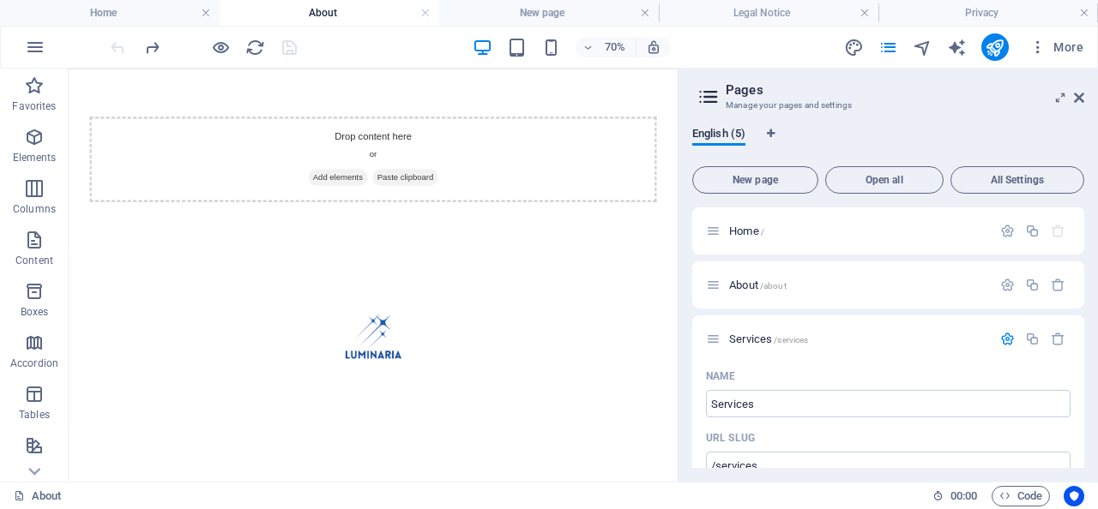
click at [117, 49] on div at bounding box center [203, 46] width 192 height 27
click at [428, 13] on link at bounding box center [425, 13] width 10 height 16
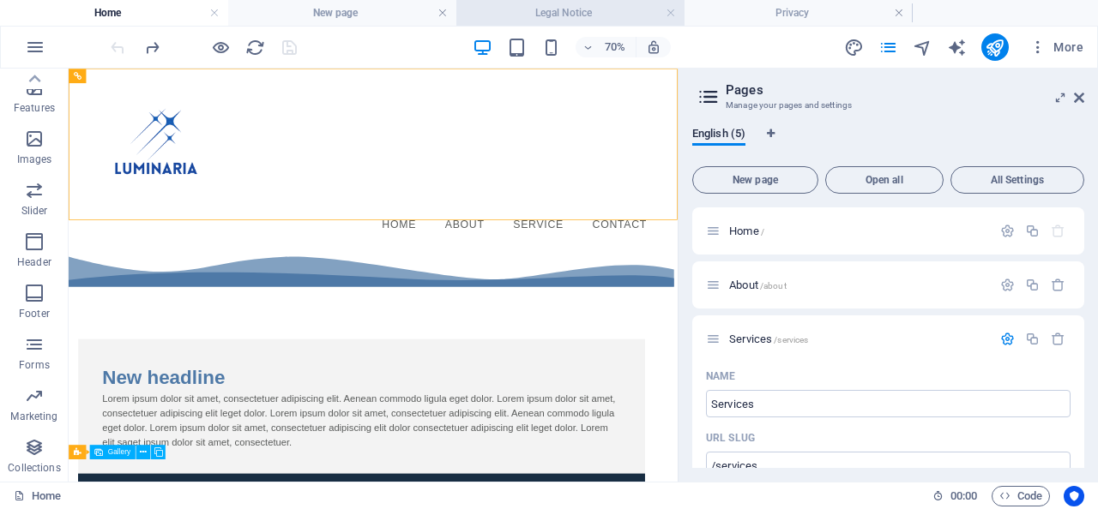
click at [578, 11] on h4 "Legal Notice" at bounding box center [570, 12] width 228 height 19
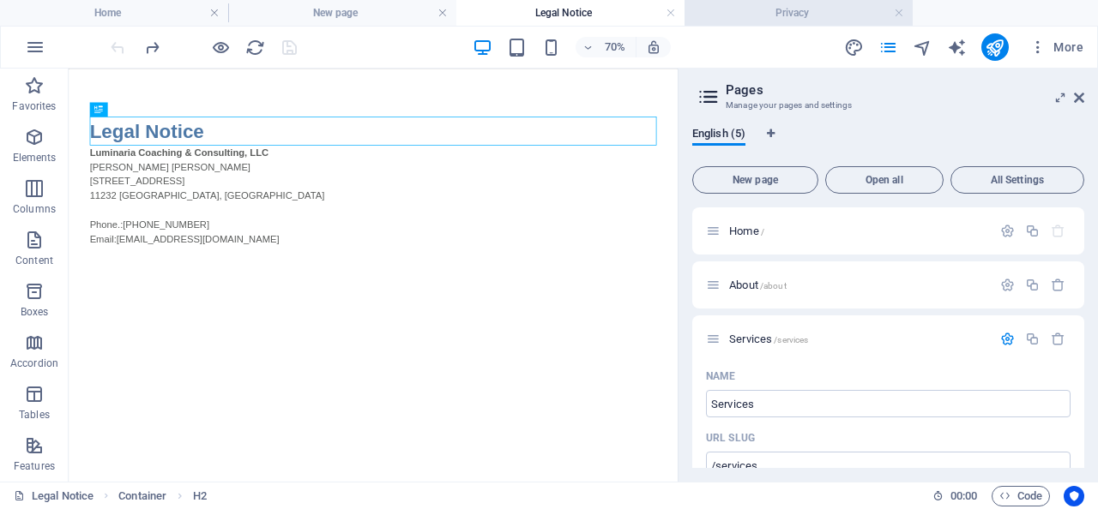
click at [710, 17] on h4 "Privacy" at bounding box center [798, 12] width 228 height 19
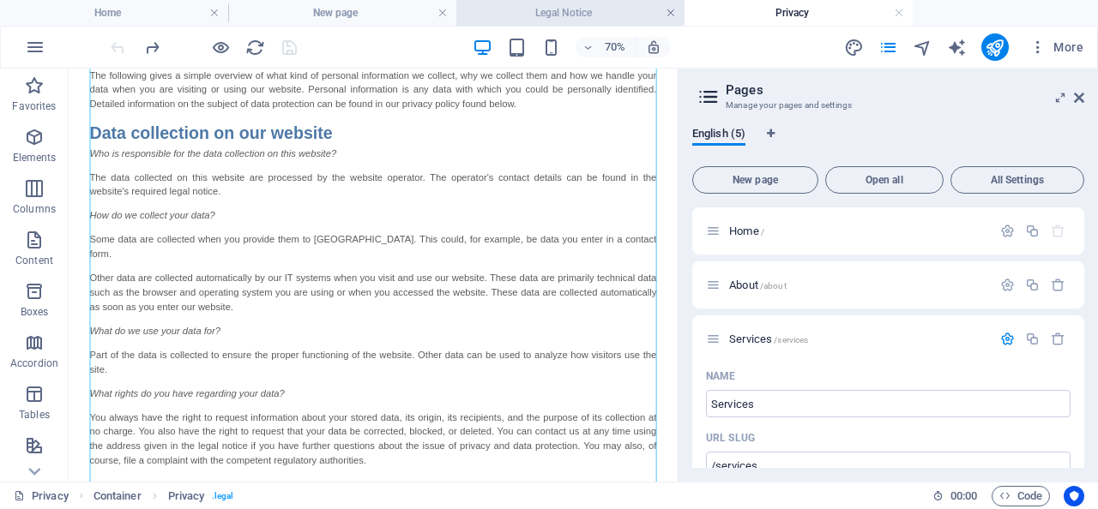
click at [675, 15] on link at bounding box center [670, 13] width 10 height 16
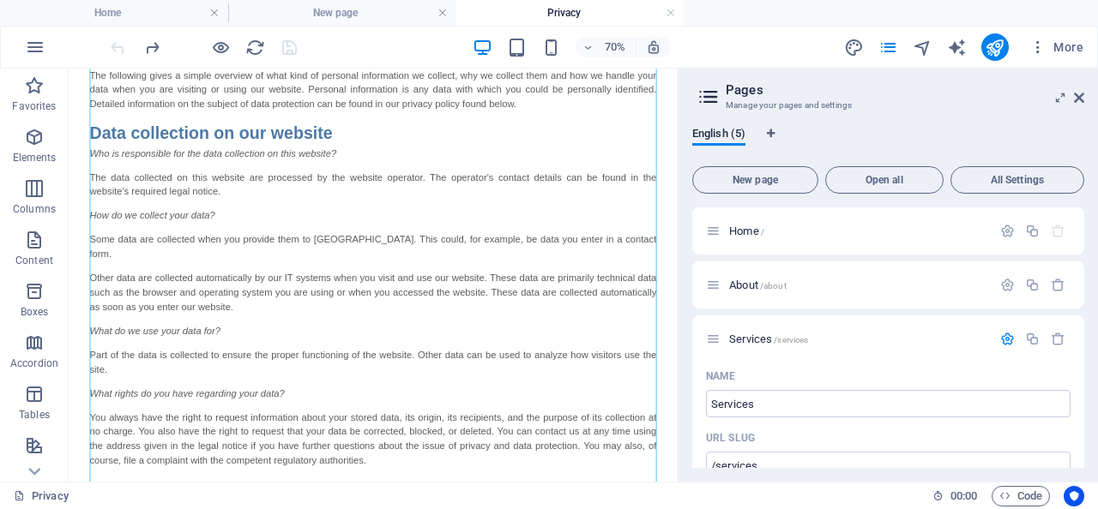
click at [675, 15] on link at bounding box center [670, 13] width 10 height 16
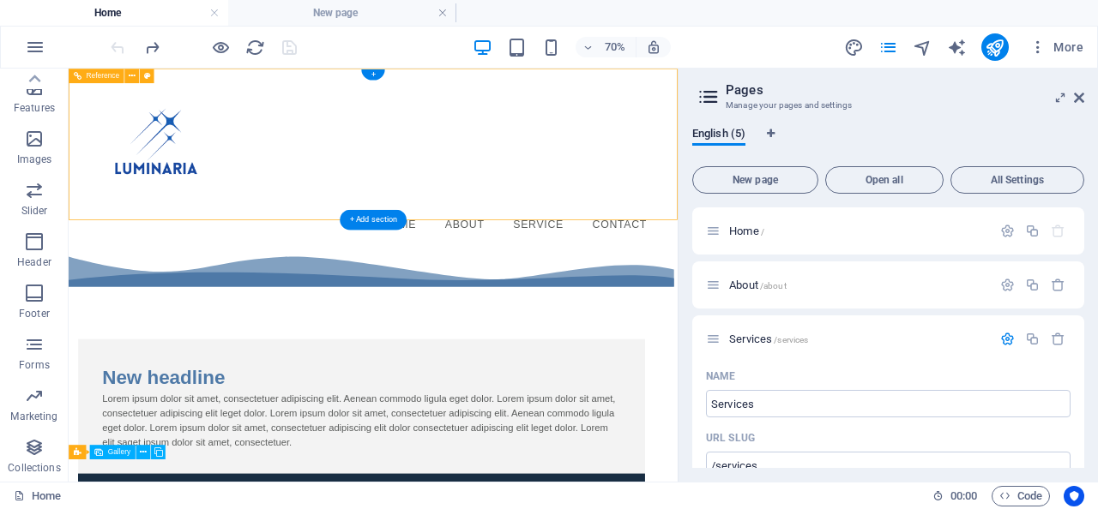
click at [515, 271] on nav "Home About Service Contact" at bounding box center [503, 292] width 809 height 43
click at [540, 271] on nav "Home About Service Contact" at bounding box center [503, 292] width 809 height 43
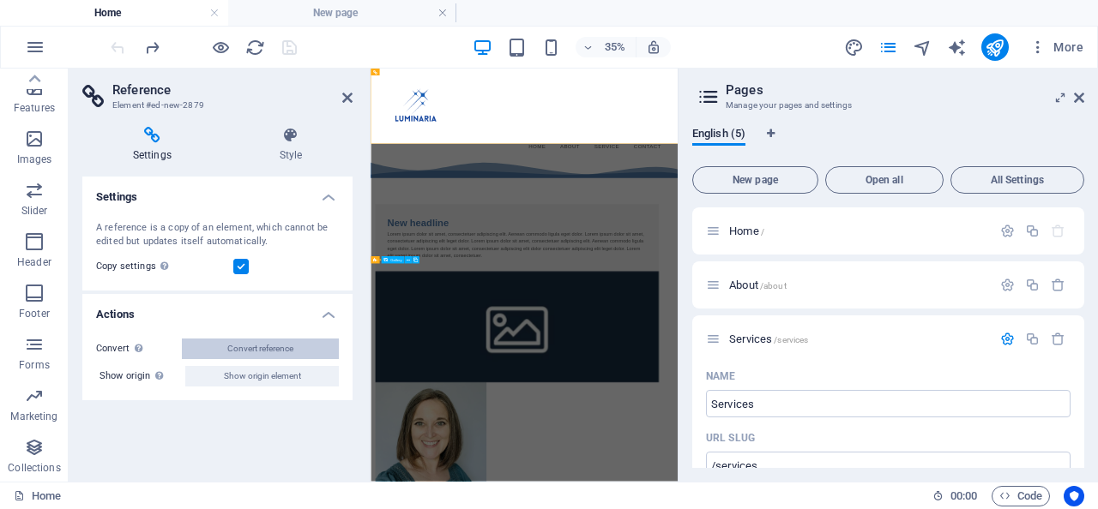
click at [270, 349] on span "Convert reference" at bounding box center [260, 349] width 66 height 21
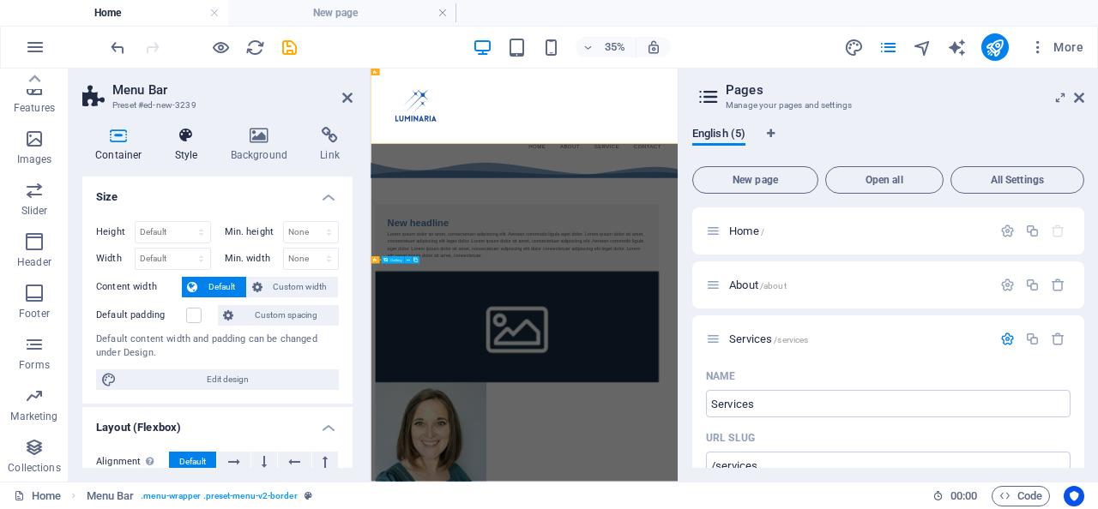
click at [188, 134] on icon at bounding box center [186, 135] width 49 height 17
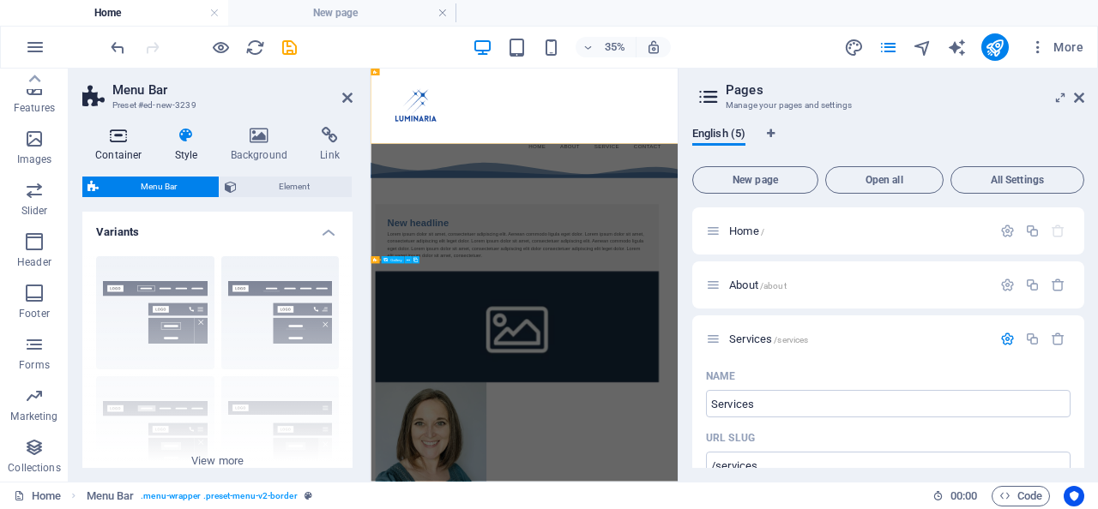
click at [110, 147] on h4 "Container" at bounding box center [122, 145] width 80 height 36
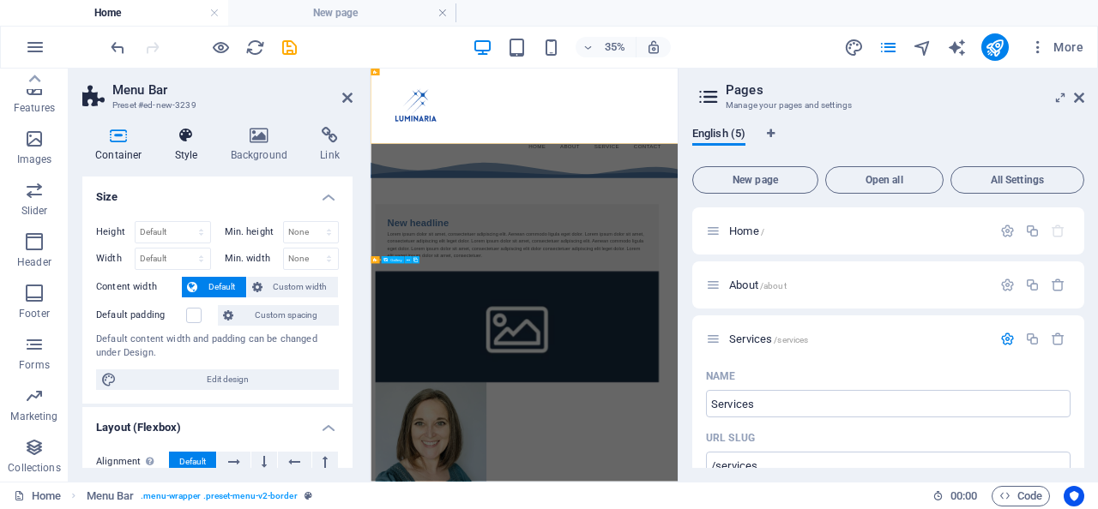
click at [184, 137] on icon at bounding box center [186, 135] width 49 height 17
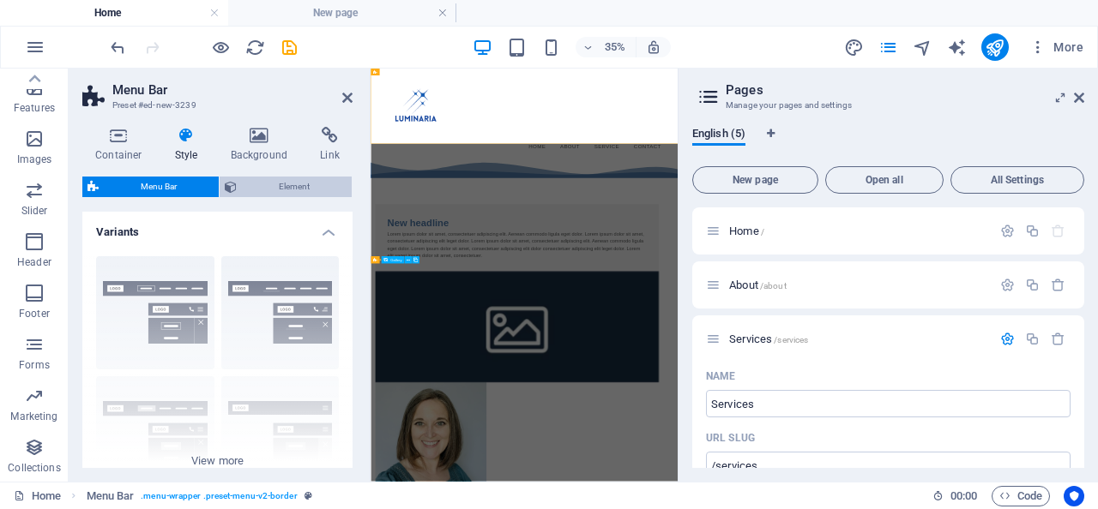
click at [267, 189] on span "Element" at bounding box center [294, 187] width 105 height 21
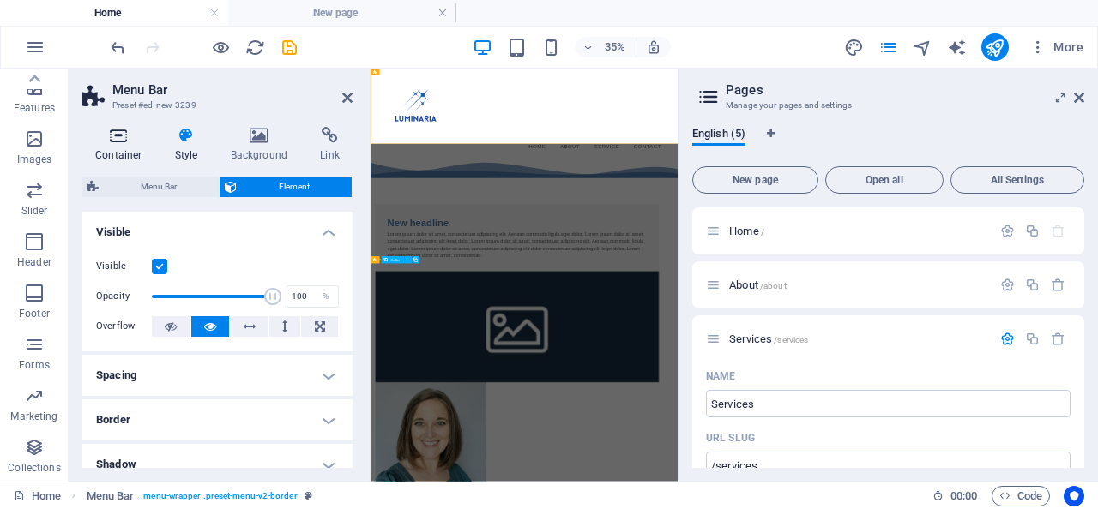
click at [120, 143] on icon at bounding box center [118, 135] width 73 height 17
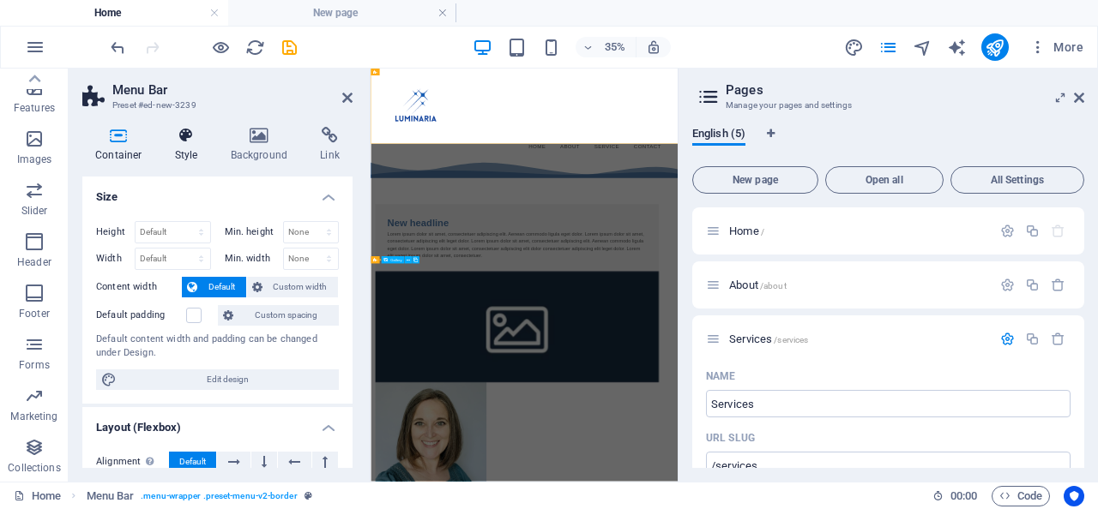
click at [192, 147] on h4 "Style" at bounding box center [190, 145] width 56 height 36
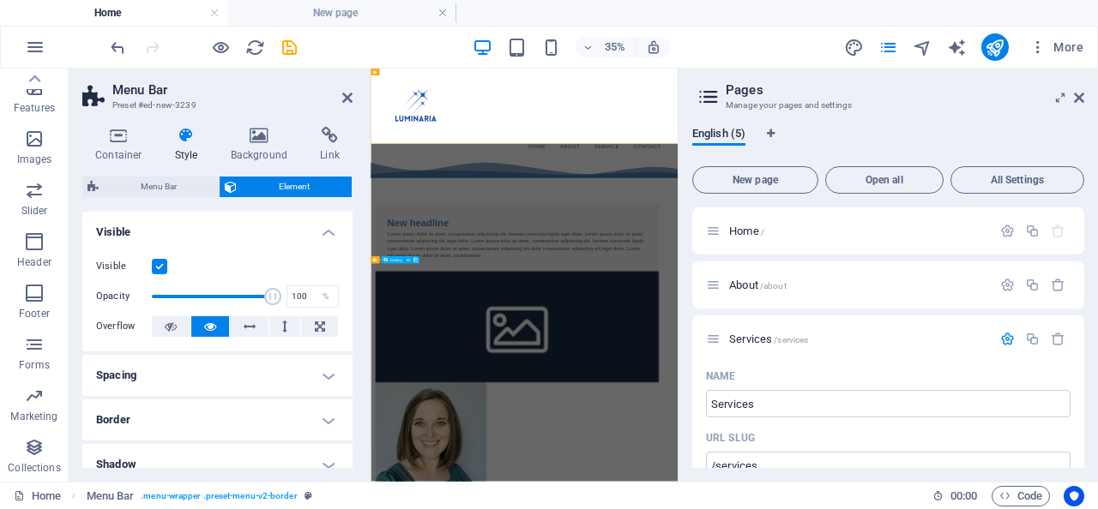
click at [192, 147] on h4 "Style" at bounding box center [190, 145] width 56 height 36
click at [856, 208] on div "Menu Home About Service Contact" at bounding box center [808, 198] width 877 height 259
click at [865, 271] on nav "Home About Service Contact" at bounding box center [809, 292] width 809 height 43
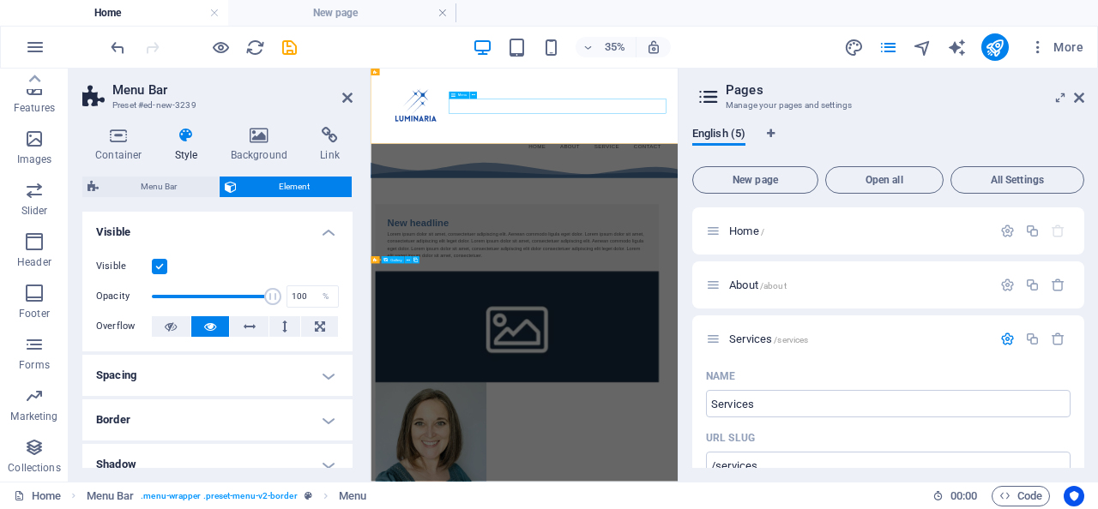
select select
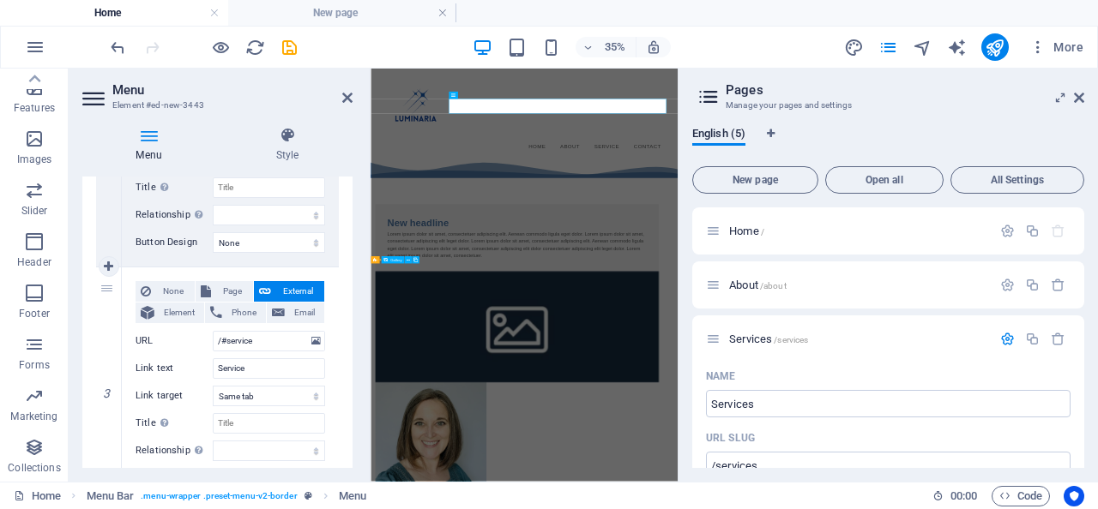
scroll to position [545, 0]
click at [262, 364] on input "Service" at bounding box center [269, 368] width 112 height 21
type input "Services"
select select
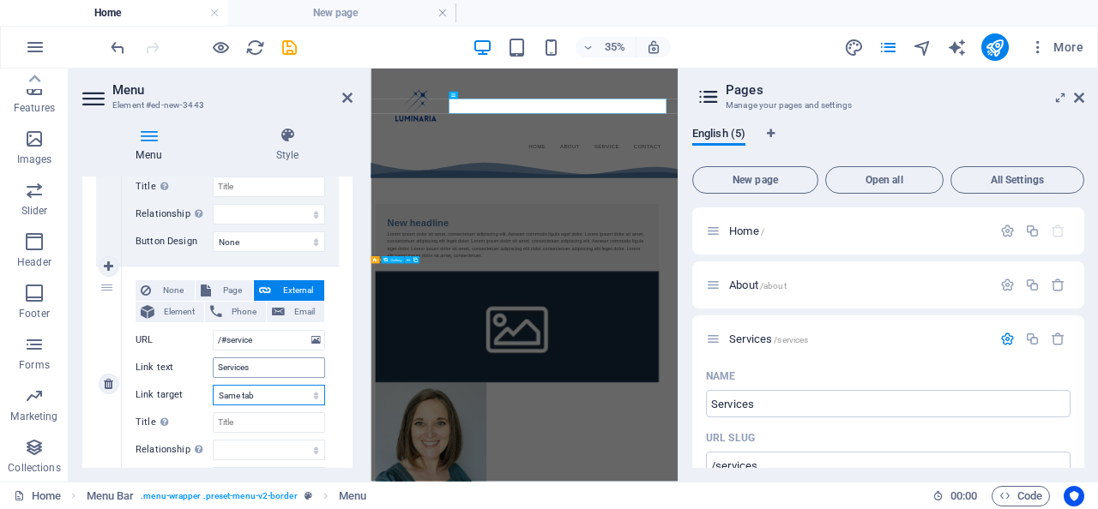
select select
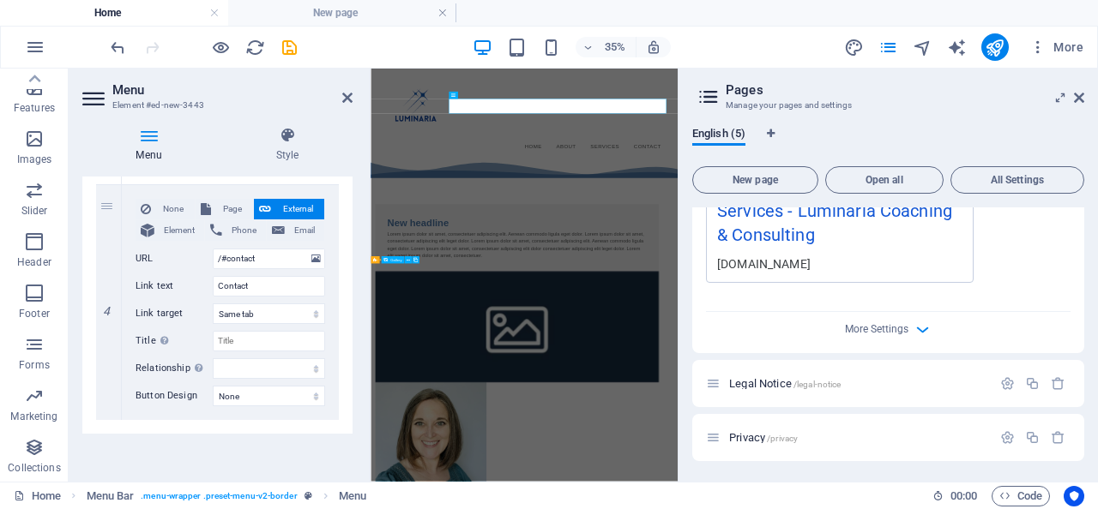
scroll to position [672, 0]
click at [1055, 388] on icon "button" at bounding box center [1057, 383] width 15 height 15
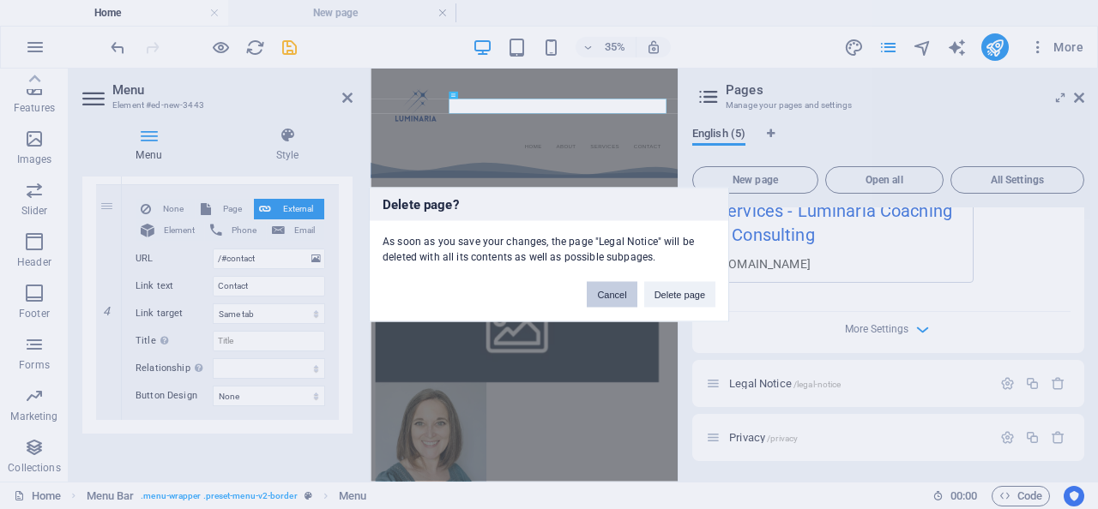
click at [601, 298] on button "Cancel" at bounding box center [612, 295] width 50 height 26
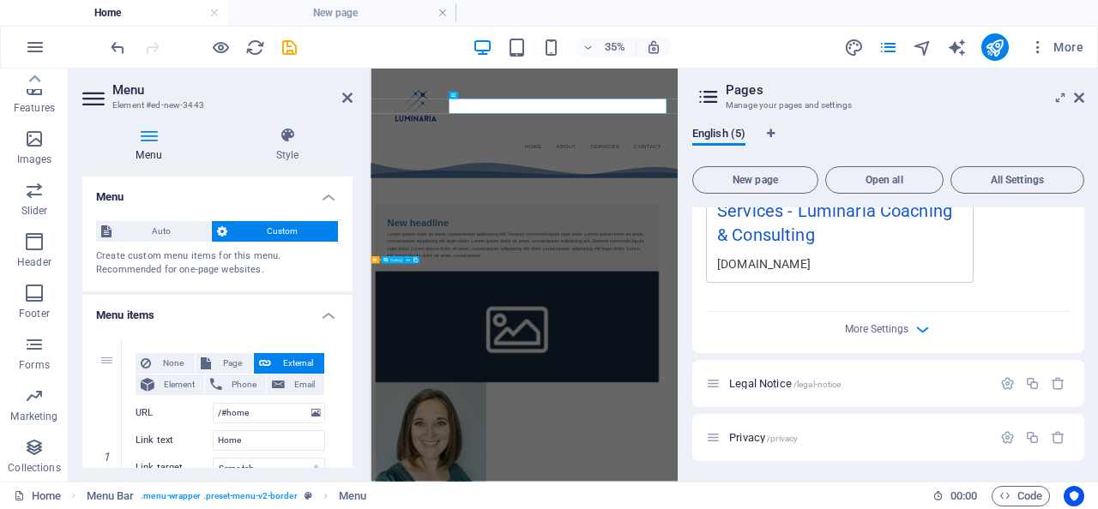
scroll to position [0, 0]
click at [161, 228] on span "Auto" at bounding box center [161, 231] width 89 height 21
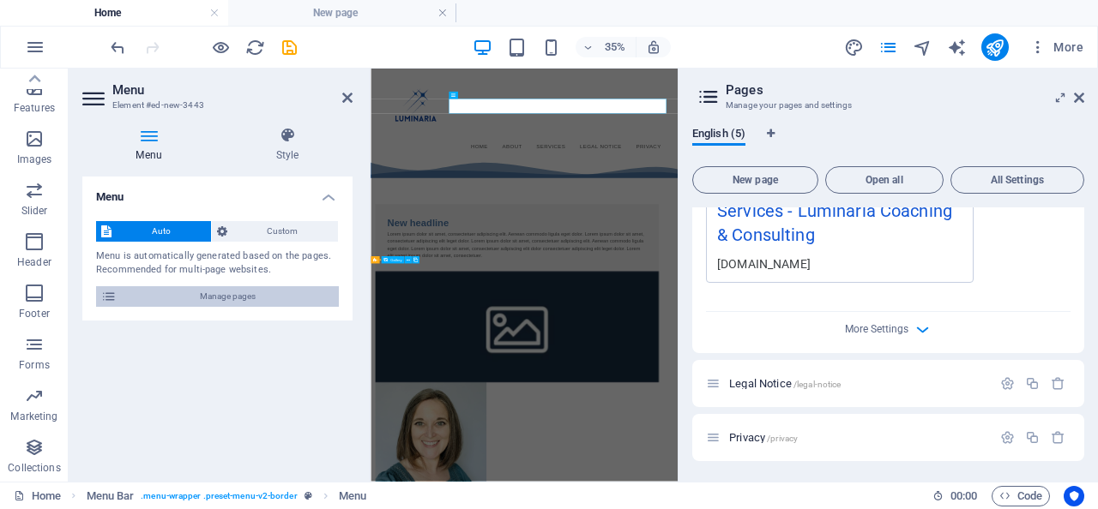
click at [196, 292] on span "Manage pages" at bounding box center [228, 296] width 212 height 21
click at [1076, 98] on icon at bounding box center [1079, 98] width 10 height 14
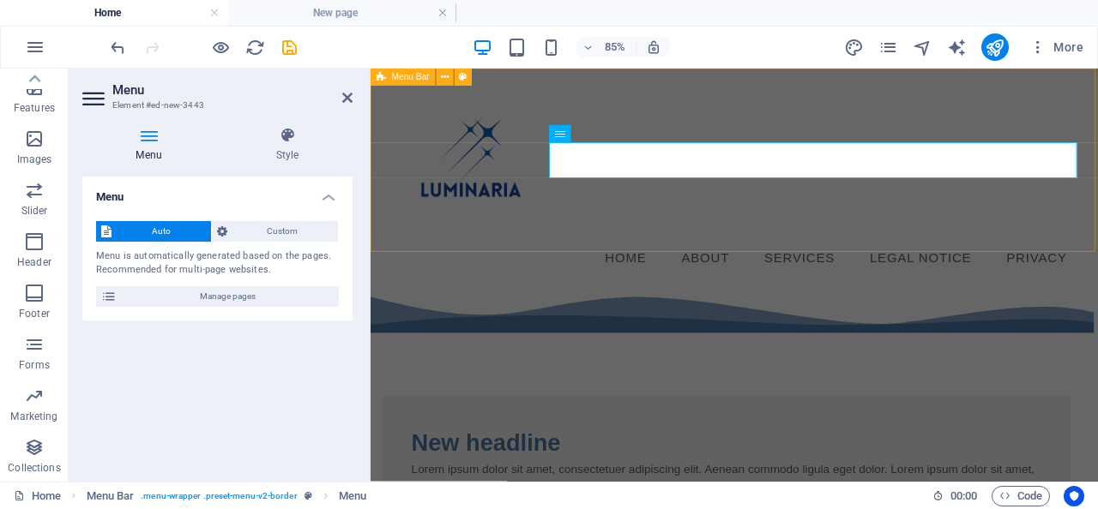
click at [743, 285] on div "Menu Home About Services Legal Notice Privacy" at bounding box center [798, 198] width 856 height 259
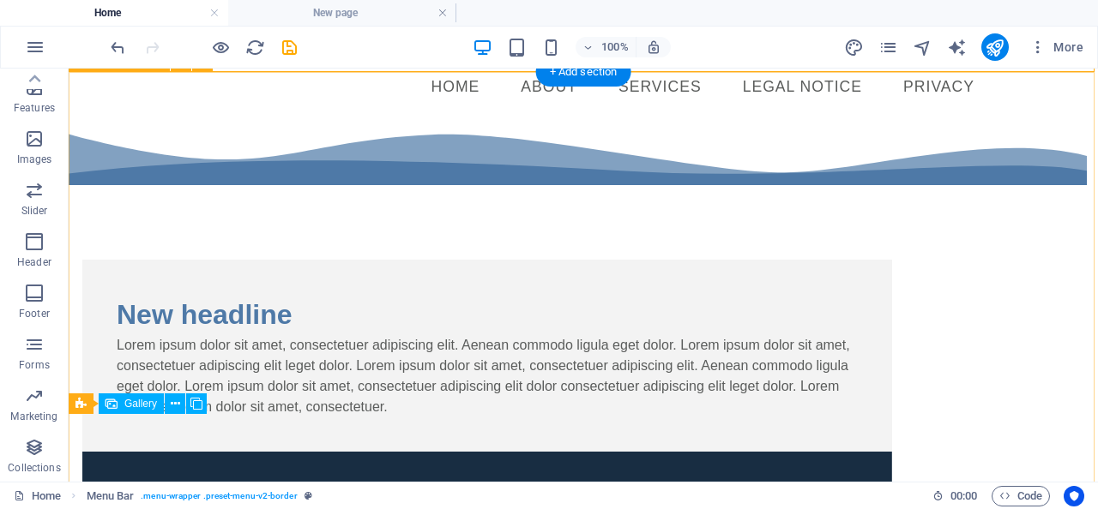
scroll to position [213, 0]
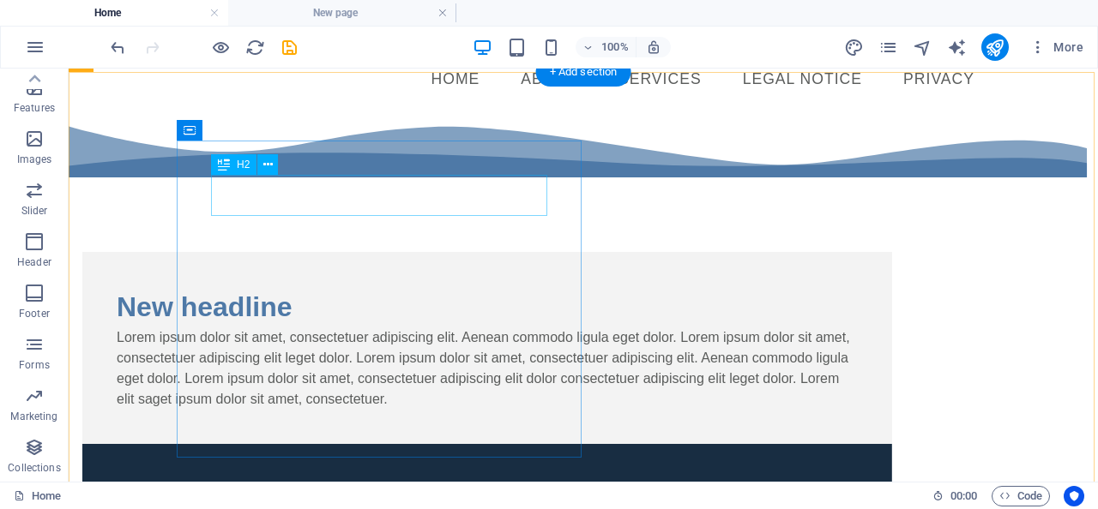
click at [299, 286] on div "New headline" at bounding box center [487, 306] width 741 height 41
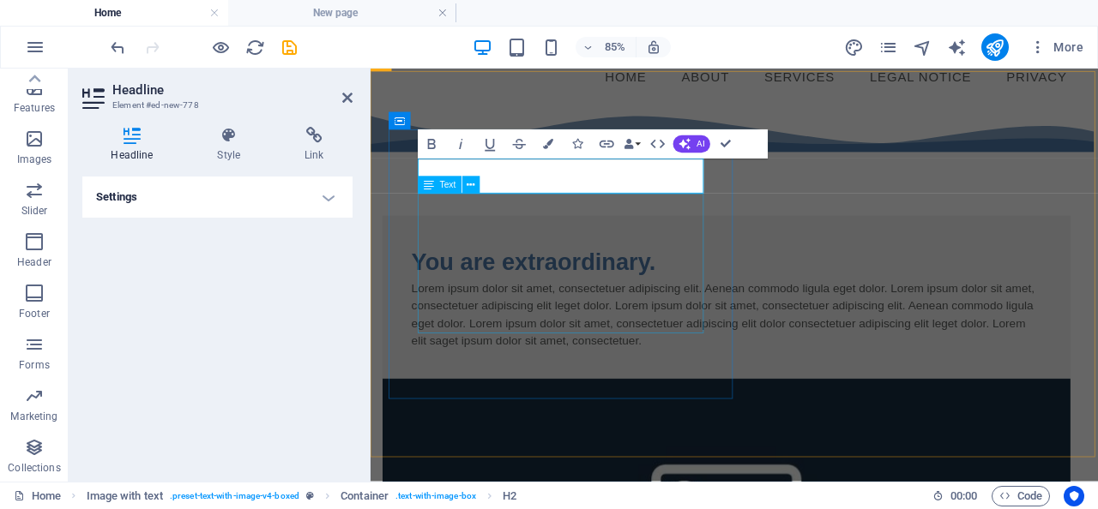
click at [497, 319] on div "Lorem ipsum dolor sit amet, consectetuer adipiscing elit. Aenean commodo ligula…" at bounding box center [788, 358] width 741 height 82
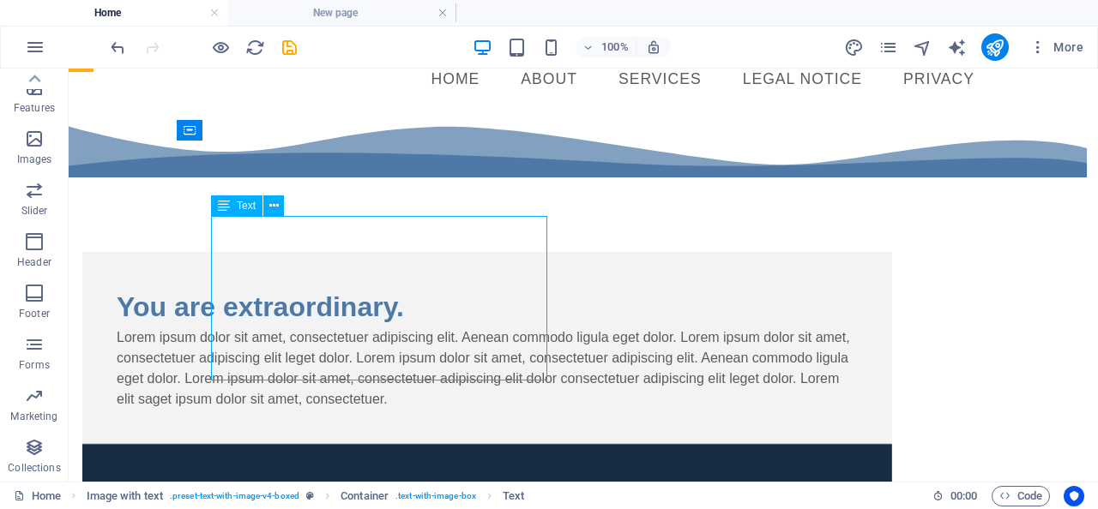
click at [478, 328] on div "Lorem ipsum dolor sit amet, consectetuer adipiscing elit. Aenean commodo ligula…" at bounding box center [487, 369] width 741 height 82
click at [436, 328] on div "Lorem ipsum dolor sit amet, consectetuer adipiscing elit. Aenean commodo ligula…" at bounding box center [487, 369] width 741 height 82
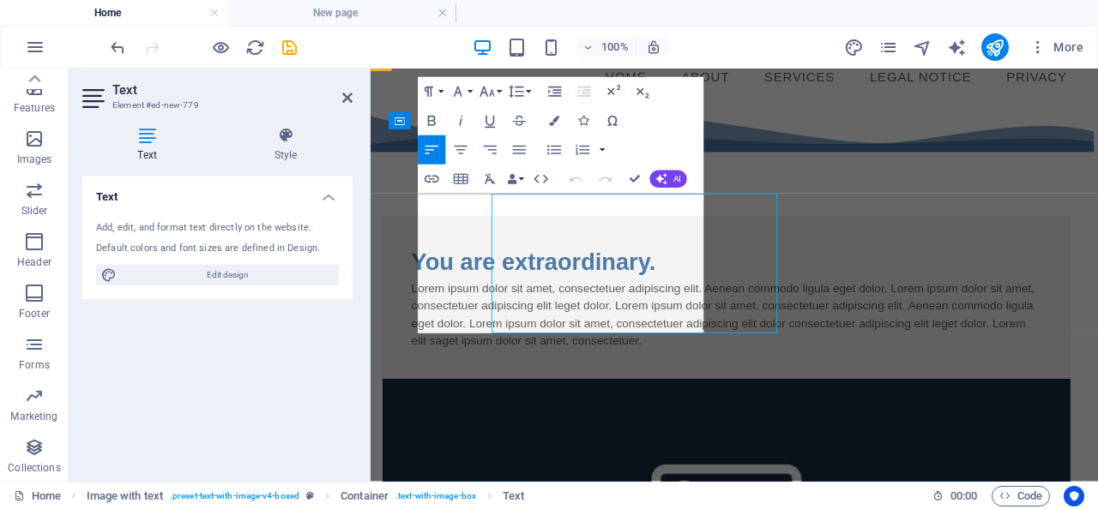
click at [448, 348] on p "Lorem ipsum dolor sit amet, consectetuer adipiscing elit. Aenean commodo ligula…" at bounding box center [788, 358] width 741 height 82
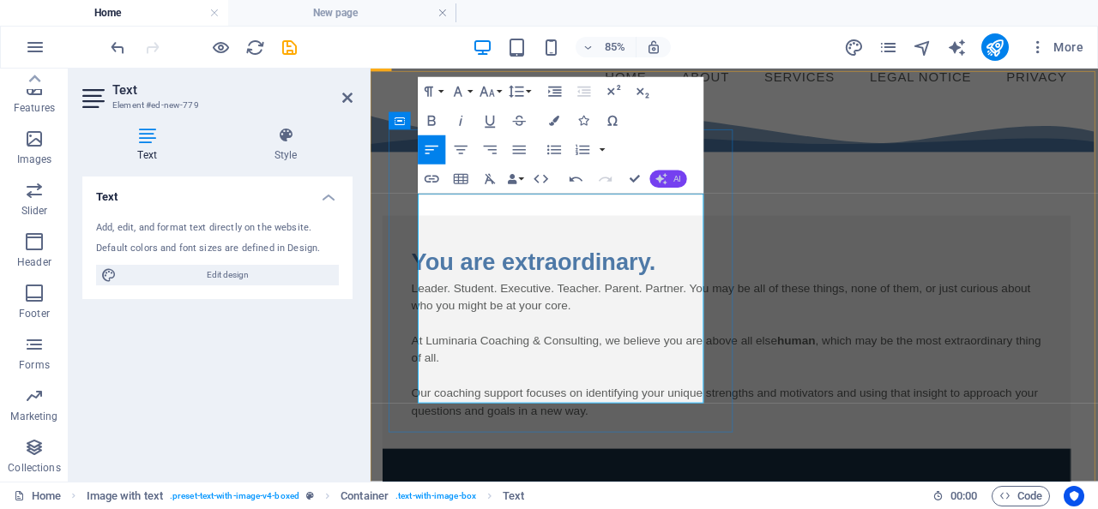
click at [665, 179] on icon "button" at bounding box center [661, 179] width 12 height 12
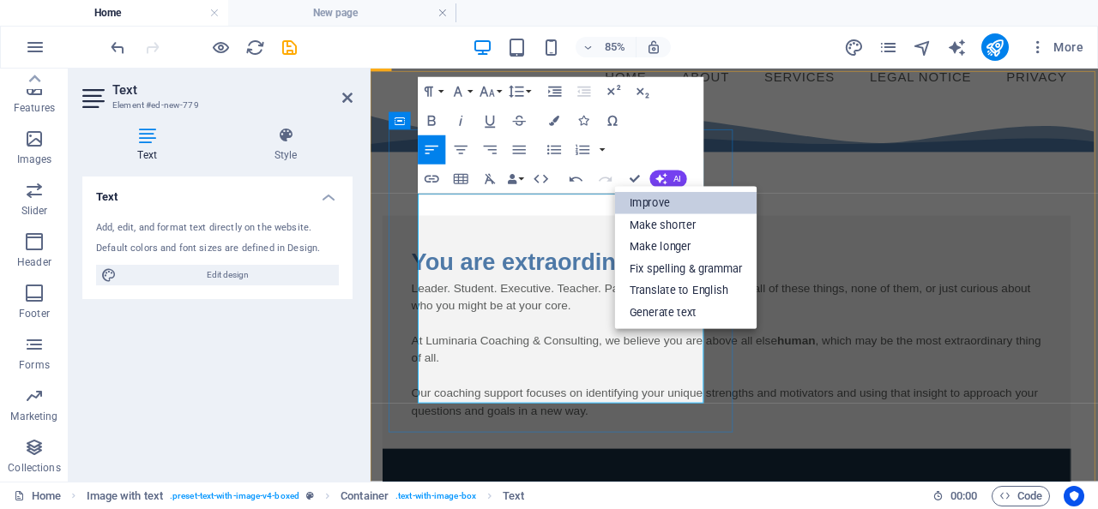
click at [655, 196] on link "Improve" at bounding box center [686, 203] width 142 height 22
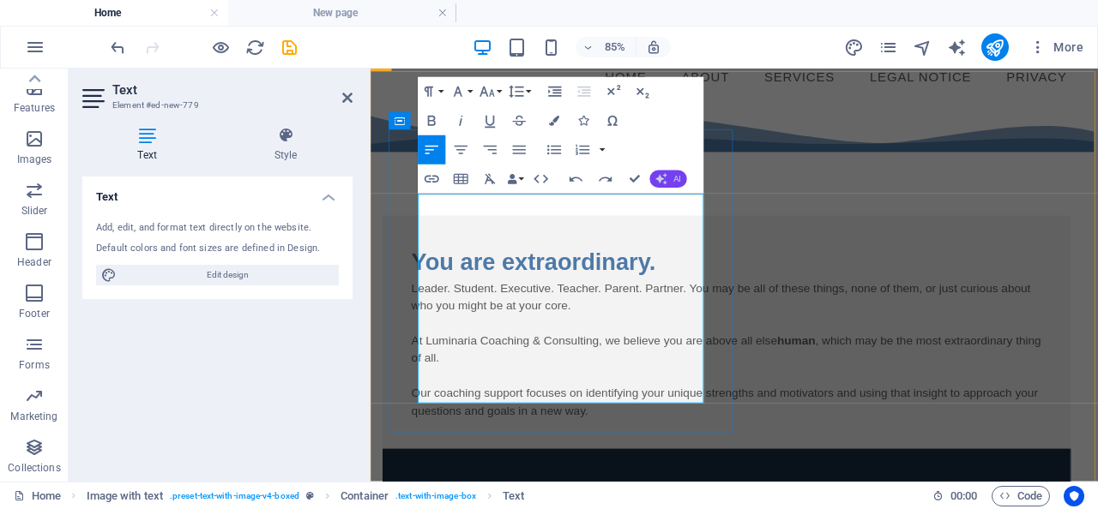
click at [667, 184] on button "AI" at bounding box center [668, 179] width 37 height 17
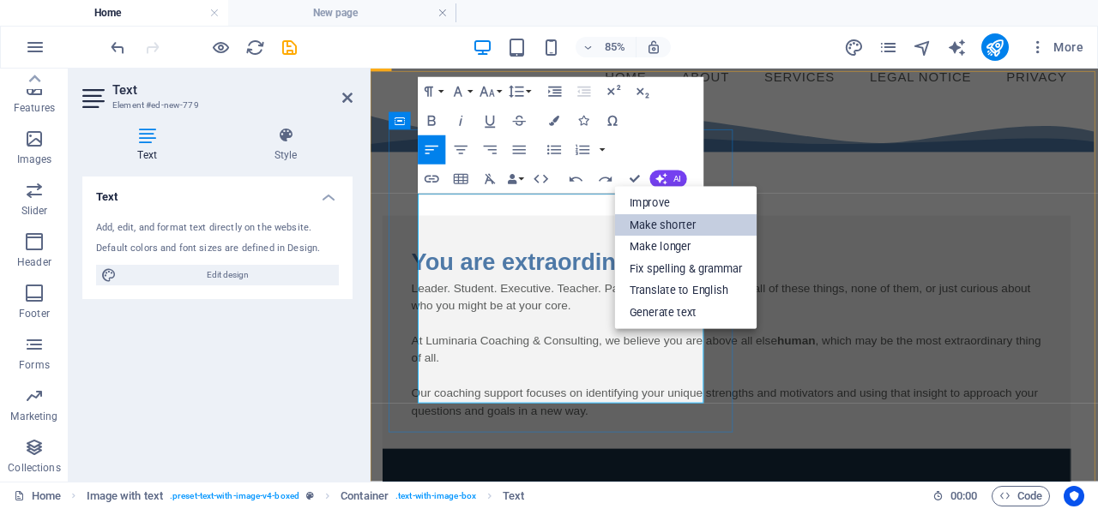
click at [672, 221] on link "Make shorter" at bounding box center [686, 225] width 142 height 22
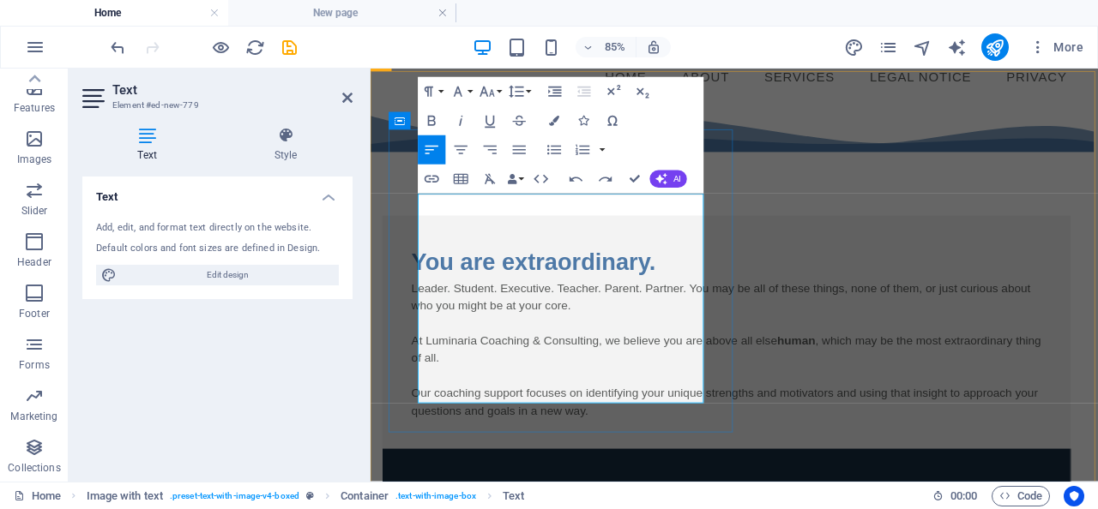
click at [658, 379] on p "At Luminaria Coaching & Consulting, we believe you are above all else human , w…" at bounding box center [788, 399] width 741 height 41
click at [529, 379] on p "At Luminaria Coaching & Consulting, we believe you are above all else human , w…" at bounding box center [788, 399] width 741 height 41
click at [530, 379] on p "At Luminaria Coaching & Consulting, we believe you are above all else human , w…" at bounding box center [788, 399] width 741 height 41
click at [685, 379] on p "At Luminaria Coaching & Consulting, we believe you are above all else human , w…" at bounding box center [788, 399] width 741 height 41
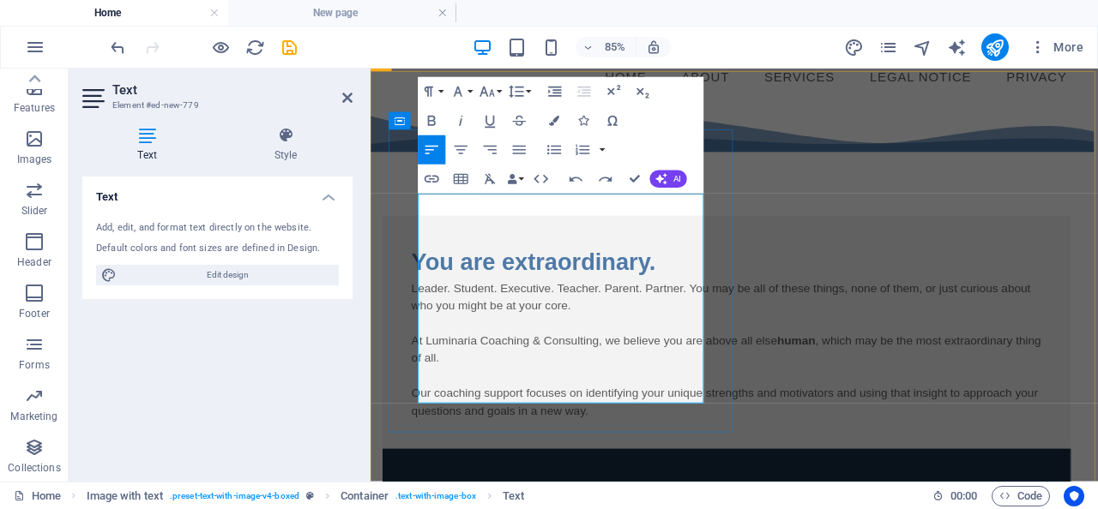
click at [520, 379] on p "At Luminaria Coaching & Consulting, we believe you are above all else human , w…" at bounding box center [788, 399] width 741 height 41
click at [501, 454] on p "Our coaching support focuses on identifying your unique strengths and motivator…" at bounding box center [788, 461] width 741 height 41
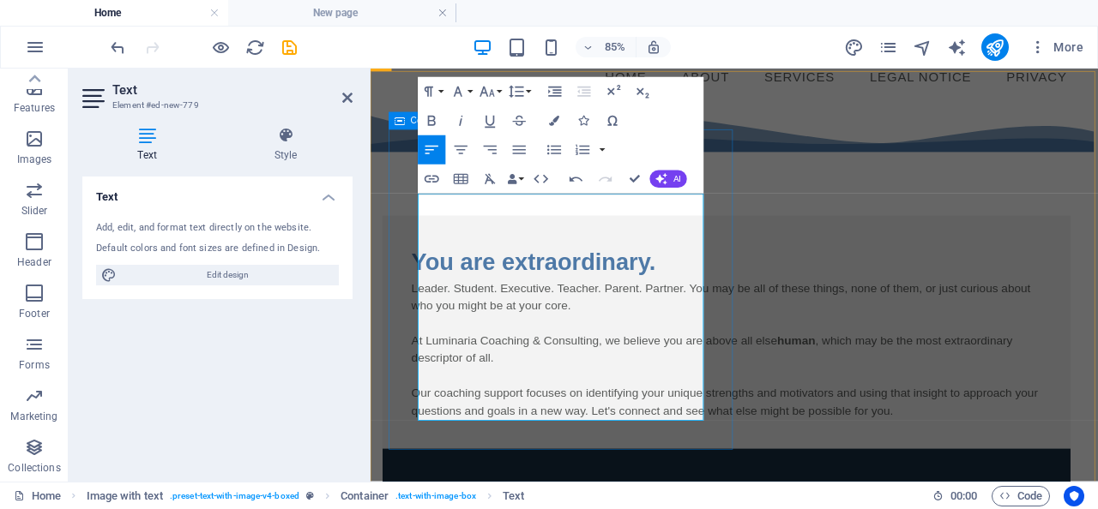
click at [412, 347] on div "You are extraordinary. Leader. Student. Executive. Teacher. Parent. Partner. Yo…" at bounding box center [788, 379] width 809 height 274
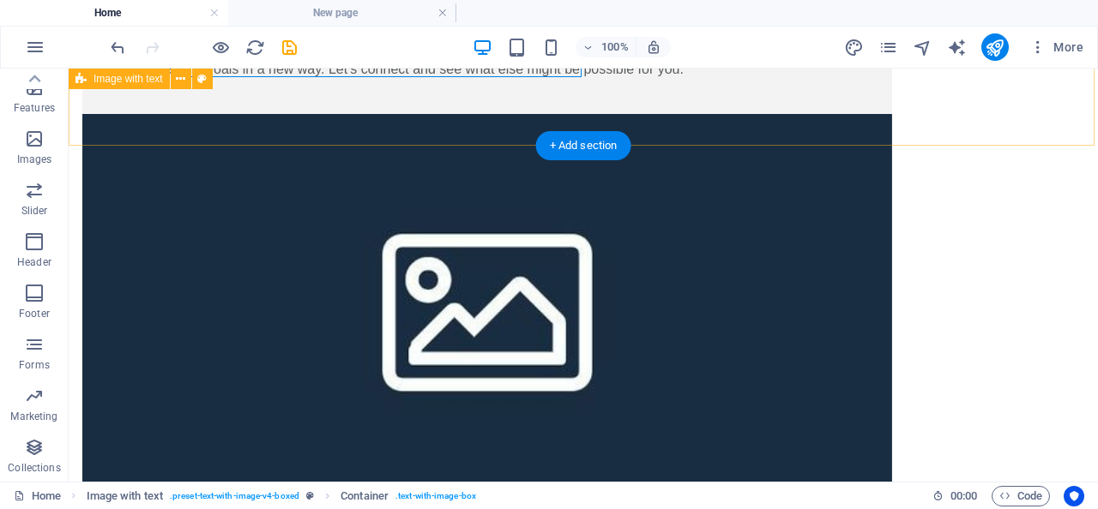
scroll to position [653, 0]
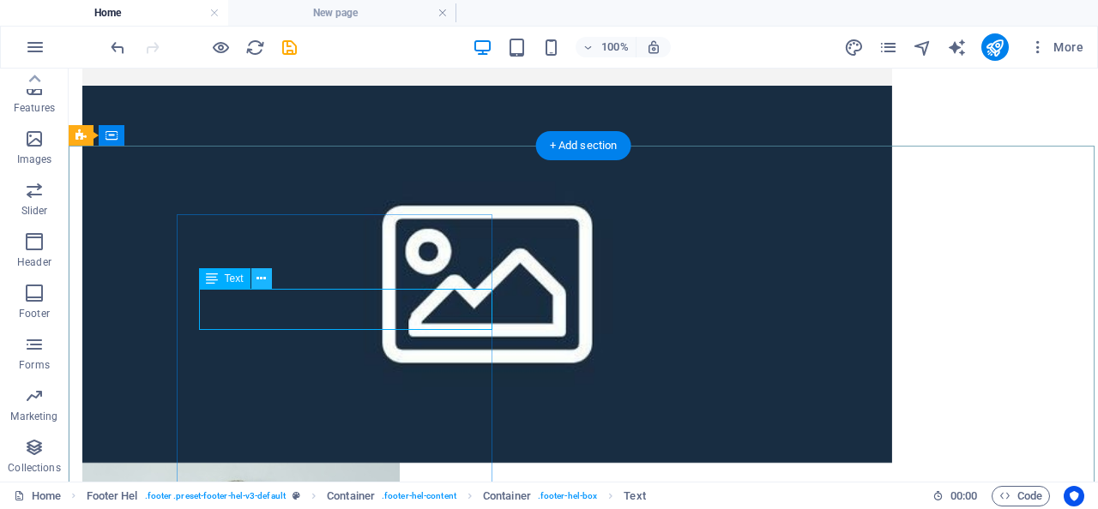
click at [264, 281] on icon at bounding box center [260, 279] width 9 height 18
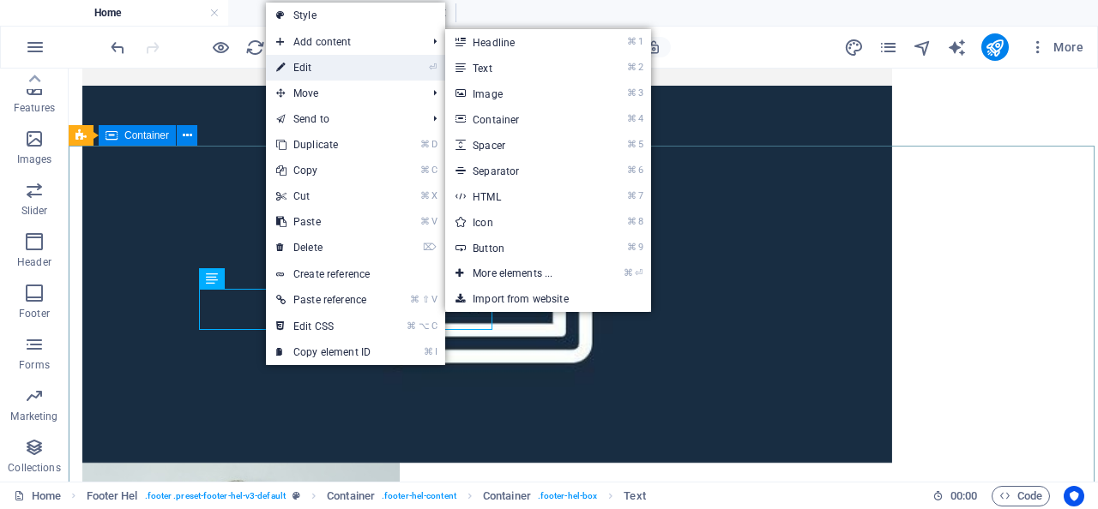
click at [329, 73] on link "⏎ Edit" at bounding box center [323, 68] width 115 height 26
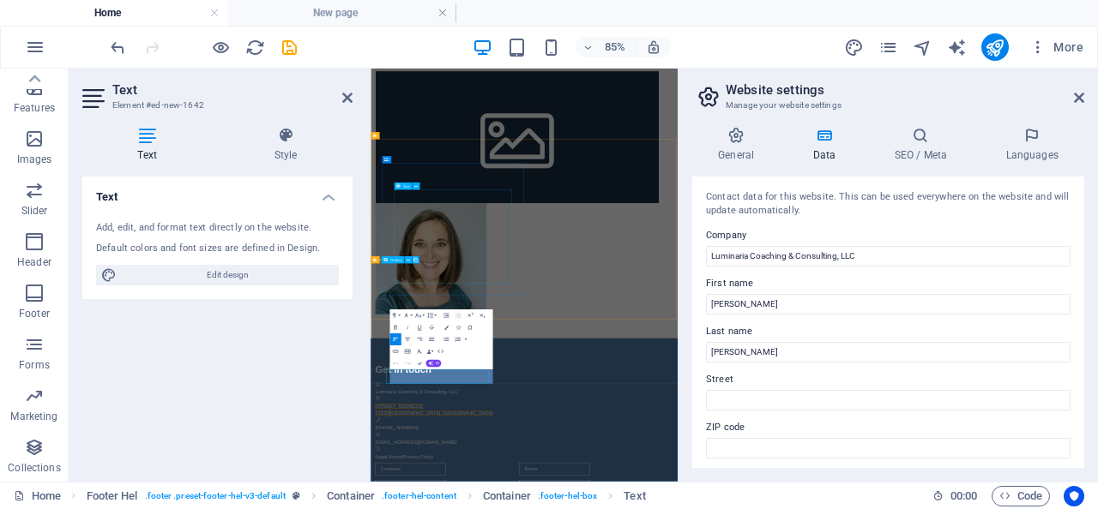
scroll to position [13, 0]
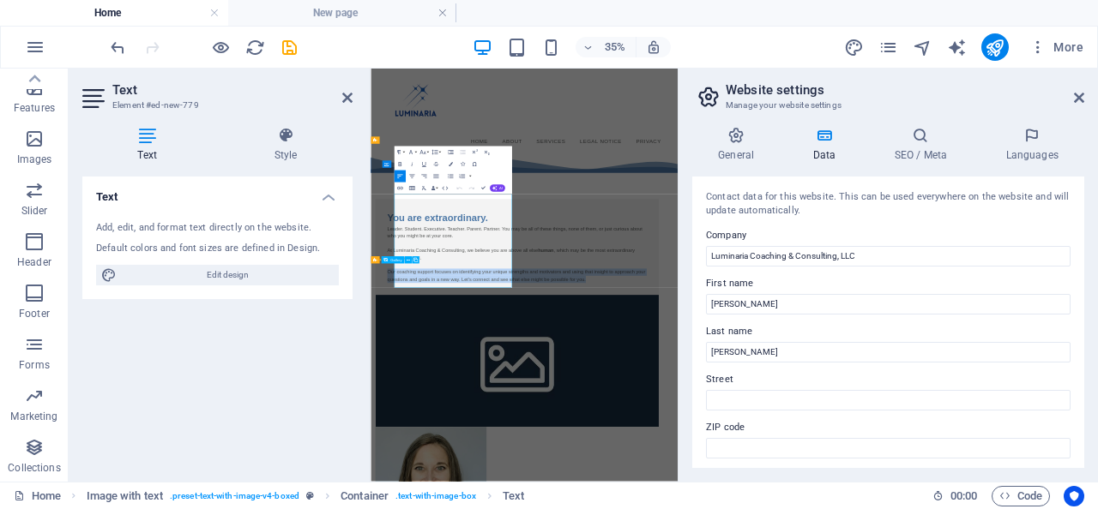
scroll to position [0, 0]
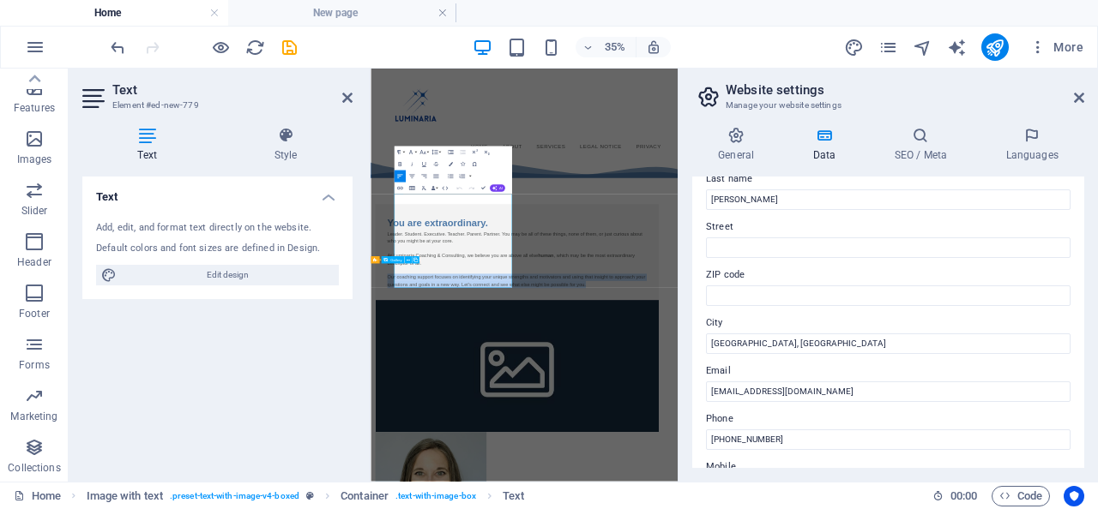
scroll to position [165, 0]
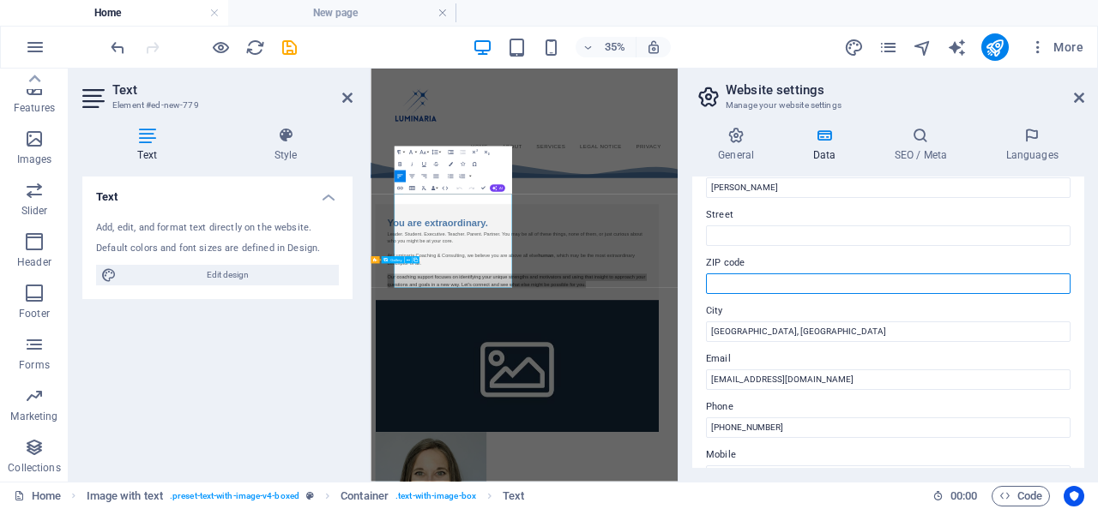
click at [791, 283] on input "ZIP code" at bounding box center [888, 284] width 364 height 21
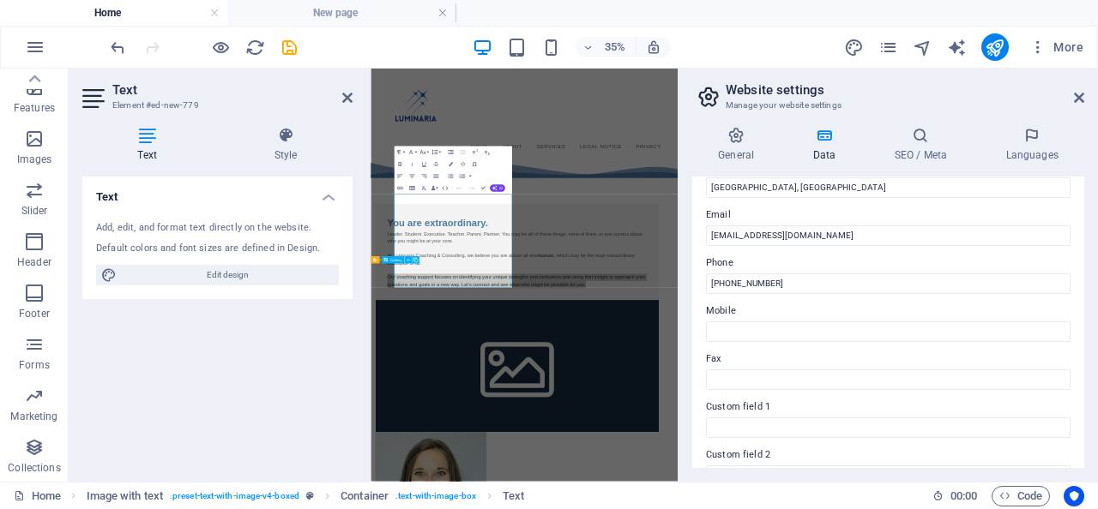
scroll to position [310, 0]
click at [1076, 100] on icon at bounding box center [1079, 98] width 10 height 14
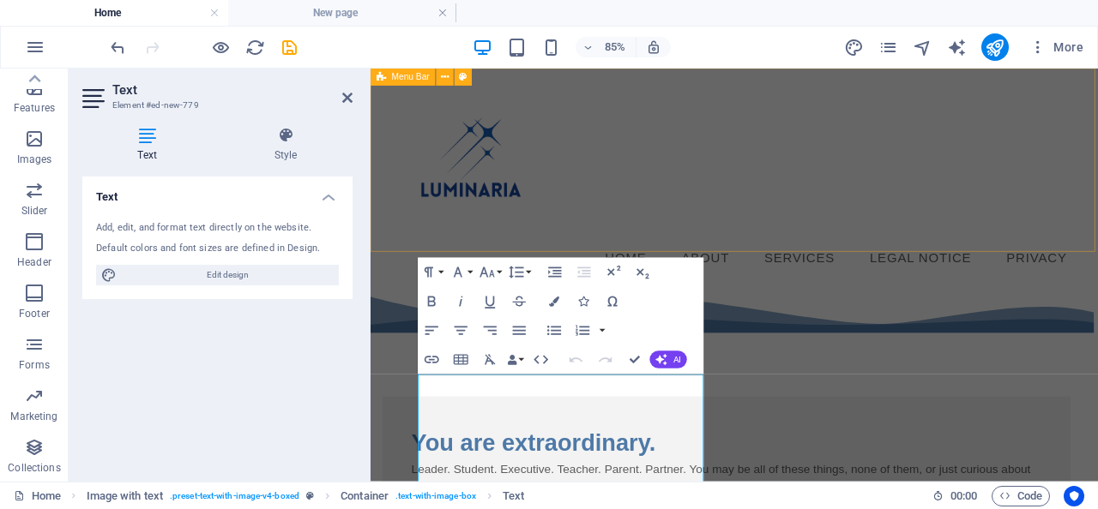
click at [780, 246] on div "Menu Home About Services Legal Notice Privacy" at bounding box center [798, 198] width 856 height 259
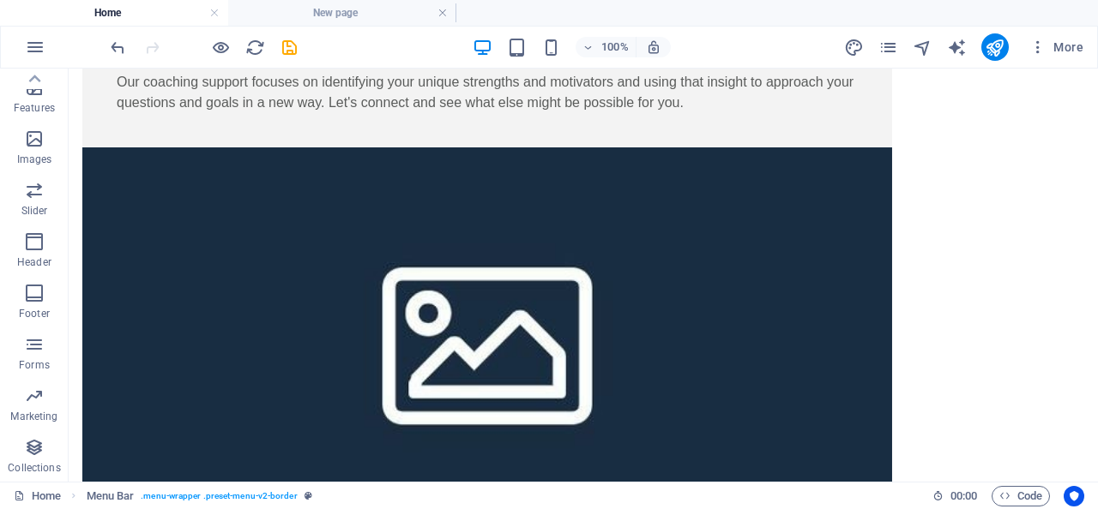
scroll to position [708, 0]
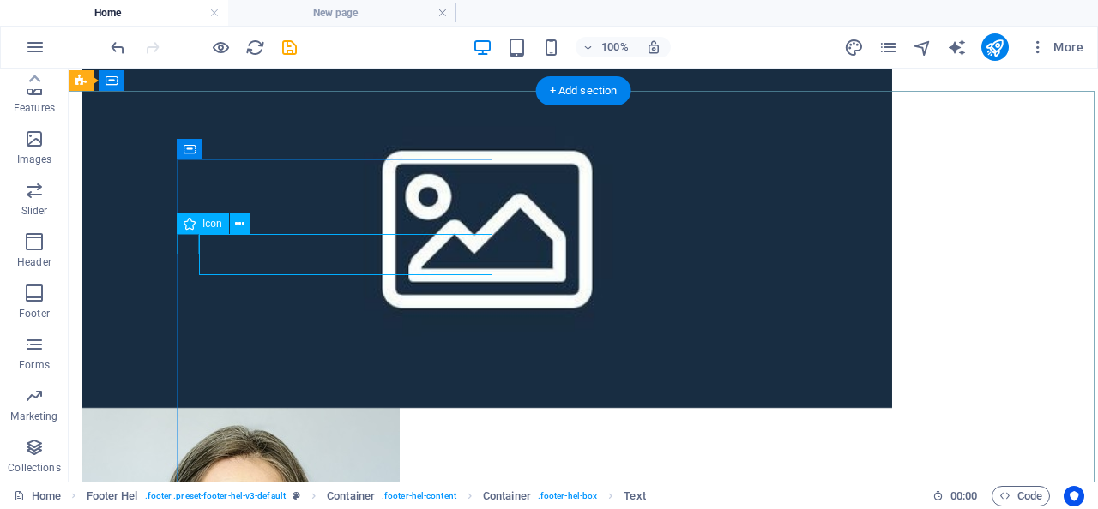
drag, startPoint x: 238, startPoint y: 261, endPoint x: 184, endPoint y: 244, distance: 56.4
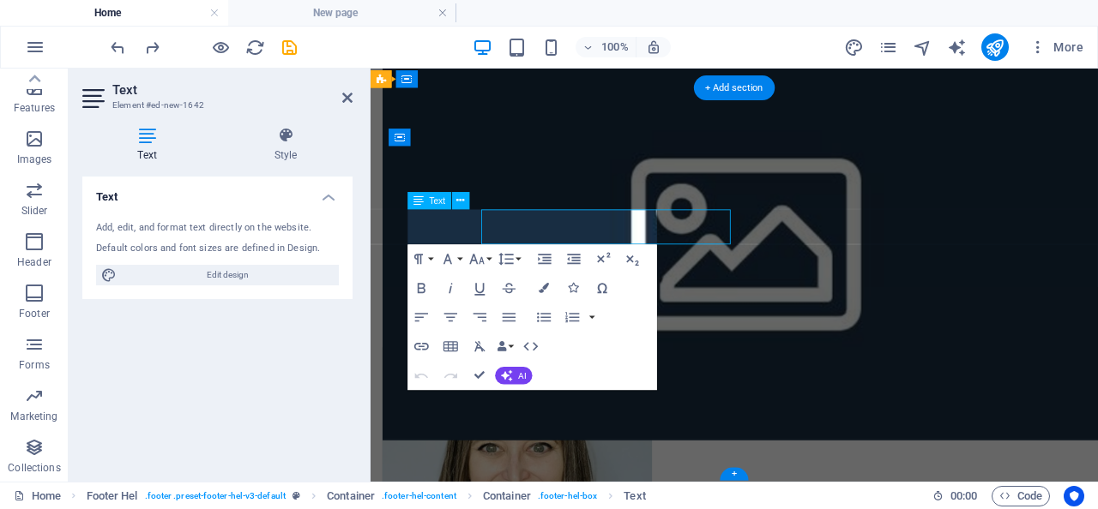
scroll to position [707, 0]
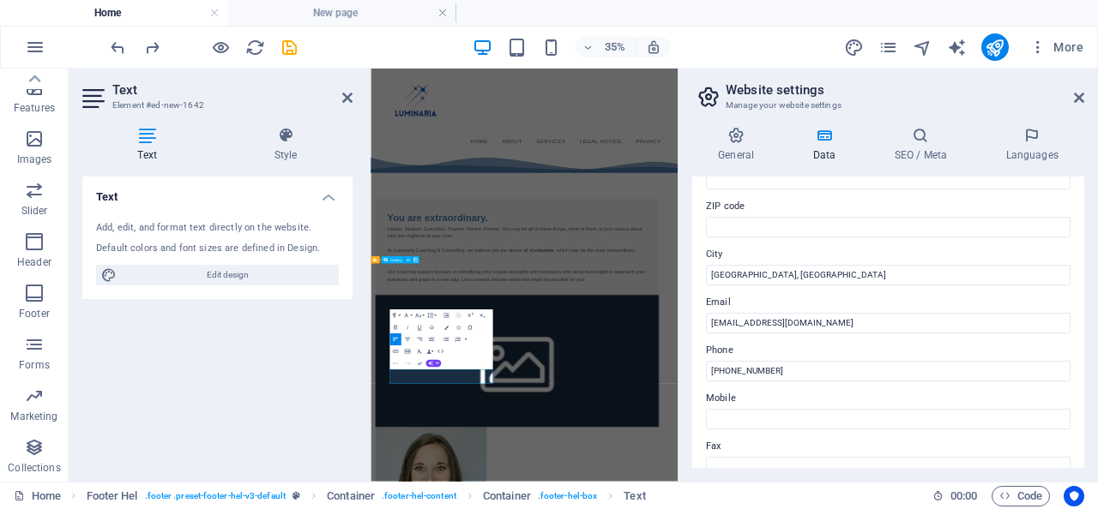
scroll to position [224, 0]
click at [737, 124] on div "General Data SEO / Meta Languages Website name Luminaria Coaching & Consulting …" at bounding box center [887, 297] width 419 height 369
click at [732, 145] on h4 "General" at bounding box center [739, 145] width 94 height 36
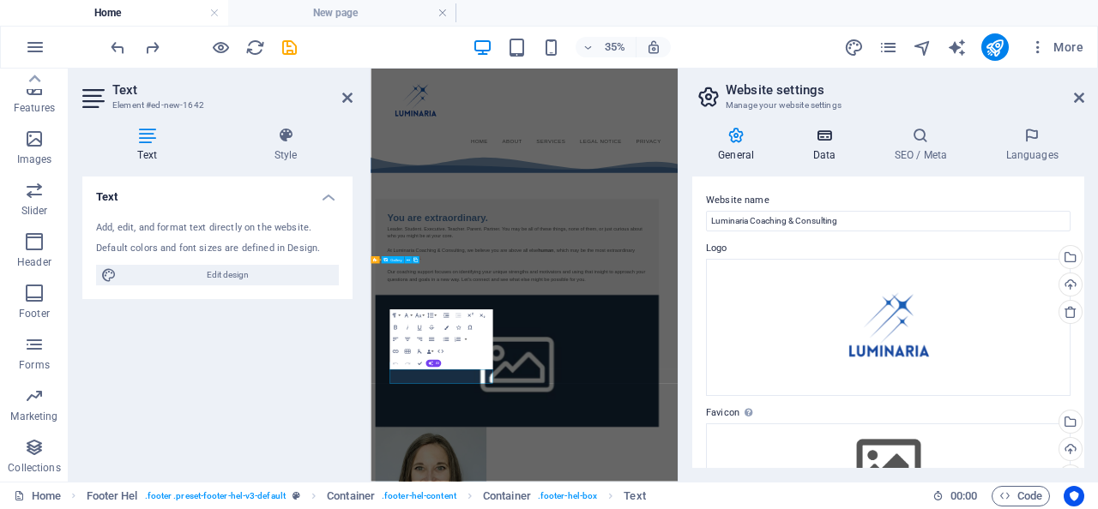
click at [815, 147] on h4 "Data" at bounding box center [826, 145] width 81 height 36
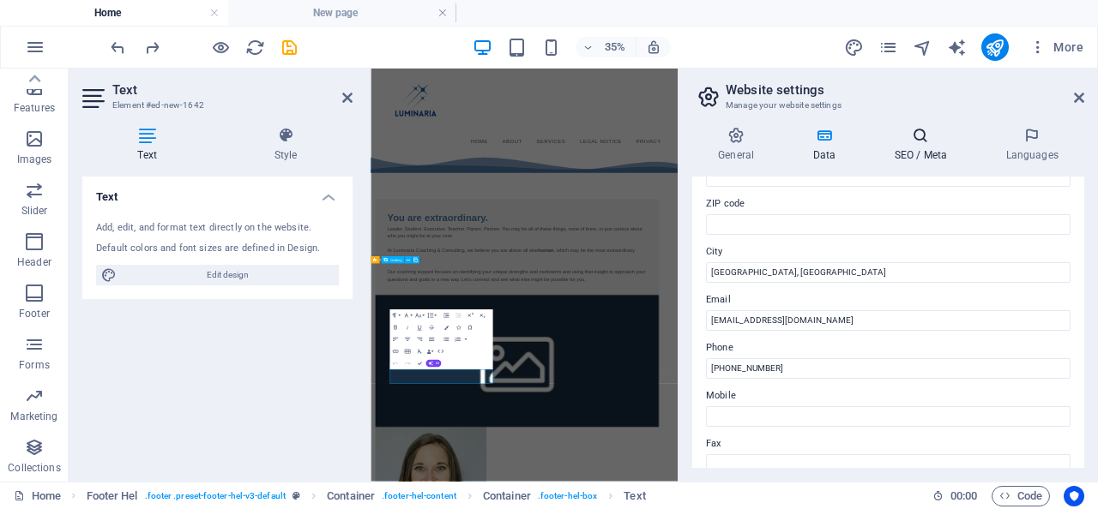
click at [909, 150] on h4 "SEO / Meta" at bounding box center [923, 145] width 111 height 36
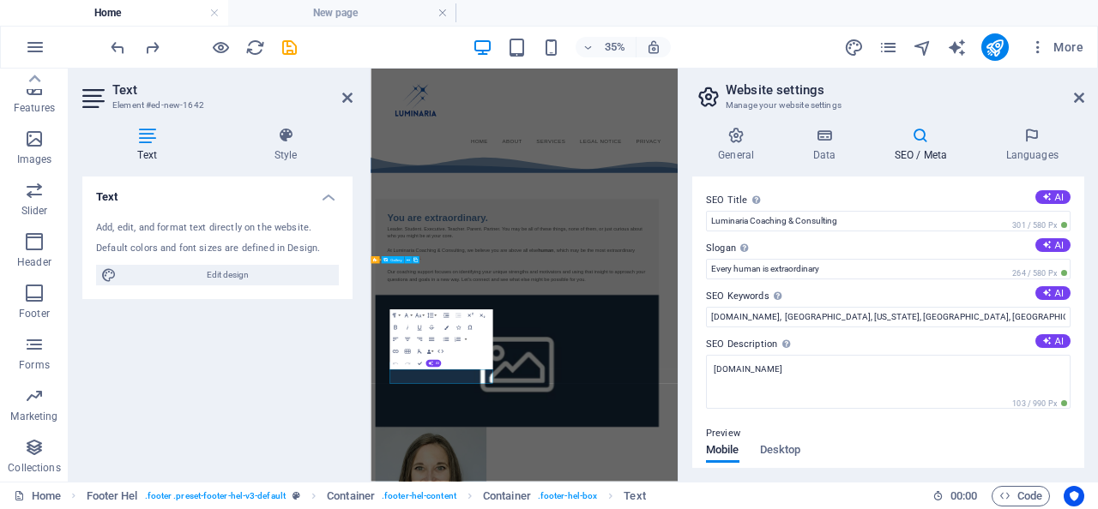
scroll to position [208, 0]
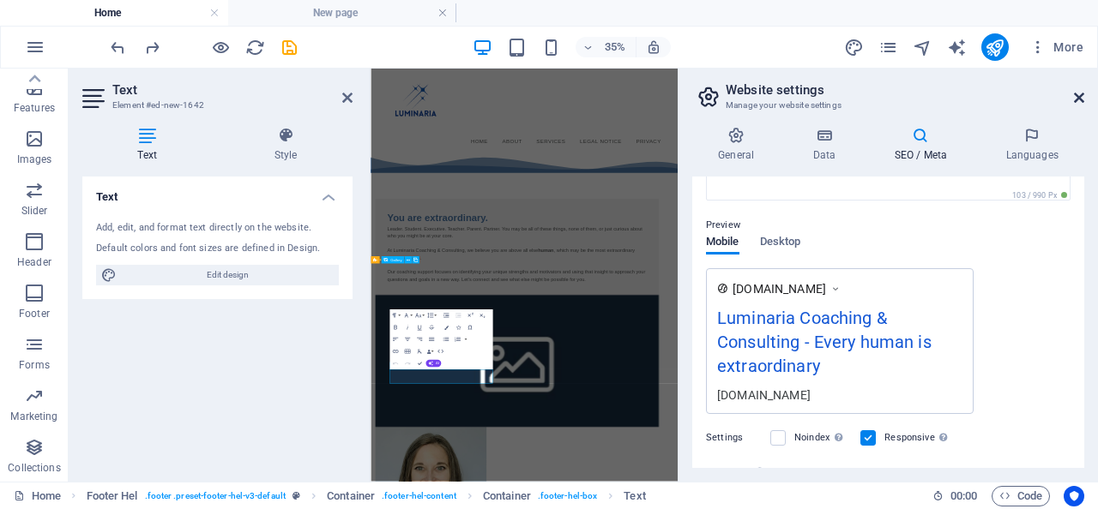
click at [1080, 99] on icon at bounding box center [1079, 98] width 10 height 14
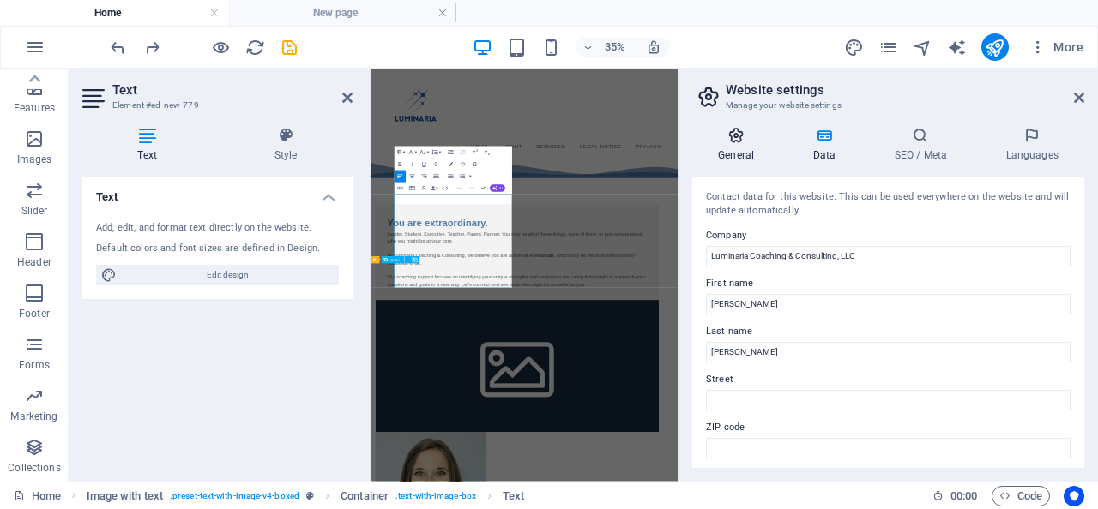
click at [739, 143] on icon at bounding box center [735, 135] width 87 height 17
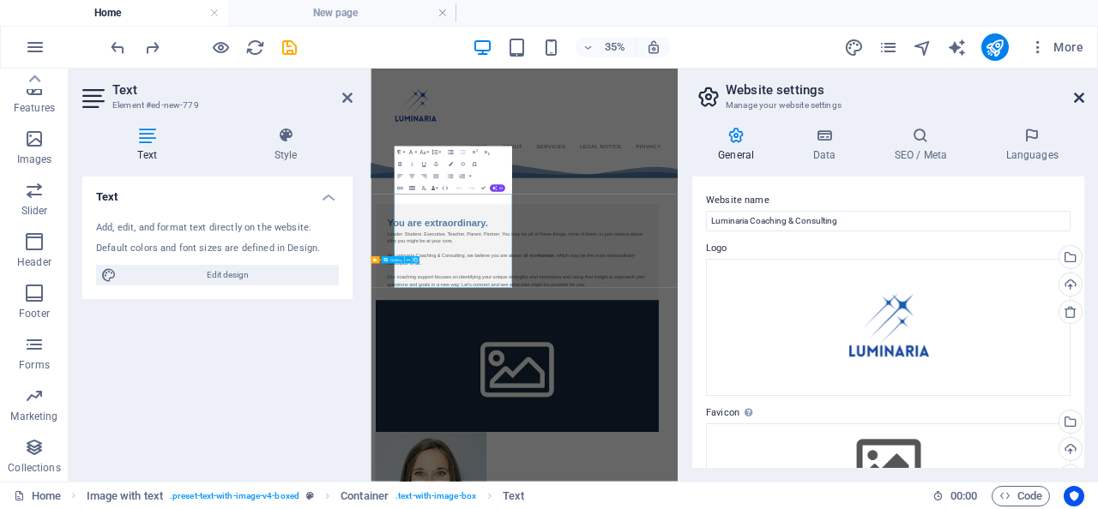
click at [1075, 99] on icon at bounding box center [1079, 98] width 10 height 14
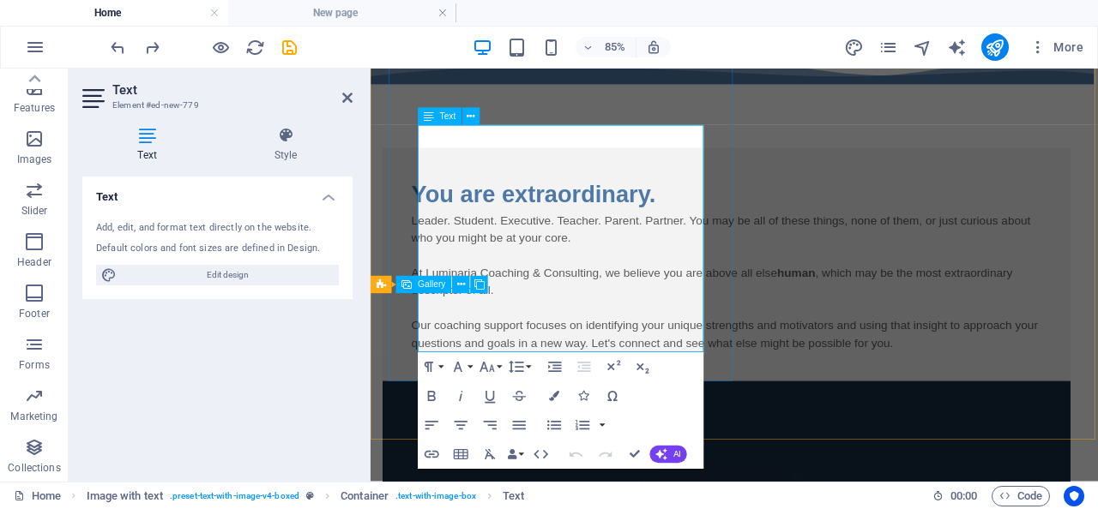
scroll to position [293, 0]
click at [441, 119] on span "Text" at bounding box center [448, 116] width 16 height 9
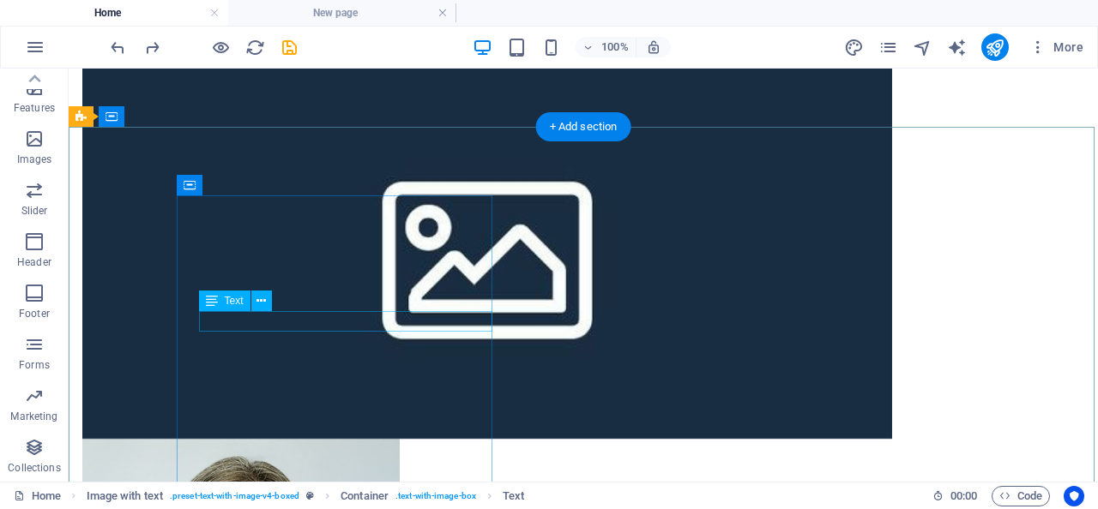
scroll to position [683, 0]
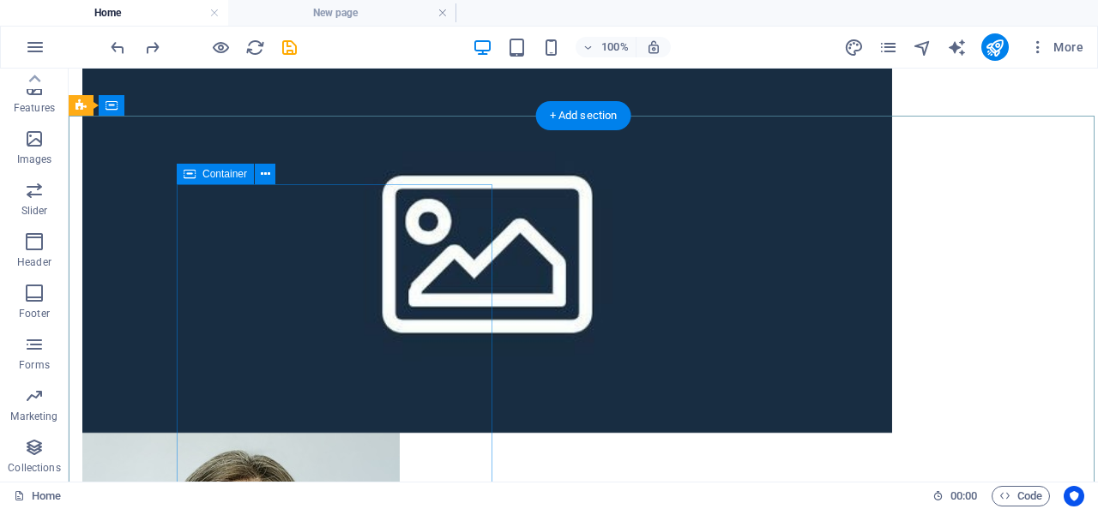
click at [194, 173] on icon at bounding box center [190, 174] width 12 height 21
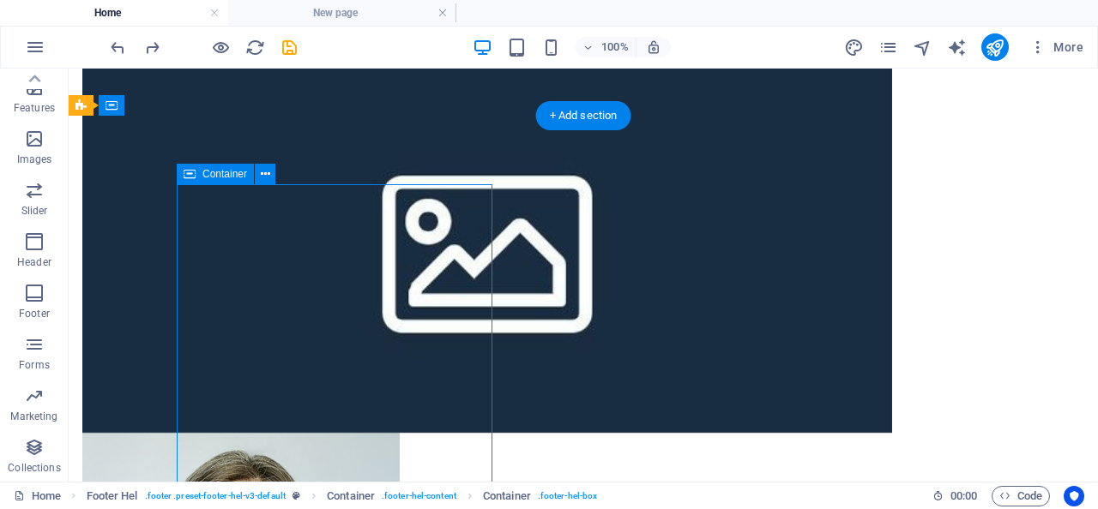
click at [194, 173] on icon at bounding box center [190, 174] width 12 height 21
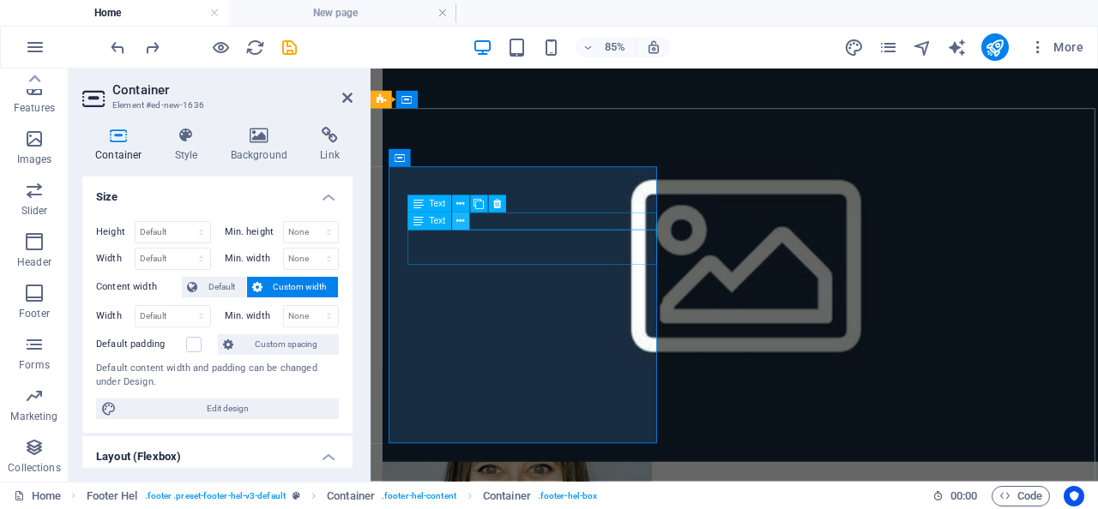
click at [460, 217] on icon at bounding box center [460, 221] width 8 height 15
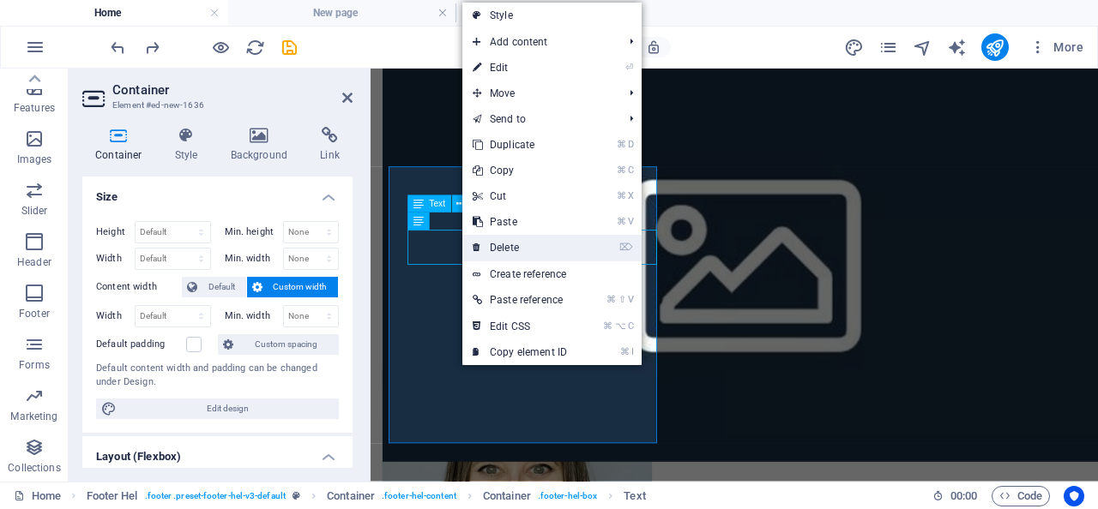
click at [478, 244] on icon at bounding box center [476, 248] width 9 height 26
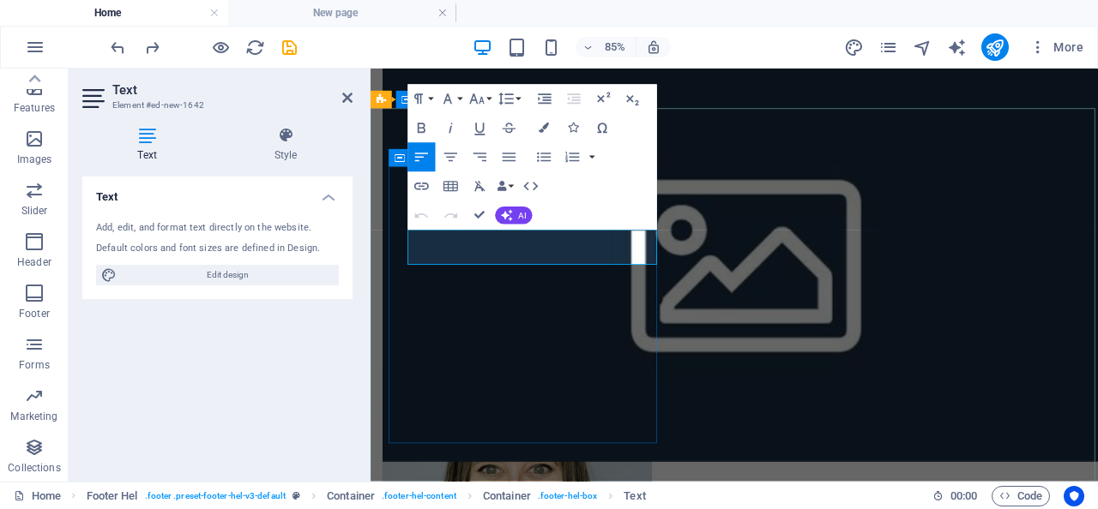
click at [504, 185] on icon "button" at bounding box center [502, 187] width 10 height 10
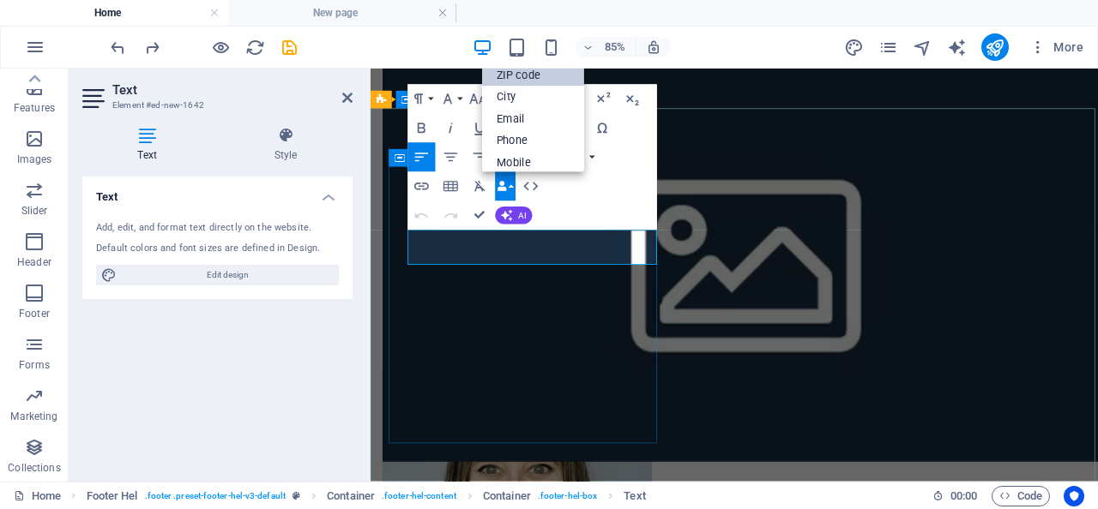
click at [524, 78] on link "ZIP code" at bounding box center [533, 76] width 102 height 22
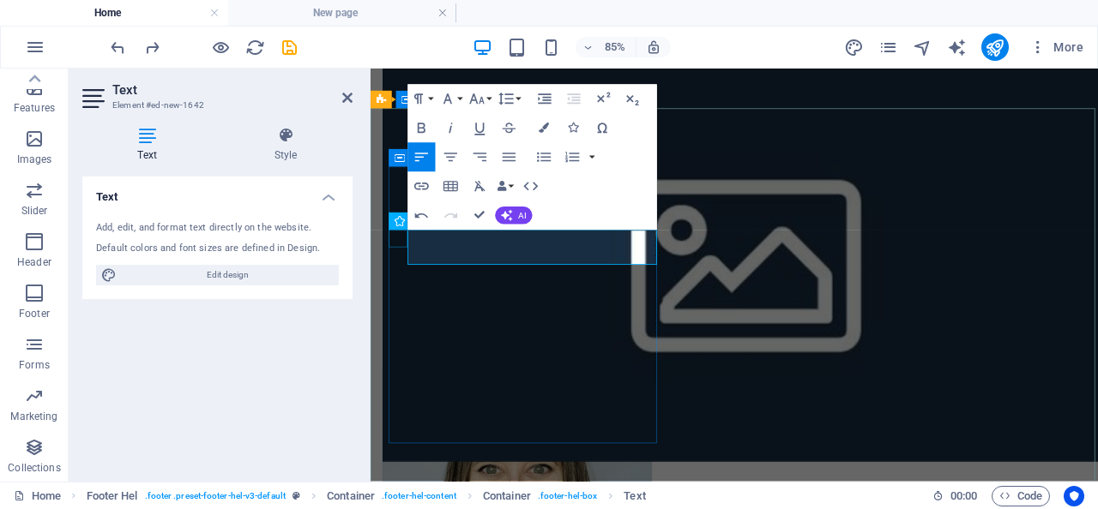
drag, startPoint x: 527, startPoint y: 275, endPoint x: 406, endPoint y: 262, distance: 121.6
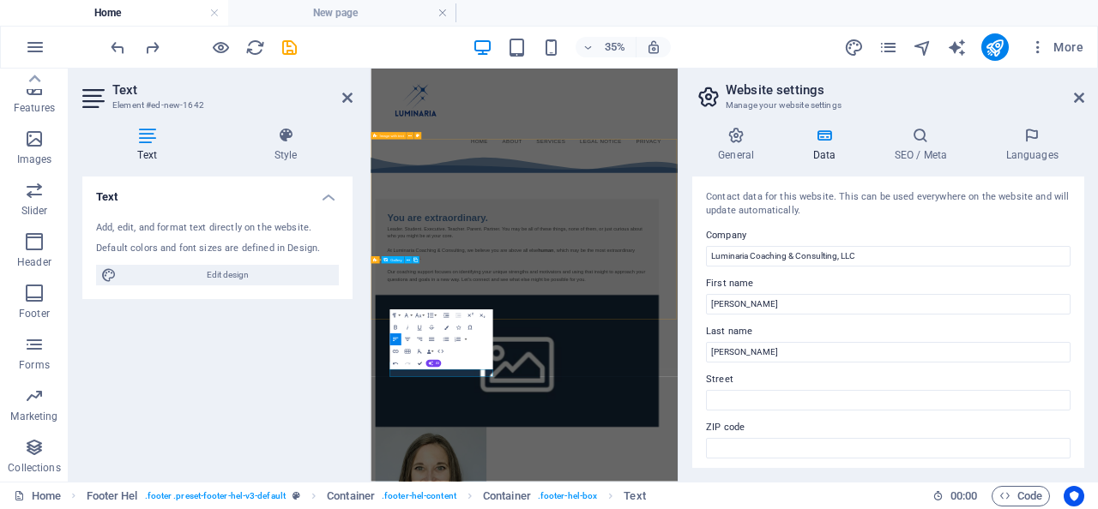
scroll to position [588, 0]
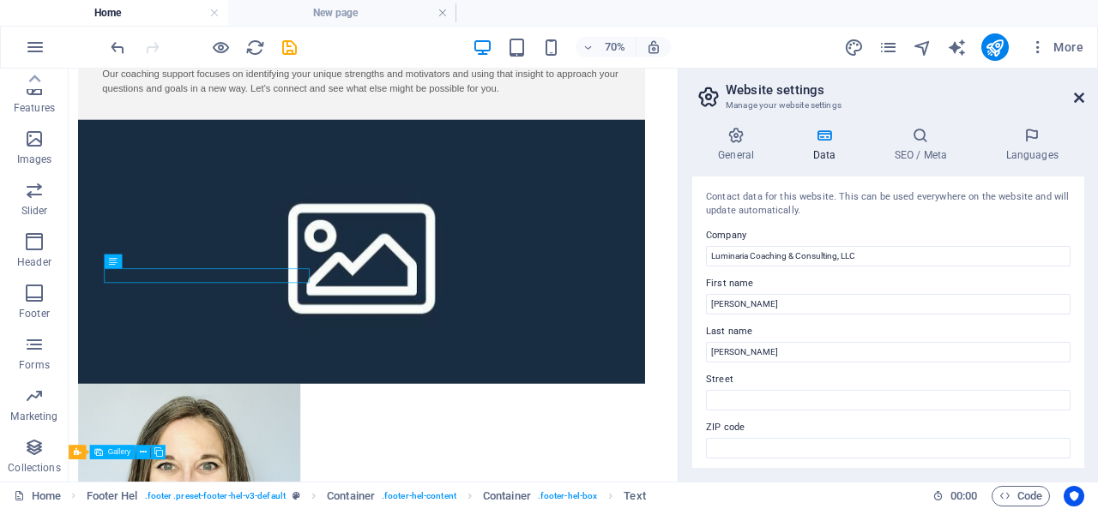
drag, startPoint x: 1080, startPoint y: 97, endPoint x: 1012, endPoint y: 28, distance: 97.0
click at [1080, 97] on icon at bounding box center [1079, 98] width 10 height 14
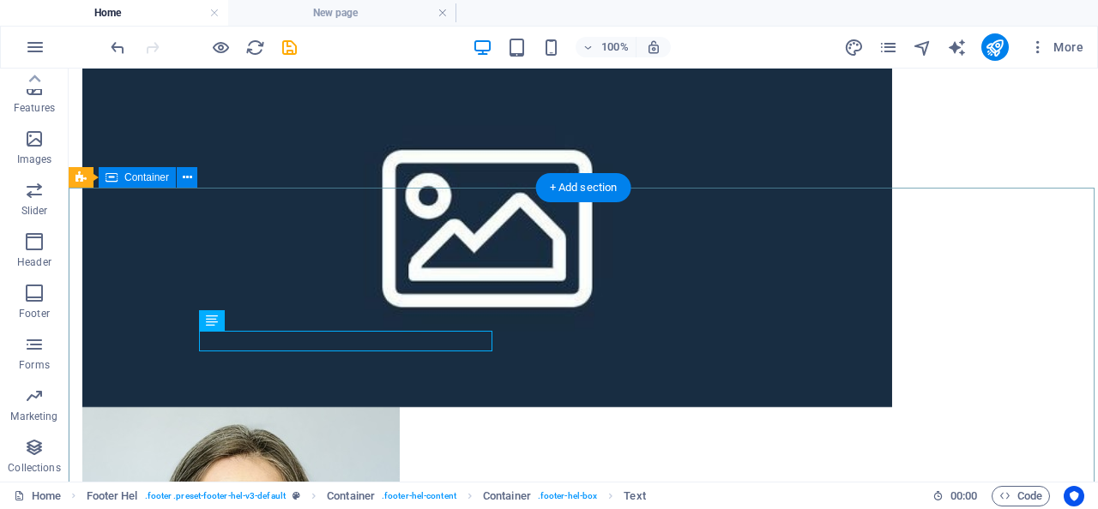
scroll to position [711, 0]
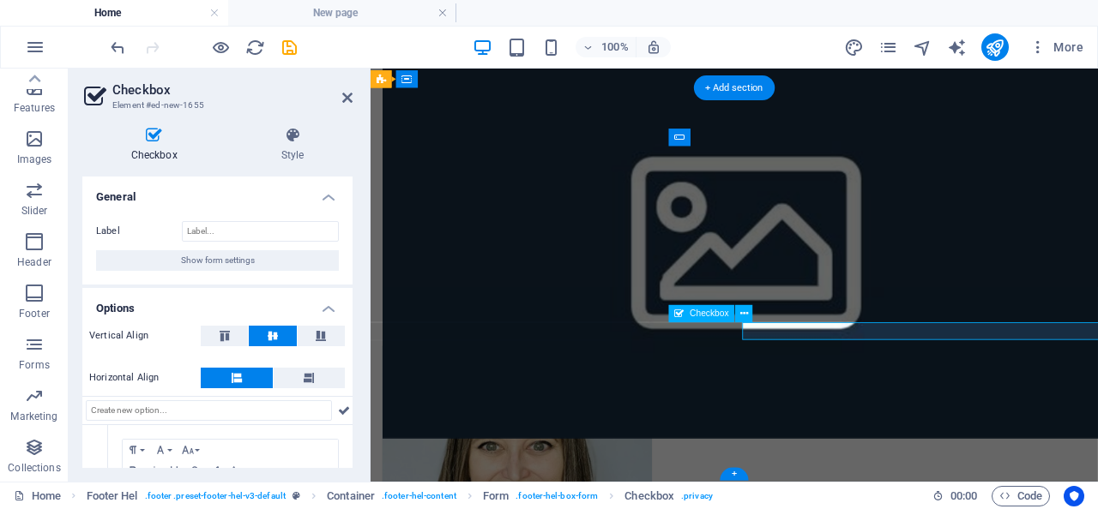
scroll to position [707, 0]
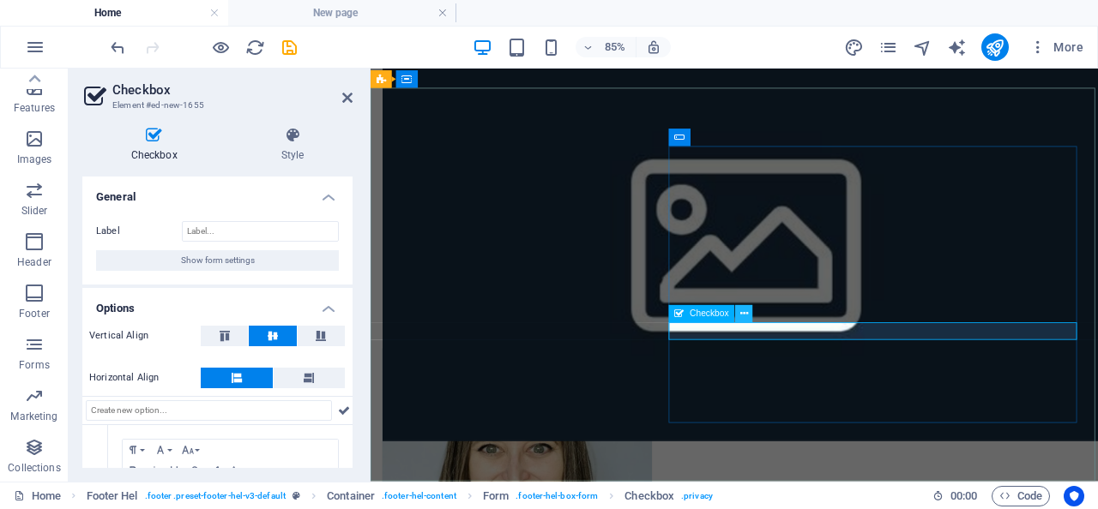
click at [741, 316] on icon at bounding box center [744, 314] width 8 height 15
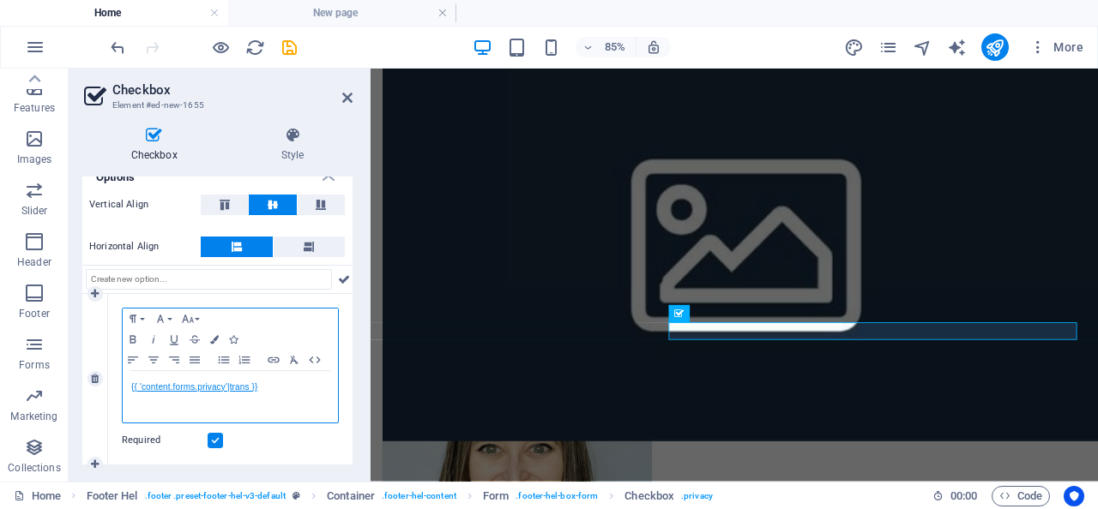
click at [222, 389] on link "{{ 'content.forms.privacy'|trans }}" at bounding box center [194, 386] width 126 height 9
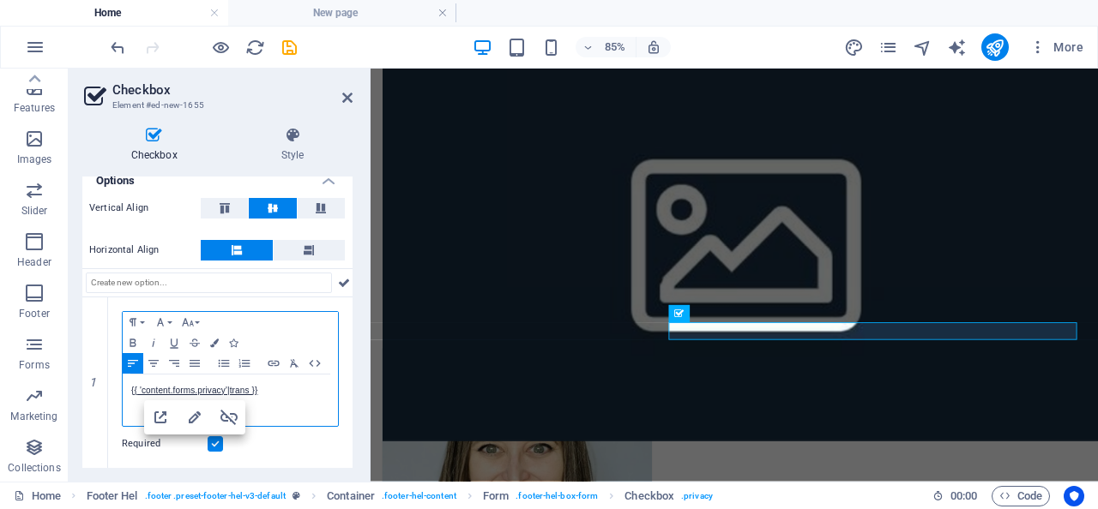
scroll to position [127, 0]
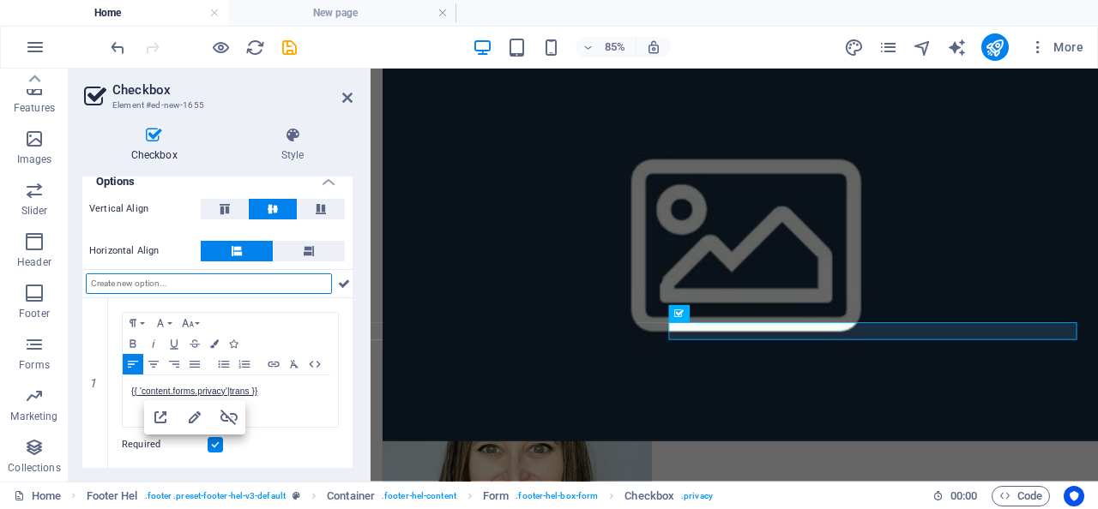
click at [303, 284] on input "text" at bounding box center [209, 284] width 246 height 21
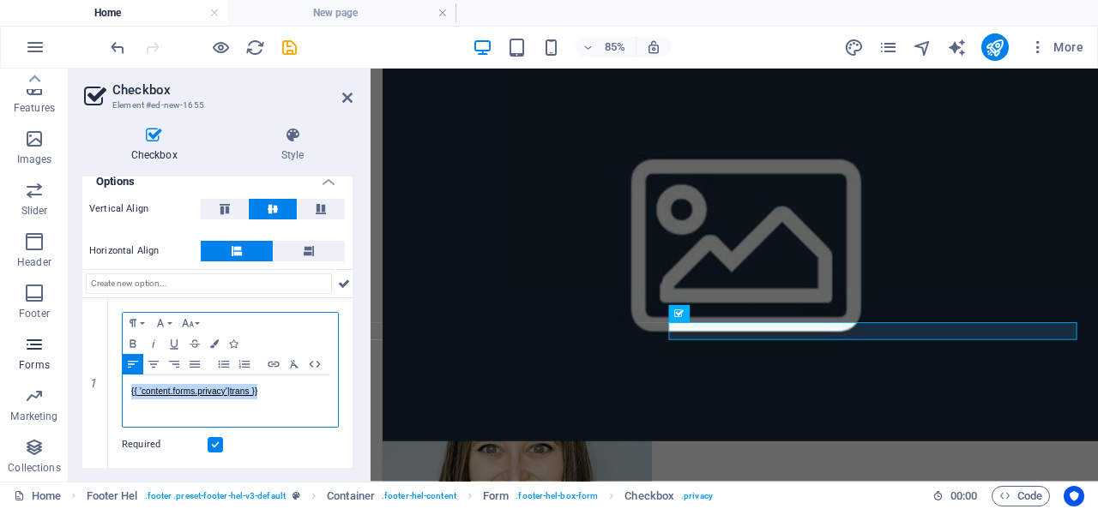
drag, startPoint x: 274, startPoint y: 390, endPoint x: 37, endPoint y: 373, distance: 237.3
click at [37, 373] on section "Favorites Elements Columns Content Boxes Accordion Tables Features Images Slide…" at bounding box center [549, 275] width 1098 height 413
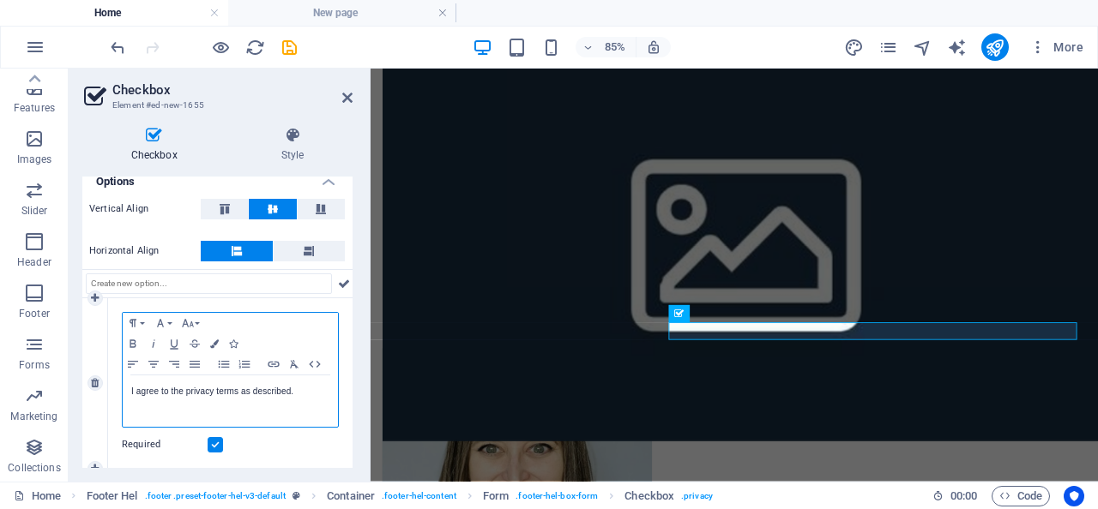
click at [302, 394] on p "I agree to the privacy terms as described." at bounding box center [230, 391] width 198 height 15
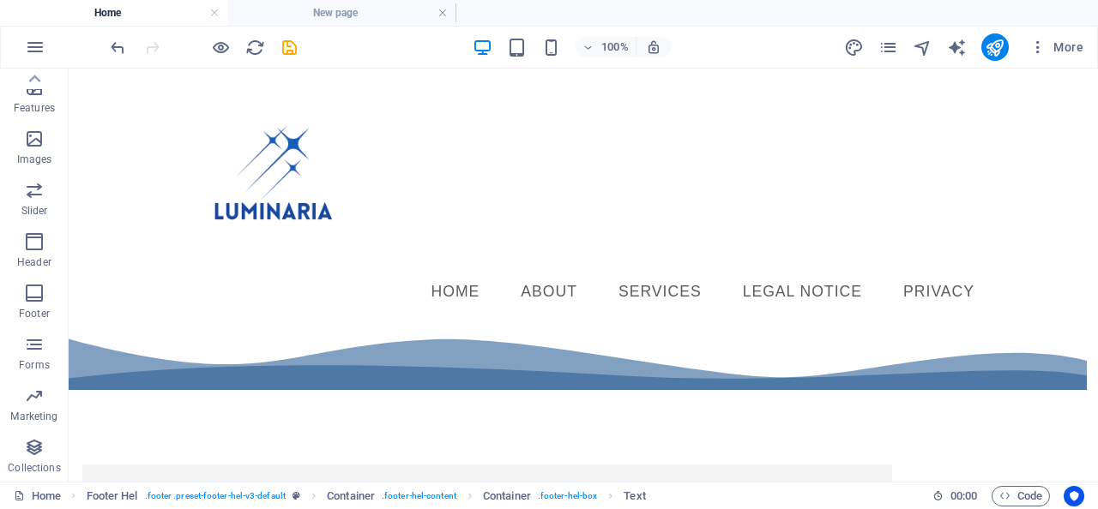
scroll to position [0, 0]
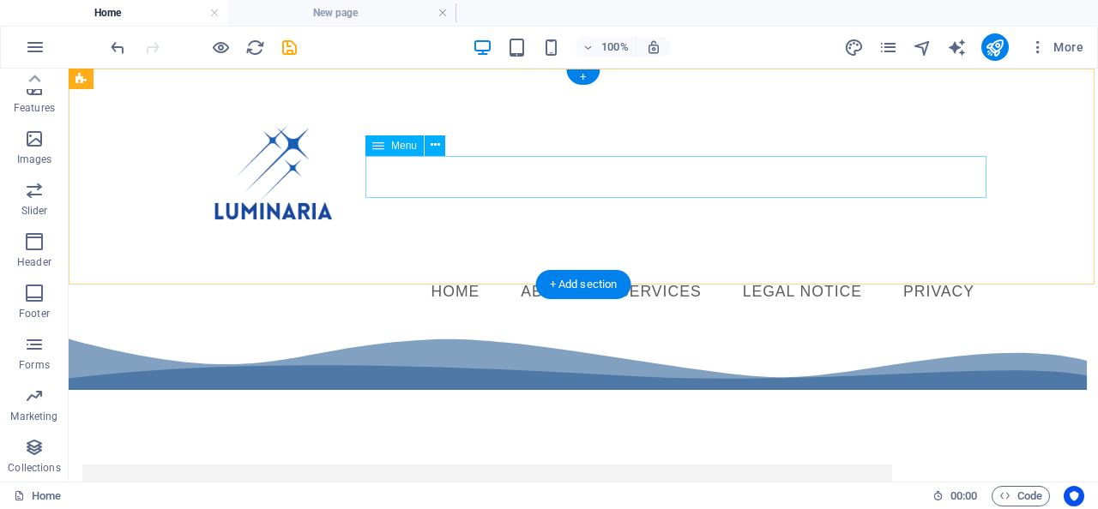
click at [948, 271] on nav "Home About Services Legal Notice Privacy" at bounding box center [582, 292] width 809 height 43
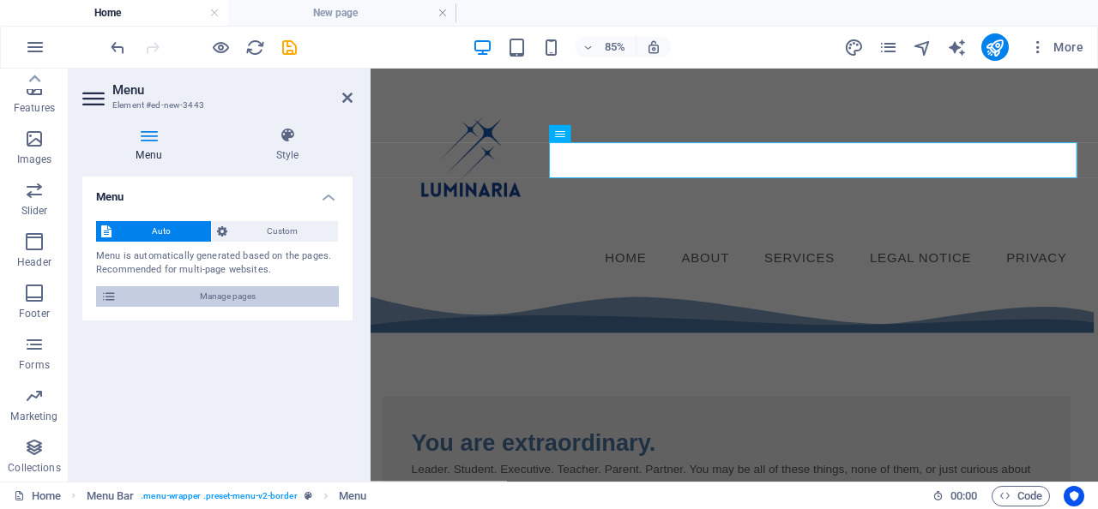
click at [230, 303] on span "Manage pages" at bounding box center [228, 296] width 212 height 21
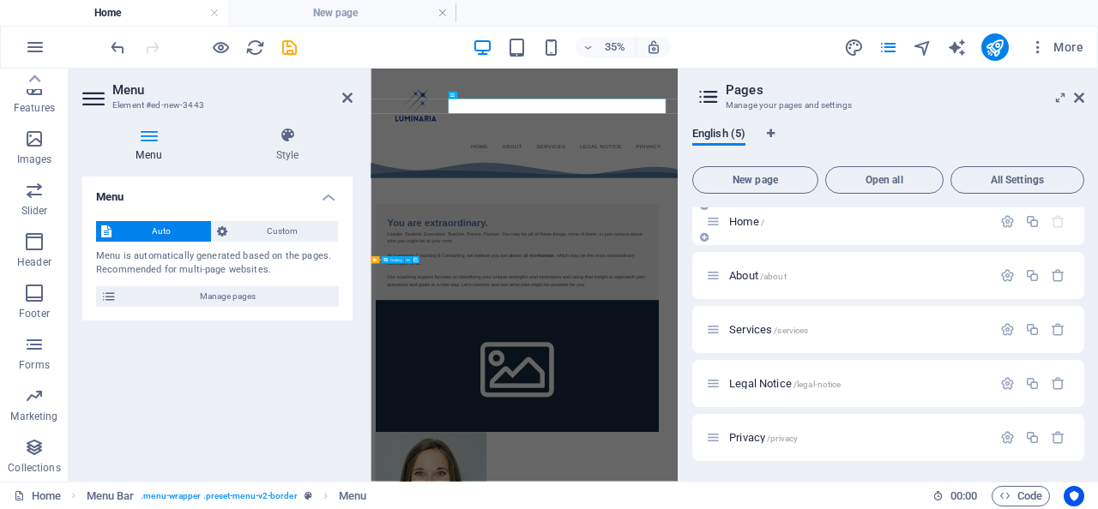
scroll to position [9, 0]
click at [1007, 275] on icon "button" at bounding box center [1007, 275] width 15 height 15
click at [1003, 441] on icon "button" at bounding box center [1007, 437] width 15 height 15
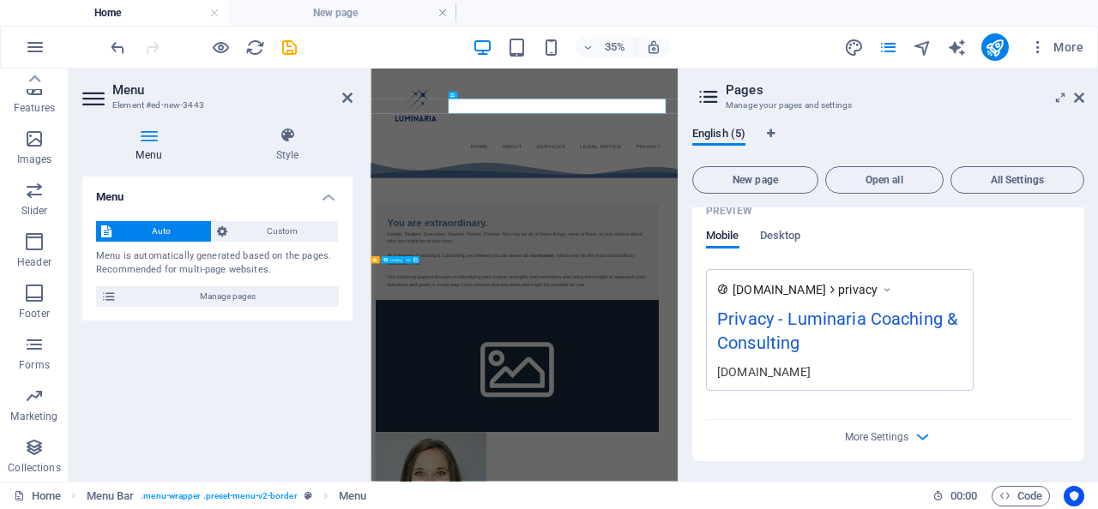
scroll to position [1336, 0]
click at [915, 430] on icon "button" at bounding box center [922, 437] width 20 height 20
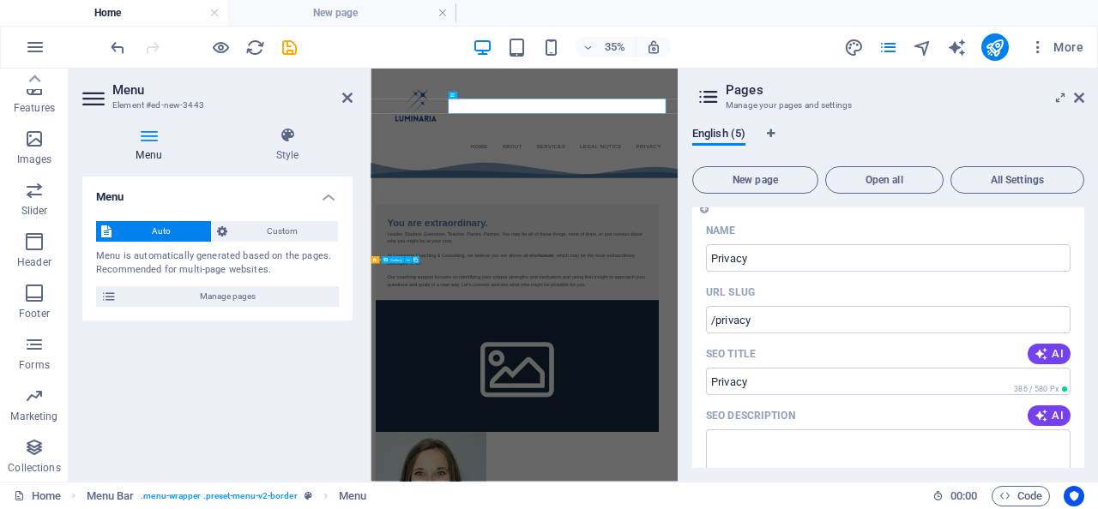
scroll to position [915, 0]
click at [990, 39] on icon "publish" at bounding box center [994, 48] width 20 height 20
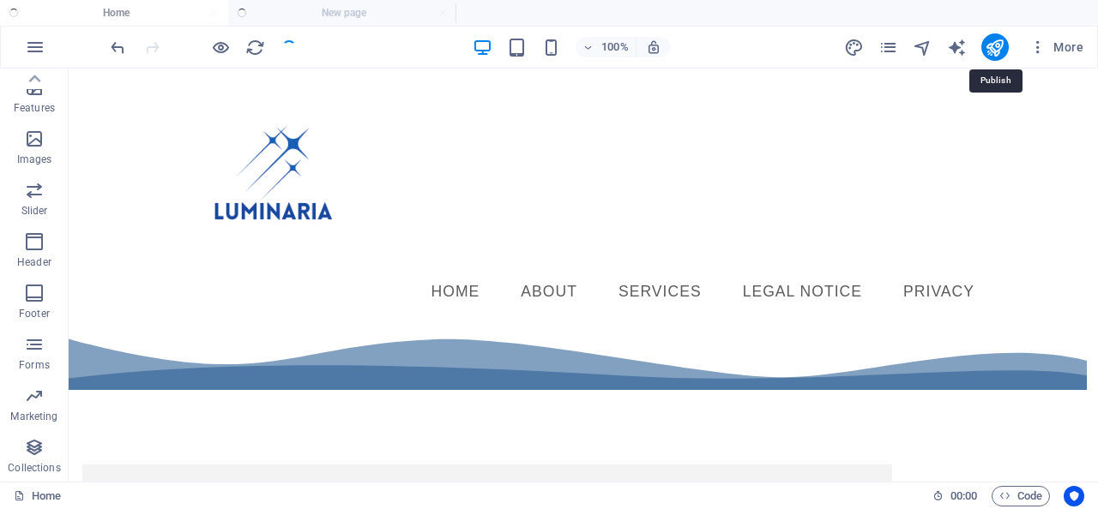
checkbox input "false"
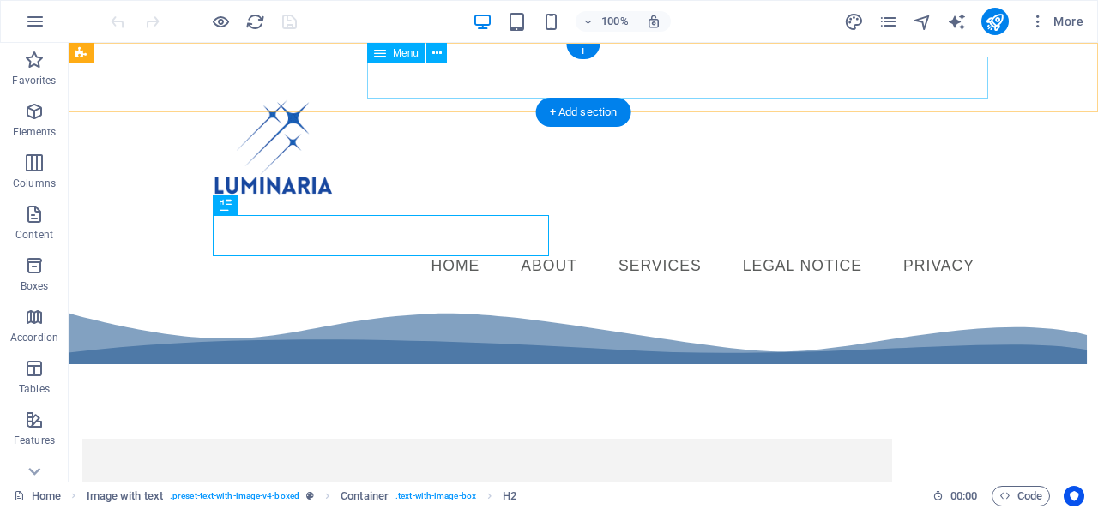
click at [777, 245] on nav "Home About Services Legal Notice Privacy" at bounding box center [582, 266] width 809 height 43
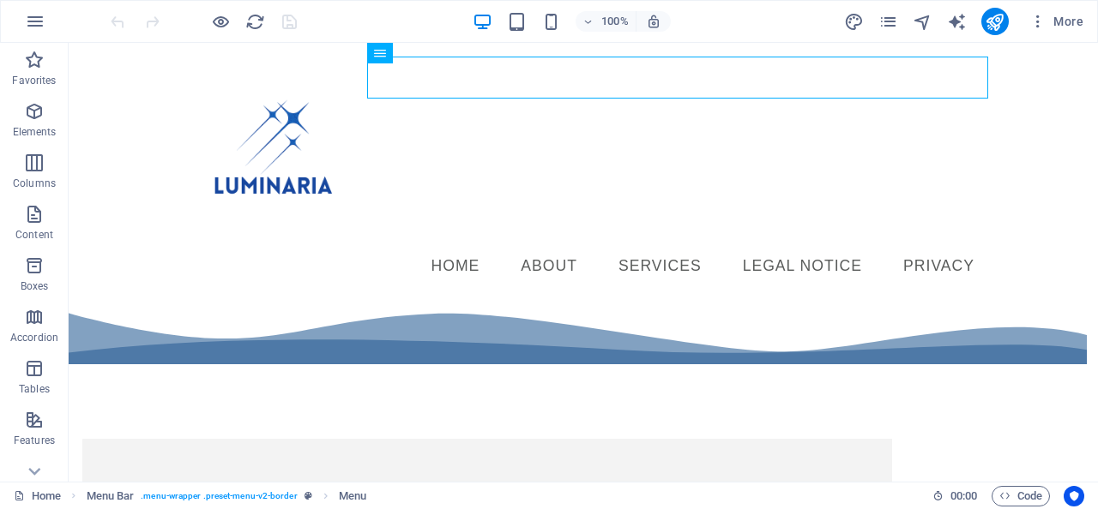
click at [1090, 21] on div "100% More" at bounding box center [549, 21] width 1096 height 41
click at [1073, 21] on span "More" at bounding box center [1056, 21] width 54 height 17
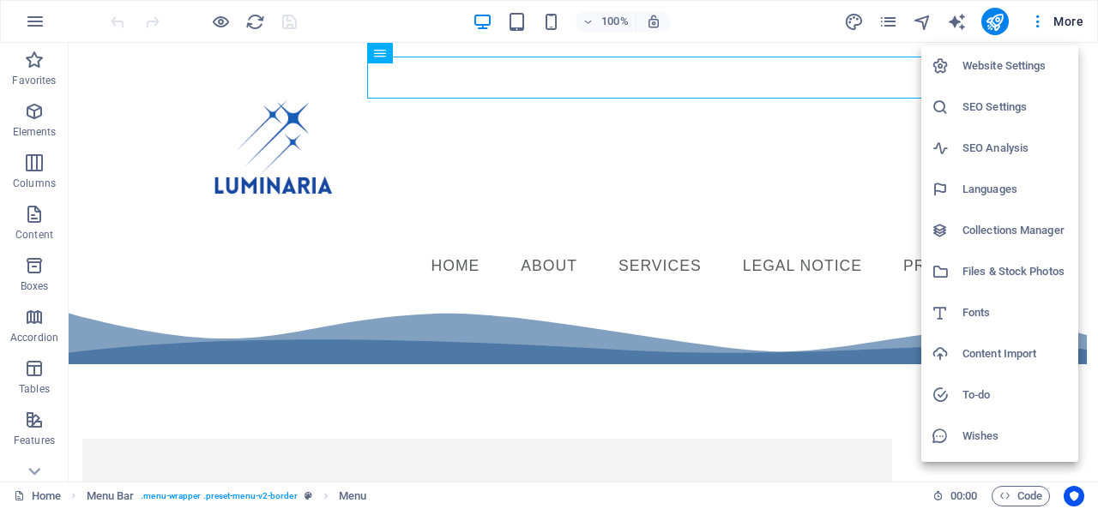
click at [1017, 67] on h6 "Website Settings" at bounding box center [1014, 66] width 105 height 21
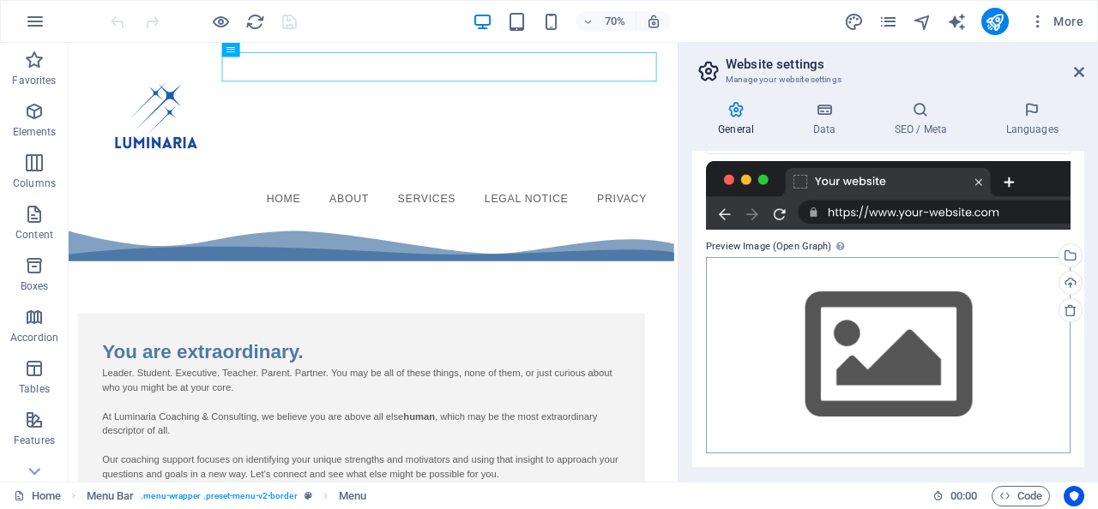
scroll to position [323, 0]
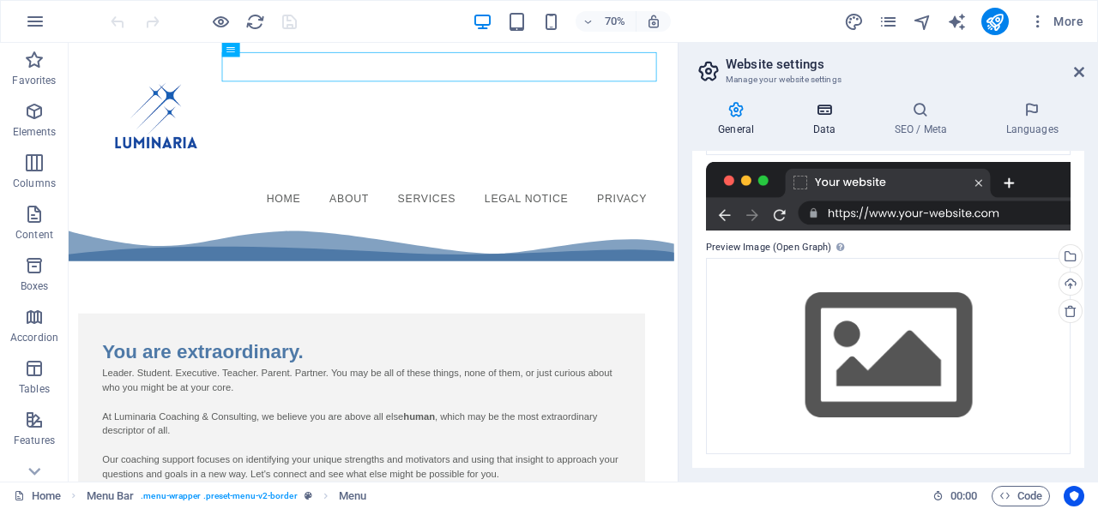
click at [816, 129] on h4 "Data" at bounding box center [826, 119] width 81 height 36
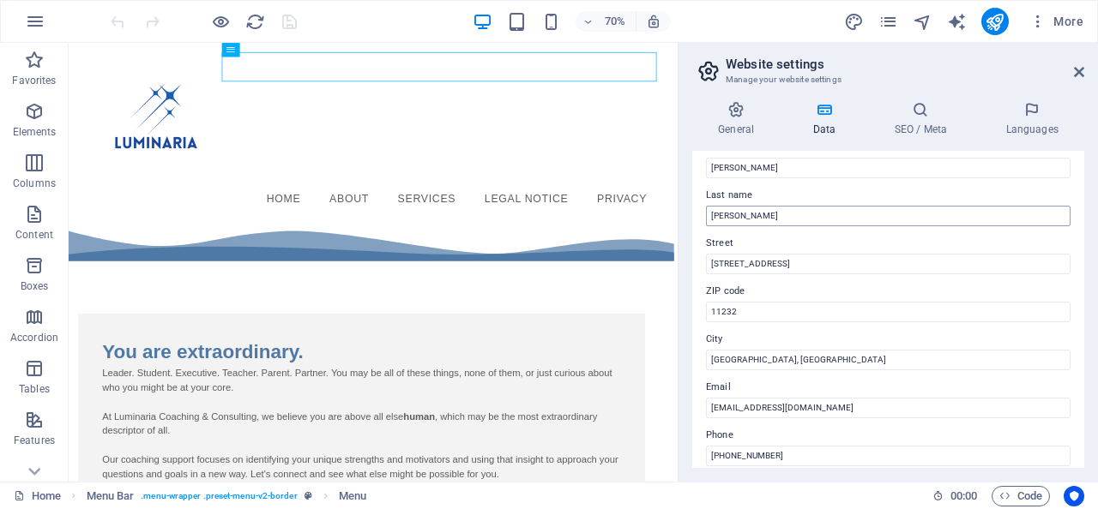
scroll to position [113, 0]
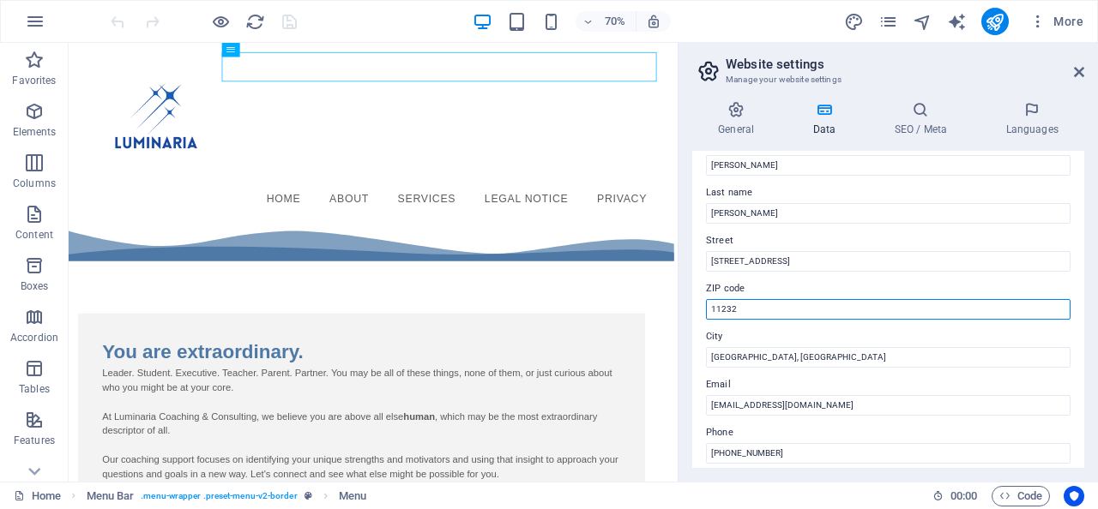
click at [803, 306] on input "11232" at bounding box center [888, 309] width 364 height 21
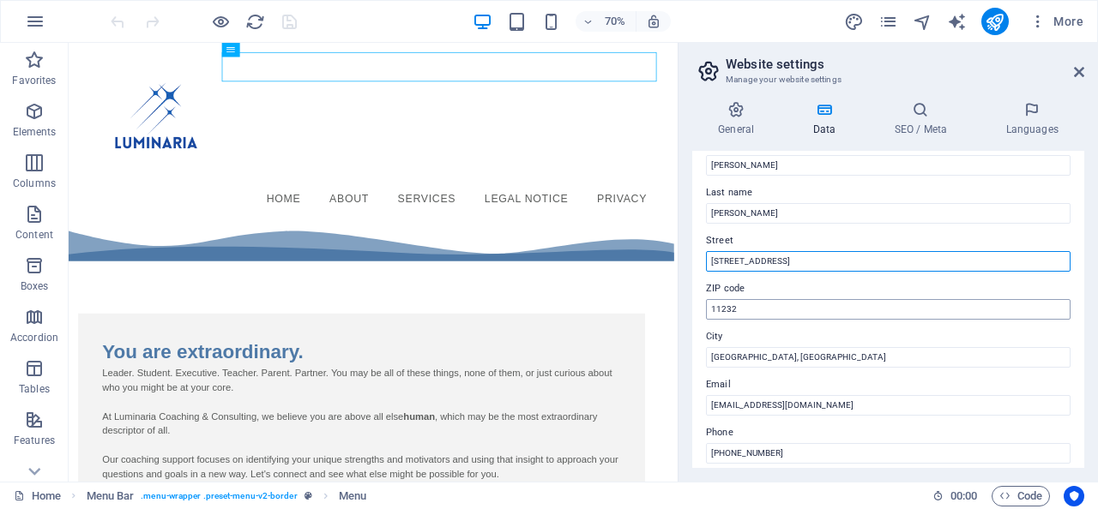
type input "\"
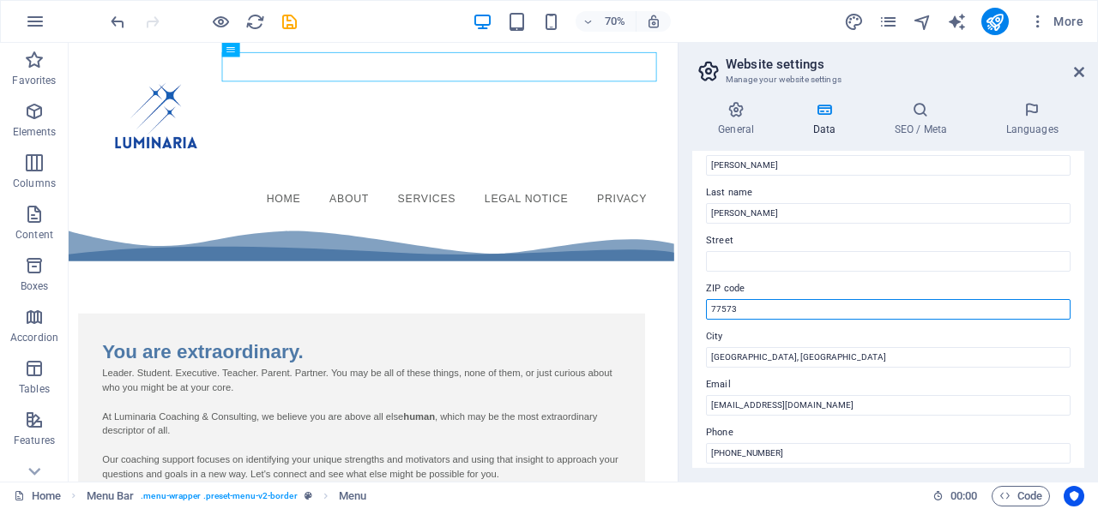
type input "77573"
click at [834, 314] on input "77573" at bounding box center [888, 309] width 364 height 21
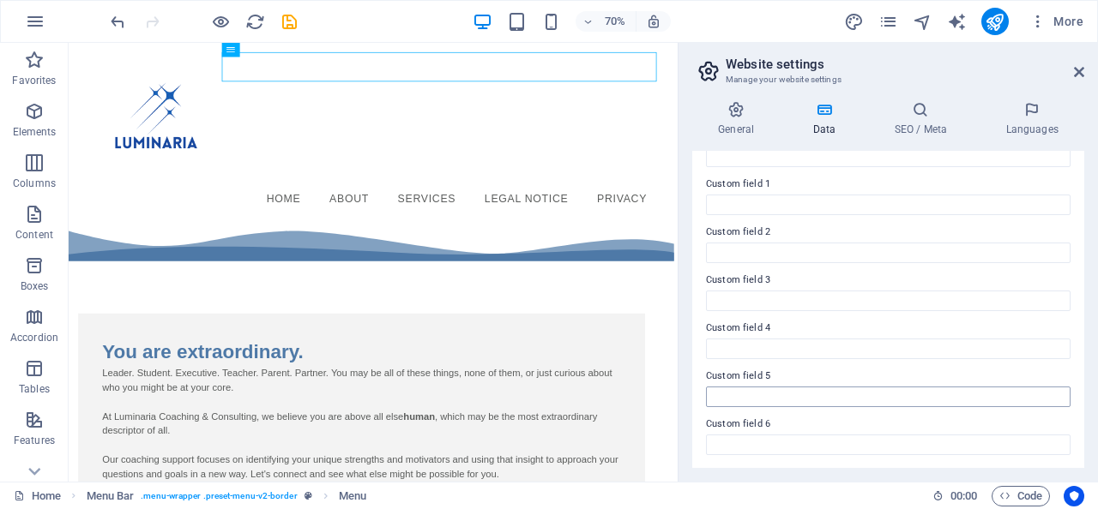
scroll to position [505, 0]
click at [929, 115] on icon at bounding box center [920, 109] width 105 height 17
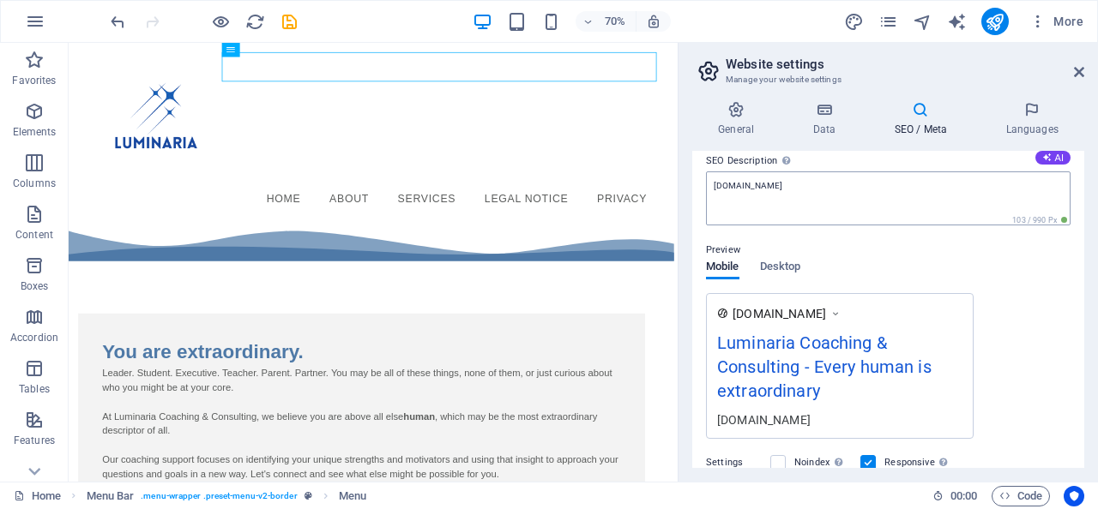
scroll to position [165, 0]
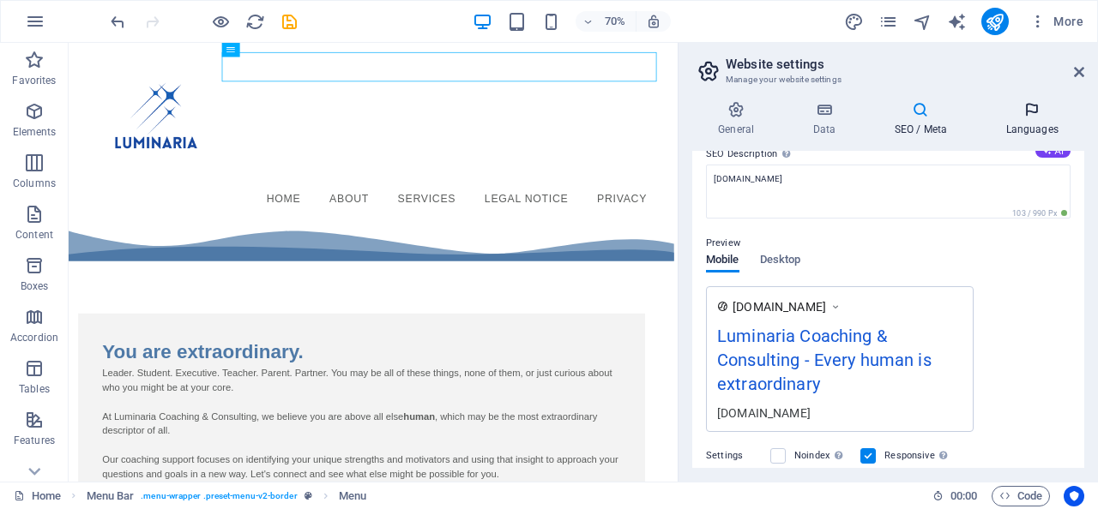
click at [1013, 115] on icon at bounding box center [1031, 109] width 105 height 17
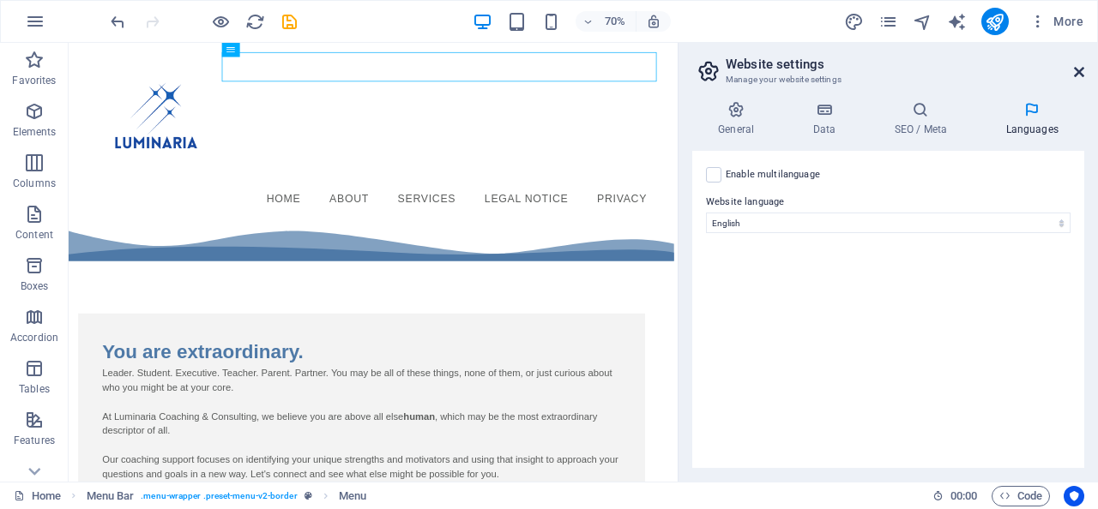
click at [1078, 72] on icon at bounding box center [1079, 72] width 10 height 14
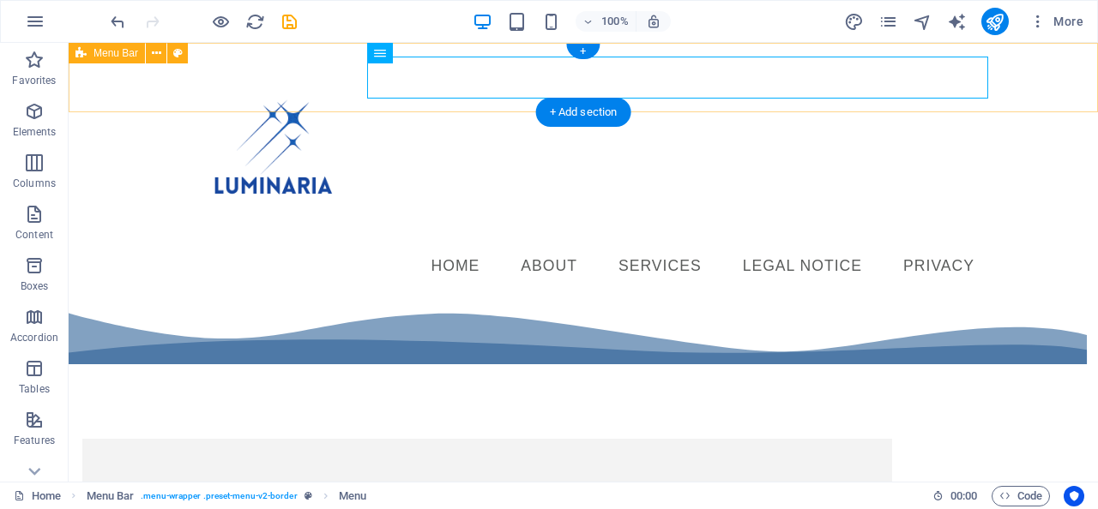
click at [239, 99] on div "Menu Home About Services Legal Notice Privacy" at bounding box center [583, 172] width 1029 height 259
